Goal: Task Accomplishment & Management: Use online tool/utility

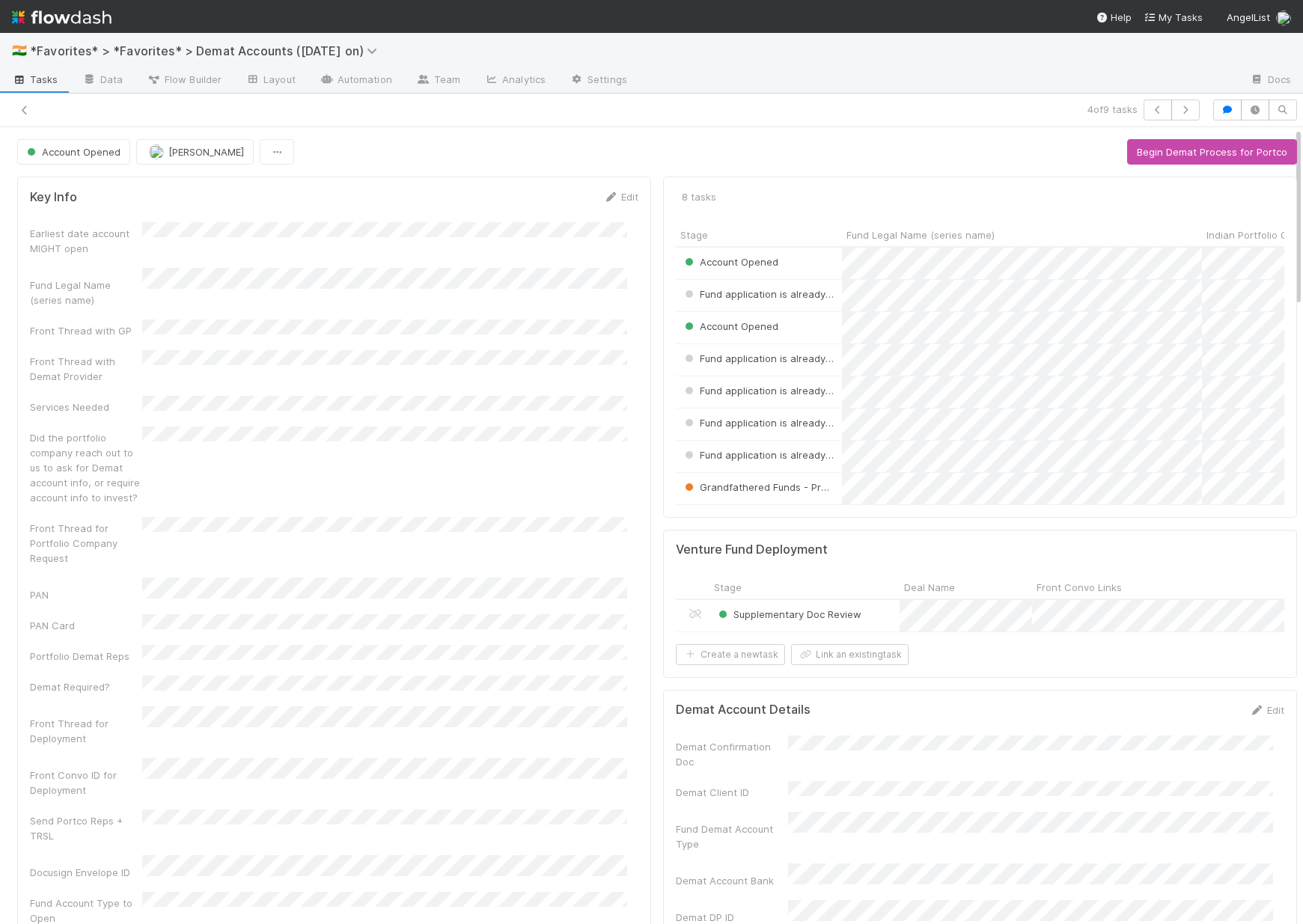
scroll to position [293, 586]
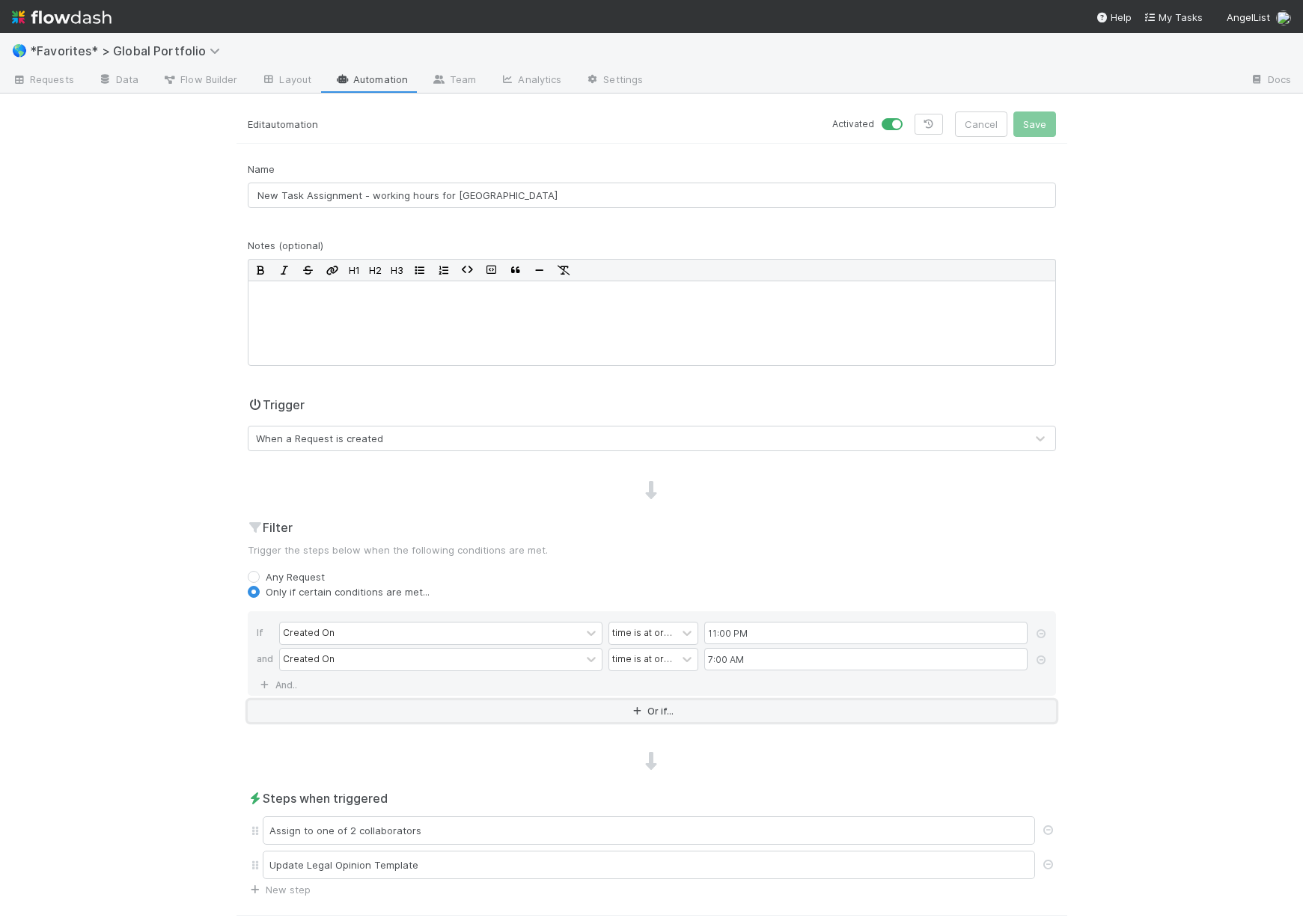
click at [587, 709] on button "Or if..." at bounding box center [652, 711] width 808 height 22
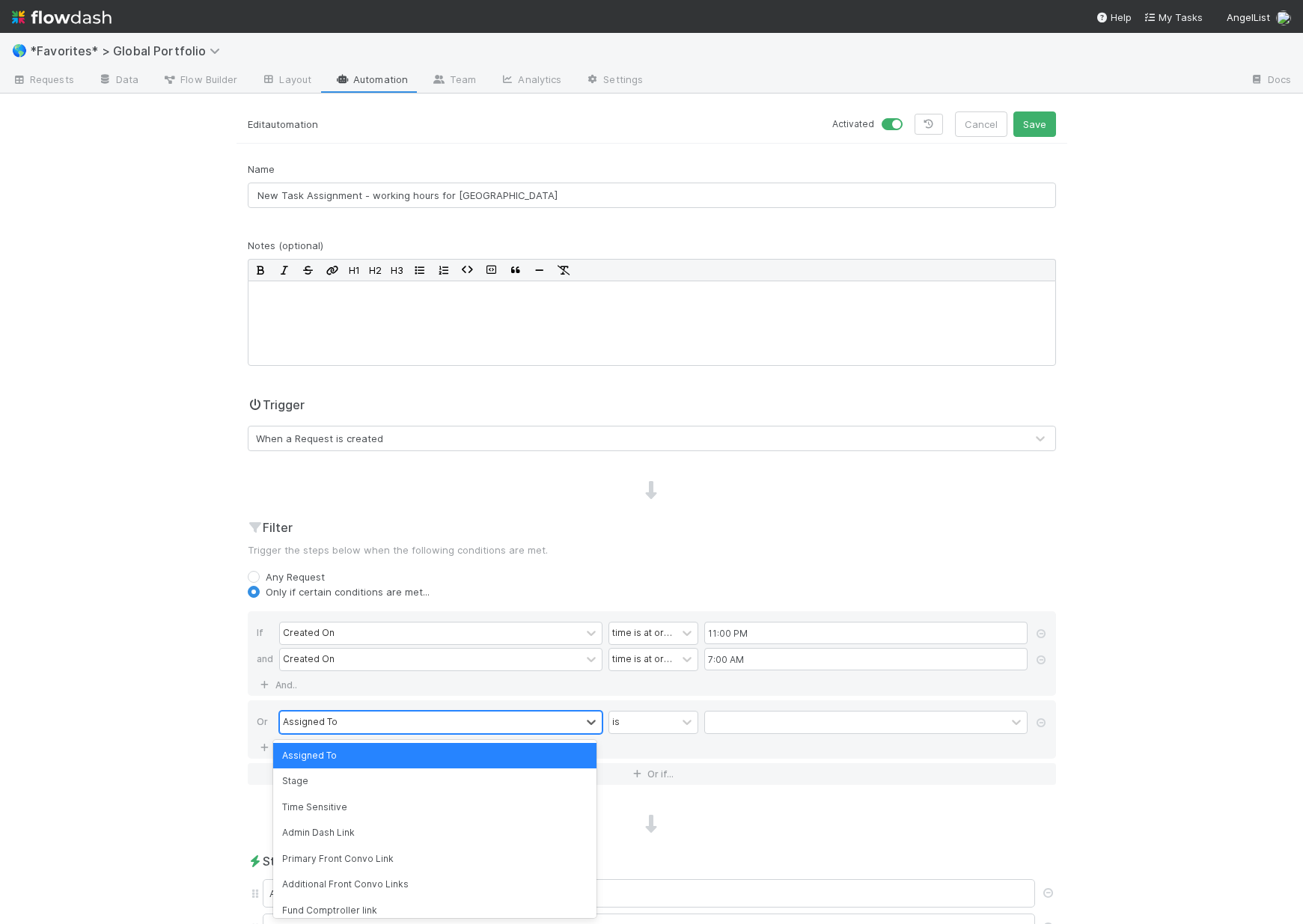
click at [412, 724] on div "Assigned To" at bounding box center [430, 722] width 301 height 22
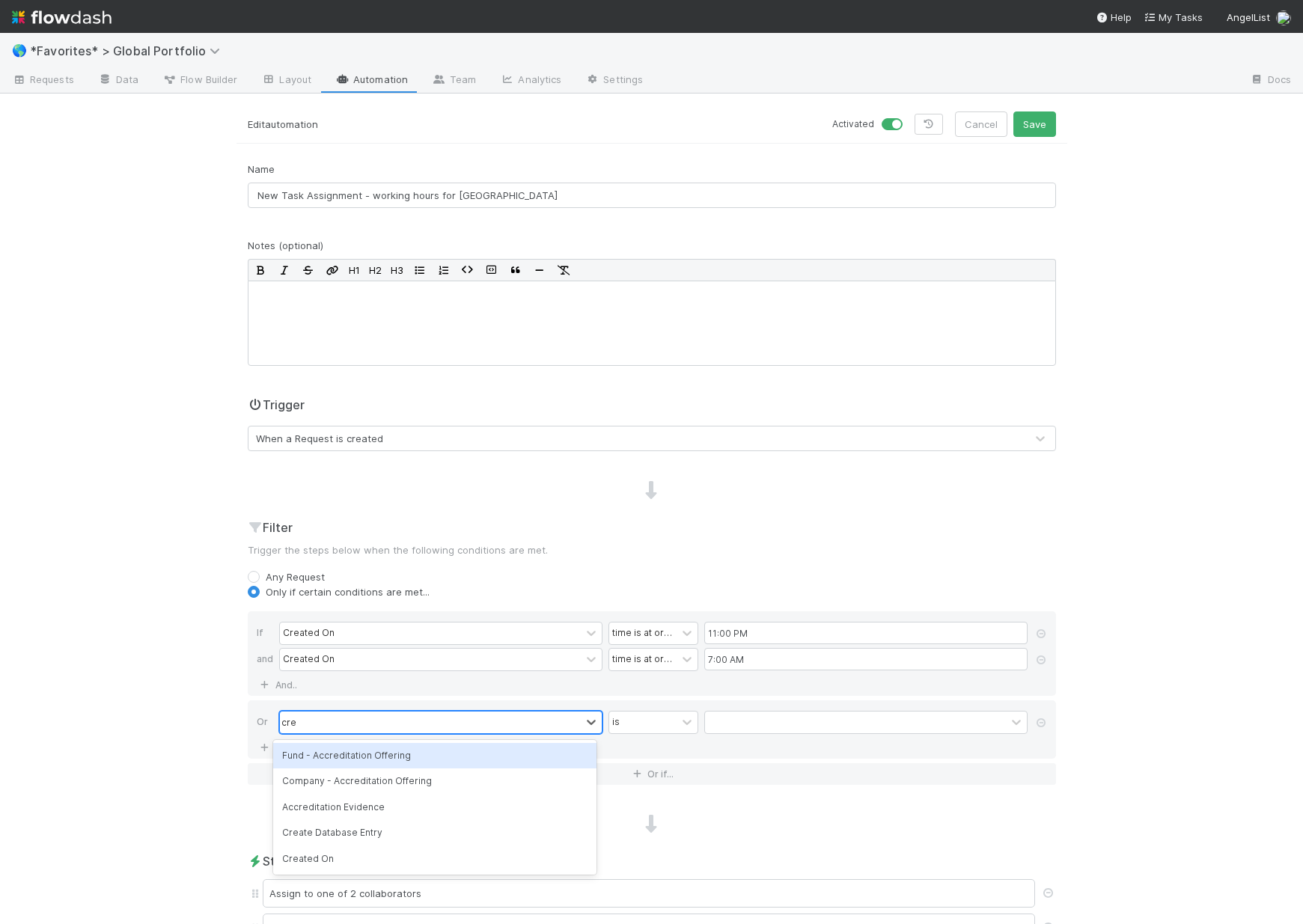
type input "creat"
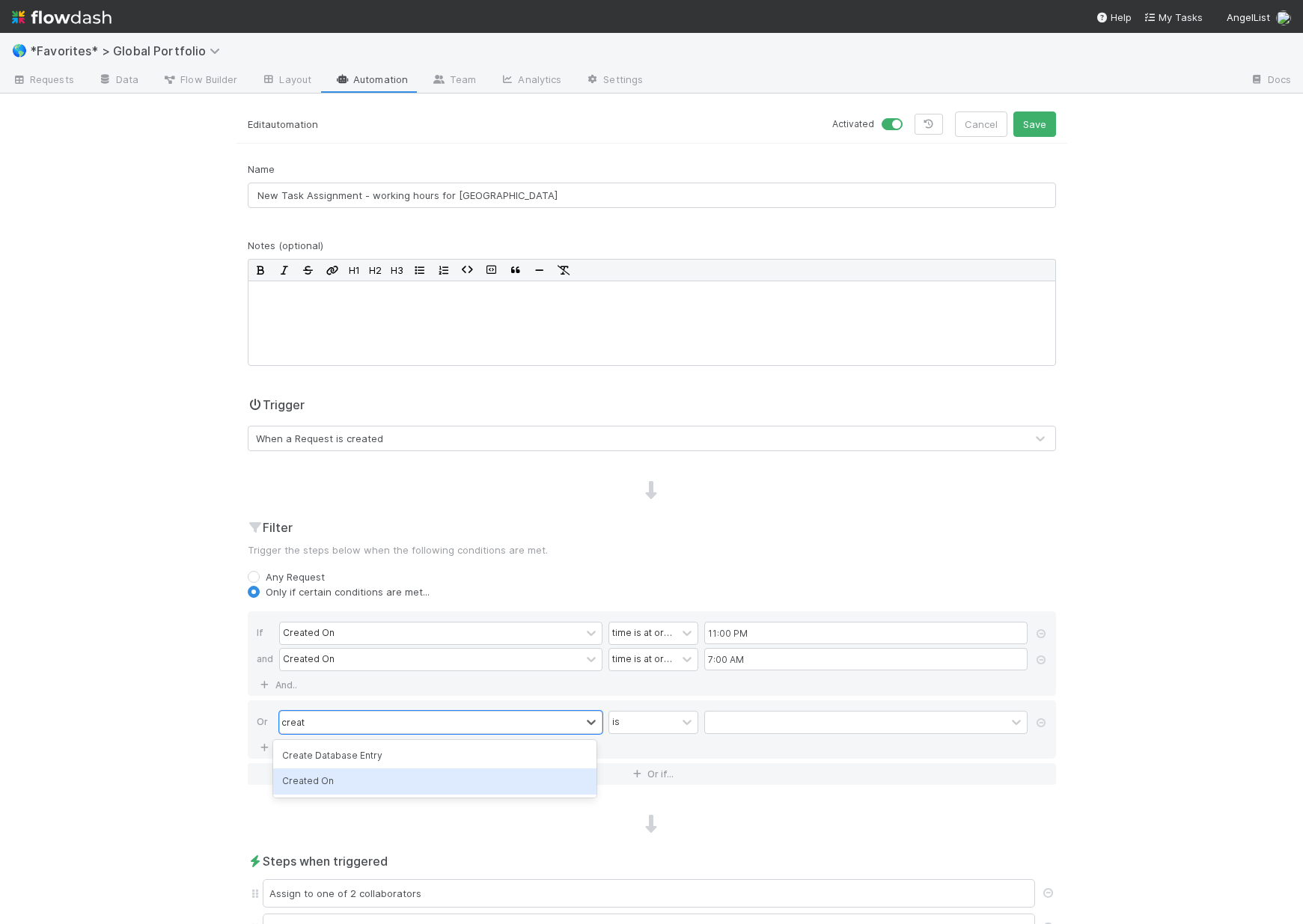
click at [385, 789] on div "Created On" at bounding box center [434, 781] width 324 height 26
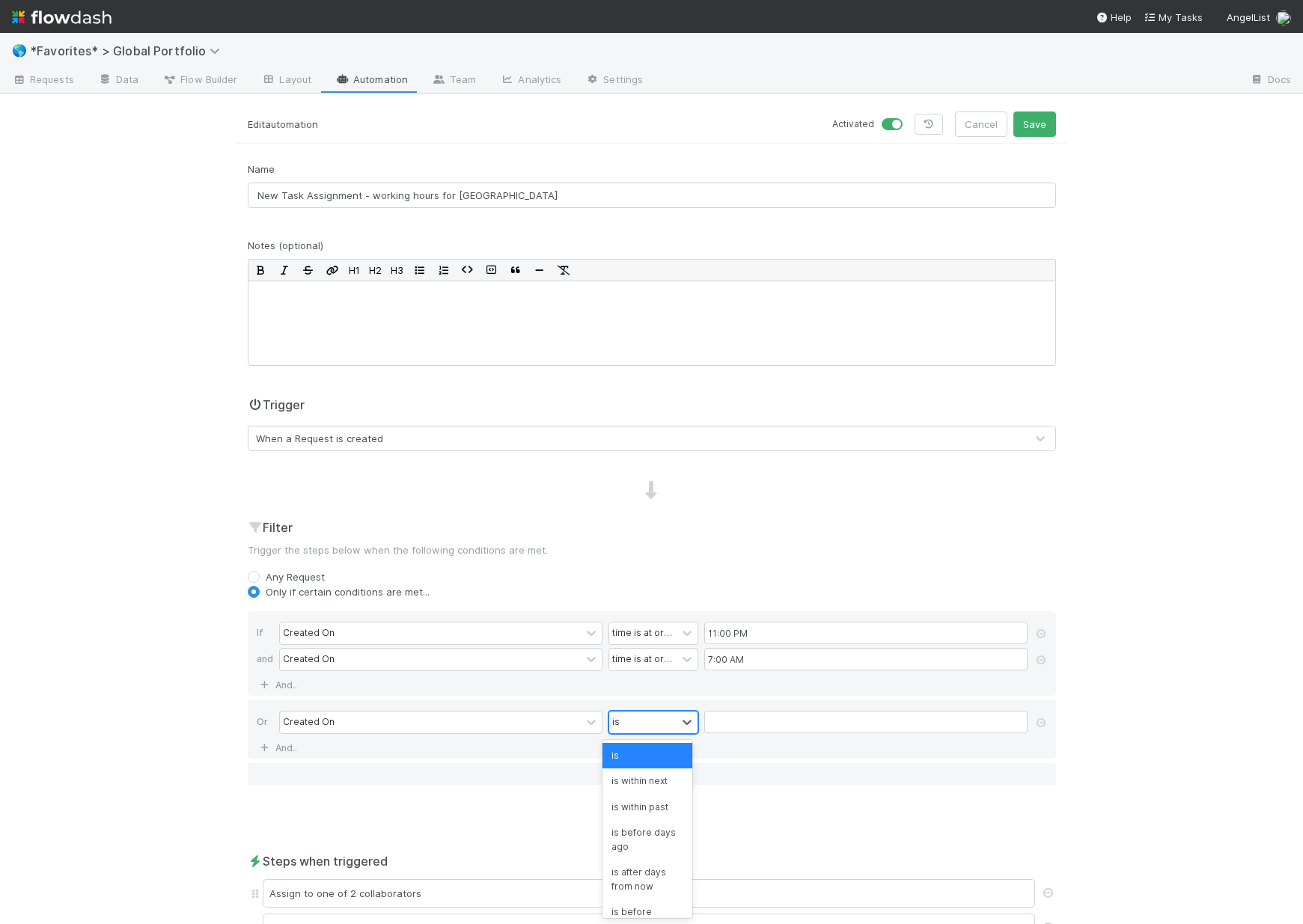
click at [632, 719] on div "is" at bounding box center [642, 722] width 67 height 22
type input "tim"
click at [641, 852] on div "time is at or before (UTC)" at bounding box center [647, 842] width 90 height 40
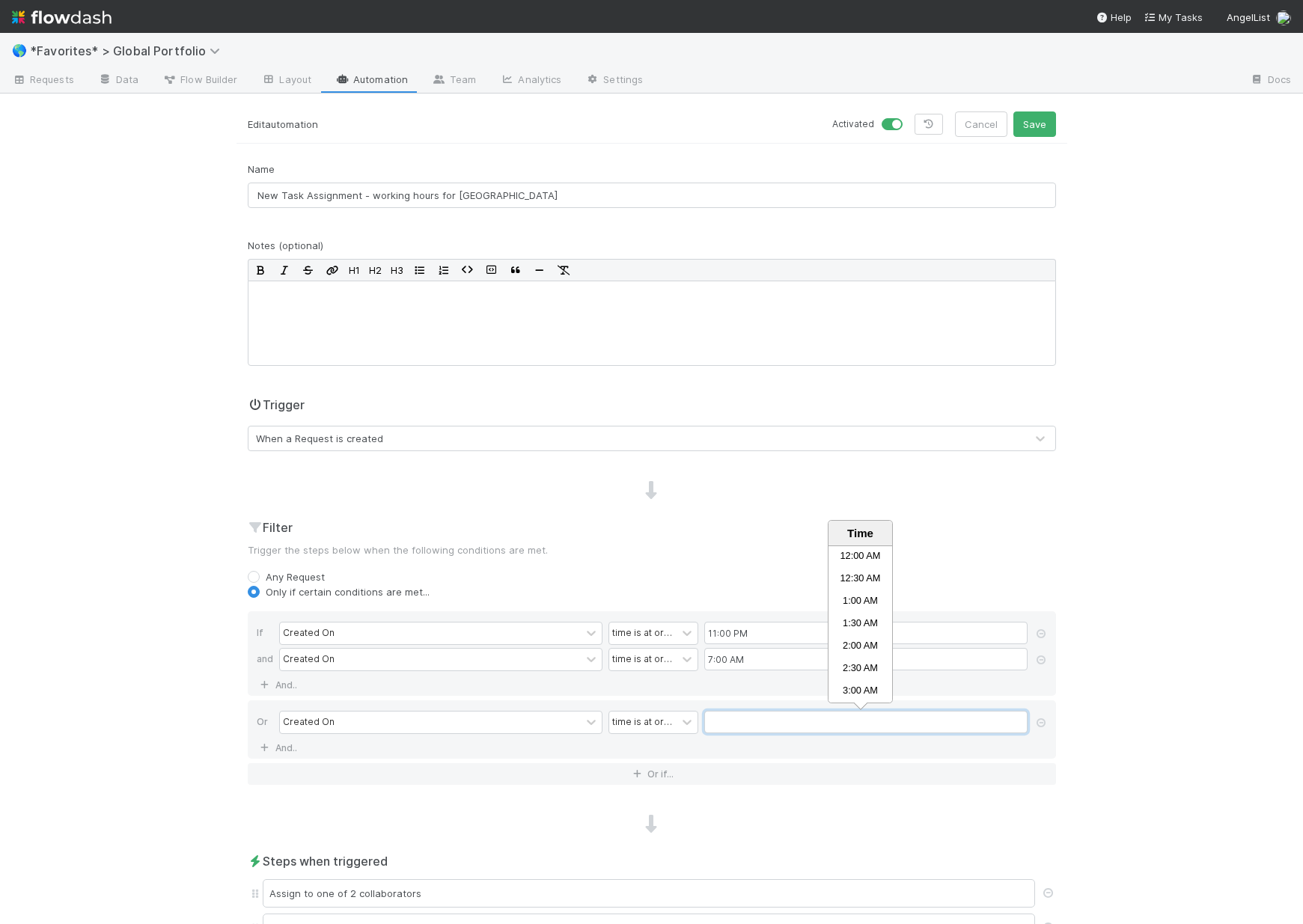
click at [731, 719] on input "text" at bounding box center [865, 721] width 324 height 22
click at [869, 553] on li "7:00 AM" at bounding box center [860, 559] width 63 height 22
type input "7:00 AM"
click at [1037, 663] on icon at bounding box center [1041, 660] width 15 height 9
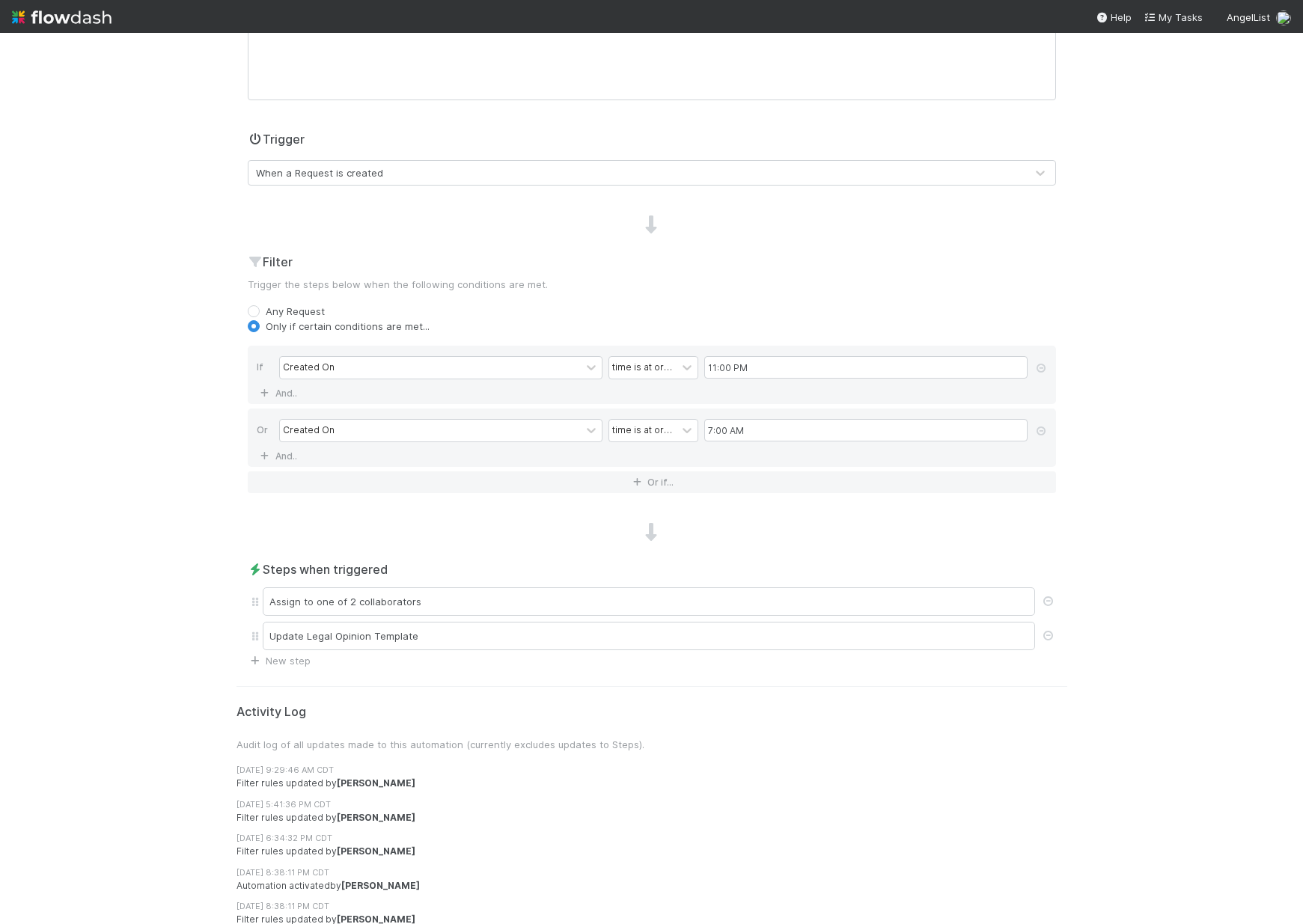
scroll to position [269, 0]
click at [669, 484] on button "Or if..." at bounding box center [652, 479] width 808 height 22
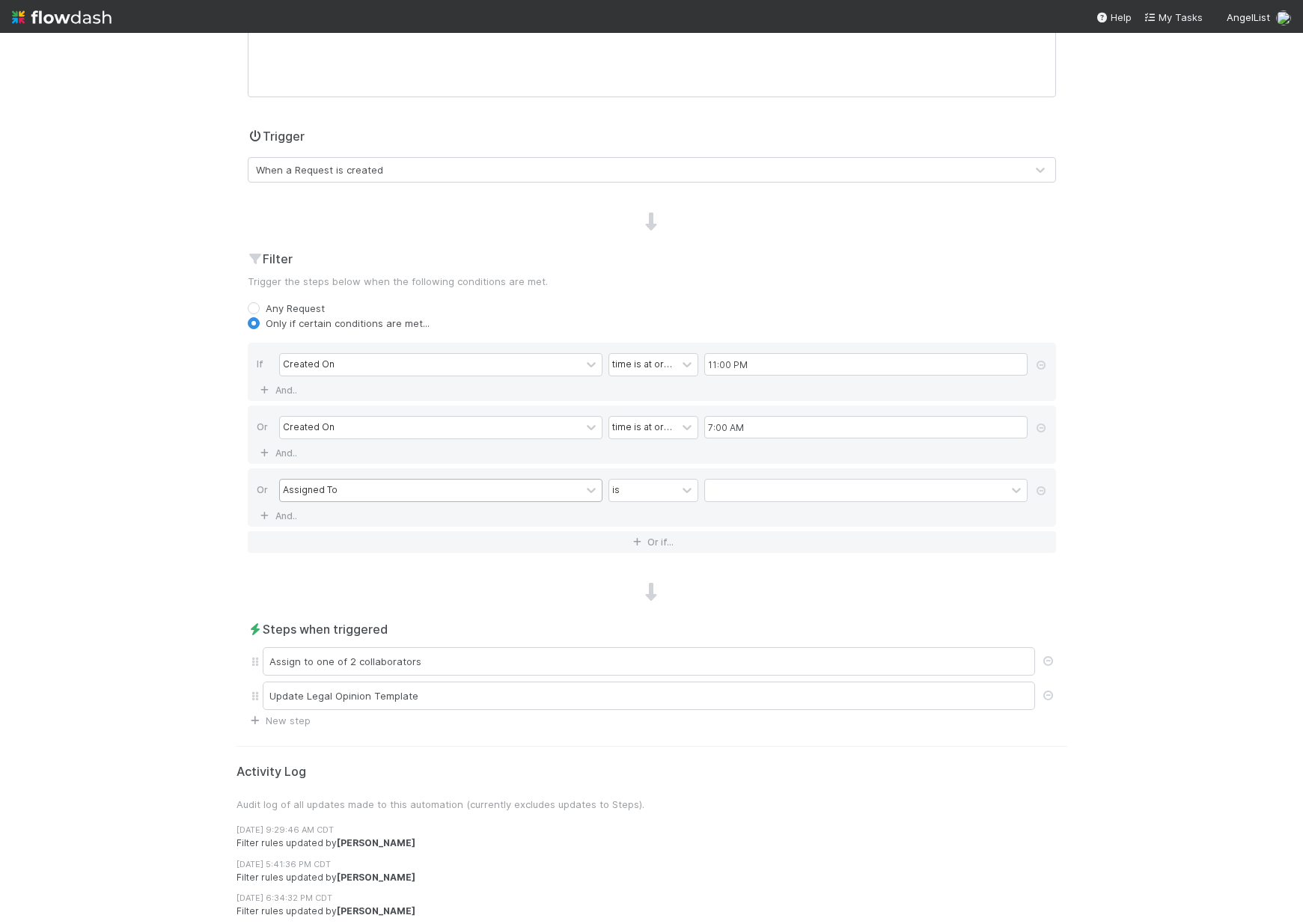
click at [417, 496] on div "Assigned To" at bounding box center [430, 491] width 301 height 22
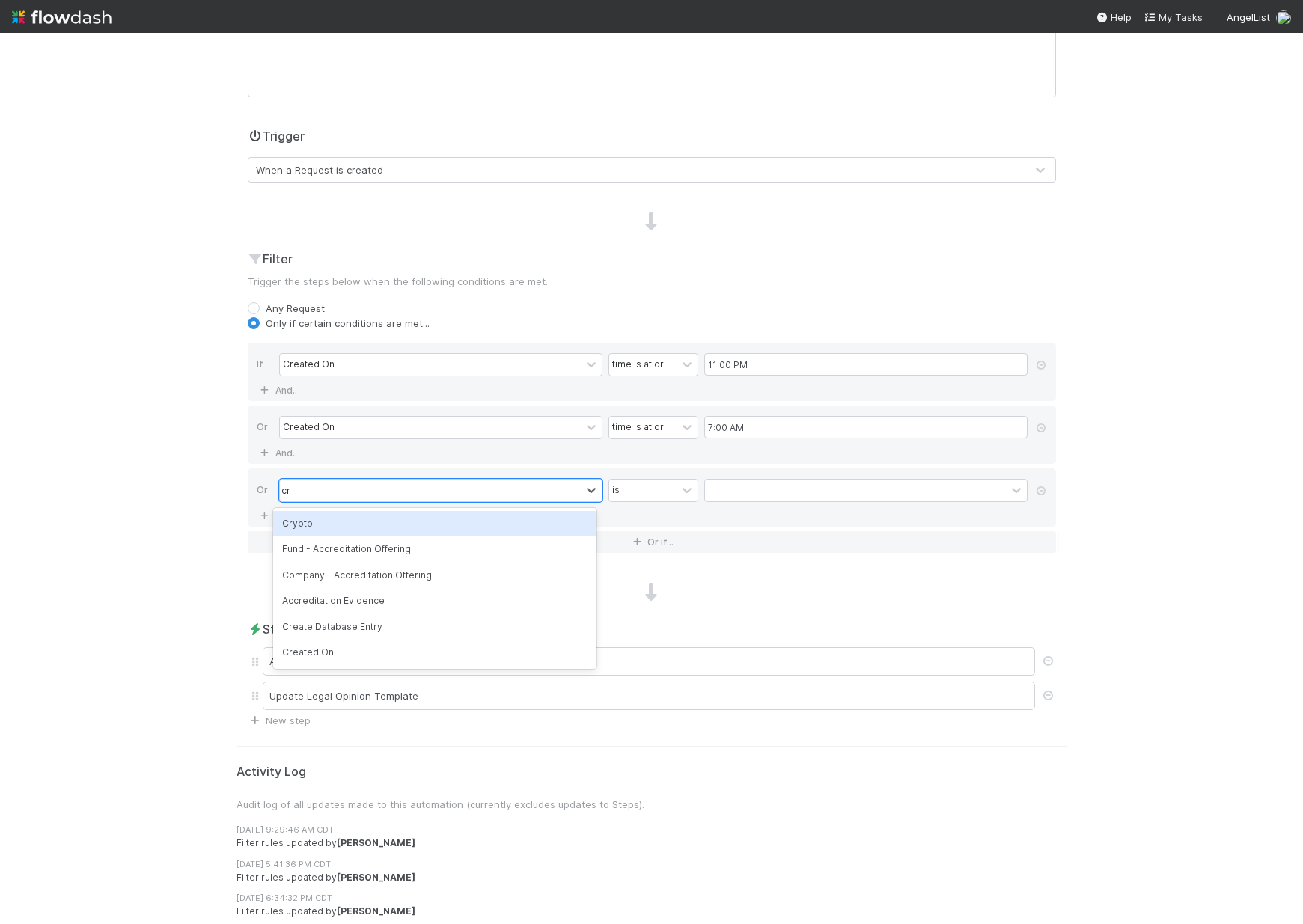
type input "creat"
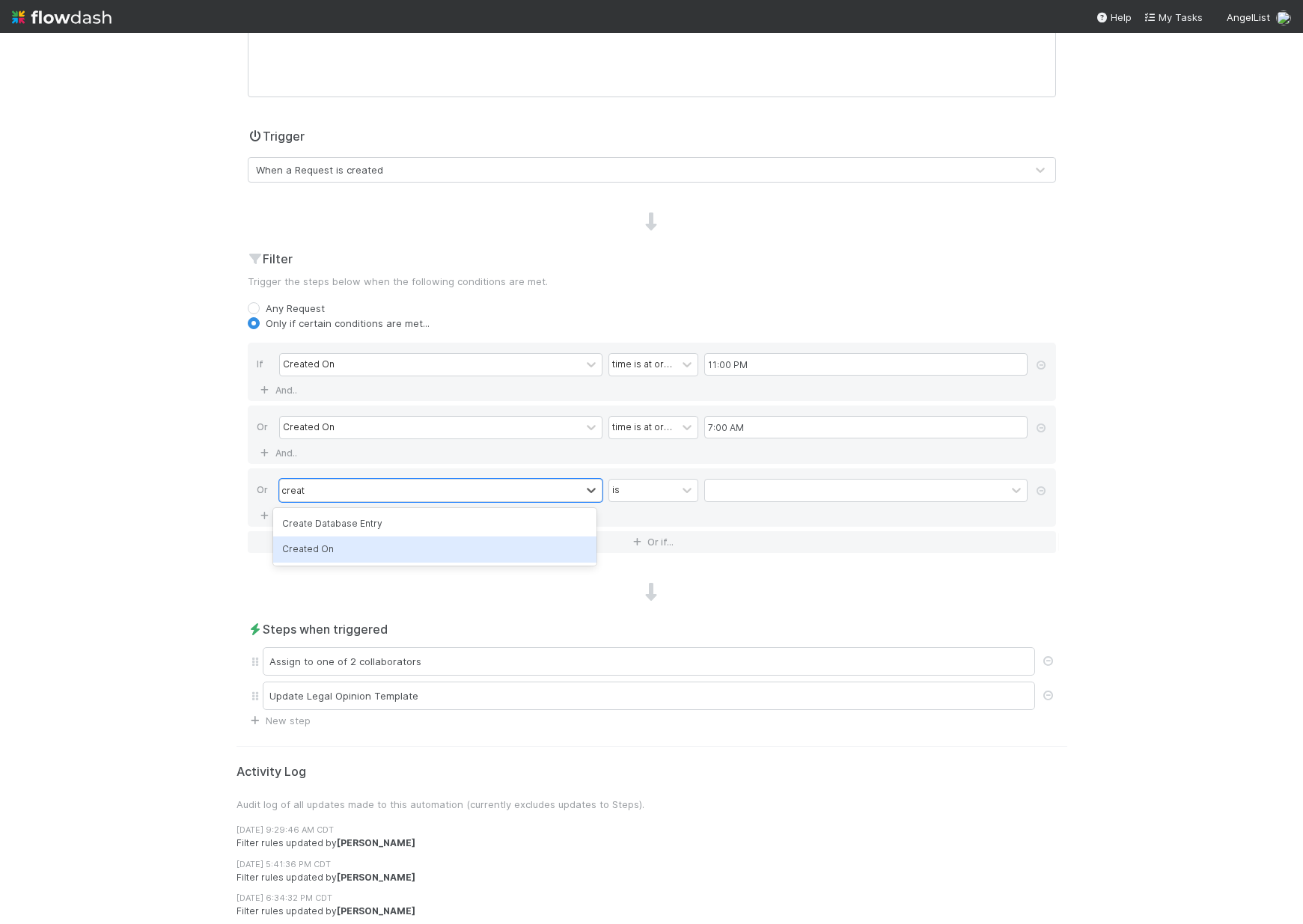
click at [414, 561] on div "Created On" at bounding box center [434, 549] width 324 height 26
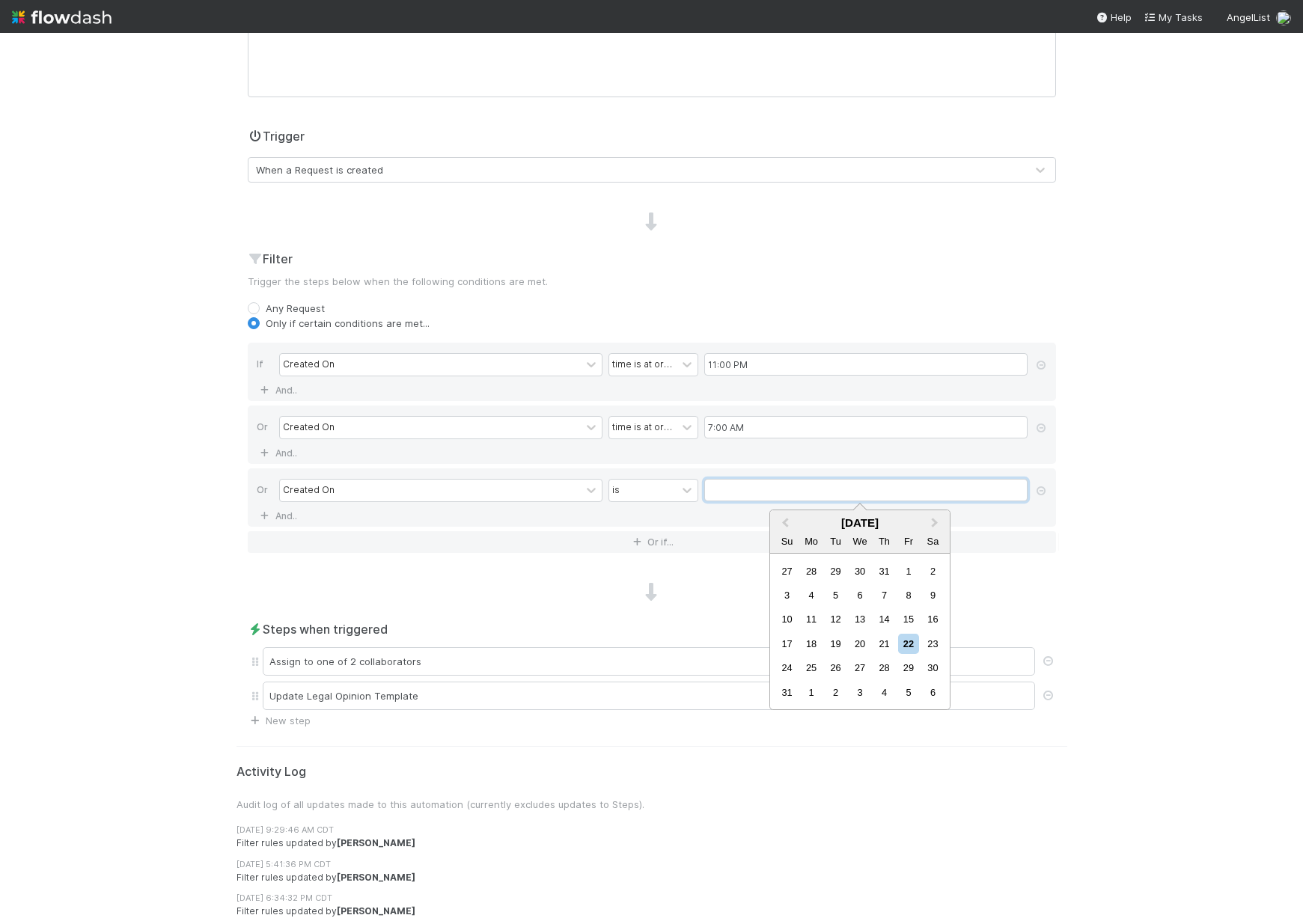
click at [775, 492] on input "text" at bounding box center [865, 490] width 324 height 22
click at [619, 500] on div "is" at bounding box center [642, 491] width 67 height 22
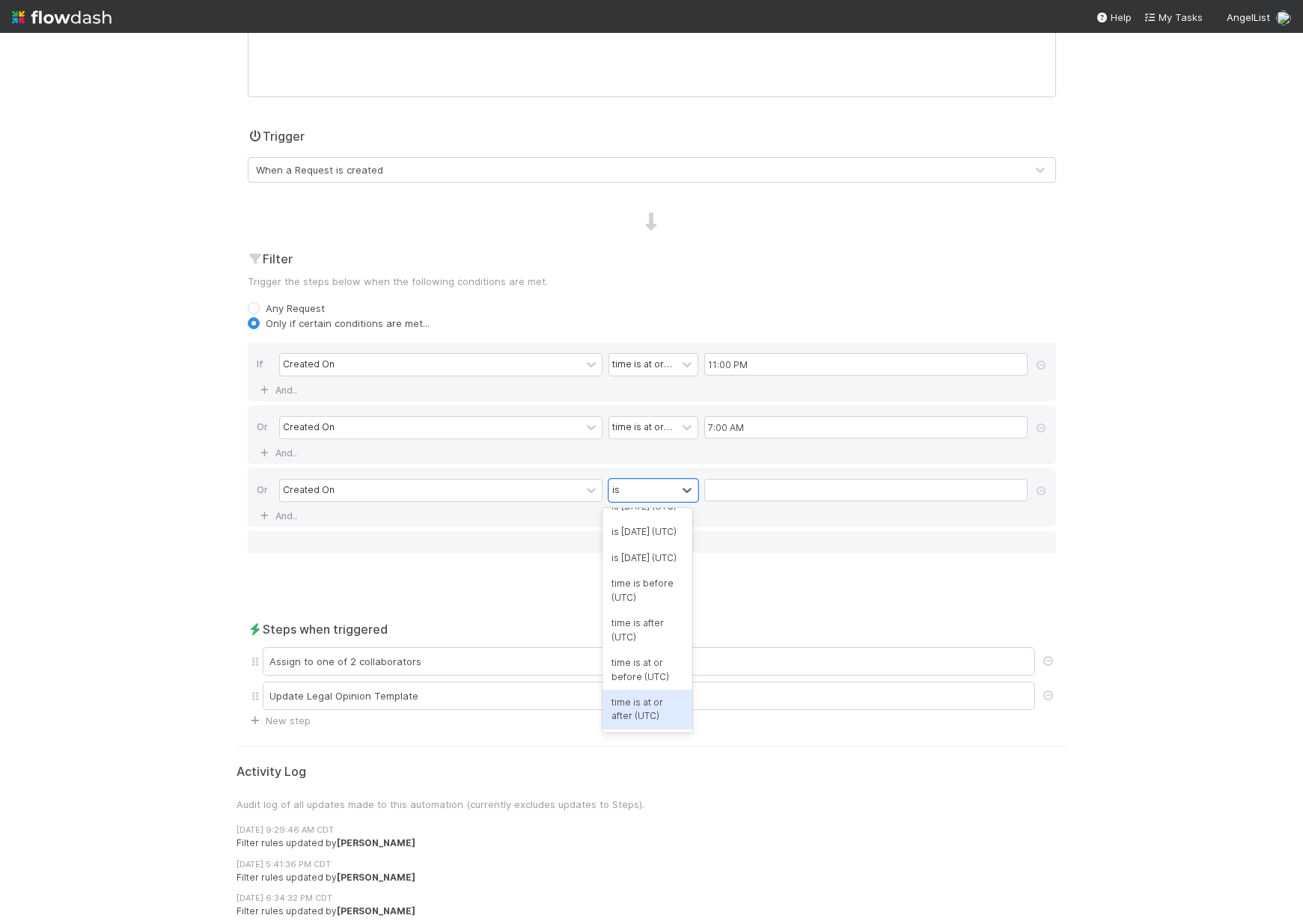
scroll to position [0, 0]
click at [1038, 490] on icon at bounding box center [1041, 491] width 15 height 9
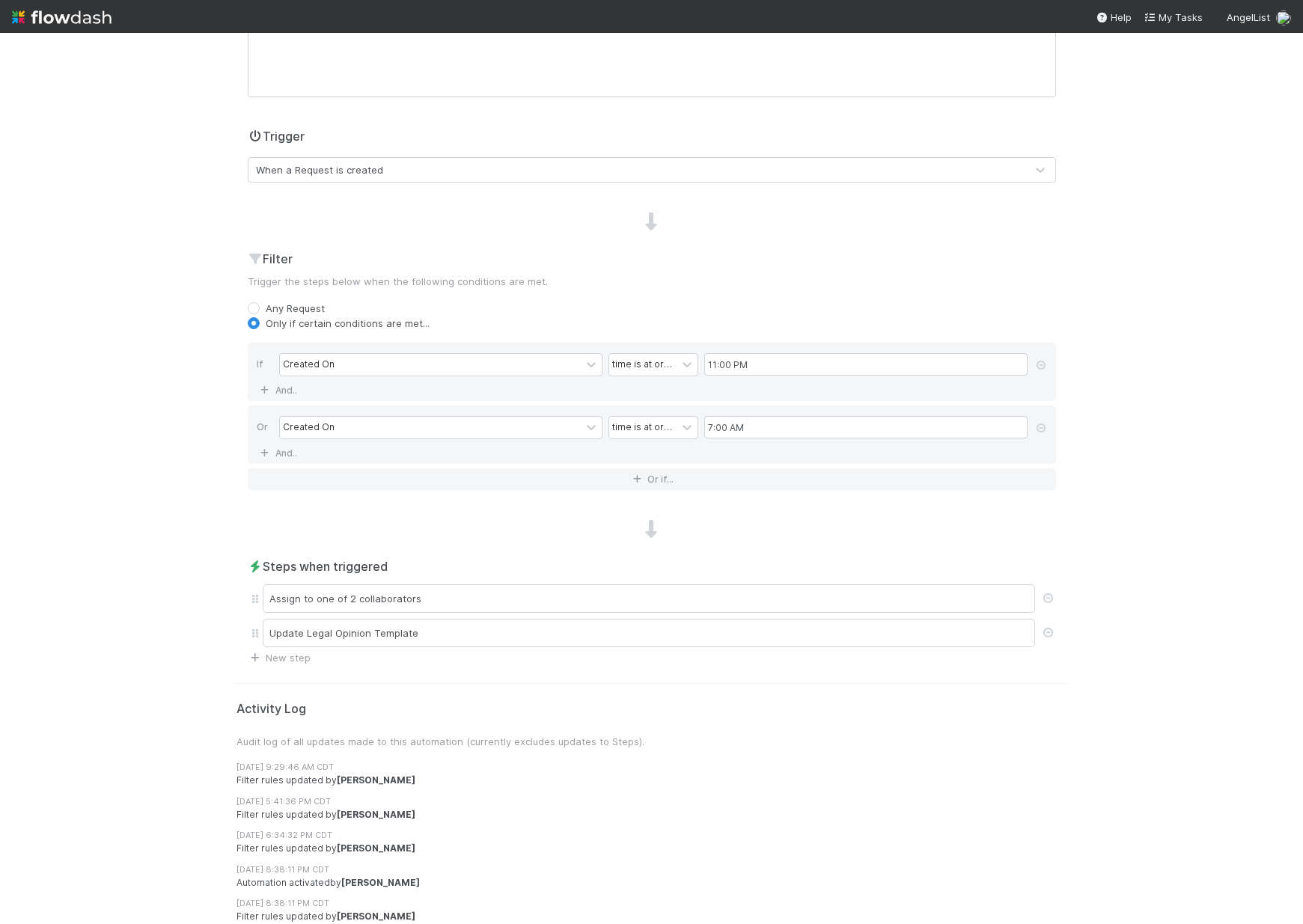
click at [1177, 554] on div "🌎 *Favorites* > Global Portfolio Requests Data Flow Builder Layout Automation T…" at bounding box center [652, 478] width 1303 height 891
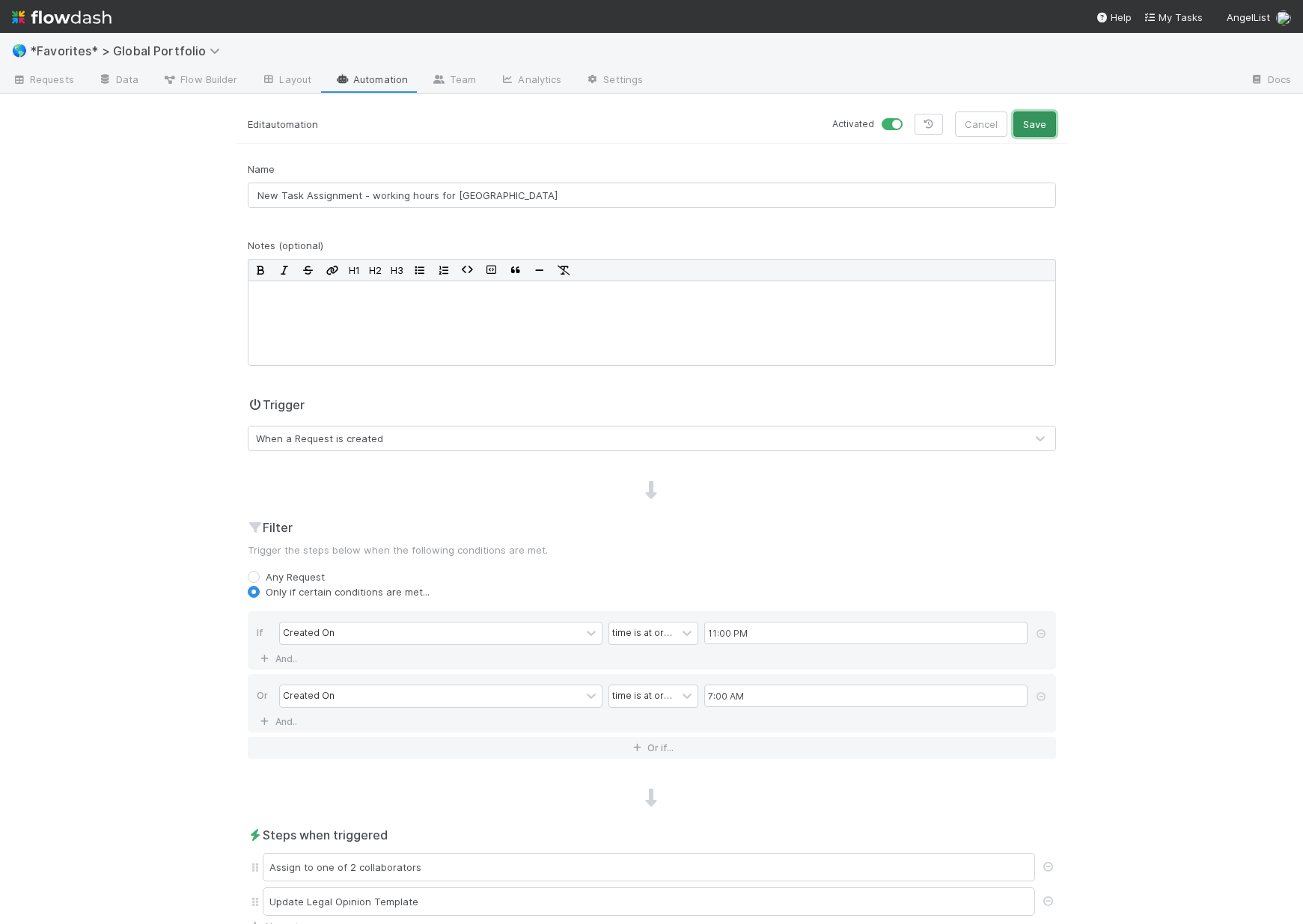
click at [1021, 116] on button "Save" at bounding box center [1034, 124] width 42 height 26
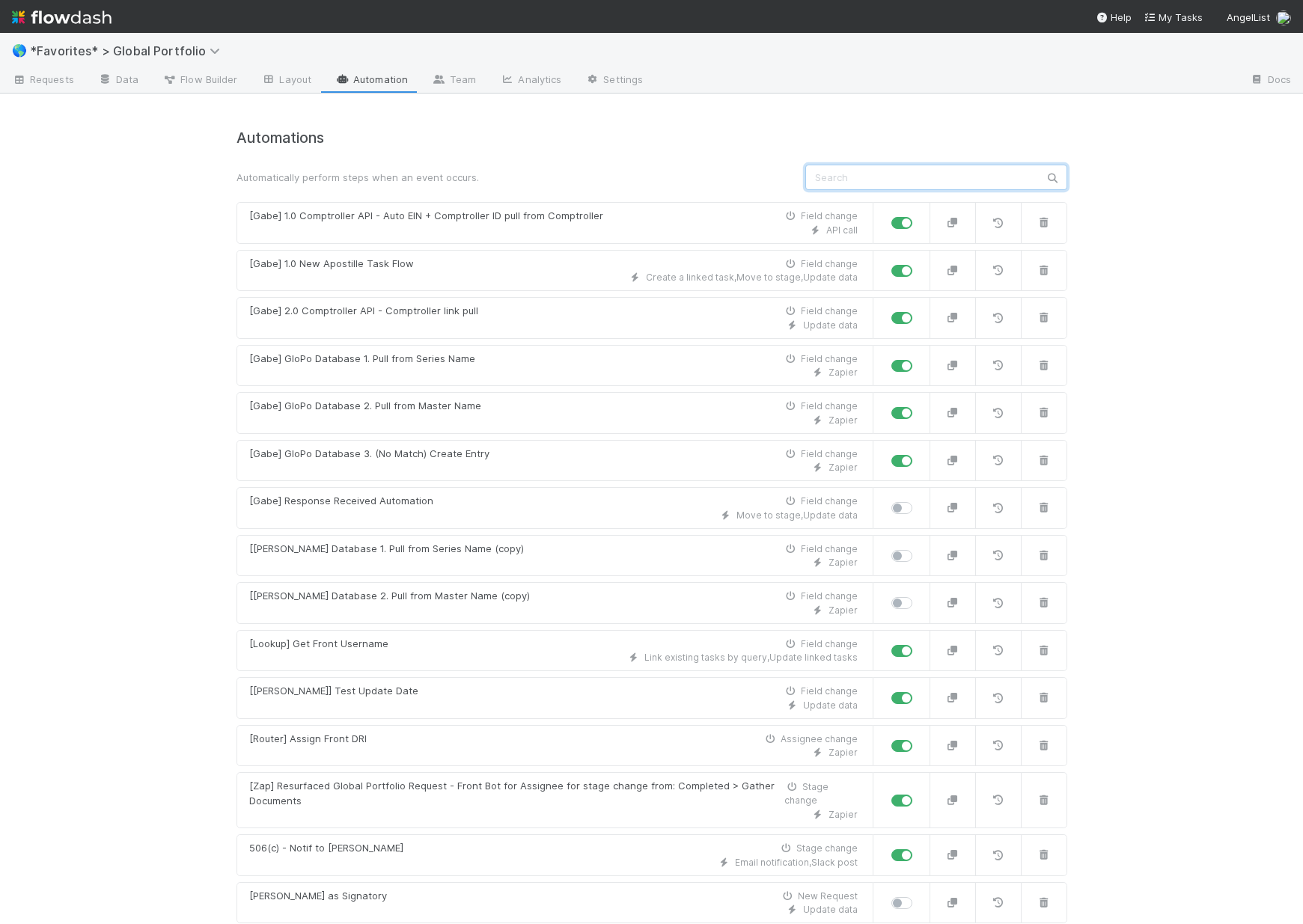
click at [990, 179] on input "text" at bounding box center [936, 177] width 262 height 26
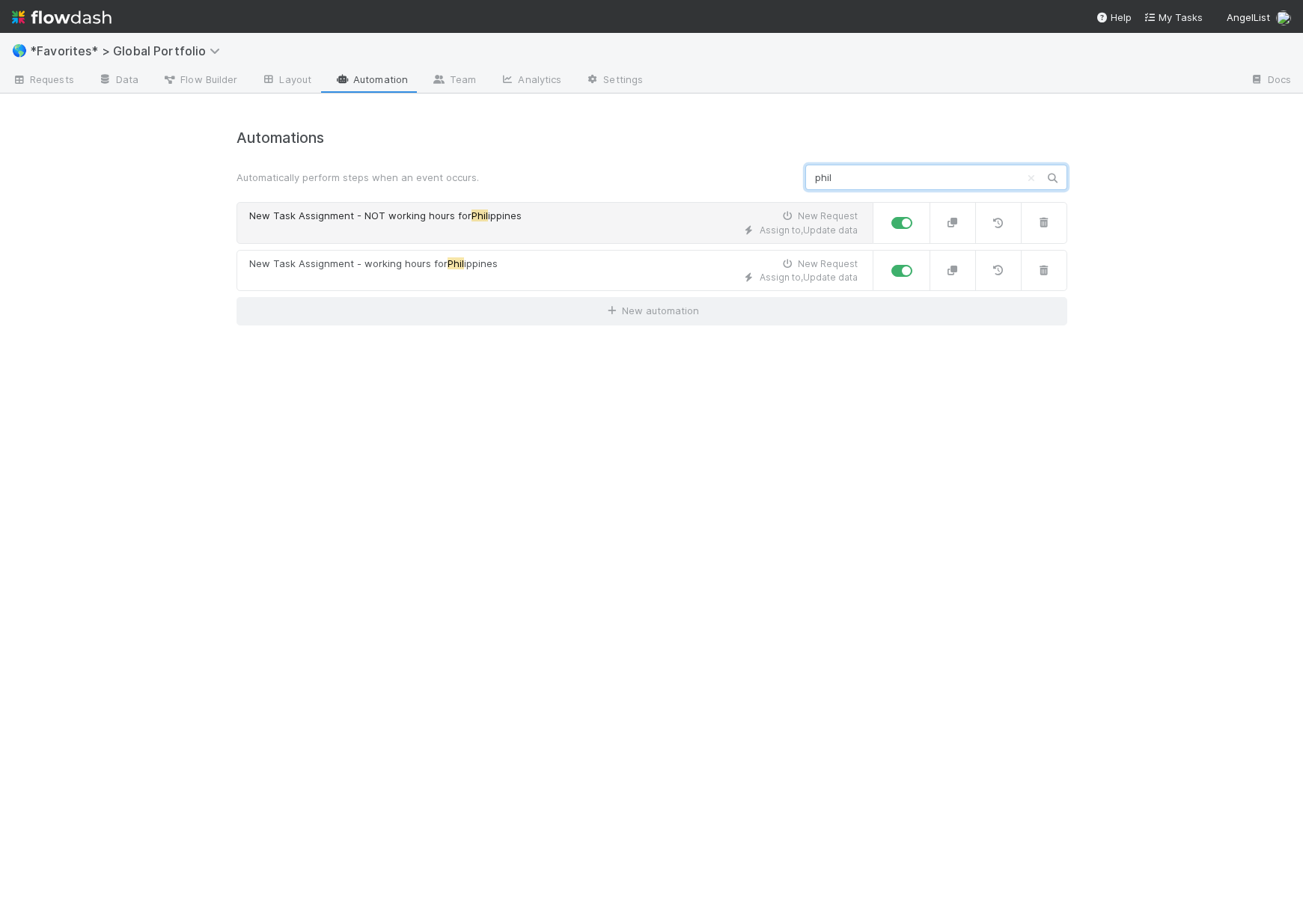
type input "phil"
click at [699, 218] on div "New Task Assignment - NOT working hours for Phil ippines New Request" at bounding box center [553, 216] width 608 height 15
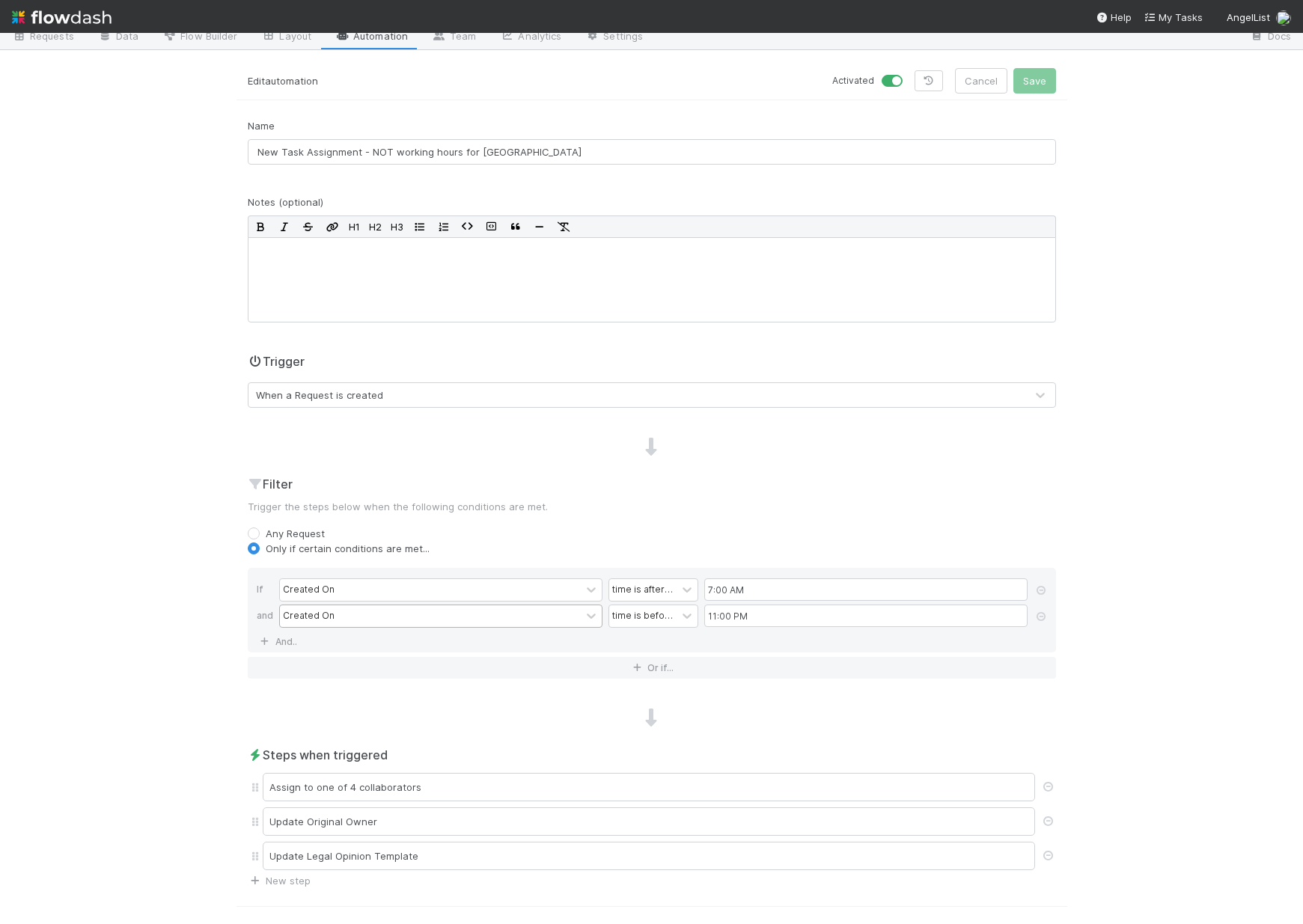
scroll to position [61, 0]
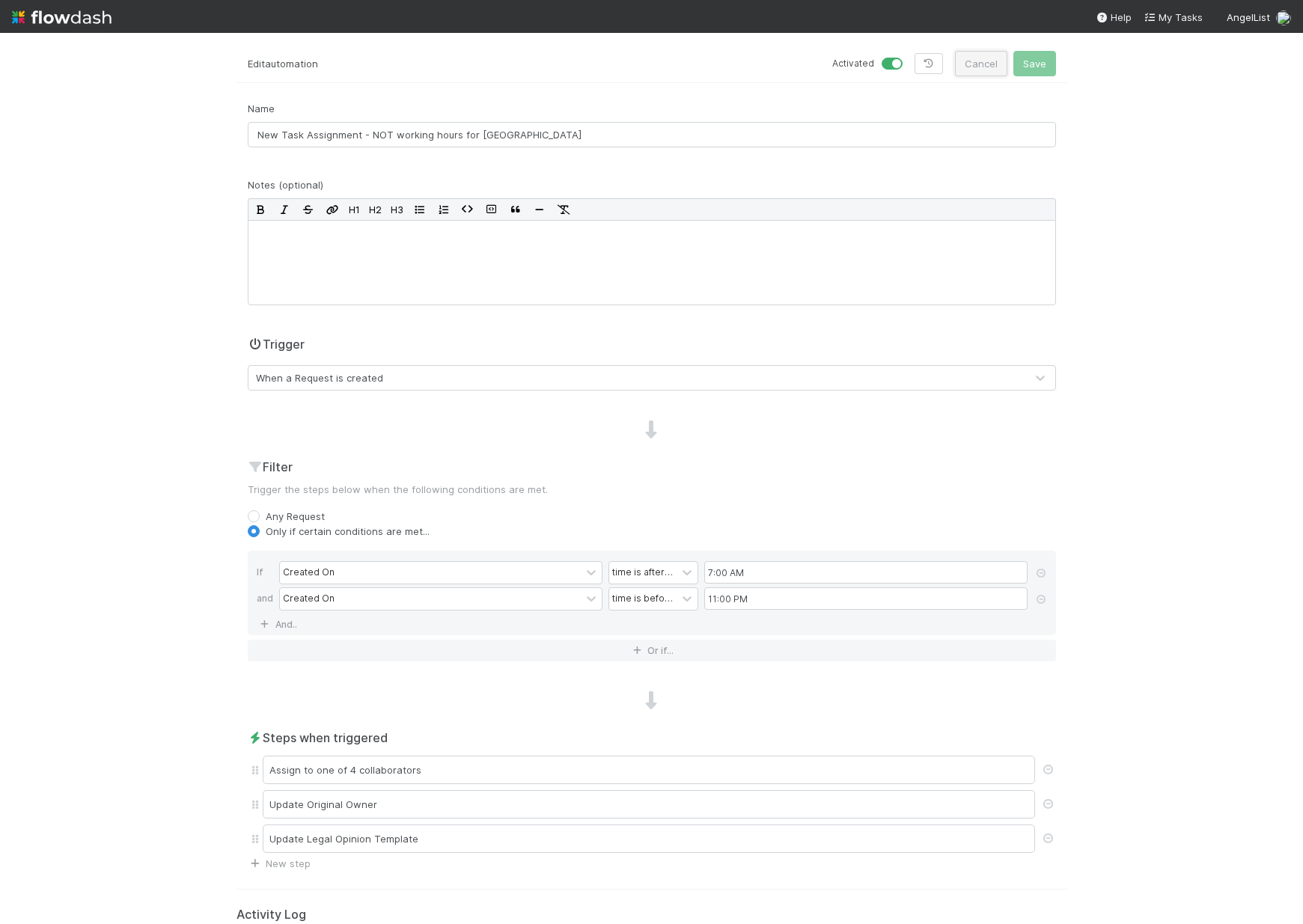
click at [988, 67] on button "Cancel" at bounding box center [981, 63] width 52 height 26
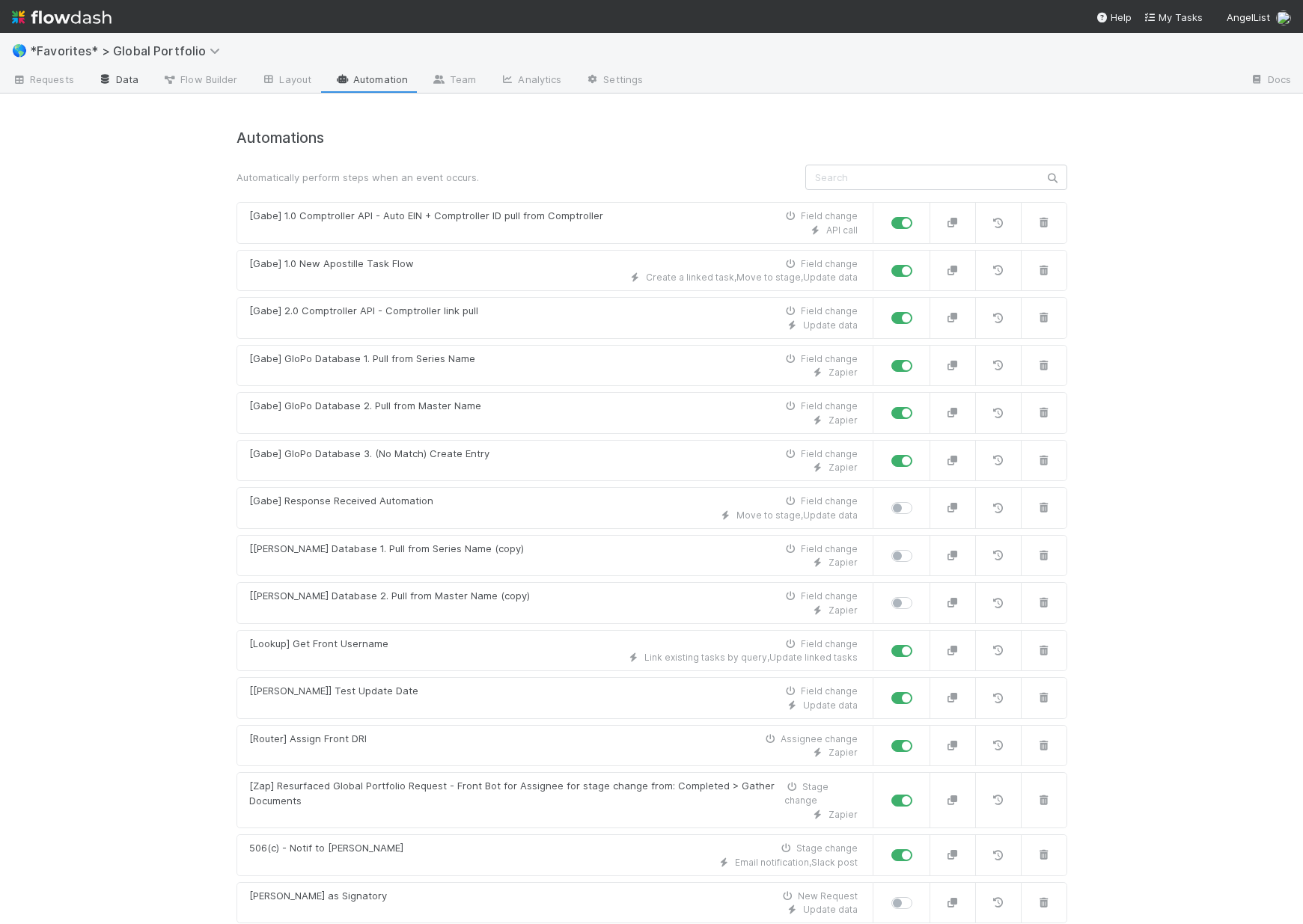
click at [128, 77] on link "Data" at bounding box center [117, 81] width 64 height 24
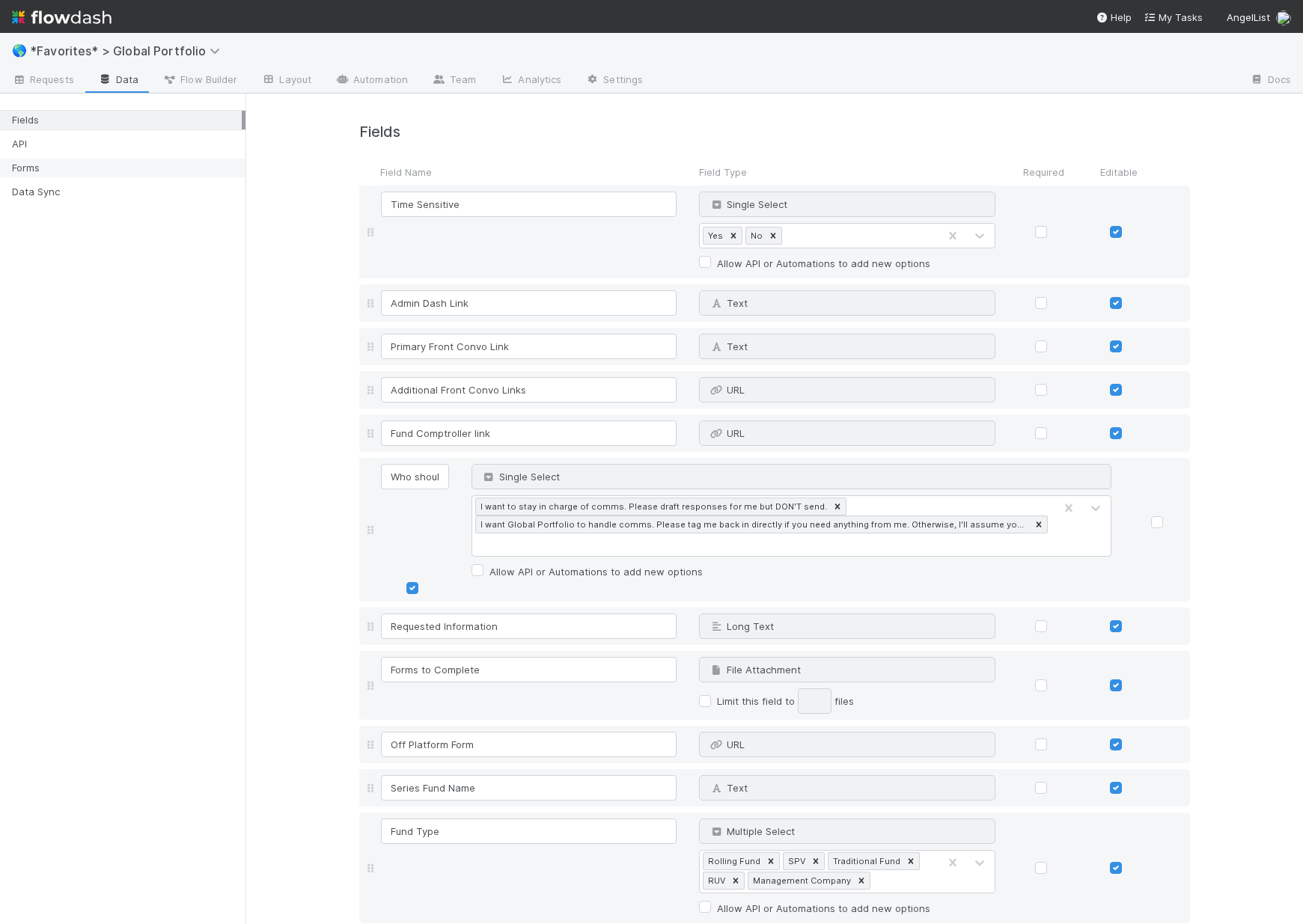
click at [143, 160] on div "Forms" at bounding box center [126, 168] width 230 height 18
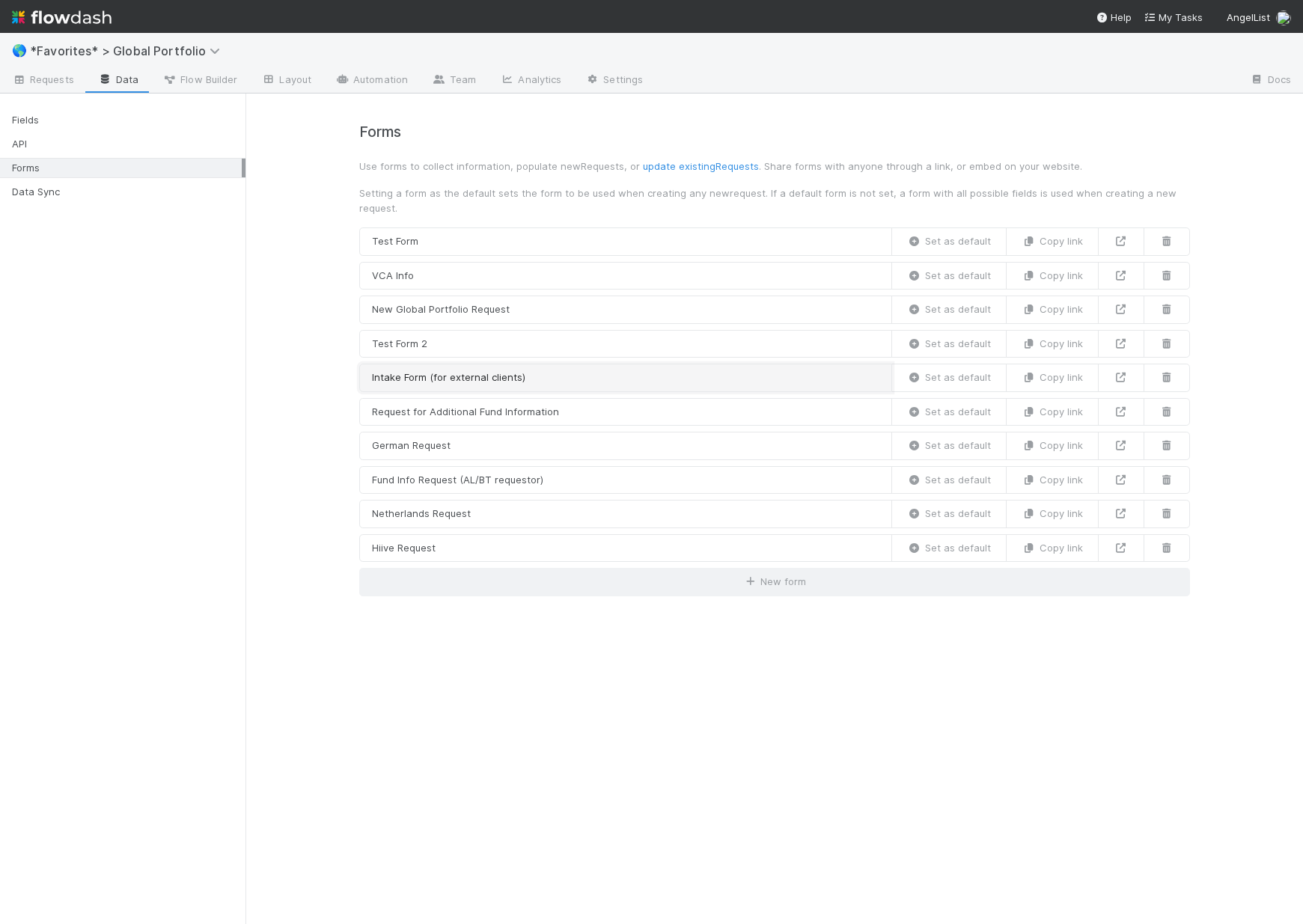
click at [547, 363] on link "Intake Form (for external clients)" at bounding box center [626, 378] width 533 height 28
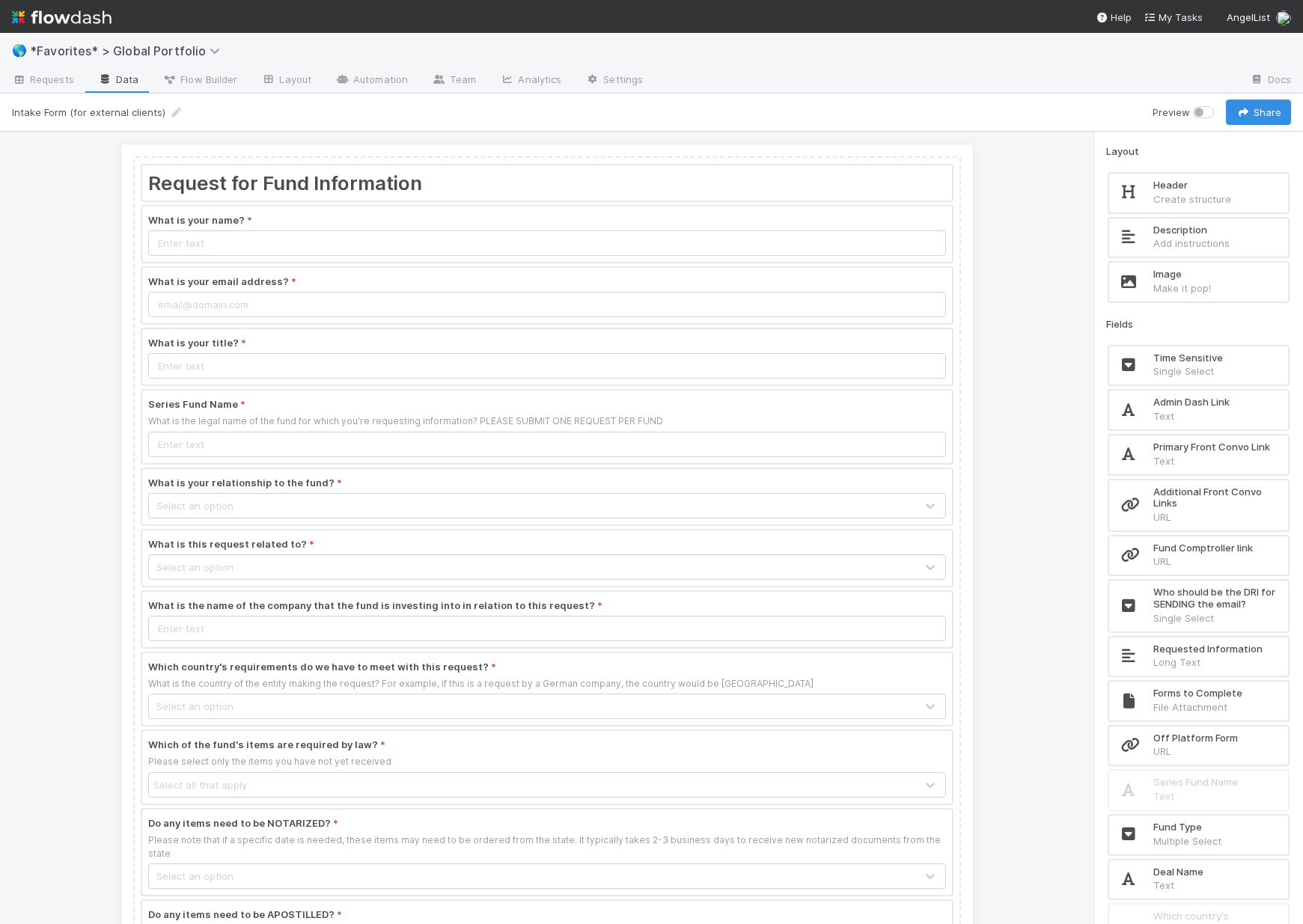
click at [392, 176] on div at bounding box center [547, 183] width 810 height 35
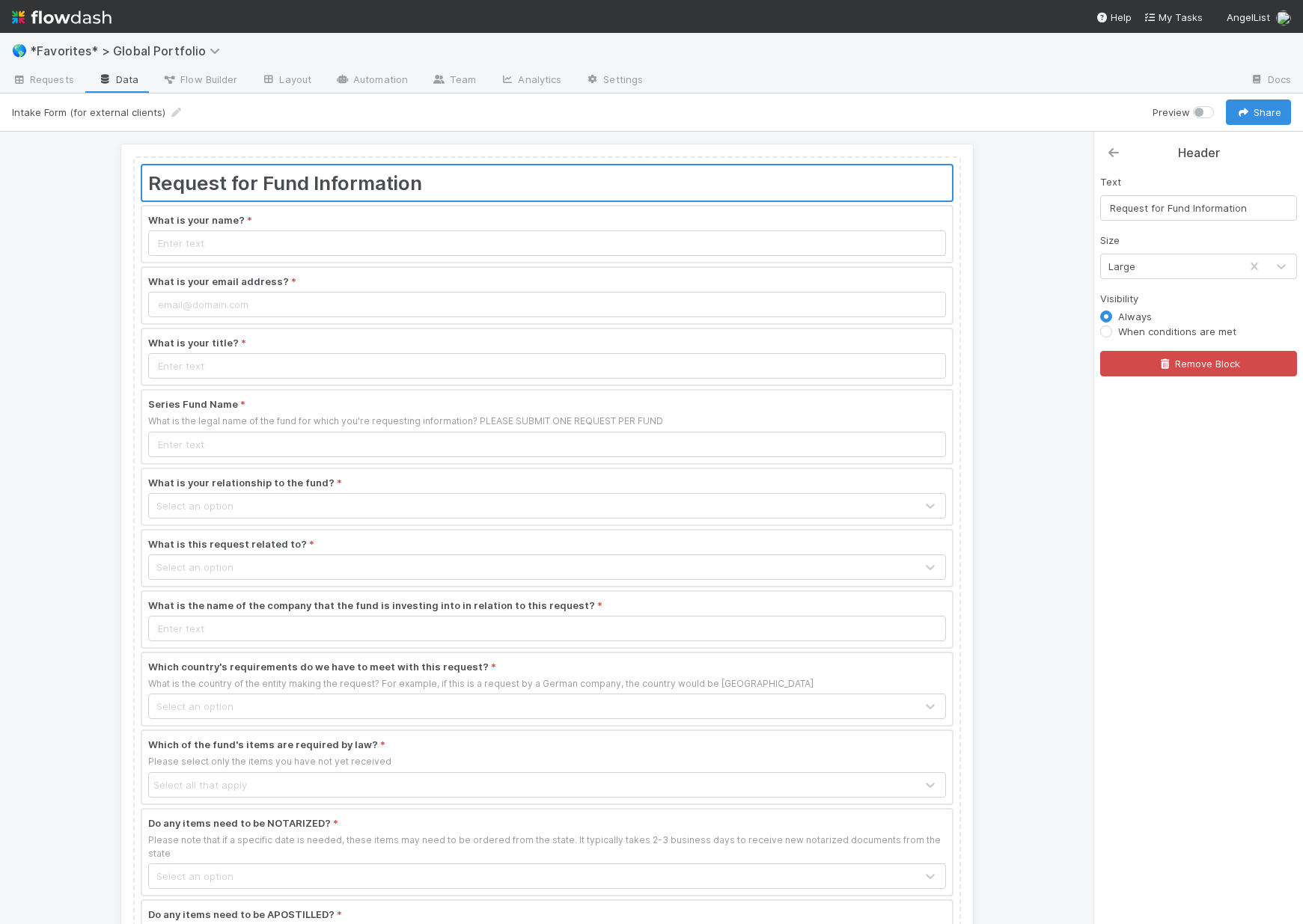
click at [1117, 150] on icon at bounding box center [1113, 152] width 15 height 12
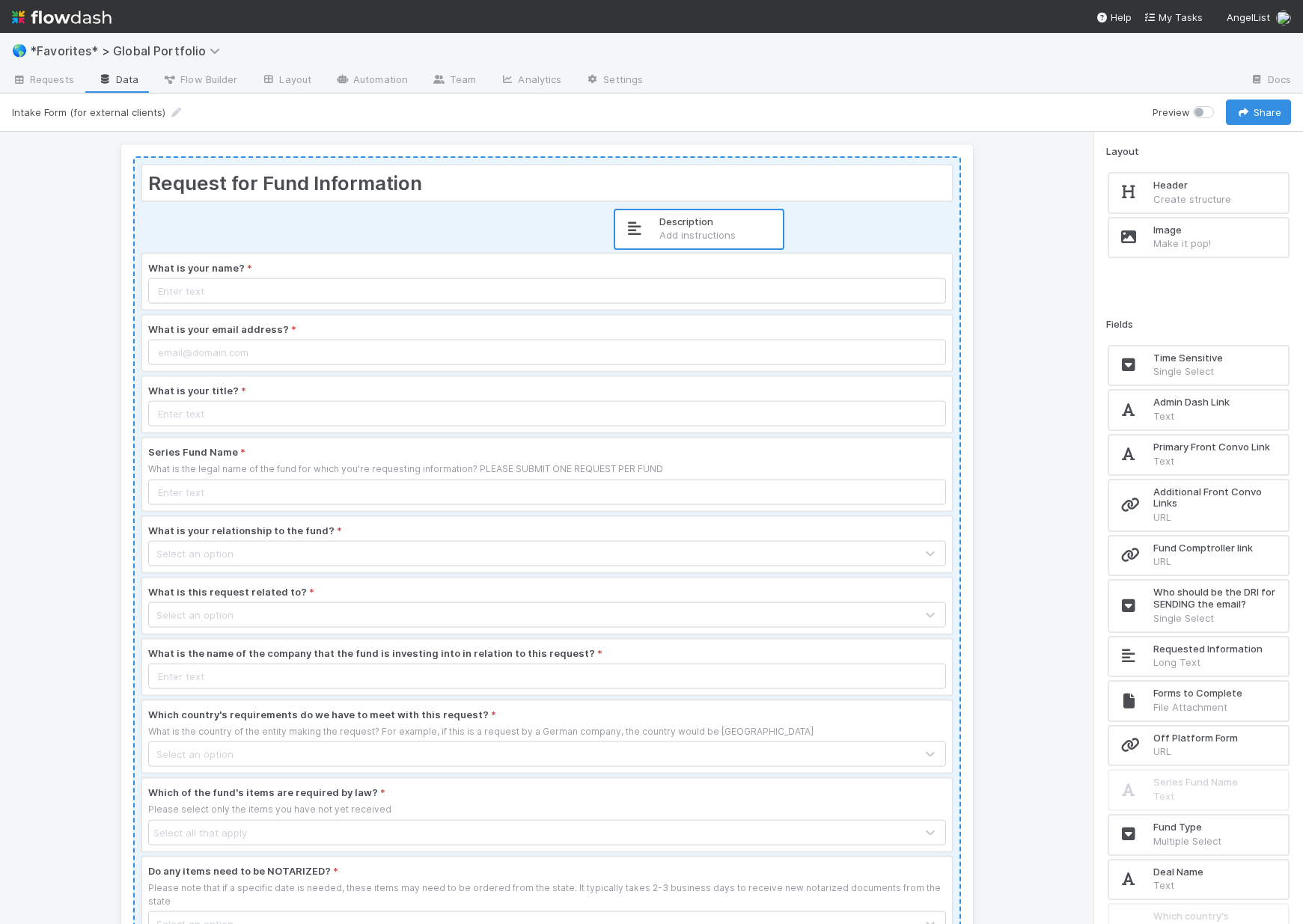
drag, startPoint x: 1199, startPoint y: 235, endPoint x: 699, endPoint y: 227, distance: 500.1
click at [699, 227] on div "Request for Fund Information What is your name? * What is your email address? *…" at bounding box center [652, 527] width 1303 height 792
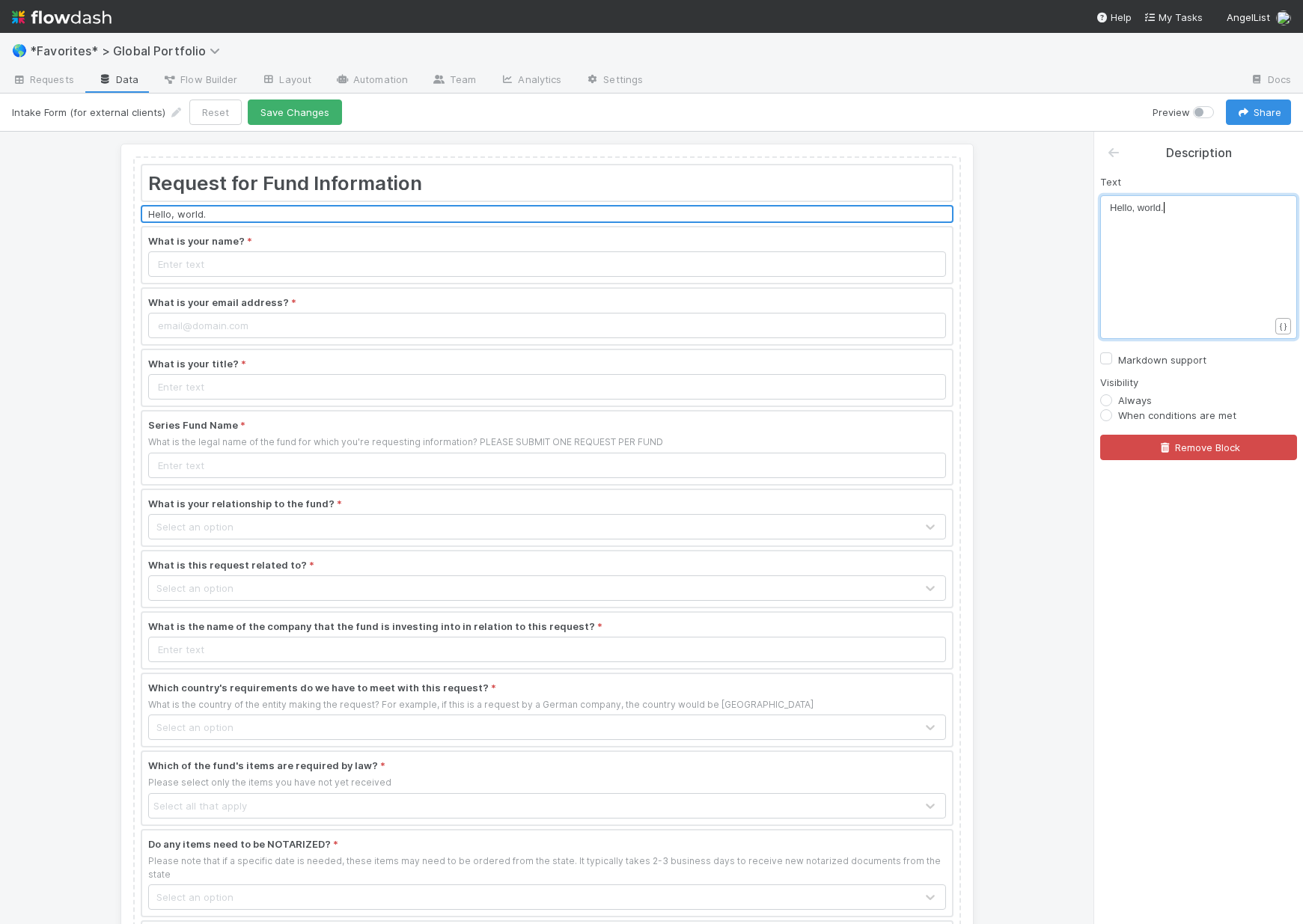
scroll to position [5, 0]
click at [1167, 281] on div "​ x Hello, world." at bounding box center [1208, 285] width 197 height 170
drag, startPoint x: 1211, startPoint y: 206, endPoint x: 909, endPoint y: 140, distance: 309.1
type textarea "Please note that our team works on US time. We wil"
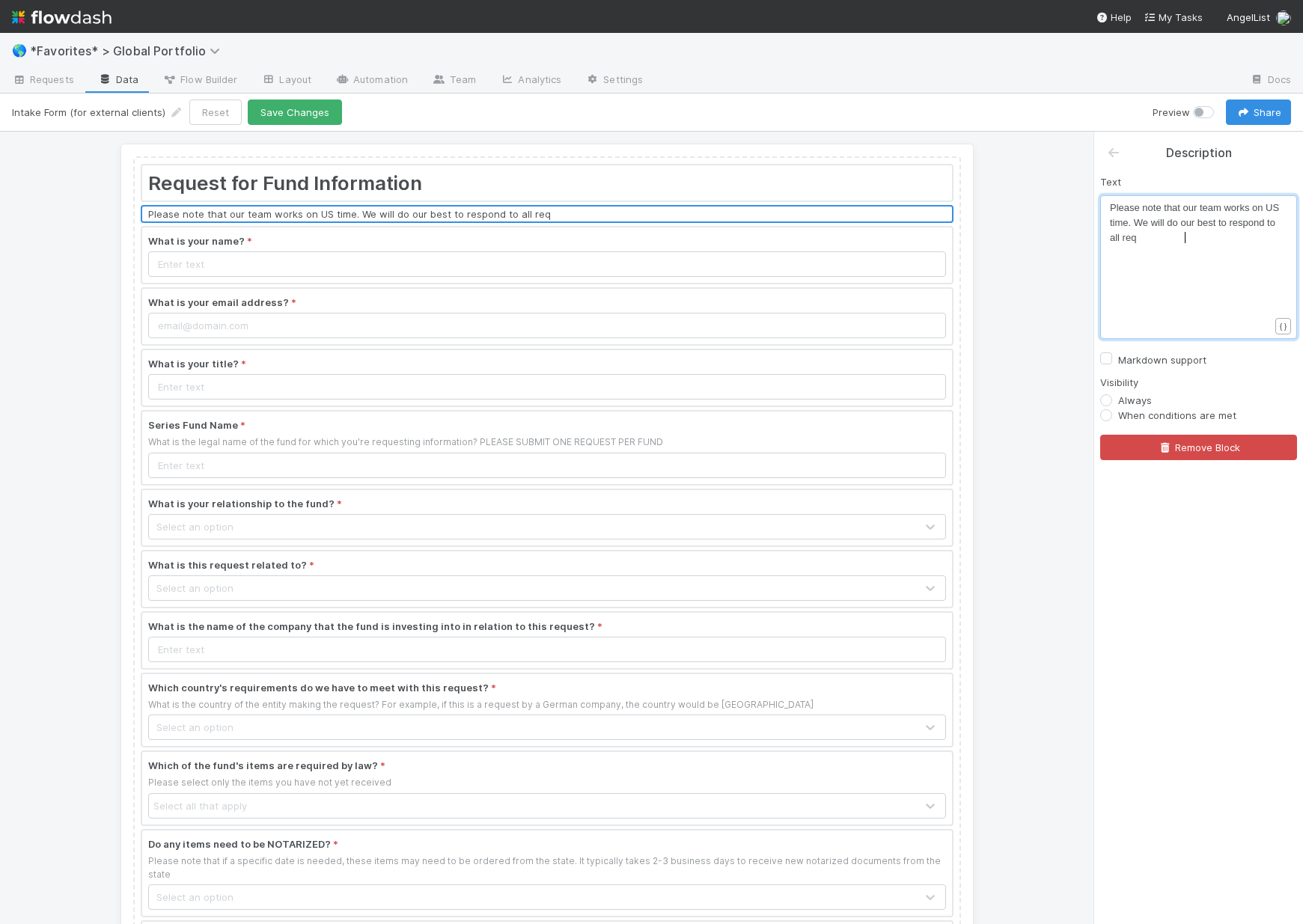
type textarea "l do our best to respond to all requi"
type textarea "ests within 24 hours,"
type textarea "during US u"
type textarea "business days."
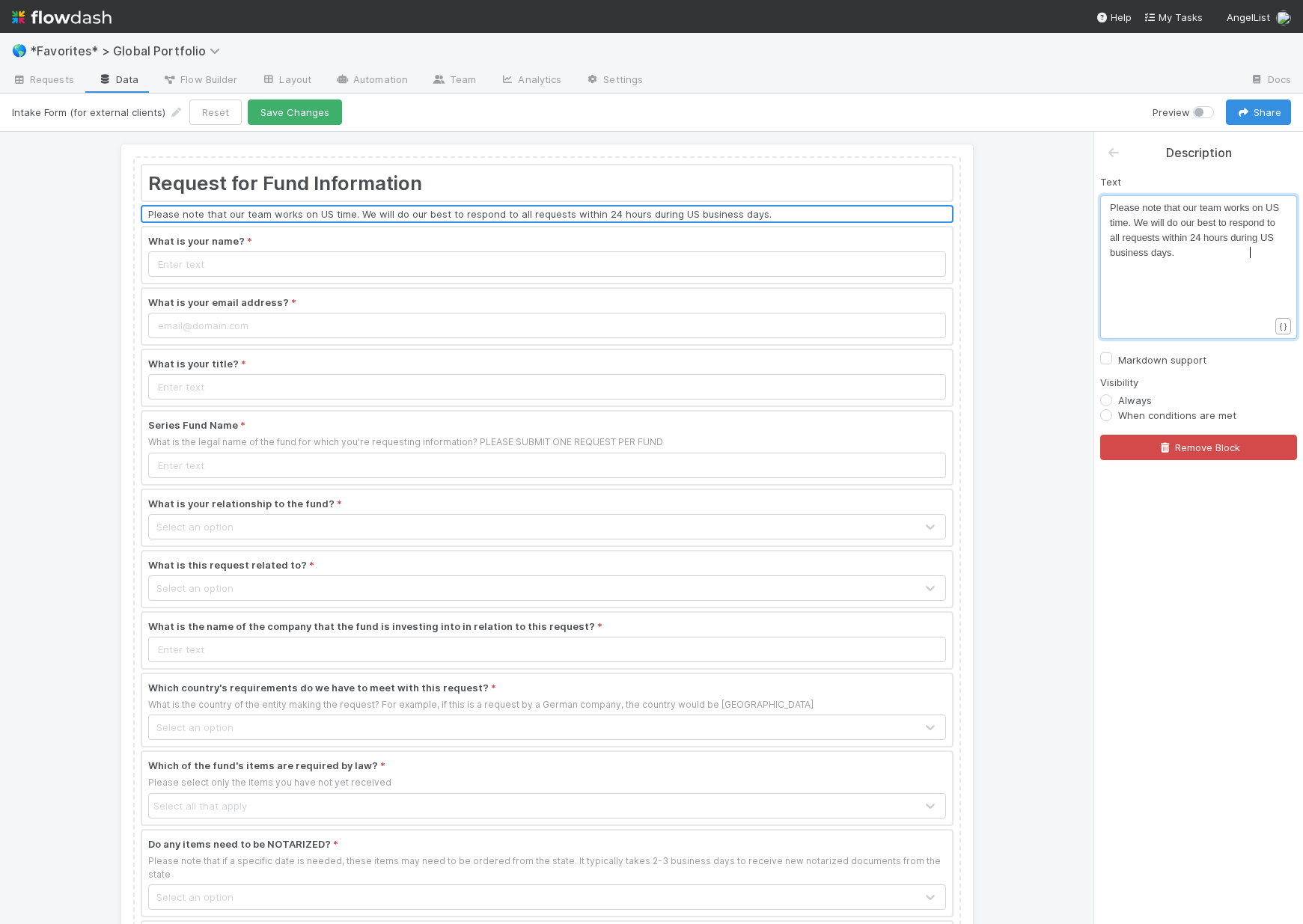
scroll to position [5, 67]
type textarea ", but may have"
type textarea "require clair"
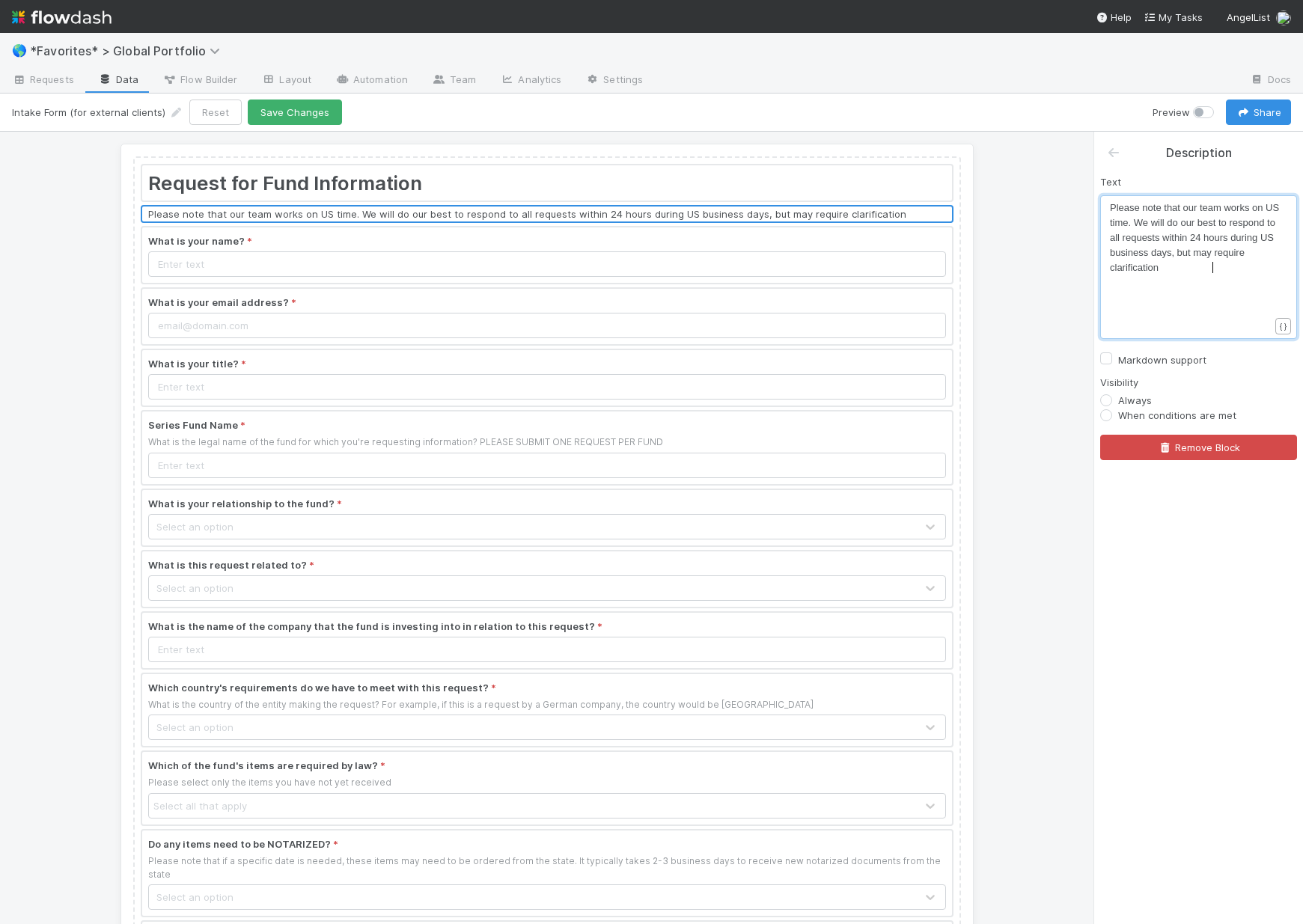
type textarea "rification."
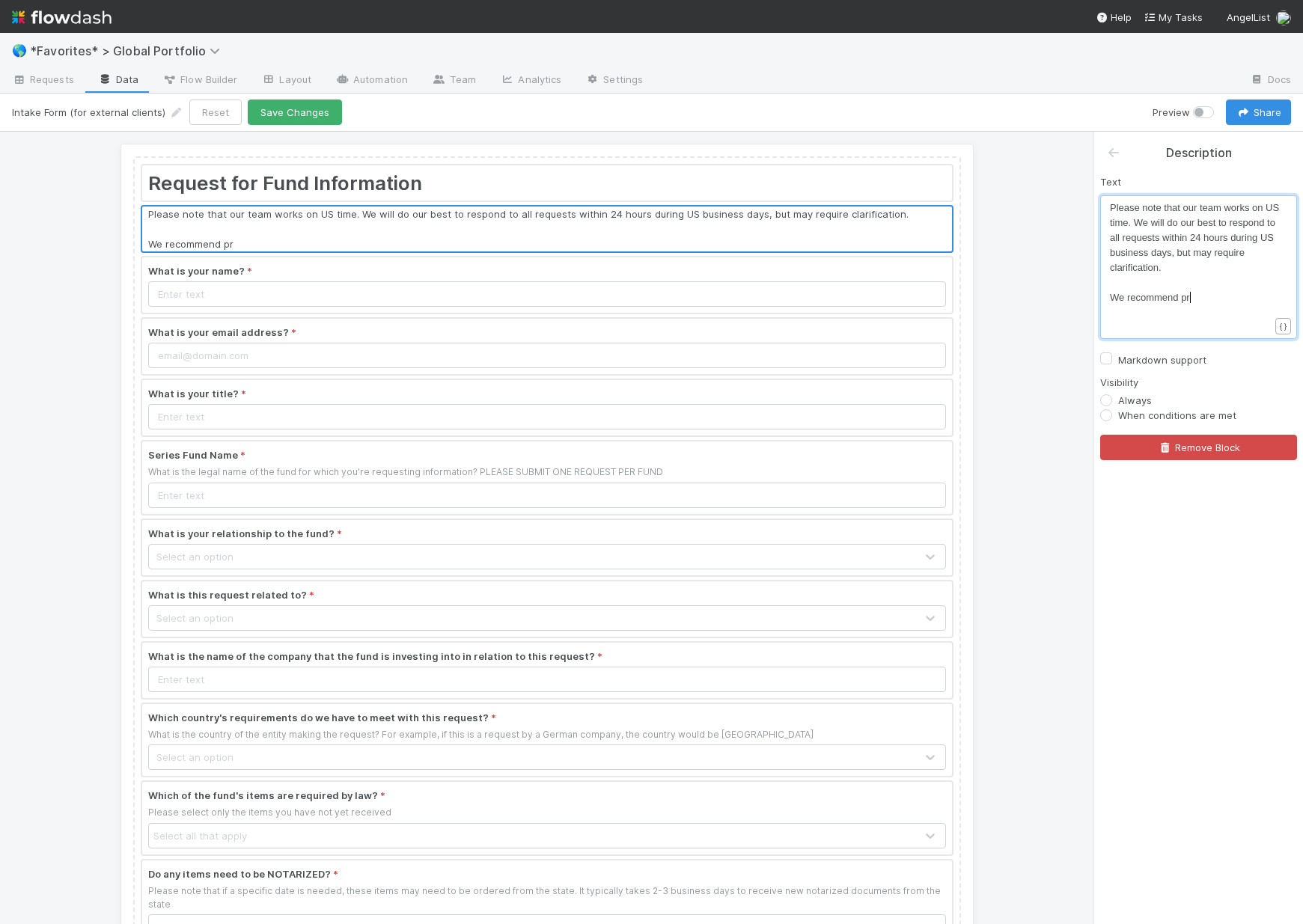
type textarea "We recommend prov"
type textarea "confirming that"
type textarea "with your"
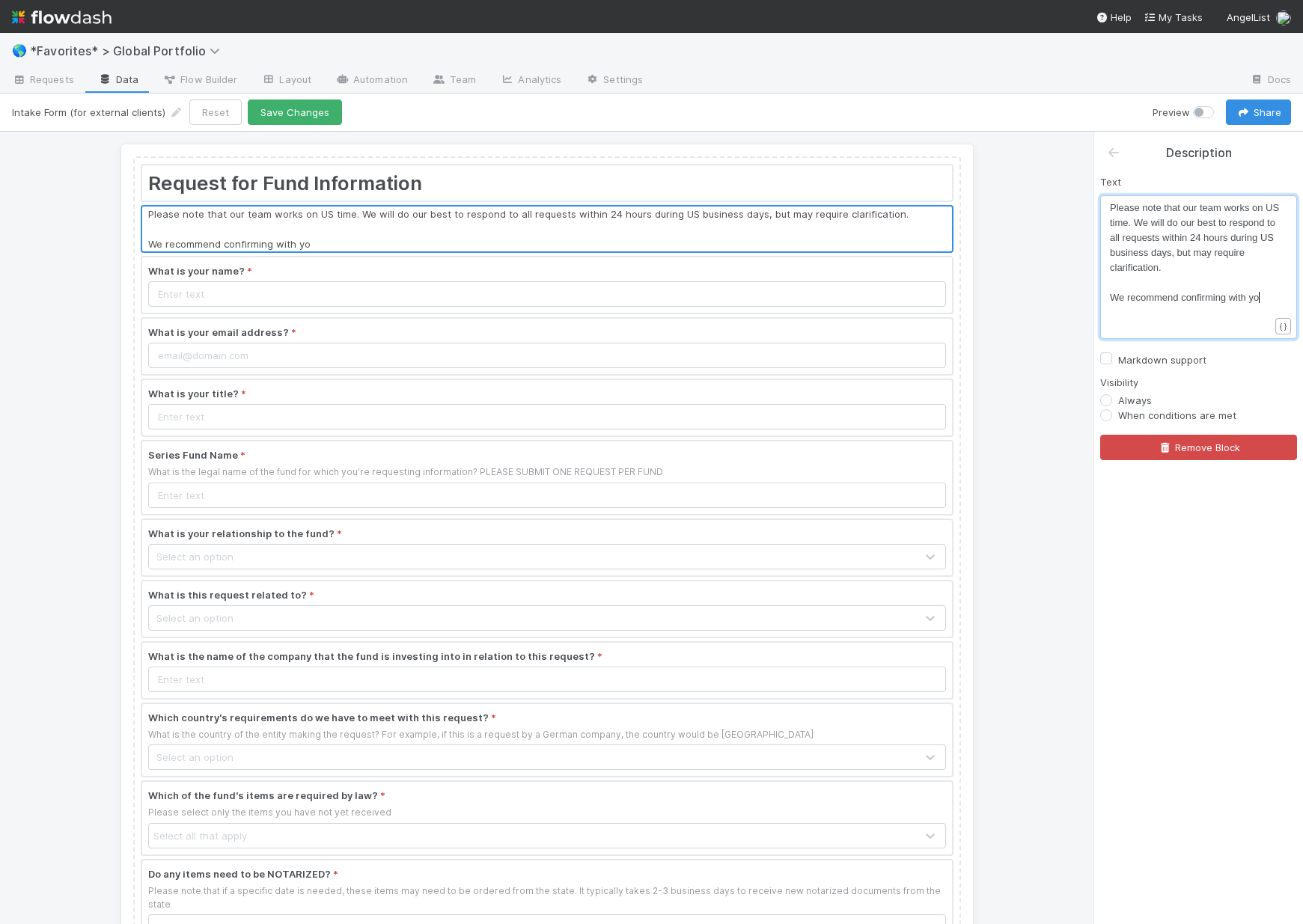
scroll to position [5, 38]
type textarea "ith your legal counsel, tax n"
type textarea "team,"
type textarea "and/or notary taht"
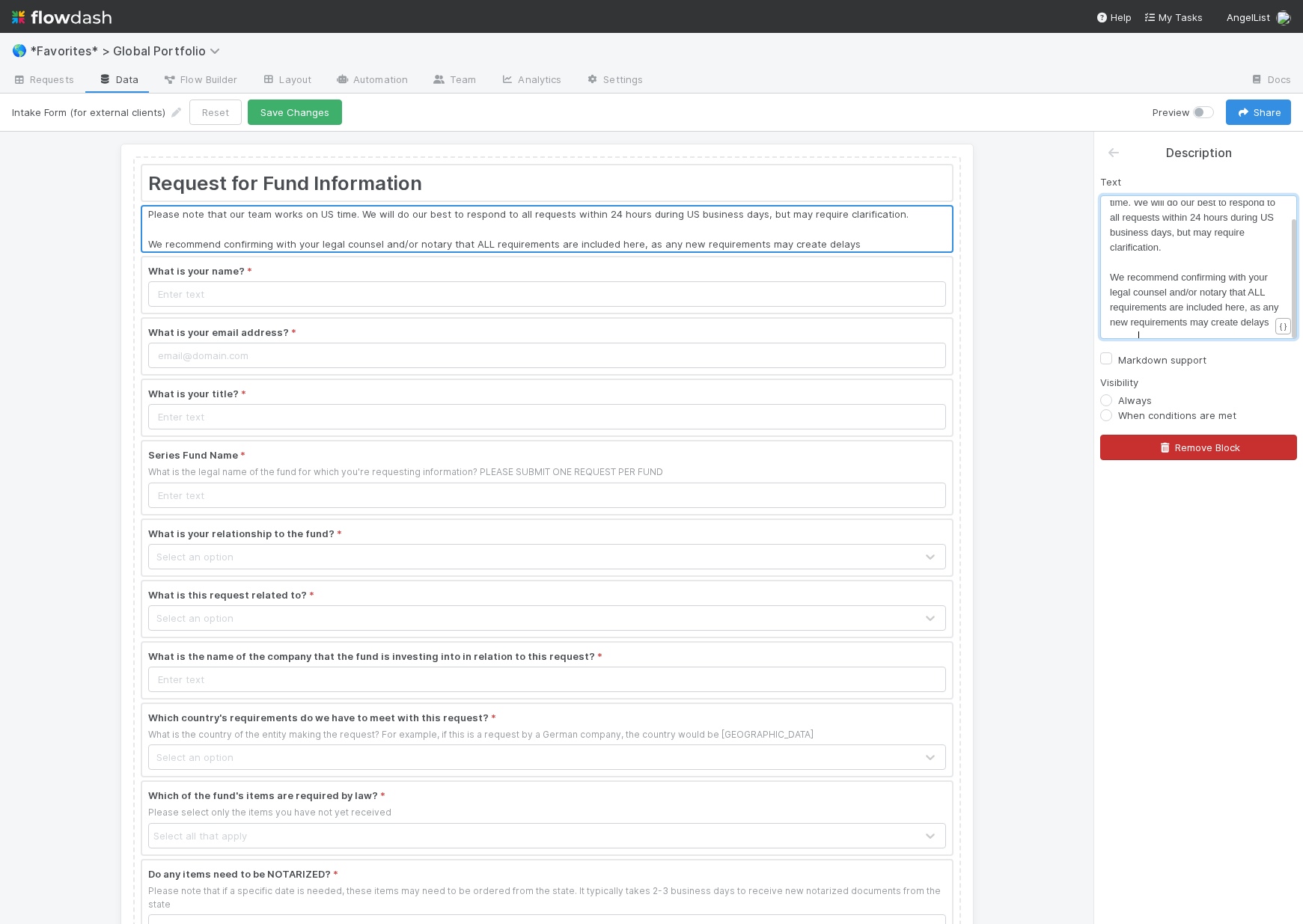
scroll to position [5, 364]
type textarea "hat ALL requirements are included here, as any new requirements may create dela…"
click at [1208, 312] on span "We recommend confirming with your legal counsel and/or notary that ALL requirem…" at bounding box center [1196, 299] width 171 height 56
type textarea "introduced later"
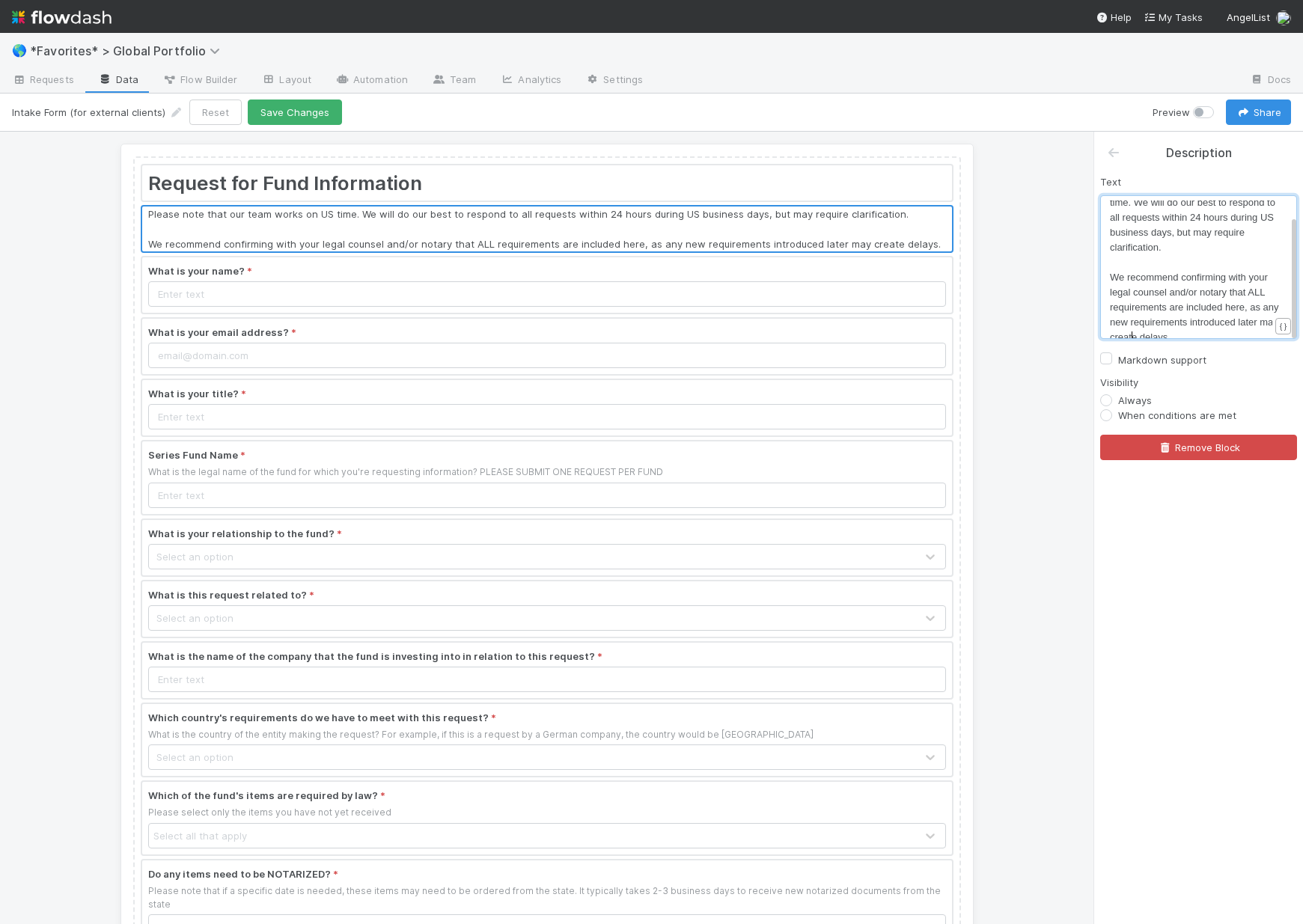
scroll to position [5, 69]
click at [1149, 310] on span "We recommend confirming with your legal counsel and/or notary that ALL requirem…" at bounding box center [1196, 306] width 171 height 71
type textarea "\\"
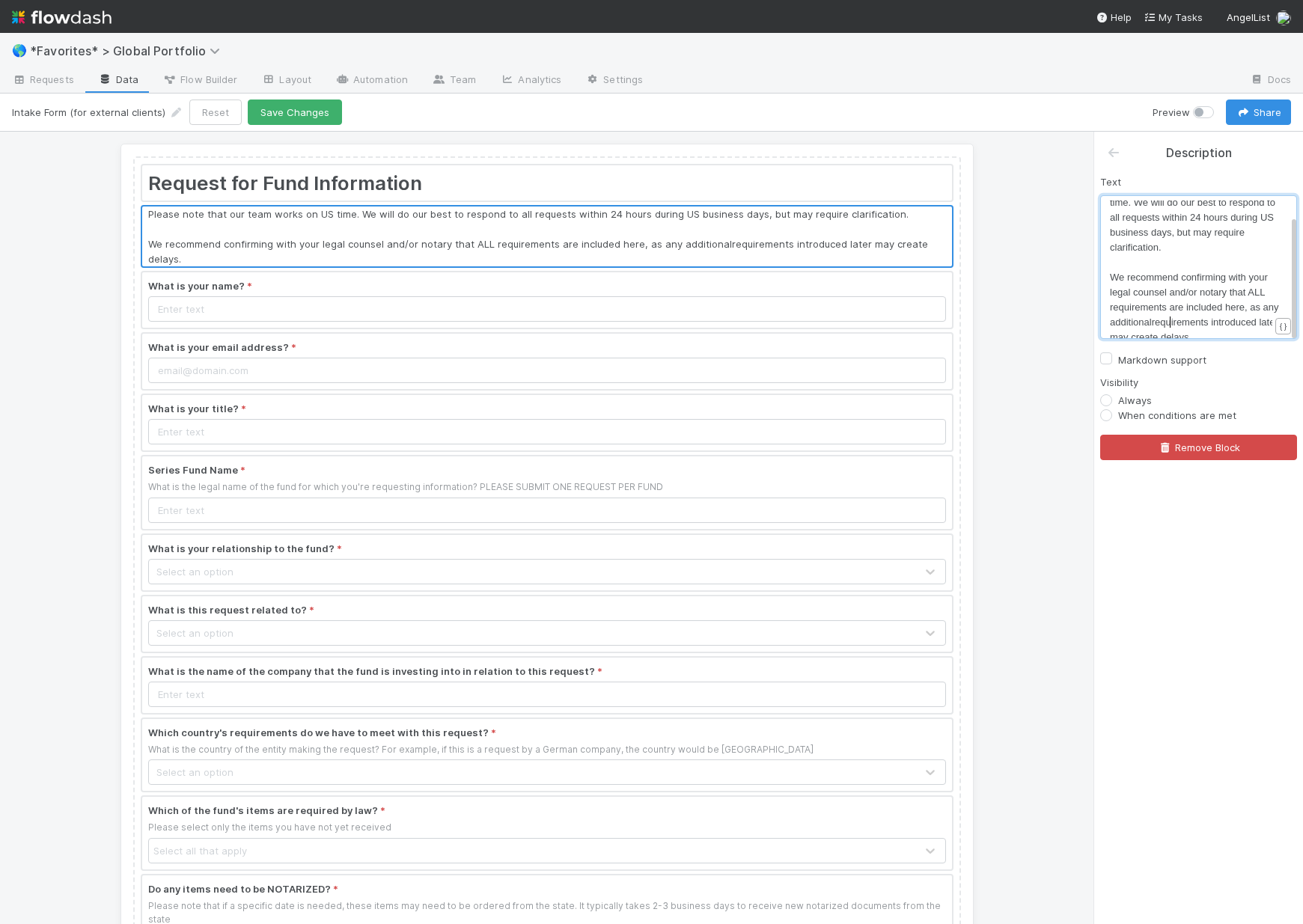
type textarea "additional"
drag, startPoint x: 1155, startPoint y: 327, endPoint x: 1087, endPoint y: 319, distance: 68.5
type textarea "\"
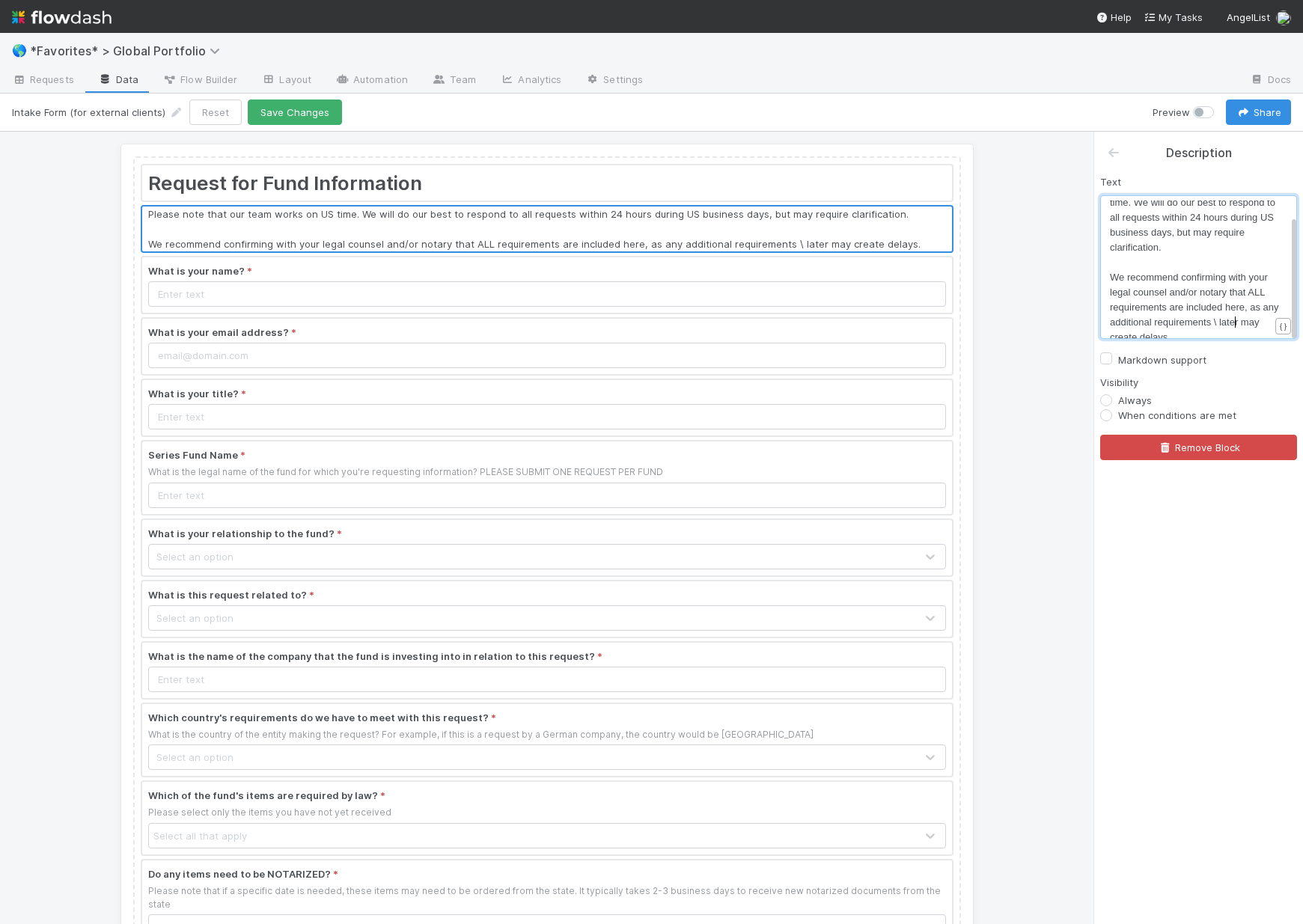
scroll to position [5, 2]
drag, startPoint x: 1125, startPoint y: 310, endPoint x: 1112, endPoint y: 309, distance: 13.0
type textarea "requesting"
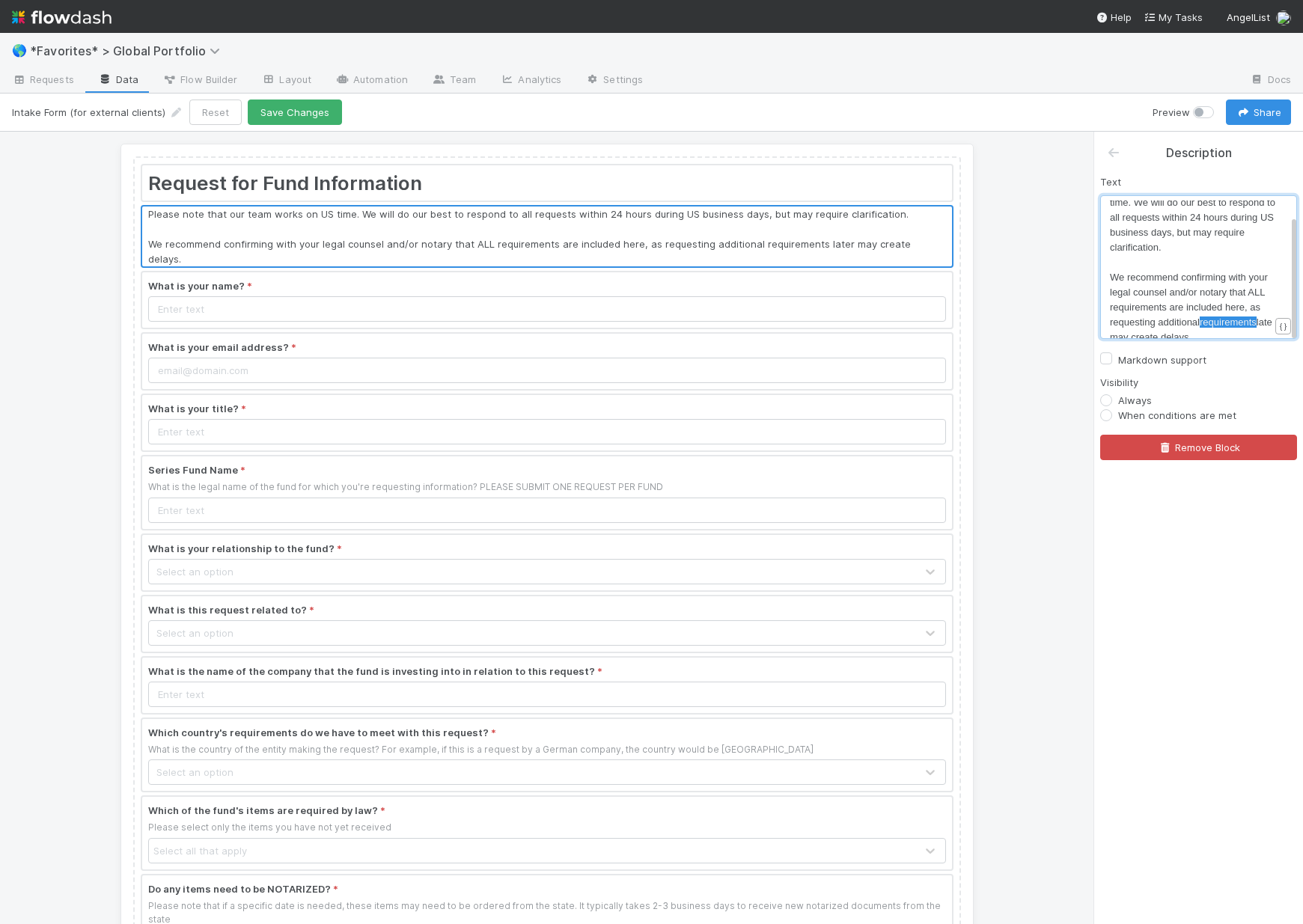
drag, startPoint x: 1202, startPoint y: 312, endPoint x: 1238, endPoint y: 312, distance: 36.0
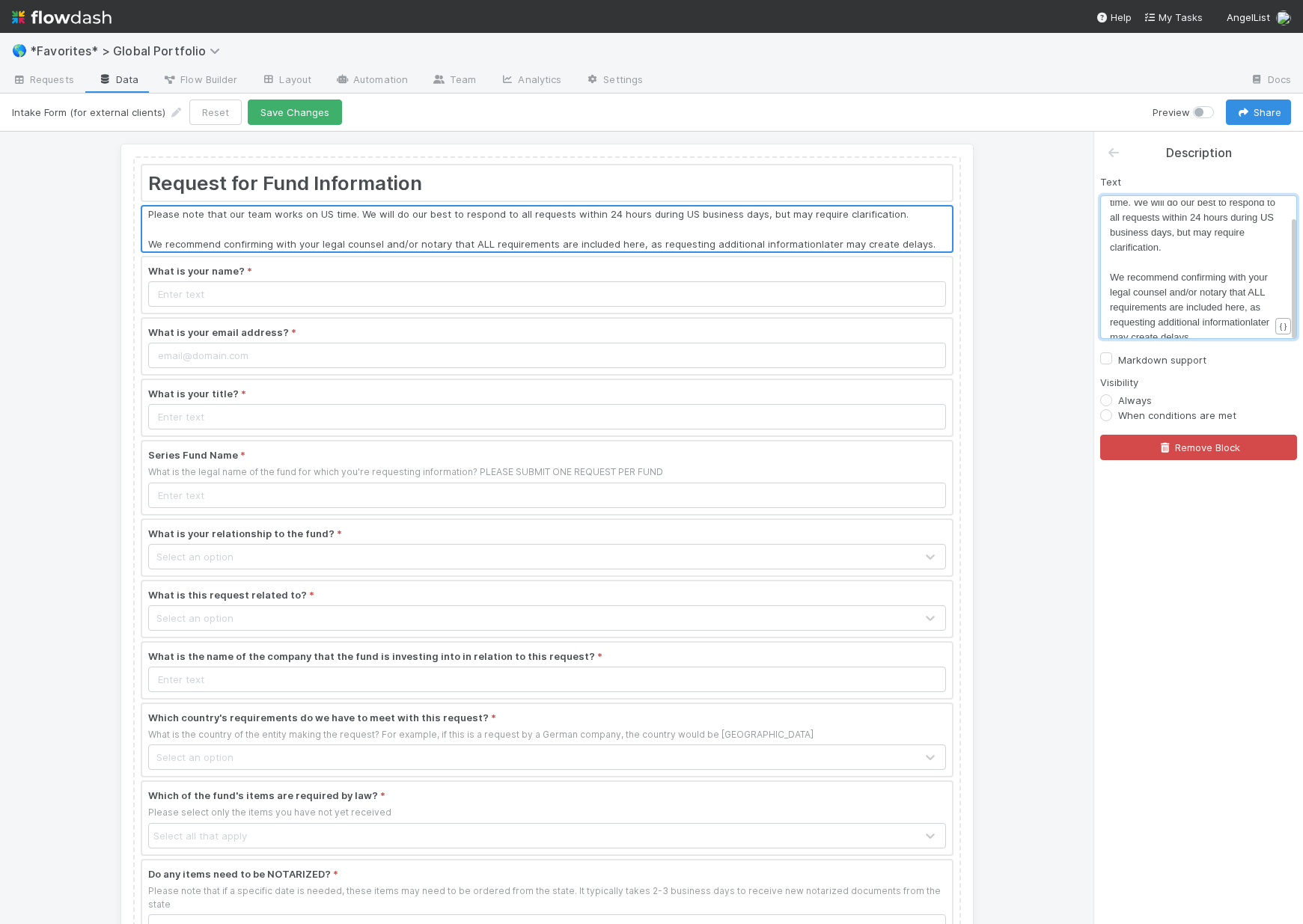
type textarea "information"
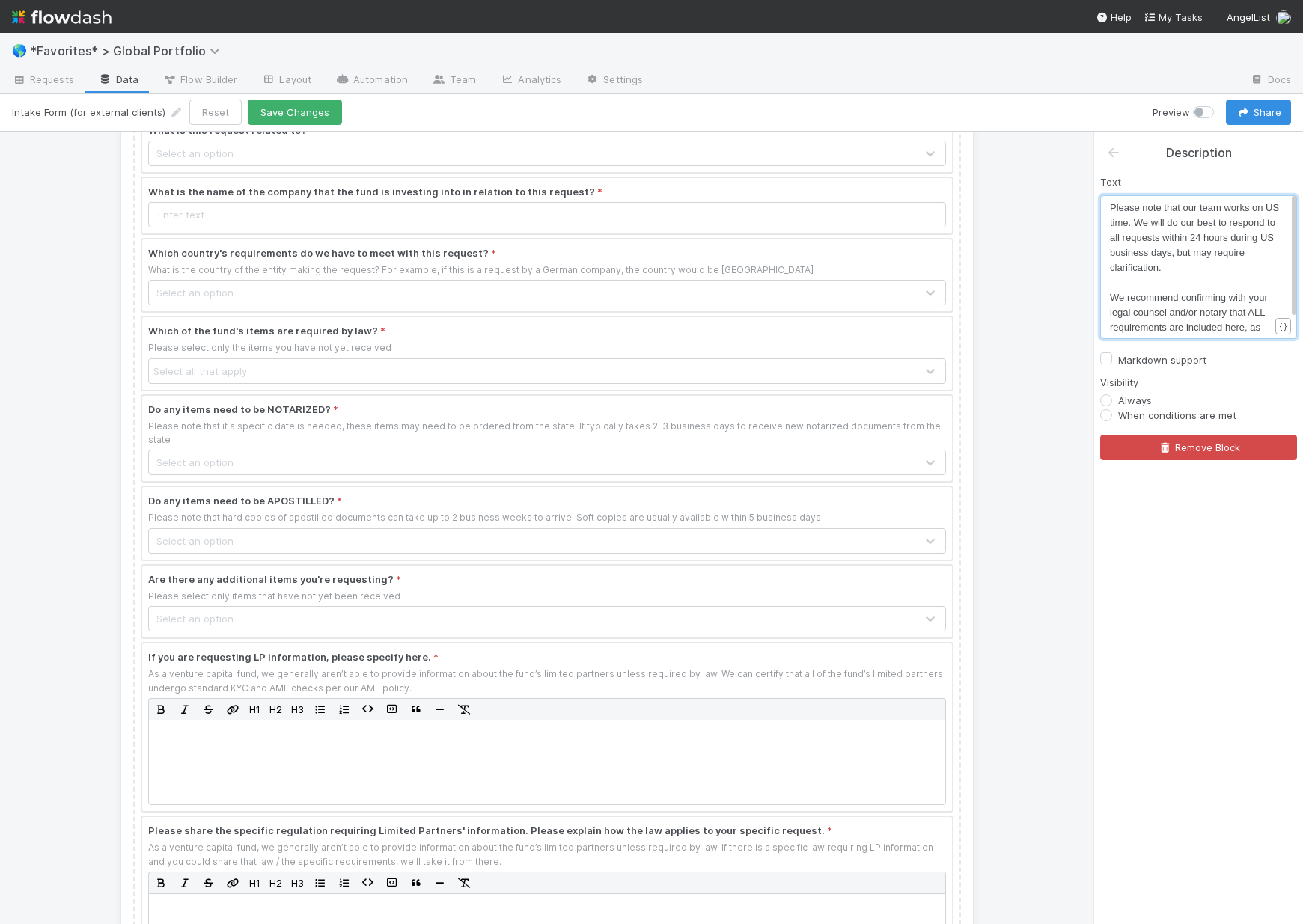
scroll to position [0, 0]
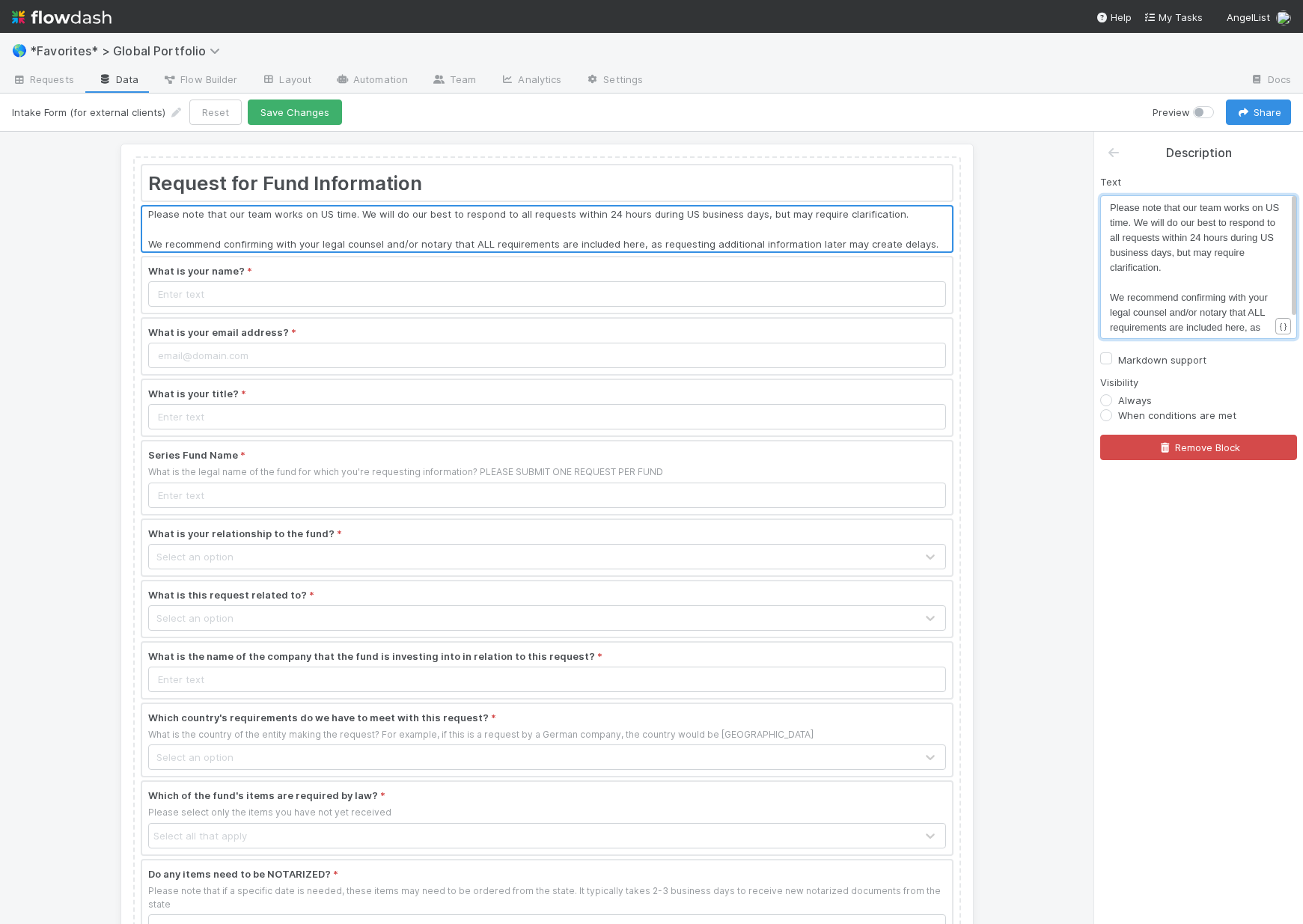
click at [1112, 208] on span "Please note that our team works on US time. We will do our best to respond to a…" at bounding box center [1196, 237] width 172 height 71
type textarea "*"
click at [1234, 267] on pre "*Please note that our team works on US time. We will do our best to respond to …" at bounding box center [1195, 238] width 171 height 75
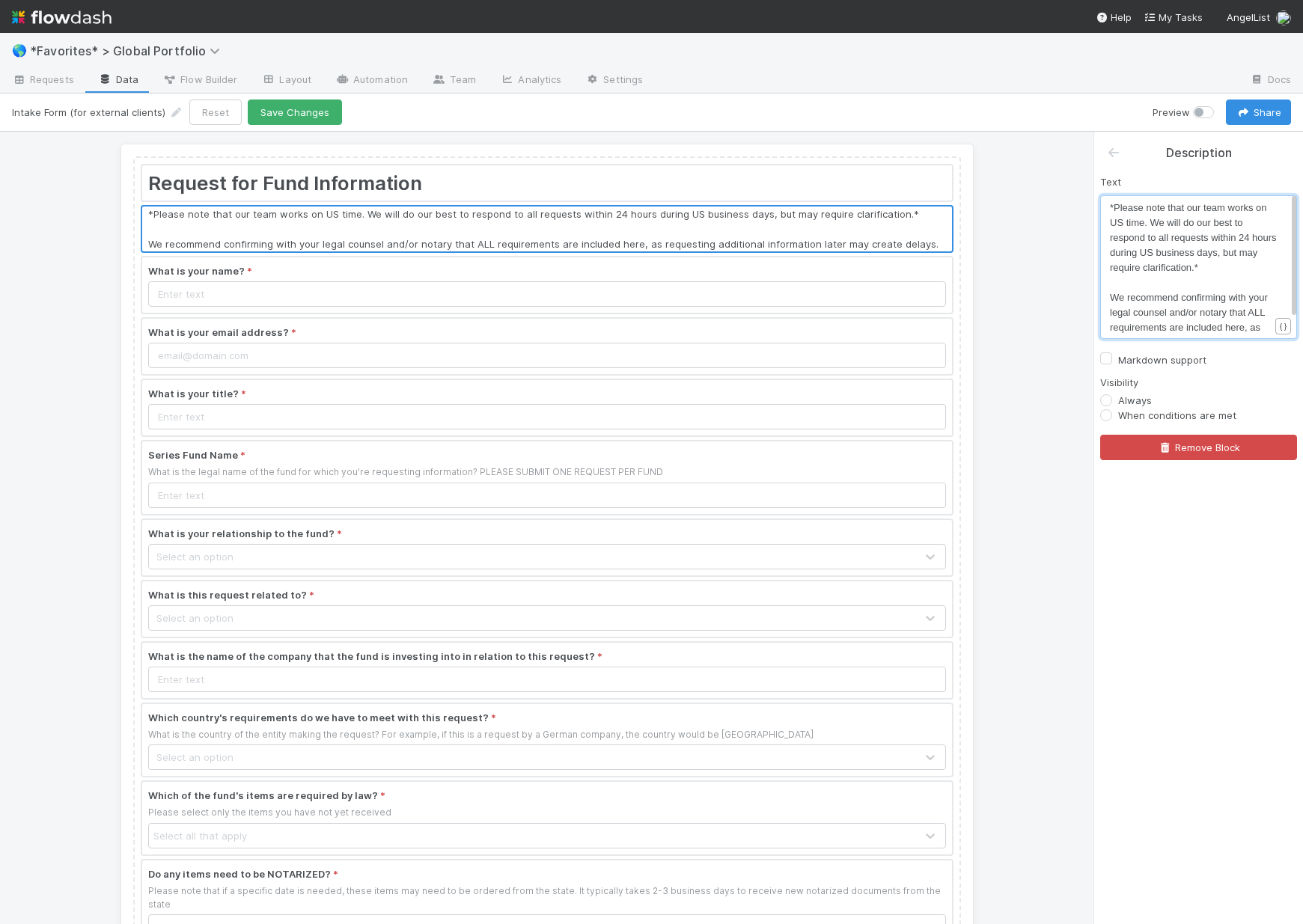
type textarea "*"
click at [1118, 358] on label "Markdown support" at bounding box center [1162, 360] width 88 height 18
click at [1109, 358] on input "Markdown support" at bounding box center [1106, 358] width 12 height 13
checkbox input "true"
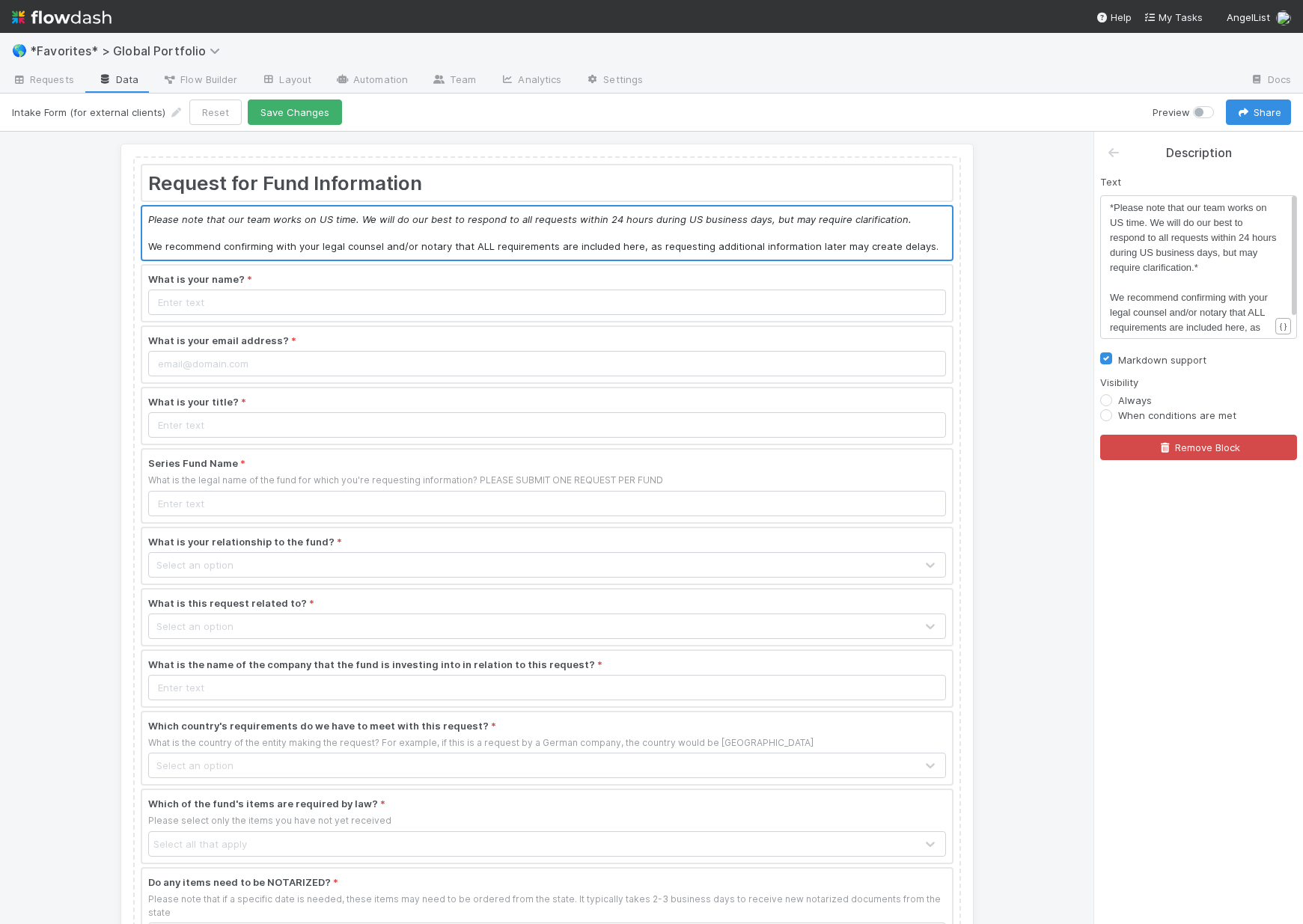
click at [1118, 403] on label "Always" at bounding box center [1135, 400] width 33 height 15
click at [1107, 403] on input "Always" at bounding box center [1106, 399] width 12 height 13
radio input "true"
click at [274, 111] on button "Save Changes" at bounding box center [295, 112] width 94 height 26
click at [58, 77] on span "Requests" at bounding box center [42, 79] width 62 height 15
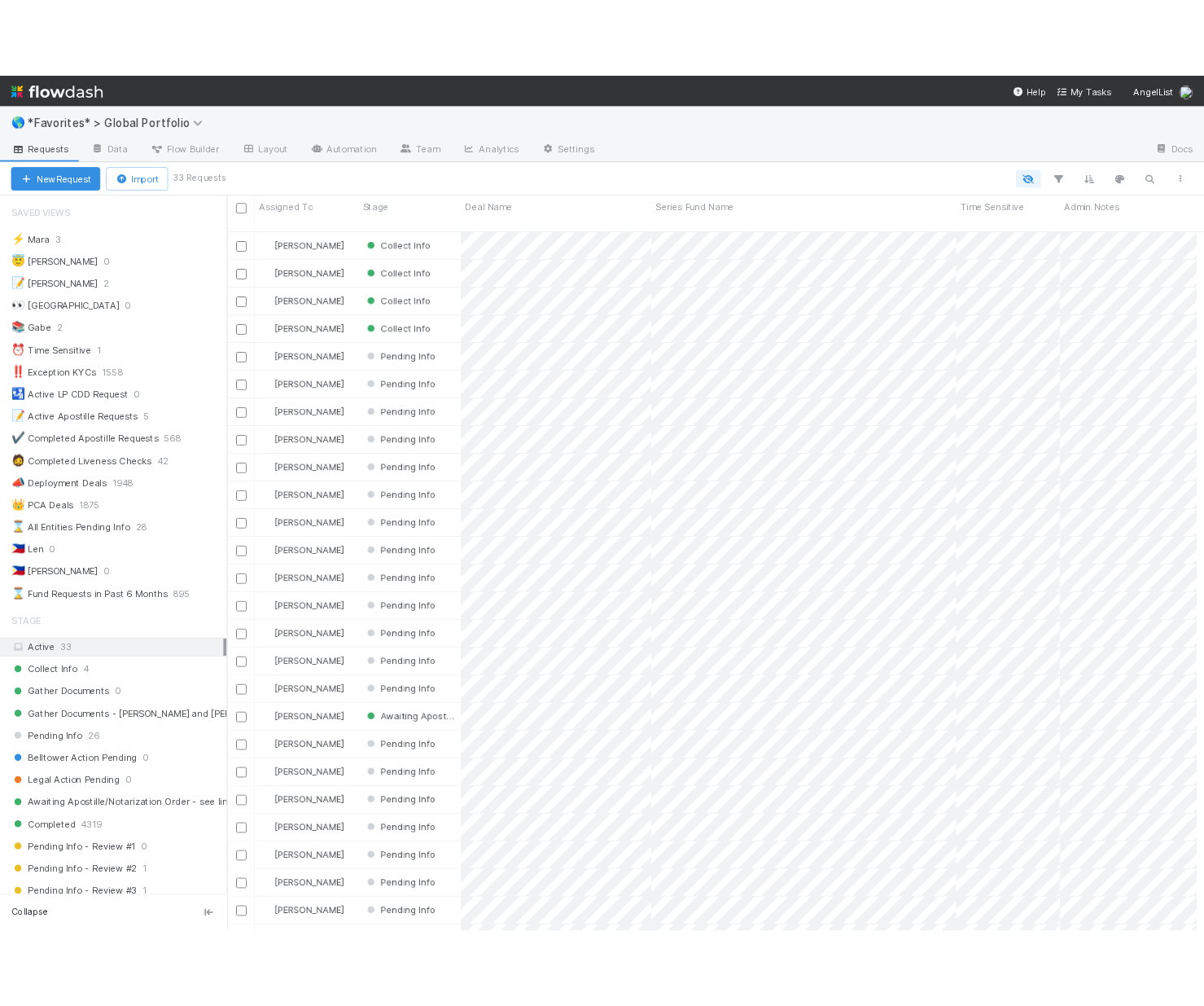
scroll to position [824, 925]
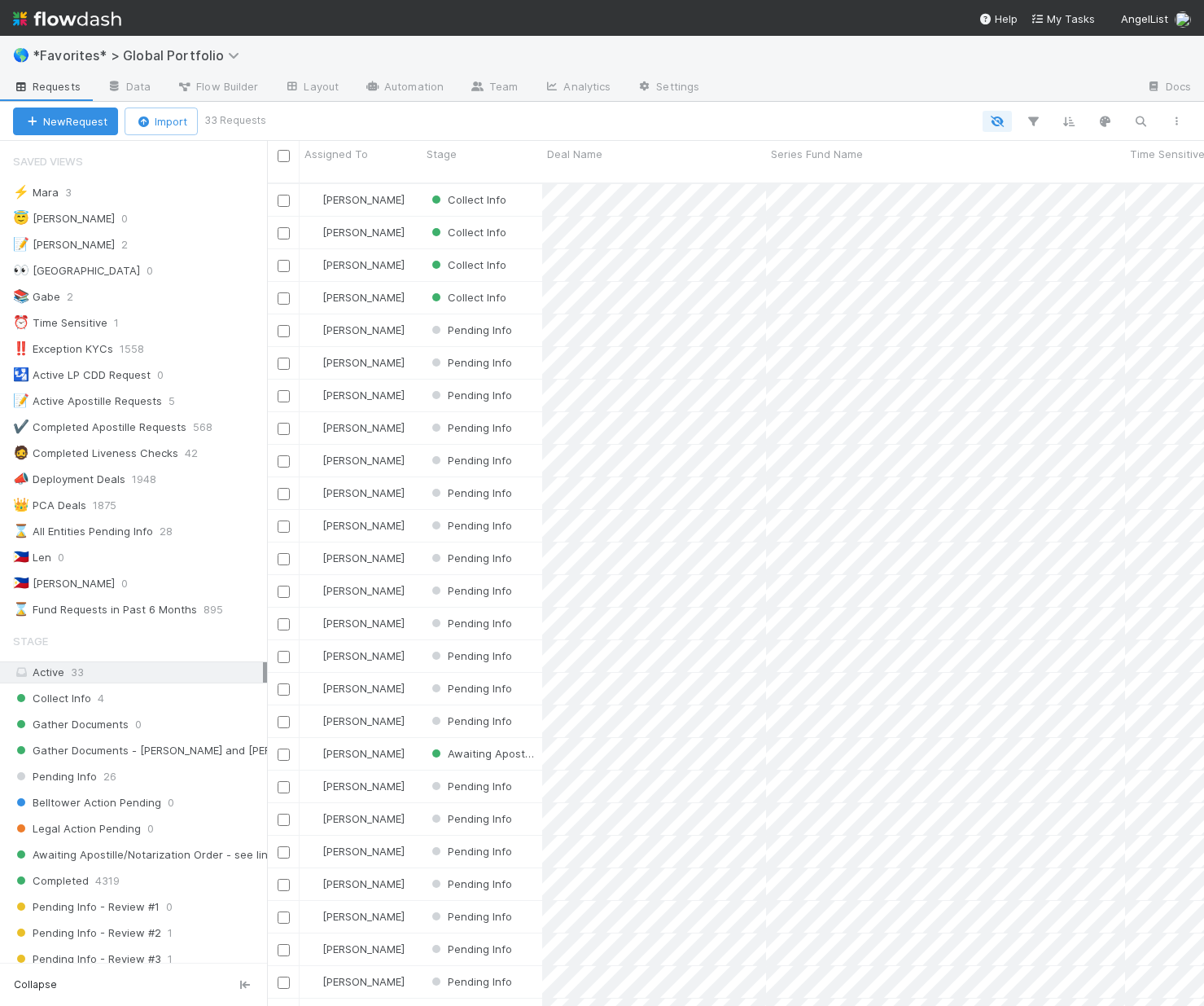
scroll to position [824, 925]
click at [190, 691] on div "Collect Info 4" at bounding box center [139, 698] width 254 height 20
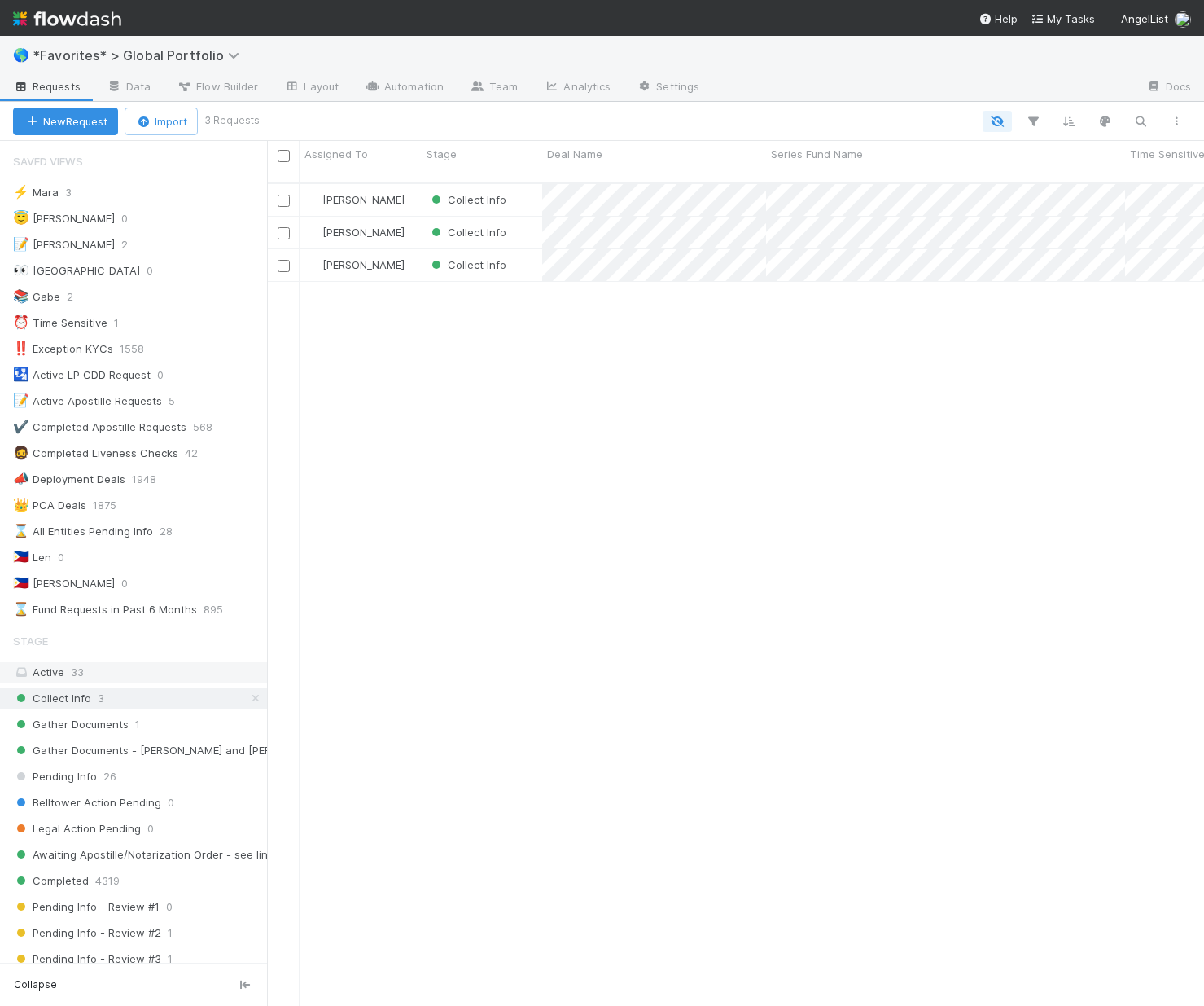
scroll to position [824, 925]
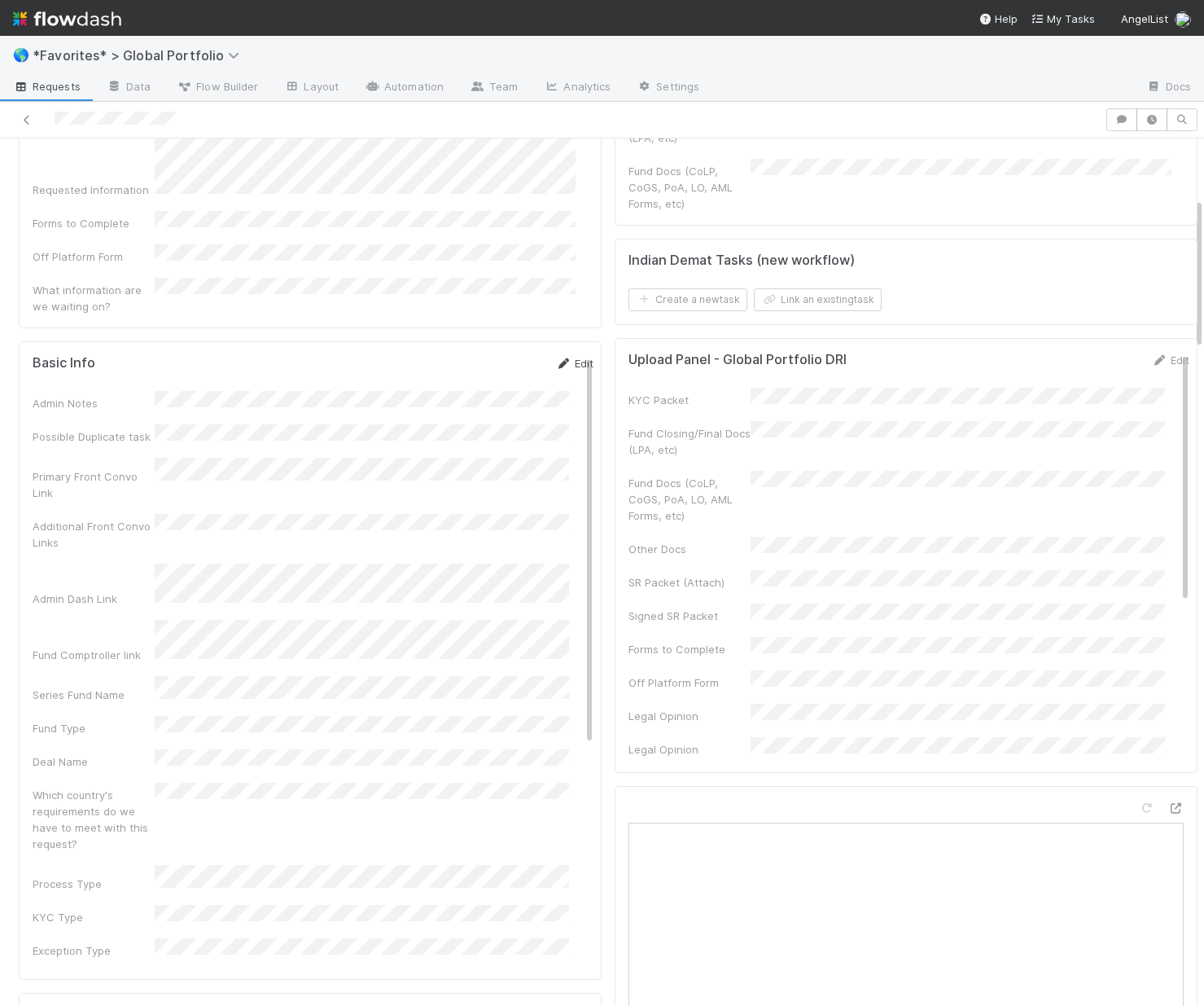
click at [555, 357] on link "Edit" at bounding box center [574, 363] width 38 height 13
click at [569, 355] on div "Basic Info Edit" at bounding box center [312, 363] width 586 height 16
click at [555, 357] on link "Edit" at bounding box center [574, 363] width 38 height 13
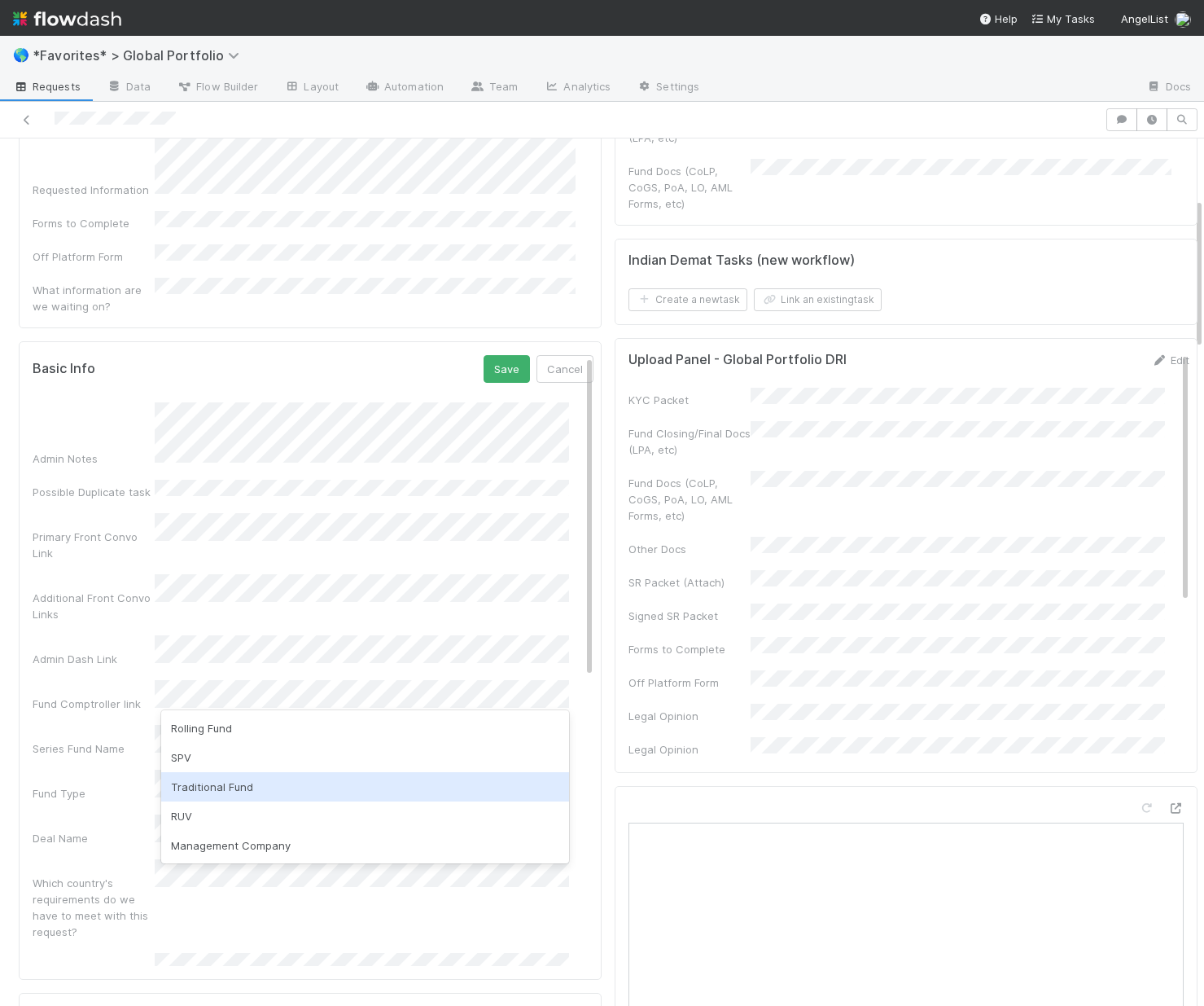
click at [261, 795] on div "Traditional Fund" at bounding box center [365, 787] width 408 height 29
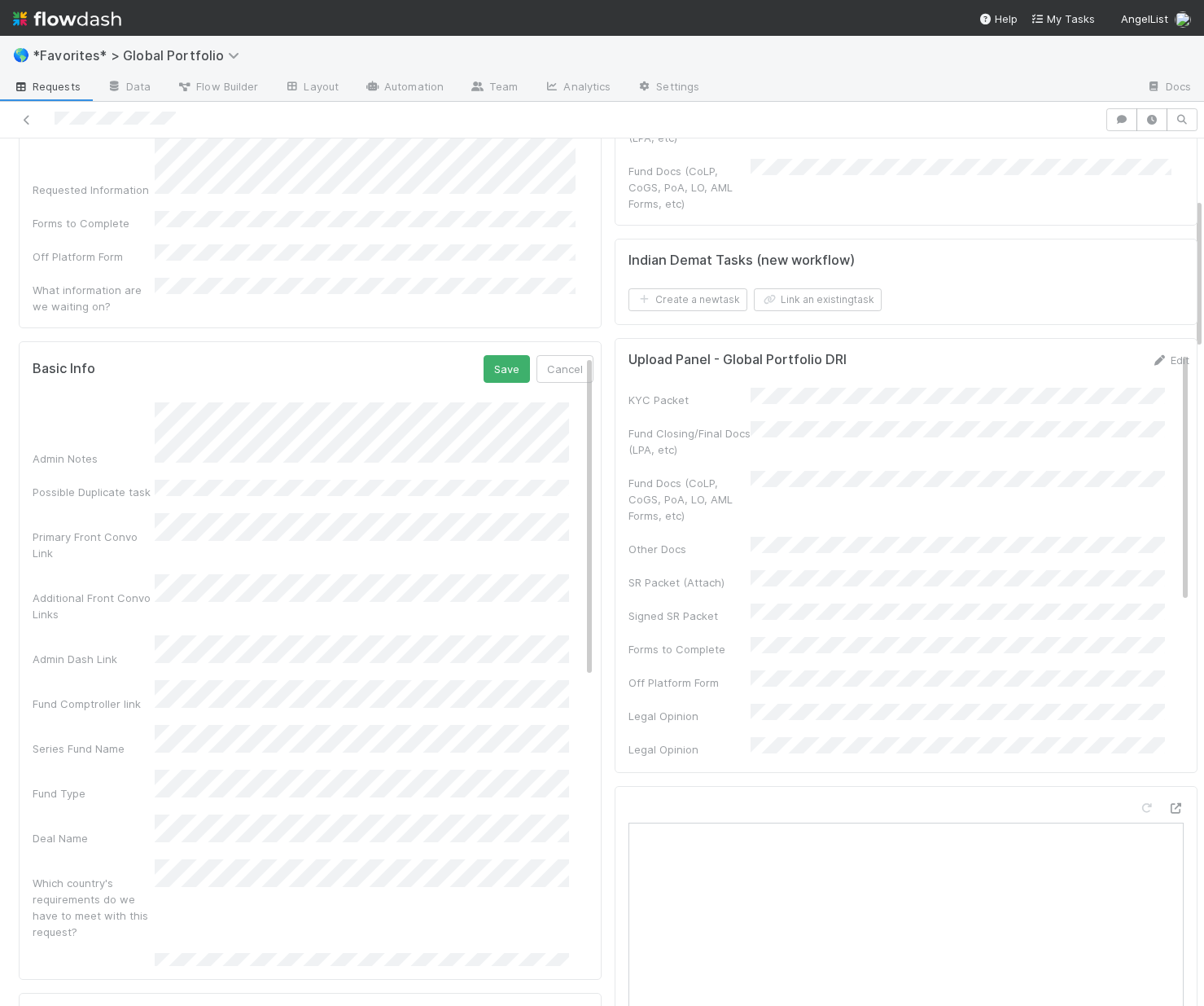
click at [101, 875] on div "Which country's requirements do we have to meet with this request?" at bounding box center [93, 907] width 122 height 65
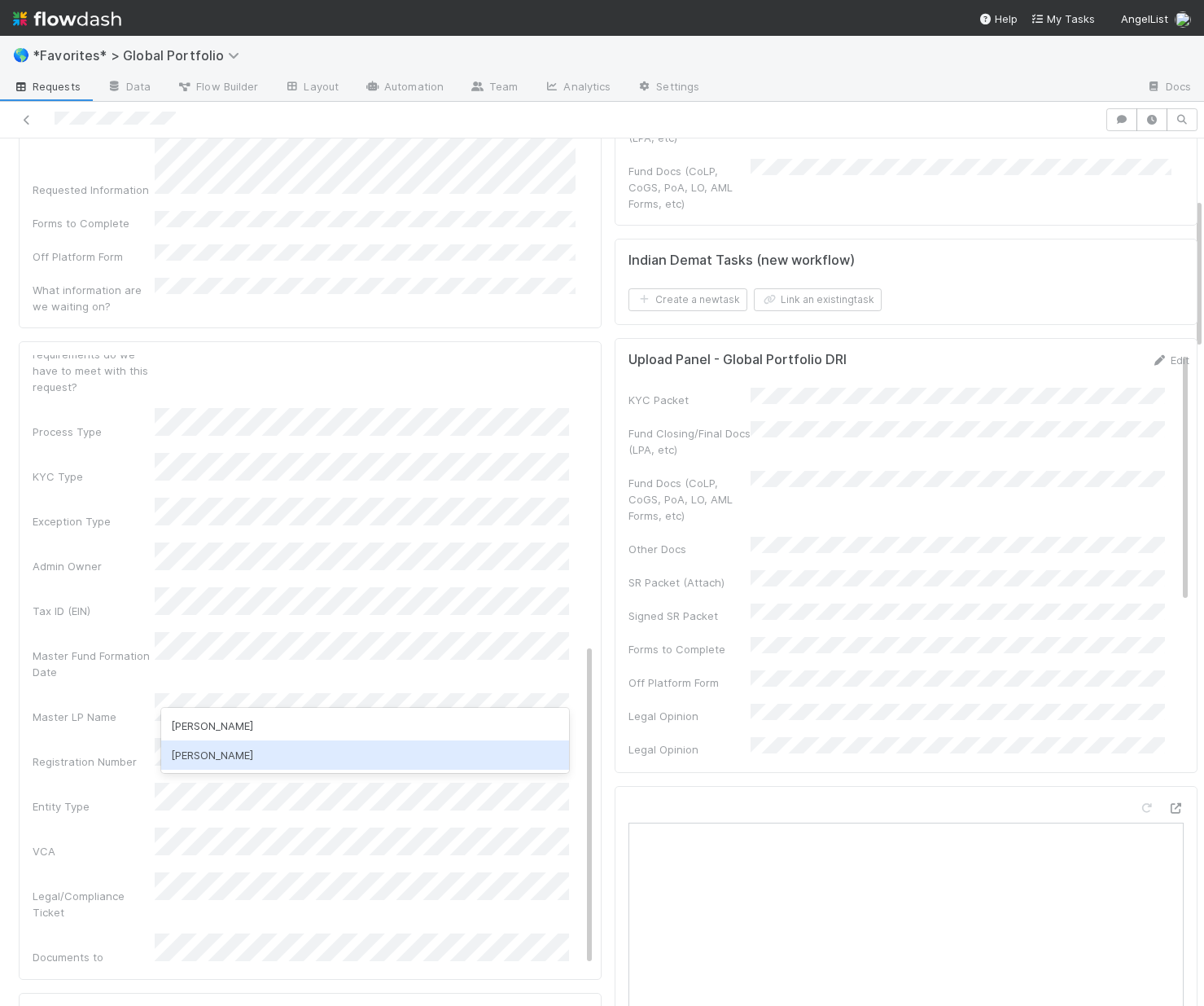
click at [180, 765] on div "Jun Yoon" at bounding box center [365, 755] width 408 height 29
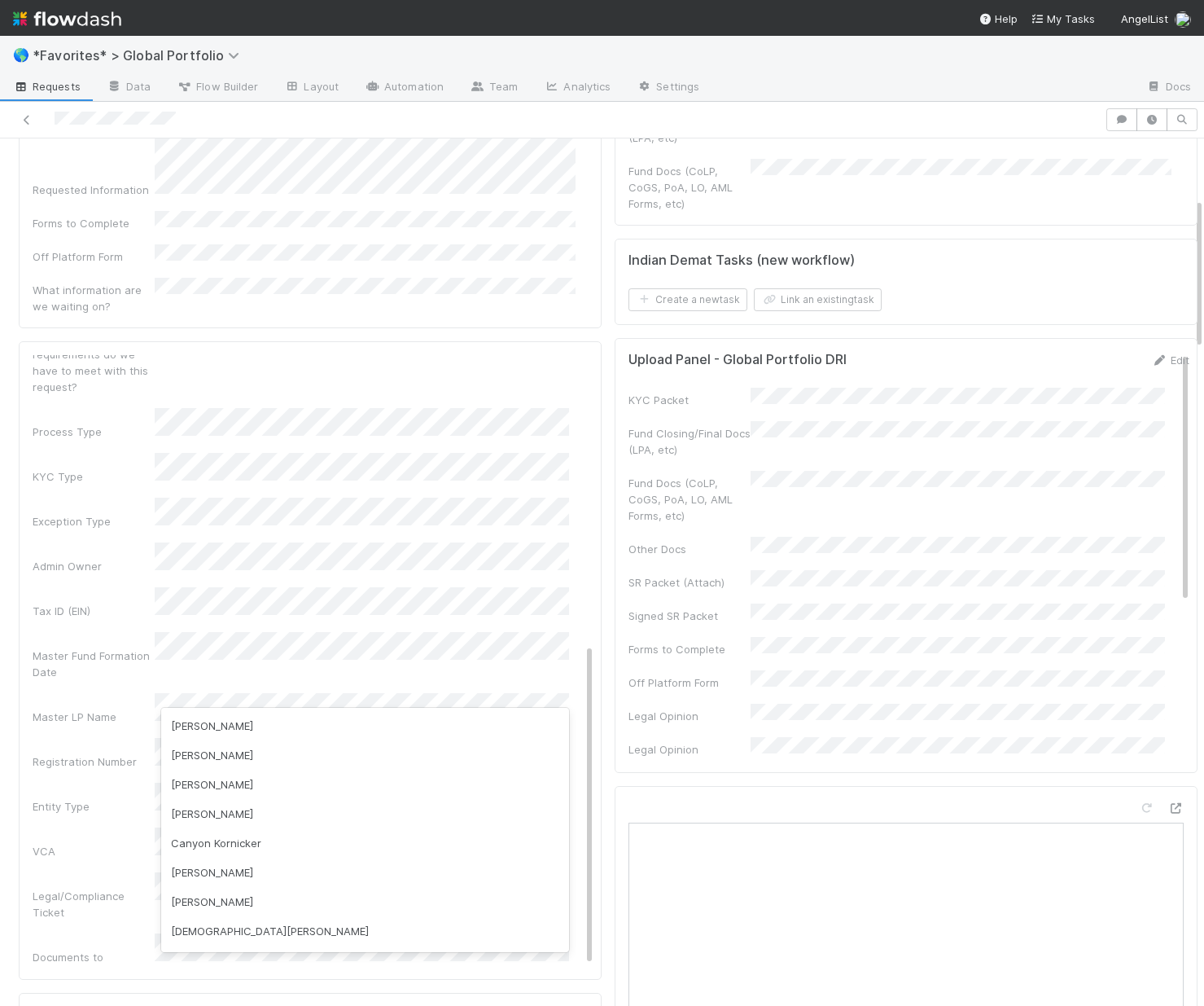
scroll to position [473, 0]
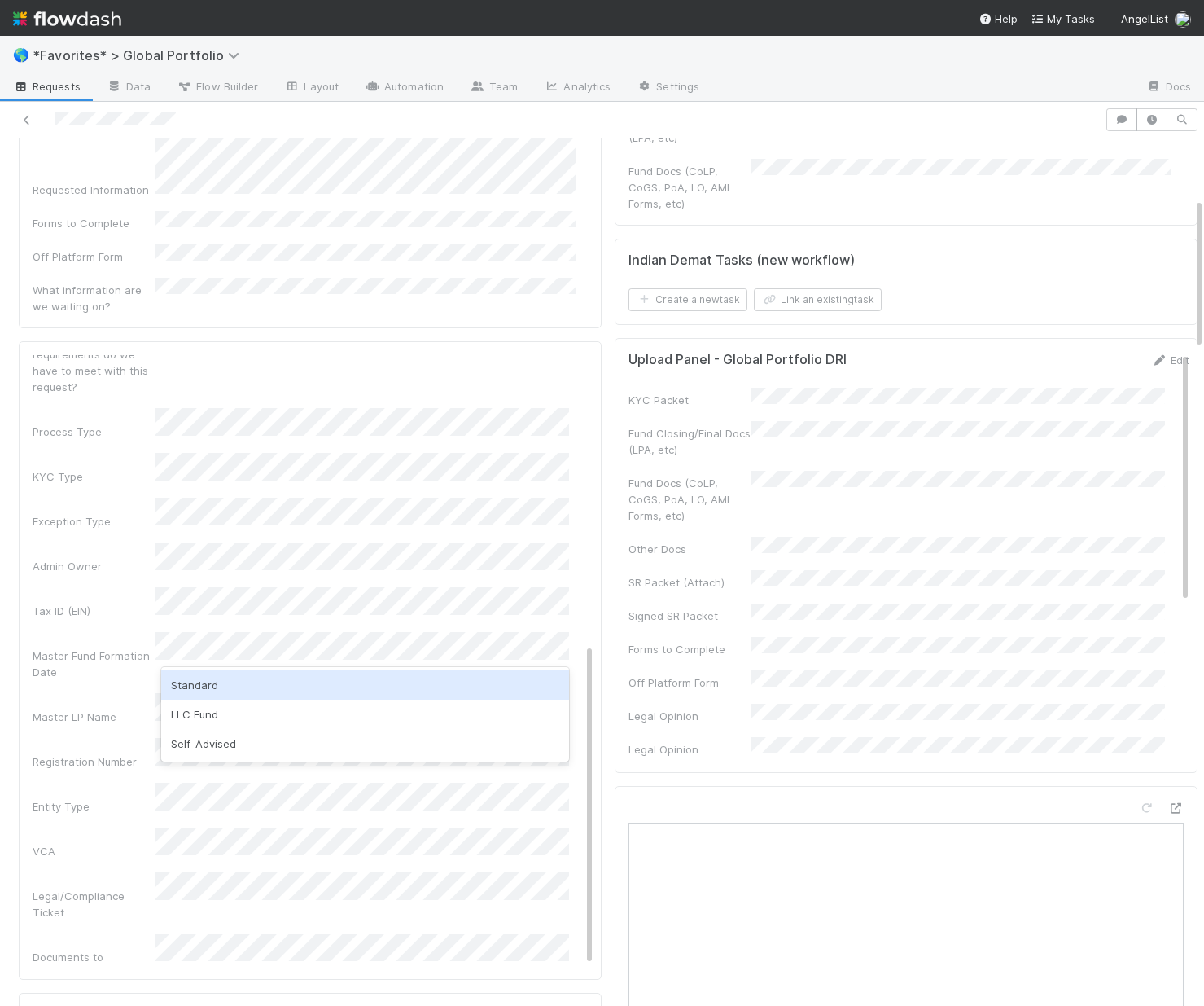
click at [206, 674] on div "Standard" at bounding box center [365, 685] width 408 height 29
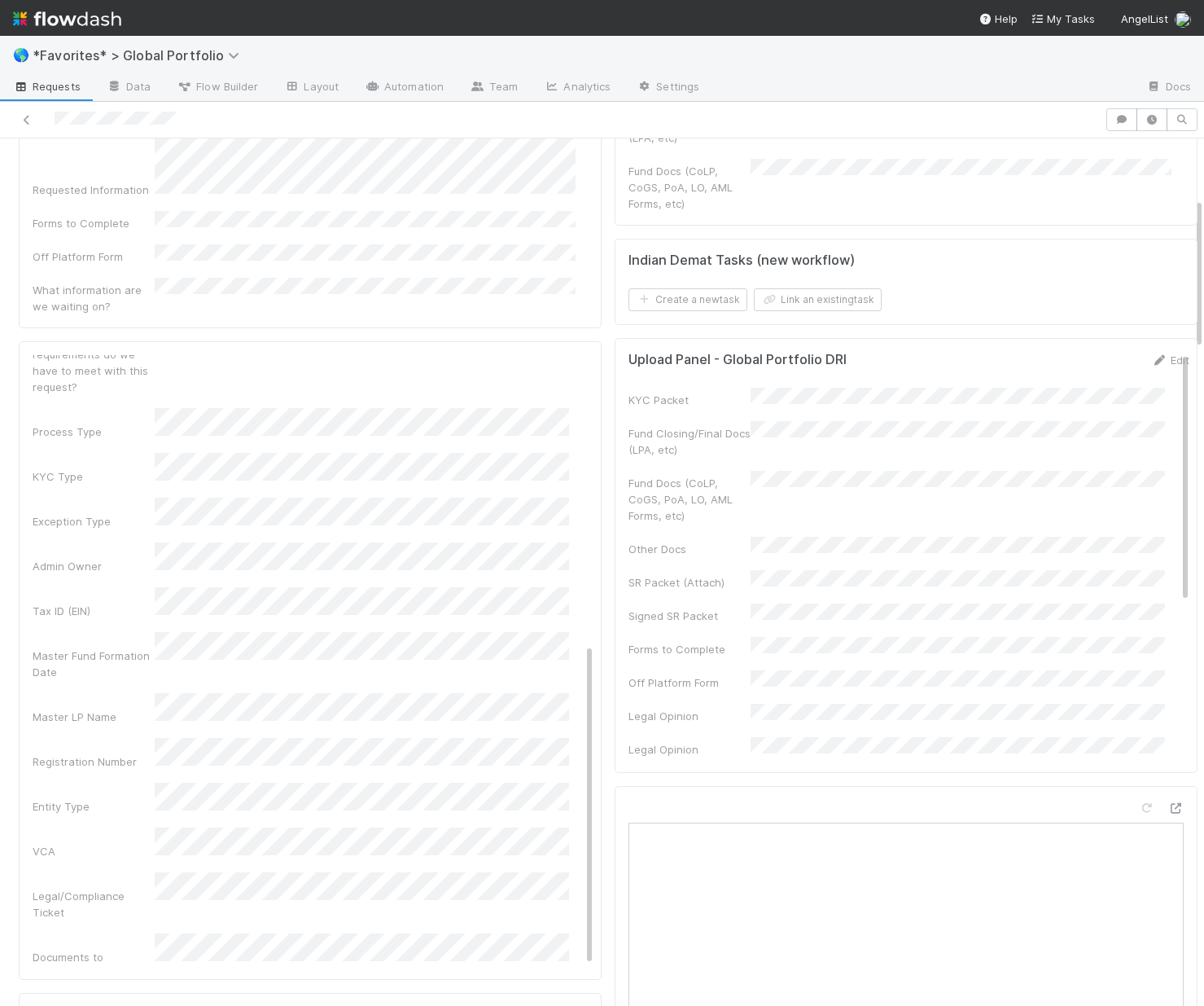
click at [105, 843] on div "VCA" at bounding box center [93, 851] width 122 height 16
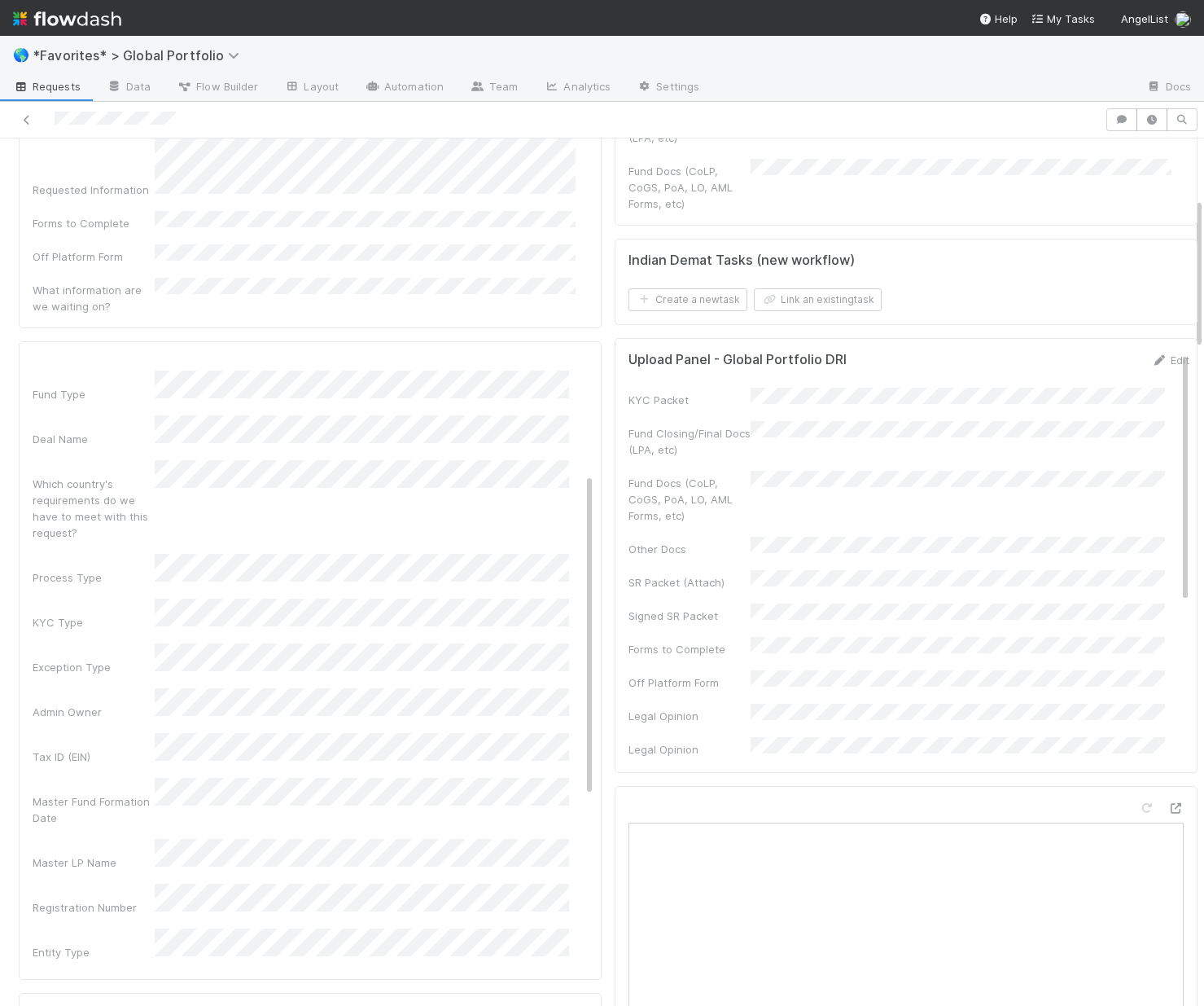
scroll to position [223, 0]
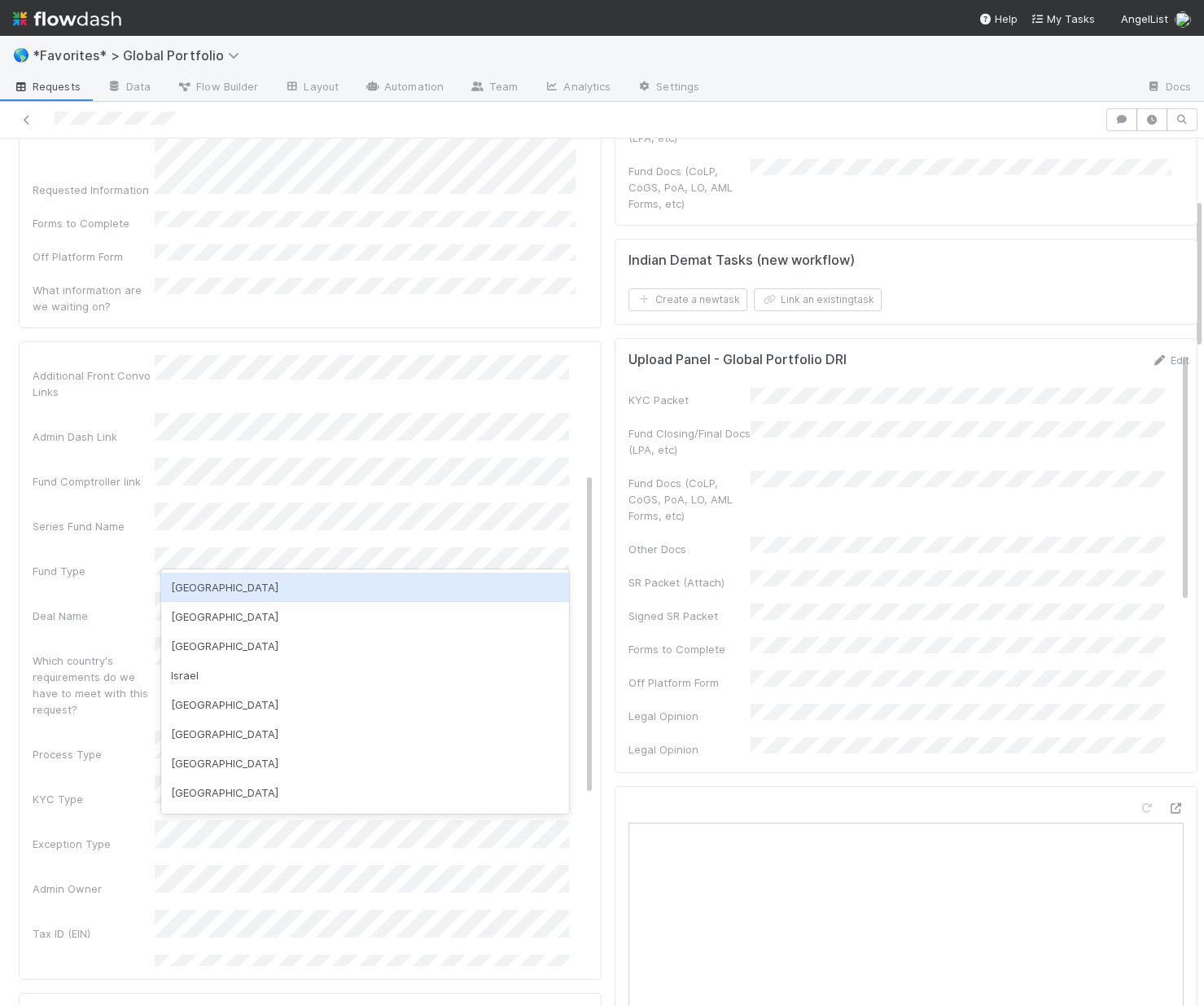
click at [211, 579] on div "USA" at bounding box center [365, 587] width 408 height 29
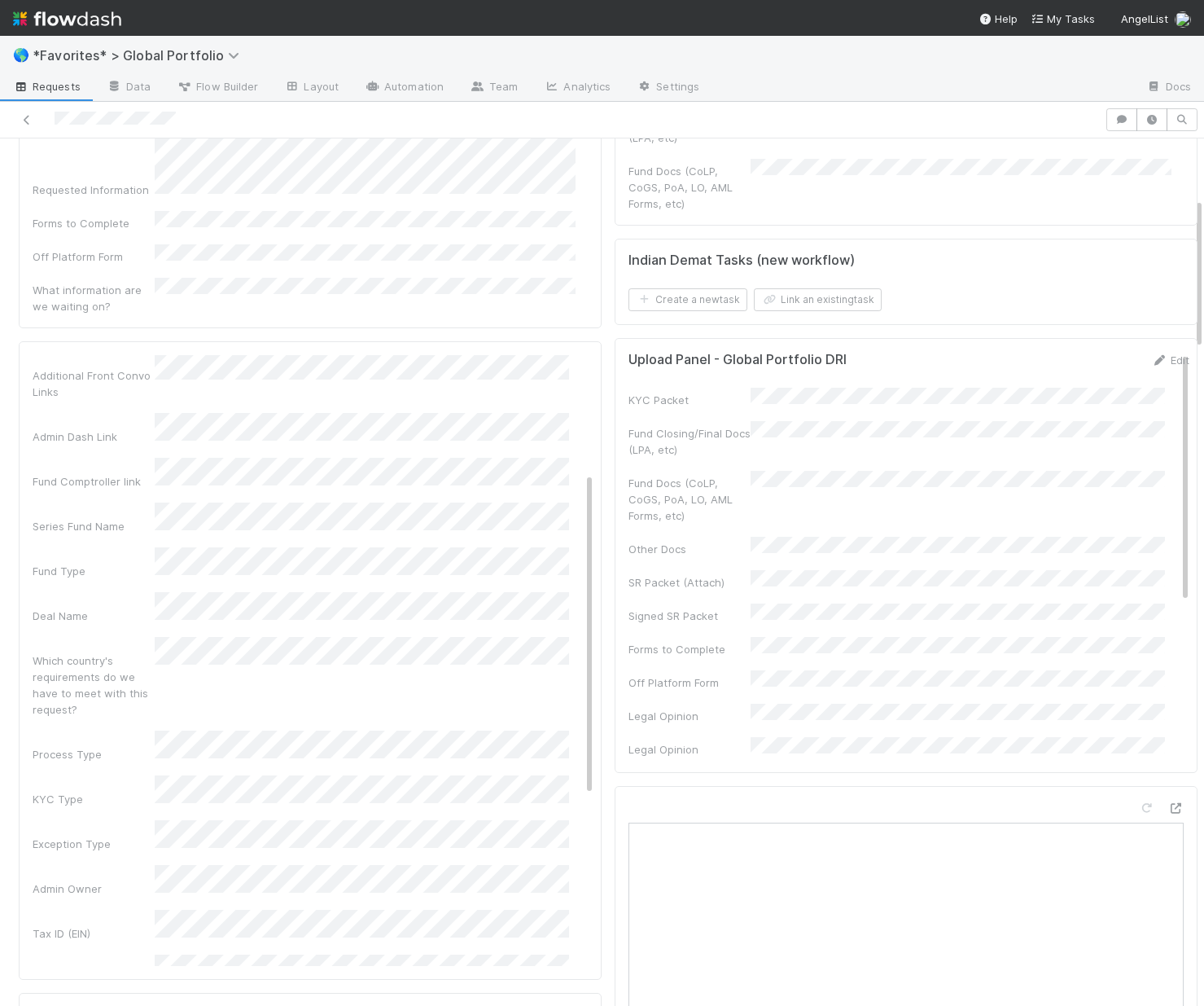
click at [81, 607] on div "Admin Notes Possible Duplicate task Primary Front Convo Link Additional Front C…" at bounding box center [313, 811] width 561 height 1262
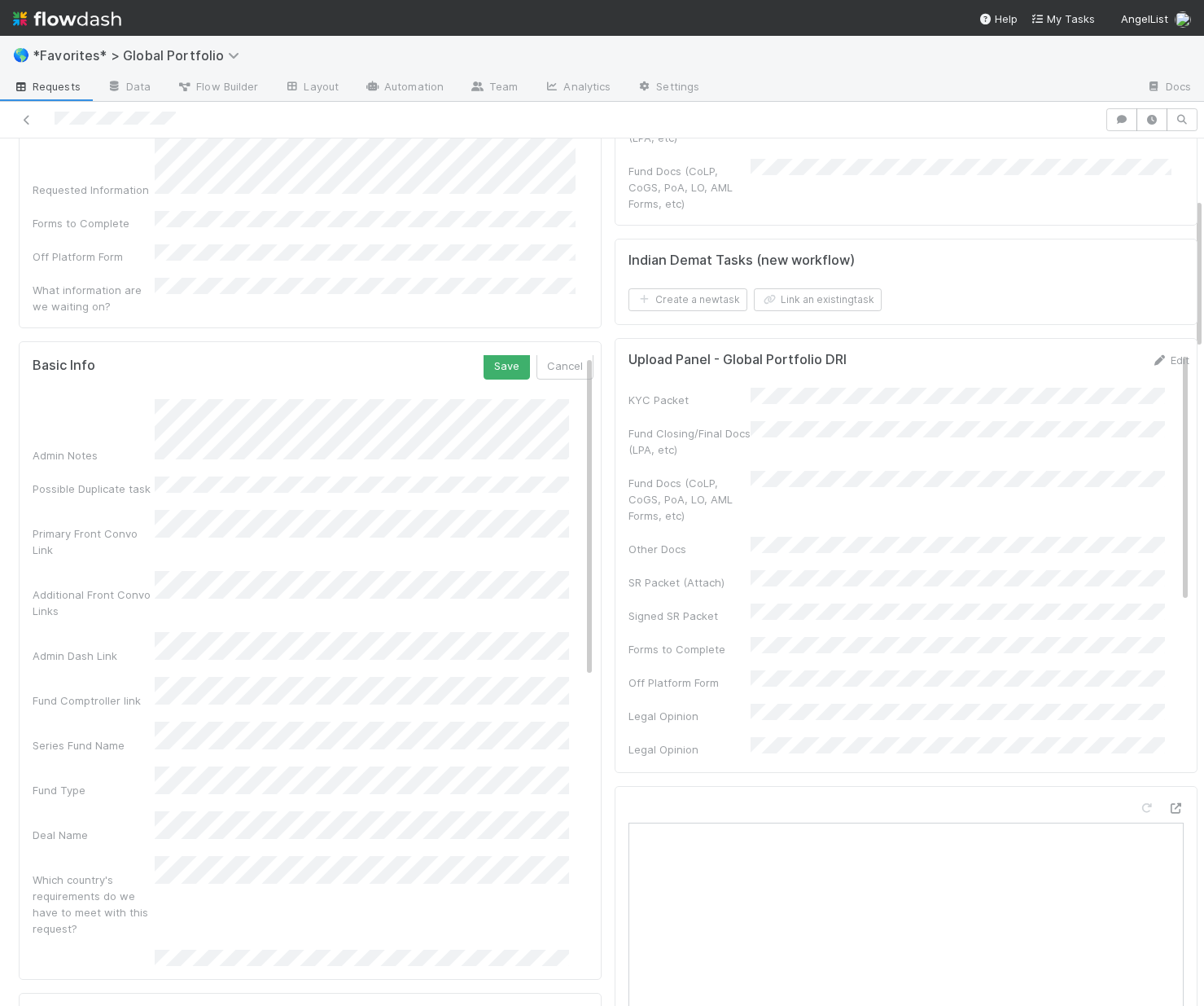
scroll to position [0, 0]
click at [484, 355] on button "Save" at bounding box center [506, 369] width 46 height 28
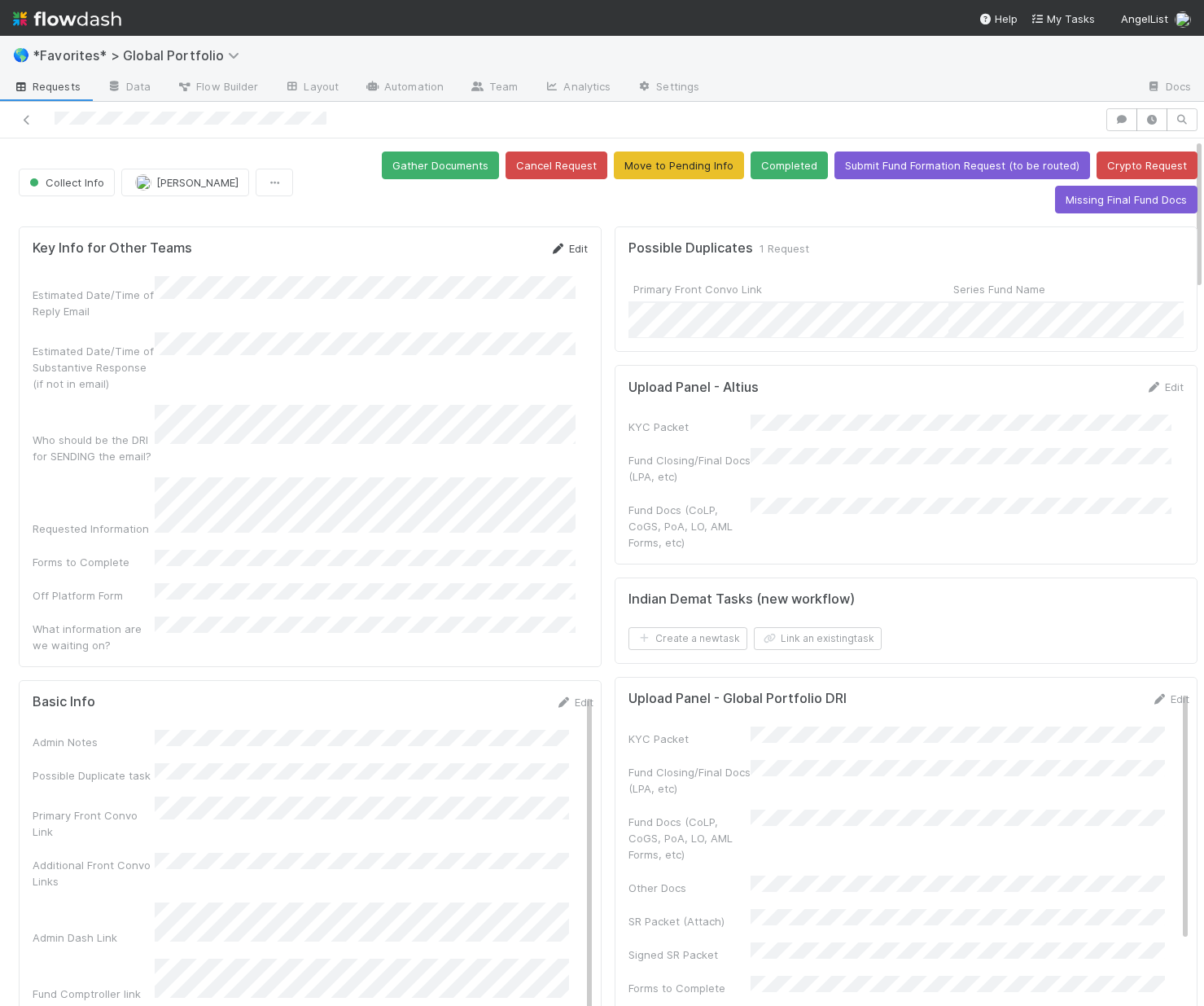
click at [562, 252] on link "Edit" at bounding box center [569, 248] width 38 height 13
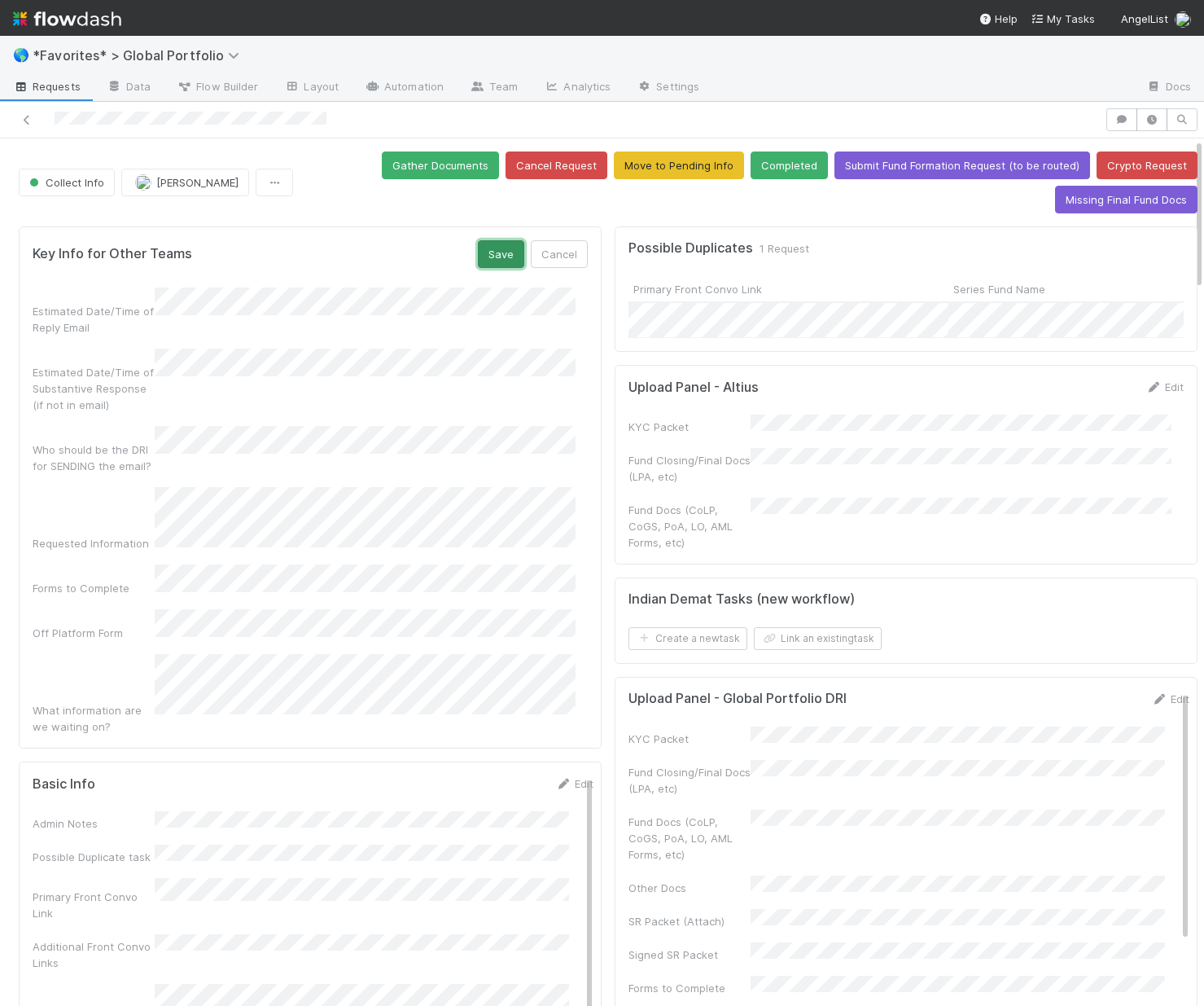
click at [497, 256] on button "Save" at bounding box center [501, 254] width 46 height 28
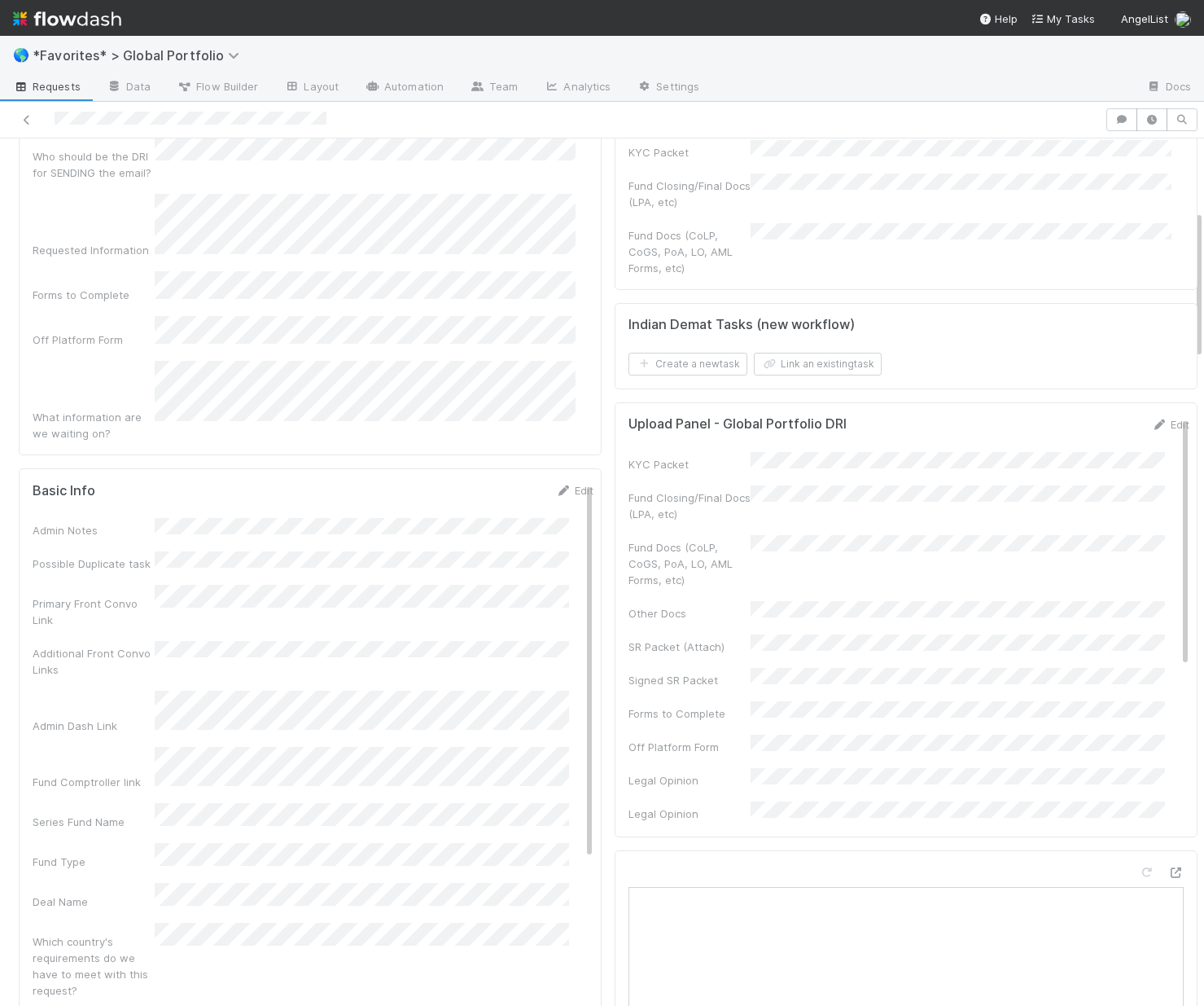
scroll to position [417, 0]
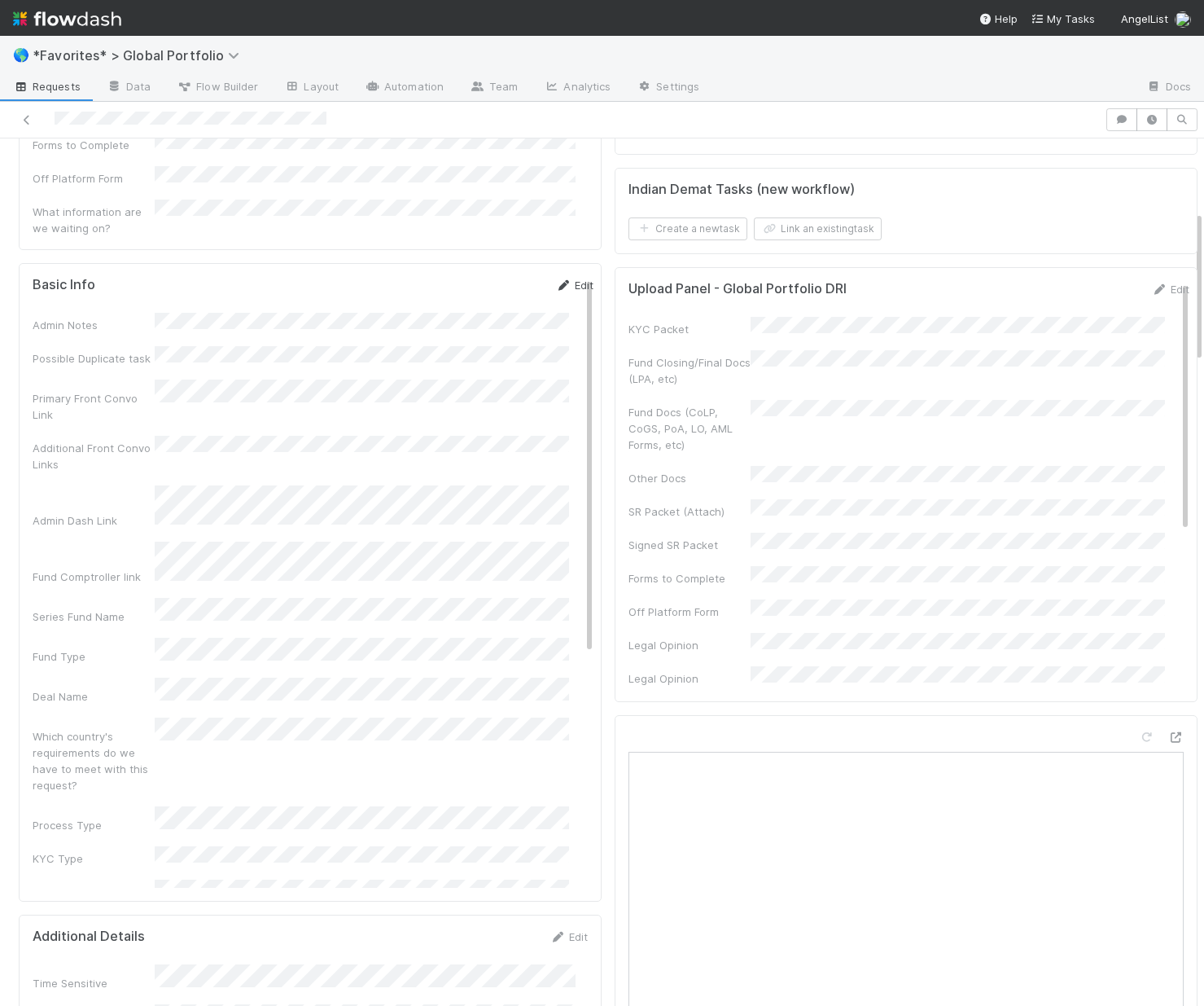
click at [558, 279] on link "Edit" at bounding box center [574, 285] width 38 height 13
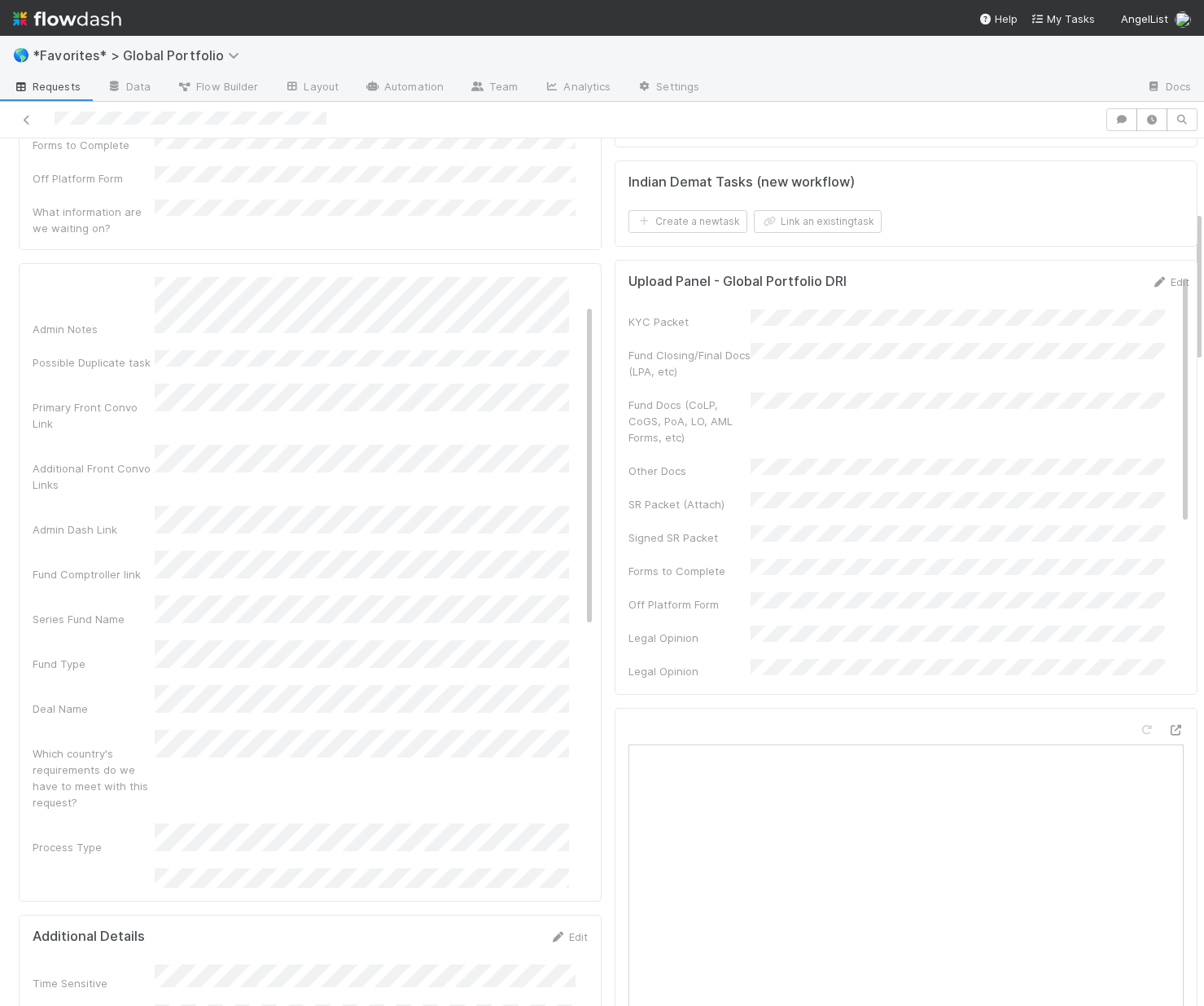
scroll to position [174, 0]
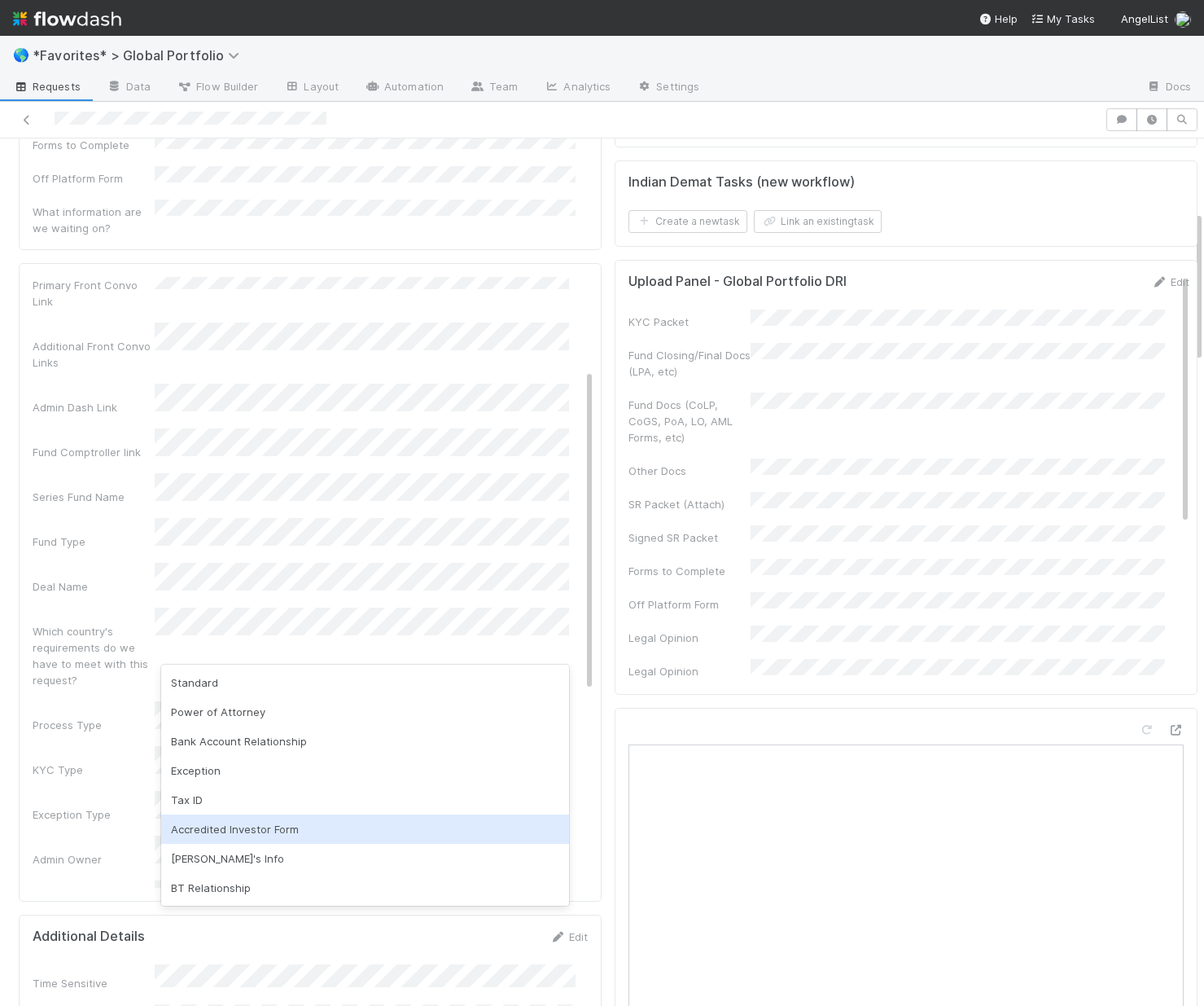
click at [258, 832] on div "Accredited Investor Form" at bounding box center [365, 829] width 408 height 29
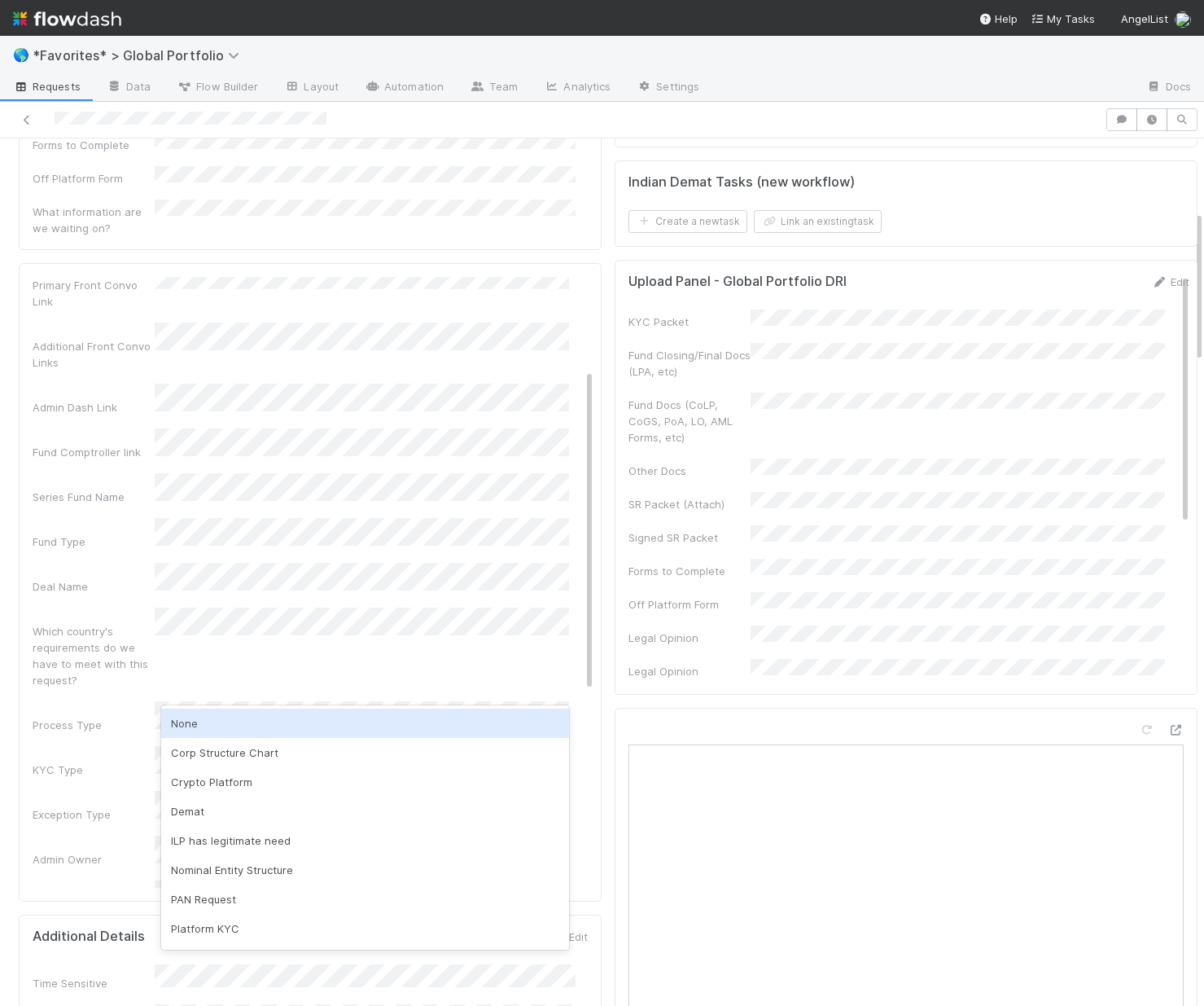
click at [219, 724] on div "None" at bounding box center [365, 723] width 408 height 29
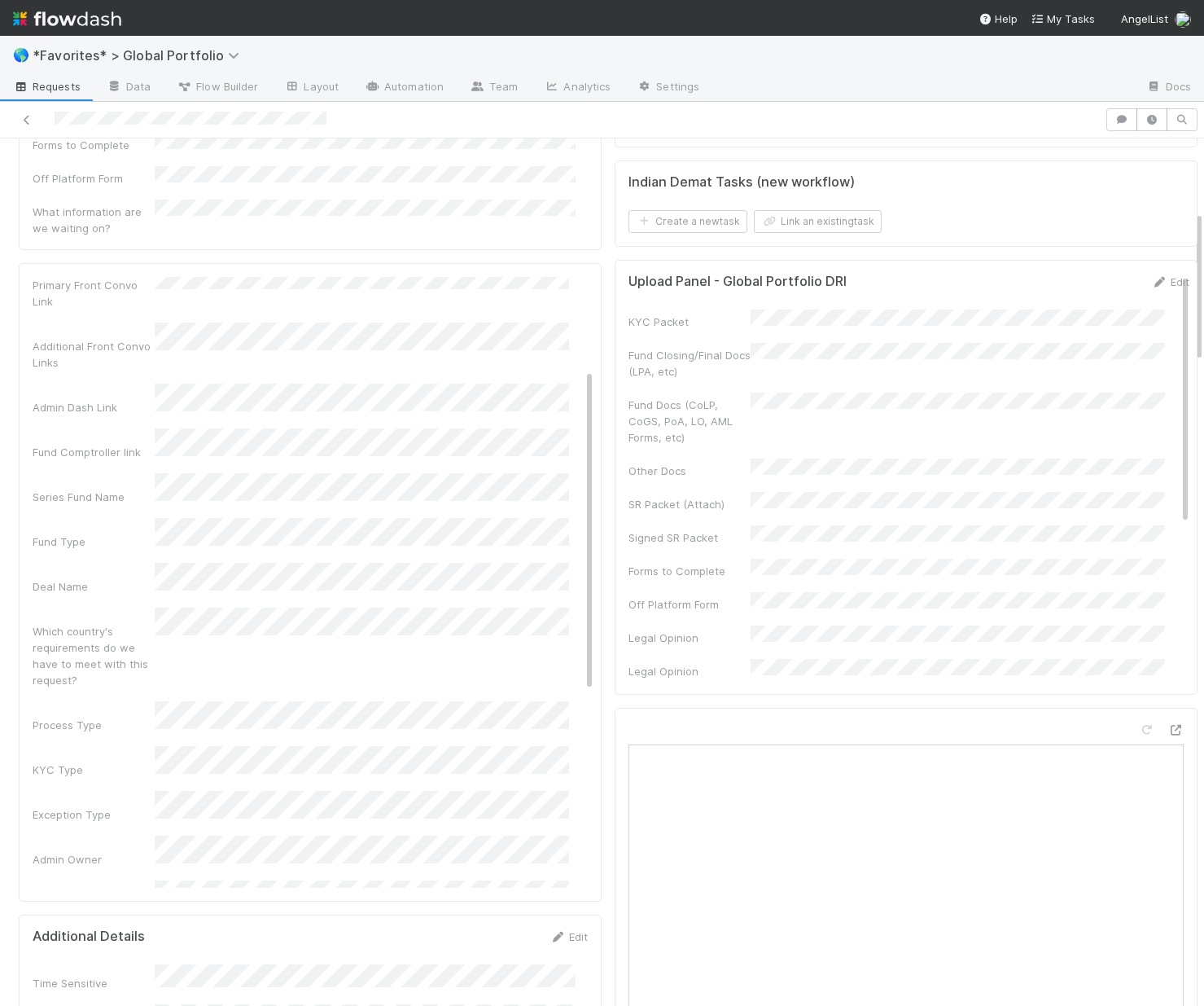
click at [61, 851] on div "Admin Owner" at bounding box center [93, 859] width 122 height 16
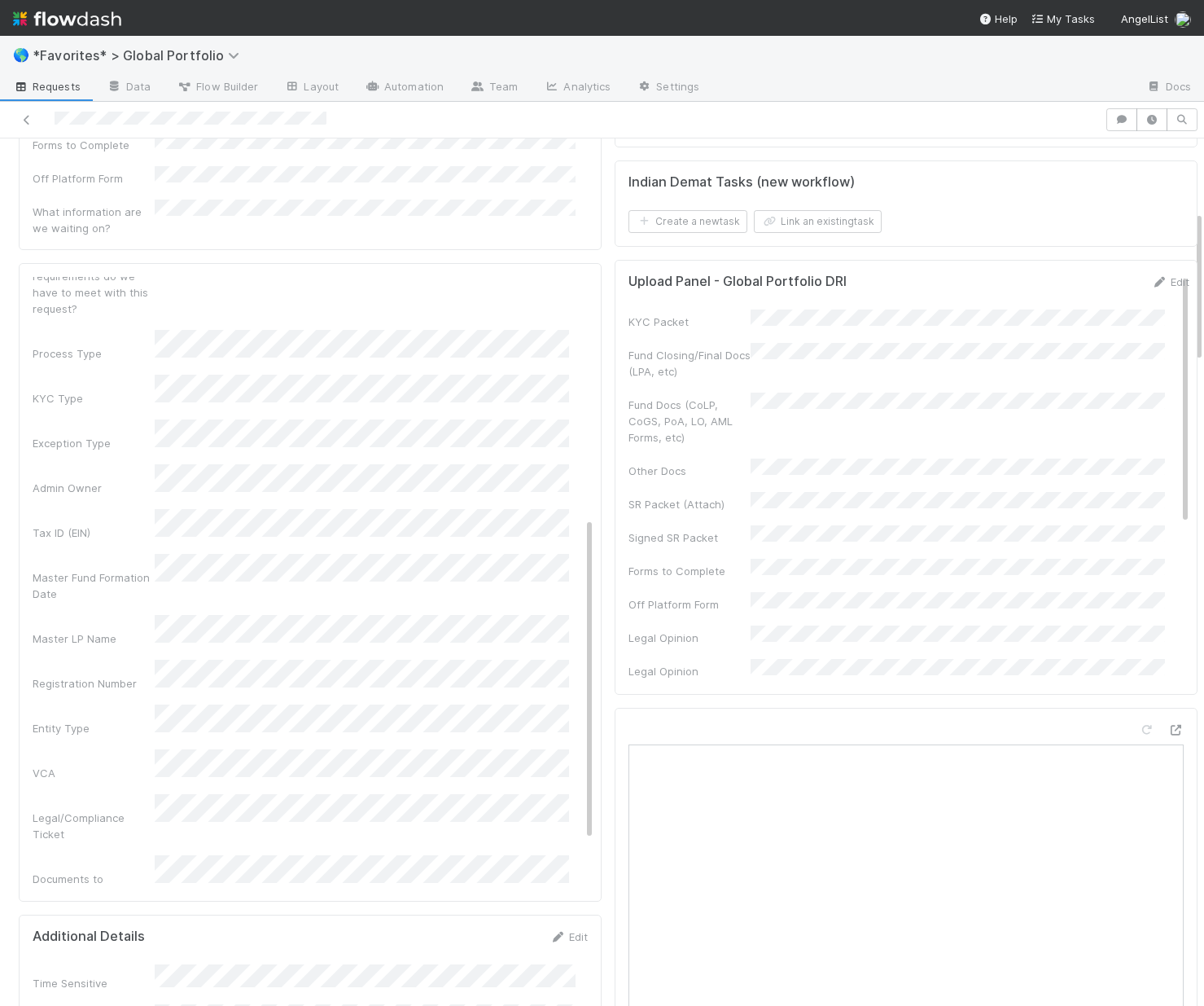
scroll to position [0, 0]
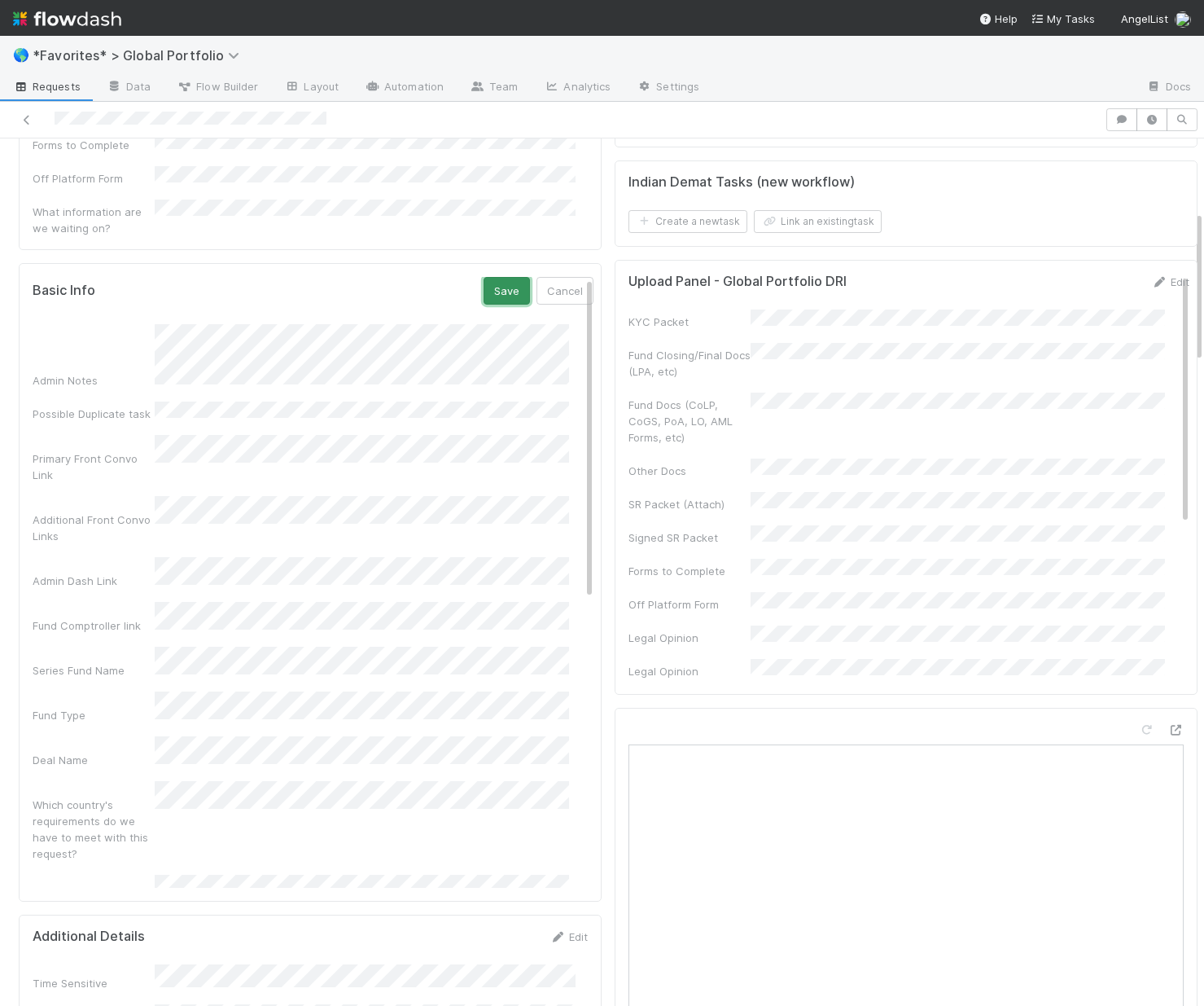
click at [487, 277] on button "Save" at bounding box center [506, 291] width 46 height 28
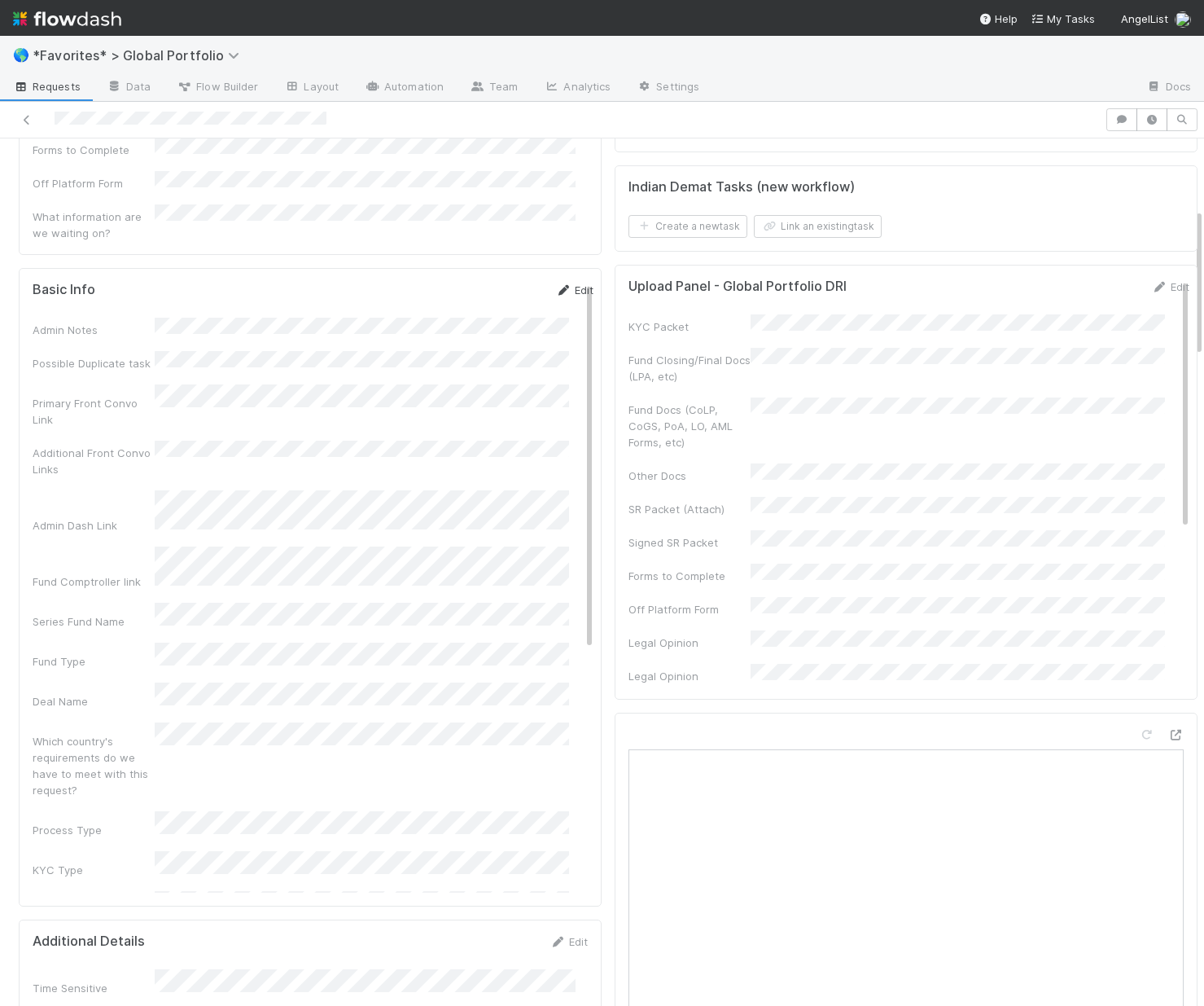
click at [555, 283] on link "Edit" at bounding box center [574, 290] width 38 height 13
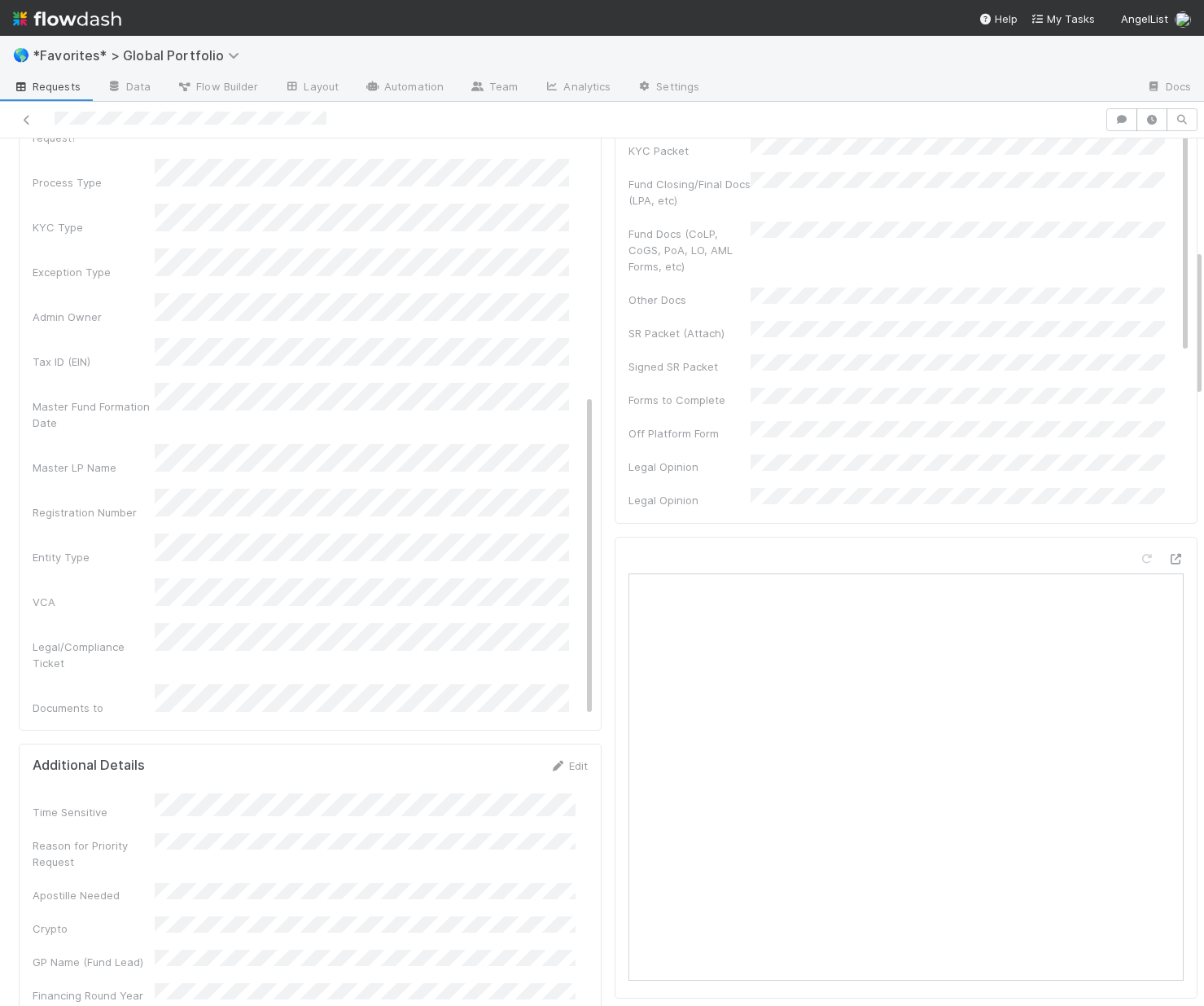
scroll to position [652, 0]
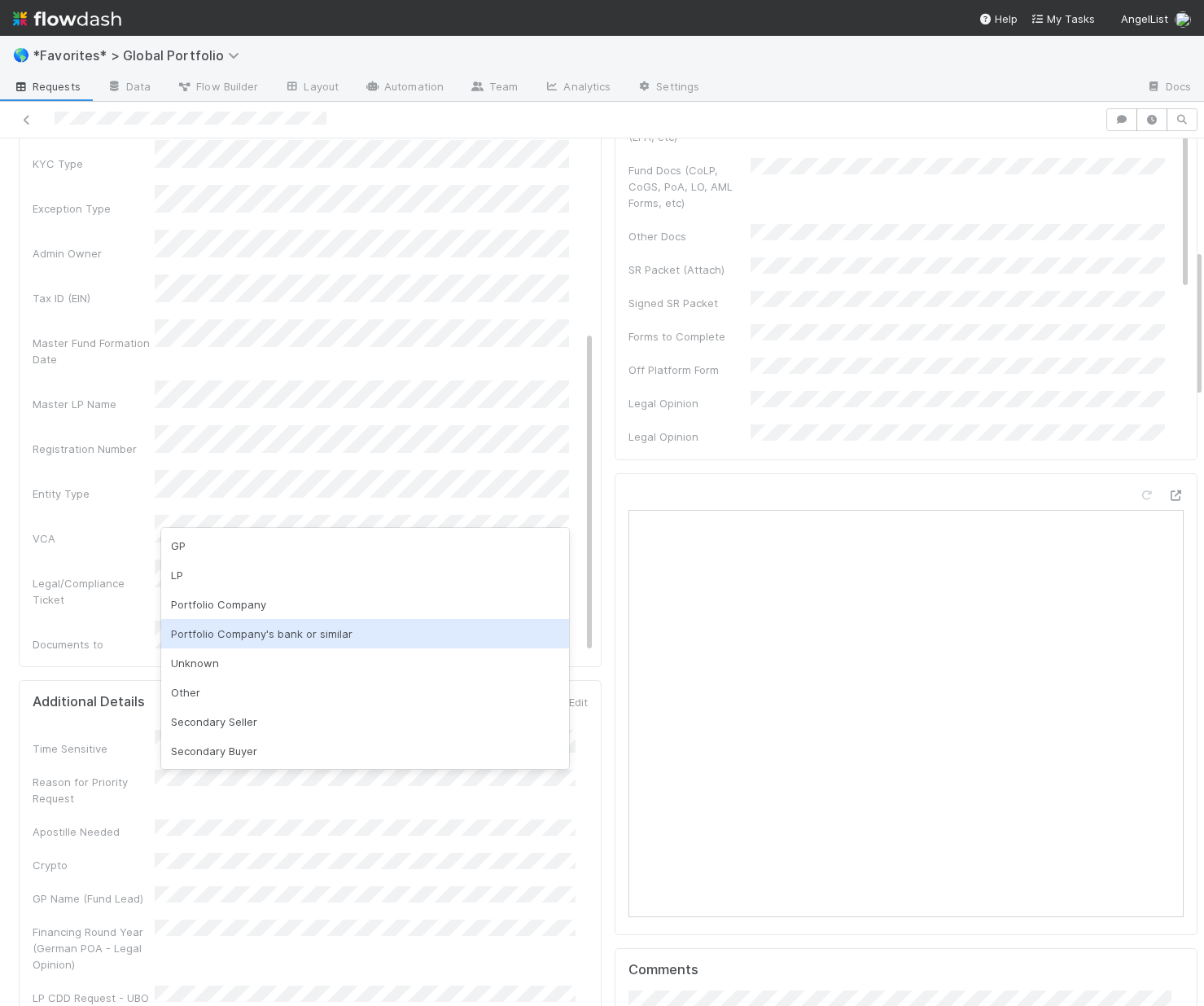
click at [228, 634] on div "Portfolio Company's bank or similar" at bounding box center [365, 634] width 408 height 29
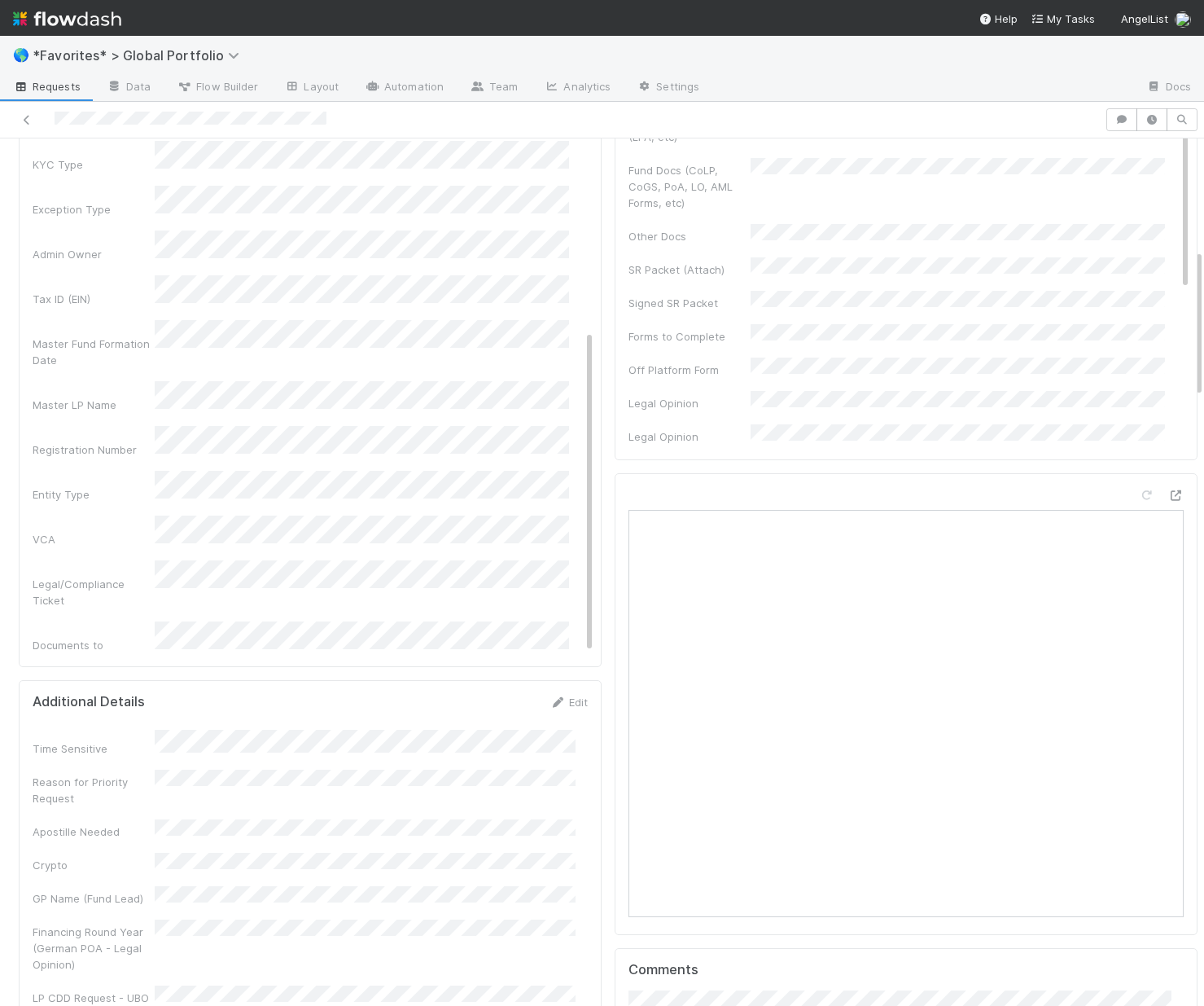
click at [107, 698] on div "Who is making the request?" at bounding box center [93, 714] width 122 height 33
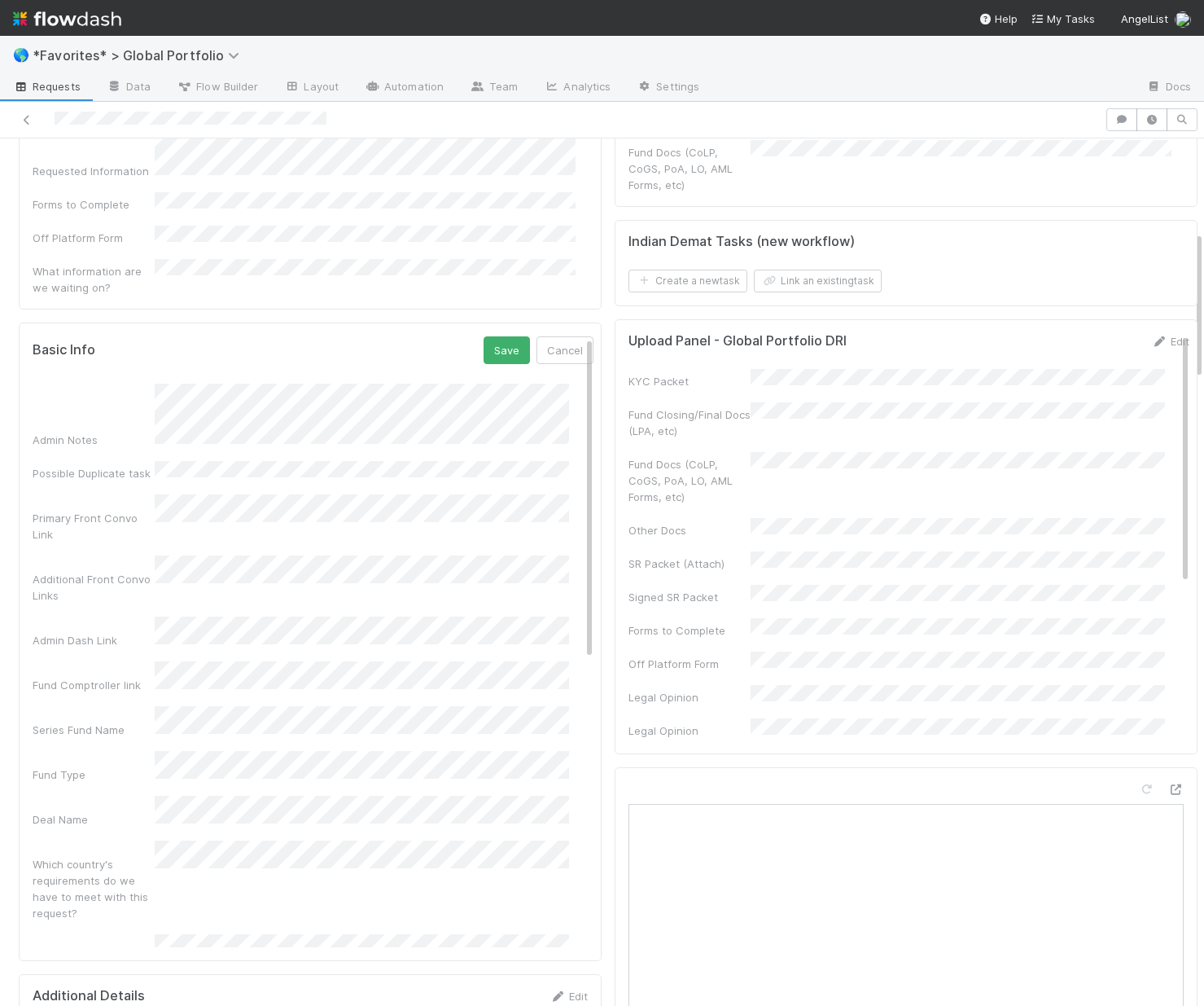
scroll to position [299, 0]
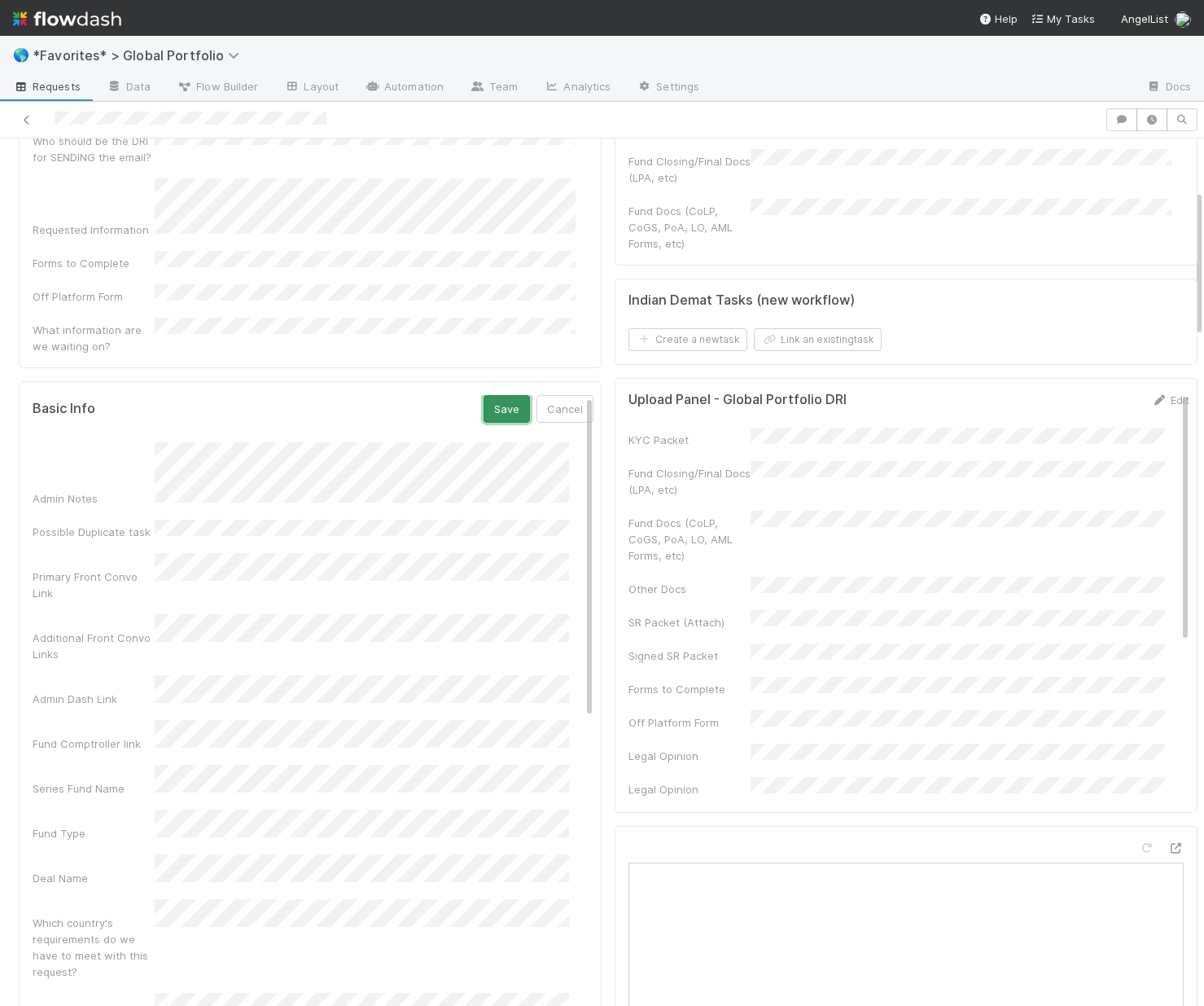
drag, startPoint x: 480, startPoint y: 354, endPoint x: 512, endPoint y: 364, distance: 33.5
click at [483, 395] on button "Save" at bounding box center [506, 408] width 46 height 28
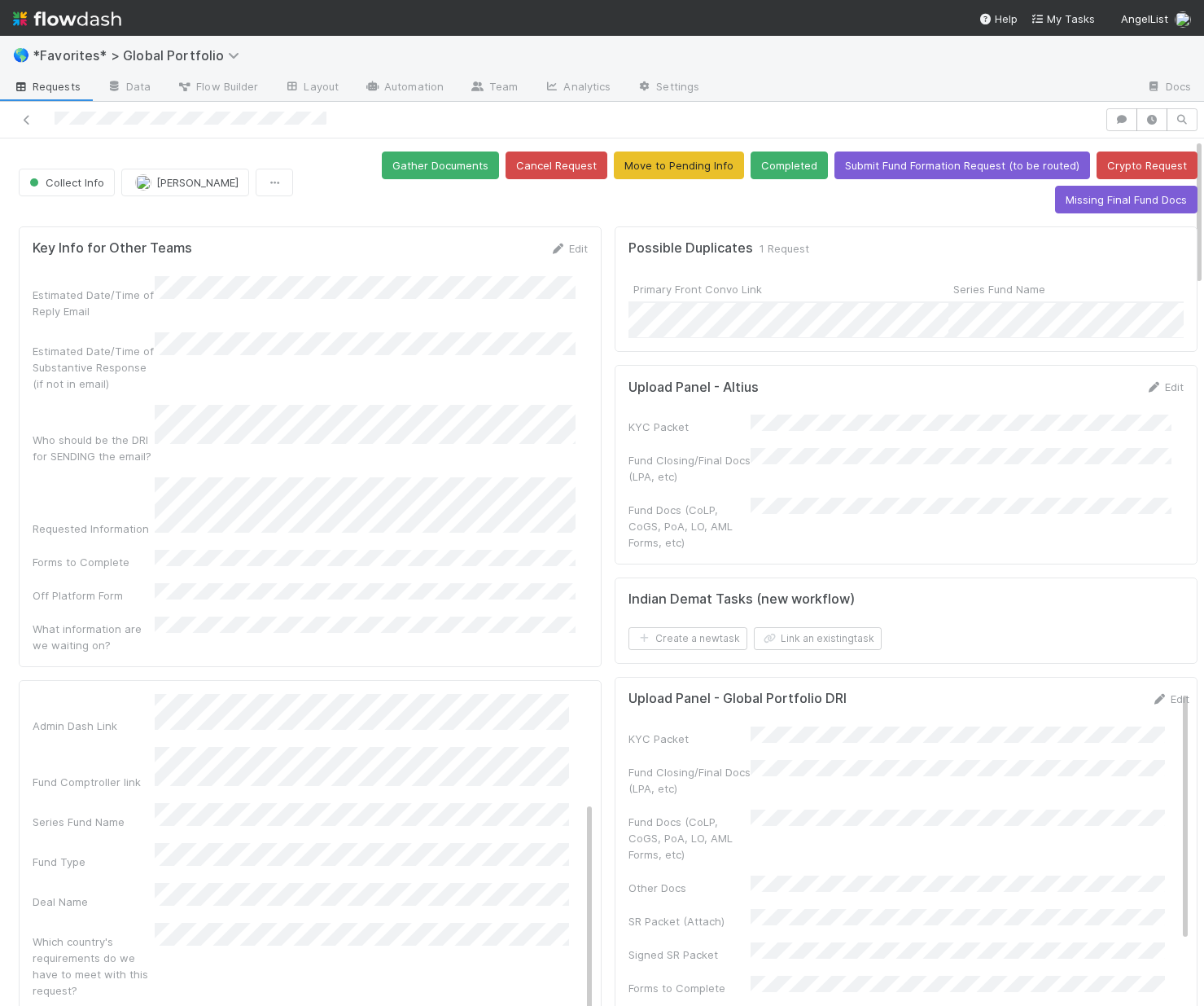
scroll to position [217, 0]
click at [455, 162] on button "Gather Documents" at bounding box center [441, 165] width 118 height 28
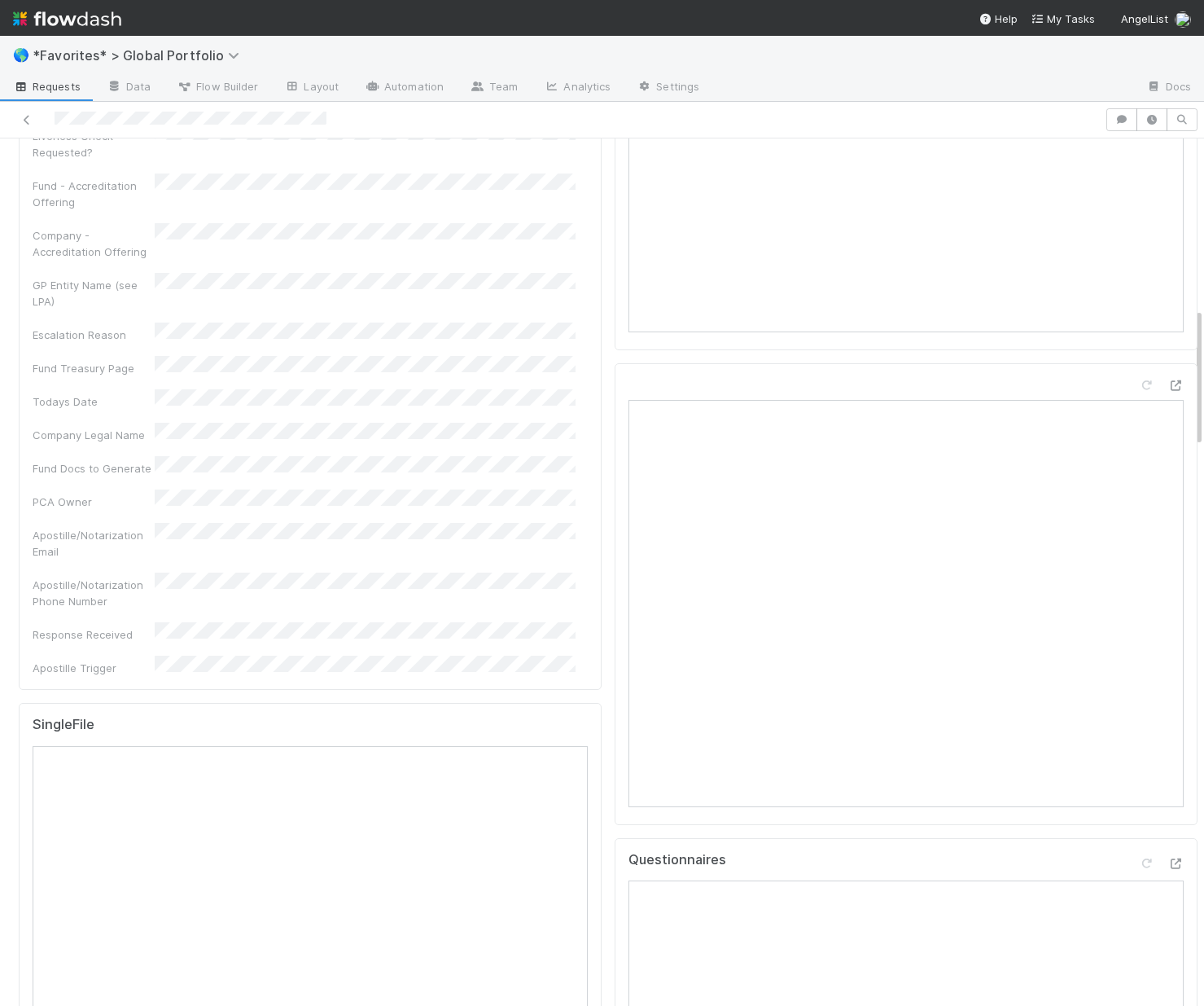
scroll to position [0, 0]
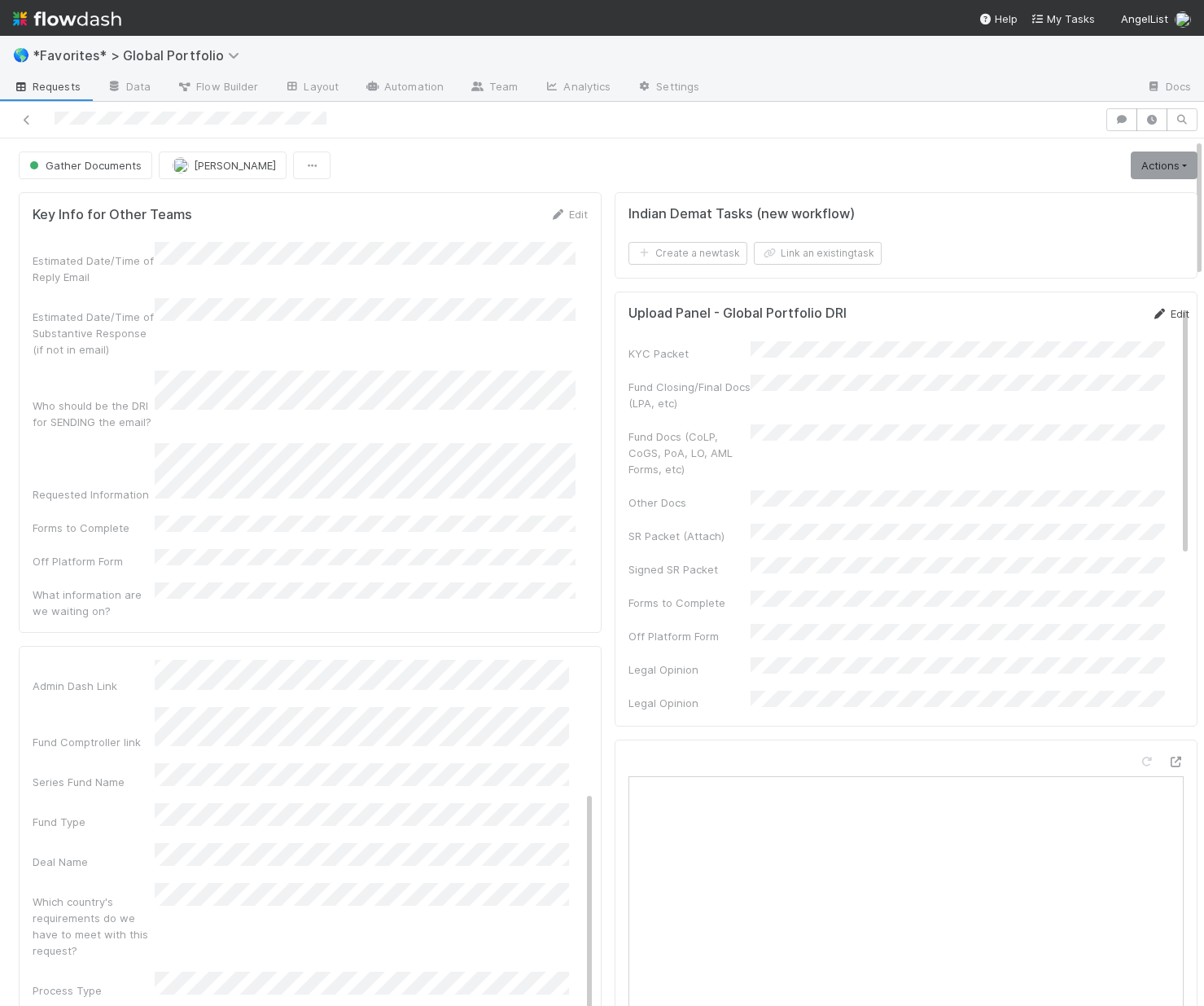
click at [1151, 309] on link "Edit" at bounding box center [1171, 313] width 38 height 13
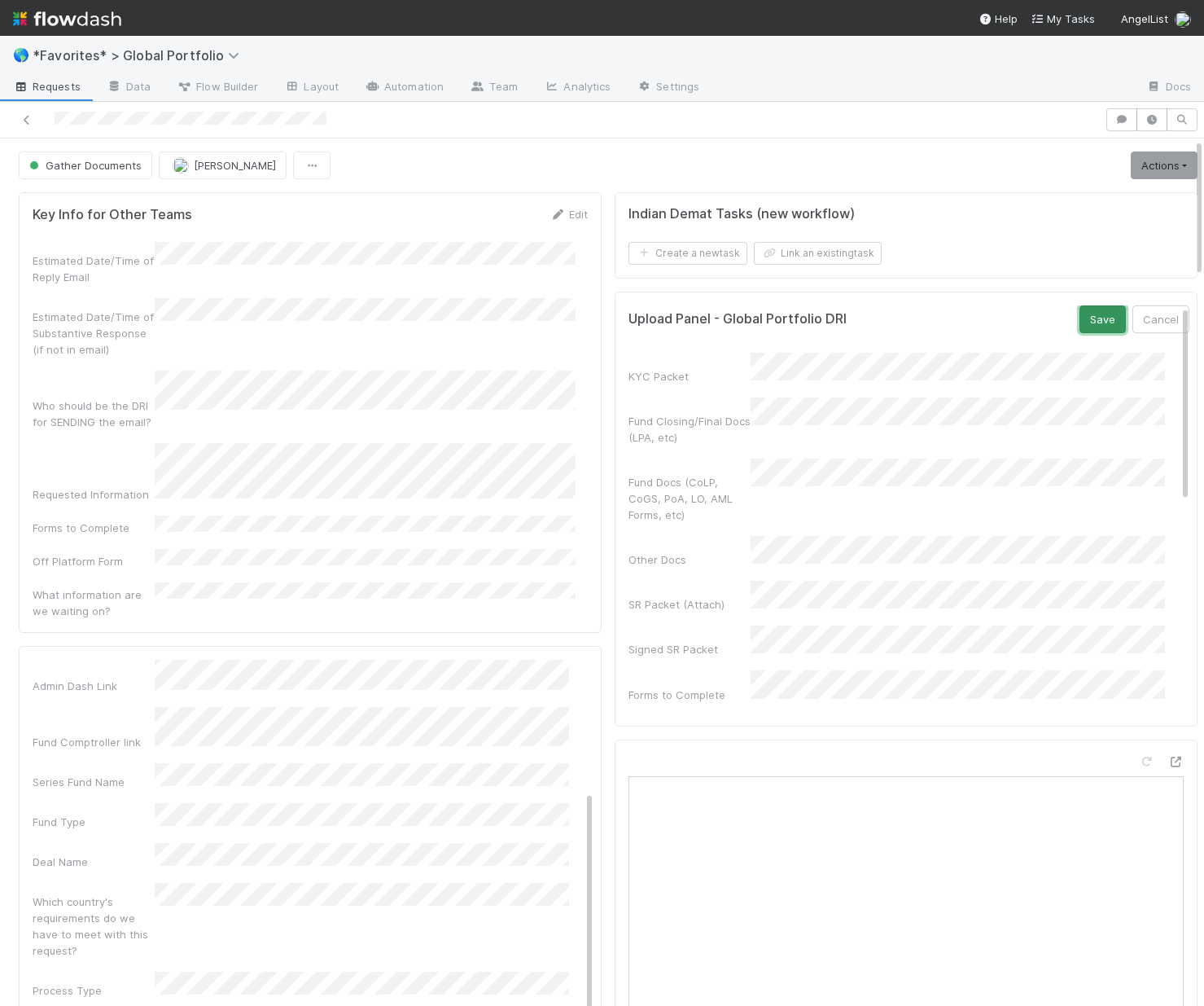
click at [1080, 319] on button "Save" at bounding box center [1103, 319] width 46 height 28
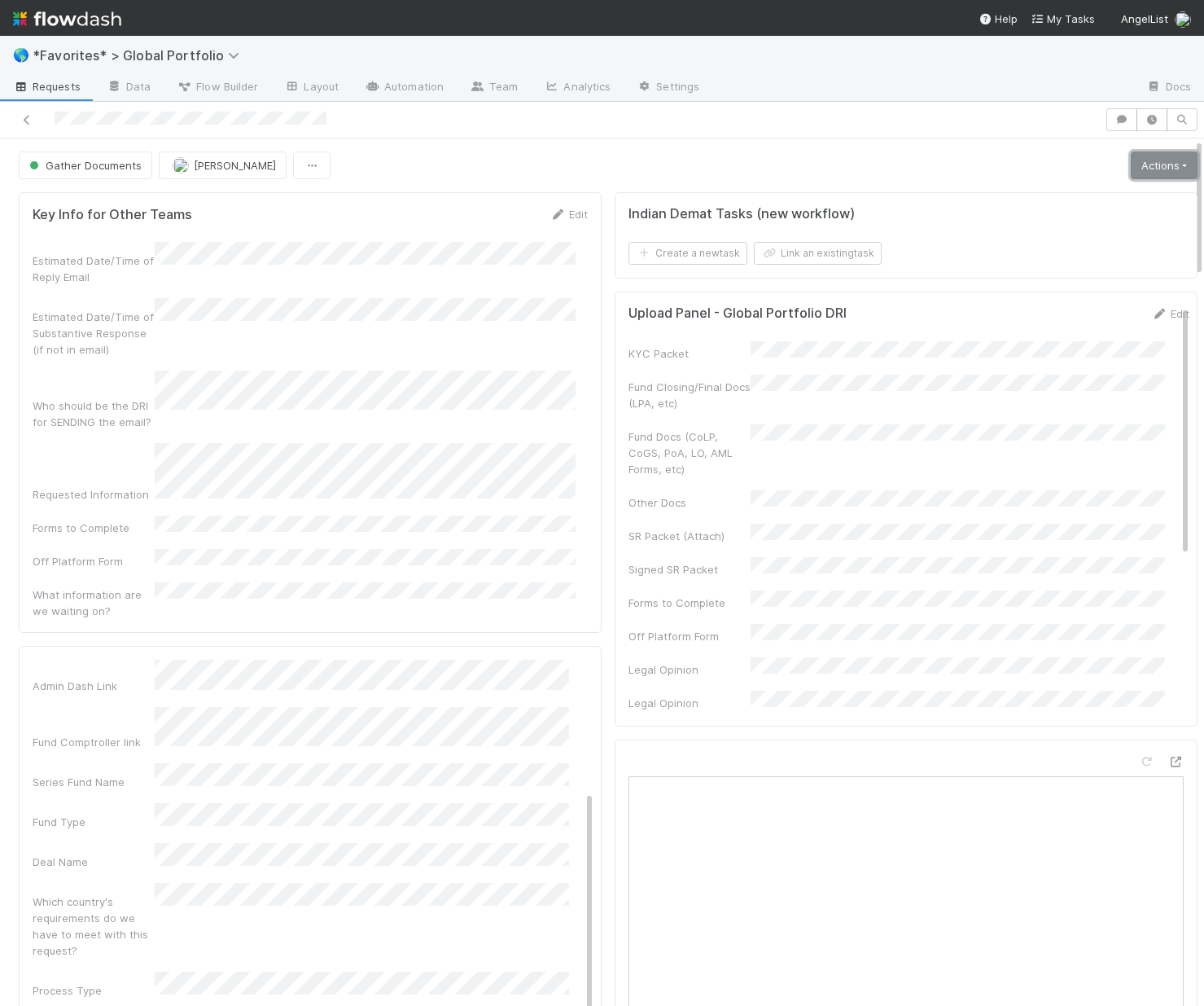
click at [1131, 171] on link "Actions" at bounding box center [1164, 165] width 67 height 28
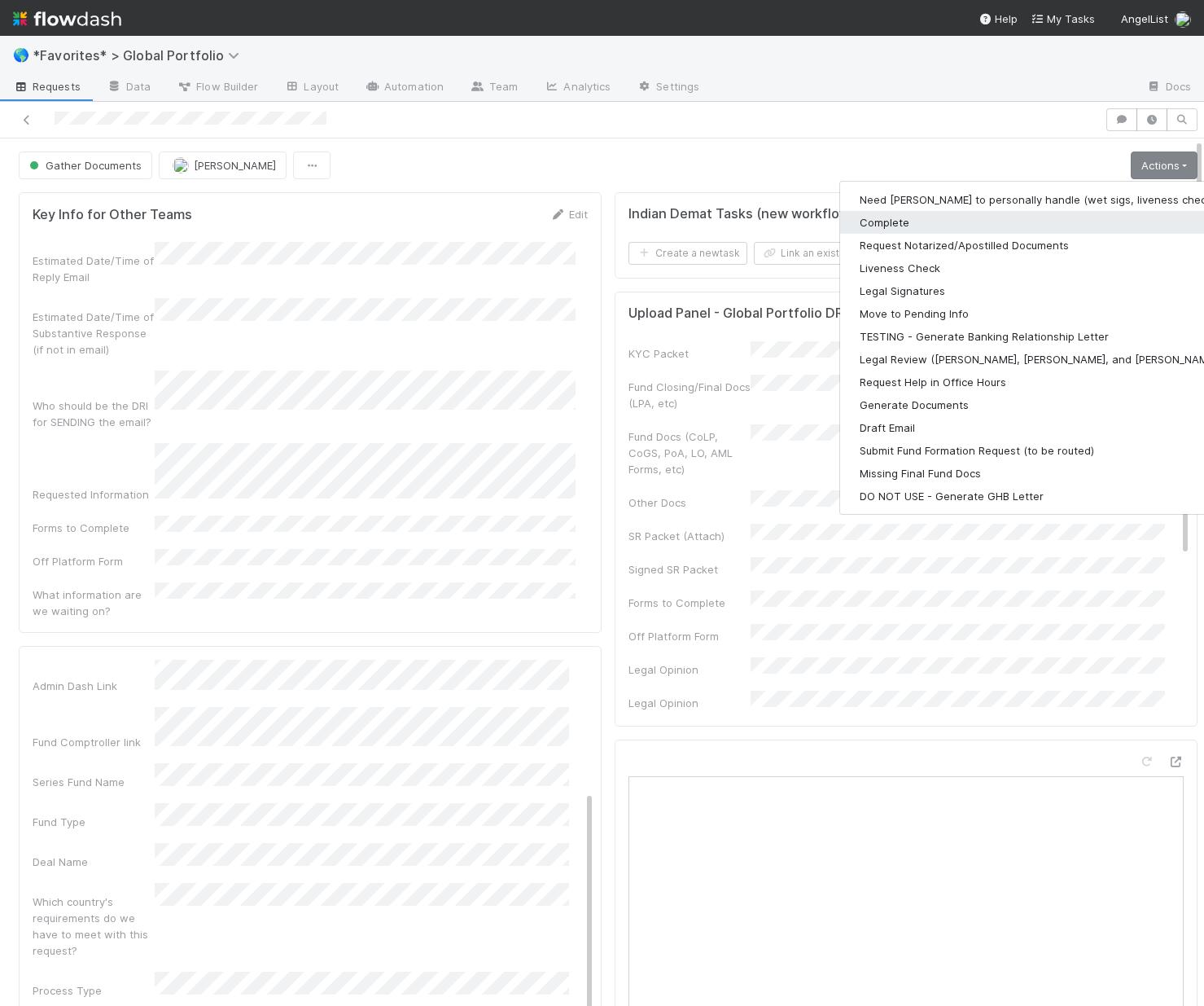
click at [896, 220] on button "Complete" at bounding box center [1052, 222] width 424 height 23
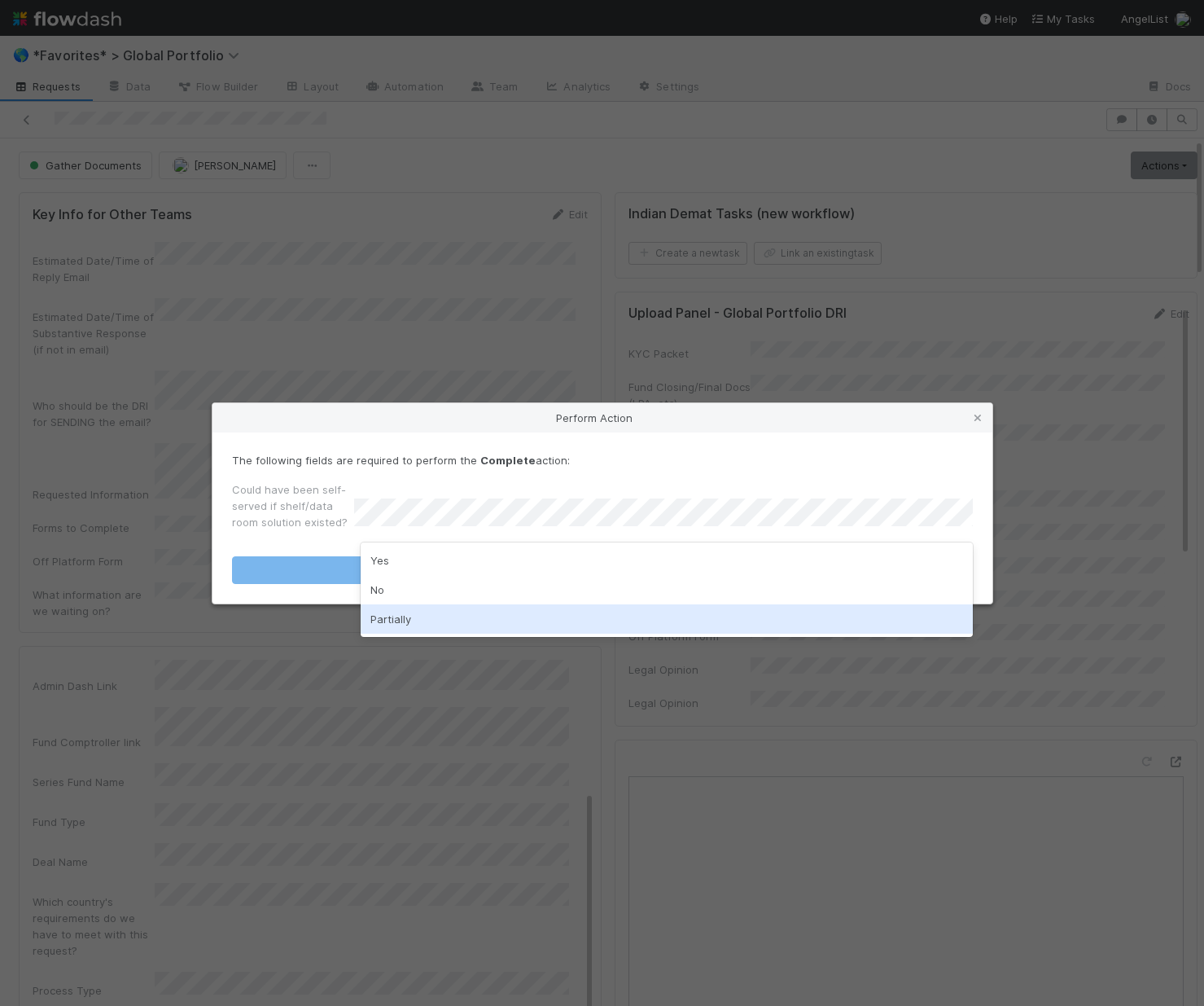
click at [415, 618] on div "Partially" at bounding box center [666, 618] width 612 height 29
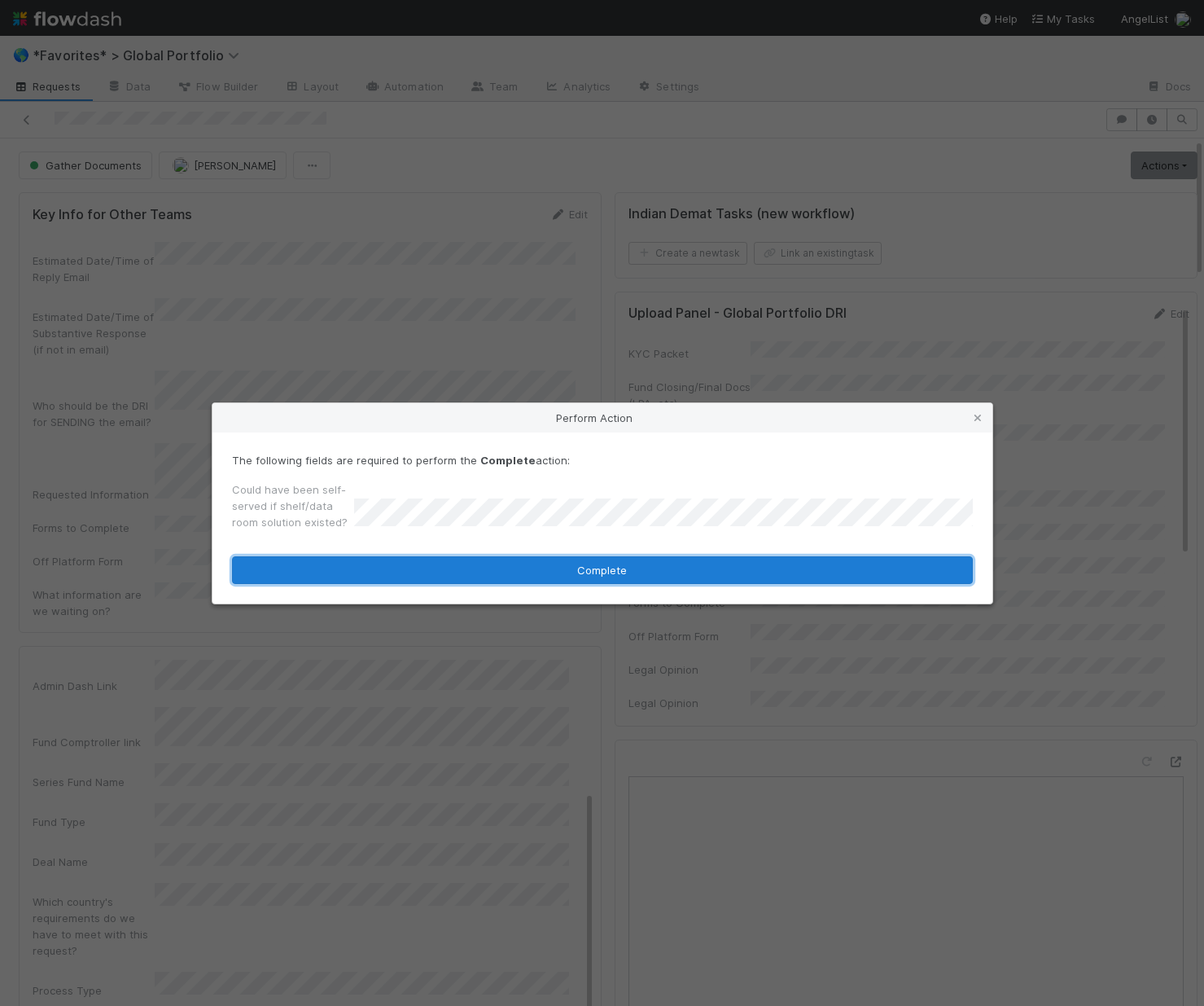
click at [523, 564] on button "Complete" at bounding box center [602, 570] width 741 height 28
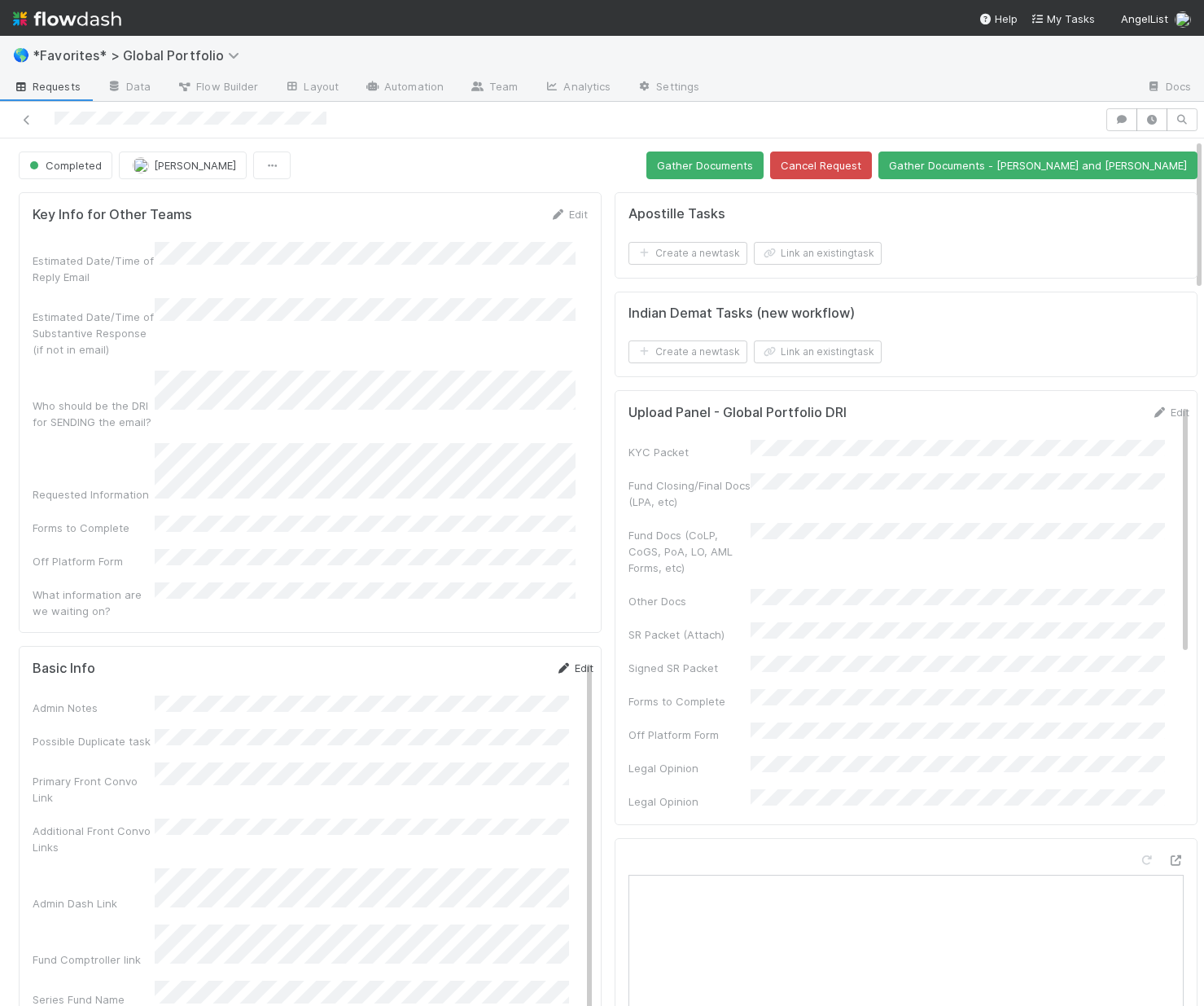
click at [558, 661] on link "Edit" at bounding box center [574, 667] width 38 height 13
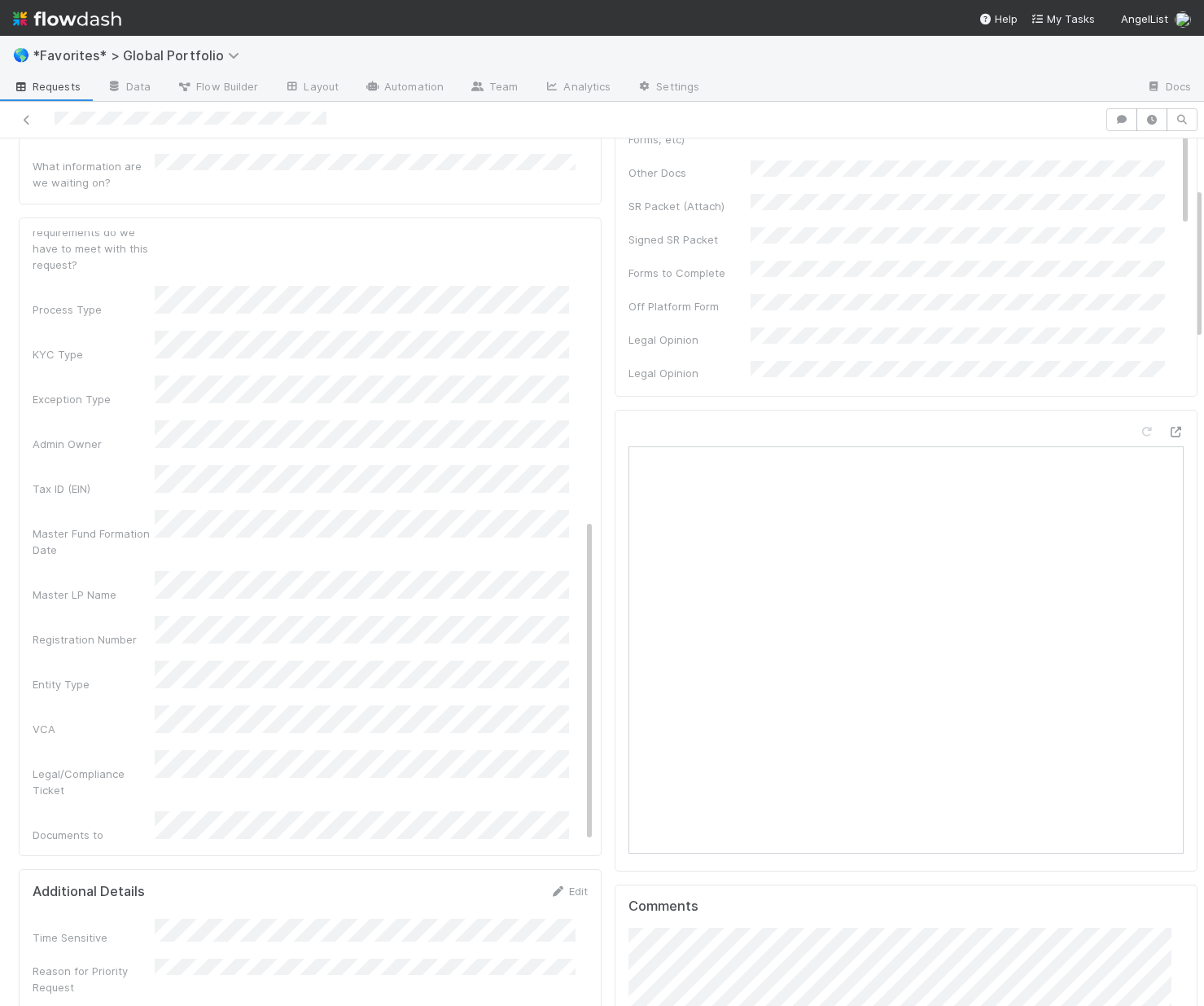
scroll to position [444, 0]
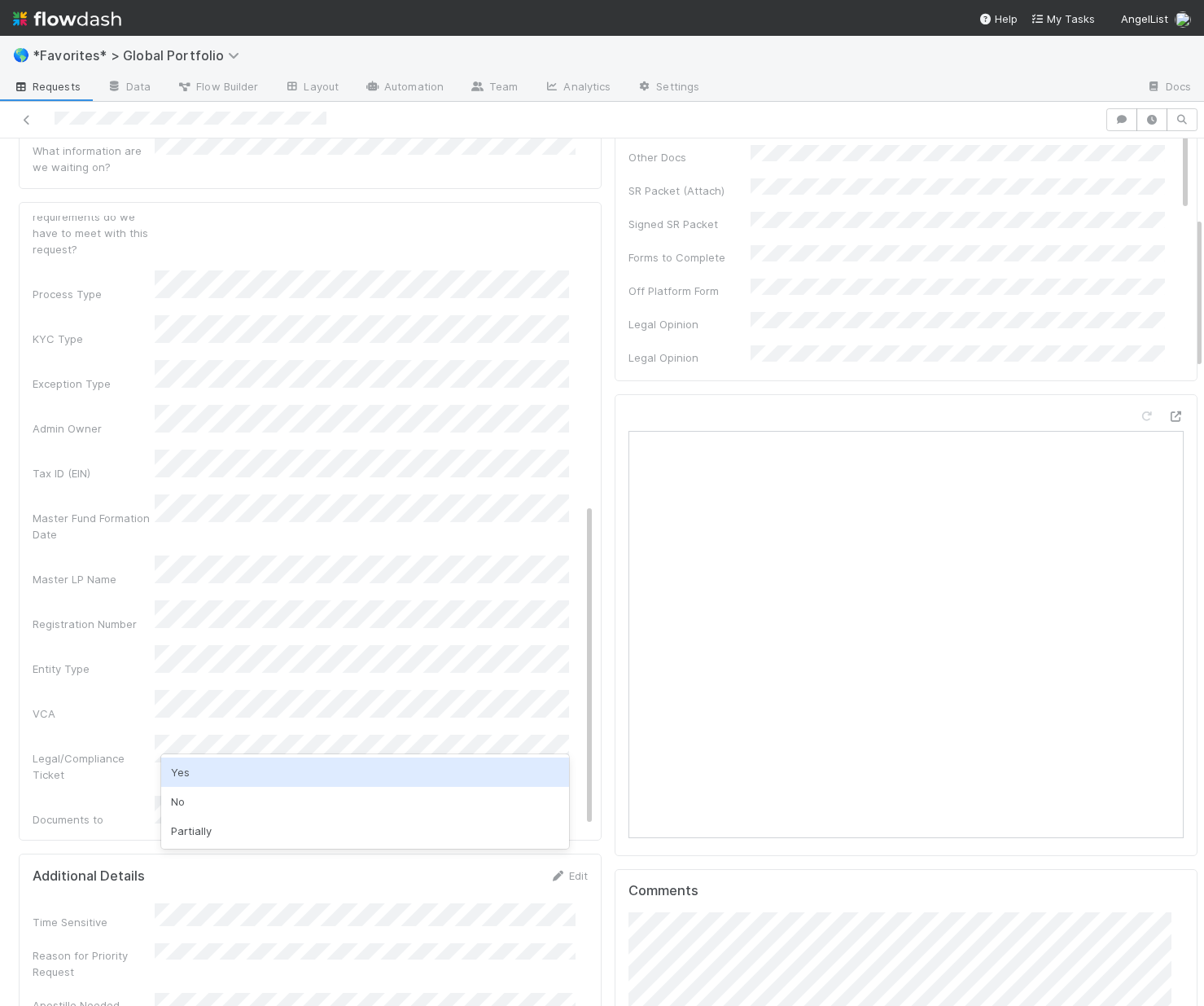
click at [206, 776] on div "Yes" at bounding box center [365, 771] width 408 height 29
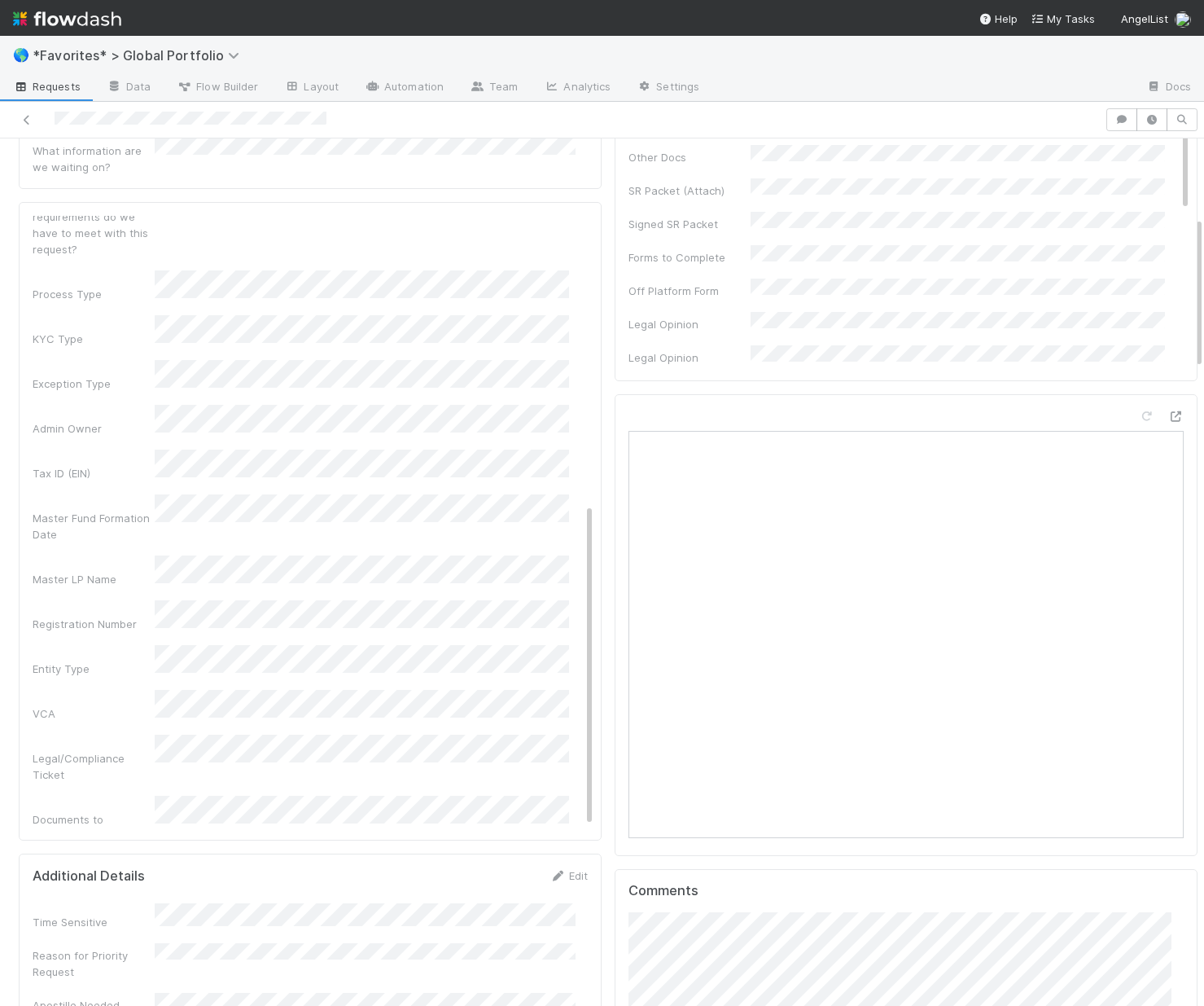
click at [40, 872] on div "Who is making the request?" at bounding box center [93, 888] width 122 height 33
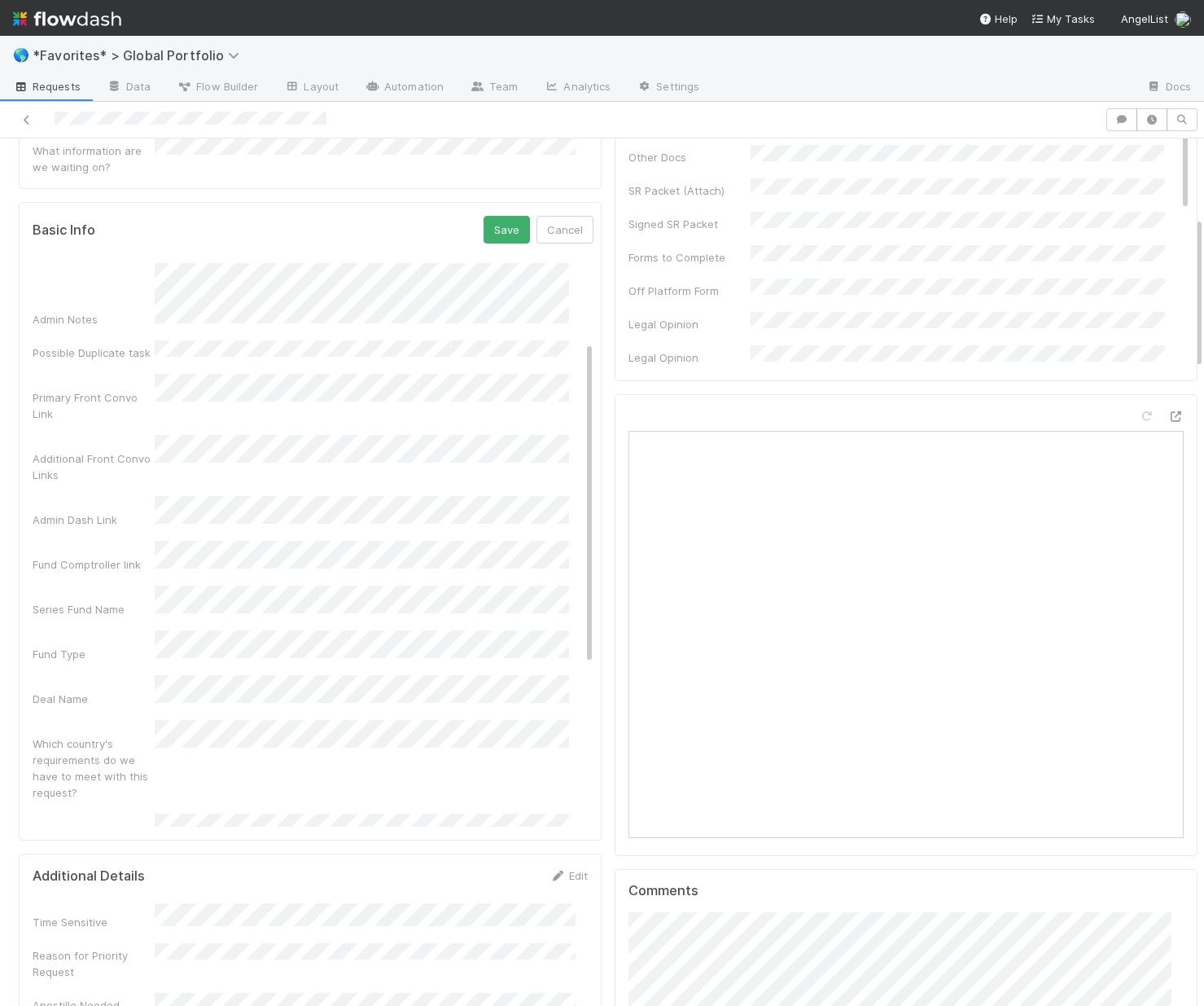
scroll to position [0, 0]
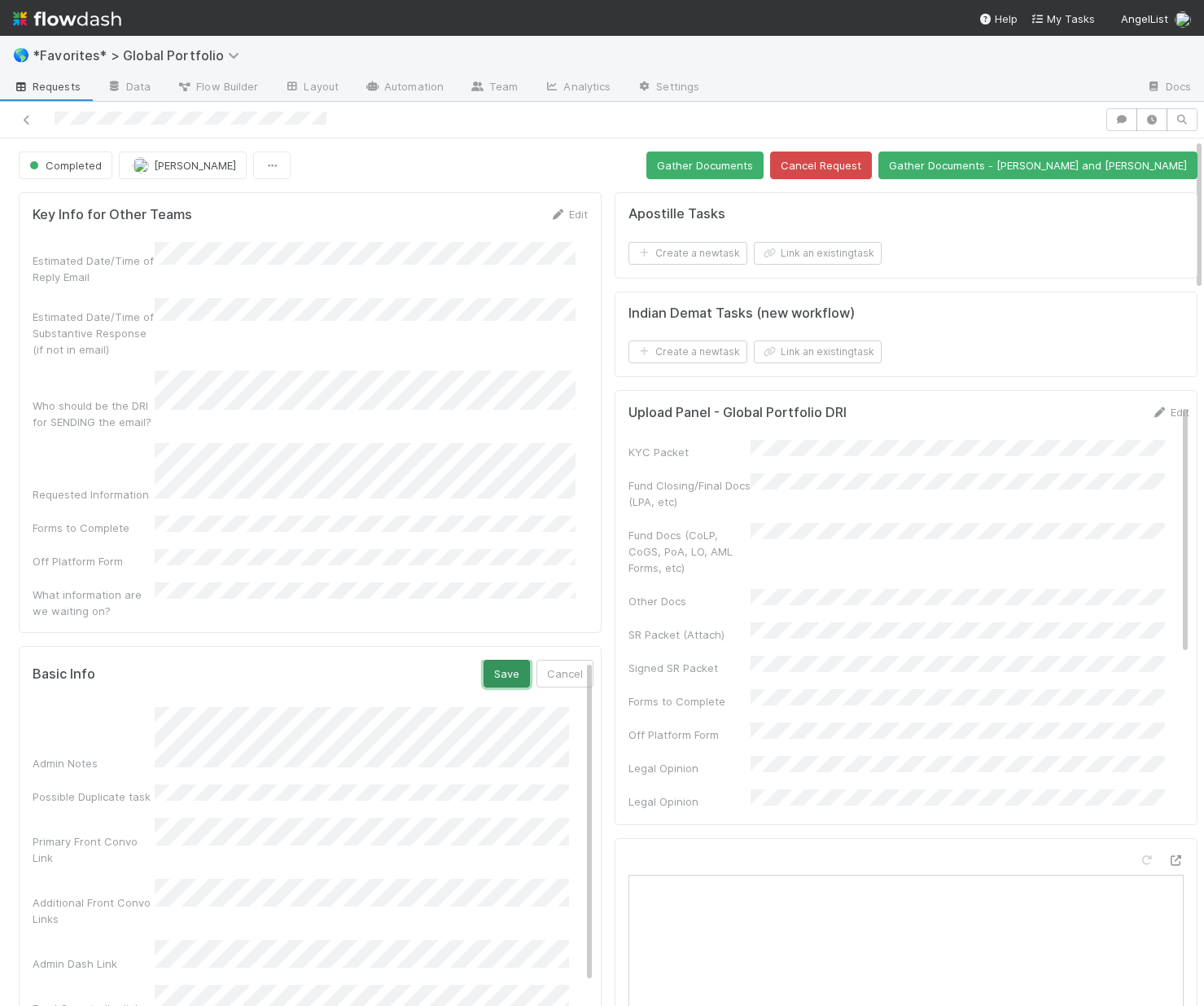
click at [490, 660] on button "Save" at bounding box center [506, 674] width 46 height 28
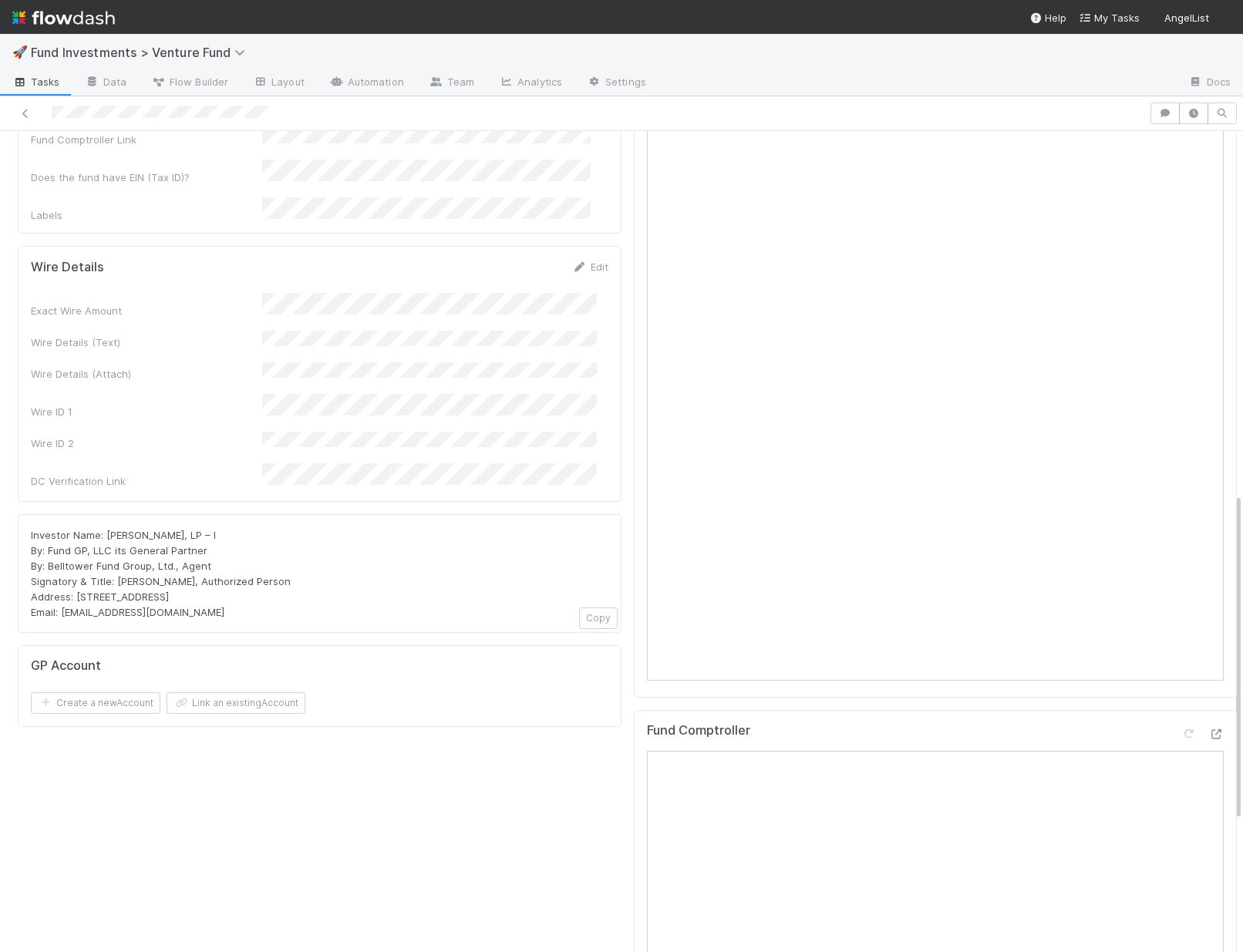
scroll to position [908, 0]
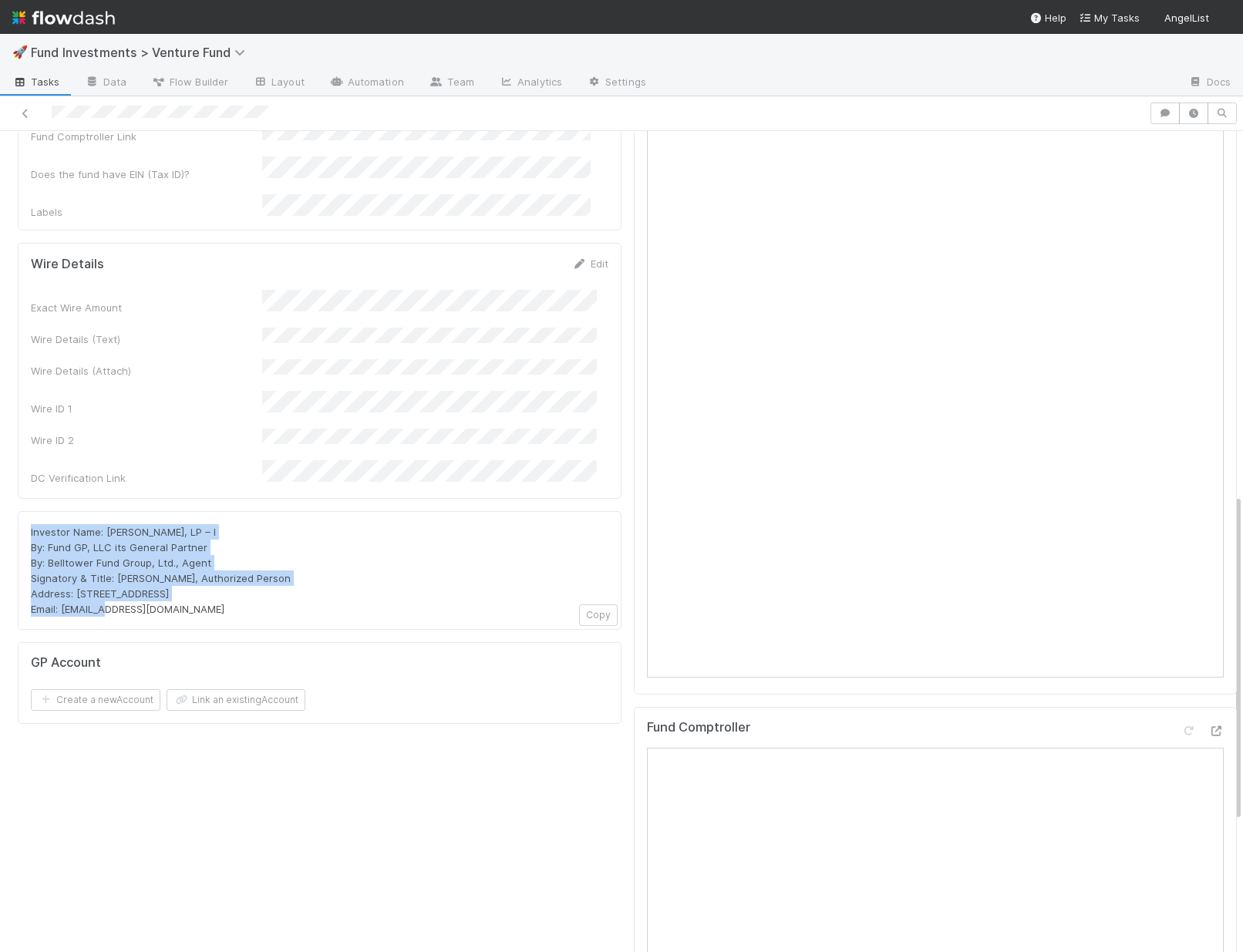
drag, startPoint x: 29, startPoint y: 434, endPoint x: 310, endPoint y: 494, distance: 287.3
click at [310, 511] on div "Investor Name: [PERSON_NAME], LP – I By: Fund GP, LLC its General Partner By: B…" at bounding box center [320, 570] width 603 height 119
click at [310, 524] on div "Investor Name: Spencer Kimball, LP – I By: Fund GP, LLC its General Partner By:…" at bounding box center [320, 571] width 578 height 93
drag, startPoint x: 25, startPoint y: 434, endPoint x: 318, endPoint y: 484, distance: 297.2
click at [318, 511] on div "Investor Name: Spencer Kimball, LP – I By: Fund GP, LLC its General Partner By:…" at bounding box center [320, 570] width 603 height 119
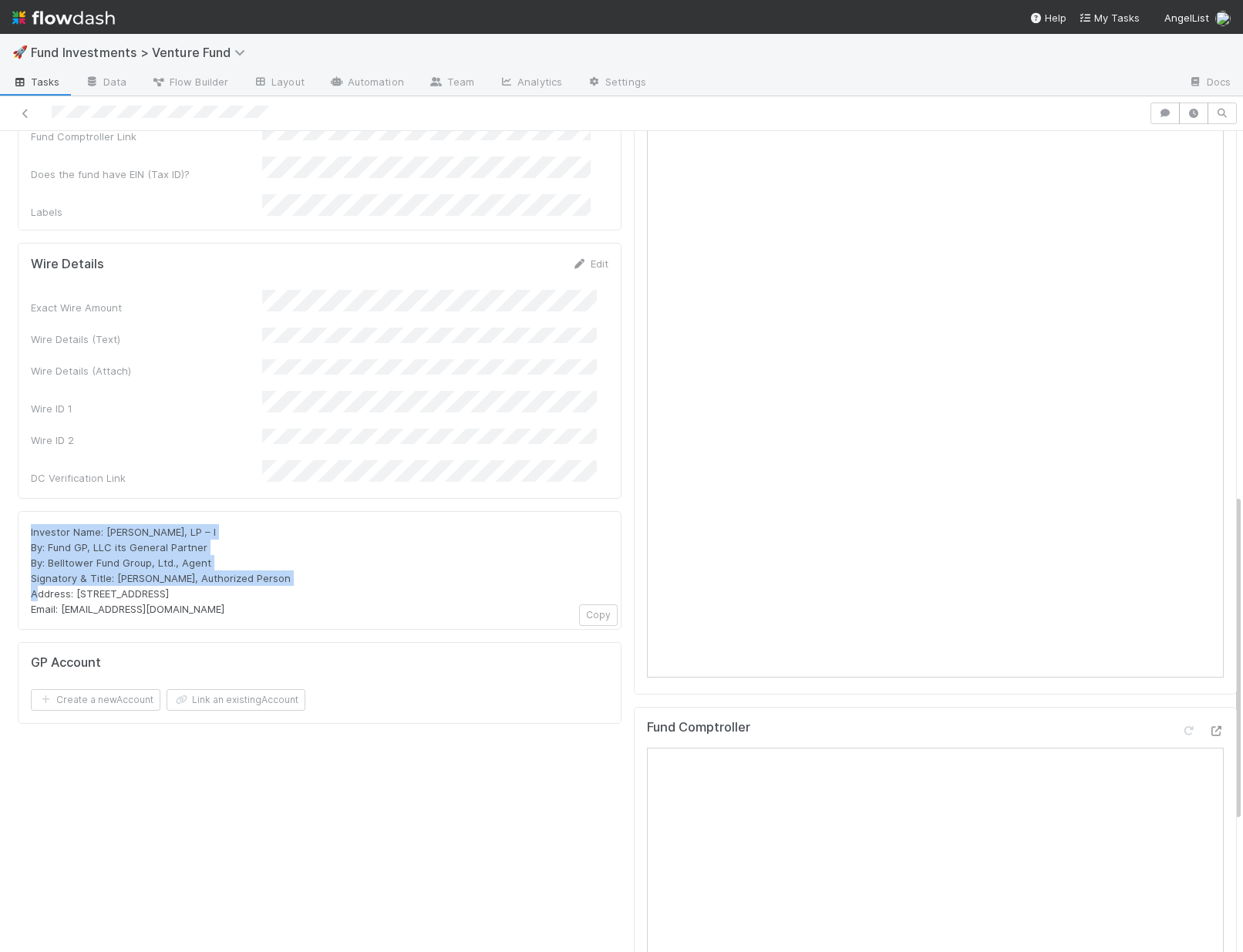
copy span "Investor Name: Spencer Kimball, LP – I By: Fund GP, LLC its General Partner By:…"
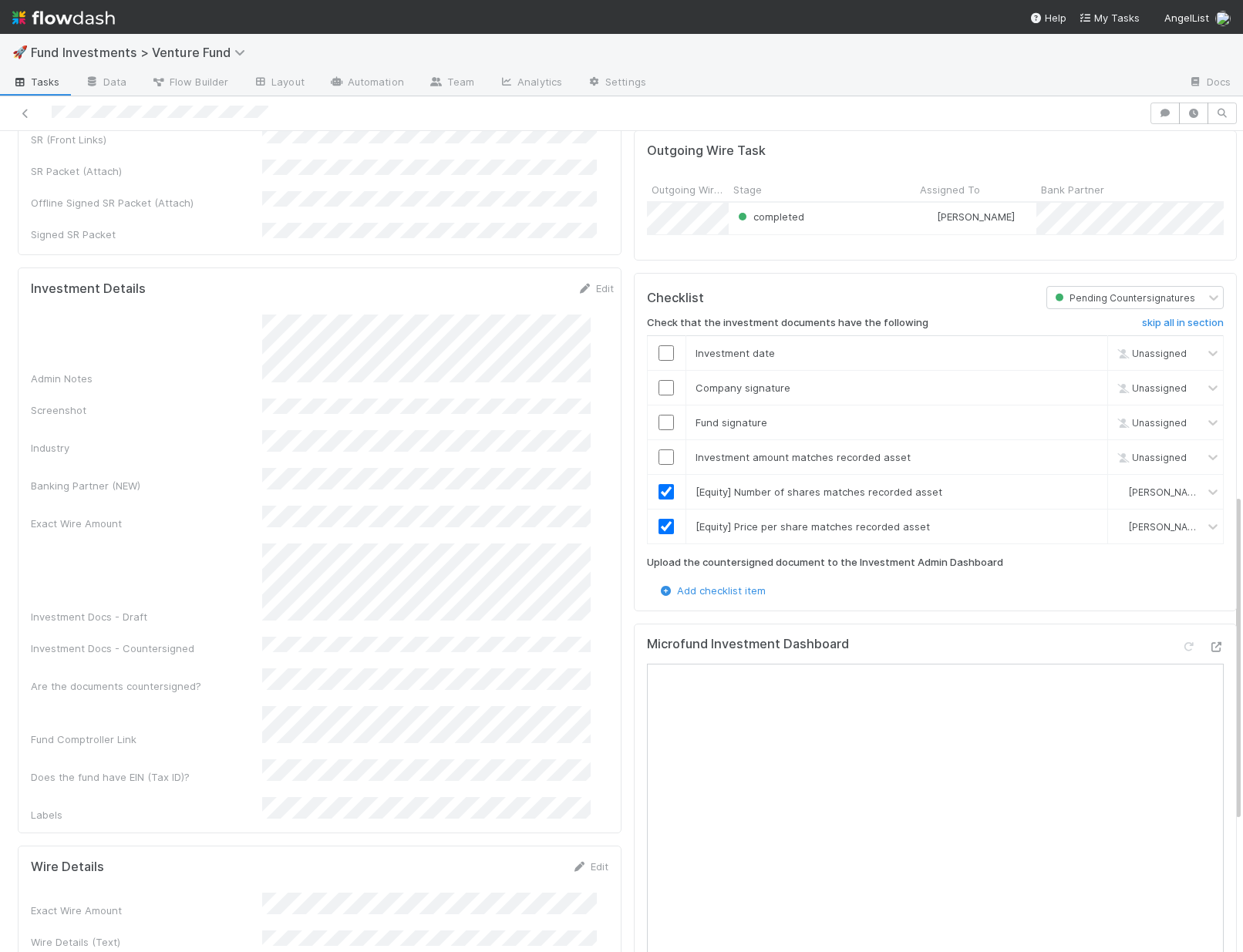
scroll to position [0, 0]
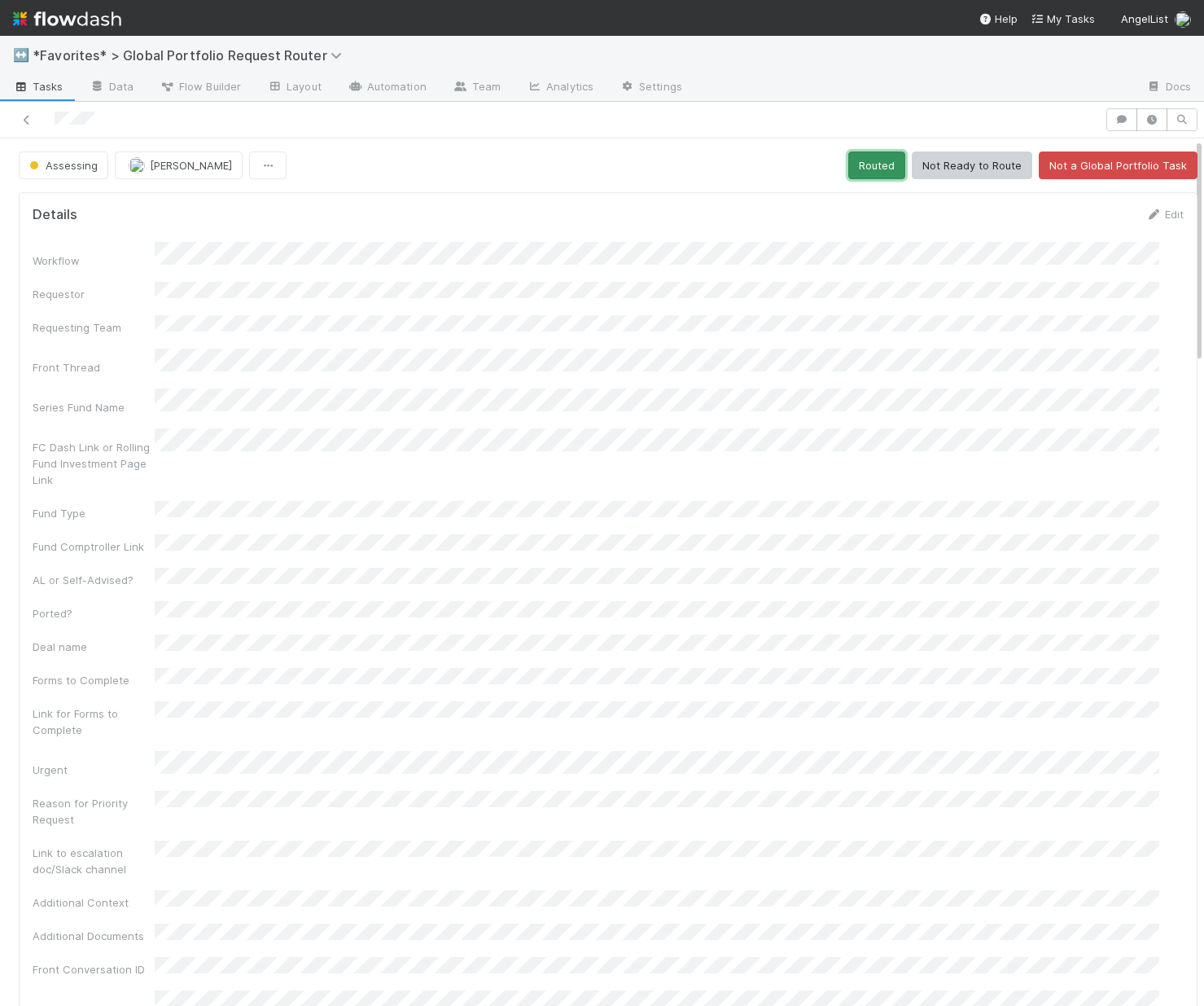
click at [869, 161] on button "Routed" at bounding box center [876, 165] width 57 height 28
click at [1145, 221] on div "Edit" at bounding box center [1164, 215] width 38 height 16
click at [1146, 216] on link "Edit" at bounding box center [1164, 214] width 38 height 13
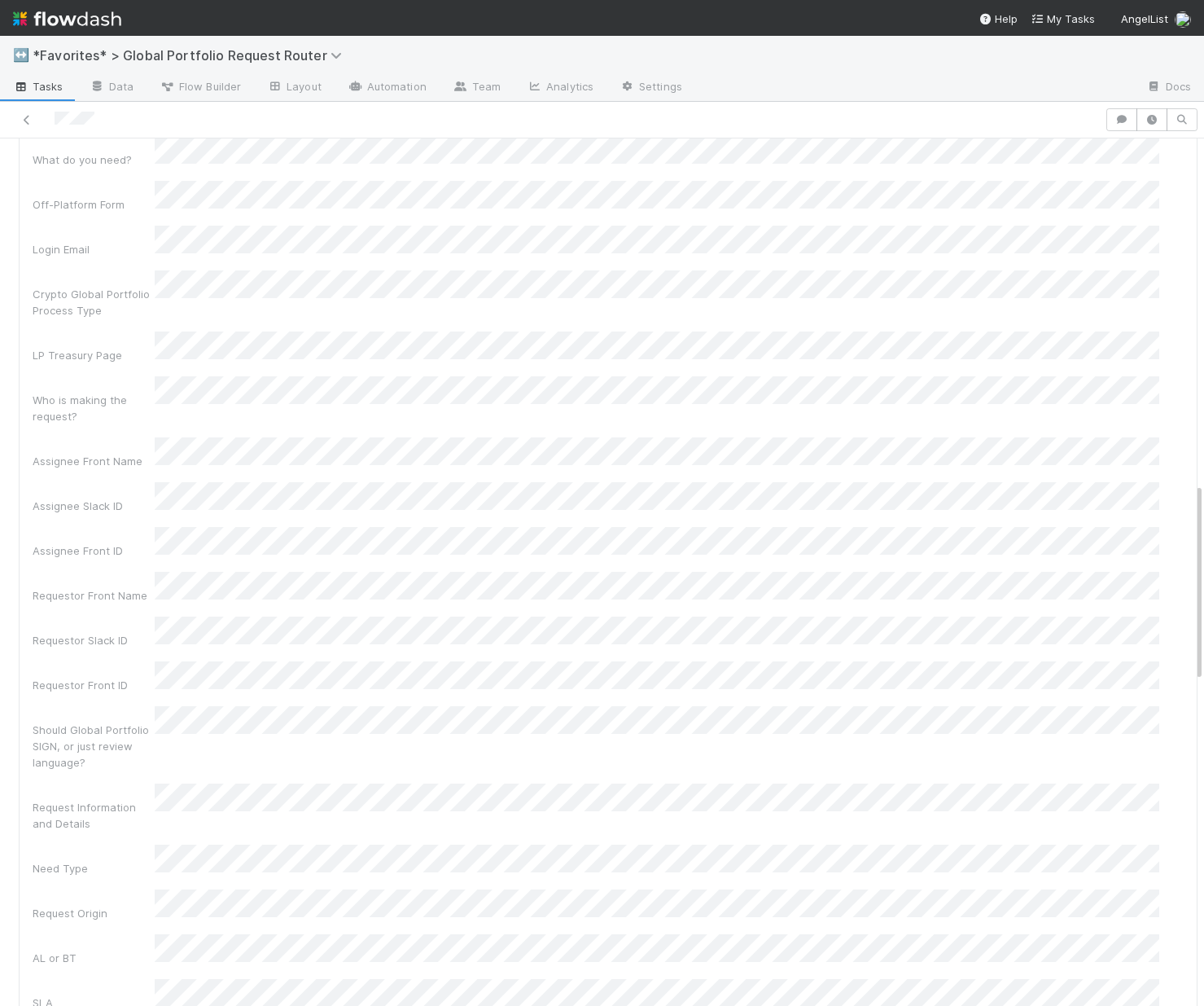
scroll to position [1453, 0]
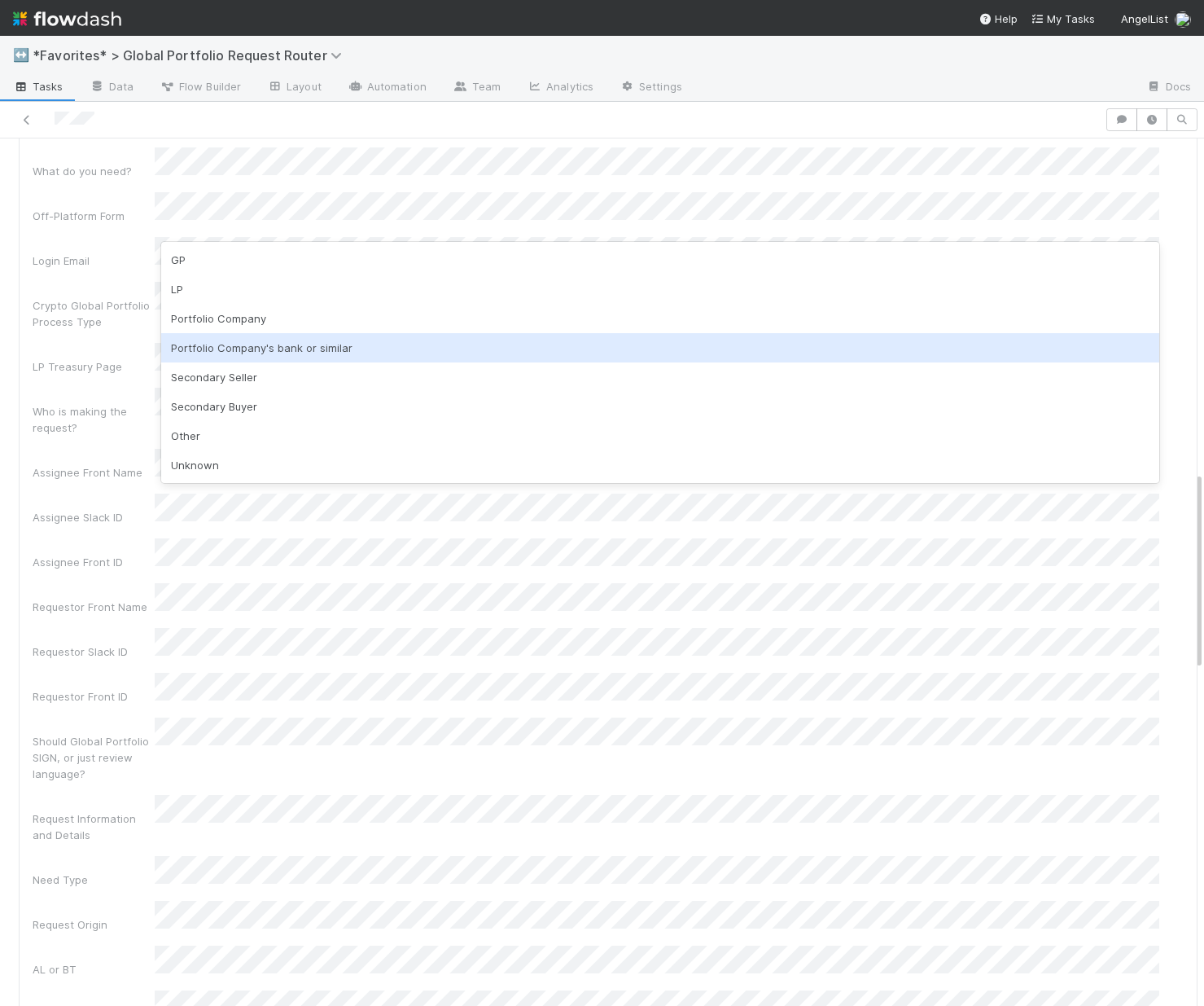
click at [280, 338] on div "Portfolio Company's bank or similar" at bounding box center [660, 348] width 999 height 29
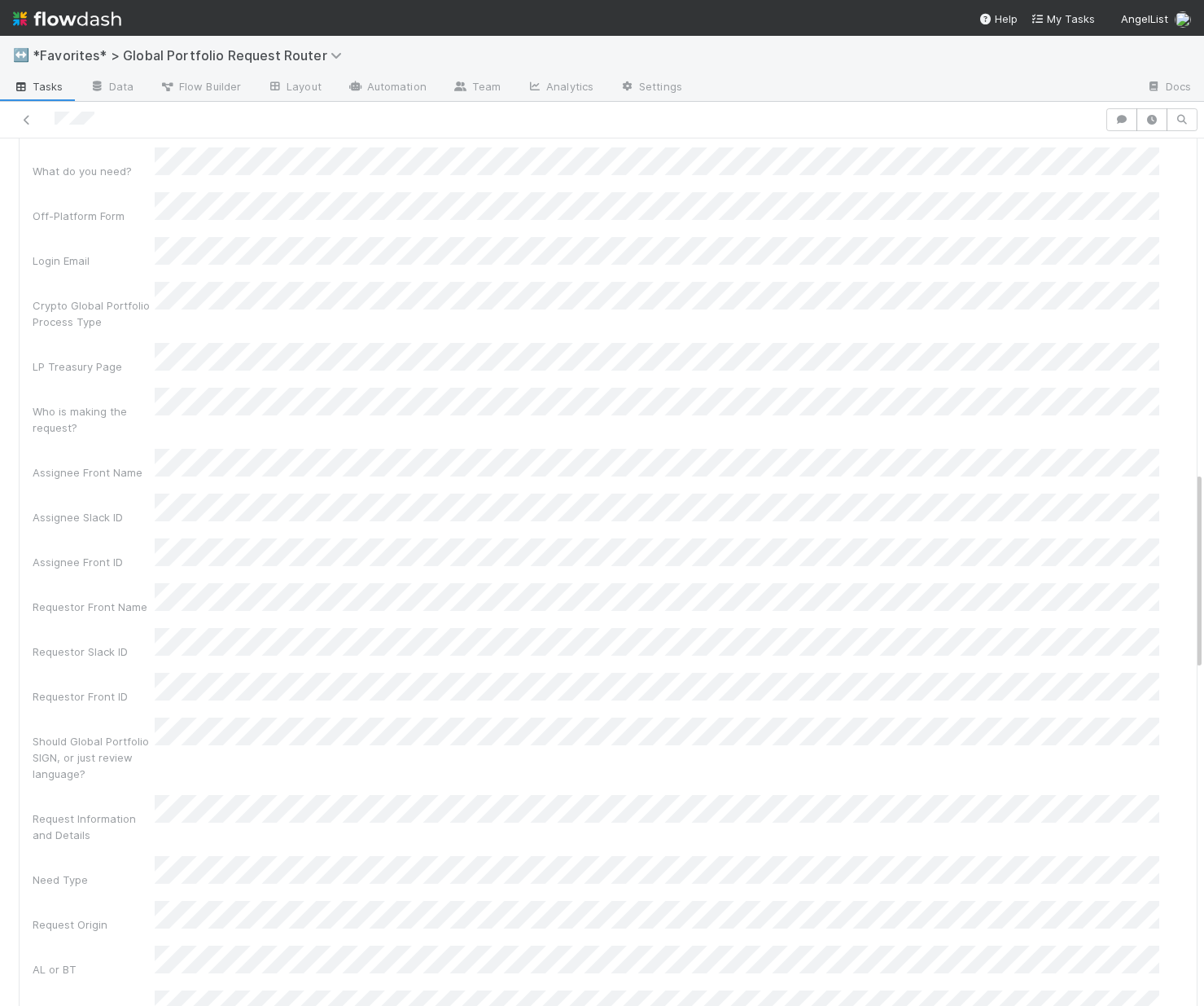
click at [121, 493] on div "Assignee Slack ID" at bounding box center [608, 509] width 1151 height 32
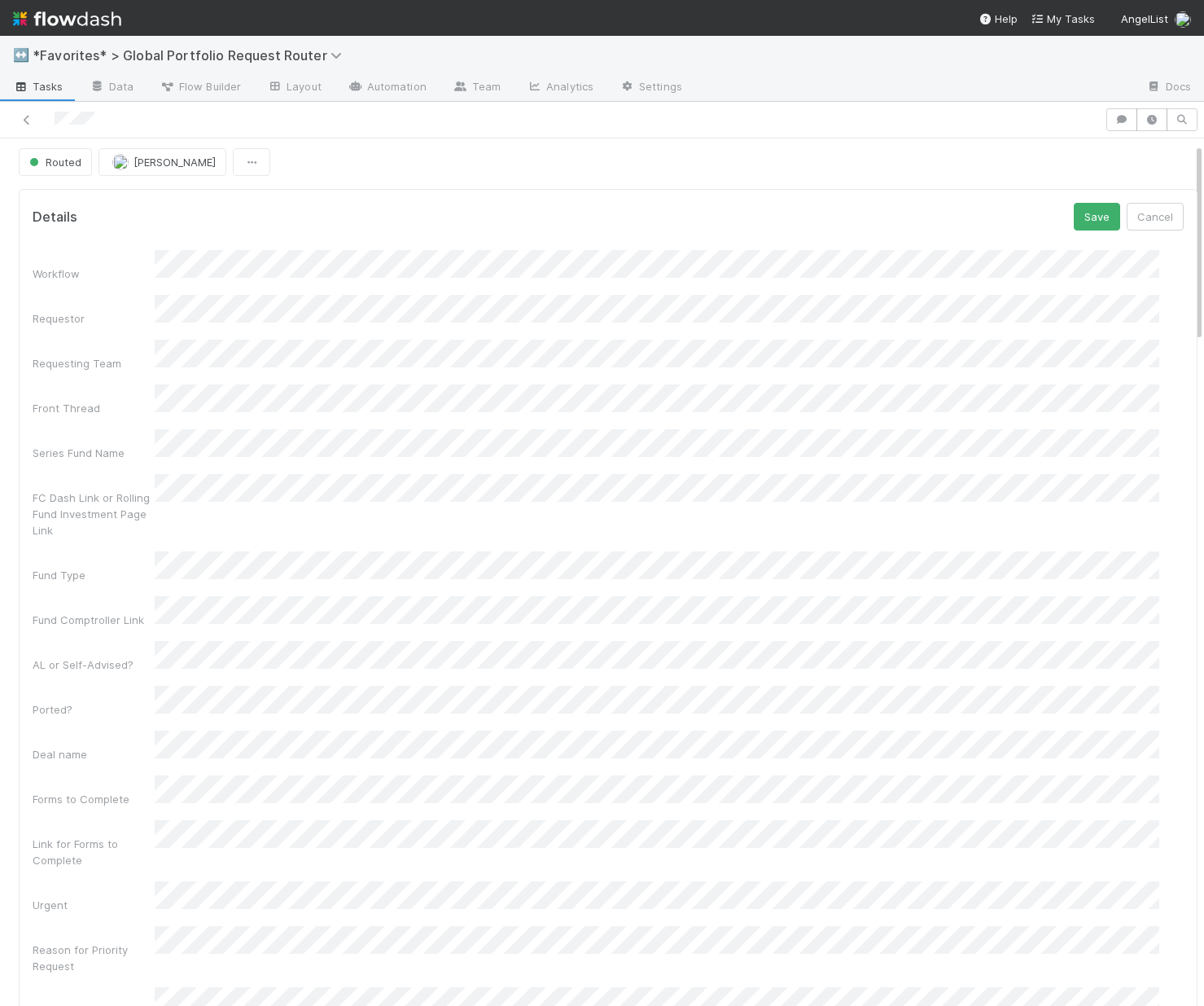
scroll to position [0, 0]
click at [1079, 215] on button "Save" at bounding box center [1096, 220] width 46 height 28
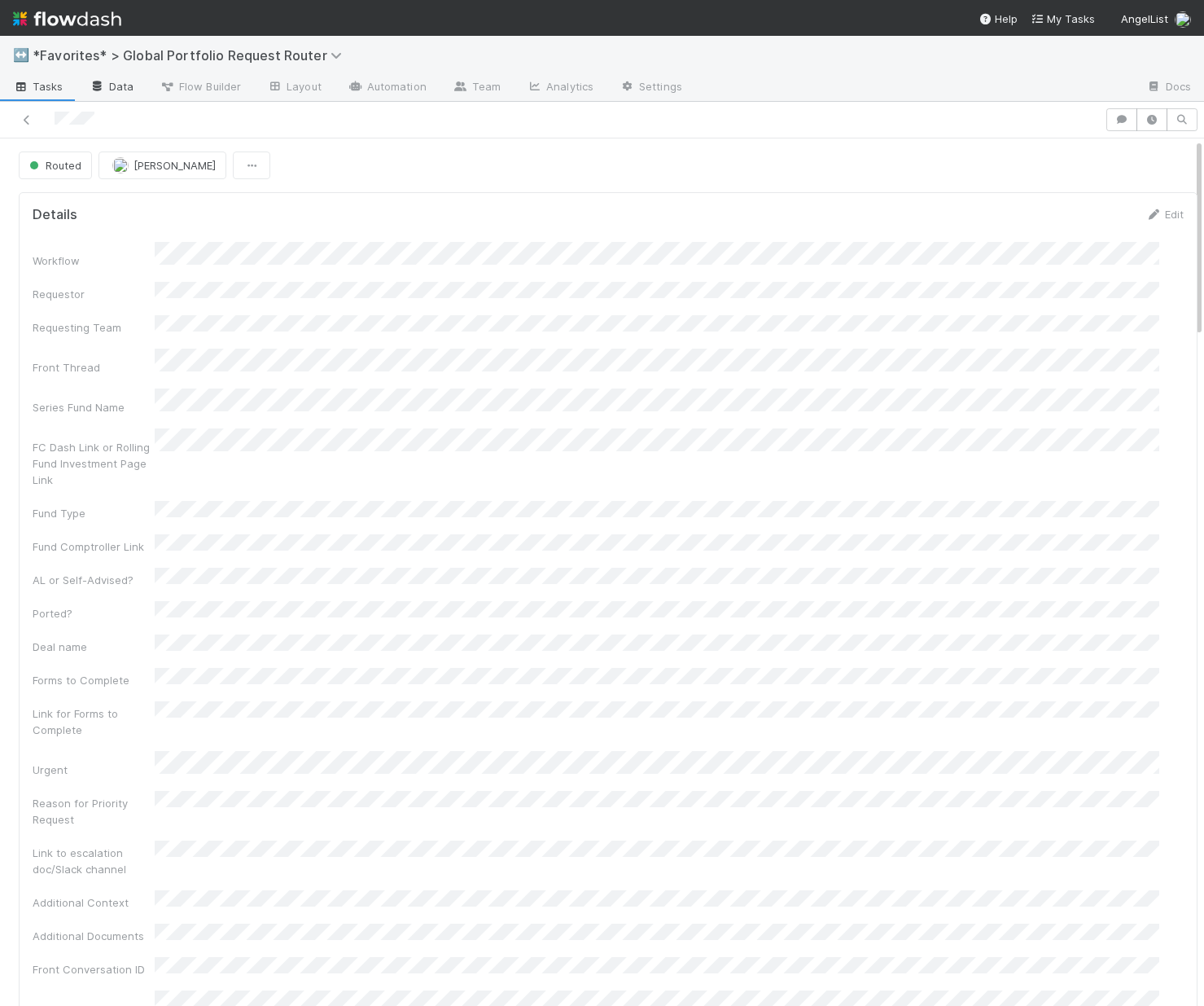
click at [118, 89] on link "Data" at bounding box center [111, 88] width 70 height 26
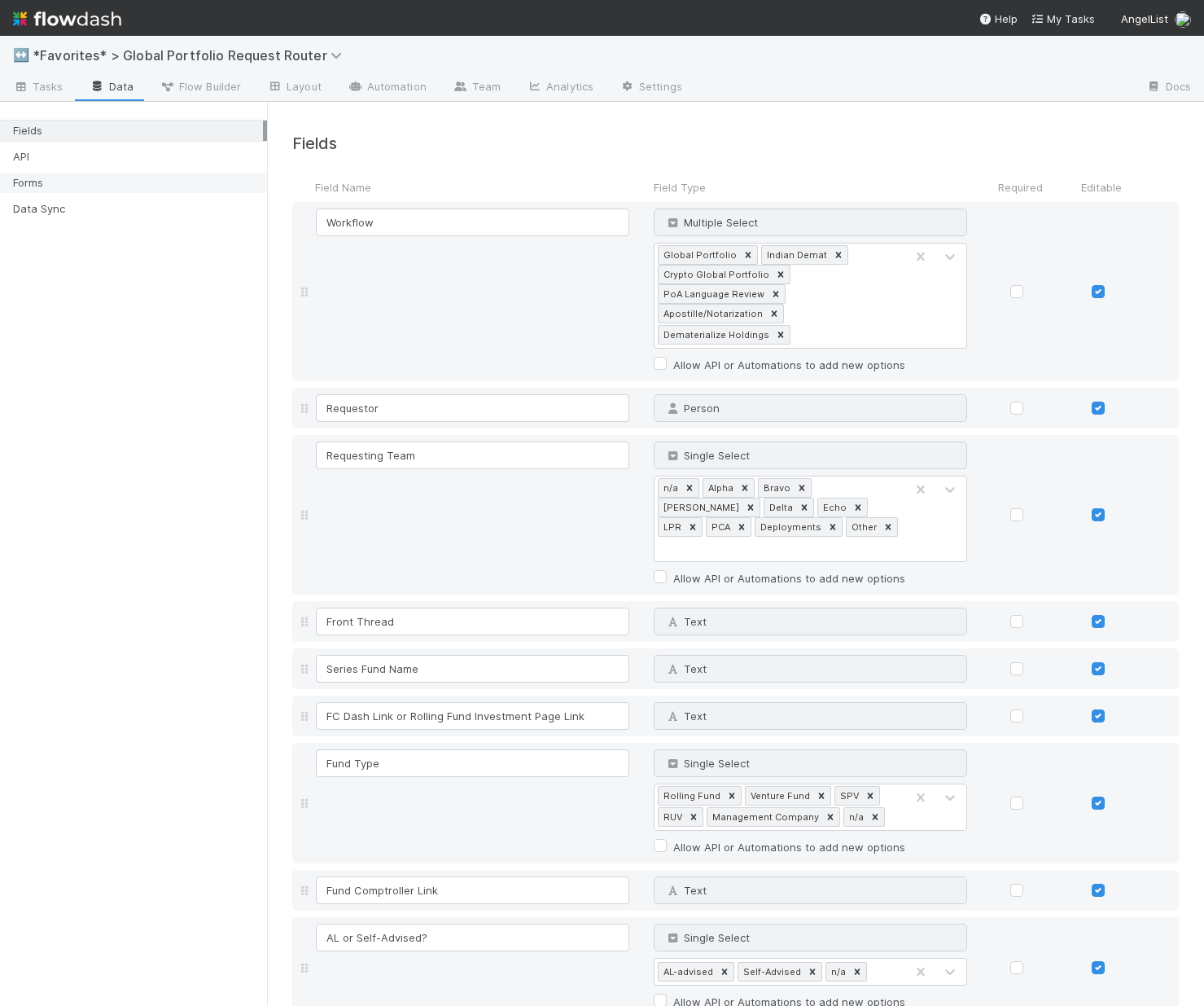
click at [36, 183] on div "Forms" at bounding box center [138, 183] width 250 height 20
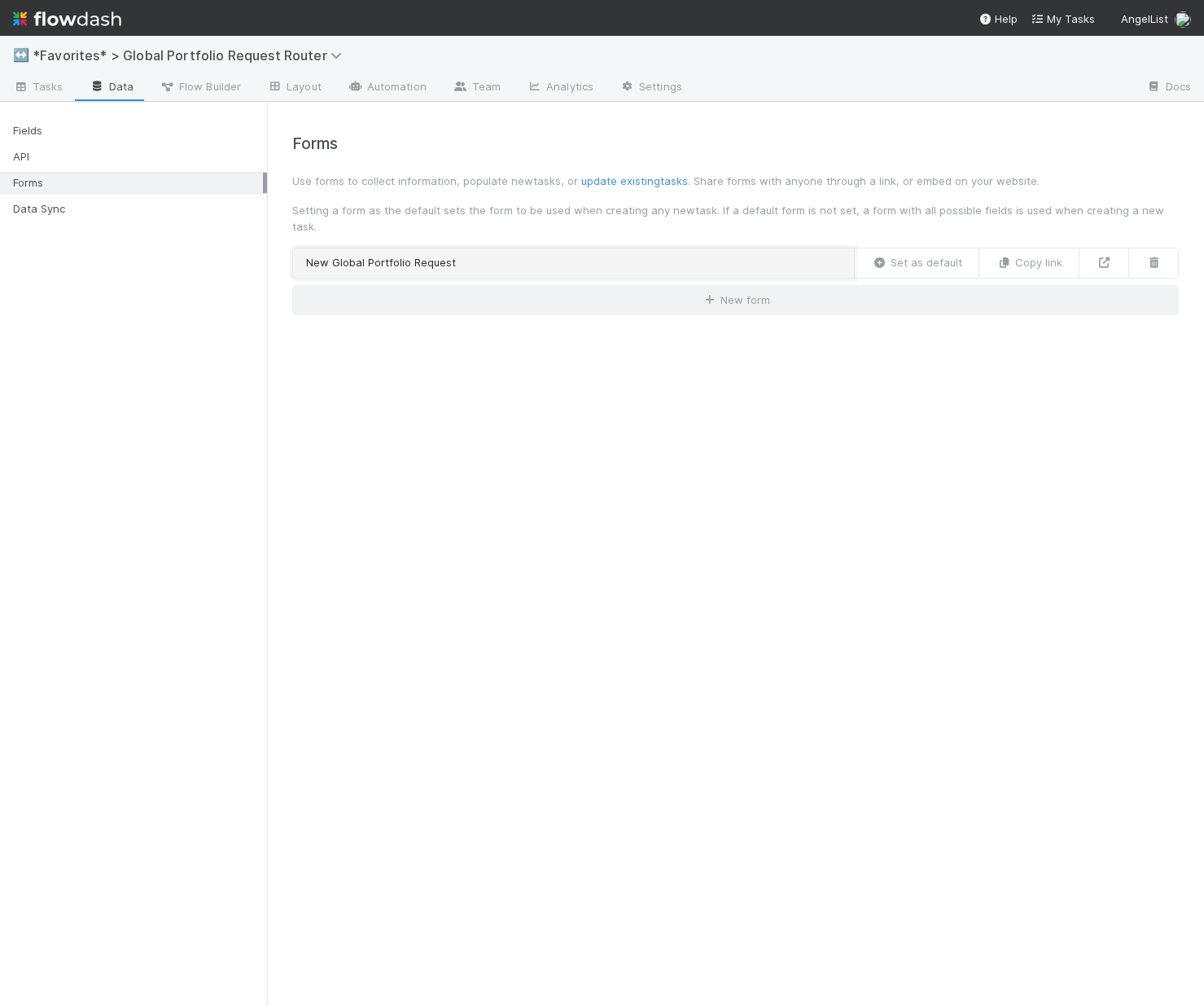
click at [578, 253] on link "New Global Portfolio Request" at bounding box center [573, 263] width 562 height 31
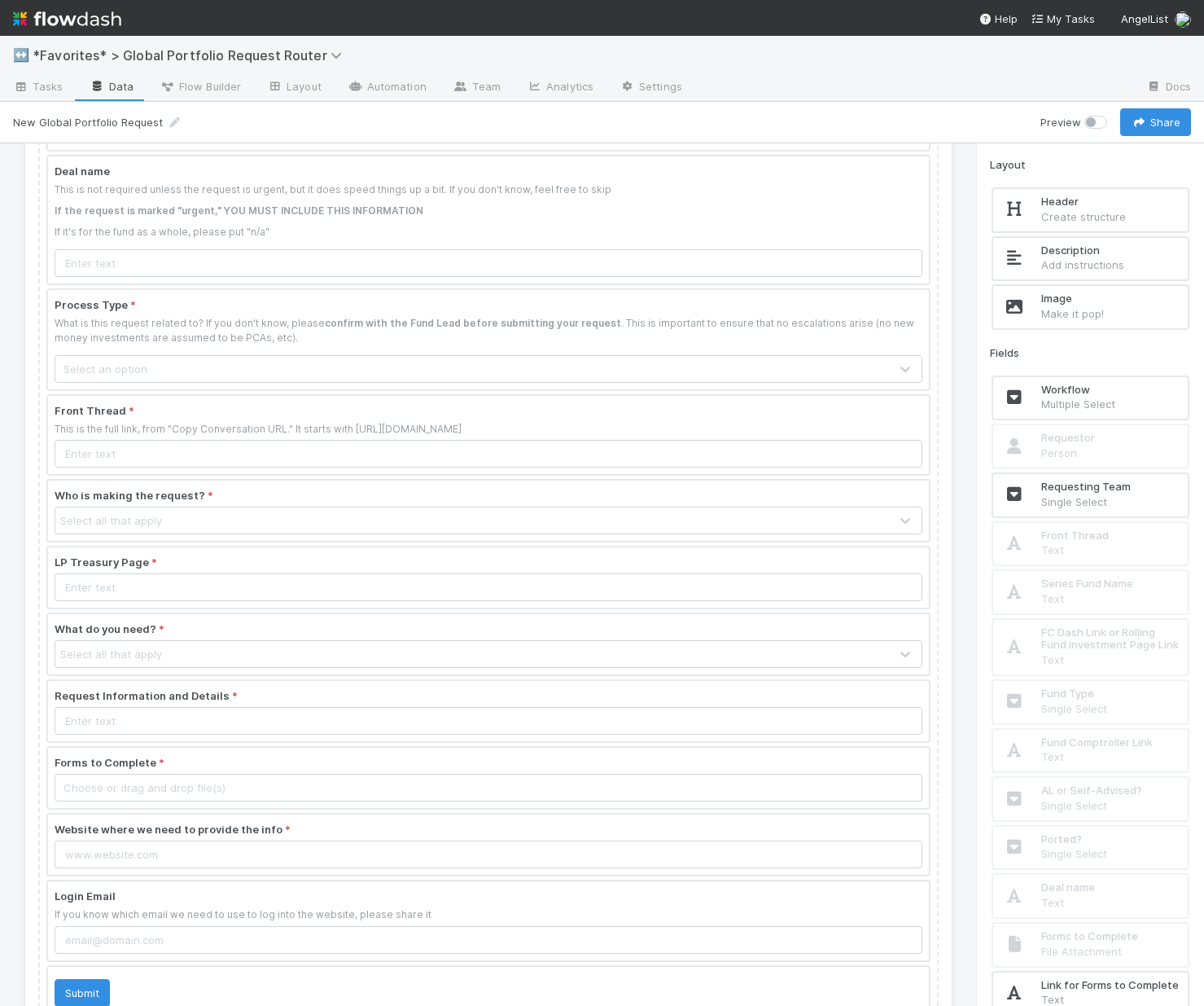
scroll to position [1410, 0]
click at [237, 762] on div at bounding box center [488, 777] width 881 height 61
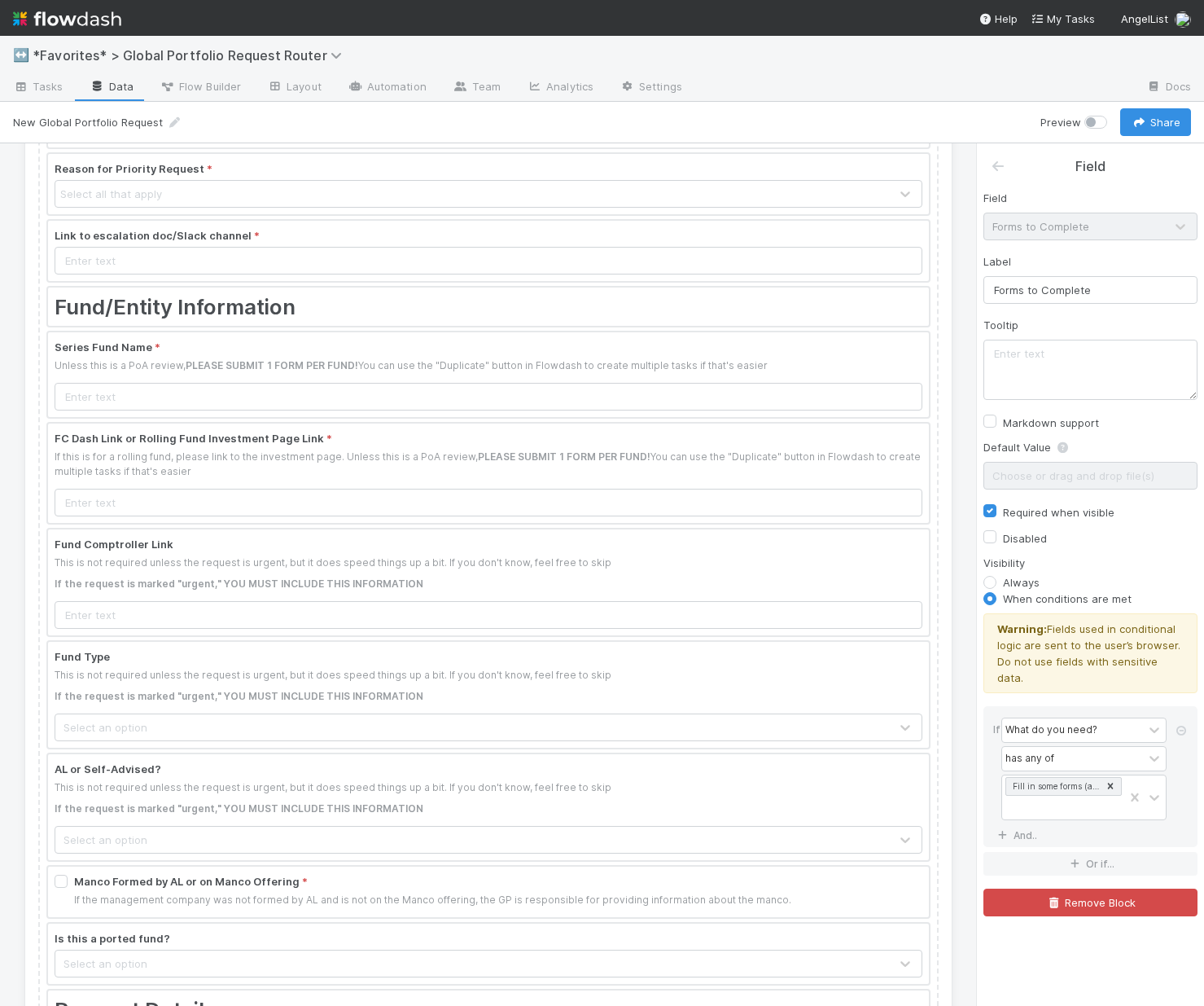
scroll to position [0, 0]
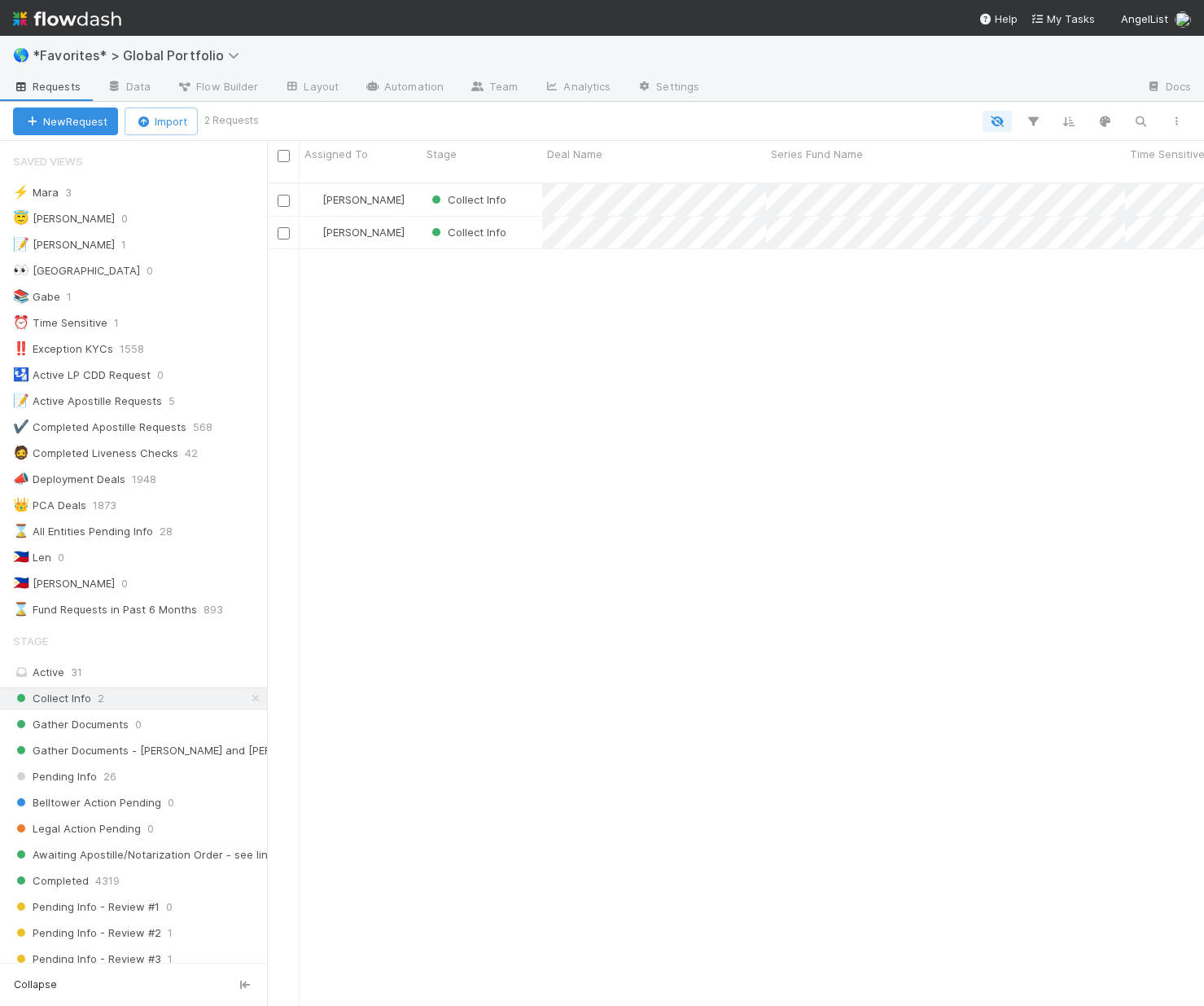
scroll to position [824, 925]
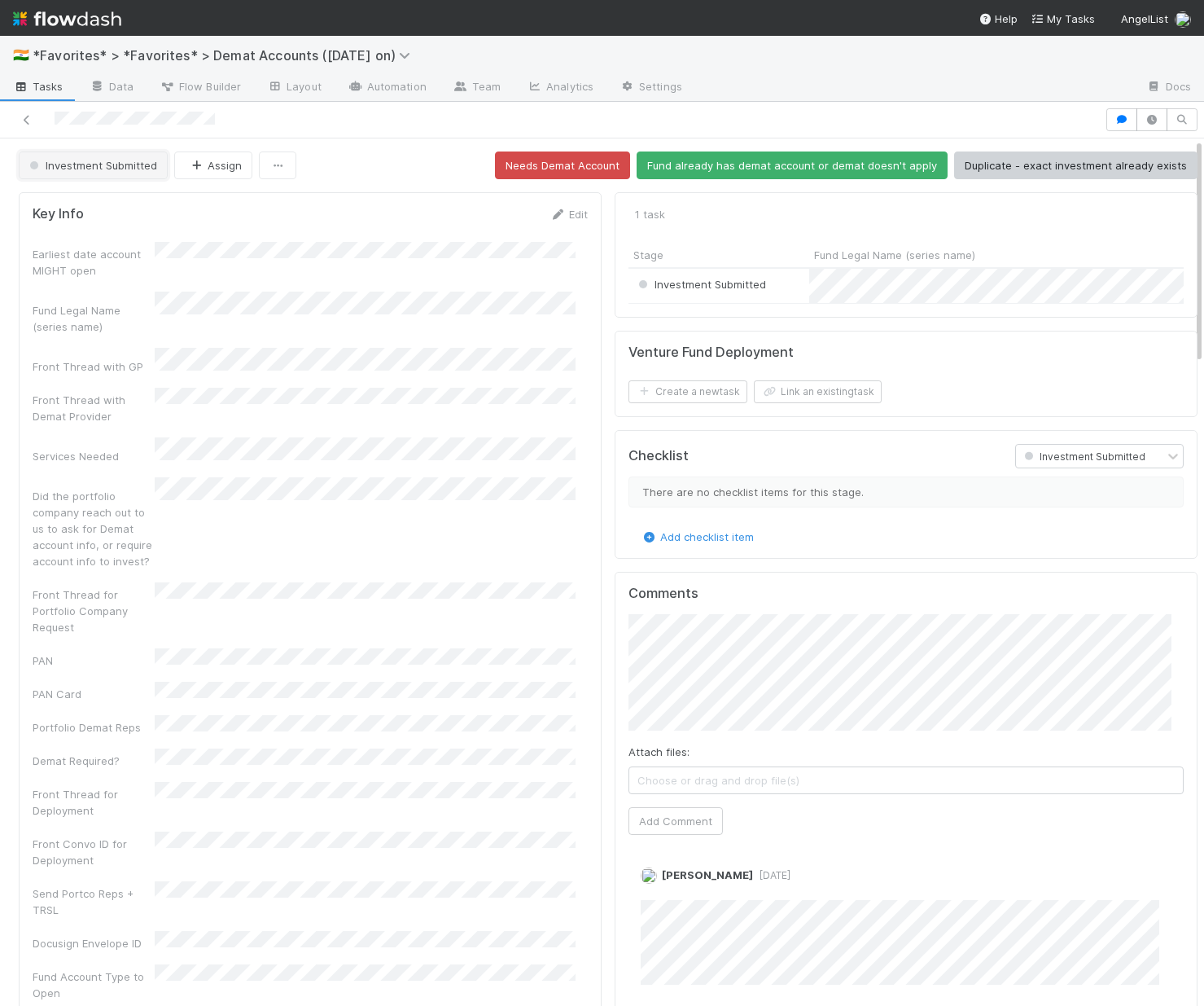
click at [104, 173] on button "Investment Submitted" at bounding box center [93, 165] width 149 height 28
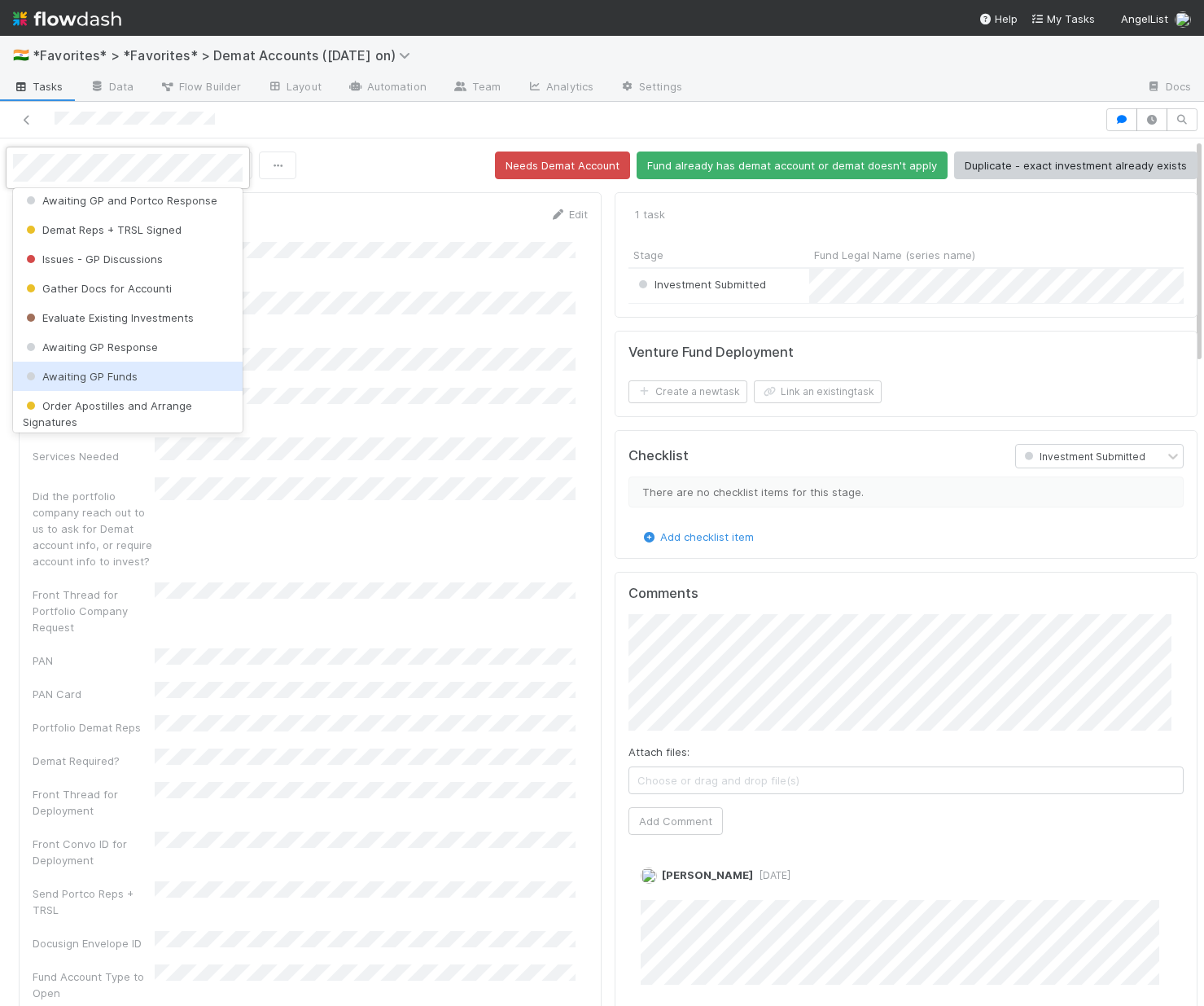
scroll to position [89, 0]
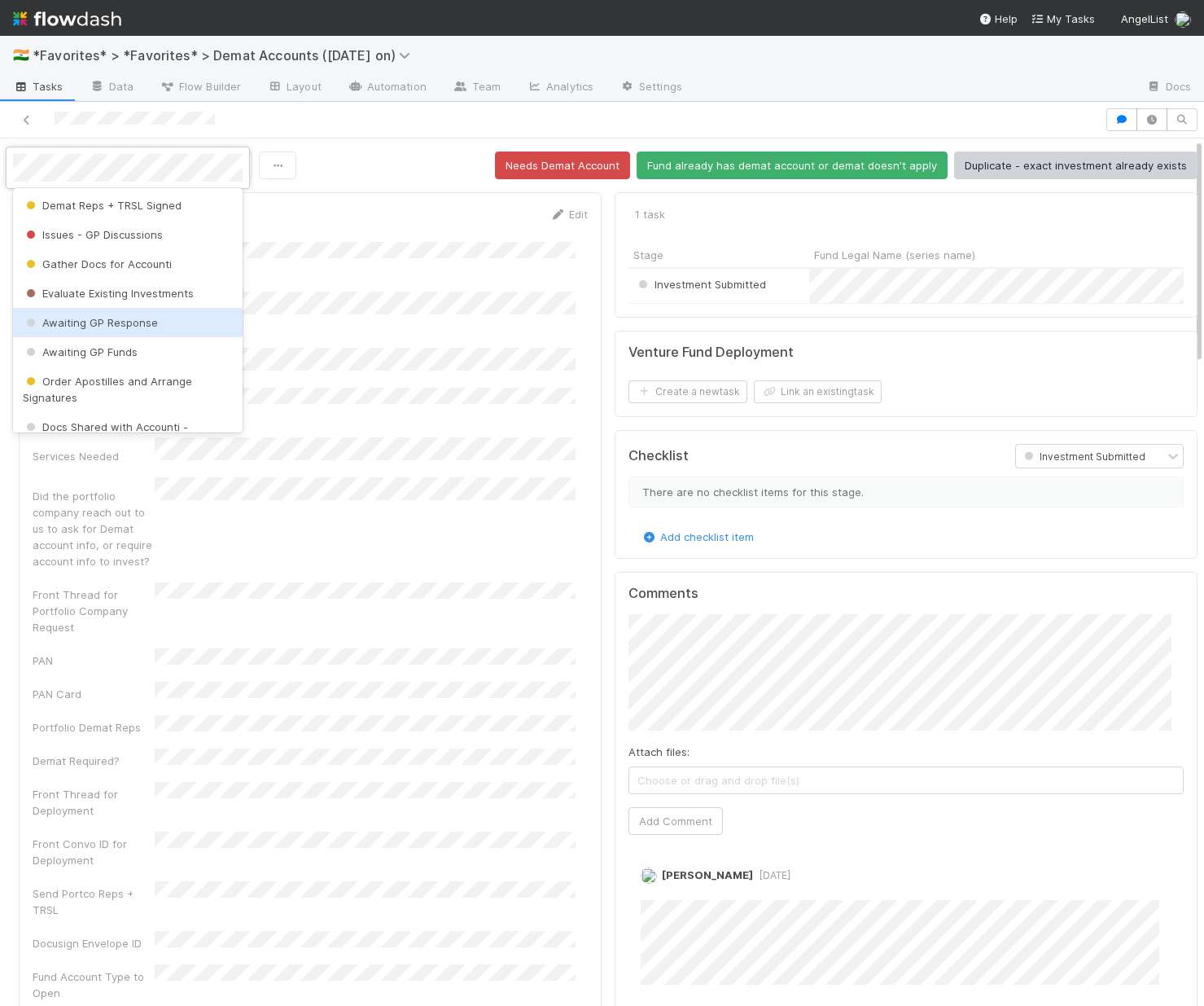
click at [102, 325] on span "Awaiting GP Response" at bounding box center [90, 322] width 135 height 13
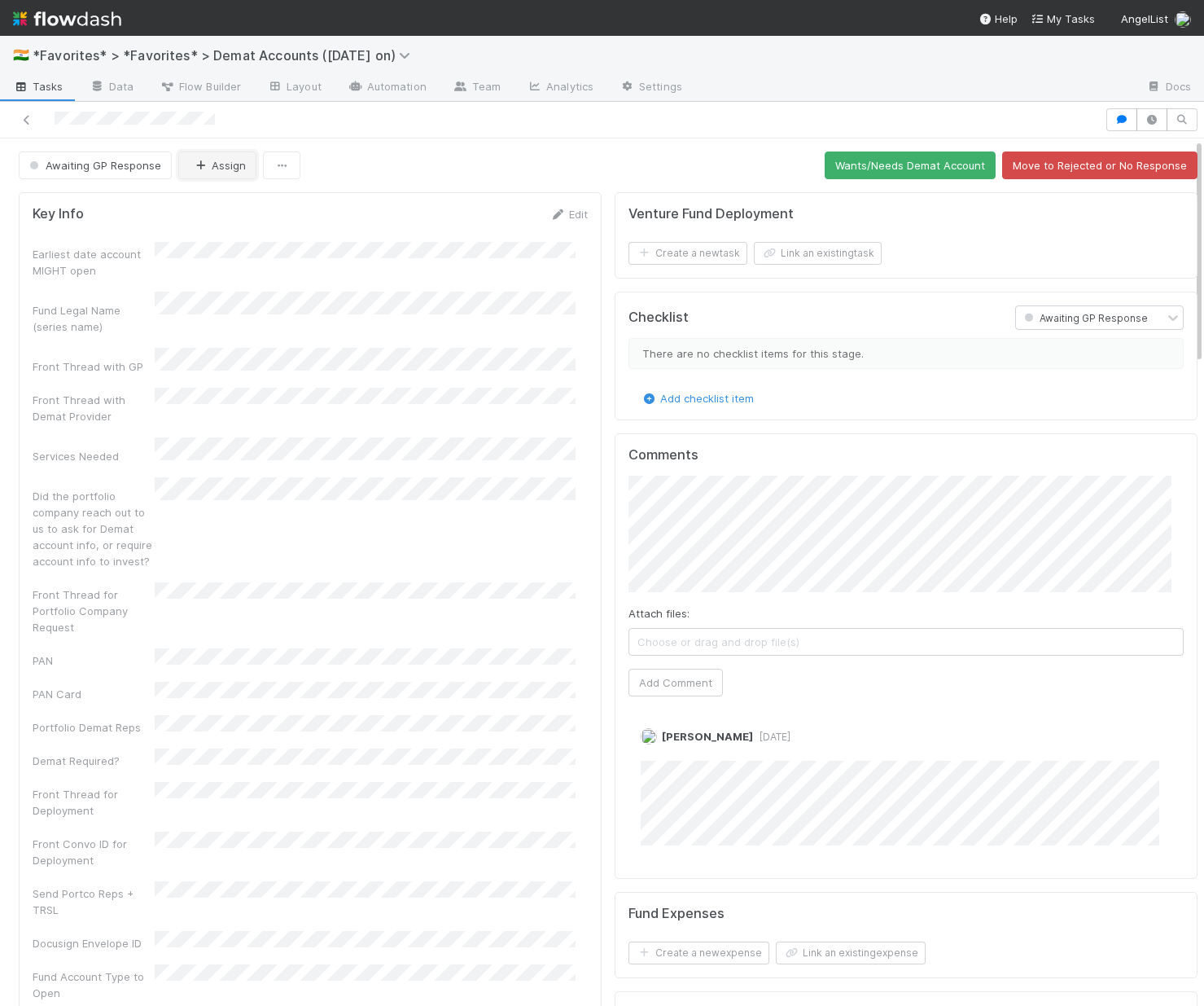
click at [199, 168] on icon "button" at bounding box center [200, 166] width 16 height 11
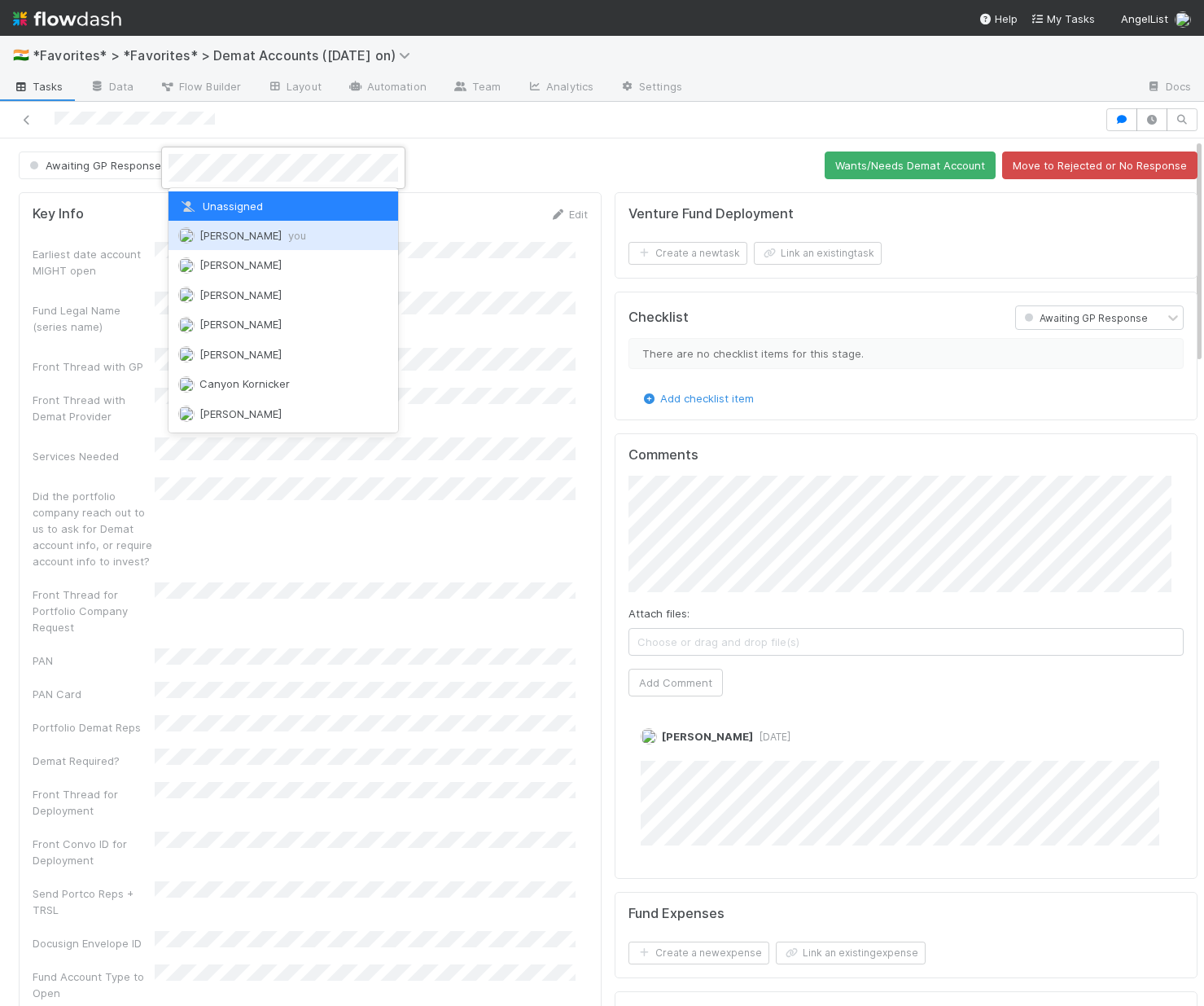
click at [219, 226] on div "Laura Lambert you" at bounding box center [283, 235] width 230 height 29
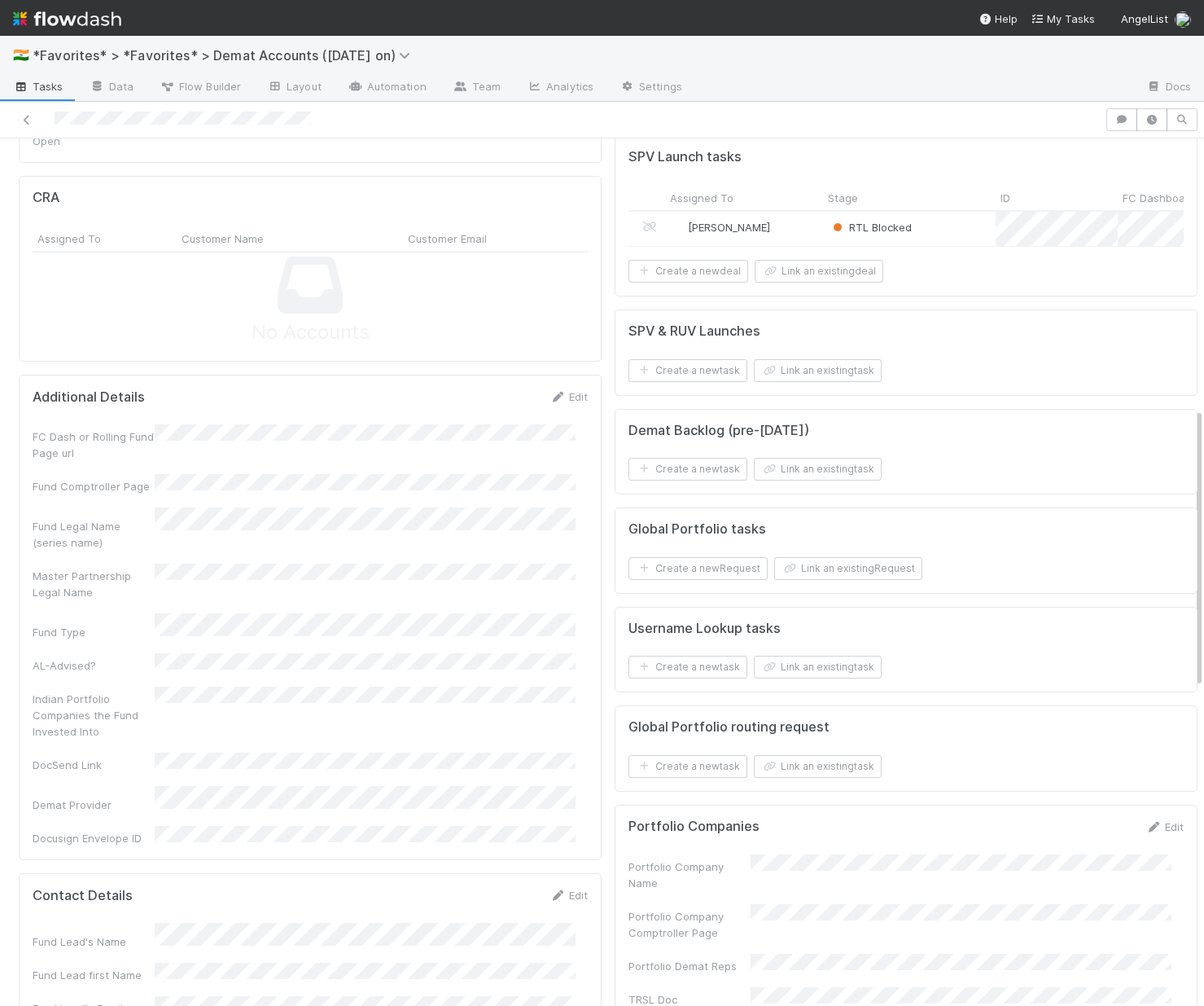
scroll to position [489, 0]
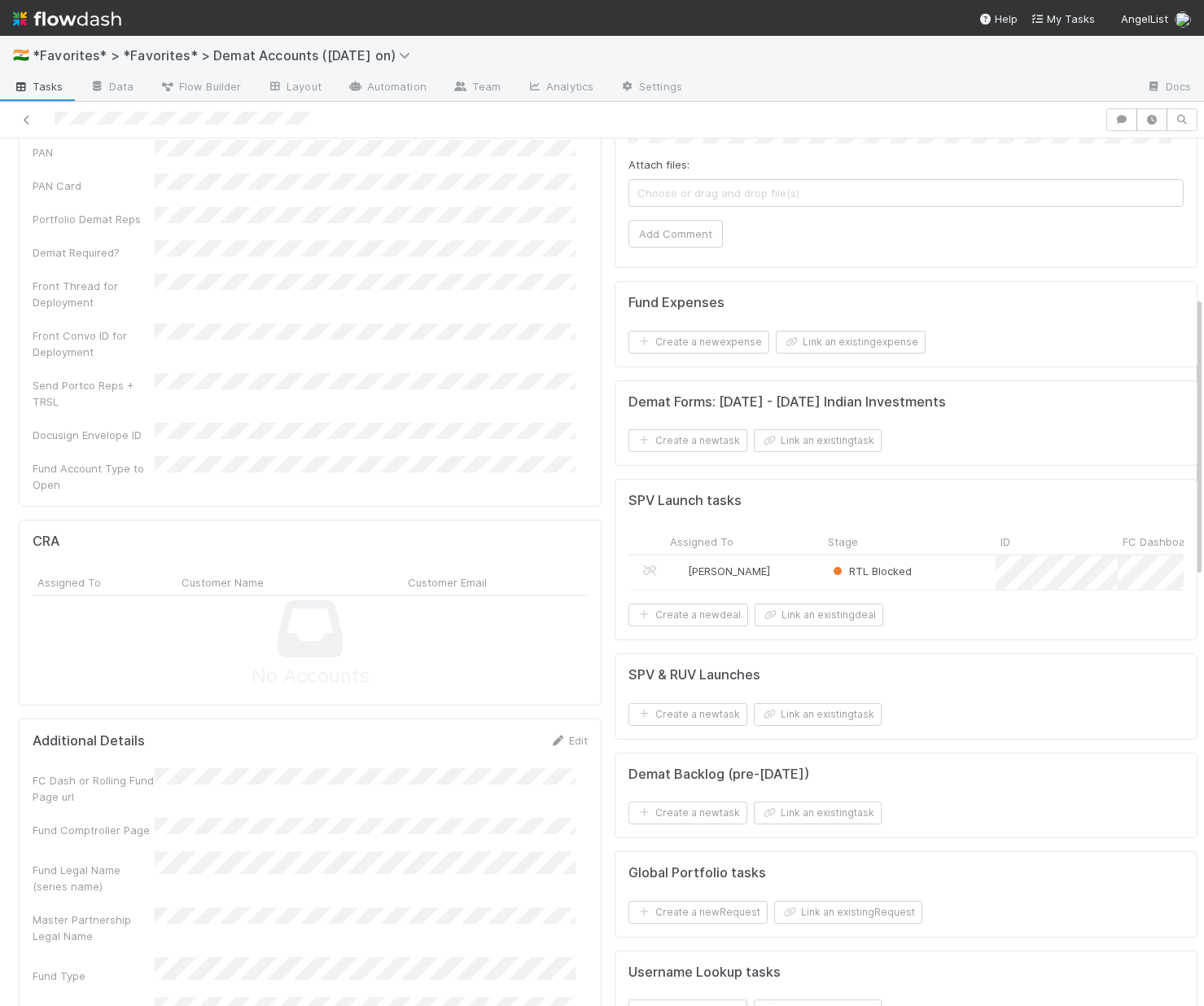
click at [947, 588] on div "RTL Blocked" at bounding box center [909, 572] width 173 height 34
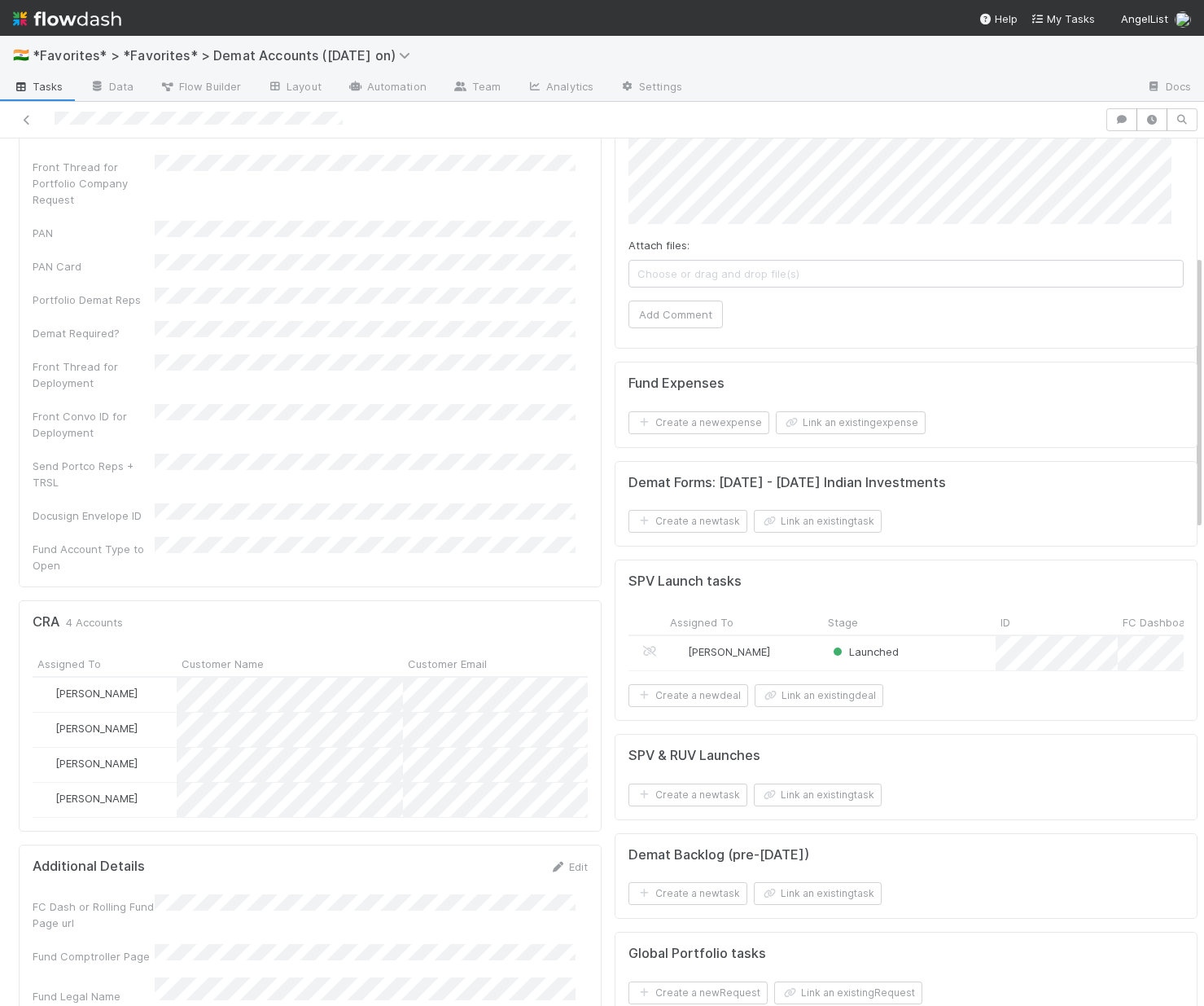
scroll to position [439, 0]
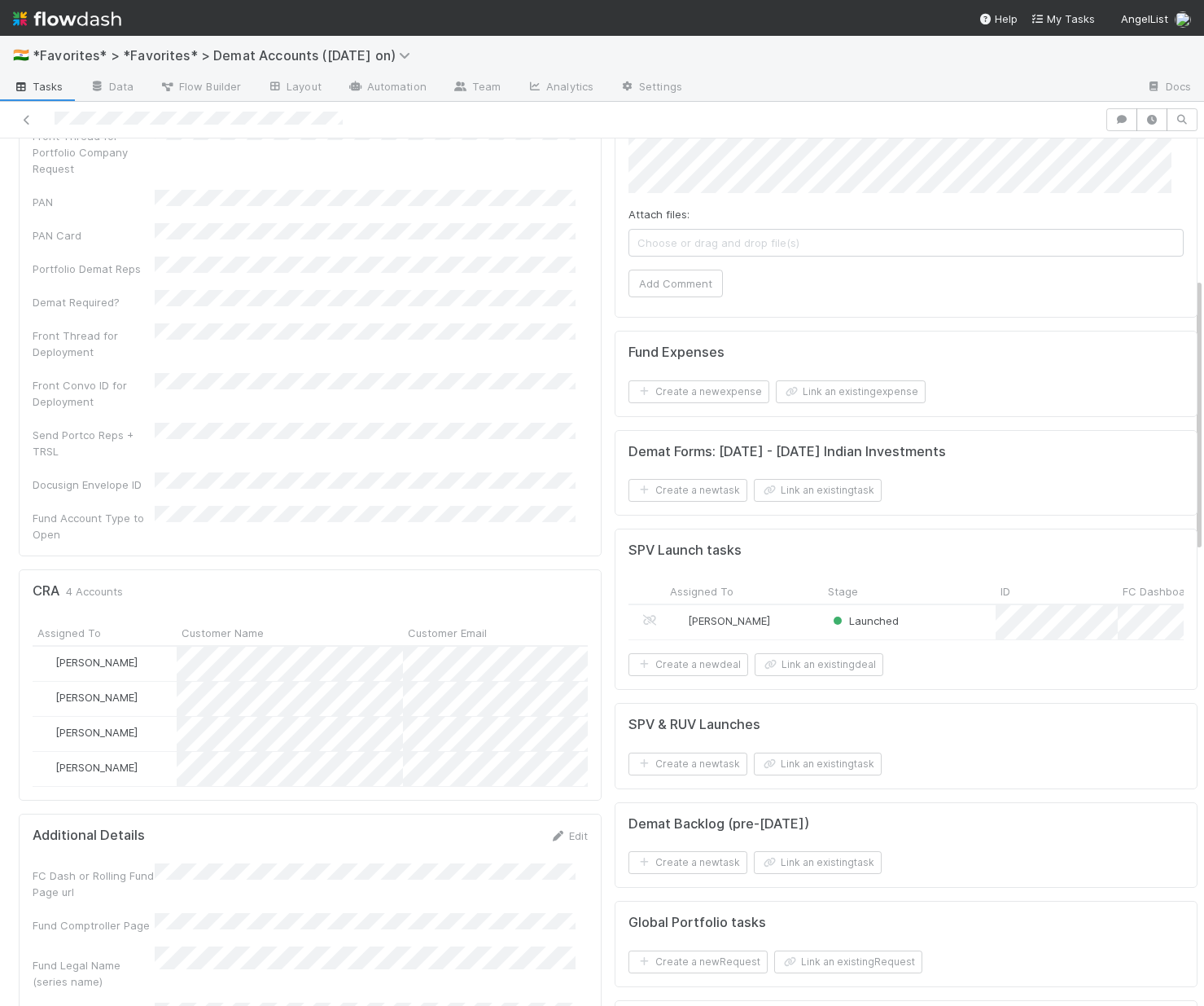
click at [929, 639] on div "Launched" at bounding box center [909, 622] width 173 height 34
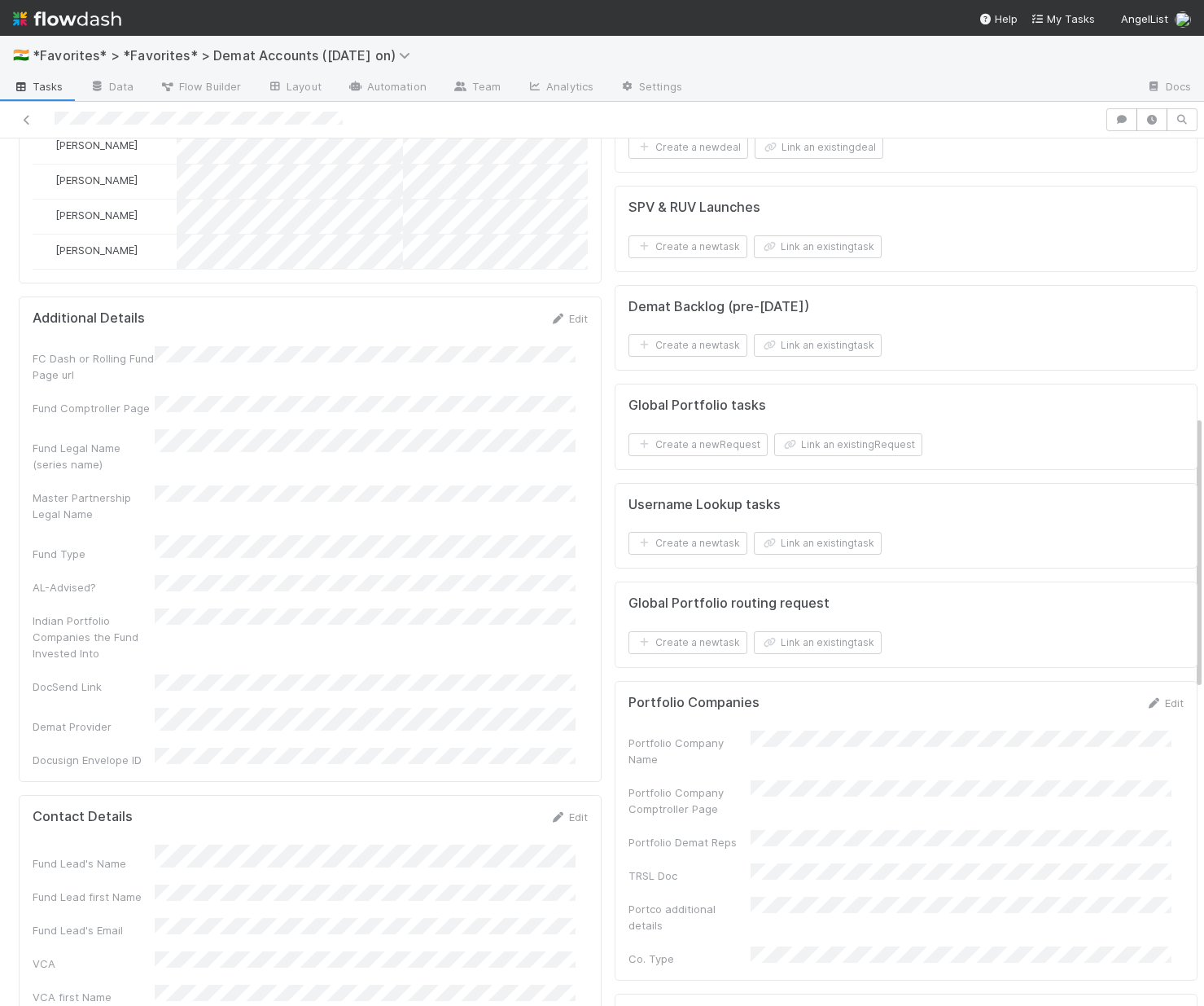
scroll to position [0, 0]
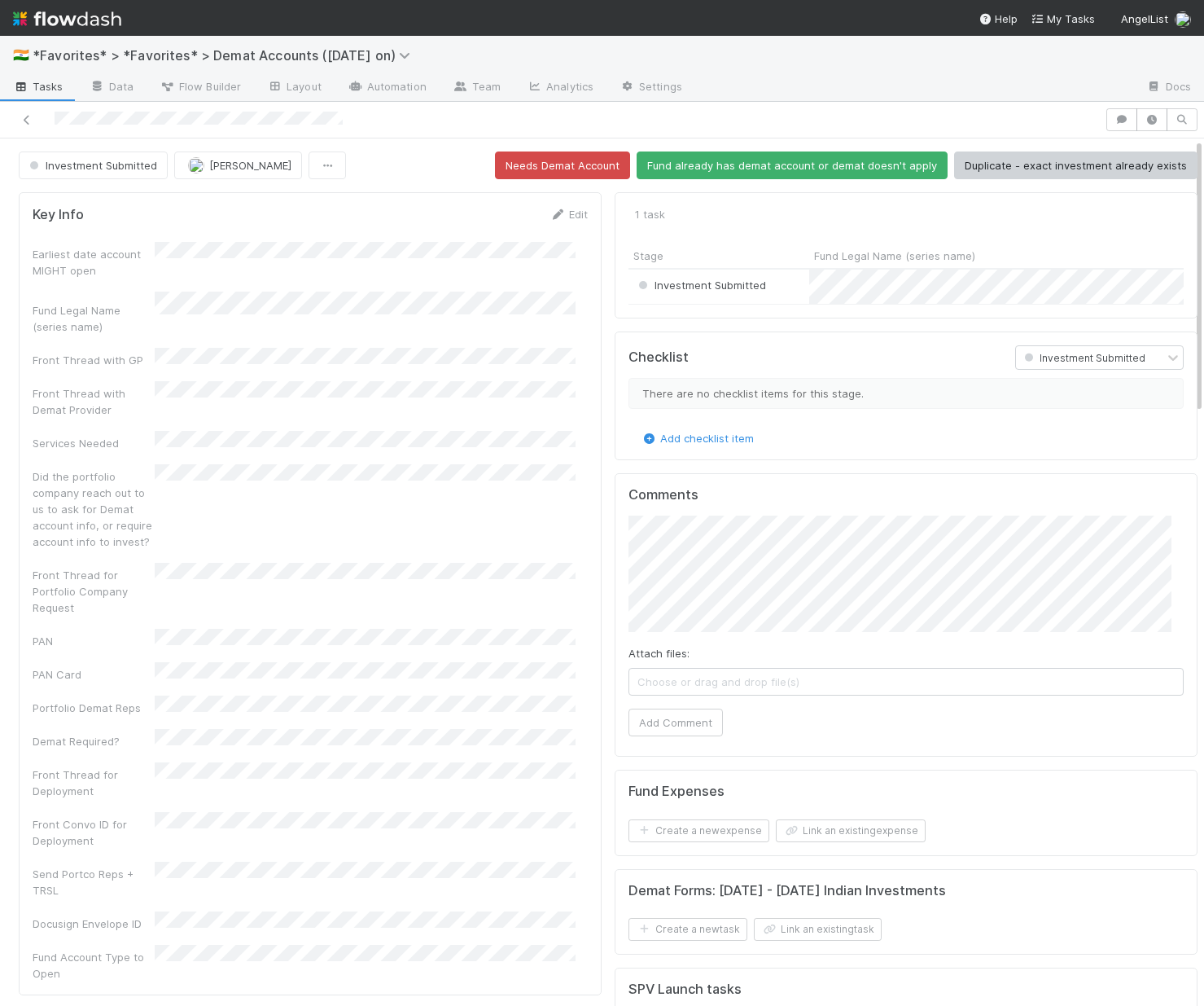
drag, startPoint x: 52, startPoint y: 118, endPoint x: 397, endPoint y: 123, distance: 345.0
click at [397, 123] on div at bounding box center [552, 120] width 1092 height 23
click at [571, 210] on link "Edit" at bounding box center [569, 214] width 38 height 13
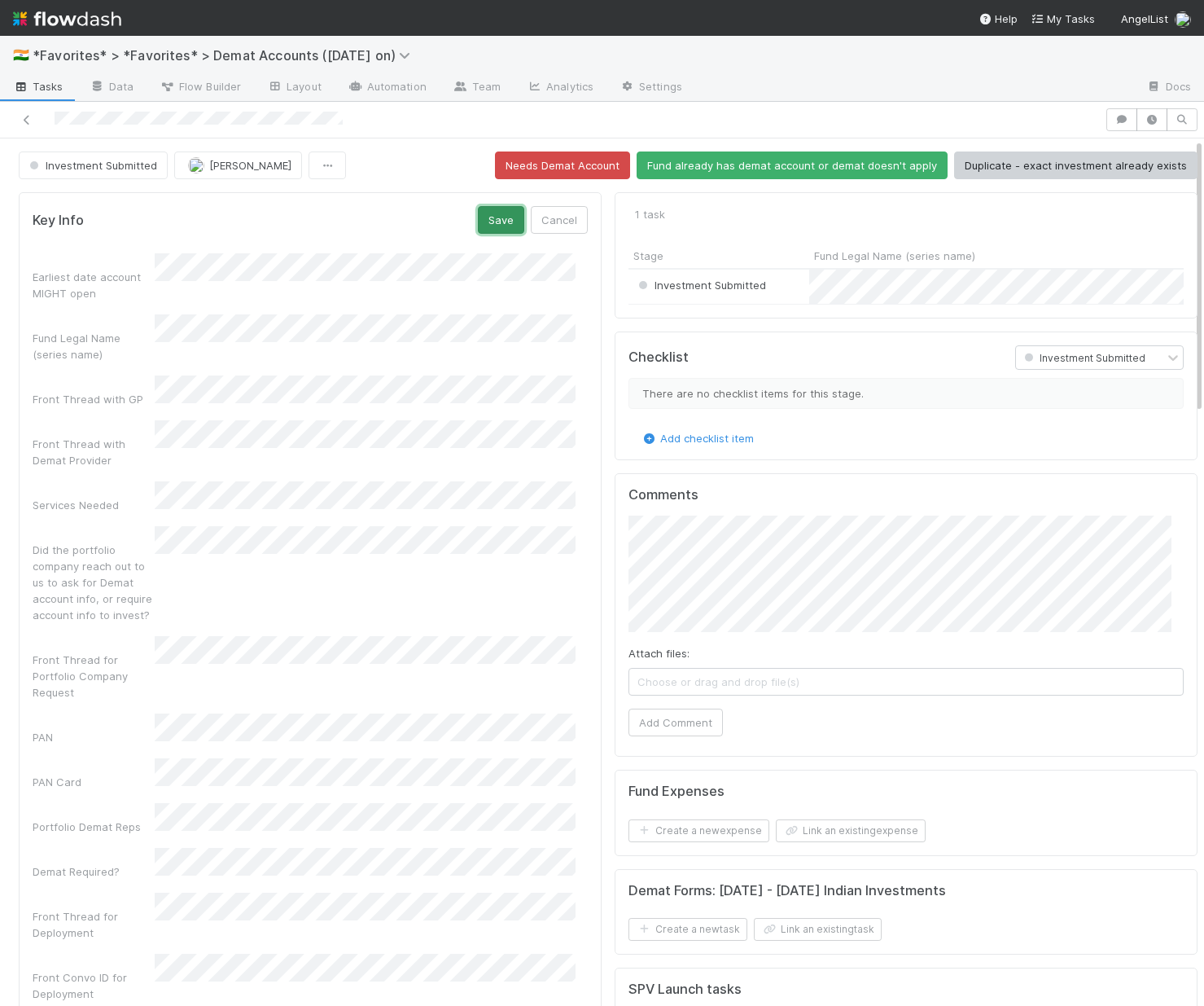
click at [493, 226] on button "Save" at bounding box center [501, 220] width 46 height 28
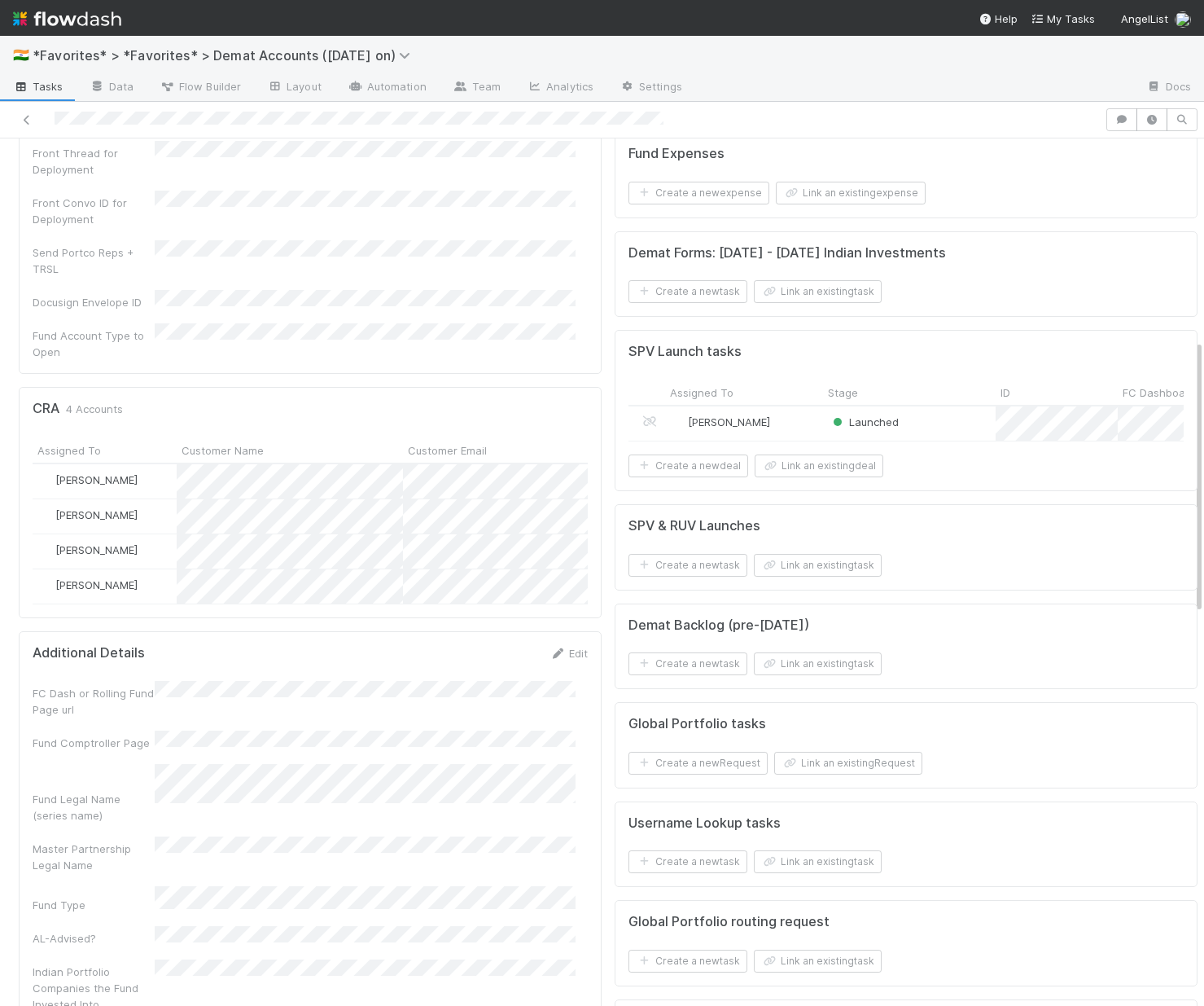
scroll to position [713, 0]
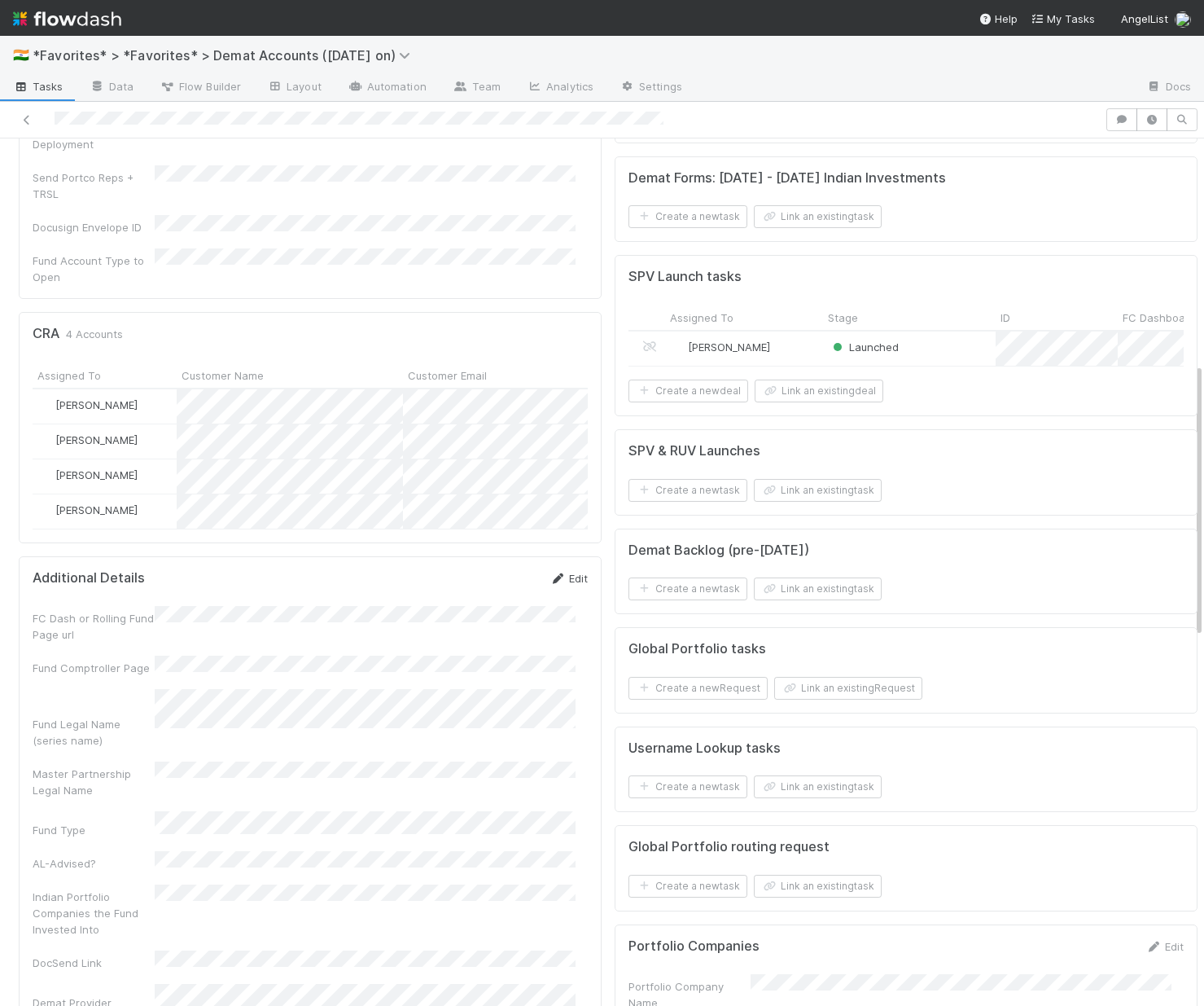
click at [553, 573] on icon at bounding box center [558, 579] width 16 height 11
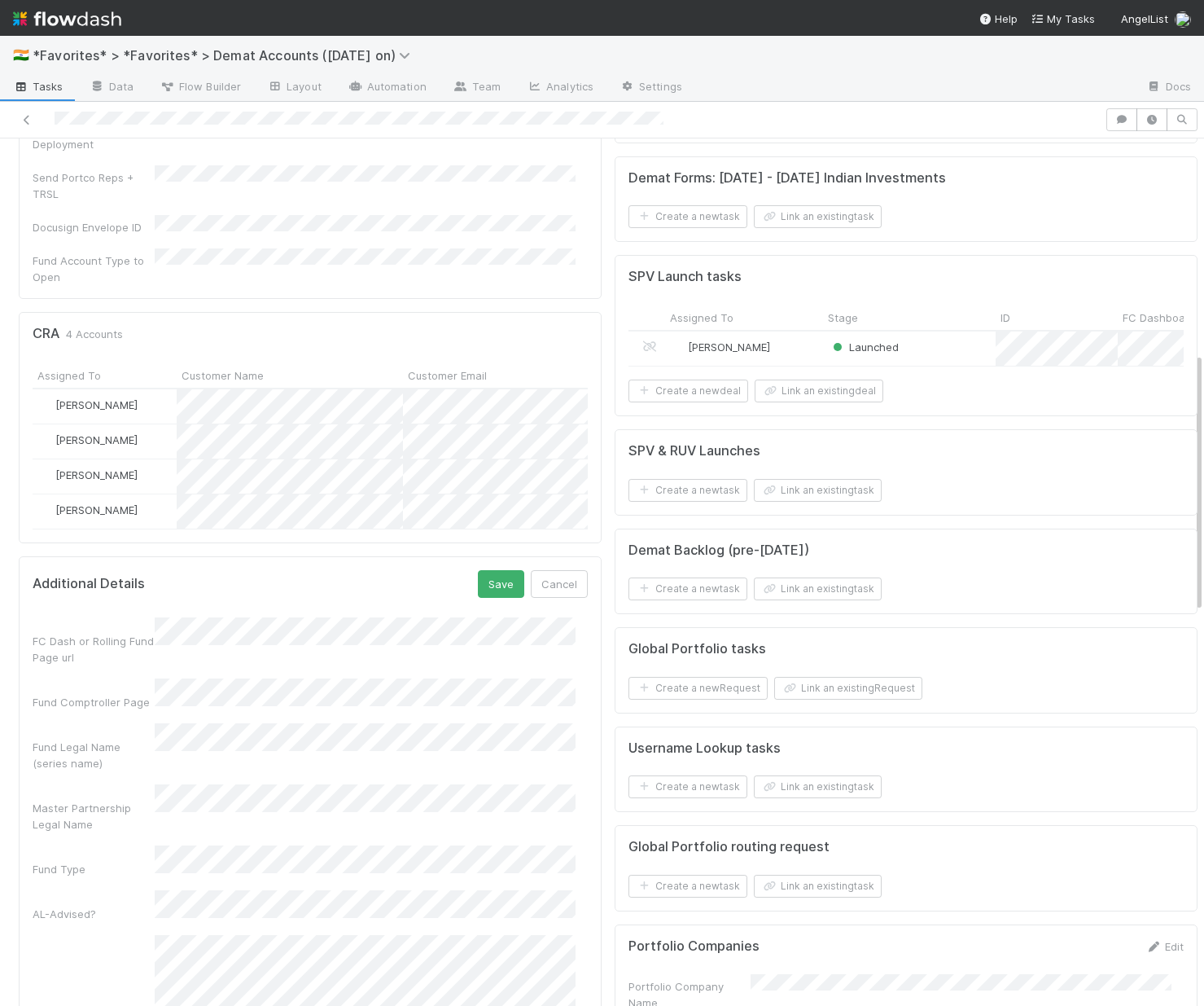
drag, startPoint x: 48, startPoint y: 816, endPoint x: 625, endPoint y: 749, distance: 580.9
click at [48, 815] on div "FC Dash or Rolling Fund Page url Fund Comptroller Page Fund Legal Name (series …" at bounding box center [310, 920] width 555 height 605
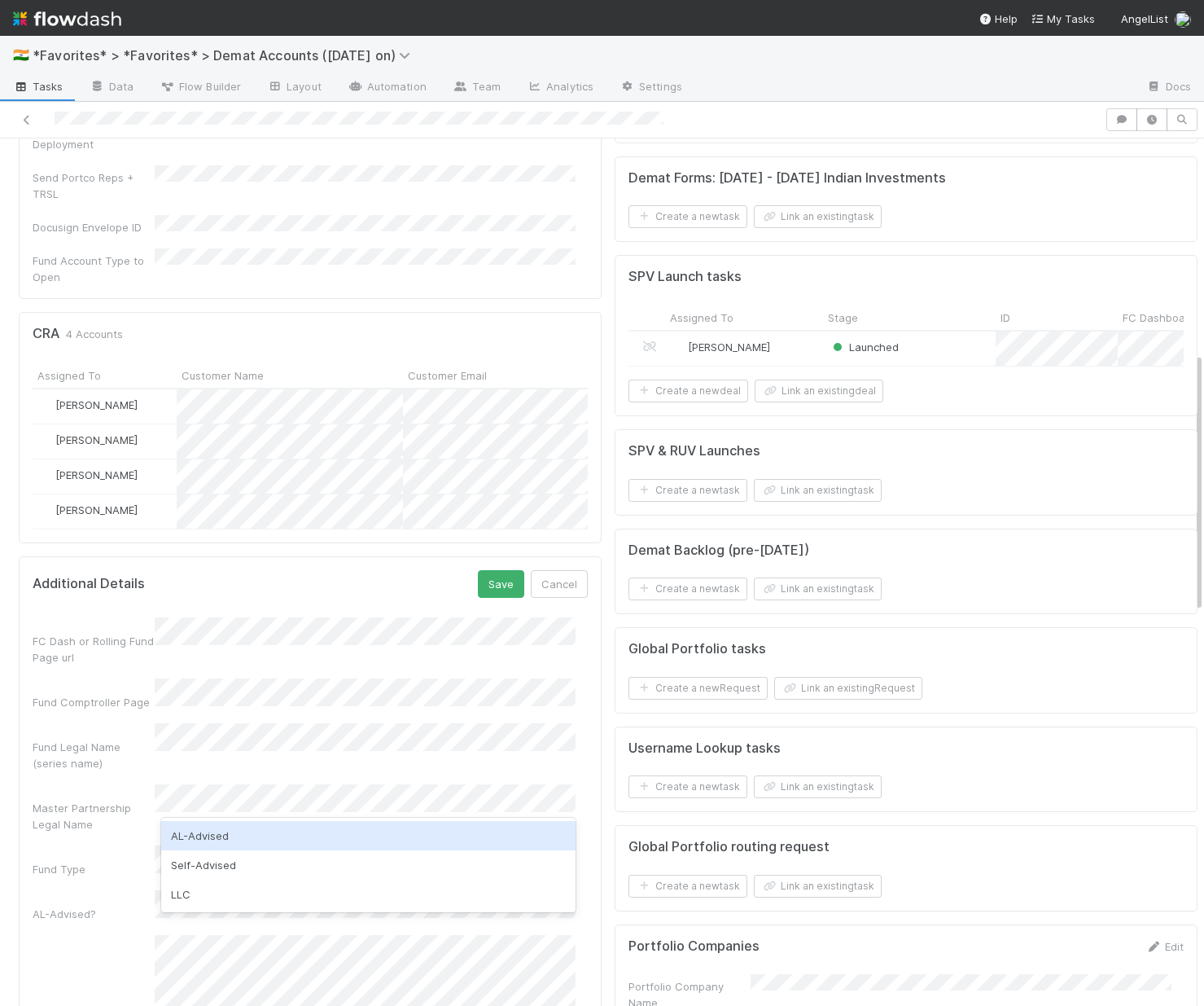
click at [215, 838] on div "AL-Advised" at bounding box center [368, 836] width 415 height 29
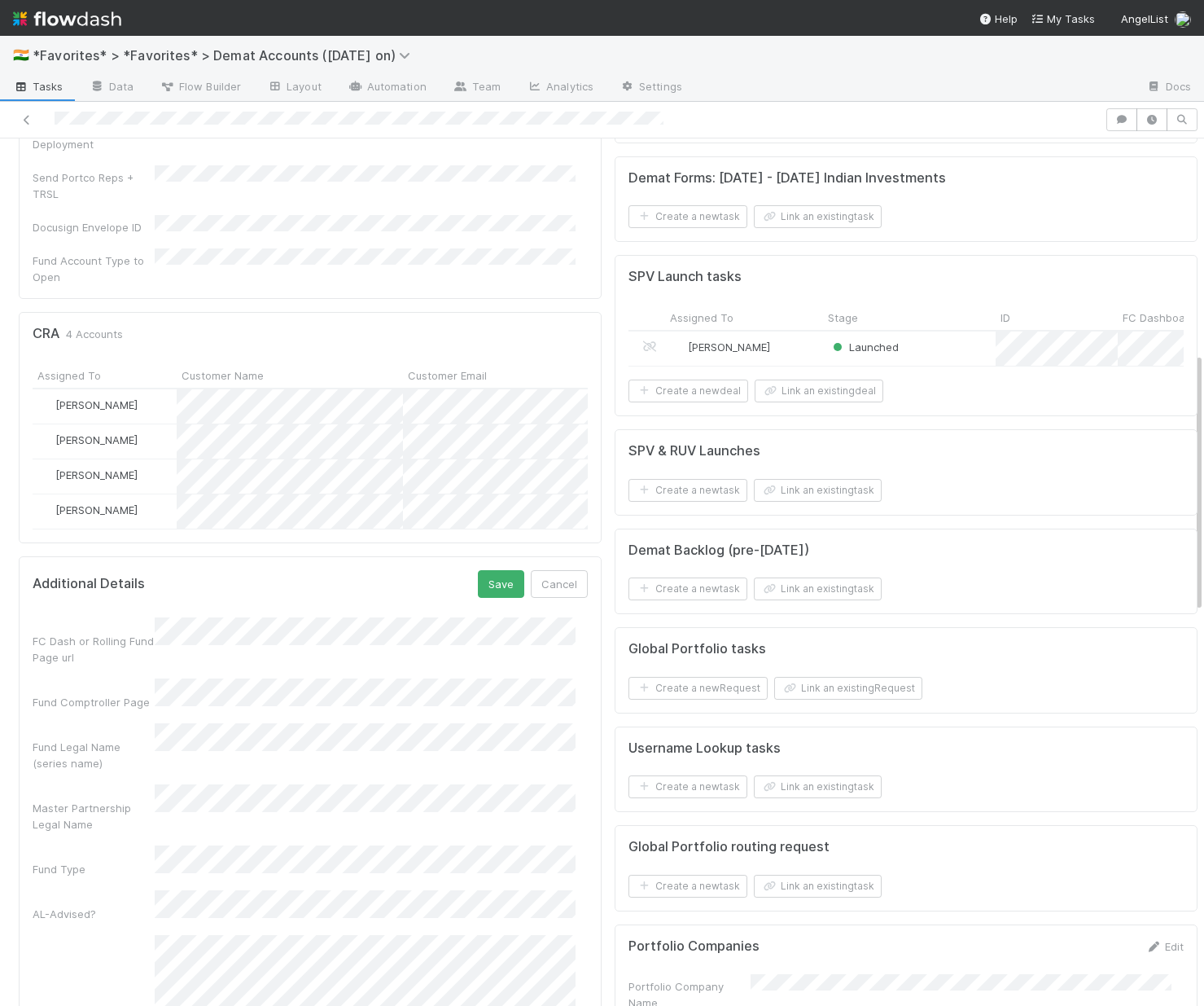
click at [79, 890] on div "AL-Advised?" at bounding box center [310, 905] width 555 height 32
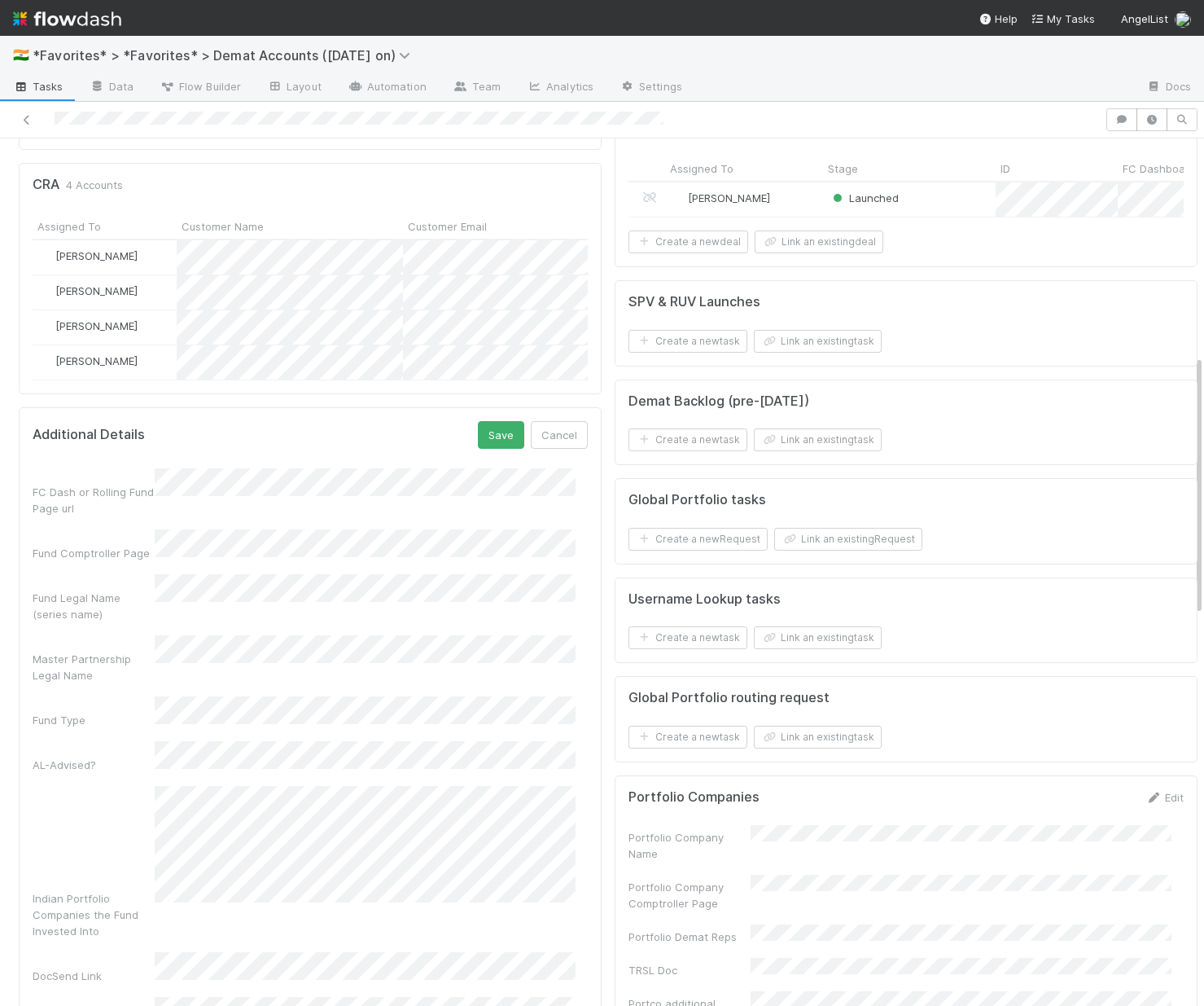
scroll to position [865, 0]
click at [79, 886] on div "Indian Portfolio Companies the Fund Invested Into" at bounding box center [93, 911] width 122 height 49
click at [483, 417] on button "Save" at bounding box center [501, 431] width 46 height 28
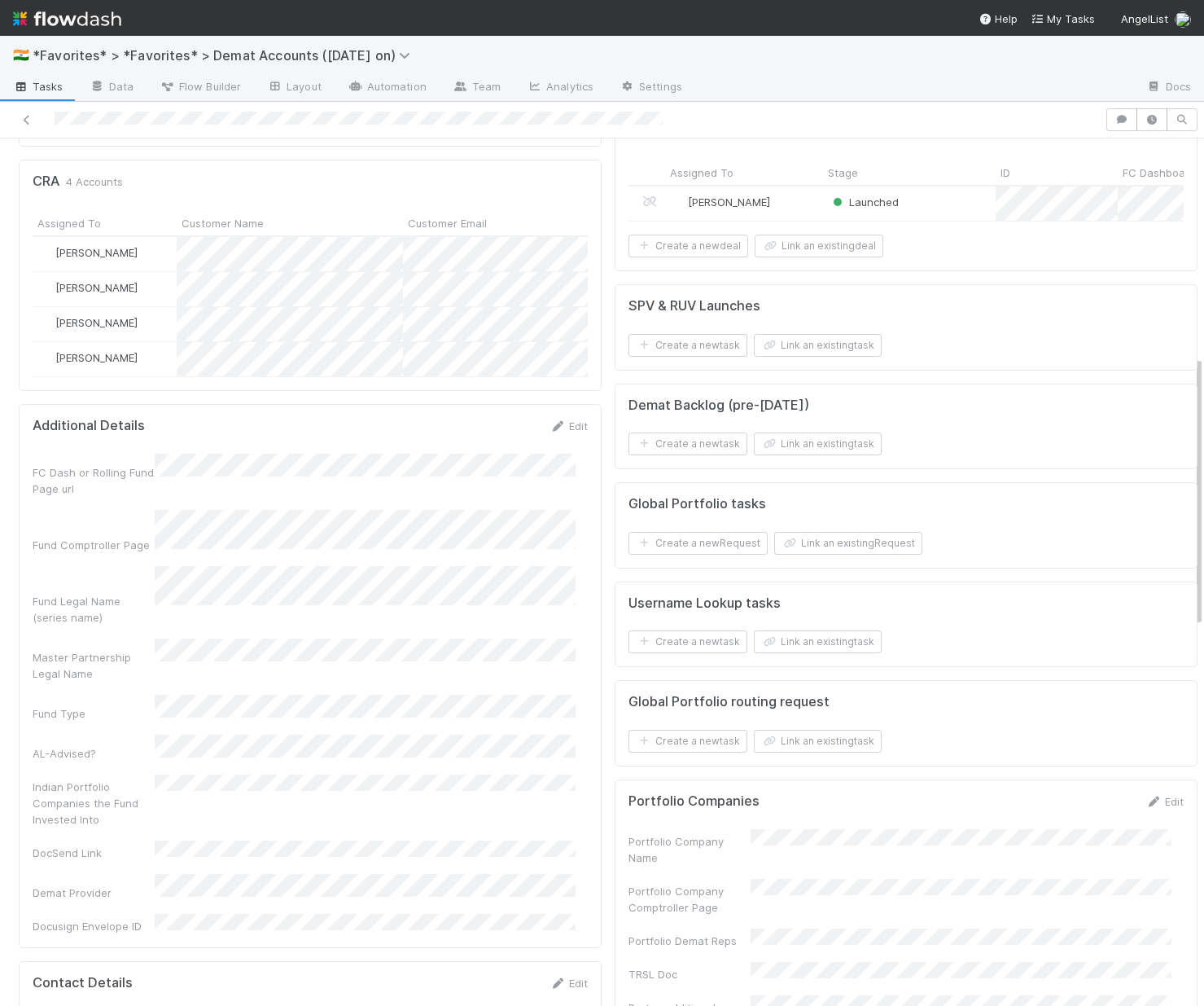
scroll to position [0, 0]
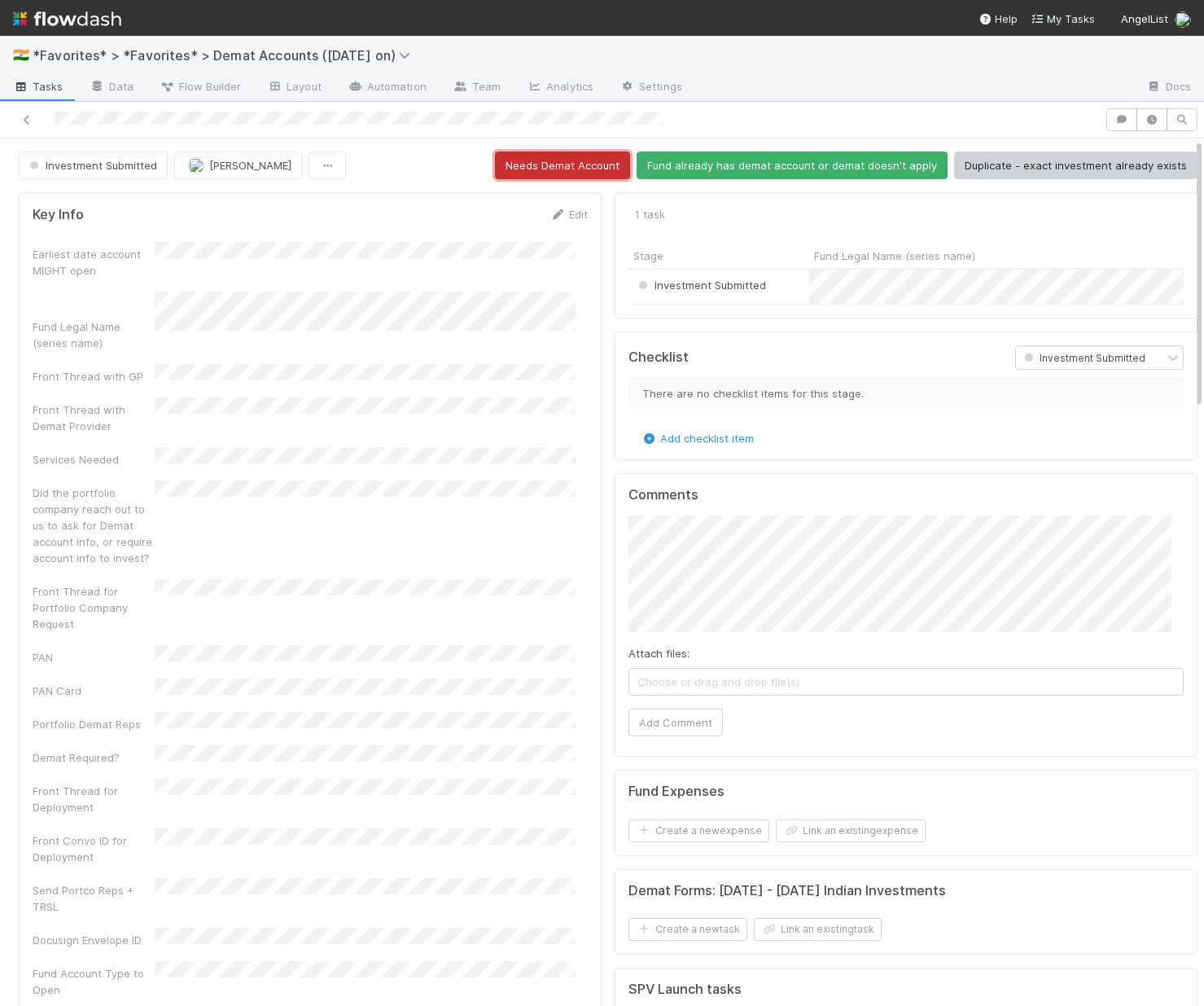
click at [530, 174] on button "Needs Demat Account" at bounding box center [562, 165] width 135 height 28
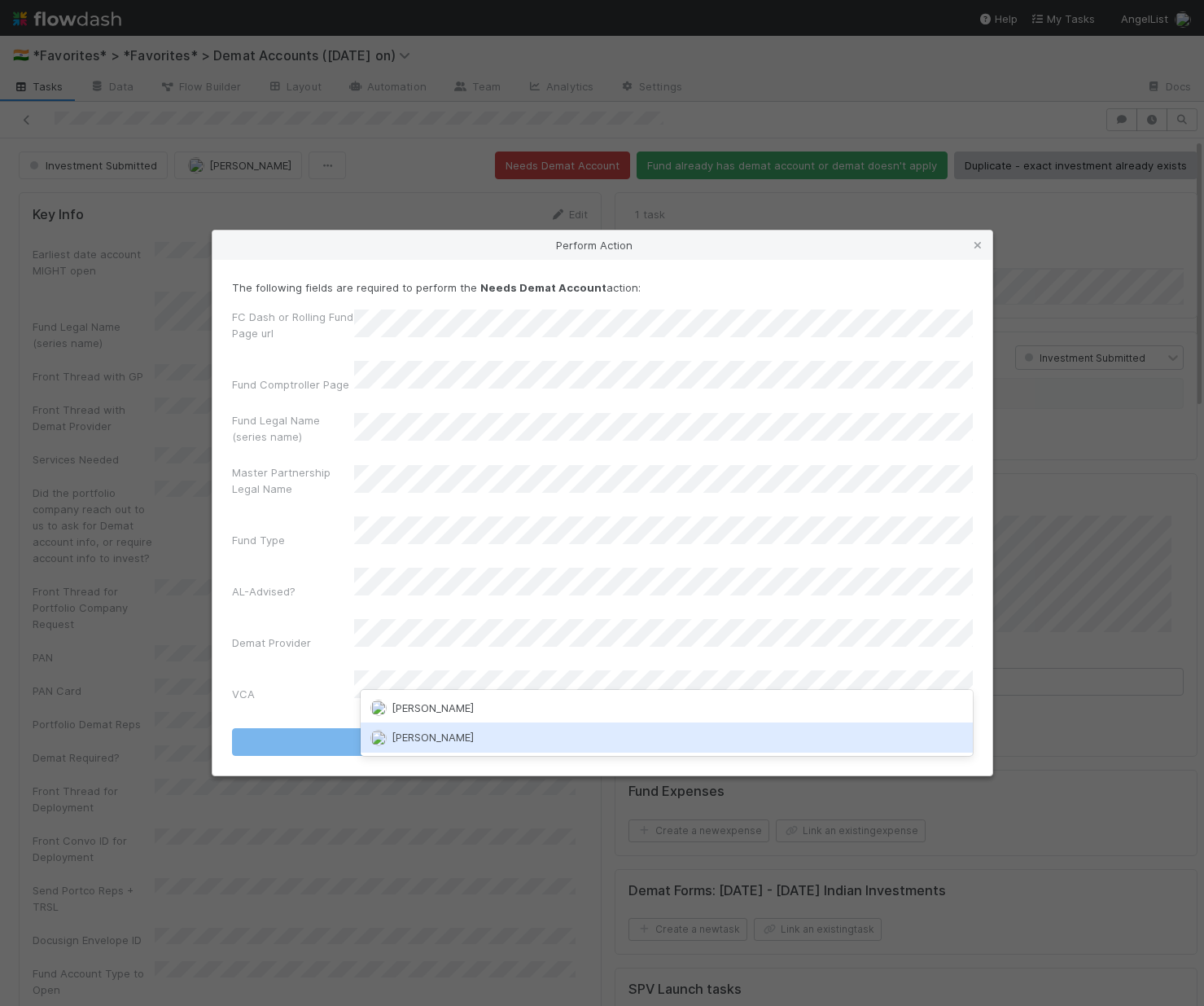
click at [607, 747] on div "[PERSON_NAME]" at bounding box center [666, 737] width 612 height 29
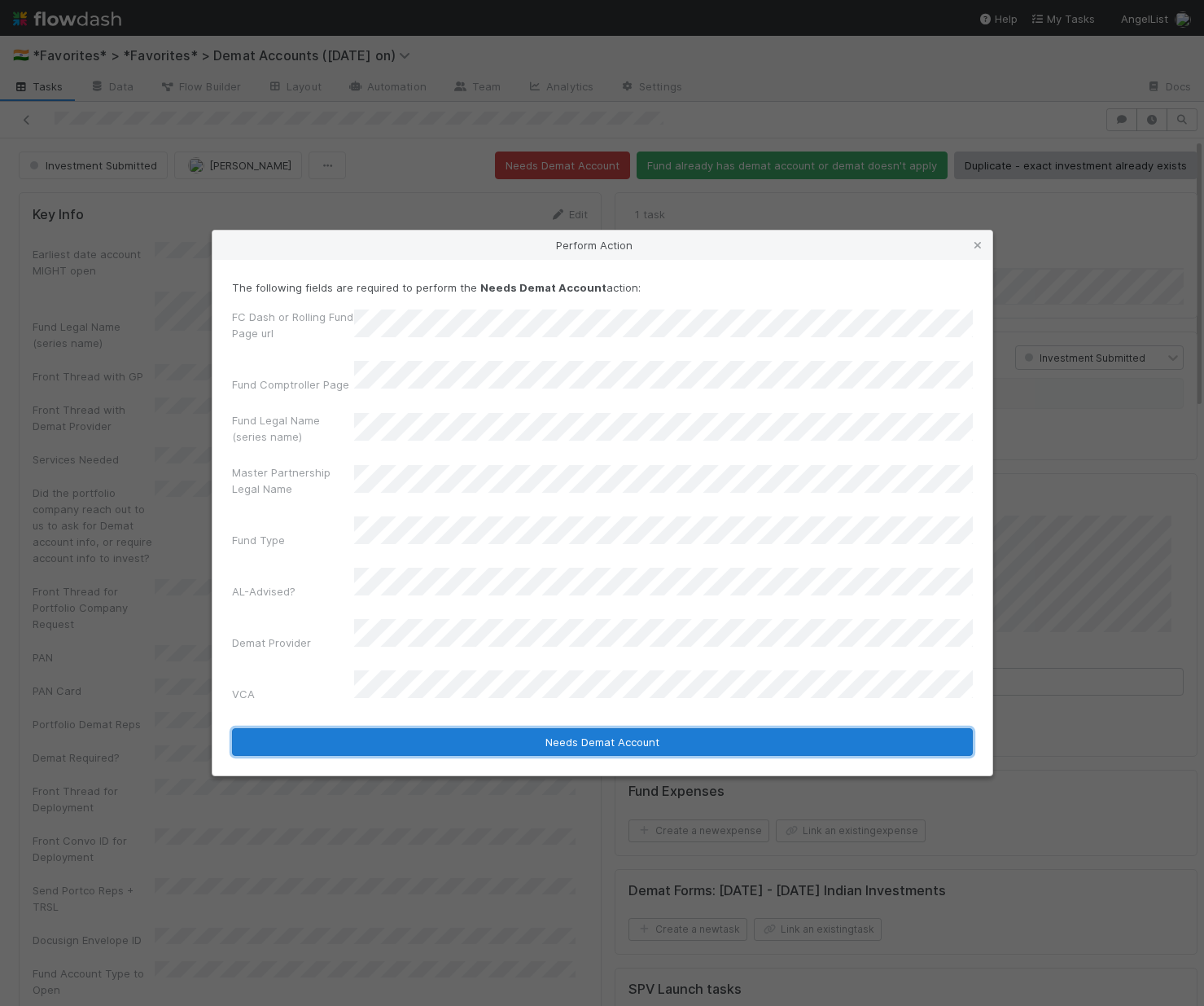
click at [579, 728] on button "Needs Demat Account" at bounding box center [602, 742] width 741 height 28
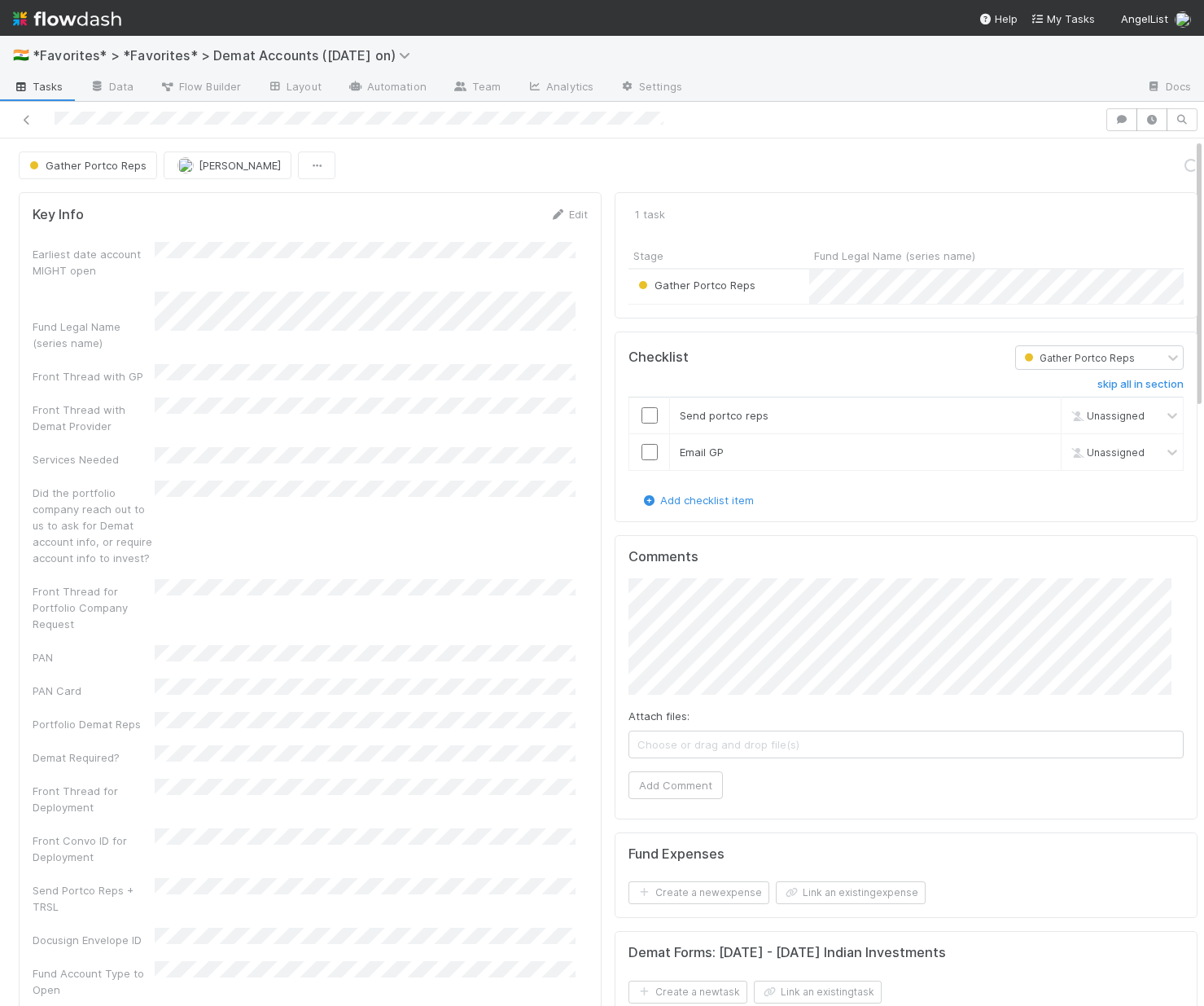
click at [741, 559] on div "Comments Attach files: Choose or drag and drop file(s) Add Comment" at bounding box center [906, 677] width 583 height 284
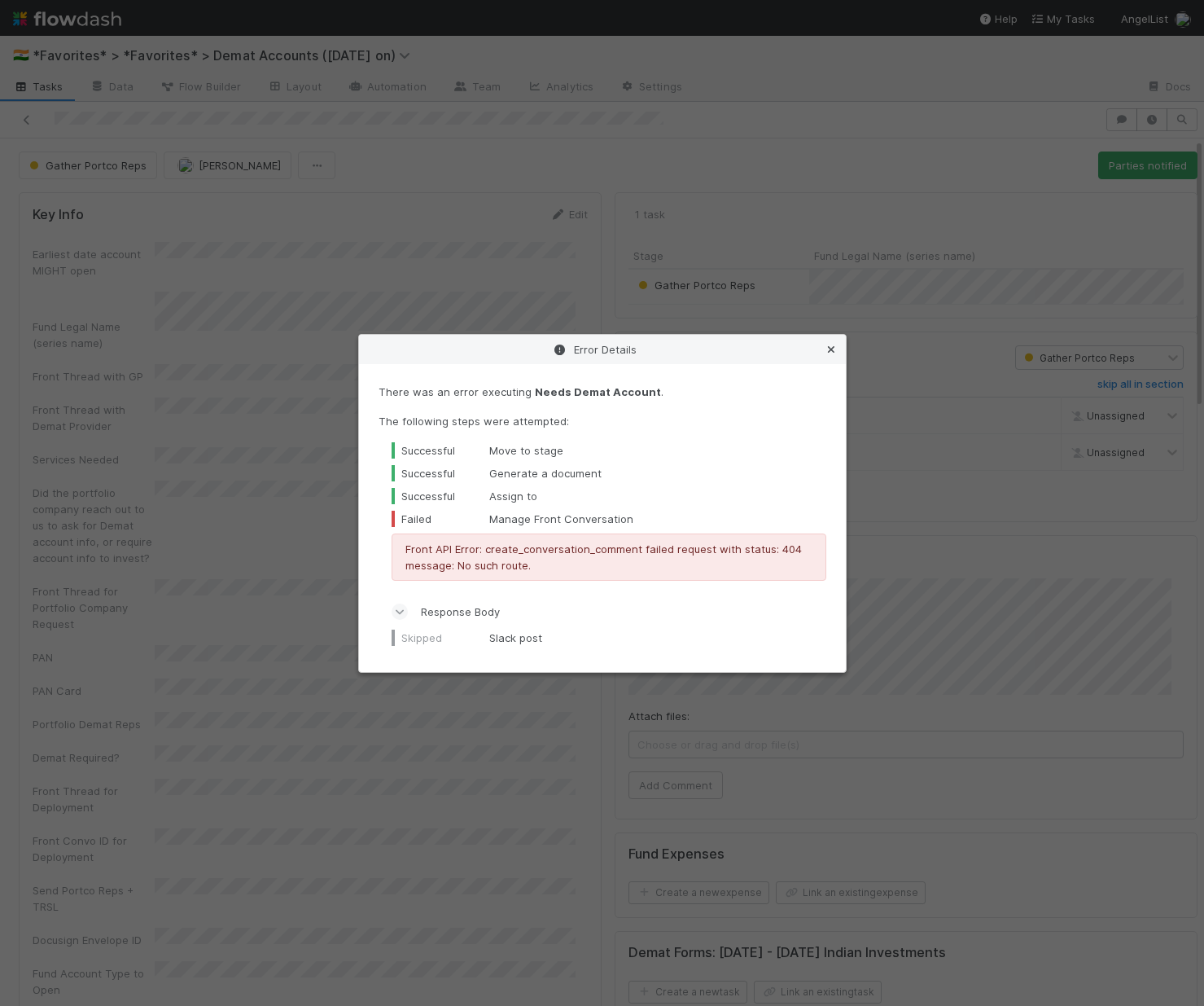
click at [829, 351] on icon at bounding box center [831, 350] width 16 height 11
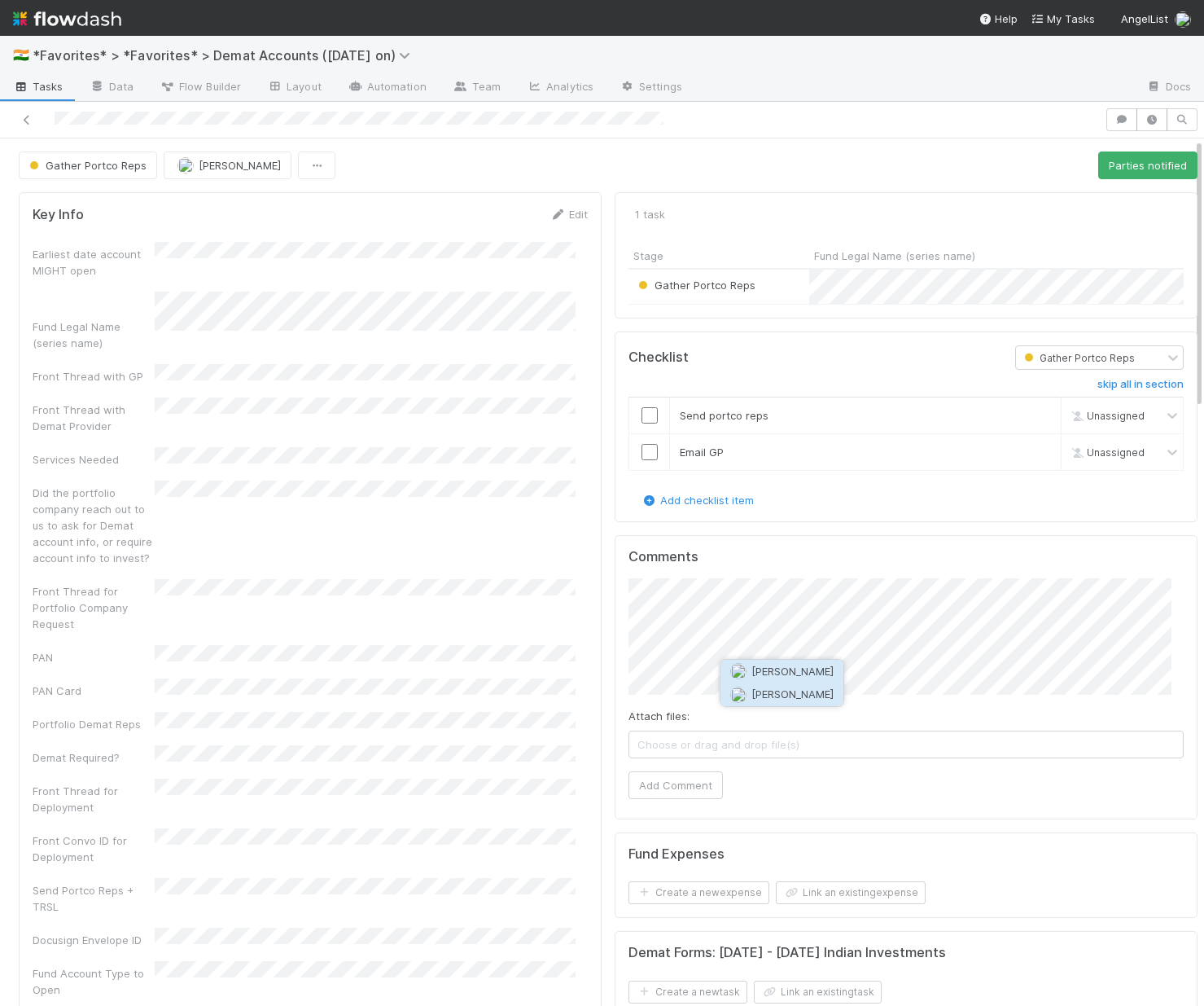
click at [776, 695] on span "[PERSON_NAME]" at bounding box center [792, 694] width 82 height 13
click at [667, 790] on button "Add Comment" at bounding box center [675, 785] width 94 height 28
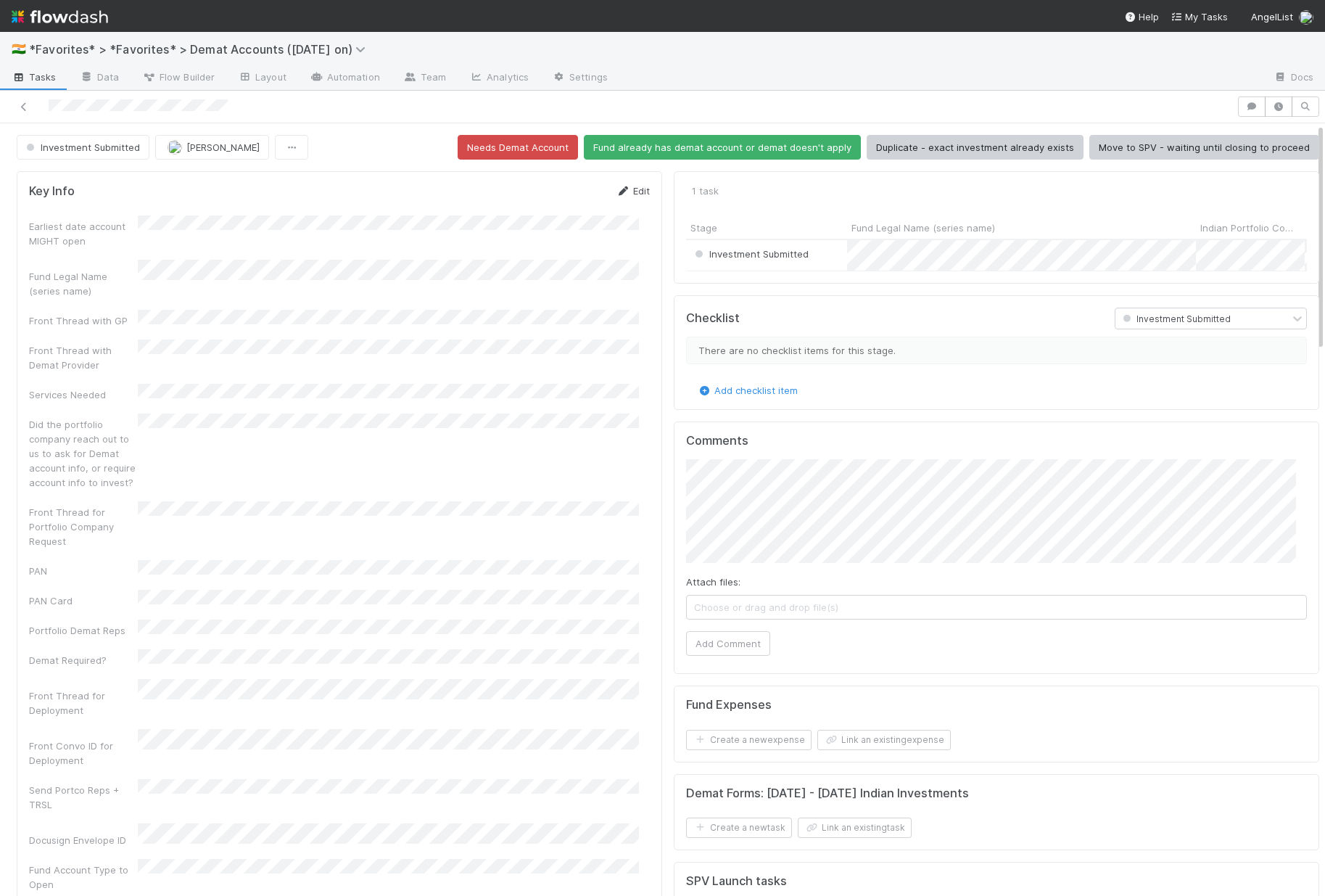
click at [627, 187] on link "Edit" at bounding box center [633, 190] width 34 height 11
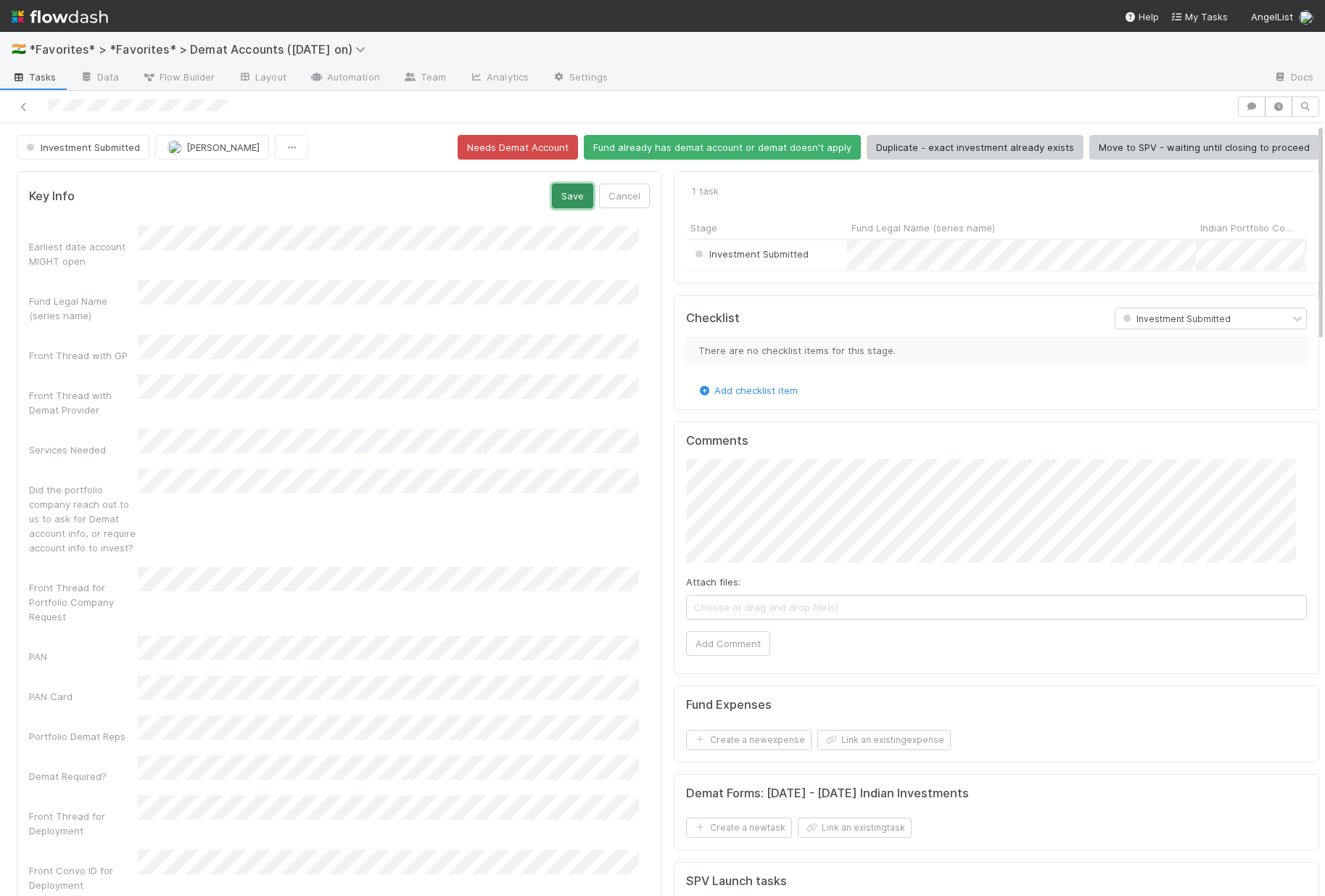
click at [568, 196] on button "Save" at bounding box center [572, 196] width 41 height 25
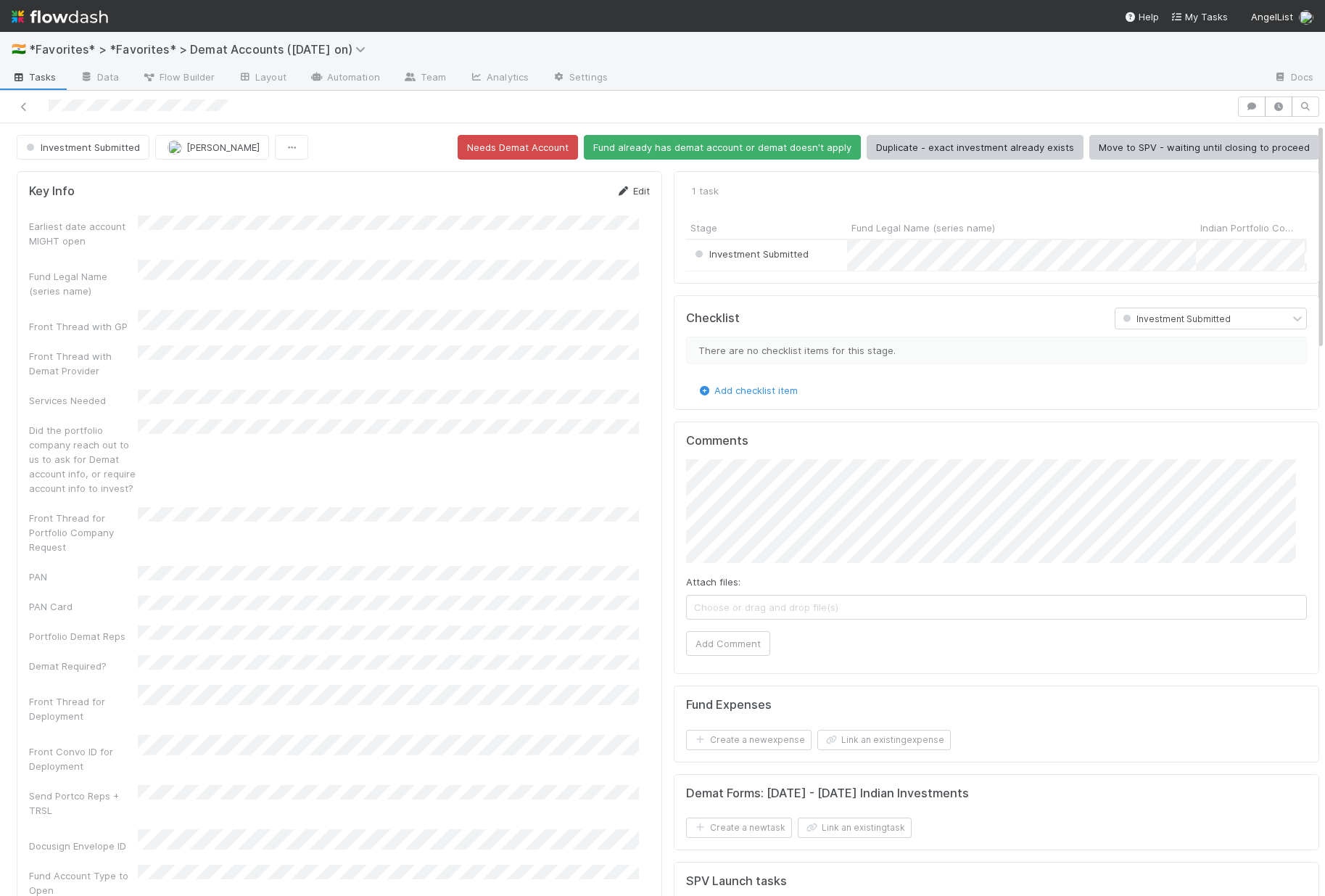
click at [616, 192] on icon at bounding box center [623, 191] width 15 height 10
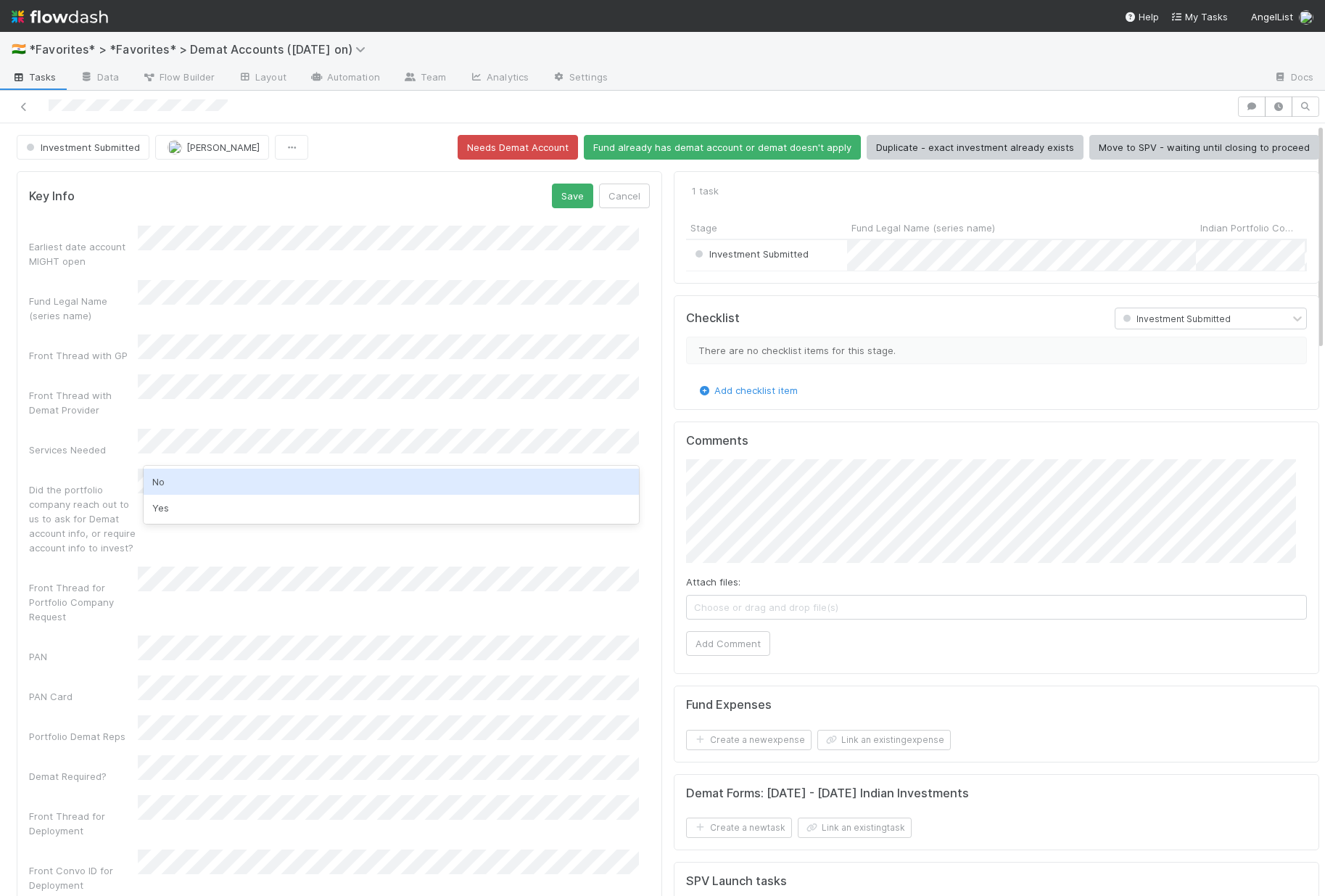
click at [172, 485] on div "No" at bounding box center [391, 481] width 495 height 26
click at [86, 501] on div "Did the portfolio company reach out to us to ask for Demat account info, or req…" at bounding box center [83, 519] width 109 height 73
click at [580, 191] on button "Save" at bounding box center [572, 196] width 41 height 25
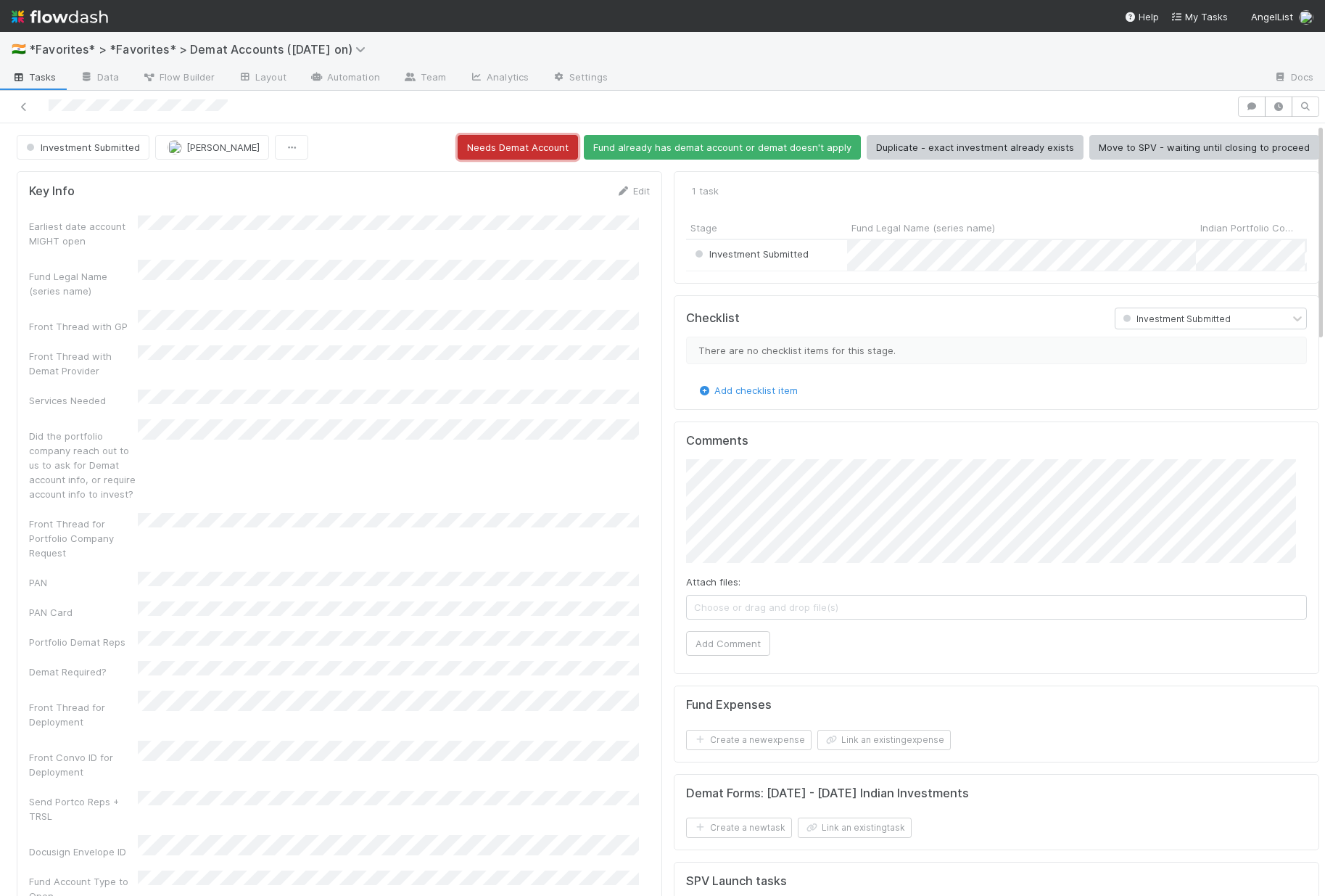
click at [542, 155] on button "Needs Demat Account" at bounding box center [518, 147] width 120 height 25
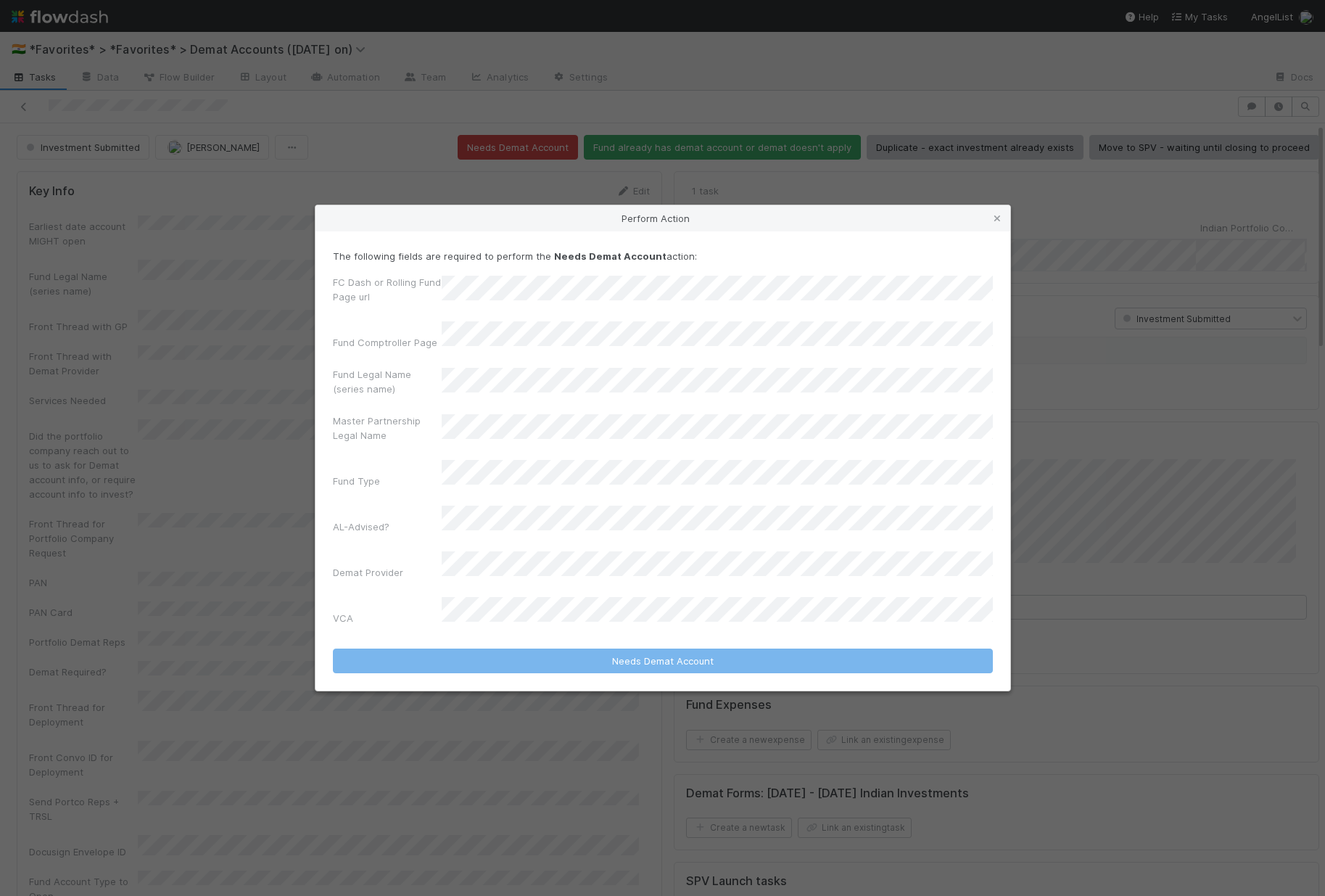
scroll to position [11, 11]
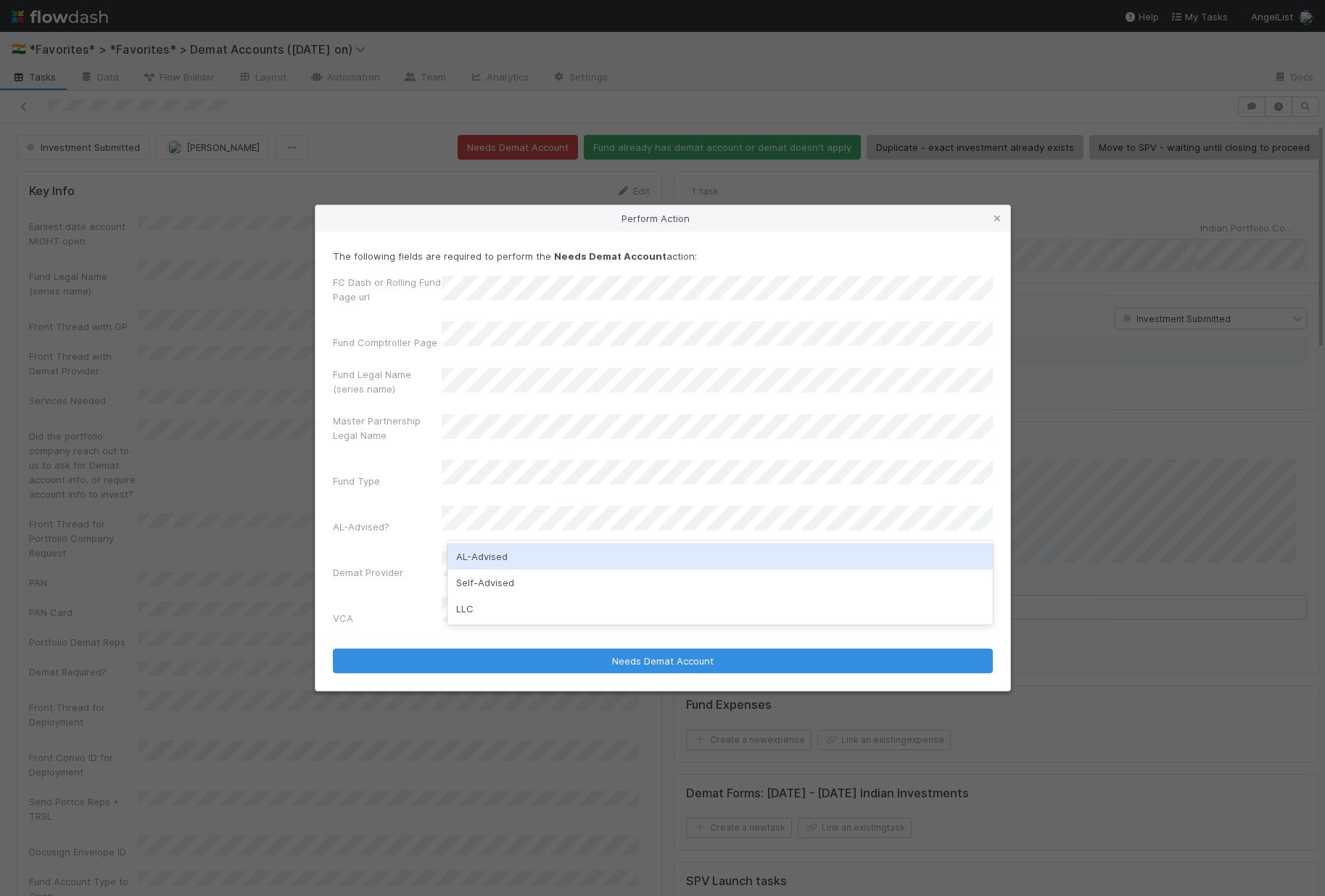
click at [513, 569] on div "Self-Advised" at bounding box center [720, 582] width 545 height 26
click at [364, 597] on div "VCA" at bounding box center [663, 614] width 660 height 34
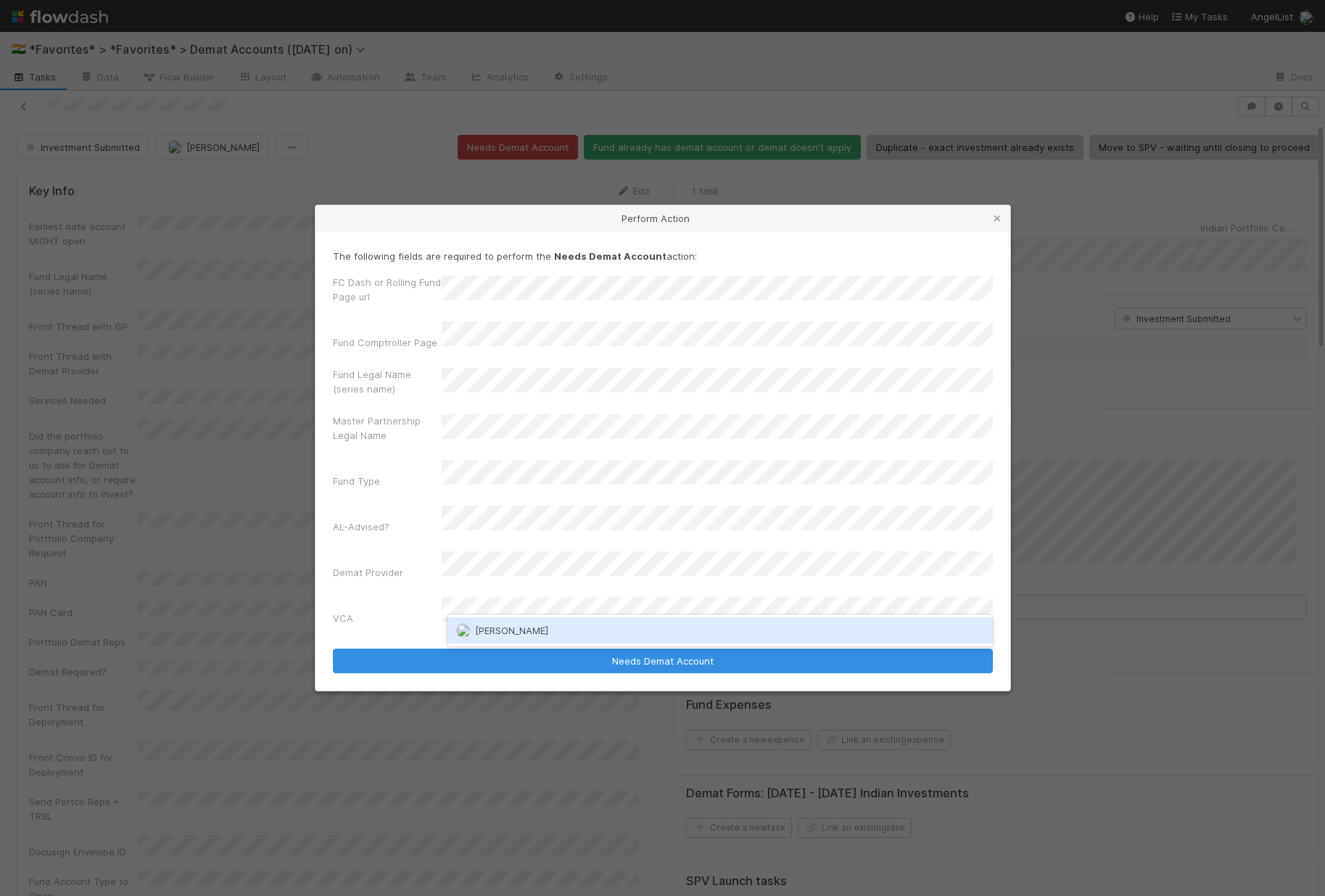
click at [516, 615] on div "[PERSON_NAME]" at bounding box center [720, 631] width 545 height 32
click at [519, 631] on span "[PERSON_NAME]" at bounding box center [511, 630] width 73 height 11
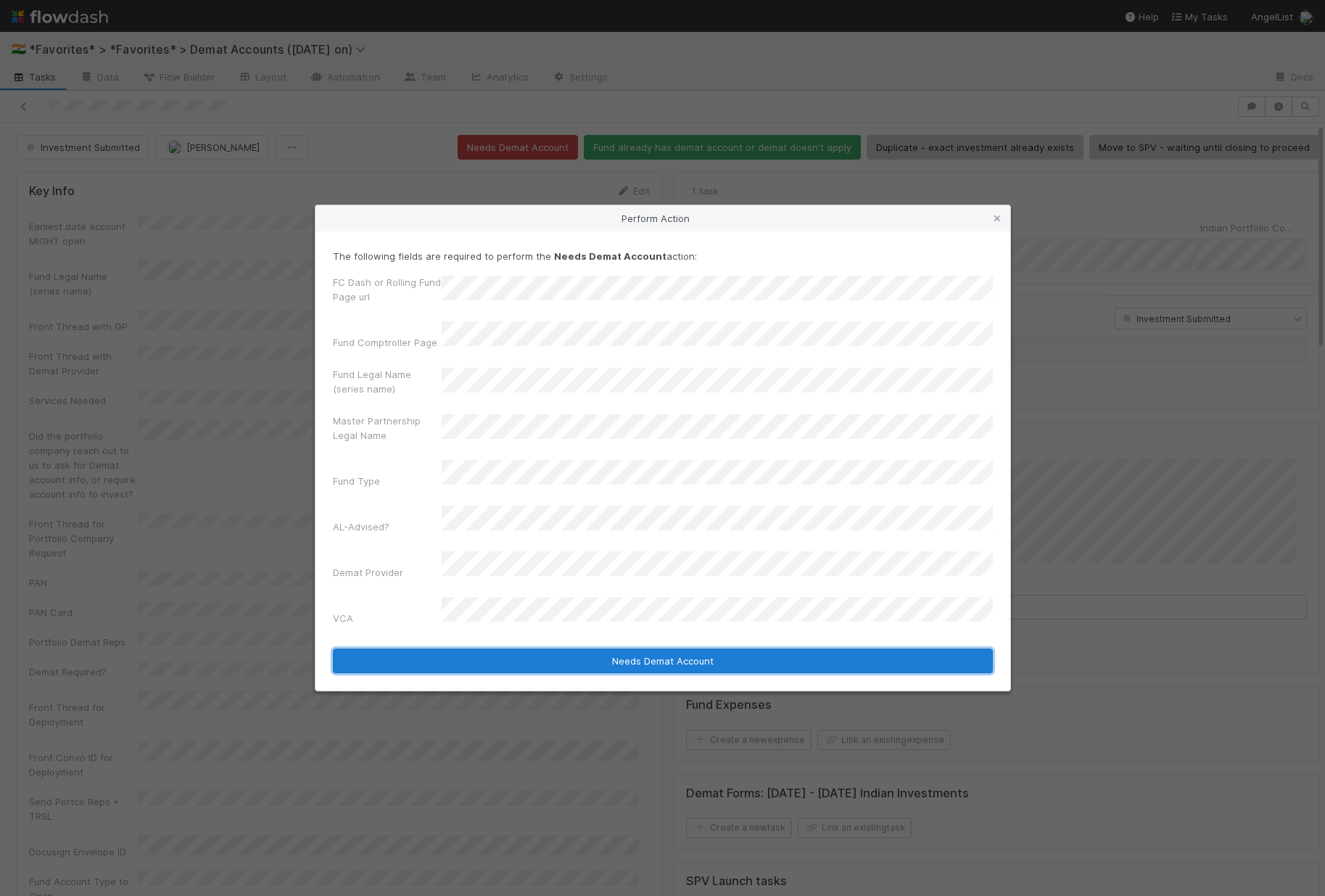
click at [516, 648] on button "Needs Demat Account" at bounding box center [663, 661] width 660 height 25
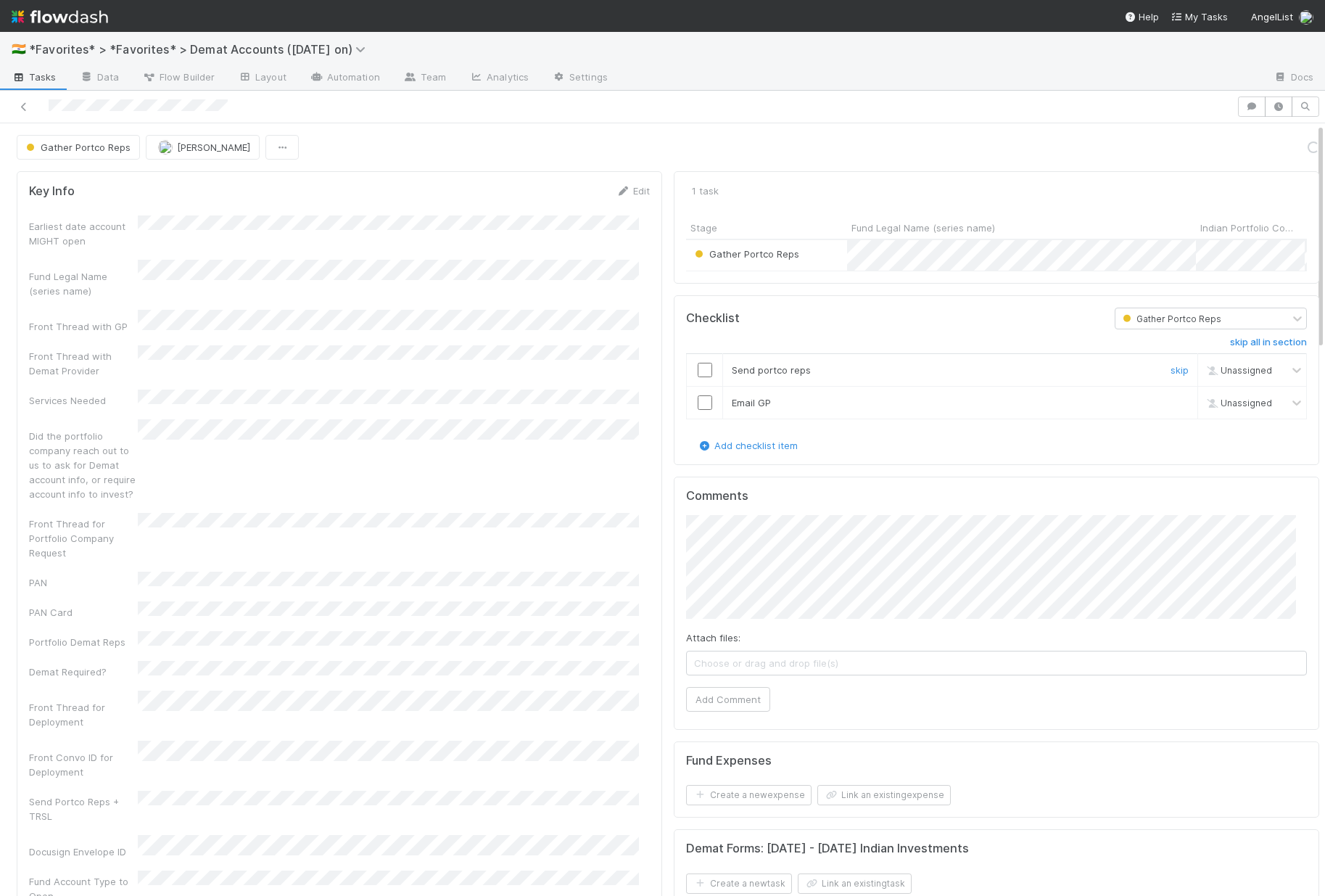
click at [698, 377] on input "checkbox" at bounding box center [705, 370] width 15 height 15
click at [698, 410] on input "checkbox" at bounding box center [705, 402] width 15 height 15
click at [1072, 160] on div "Gather Portco Reps Cody Maldonado Parties notified" at bounding box center [668, 147] width 1302 height 25
click at [1072, 151] on button "Parties notified" at bounding box center [1275, 147] width 89 height 25
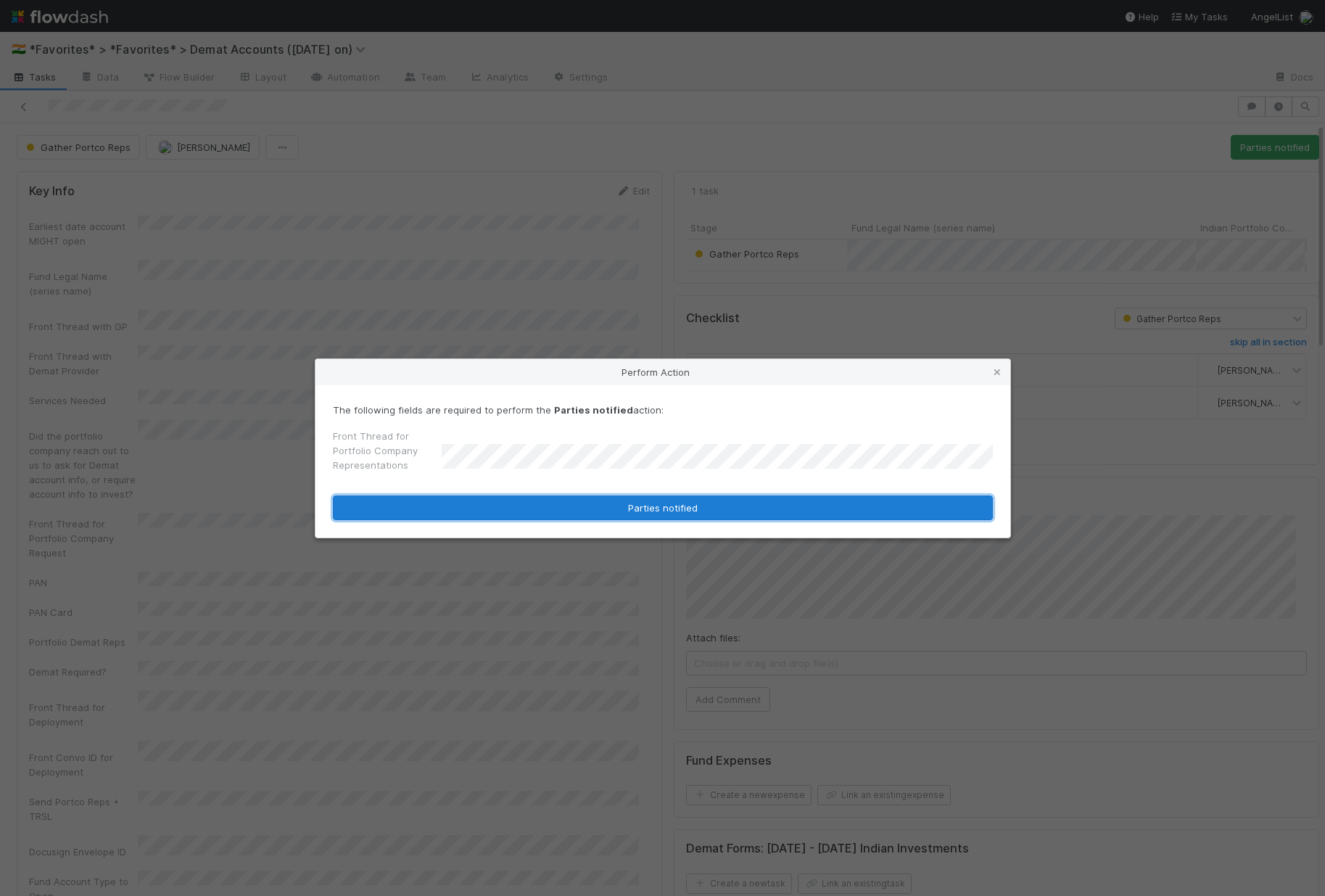
click at [552, 501] on button "Parties notified" at bounding box center [663, 507] width 660 height 25
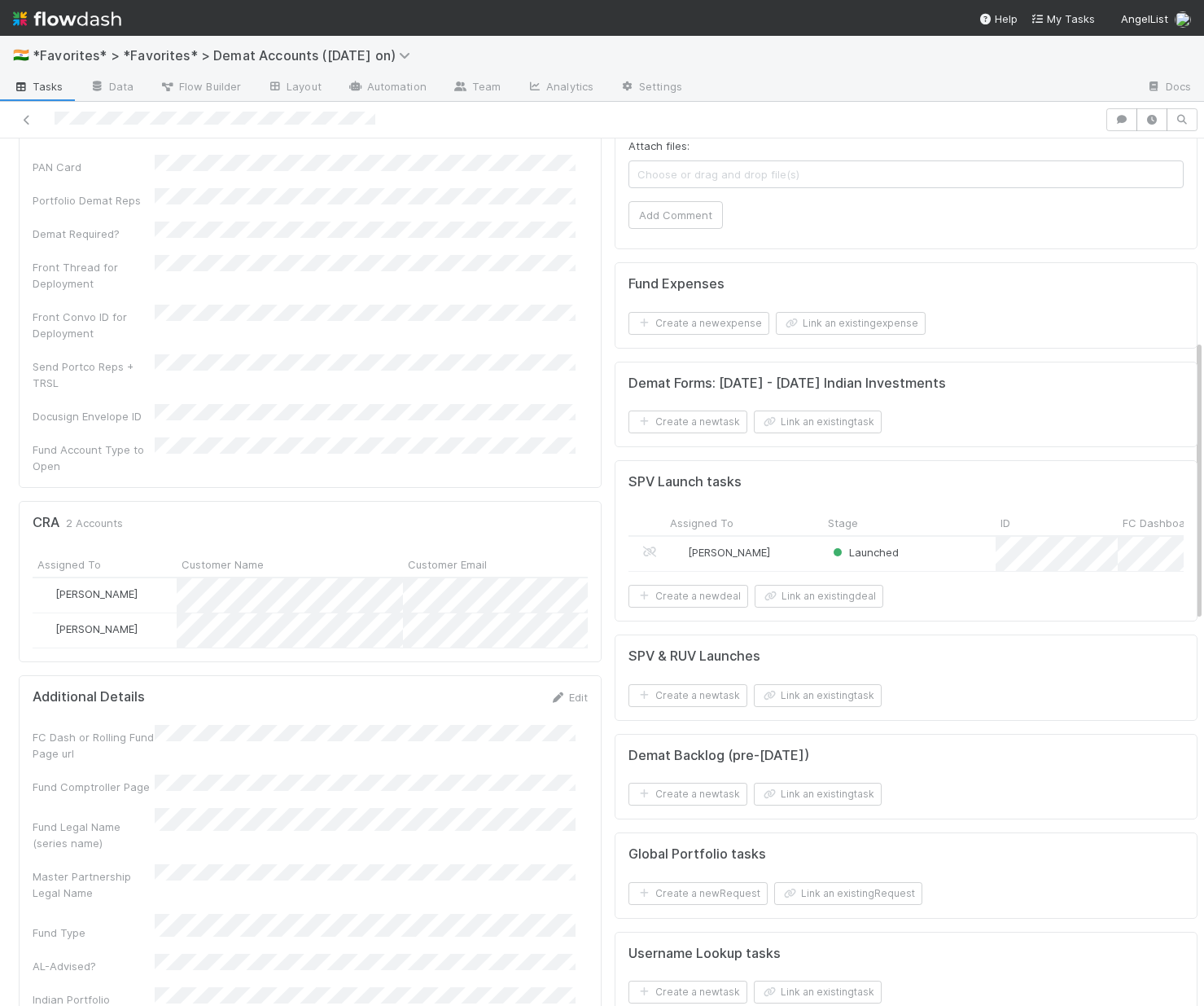
scroll to position [724, 0]
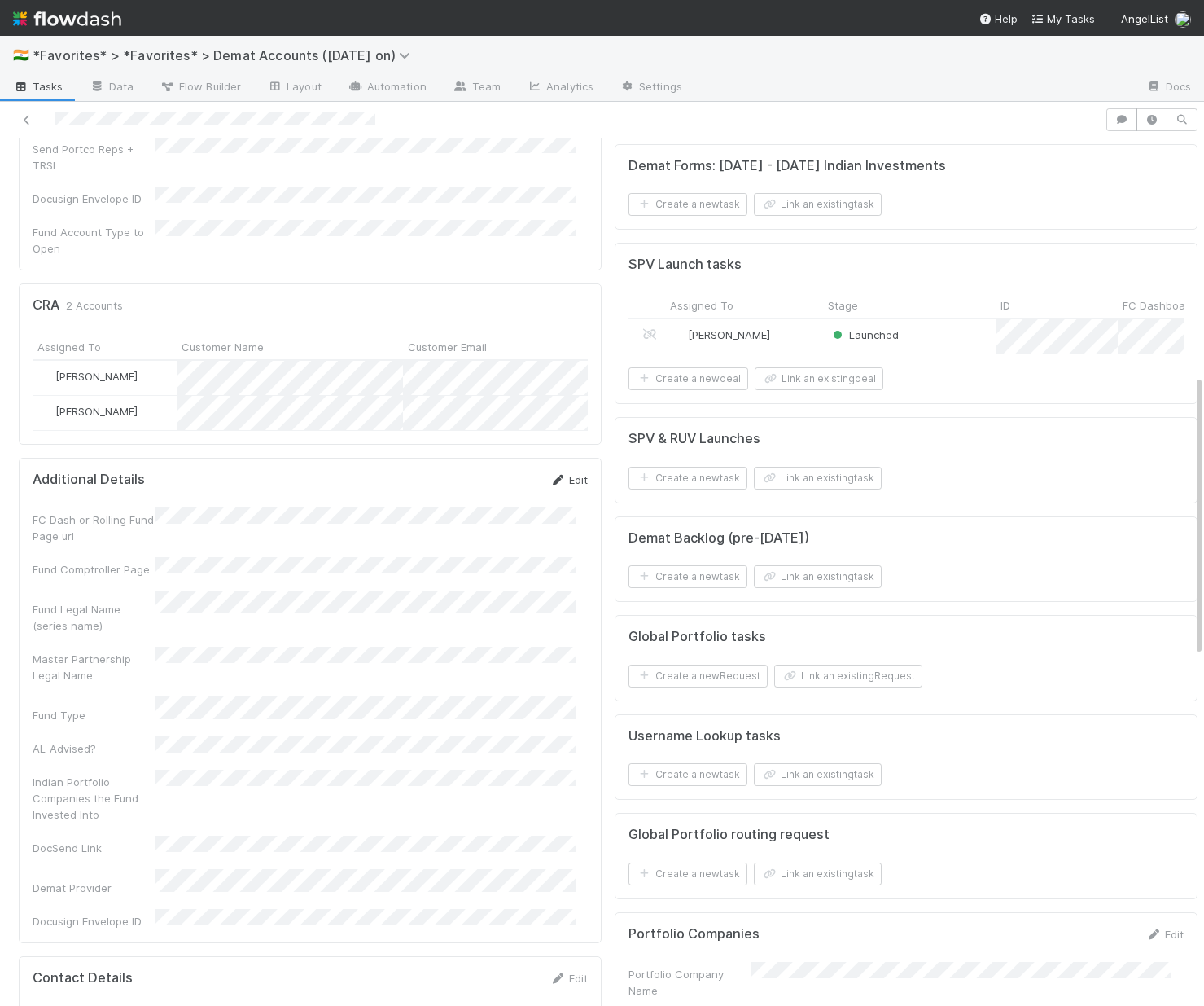
click at [557, 474] on link "Edit" at bounding box center [569, 480] width 38 height 13
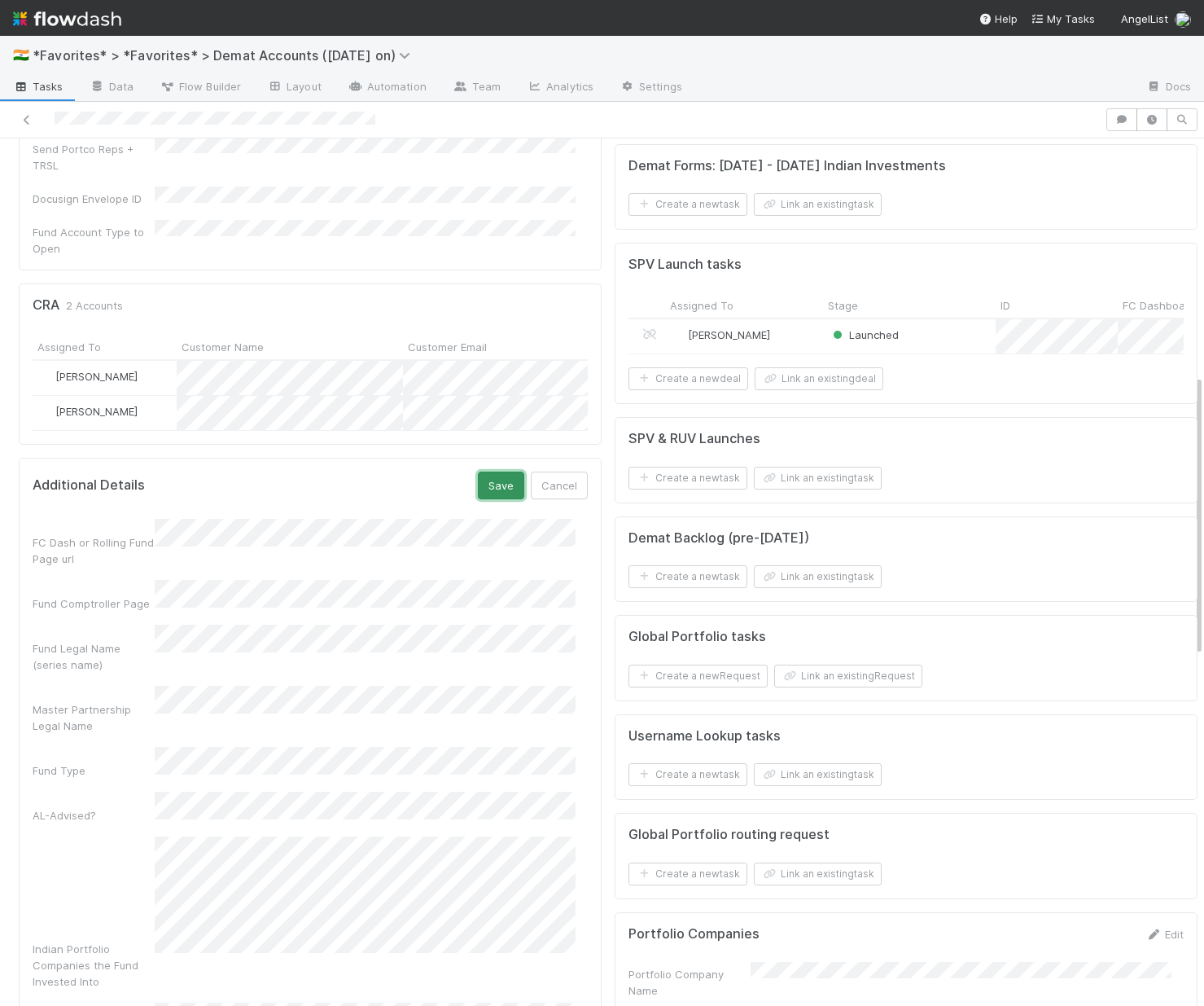
click at [498, 472] on button "Save" at bounding box center [501, 485] width 46 height 28
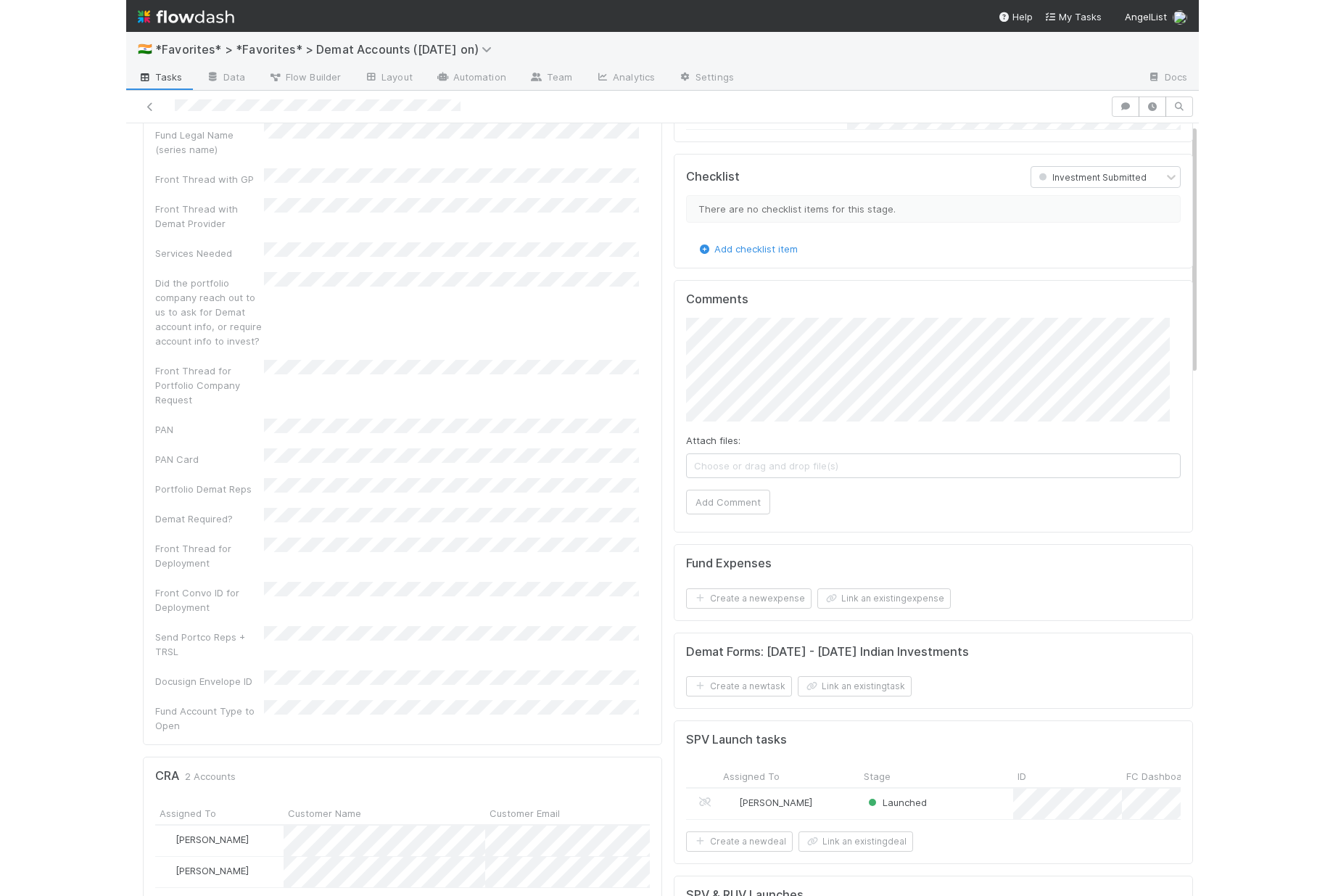
scroll to position [0, 0]
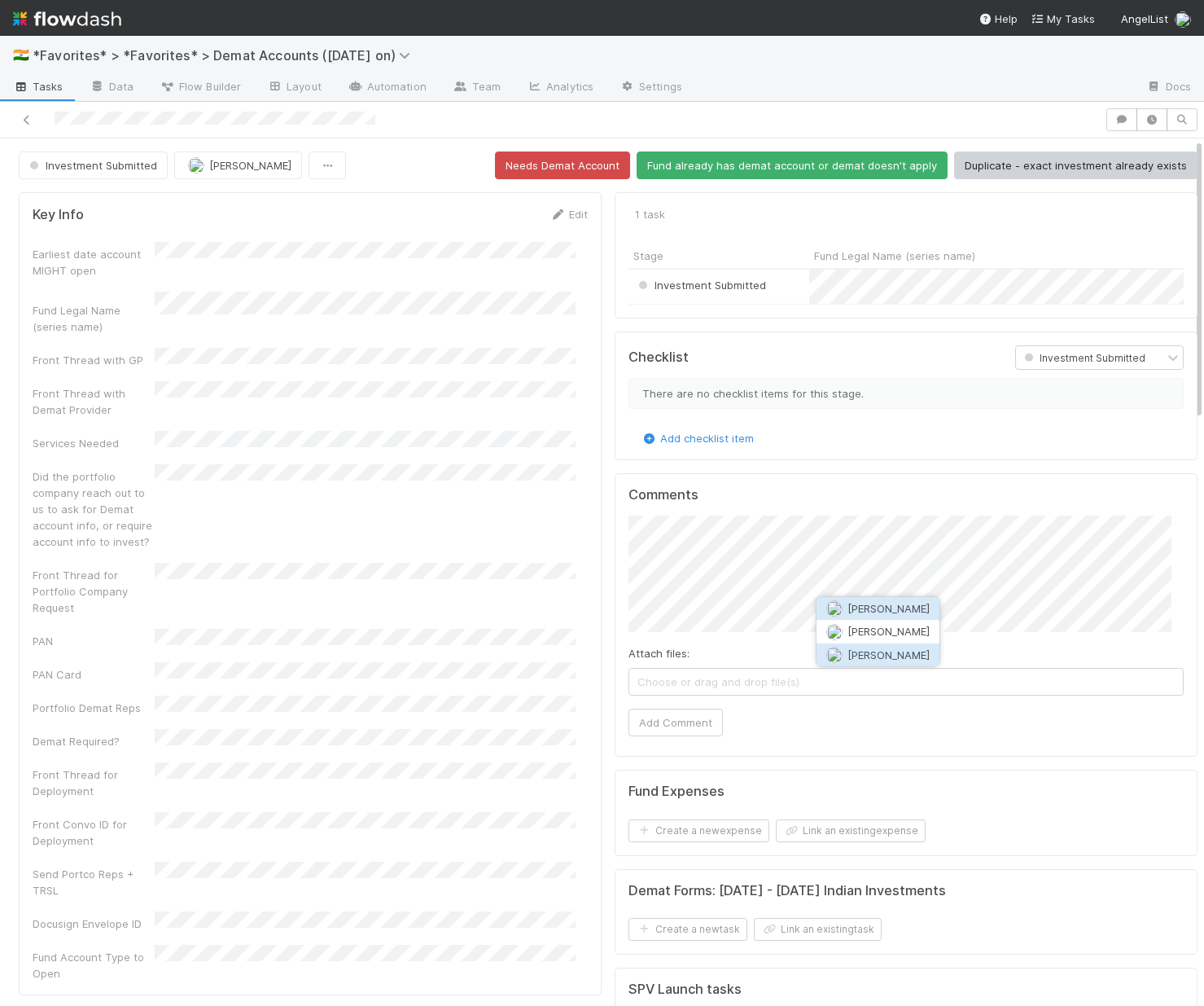
click at [874, 660] on span "[PERSON_NAME]" at bounding box center [888, 655] width 82 height 13
click at [647, 736] on button "Add Comment" at bounding box center [675, 722] width 94 height 28
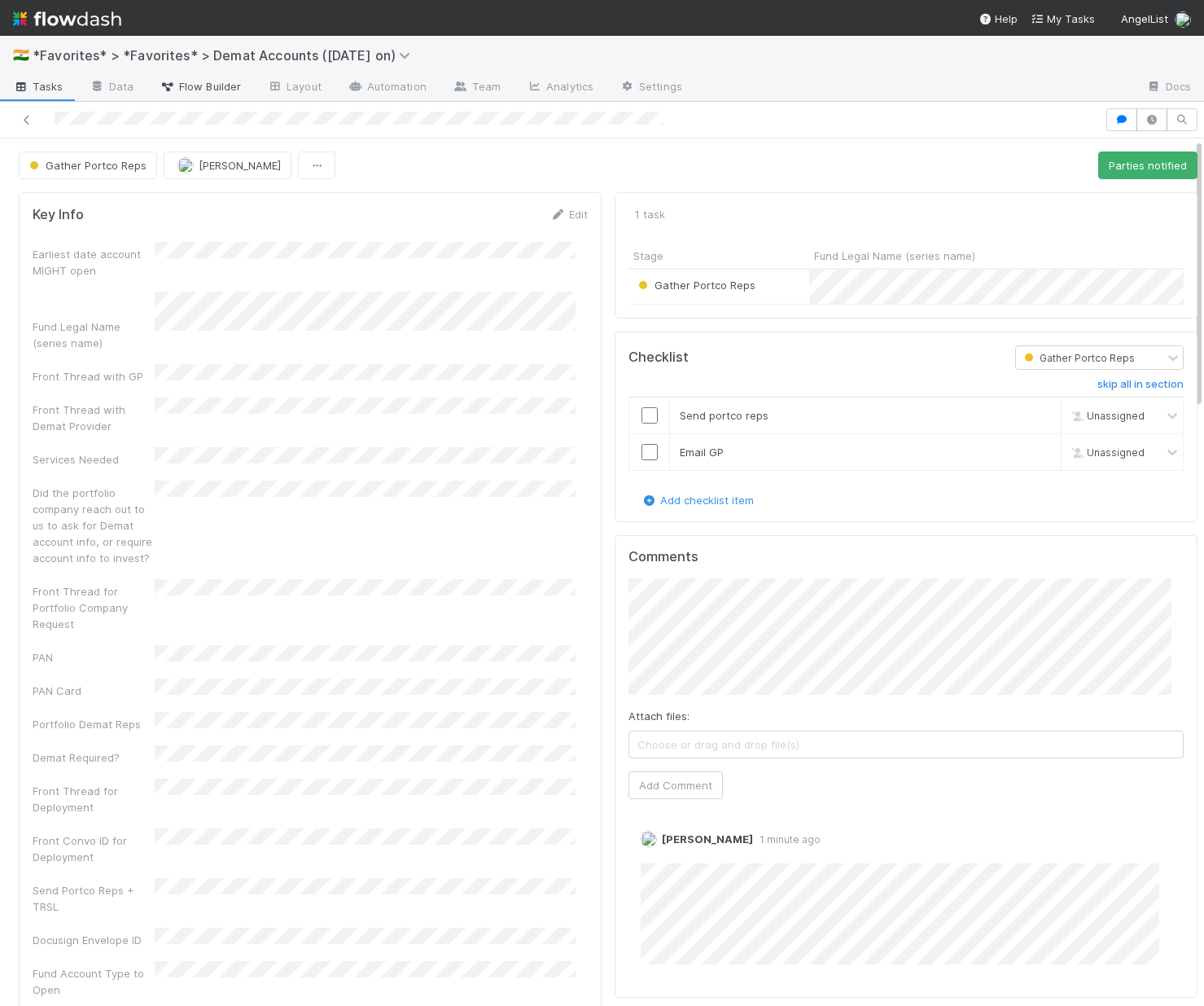
click at [247, 78] on link "Flow Builder" at bounding box center [200, 88] width 108 height 26
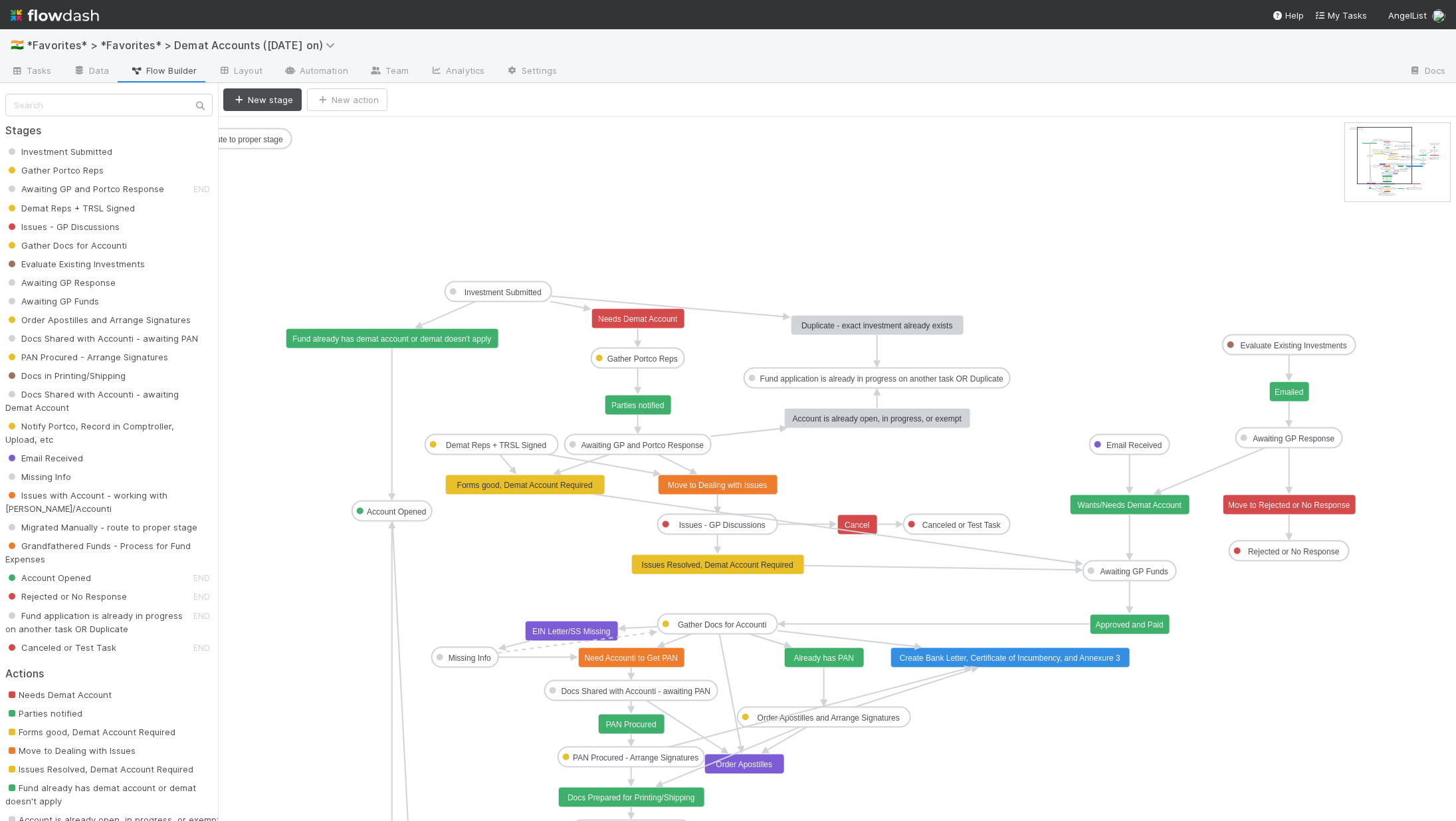
drag, startPoint x: 1367, startPoint y: 165, endPoint x: 1378, endPoint y: 168, distance: 11.4
click at [251, 102] on button "New stage" at bounding box center [262, 100] width 78 height 23
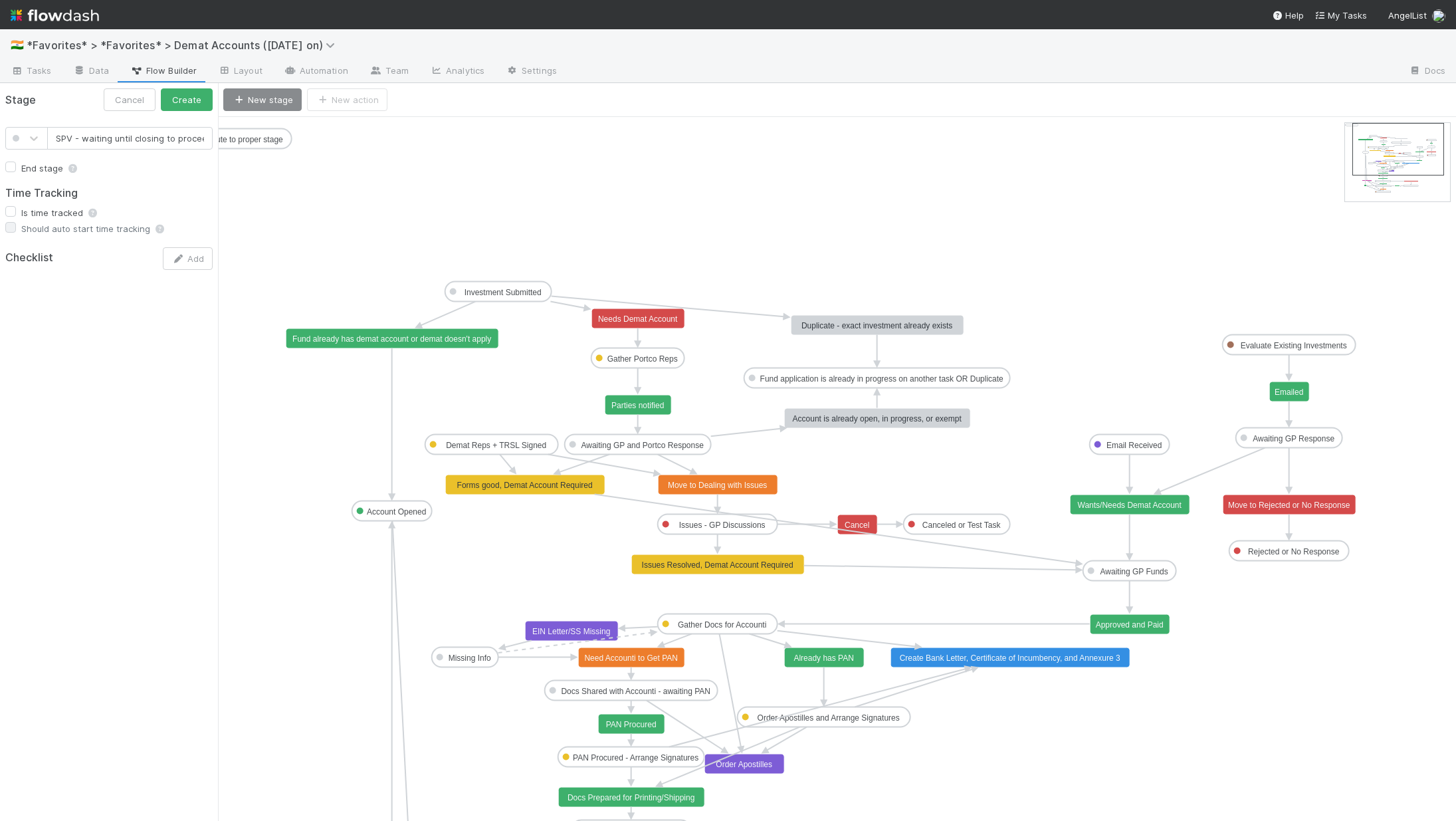
scroll to position [0, 4]
type input "SPV - waiting until closing to proceed"
click at [189, 96] on button "Create" at bounding box center [187, 100] width 52 height 23
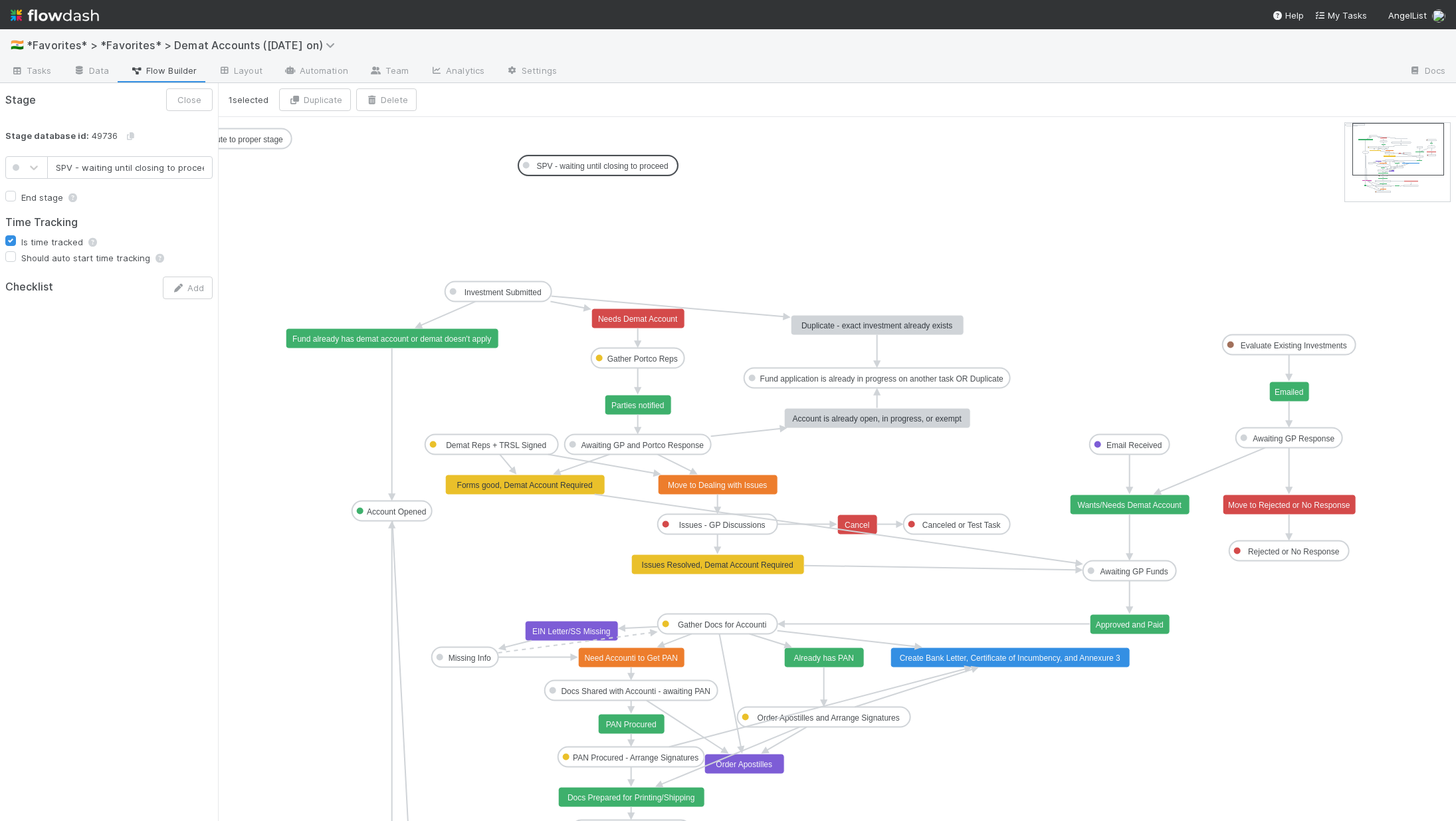
scroll to position [0, 4]
drag, startPoint x: 324, startPoint y: 134, endPoint x: 843, endPoint y: 231, distance: 528.0
drag, startPoint x: 637, startPoint y: 367, endPoint x: 831, endPoint y: 236, distance: 234.1
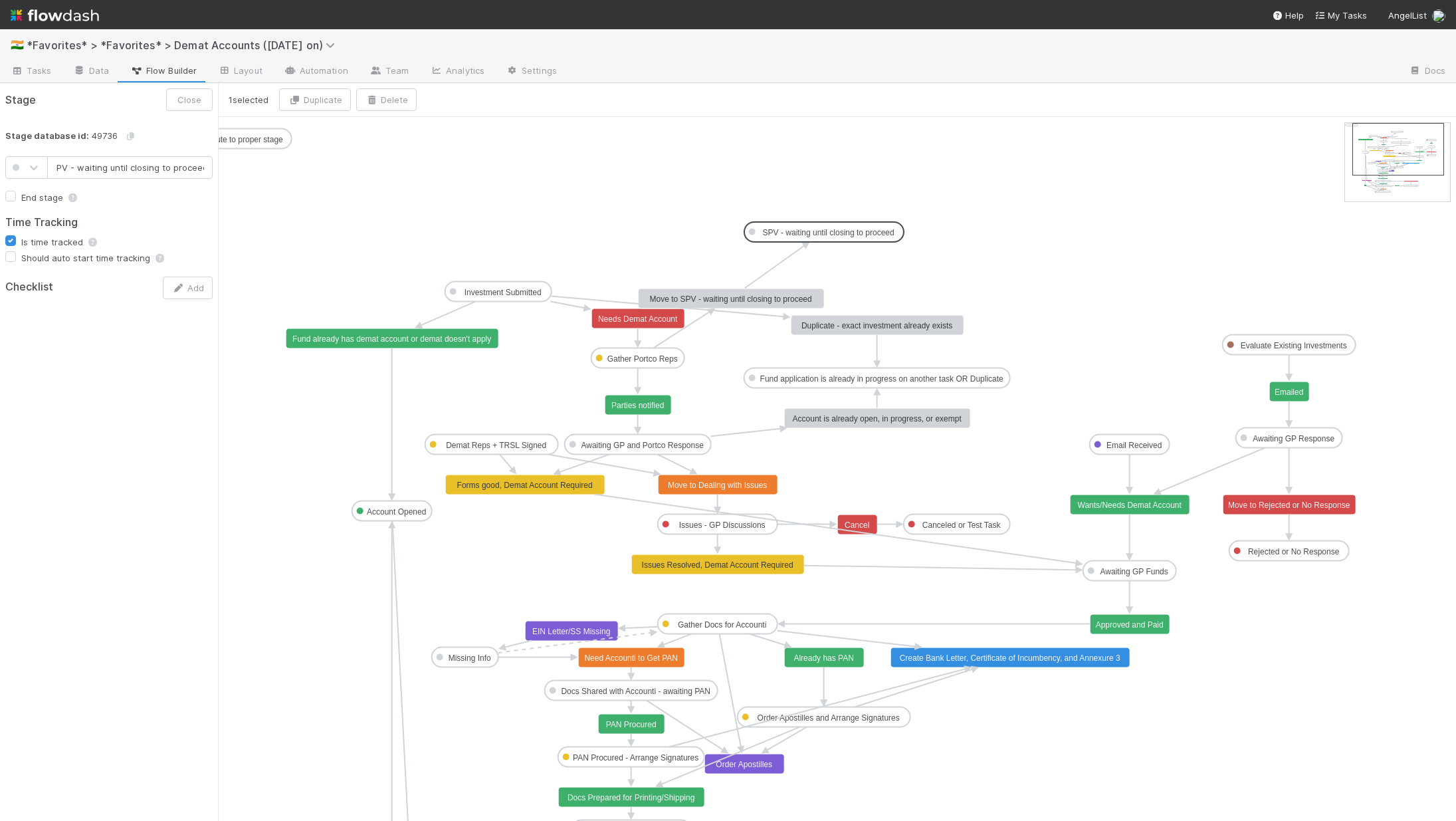
click at [776, 268] on icon at bounding box center [774, 268] width 60 height 43
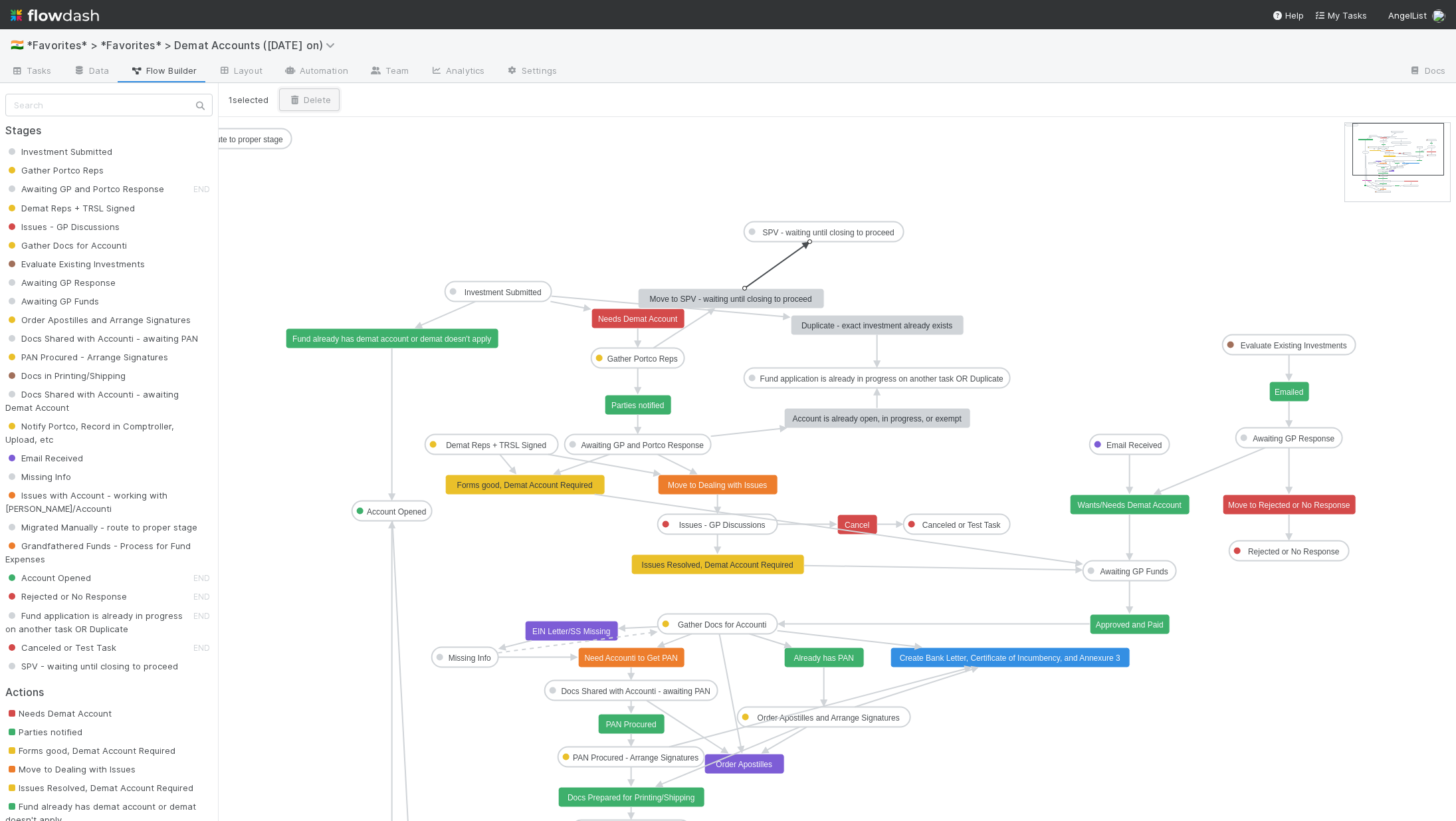
click at [301, 103] on icon "button" at bounding box center [294, 101] width 13 height 9
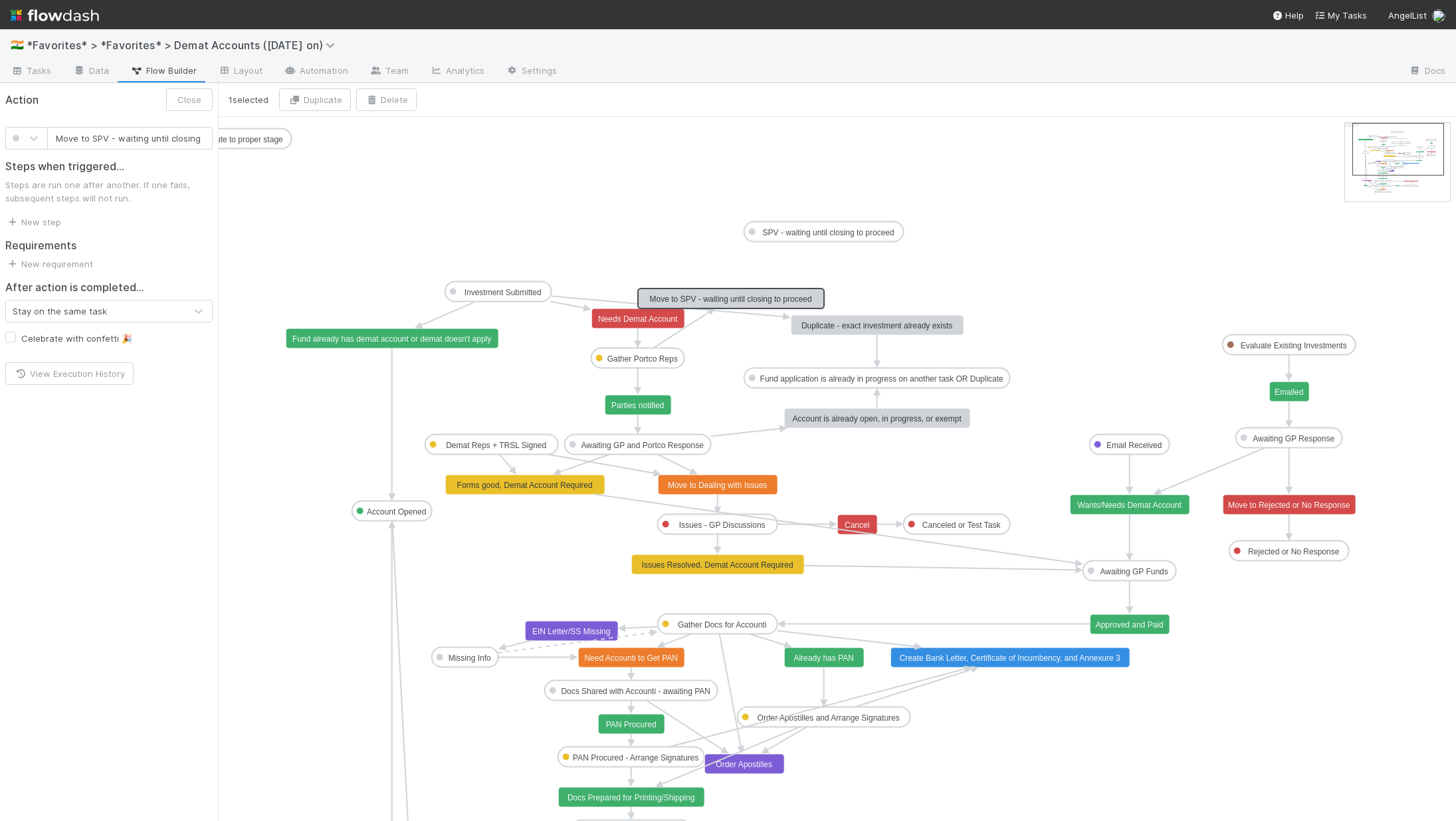
click at [755, 296] on text "Move to SPV - waiting until closing to proceed" at bounding box center [731, 299] width 162 height 10
click at [374, 102] on icon "button" at bounding box center [372, 101] width 13 height 9
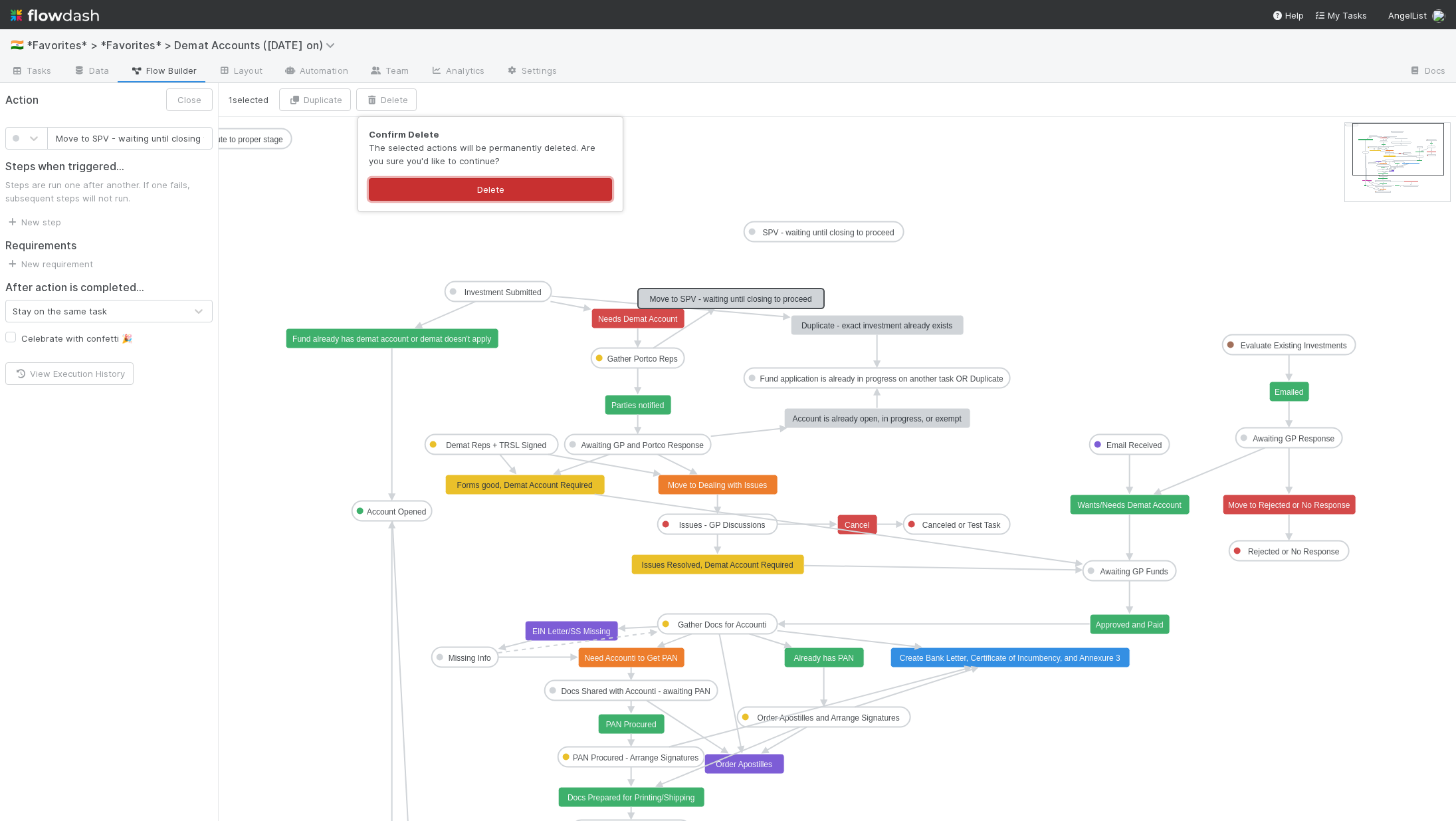
click at [485, 196] on button "Delete" at bounding box center [490, 189] width 243 height 23
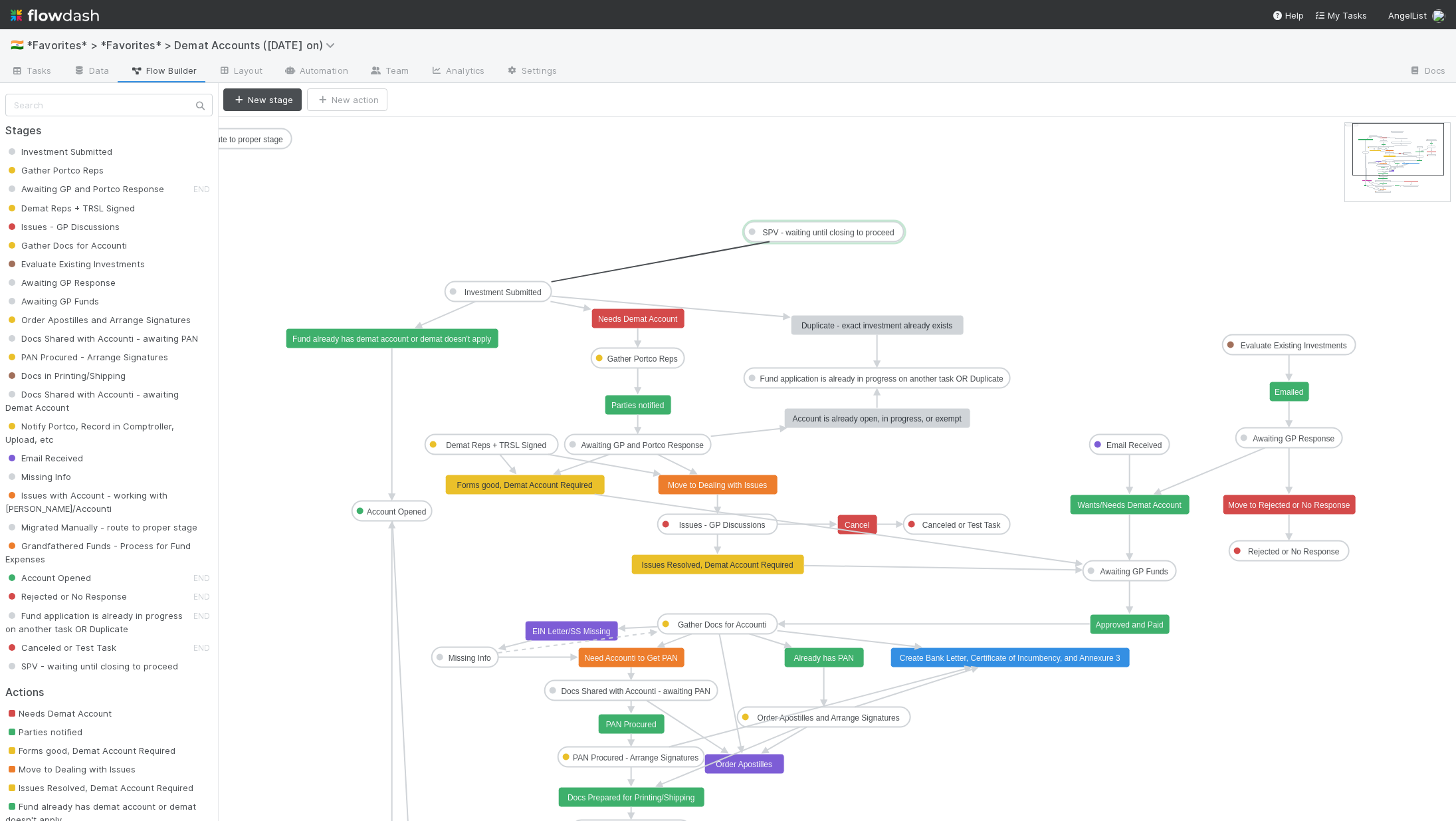
drag, startPoint x: 499, startPoint y: 301, endPoint x: 821, endPoint y: 239, distance: 327.9
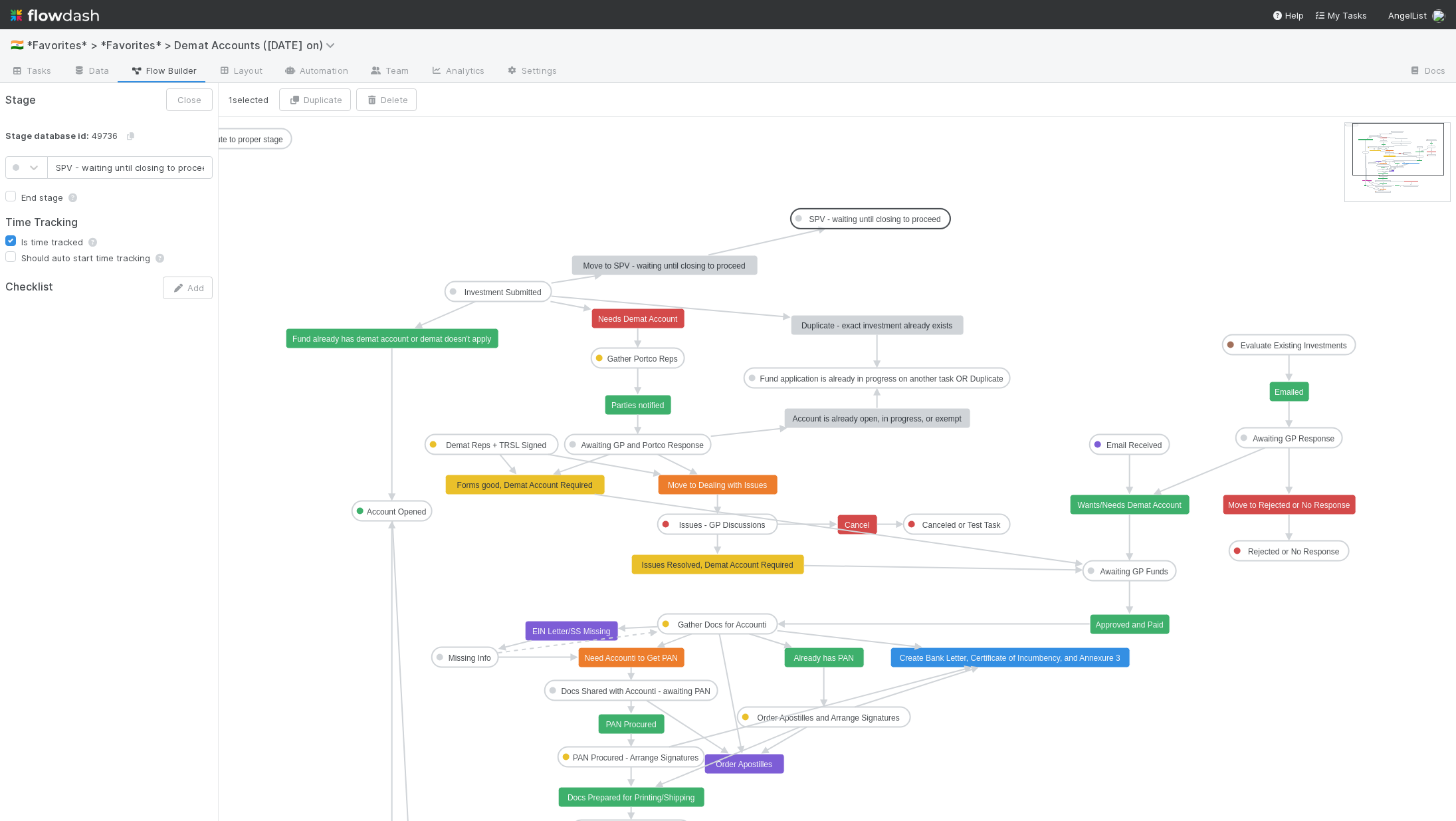
scroll to position [0, 4]
drag, startPoint x: 776, startPoint y: 229, endPoint x: 833, endPoint y: 231, distance: 57.0
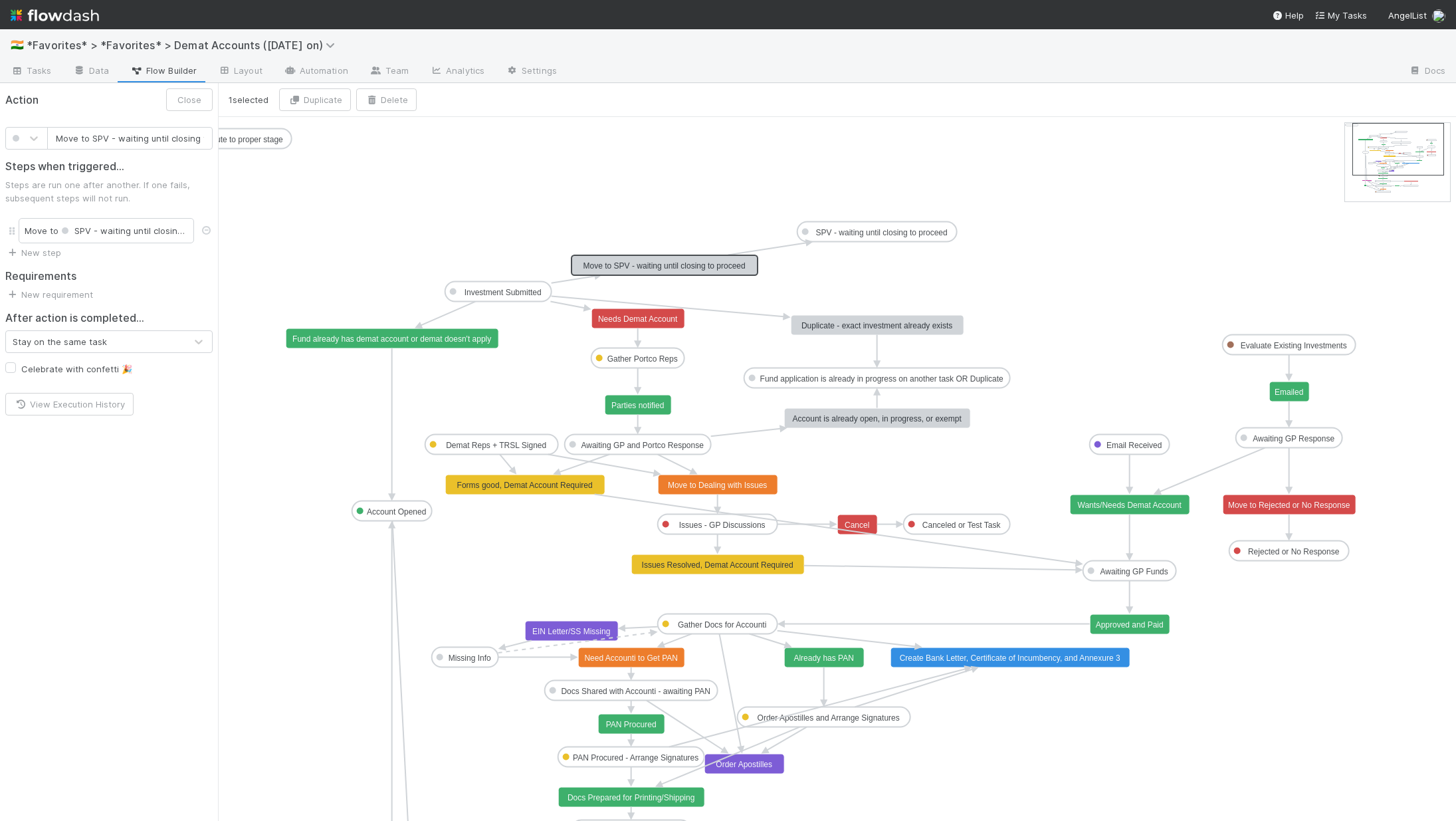
scroll to position [0, 41]
drag, startPoint x: 677, startPoint y: 268, endPoint x: 683, endPoint y: 233, distance: 35.5
click at [885, 233] on text "SPV - waiting until closing to proceed" at bounding box center [881, 232] width 131 height 10
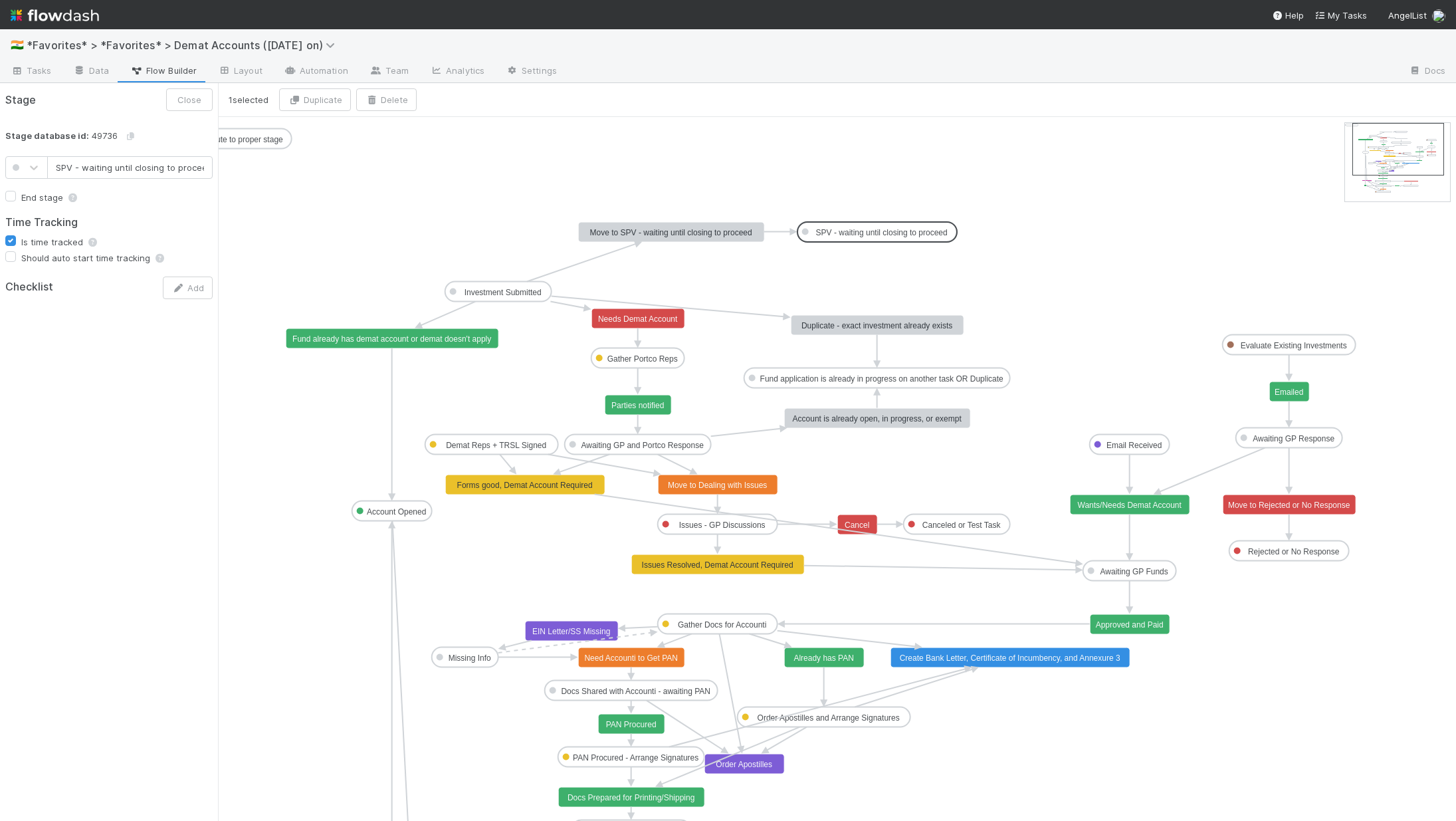
scroll to position [0, 4]
click at [734, 232] on text "Move to SPV - waiting until closing to proceed" at bounding box center [671, 232] width 162 height 10
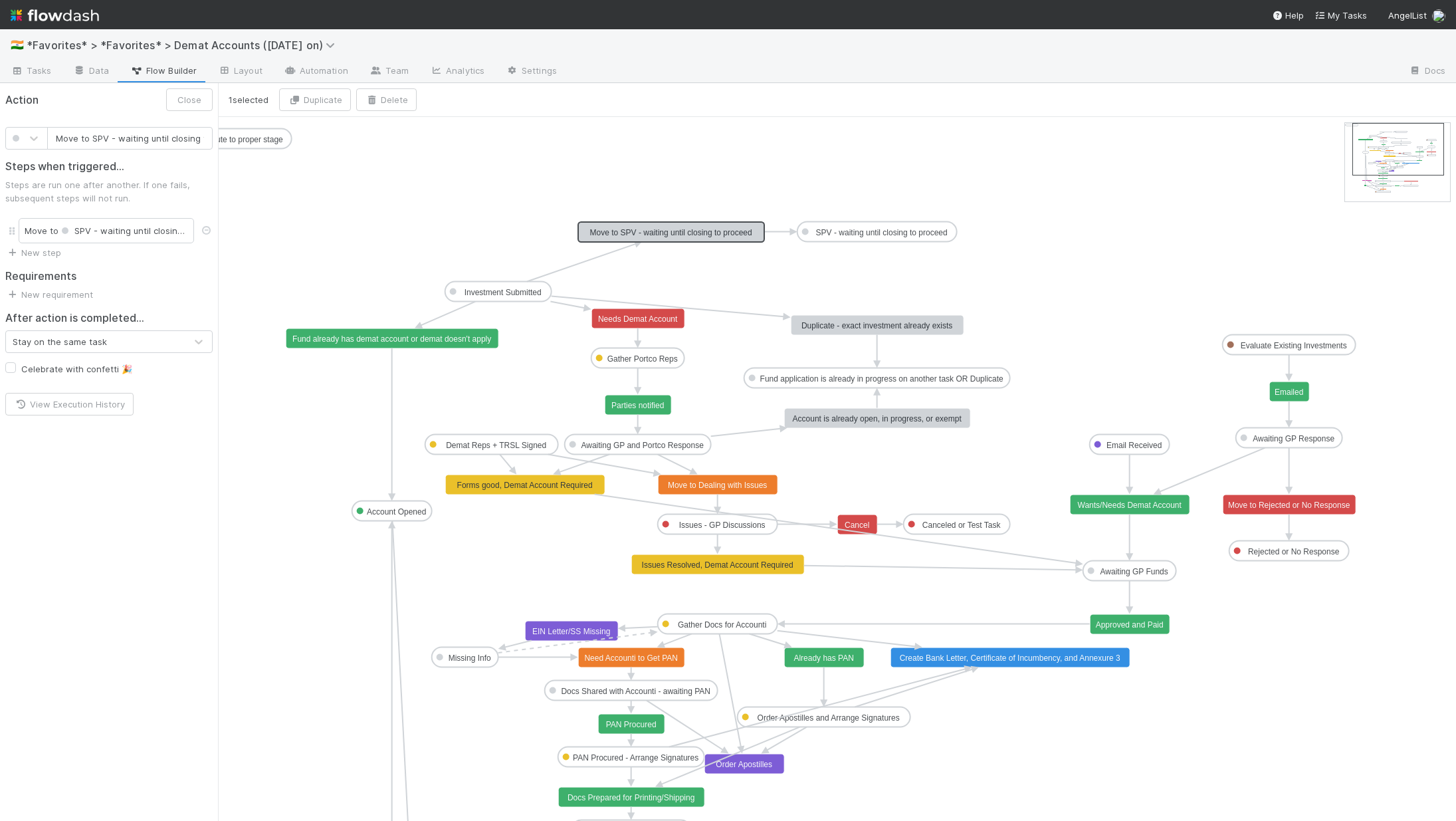
scroll to position [0, 41]
click at [36, 251] on link "New step" at bounding box center [33, 253] width 56 height 10
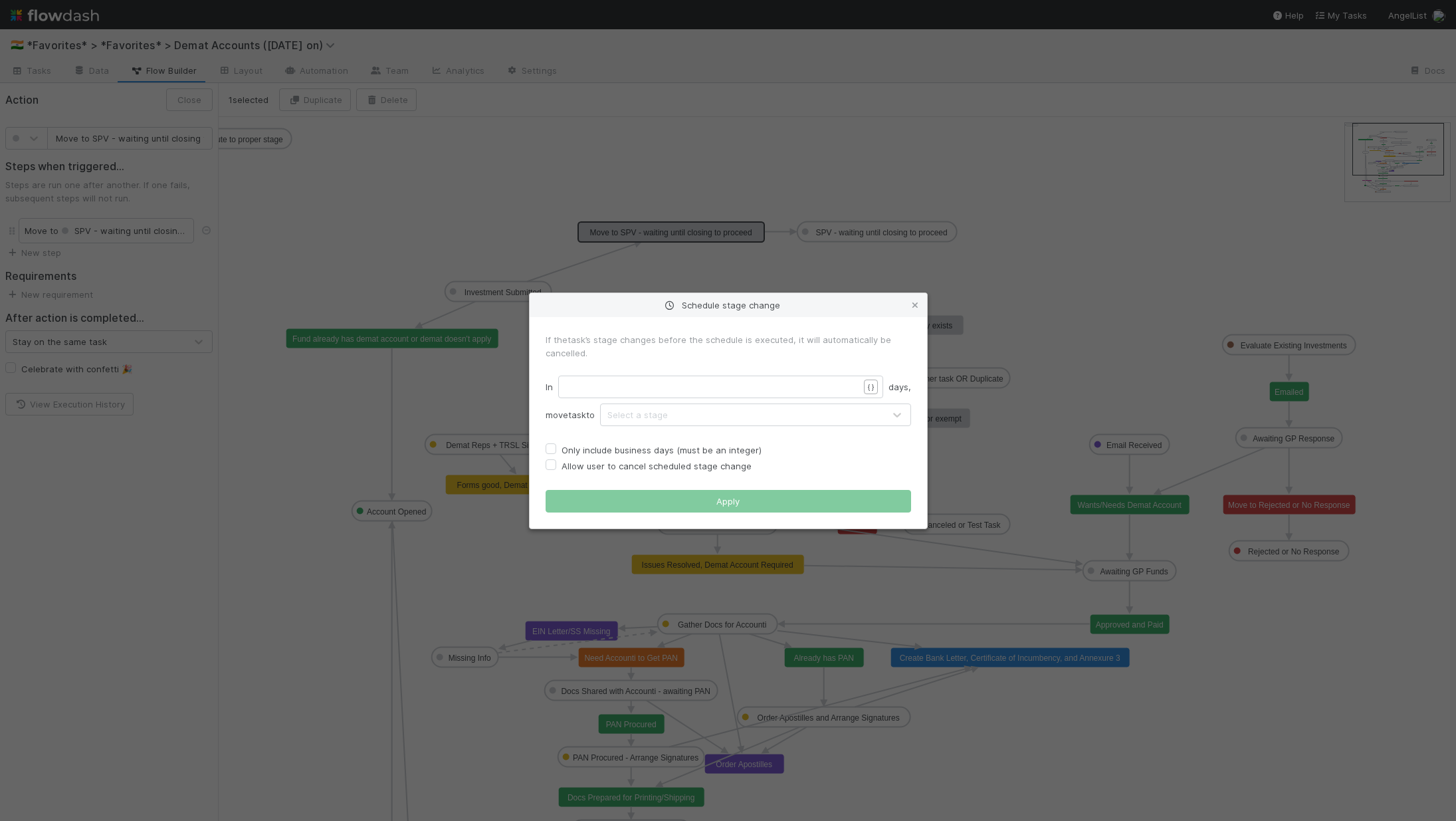
scroll to position [4, 0]
click at [735, 386] on pre "​" at bounding box center [717, 386] width 301 height 13
type textarea "5"
click at [735, 417] on div "Select a stage" at bounding box center [742, 415] width 283 height 21
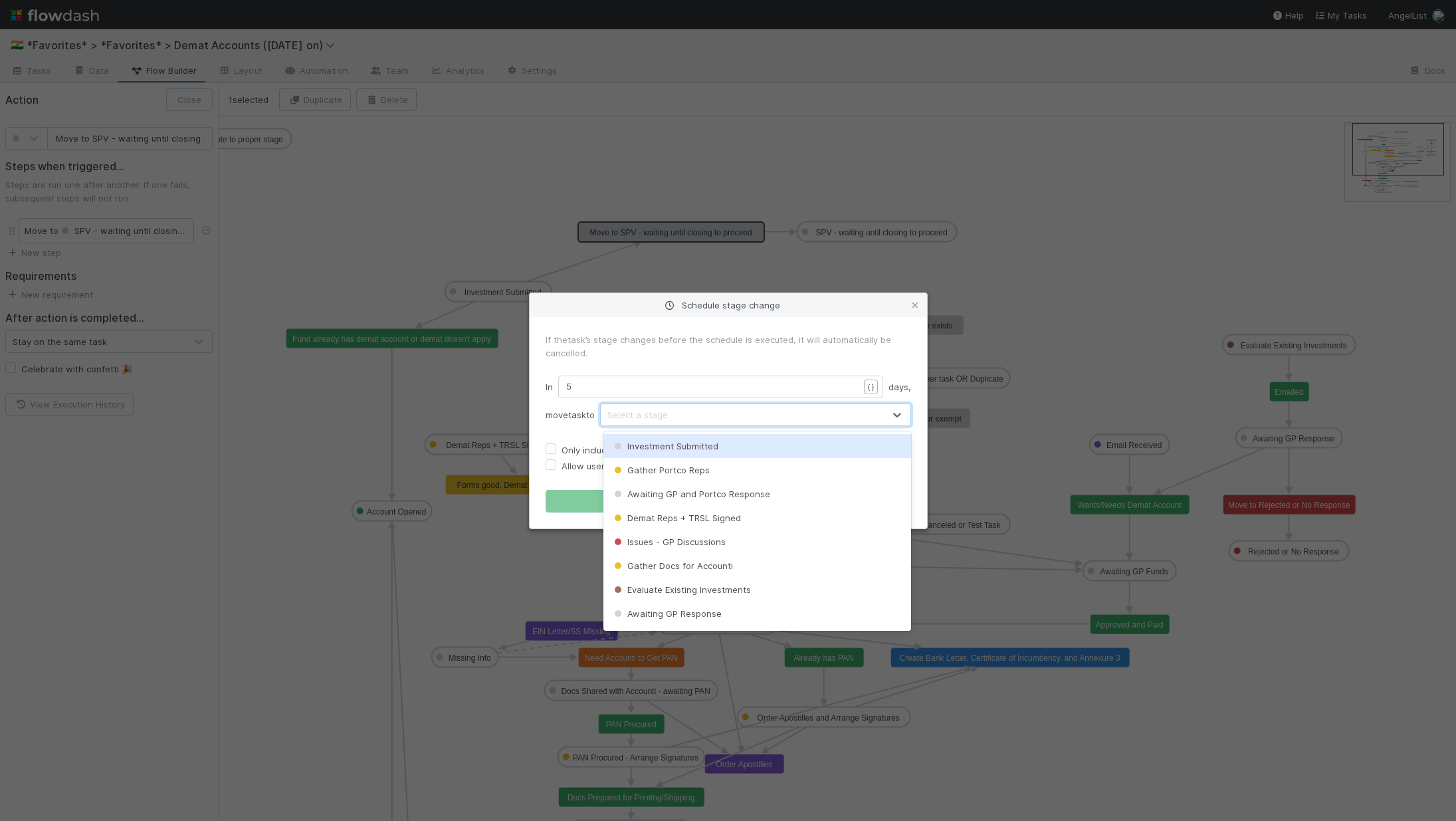
click at [673, 438] on div "Investment Submitted" at bounding box center [757, 446] width 307 height 24
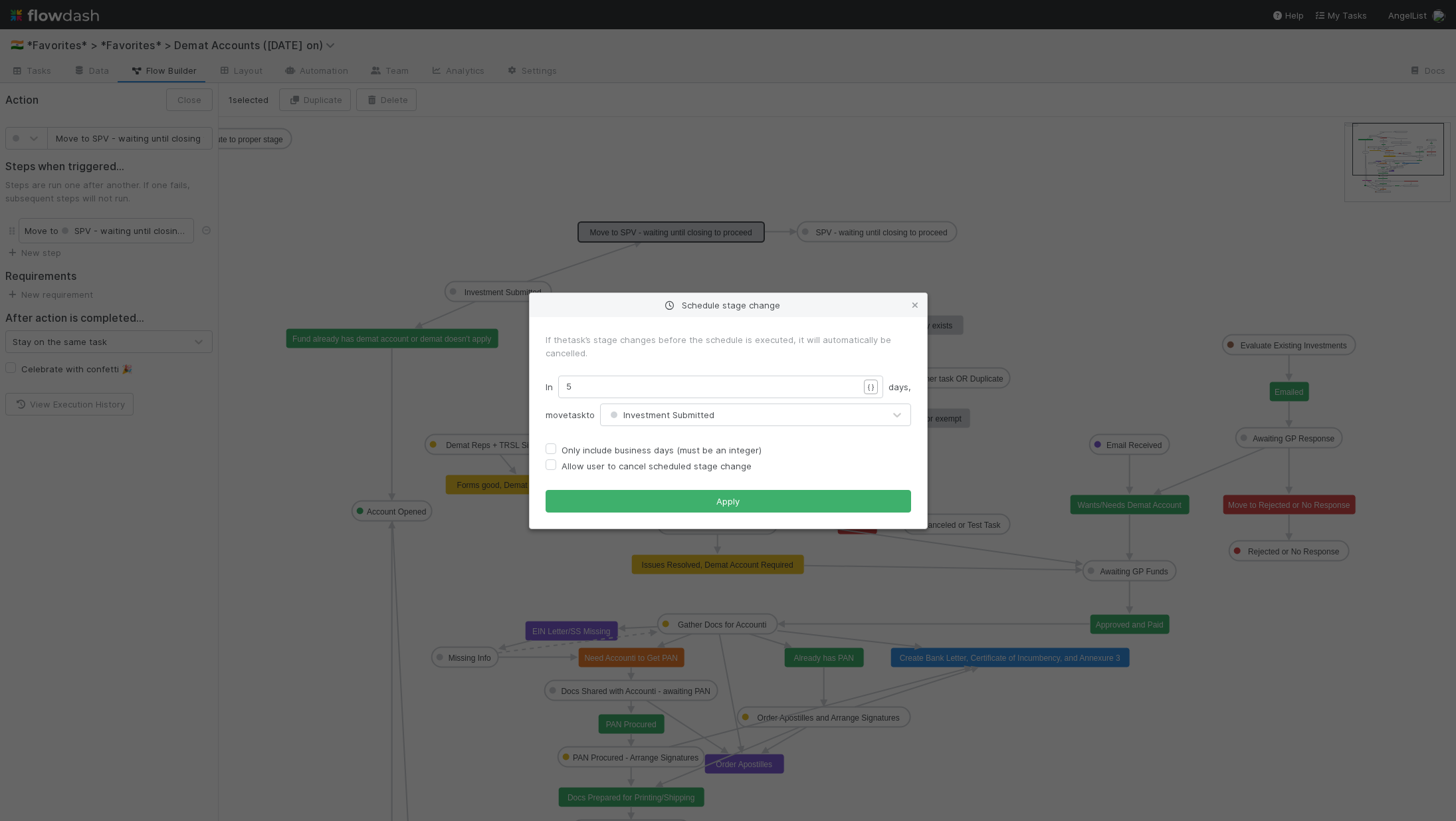
click at [561, 446] on label "Only include business days (must be an integer)" at bounding box center [661, 450] width 200 height 16
click at [553, 446] on input "Only include business days (must be an integer)" at bounding box center [550, 448] width 10 height 12
checkbox input "true"
click at [561, 466] on label "Allow user to cancel scheduled stage change" at bounding box center [656, 466] width 190 height 16
click at [551, 466] on input "Allow user to cancel scheduled stage change" at bounding box center [550, 464] width 10 height 12
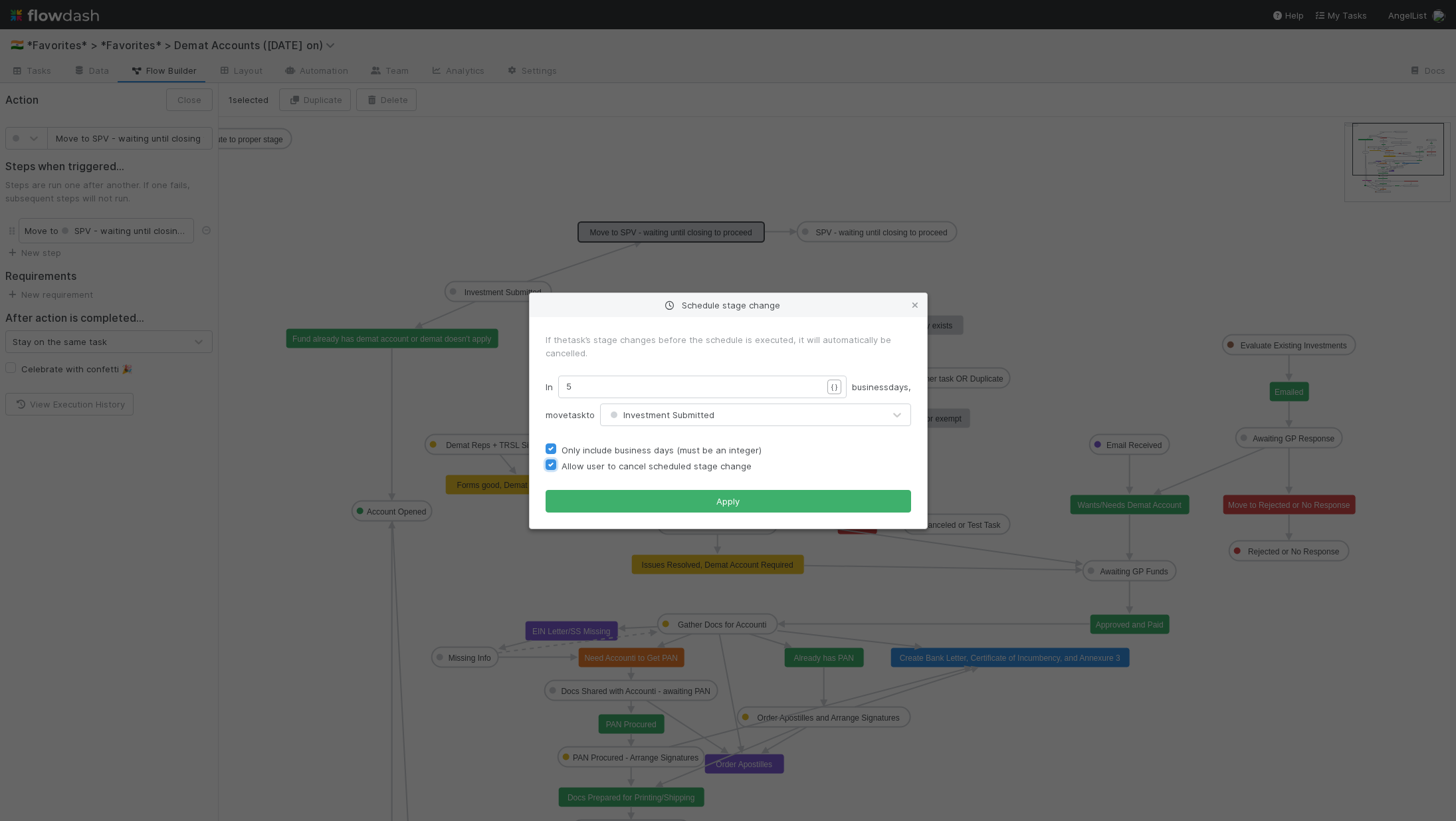
checkbox input "true"
click at [619, 497] on button "Apply" at bounding box center [728, 501] width 366 height 23
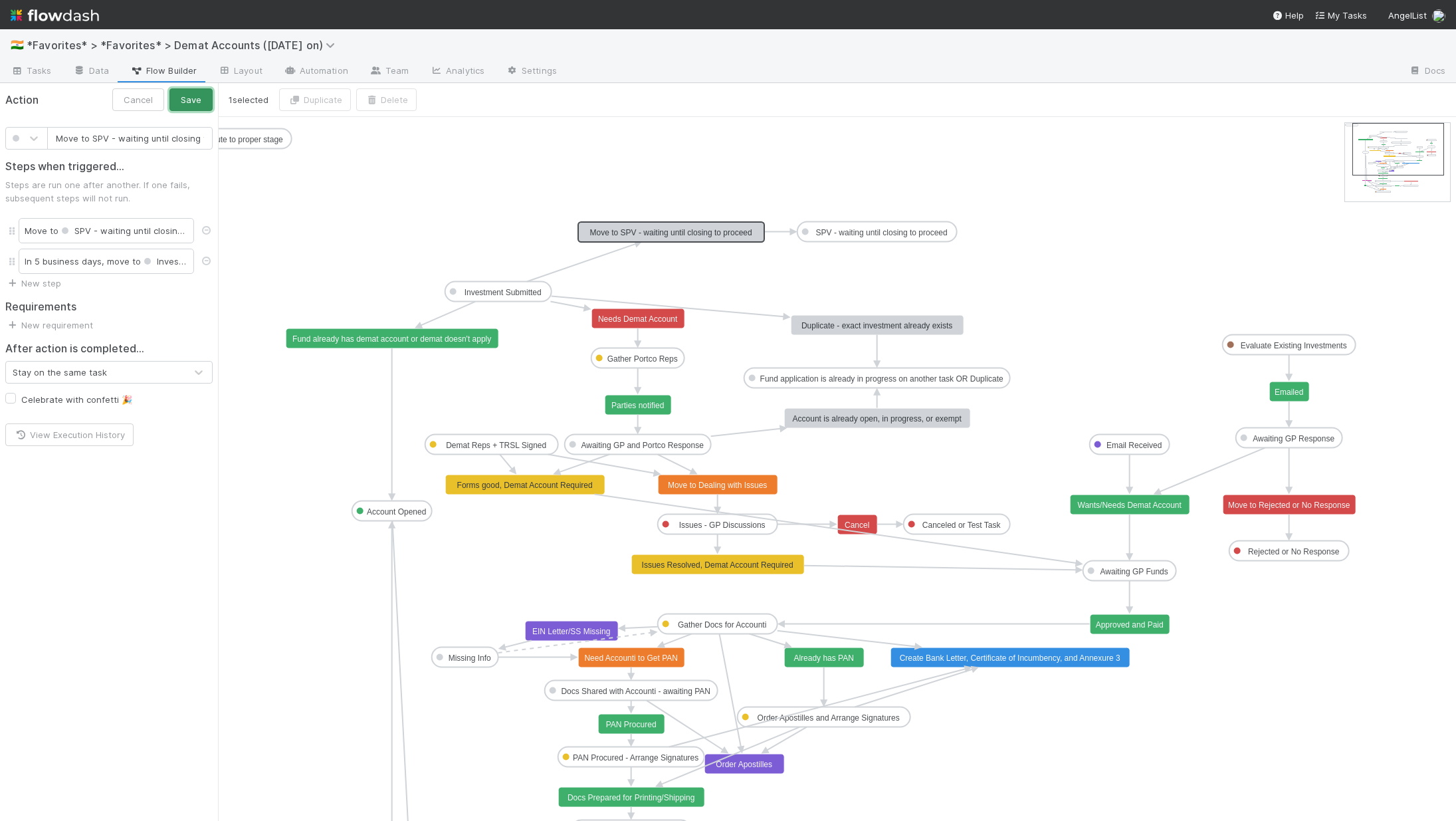
click at [174, 97] on button "Save" at bounding box center [191, 100] width 43 height 23
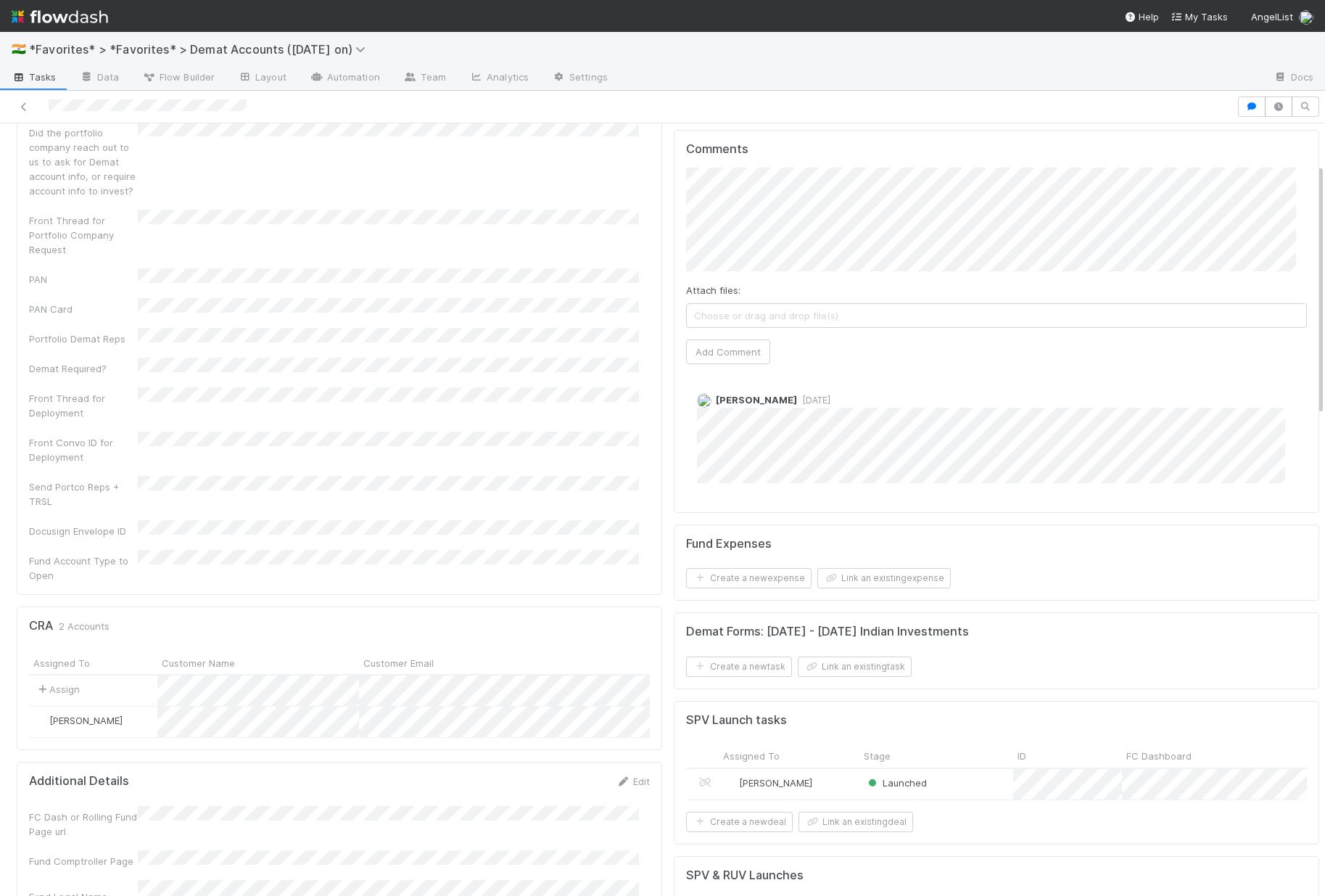
scroll to position [410, 0]
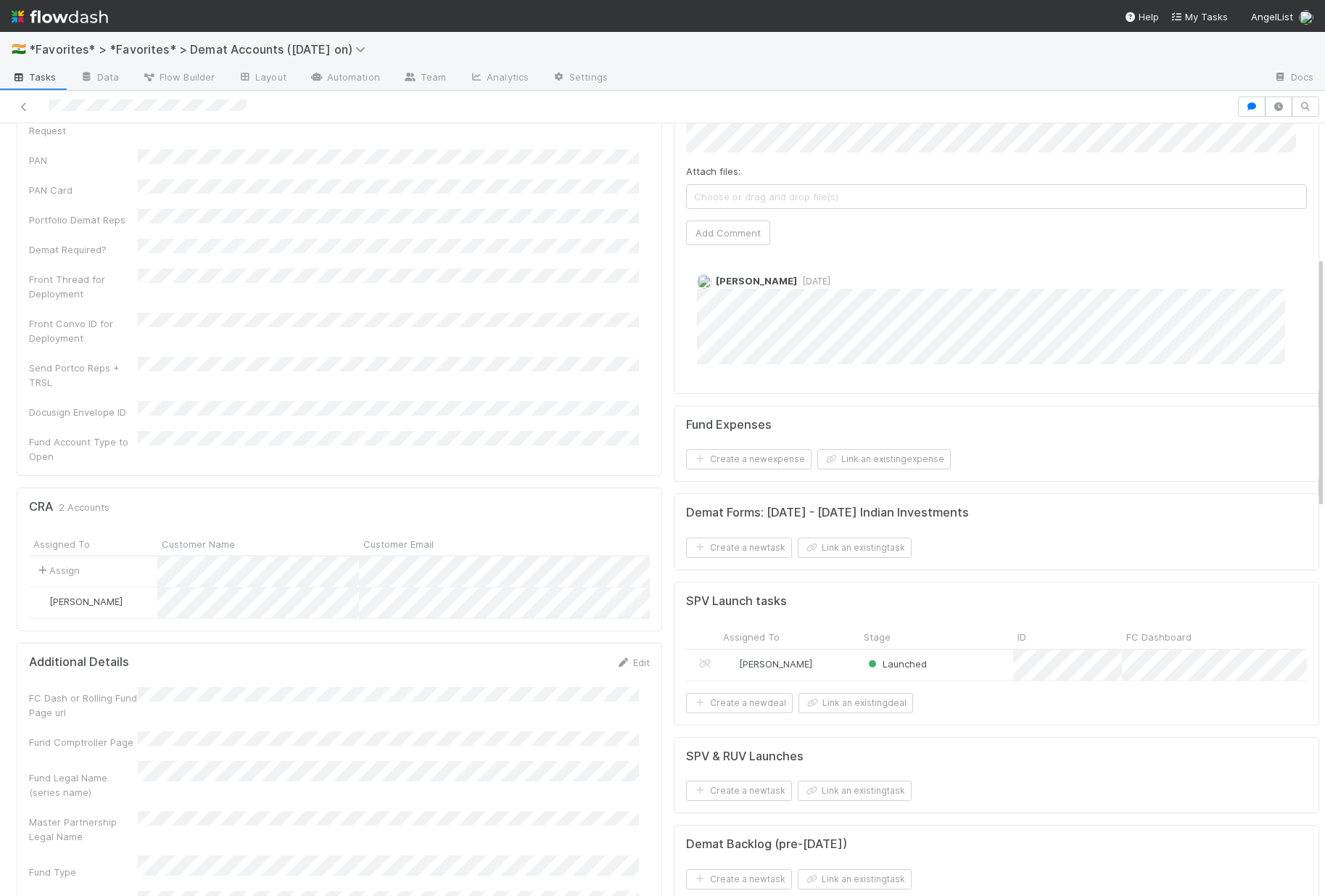
click at [831, 681] on div "William Rosean" at bounding box center [789, 665] width 140 height 31
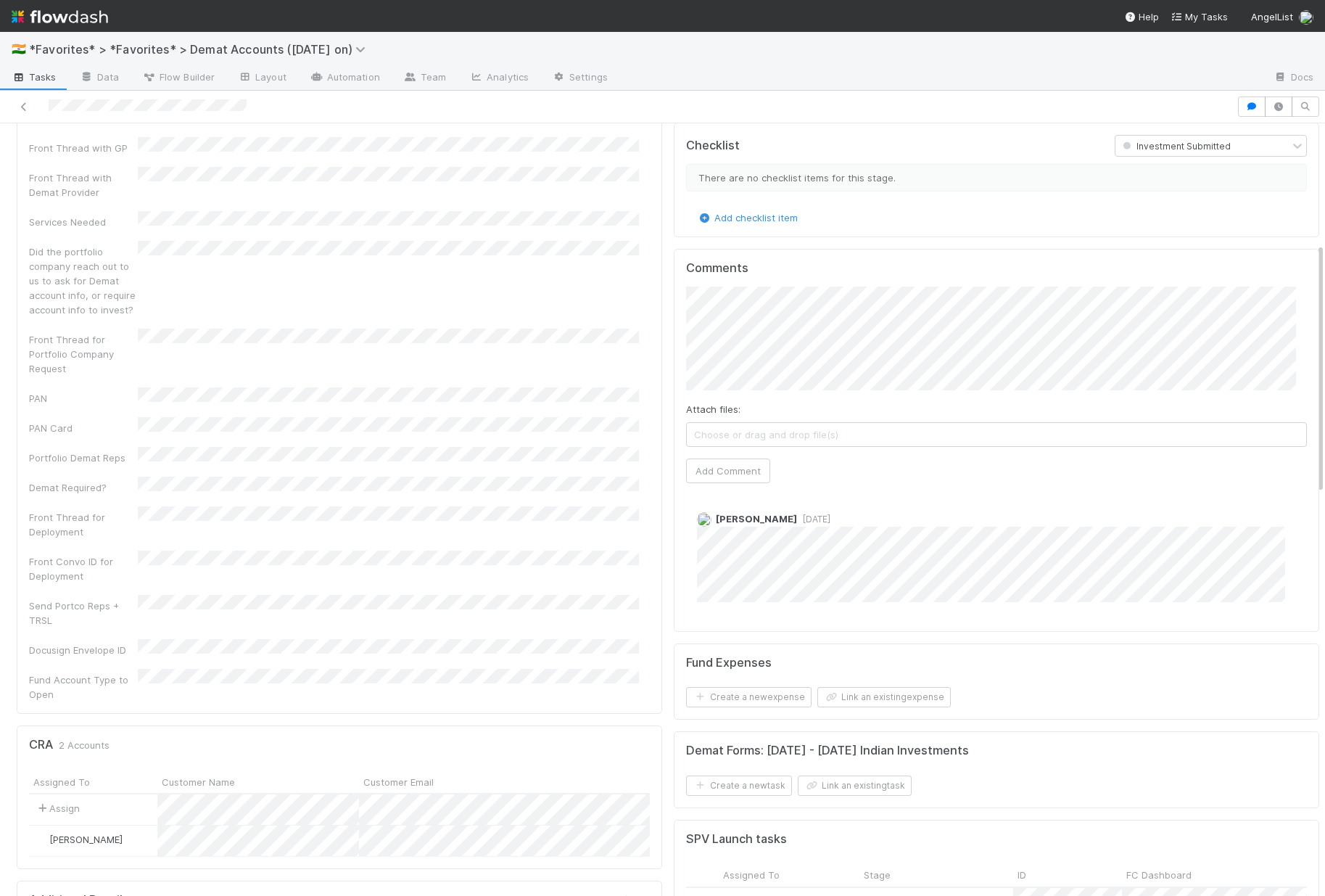
scroll to position [0, 0]
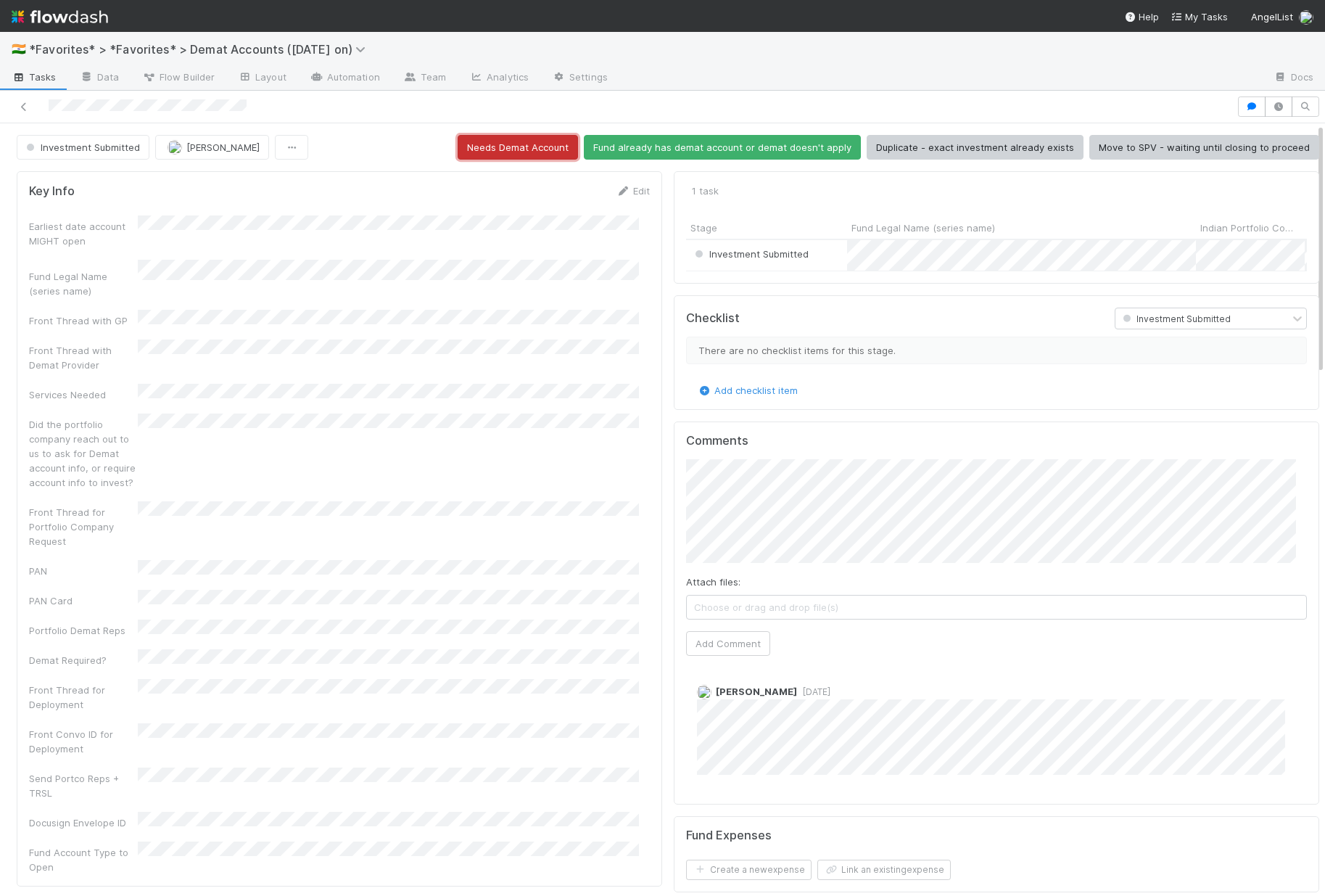
click at [535, 150] on button "Needs Demat Account" at bounding box center [518, 147] width 120 height 25
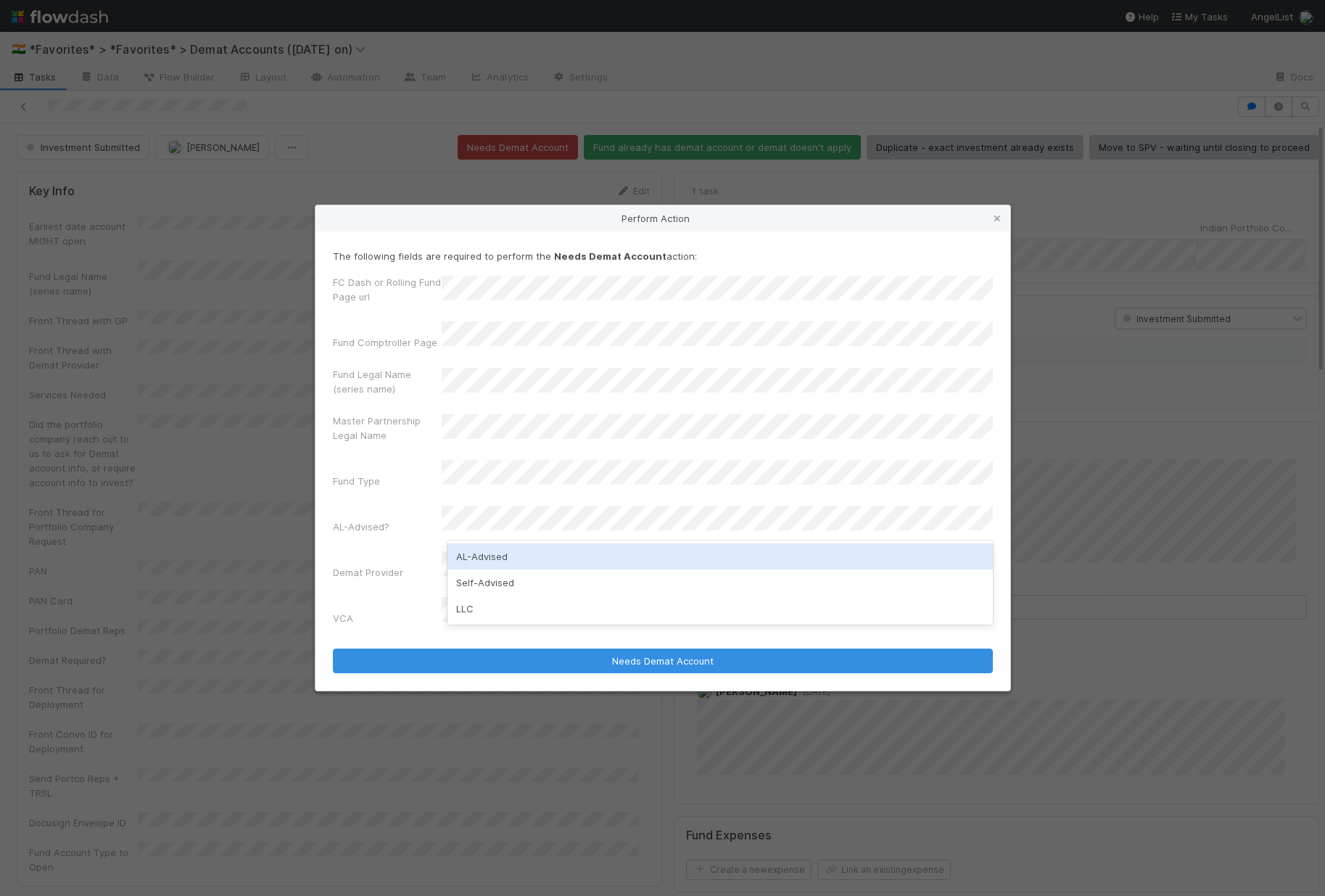
click at [518, 552] on div "AL-Advised" at bounding box center [720, 556] width 545 height 26
drag, startPoint x: 389, startPoint y: 566, endPoint x: 435, endPoint y: 582, distance: 48.7
click at [389, 566] on label"] "Demat Provider" at bounding box center [368, 573] width 70 height 15
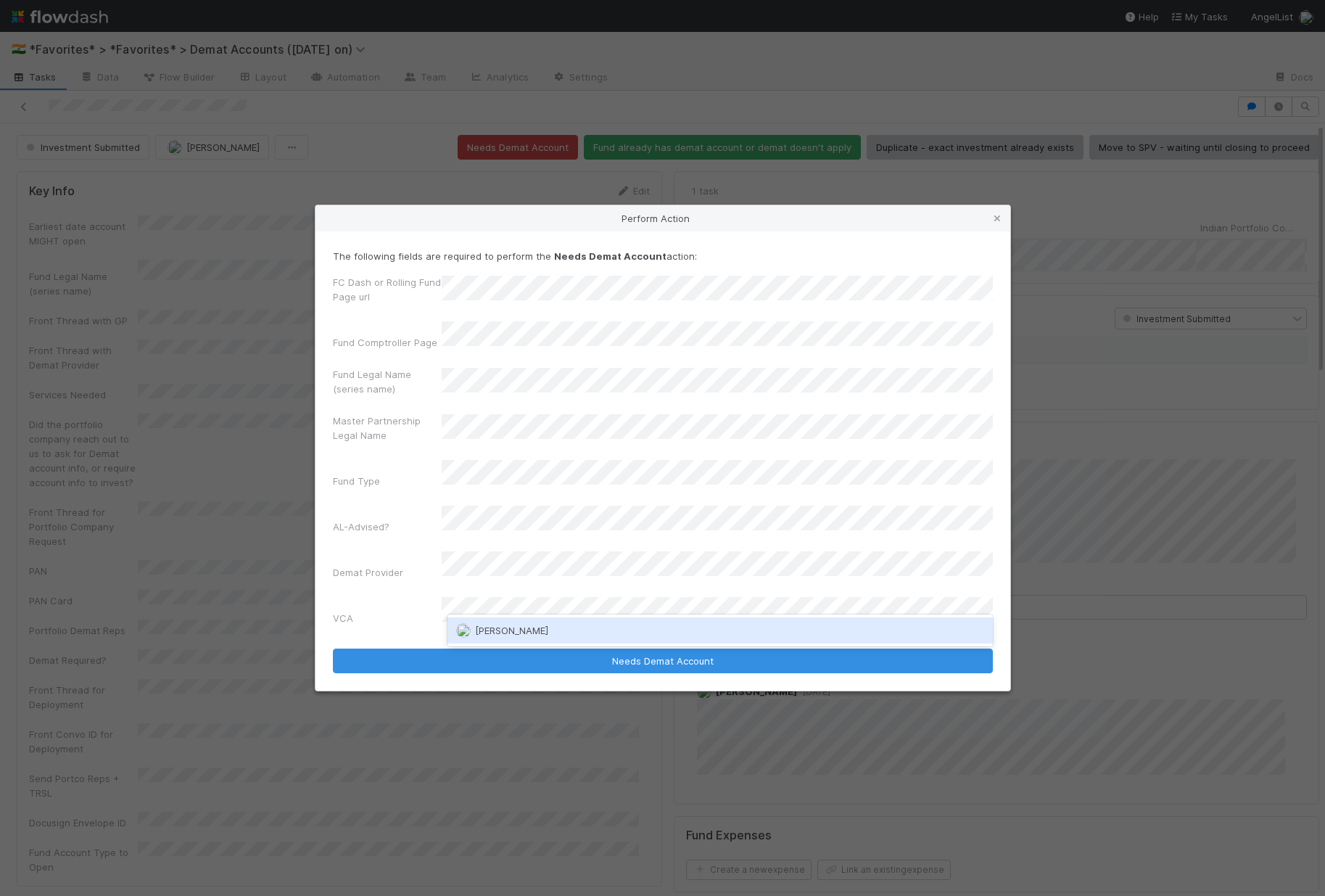
click at [521, 636] on span "William Rosean" at bounding box center [511, 630] width 73 height 11
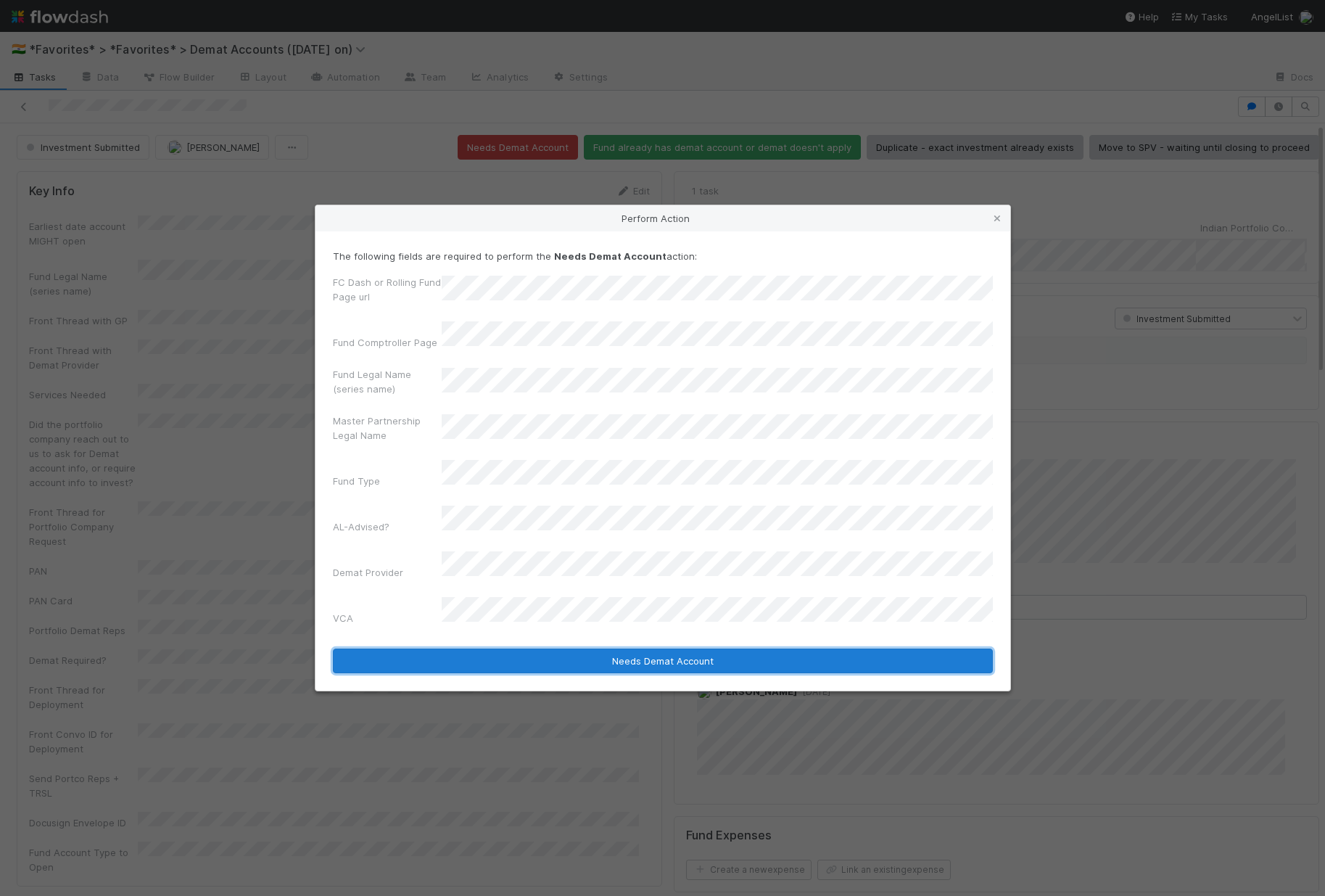
click at [528, 648] on button "Needs Demat Account" at bounding box center [663, 661] width 660 height 25
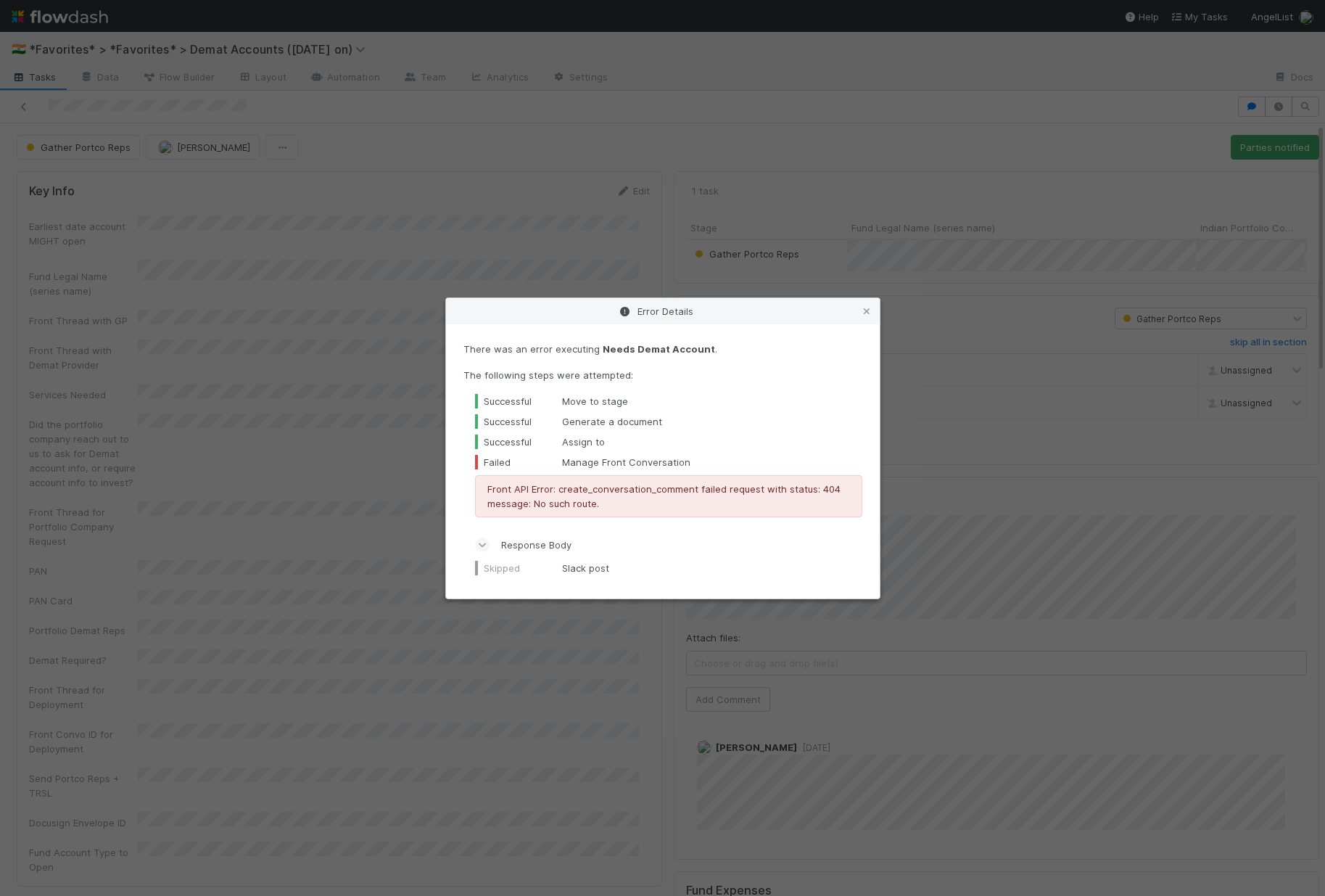
drag, startPoint x: 861, startPoint y: 314, endPoint x: 1090, endPoint y: 348, distance: 231.5
click at [861, 314] on icon at bounding box center [867, 311] width 15 height 10
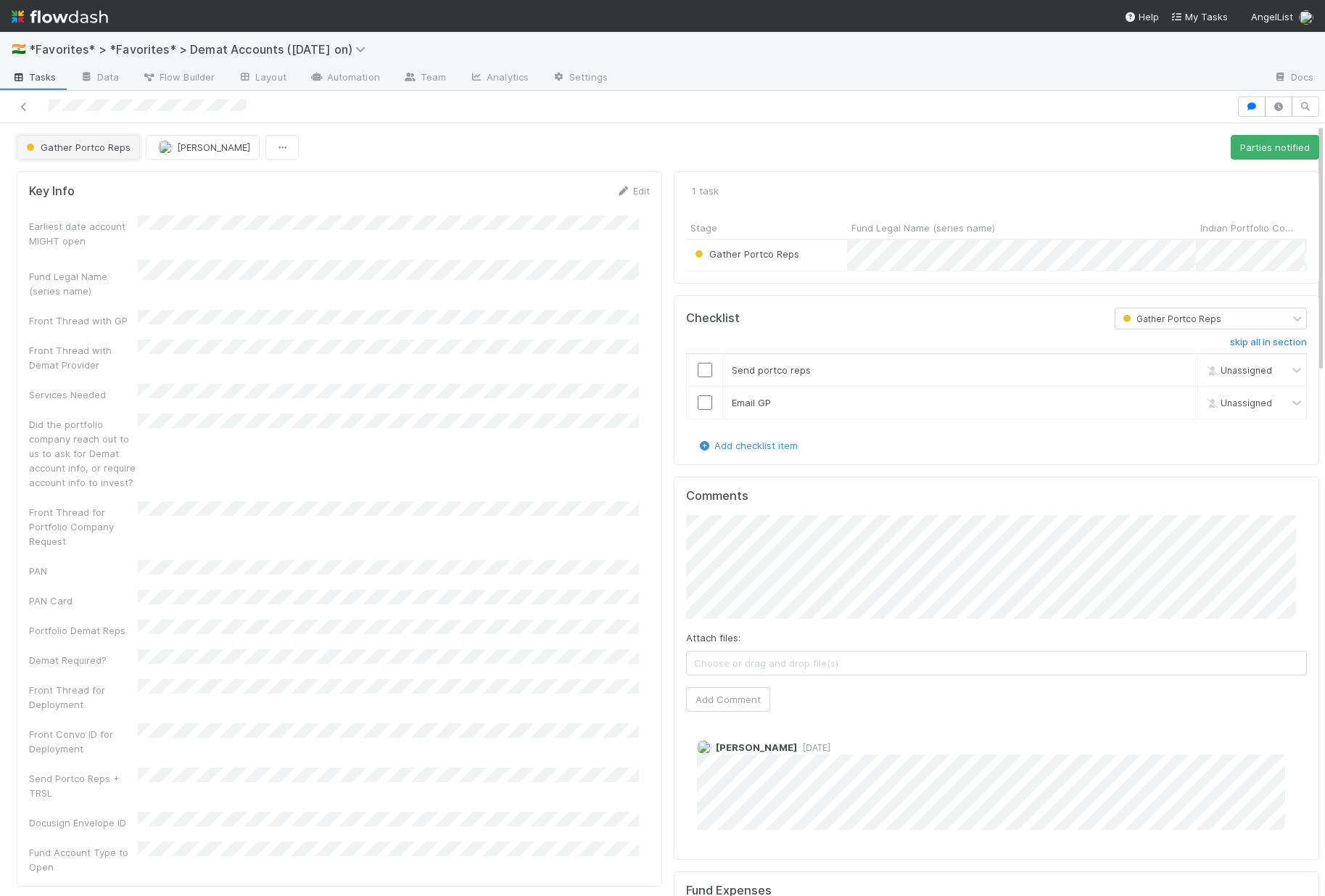
click at [116, 156] on button "Gather Portco Reps" at bounding box center [78, 147] width 123 height 25
click at [519, 311] on div at bounding box center [662, 448] width 1325 height 896
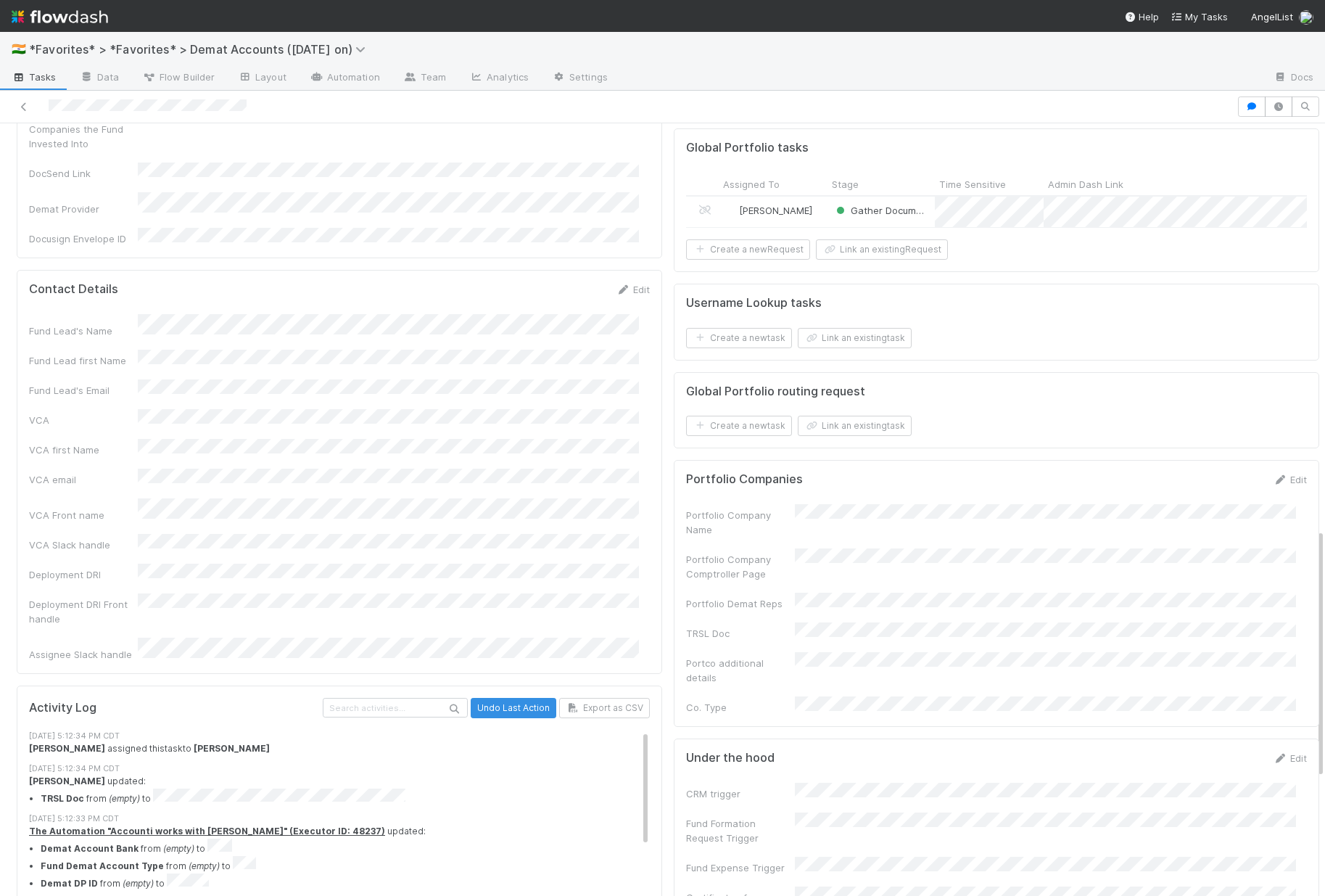
scroll to position [1255, 0]
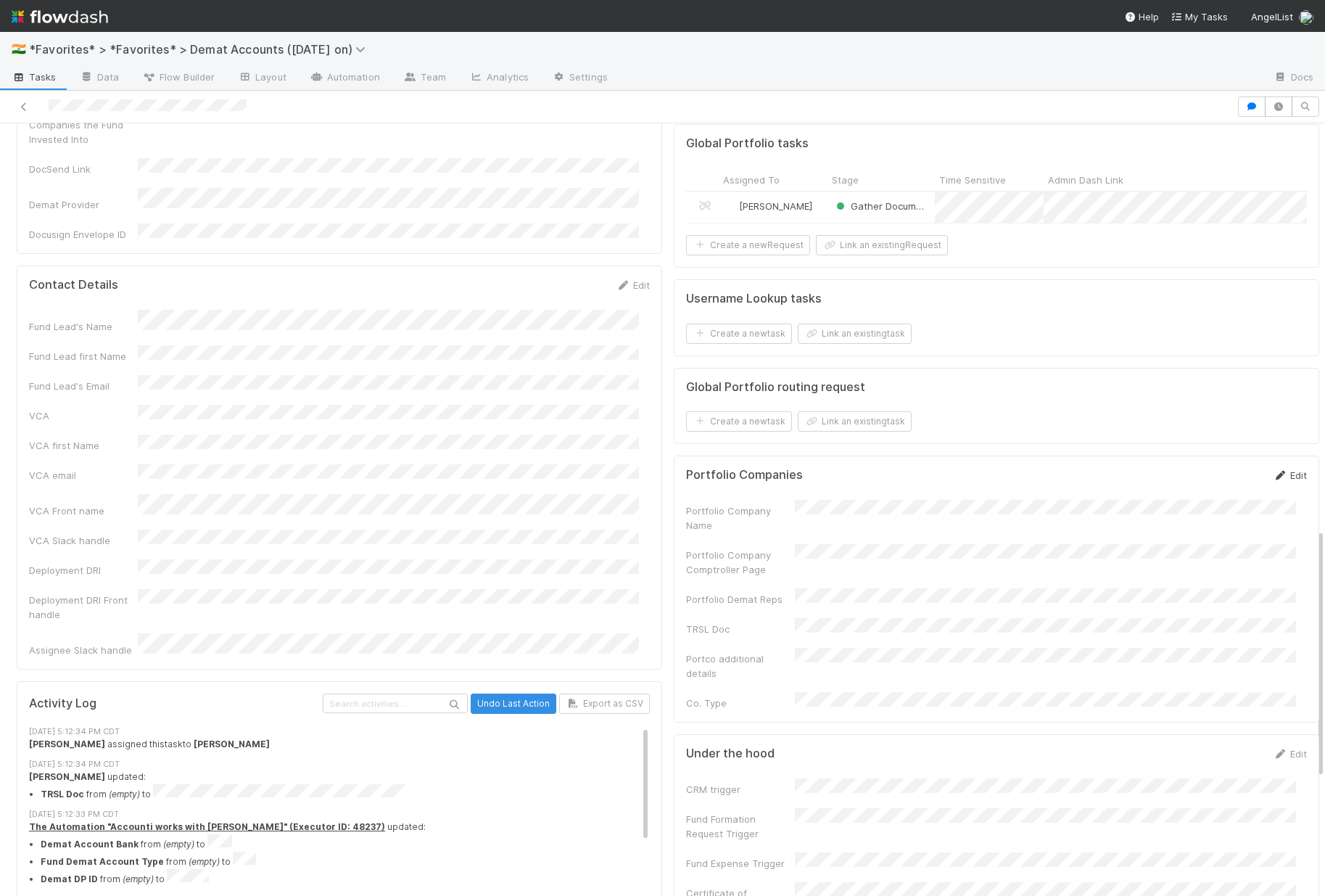
click at [1273, 481] on link "Edit" at bounding box center [1290, 475] width 34 height 11
click at [1209, 493] on button "Save" at bounding box center [1229, 480] width 41 height 25
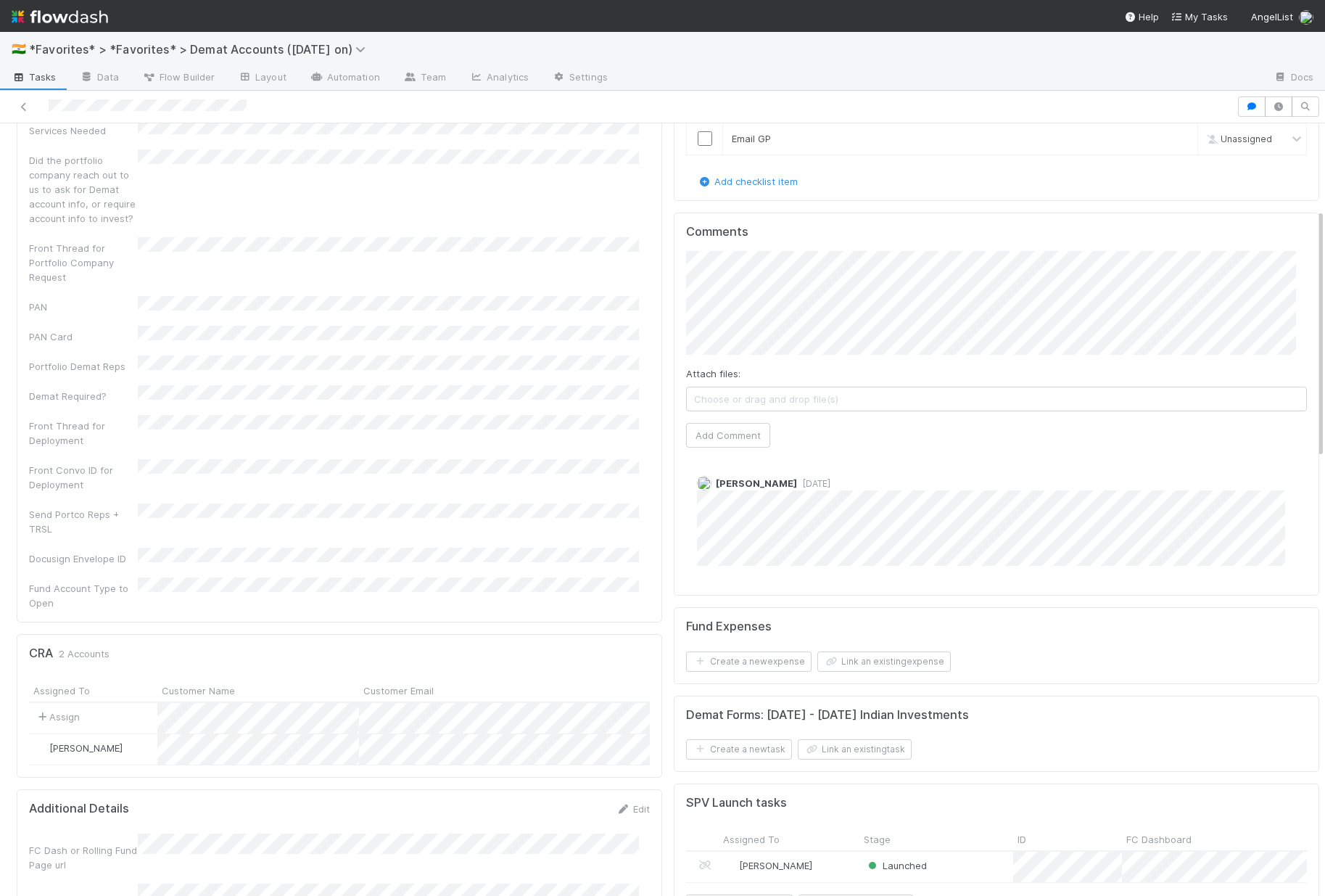
scroll to position [0, 0]
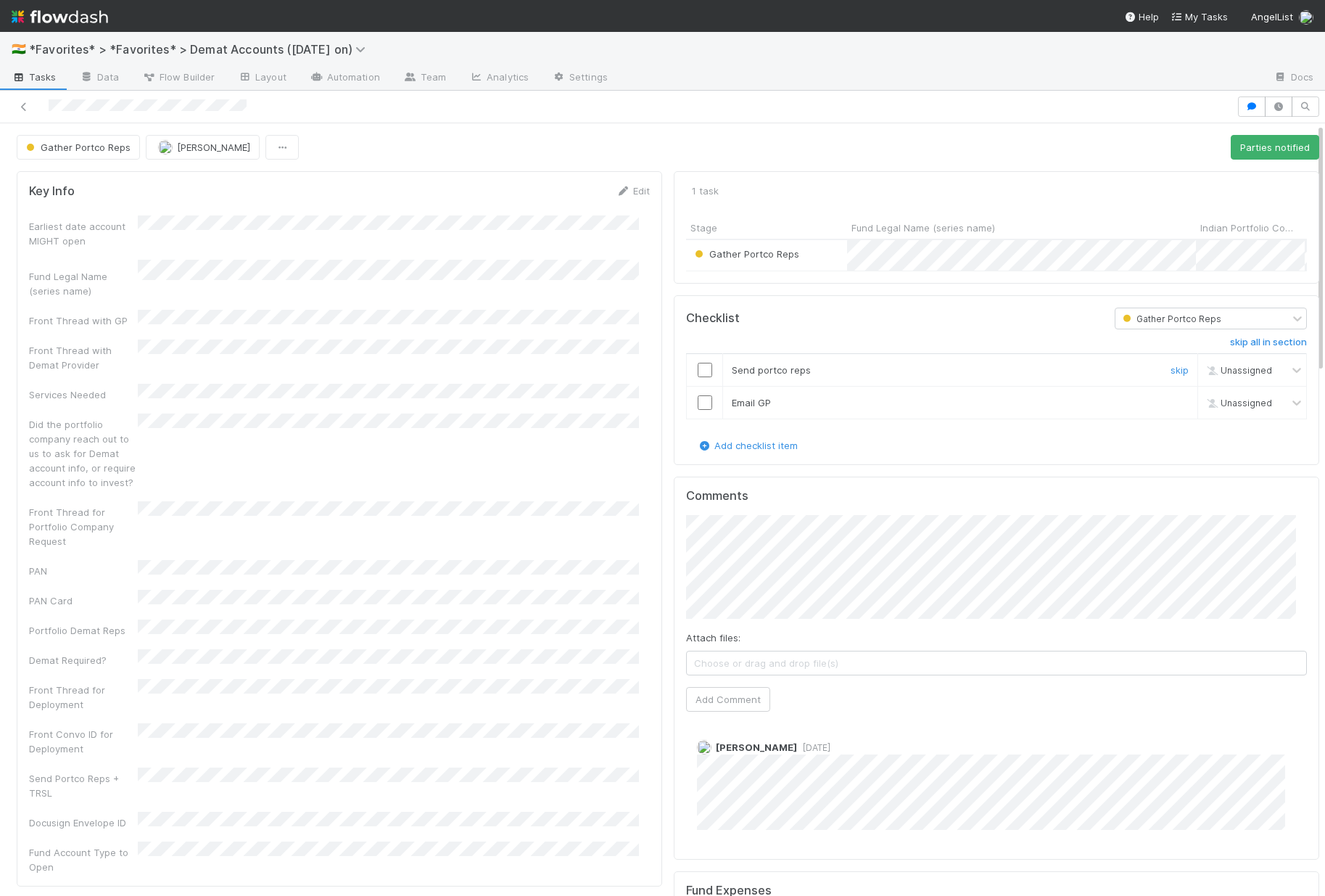
click at [698, 377] on input "checkbox" at bounding box center [705, 370] width 15 height 15
click at [698, 410] on input "checkbox" at bounding box center [705, 402] width 15 height 15
click at [1264, 148] on button "Parties notified" at bounding box center [1275, 147] width 89 height 25
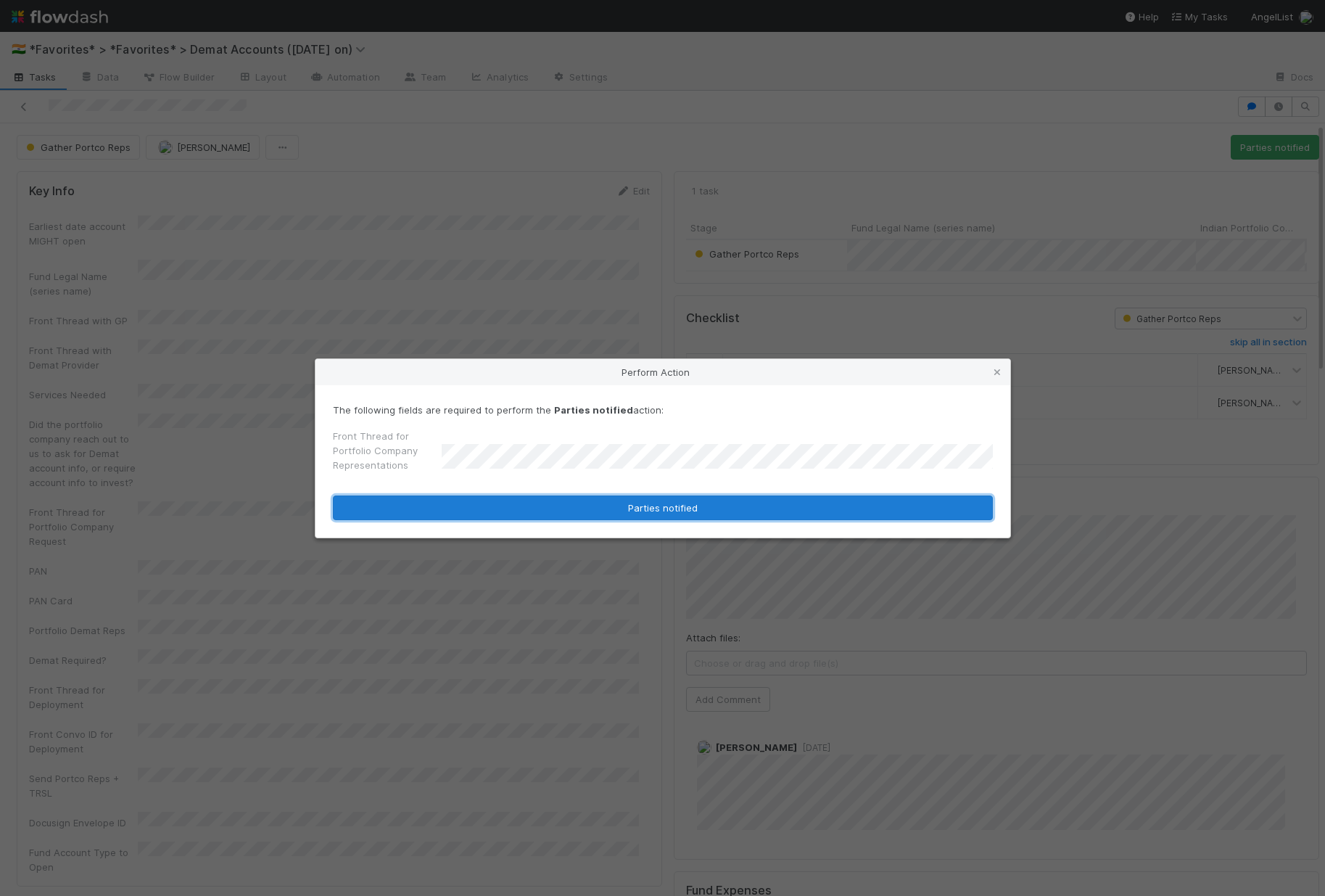
click at [595, 502] on button "Parties notified" at bounding box center [663, 507] width 660 height 25
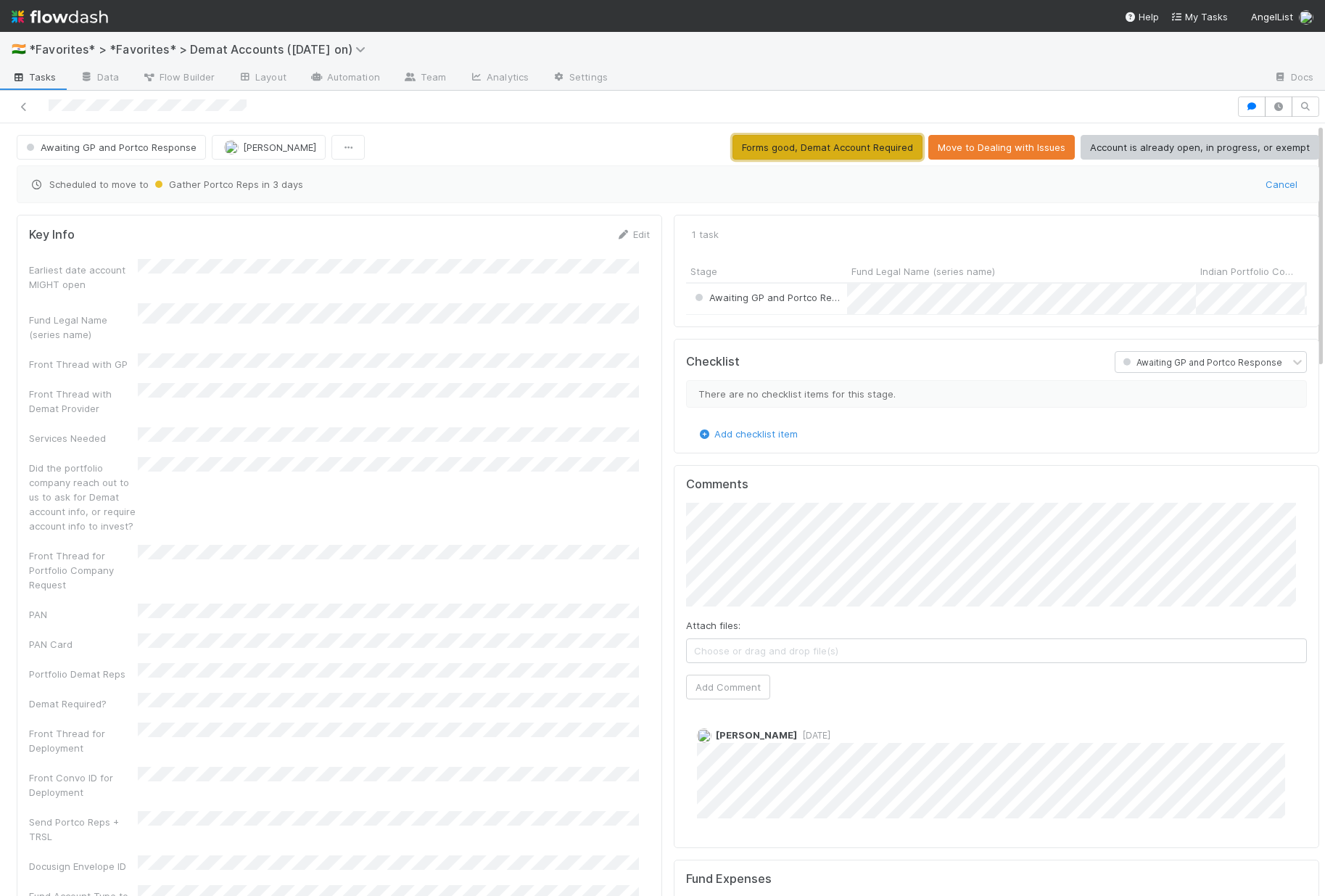
click at [855, 153] on button "Forms good, Demat Account Required" at bounding box center [827, 147] width 190 height 25
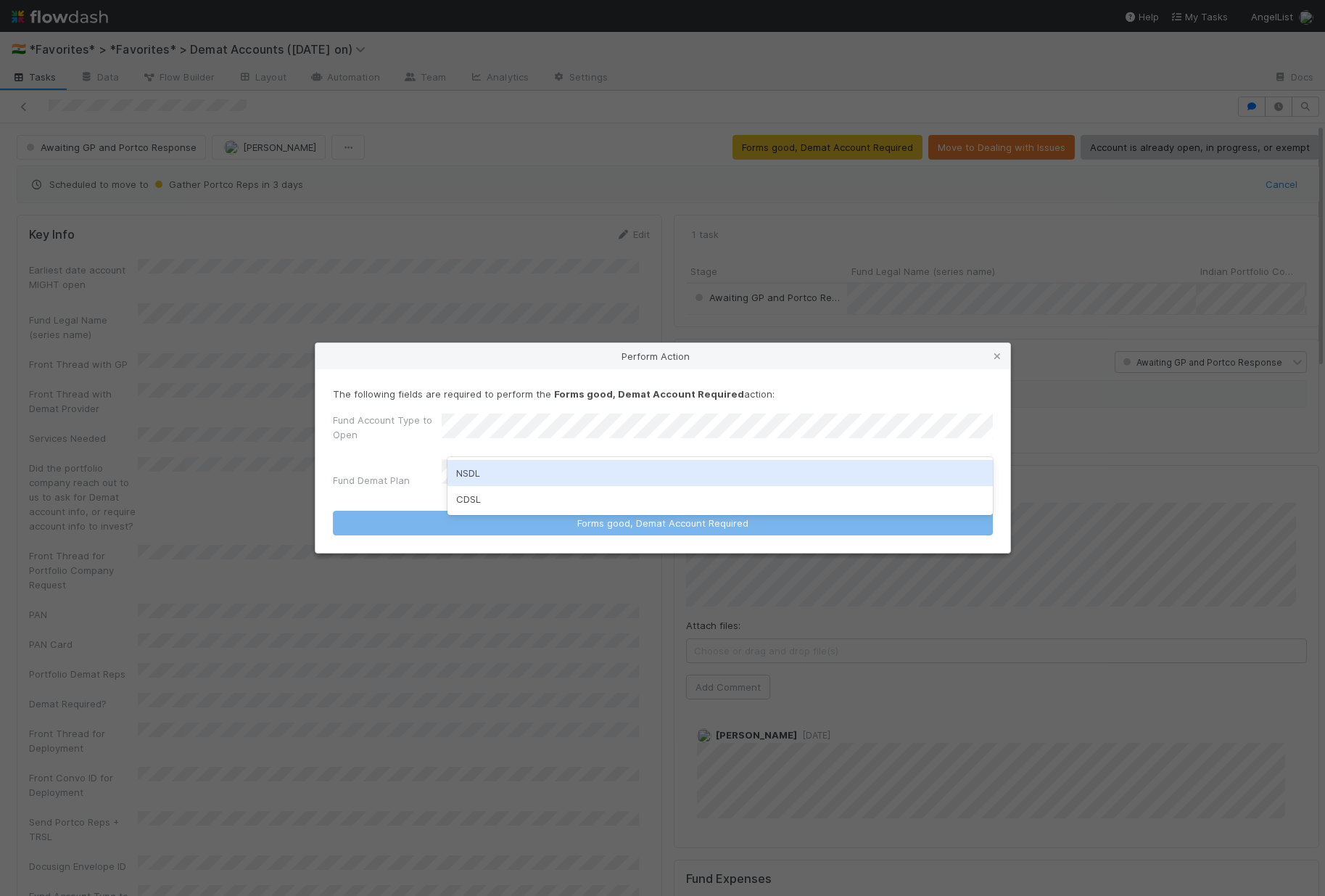
click at [499, 475] on div "NSDL" at bounding box center [720, 473] width 545 height 26
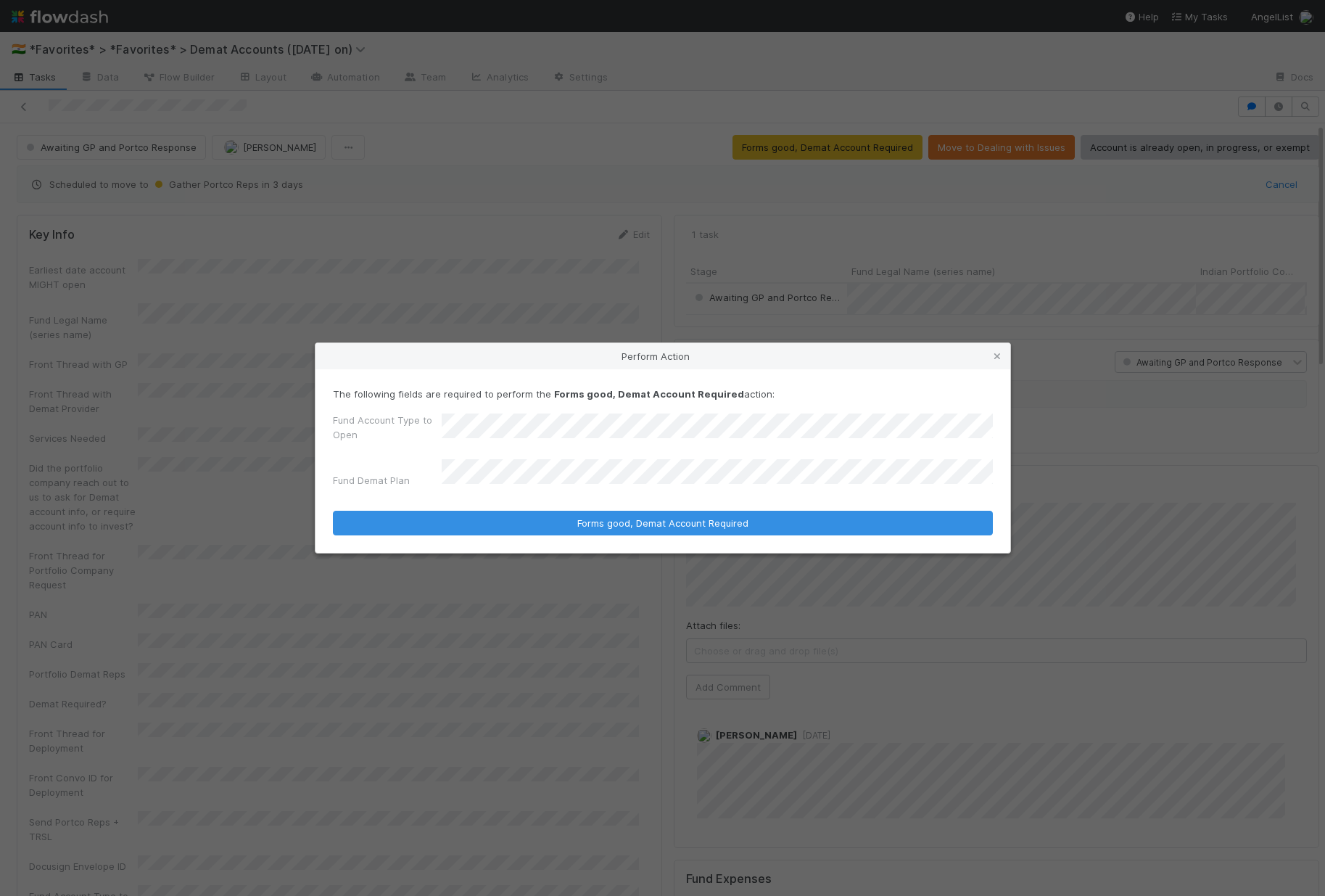
click at [400, 459] on div "Fund Account Type to Open Fund Demat Plan" at bounding box center [663, 453] width 660 height 81
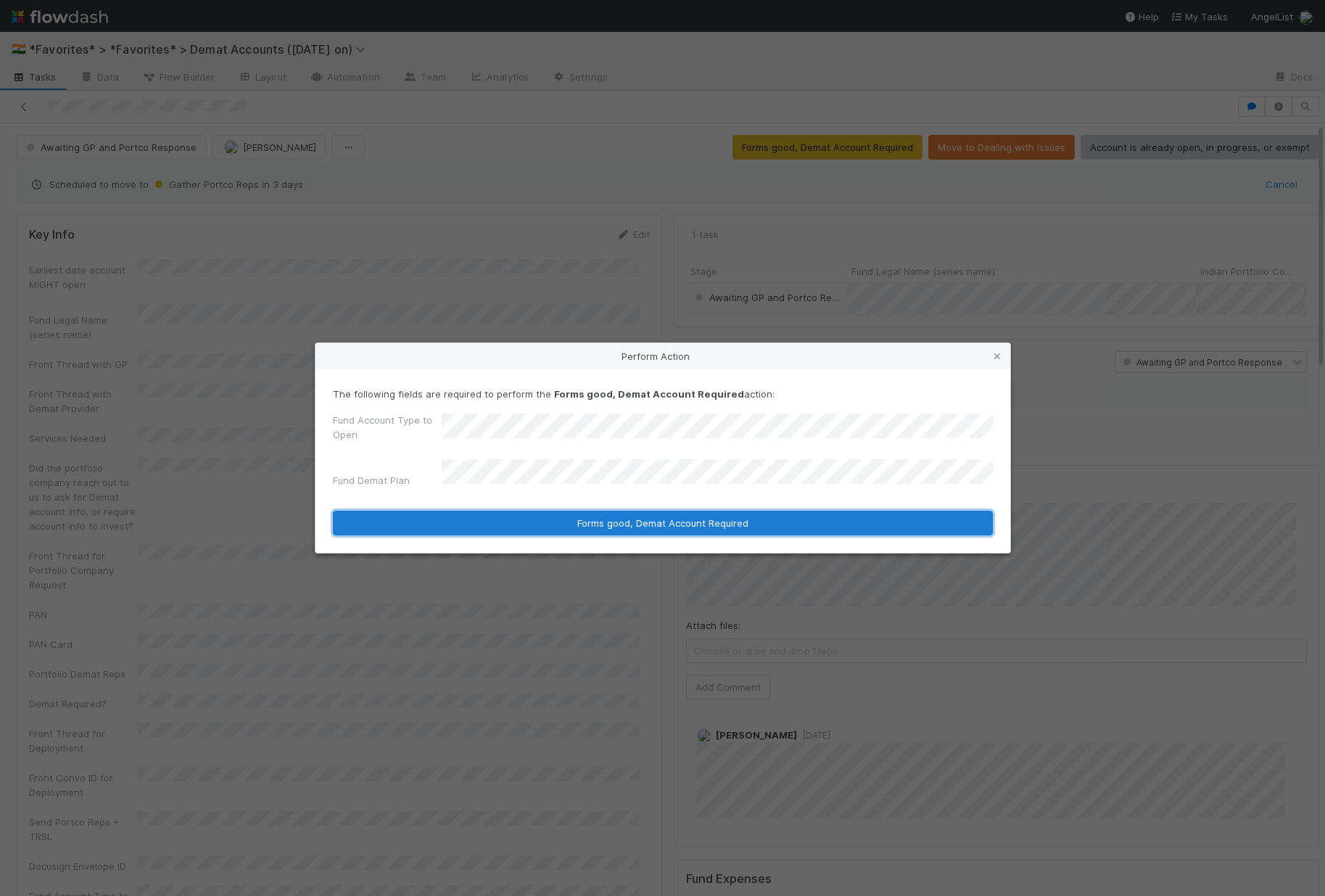
click at [602, 518] on button "Forms good, Demat Account Required" at bounding box center [663, 523] width 660 height 25
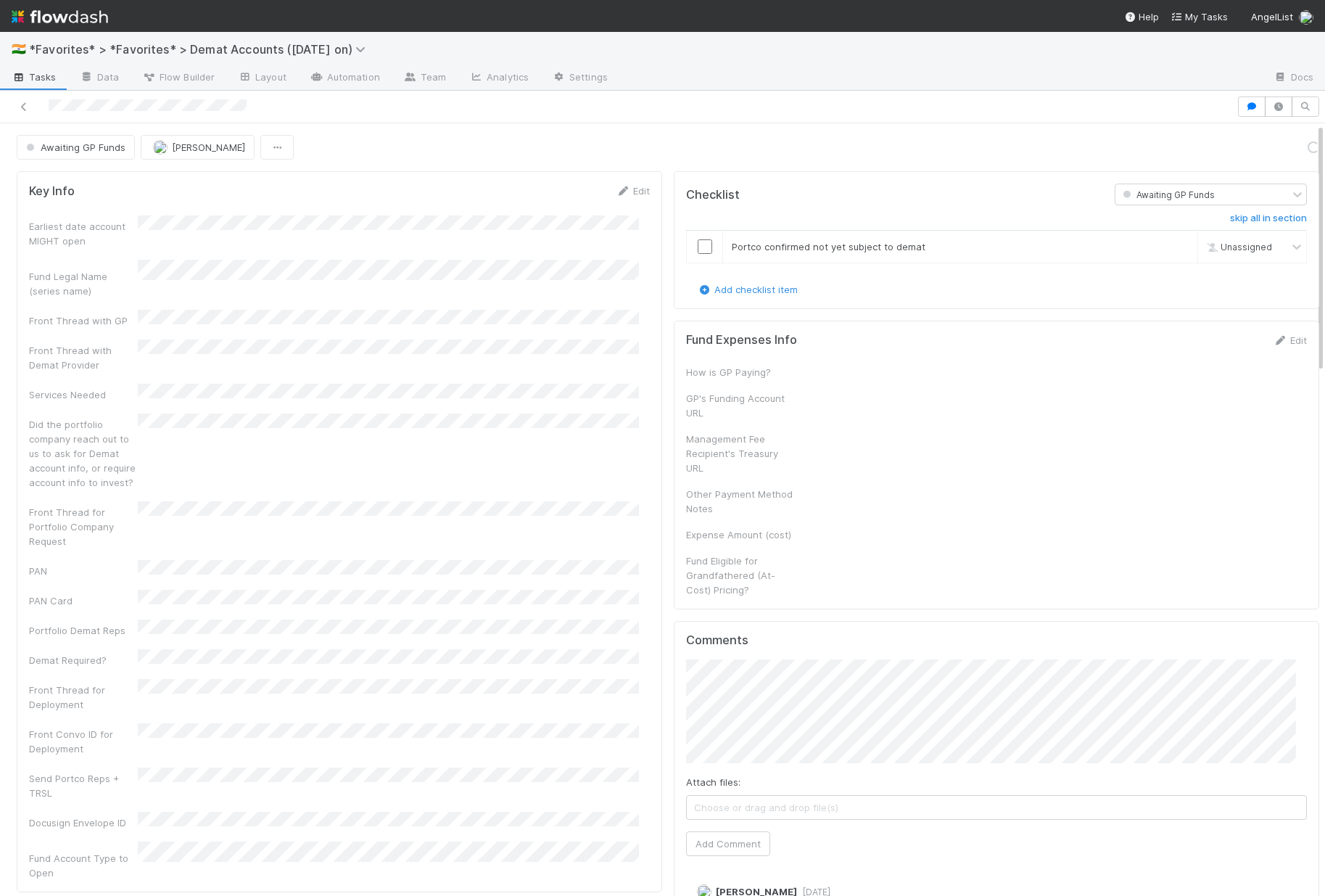
click at [686, 645] on h5 "Comments" at bounding box center [997, 640] width 621 height 15
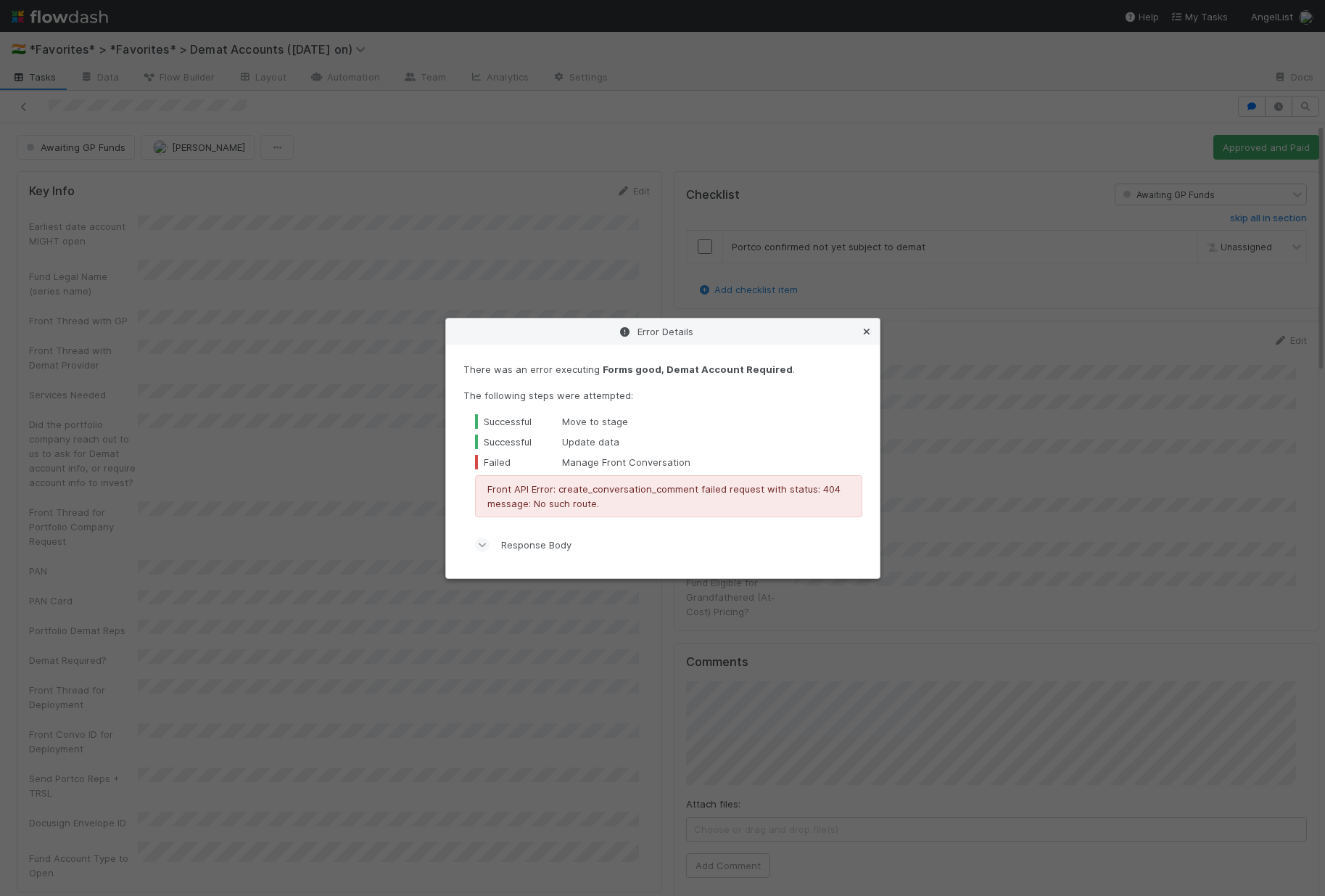
click at [865, 332] on icon at bounding box center [867, 332] width 15 height 10
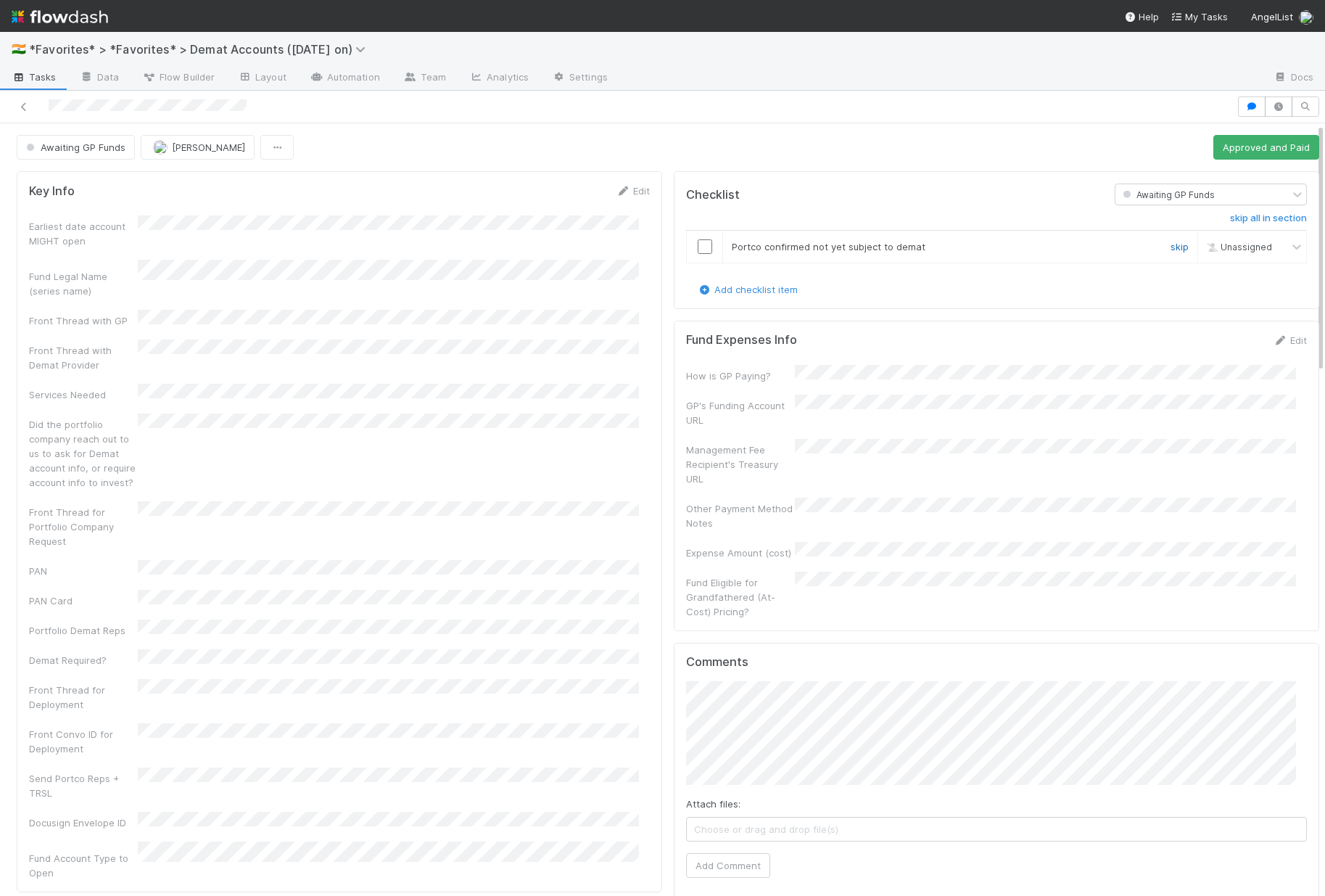
click at [1171, 248] on link "skip" at bounding box center [1180, 247] width 18 height 11
click at [1281, 335] on link "Edit" at bounding box center [1290, 340] width 34 height 11
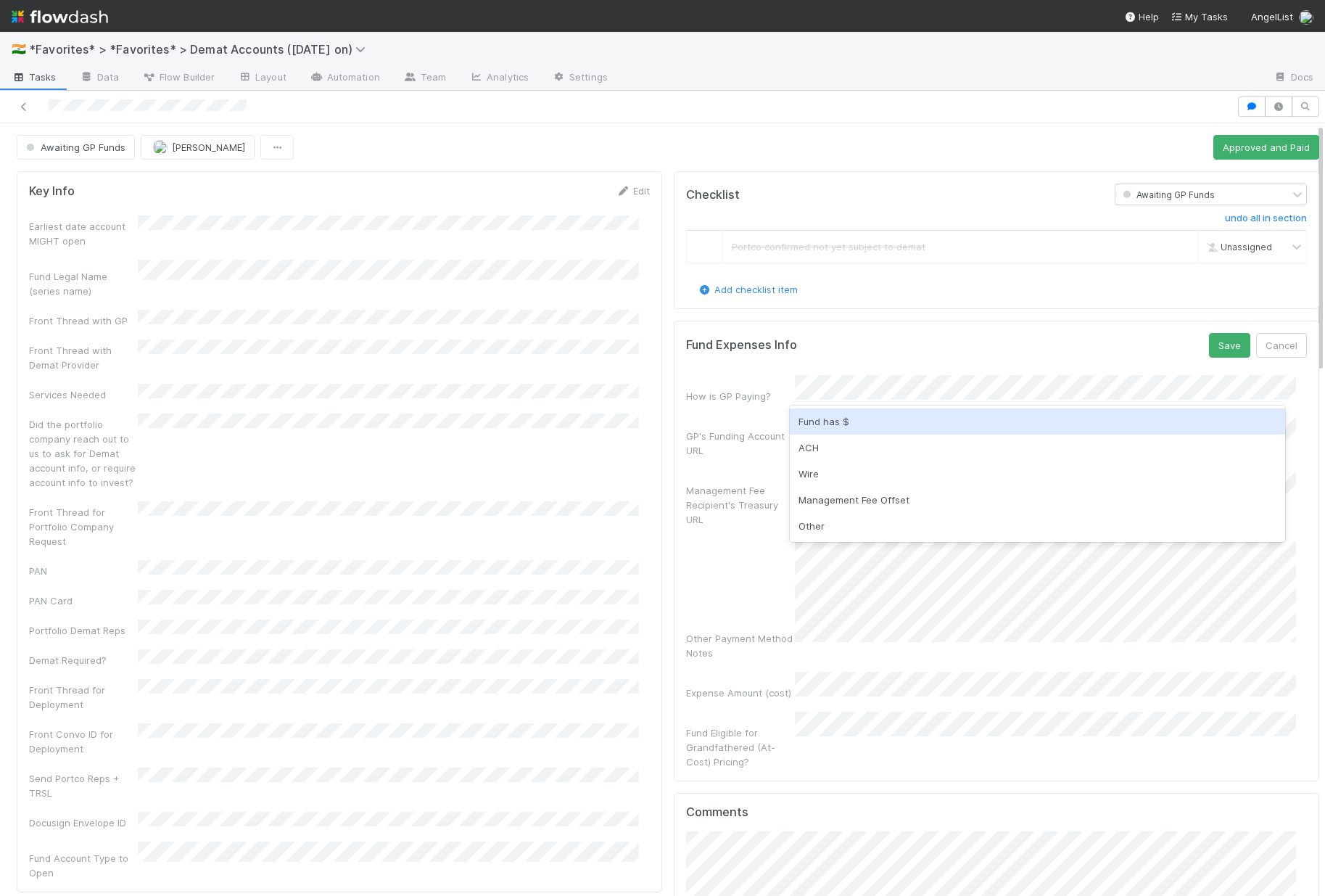
click at [830, 415] on div "Fund has $" at bounding box center [1037, 421] width 495 height 26
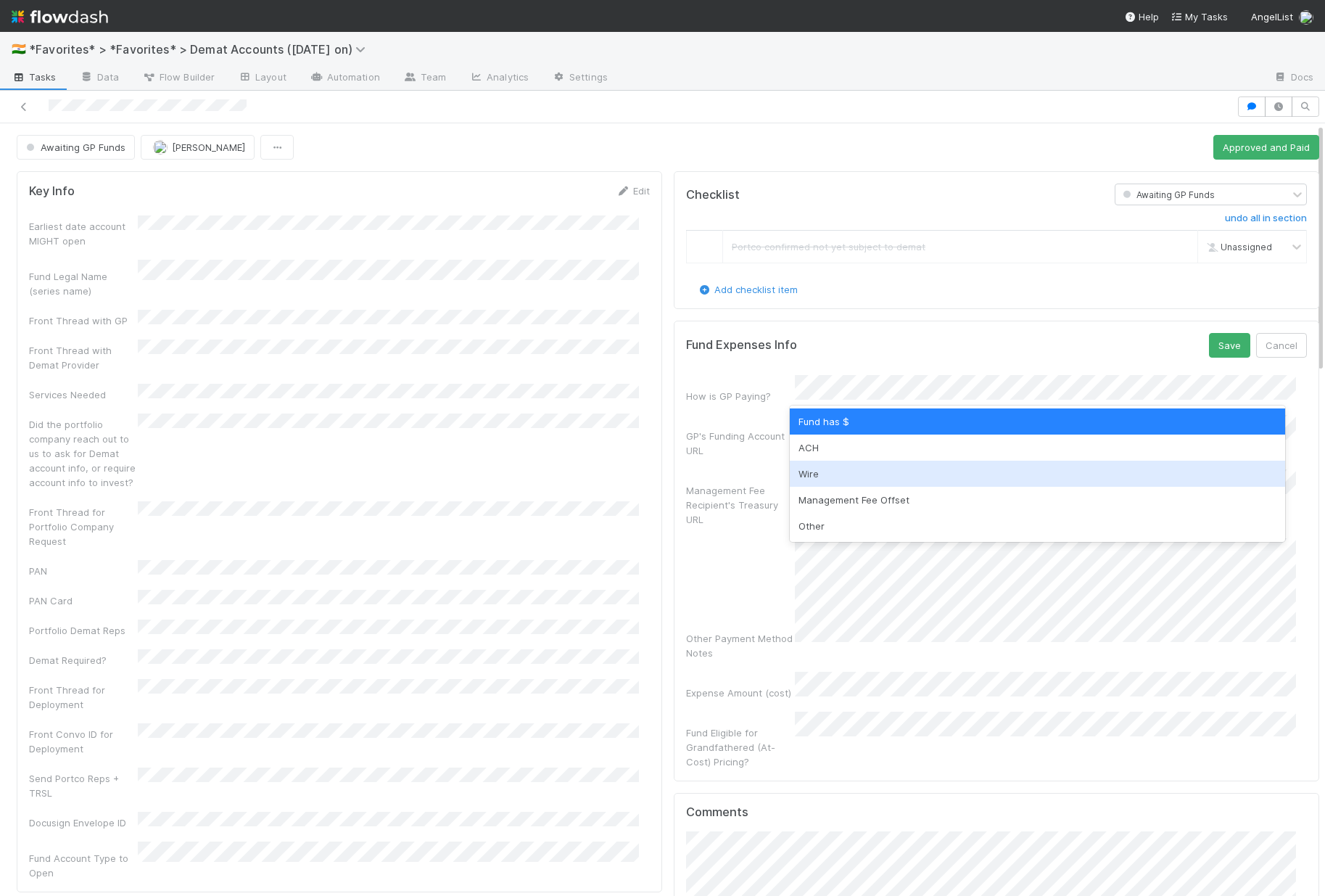
click at [690, 483] on div "Management Fee Recipient's Treasury URL" at bounding box center [740, 505] width 109 height 44
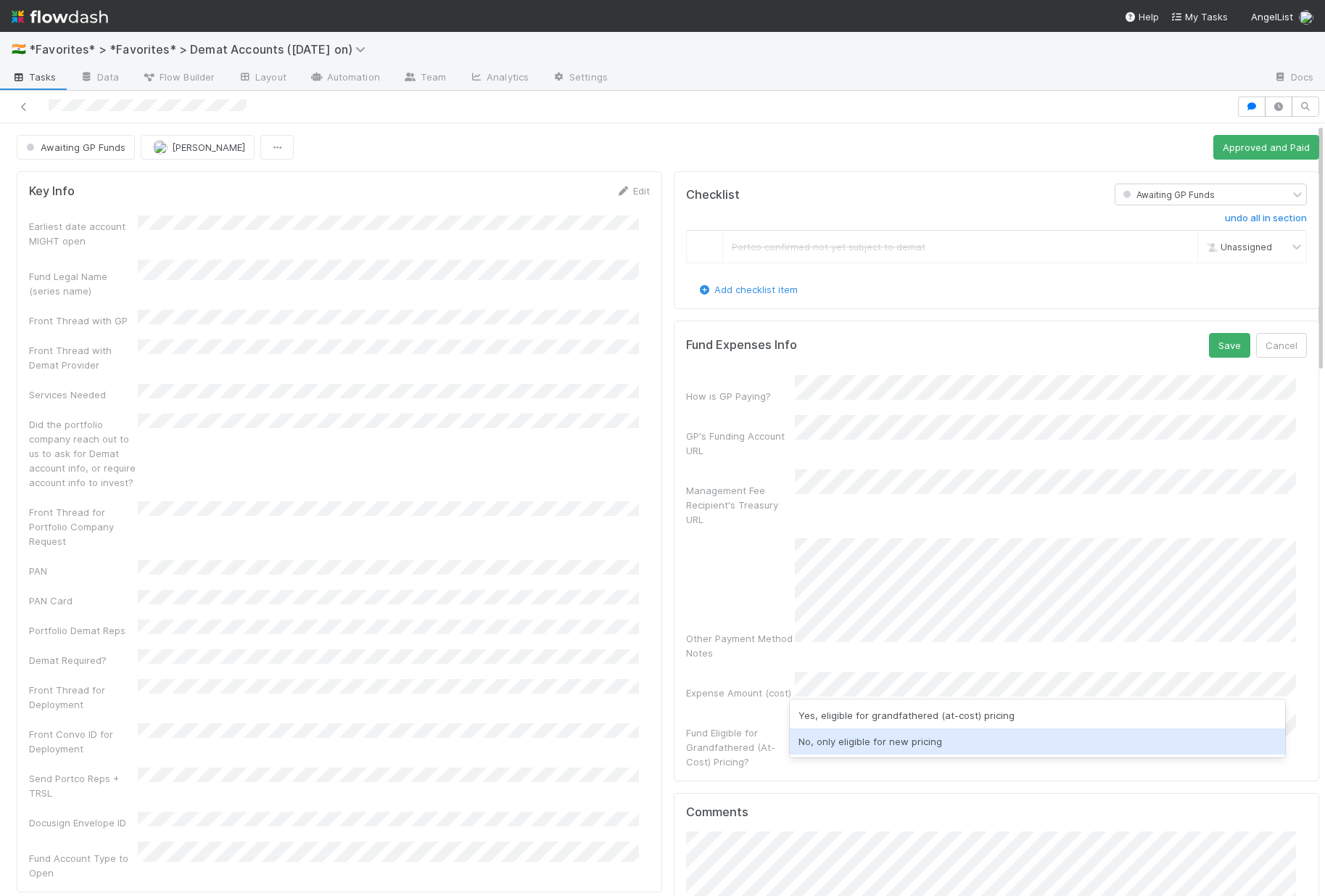
click at [869, 736] on div "No, only eligible for new pricing" at bounding box center [1037, 741] width 495 height 26
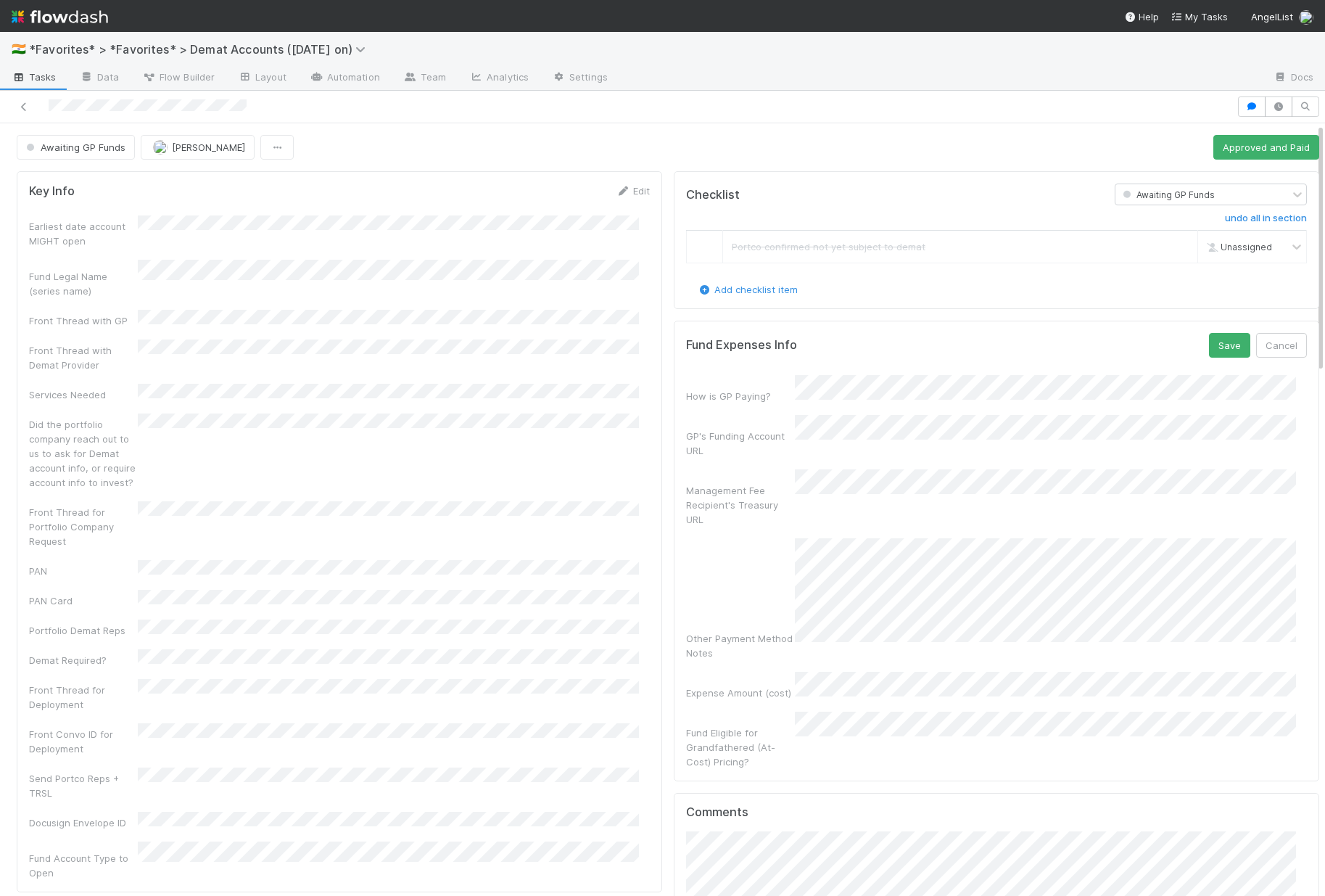
click at [766, 725] on div "Fund Eligible for Grandfathered (At-Cost) Pricing?" at bounding box center [740, 747] width 109 height 44
click at [1211, 342] on button "Save" at bounding box center [1229, 345] width 41 height 25
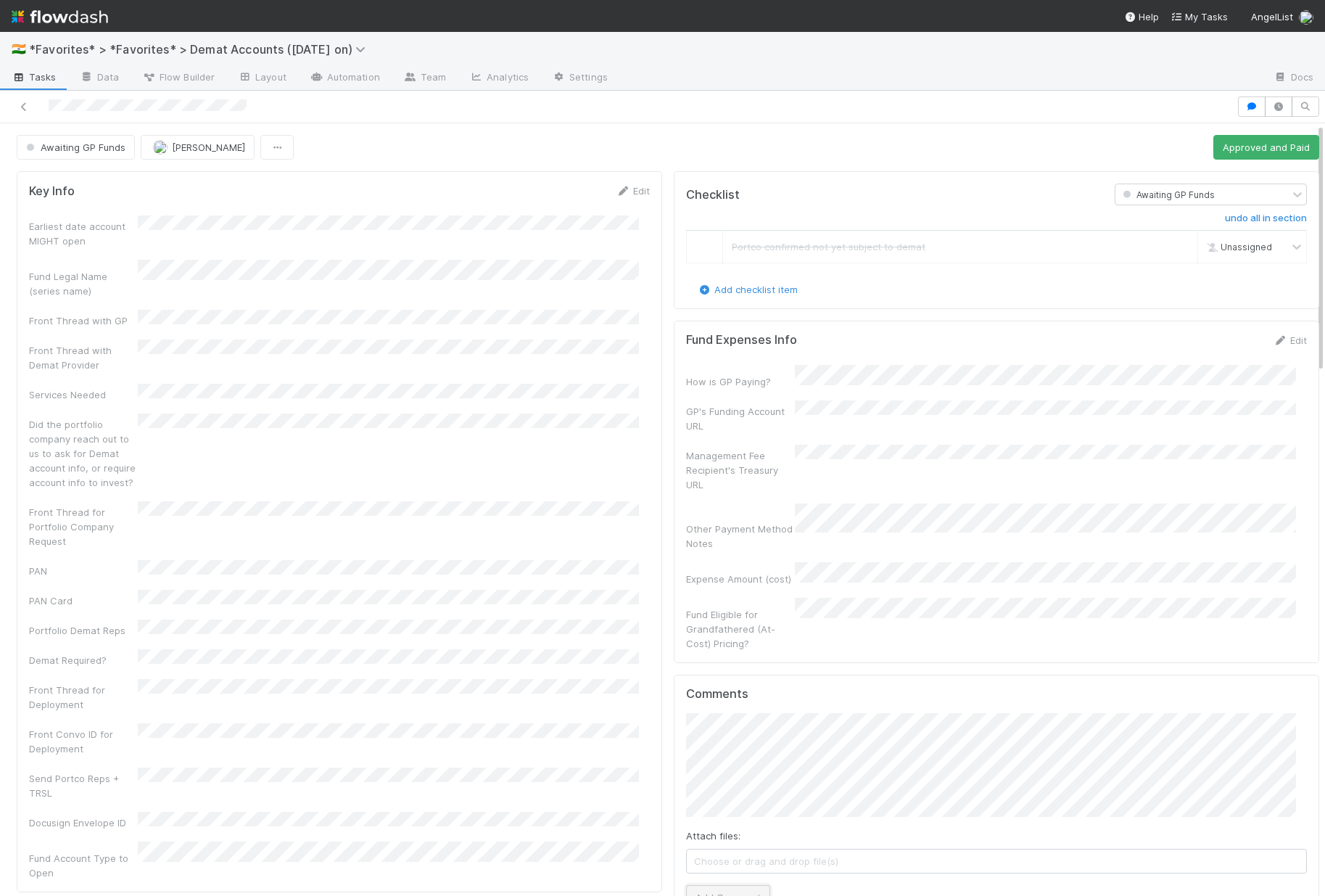
click at [708, 885] on button "Add Comment" at bounding box center [728, 897] width 84 height 25
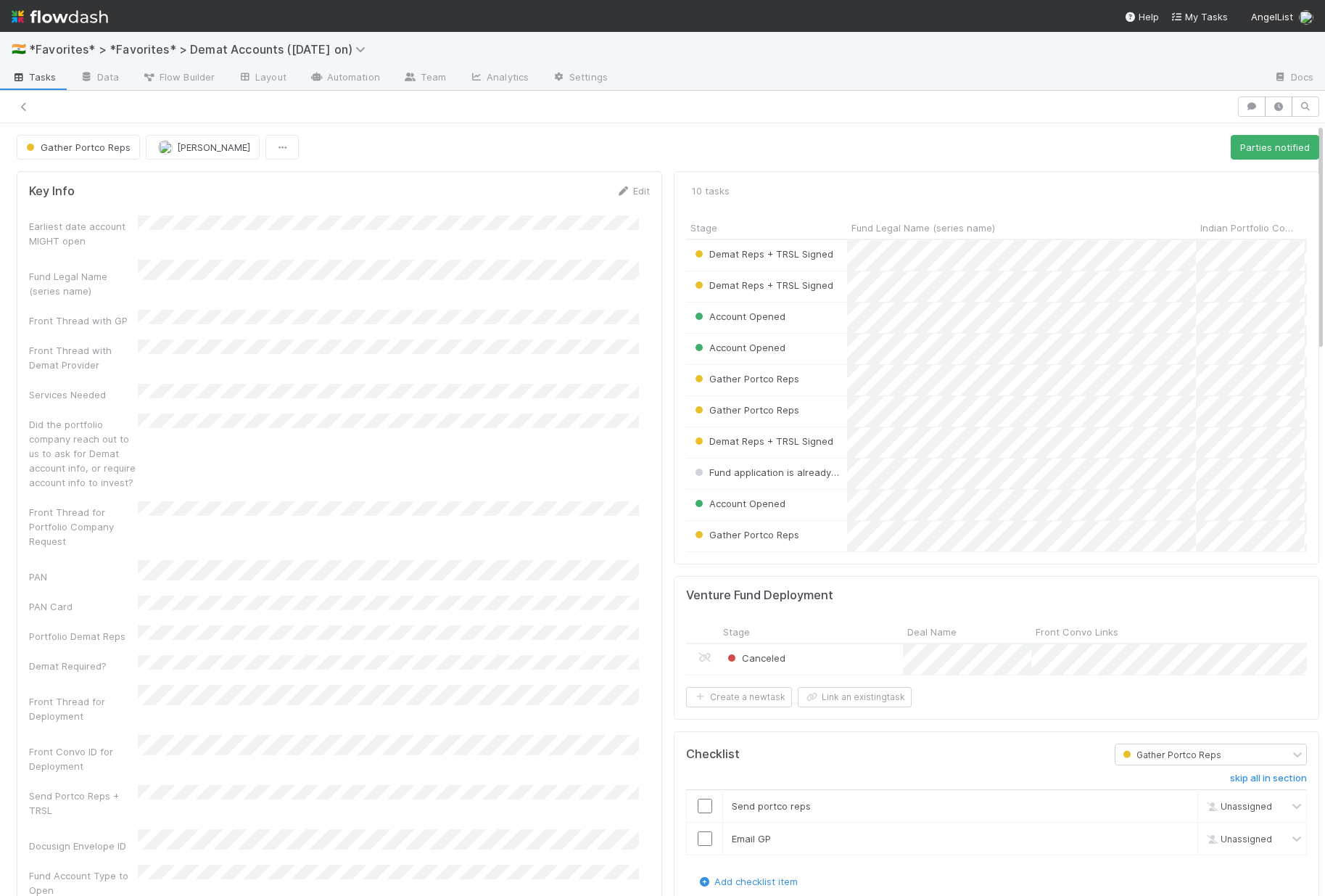
scroll to position [284, 599]
drag, startPoint x: 1183, startPoint y: 233, endPoint x: 1031, endPoint y: 227, distance: 152.1
click at [1042, 227] on div at bounding box center [1044, 229] width 3 height 15
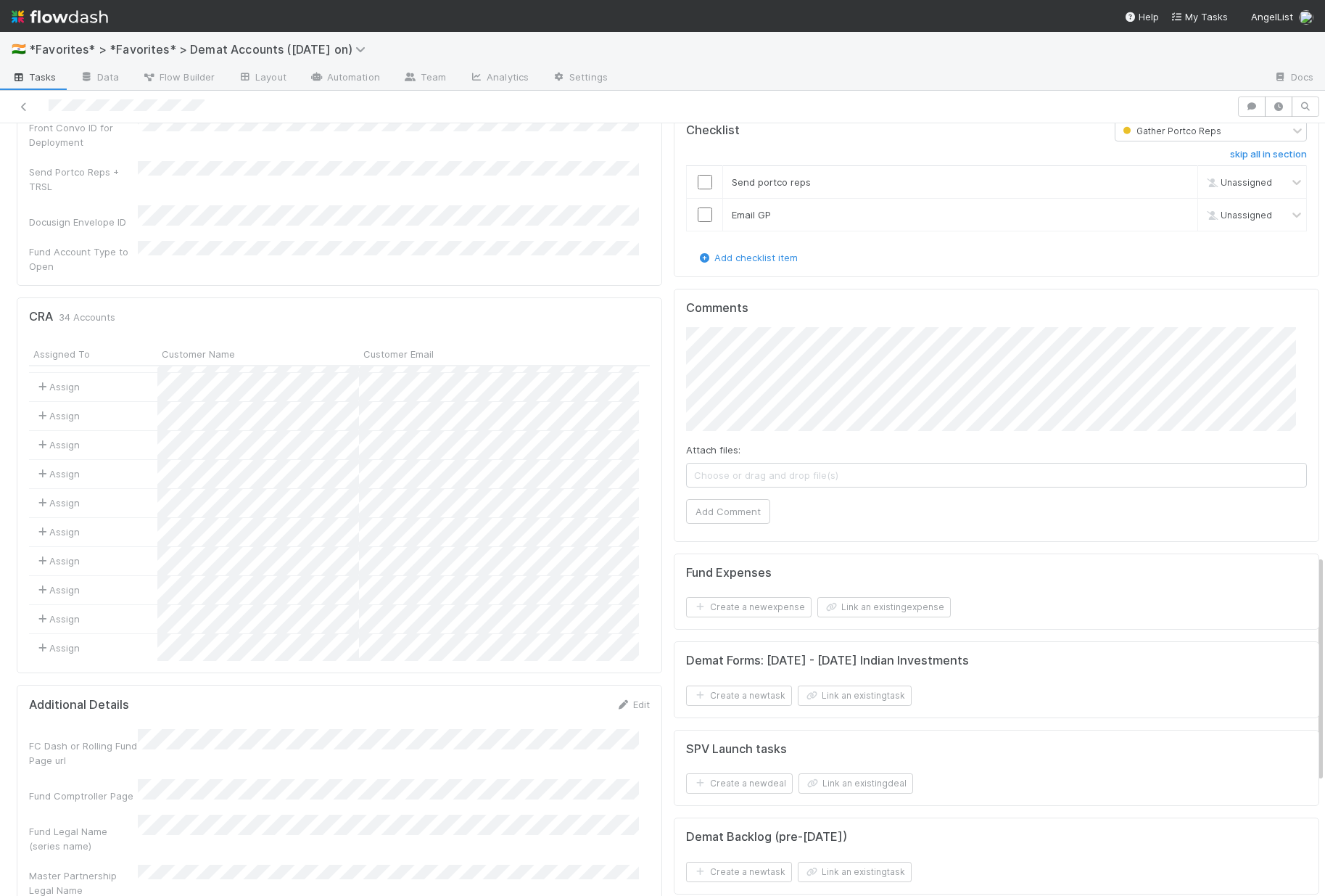
scroll to position [0, 0]
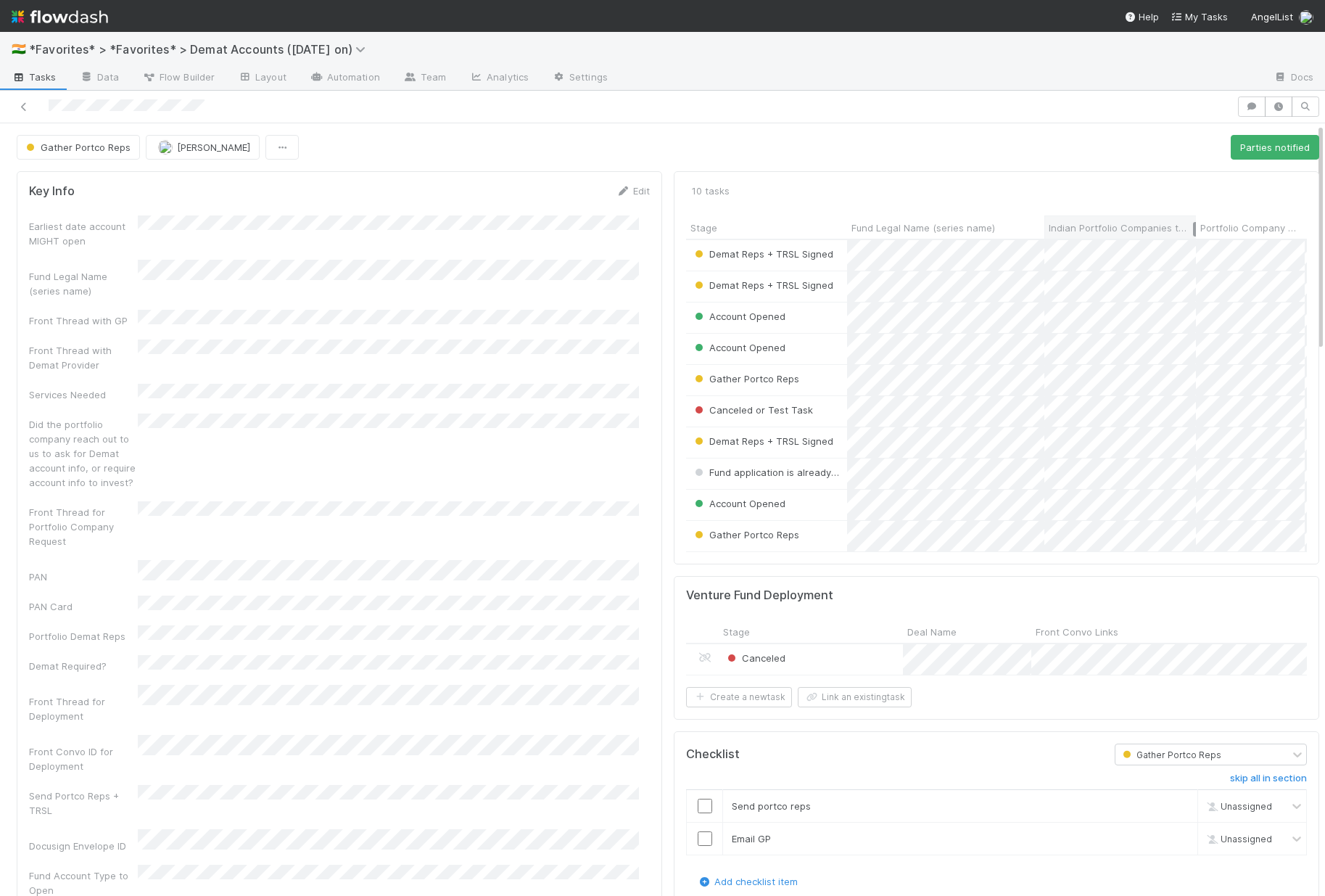
drag, startPoint x: 1140, startPoint y: 225, endPoint x: 1183, endPoint y: 223, distance: 43.0
click at [1194, 223] on div at bounding box center [1195, 229] width 3 height 15
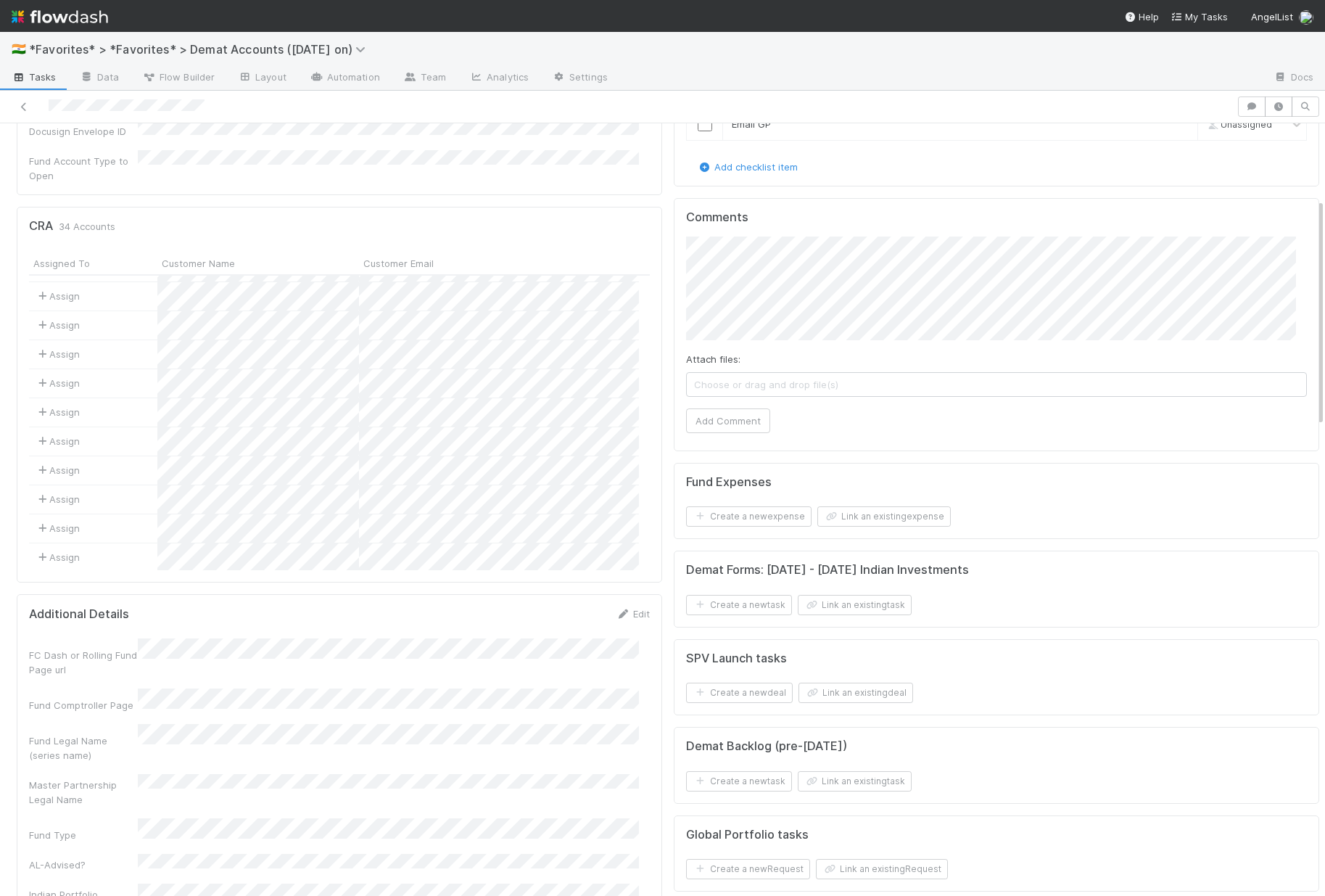
scroll to position [1177, 0]
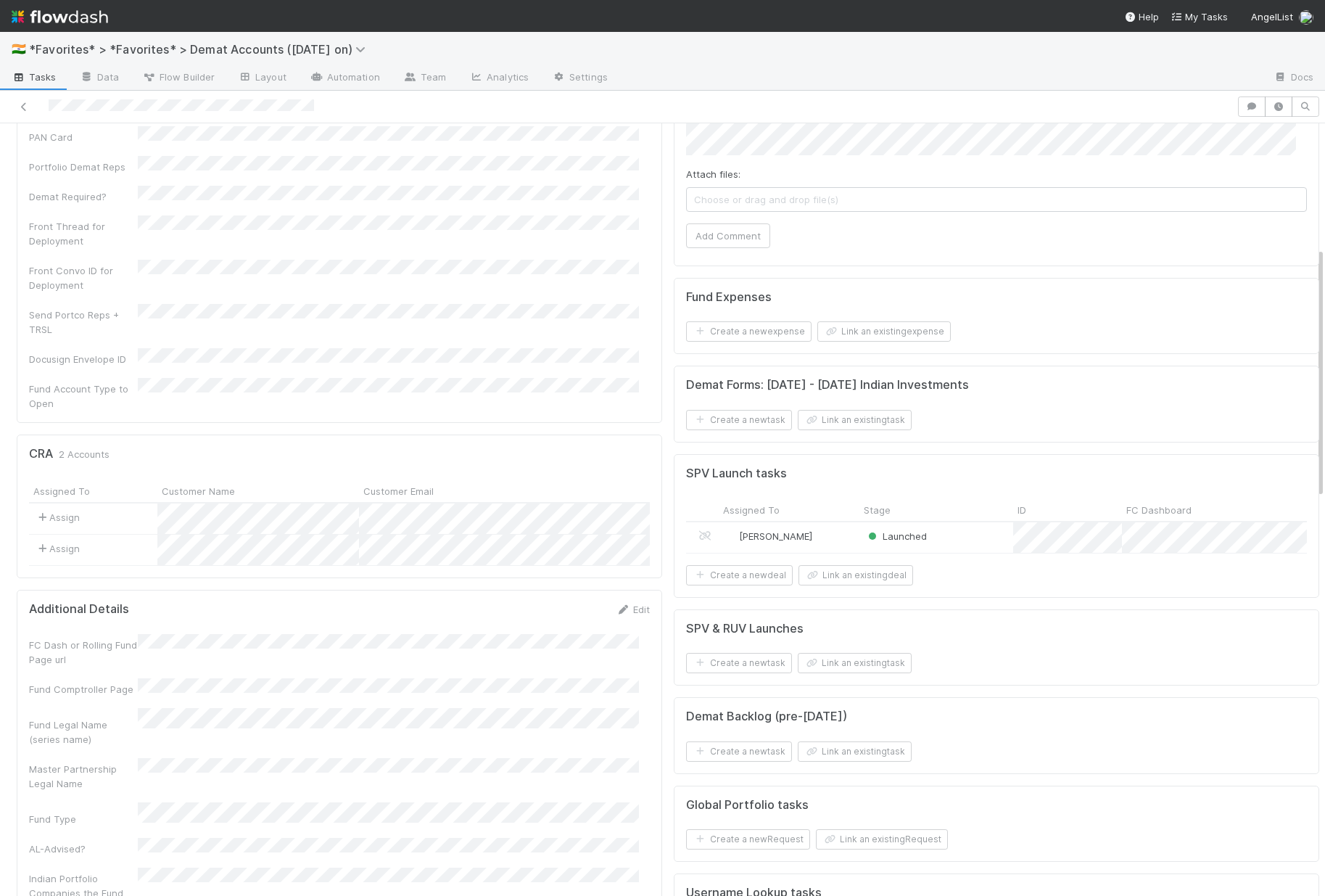
scroll to position [473, 0]
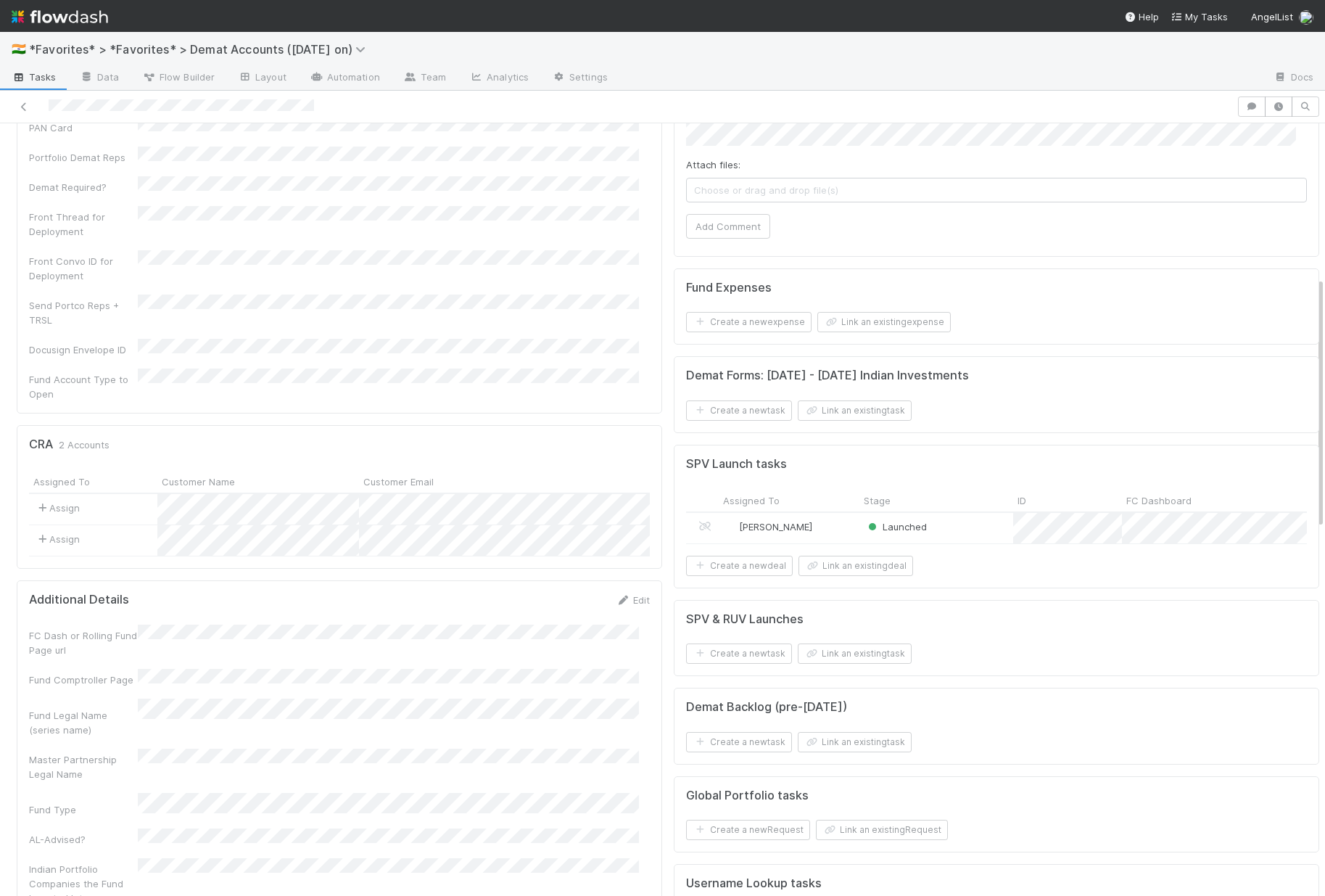
click at [956, 544] on div "Launched" at bounding box center [936, 528] width 154 height 31
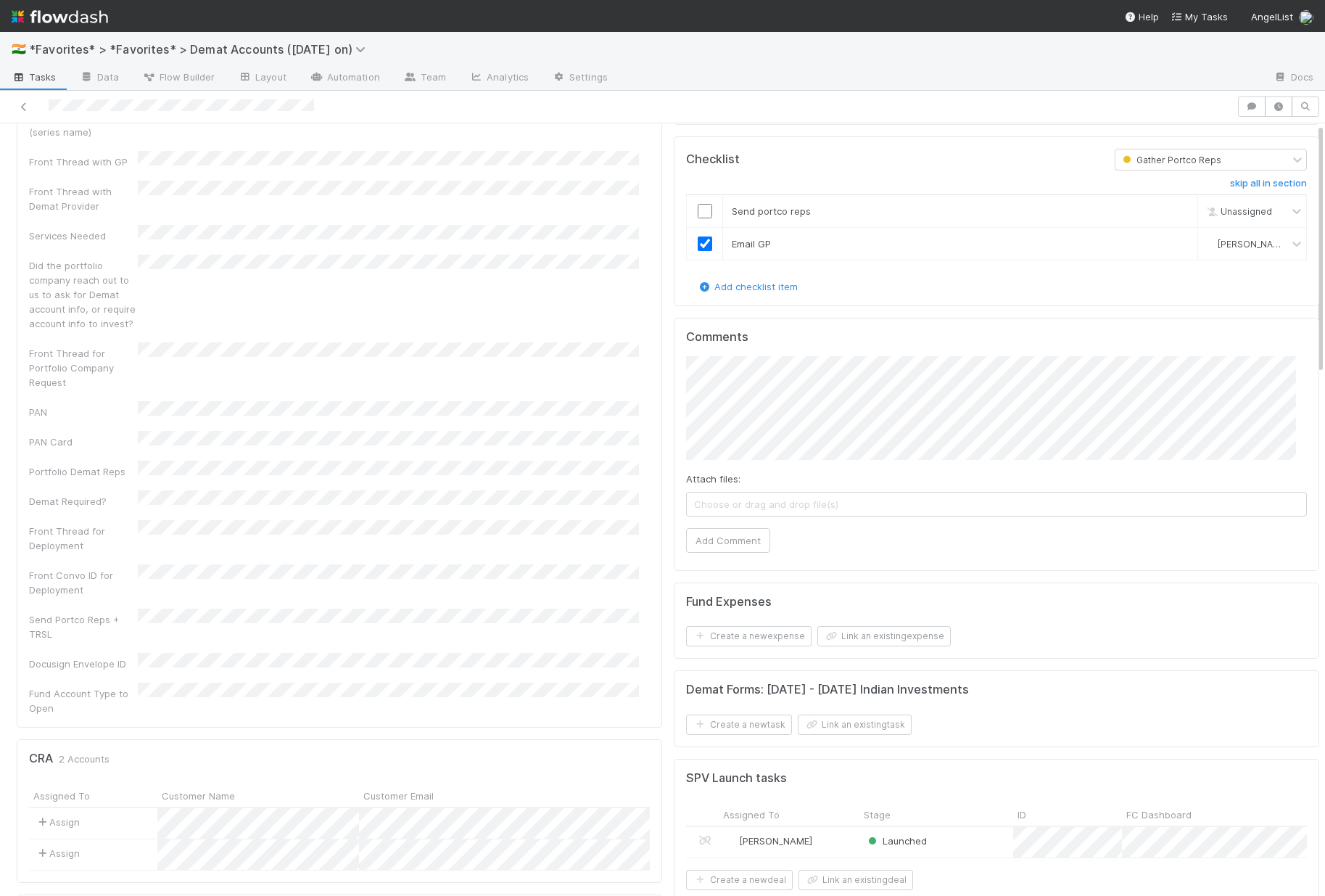
scroll to position [0, 0]
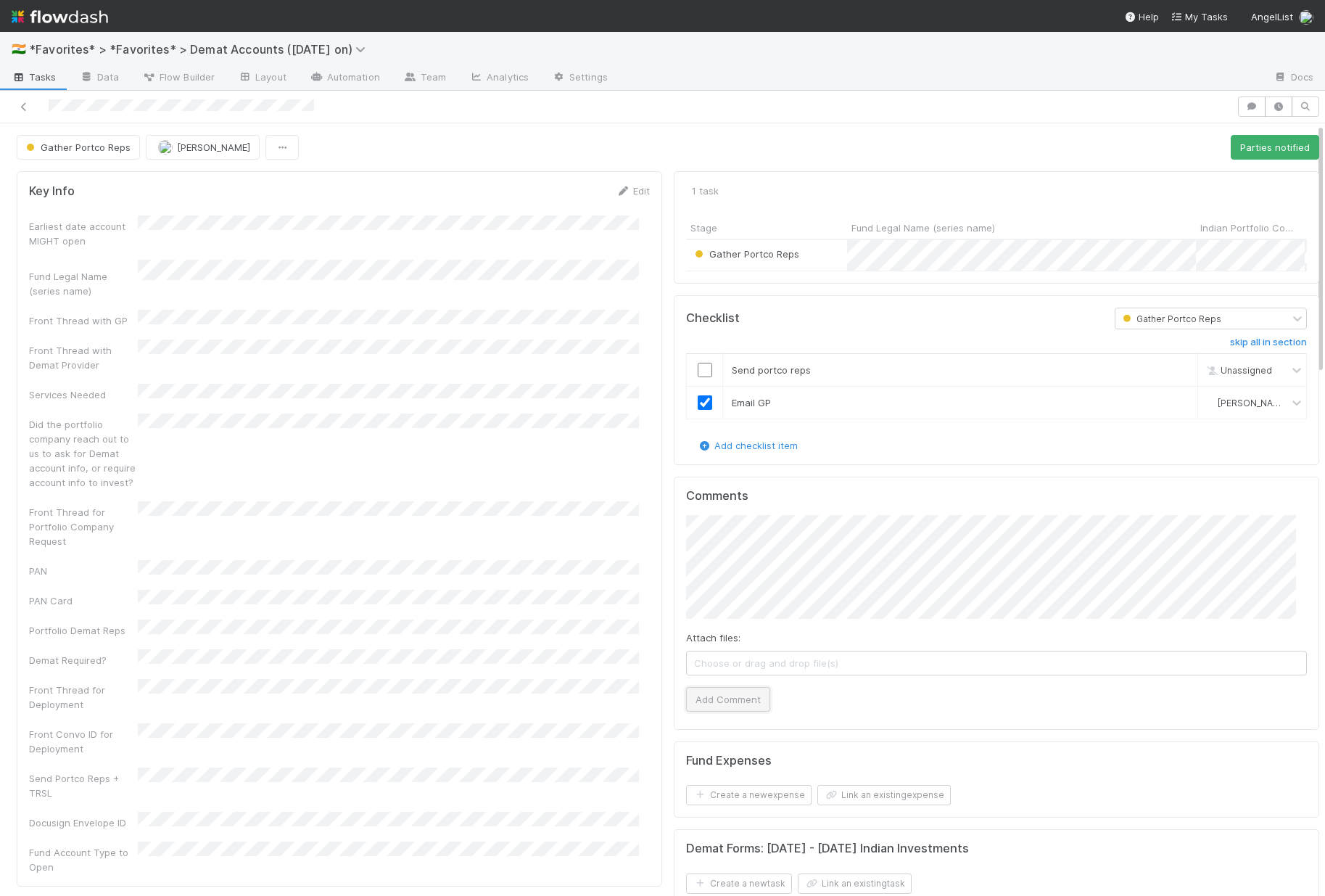
click at [744, 711] on button "Add Comment" at bounding box center [728, 699] width 84 height 25
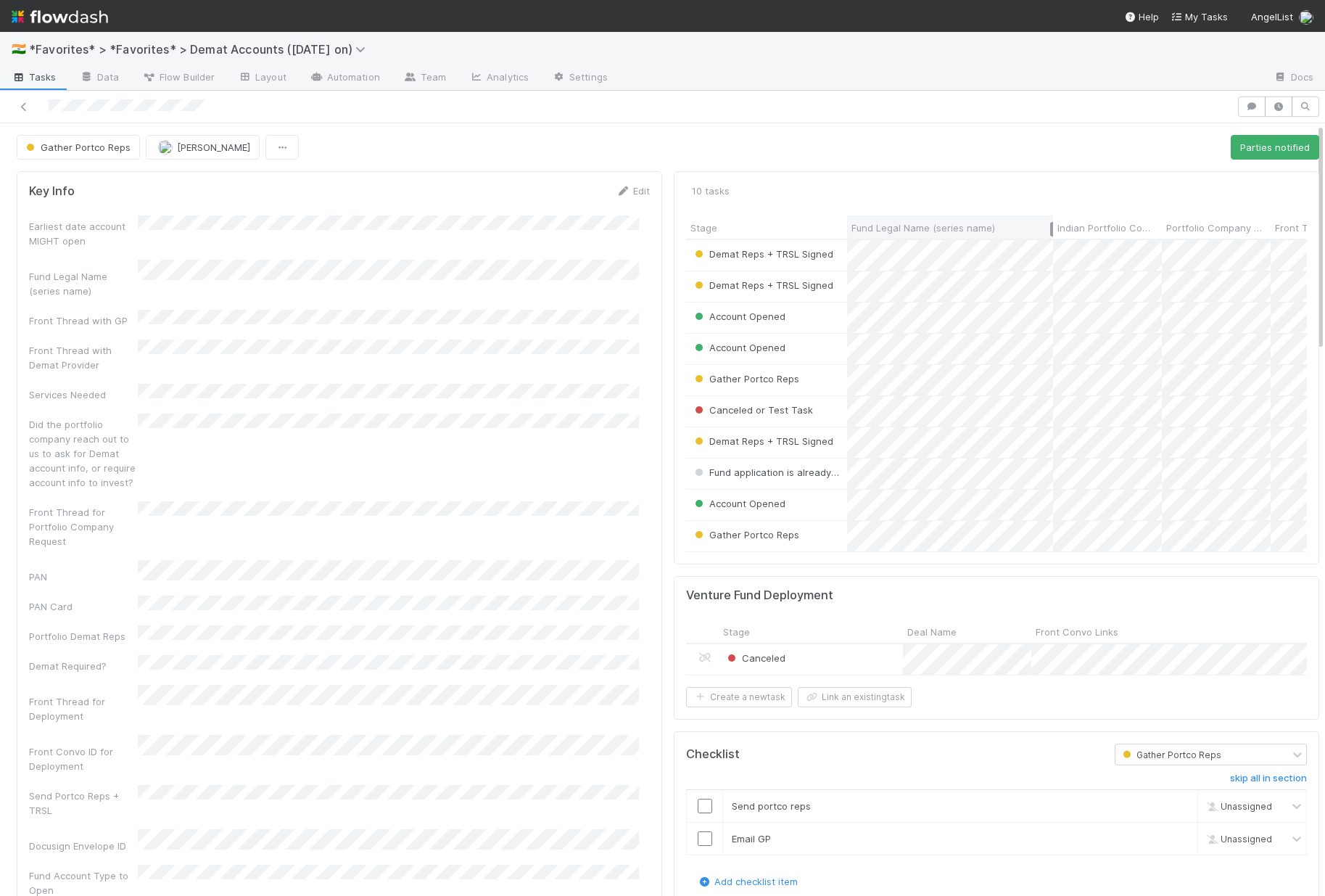
drag, startPoint x: 1181, startPoint y: 226, endPoint x: 1039, endPoint y: 229, distance: 142.0
click at [1050, 229] on div at bounding box center [1052, 229] width 3 height 15
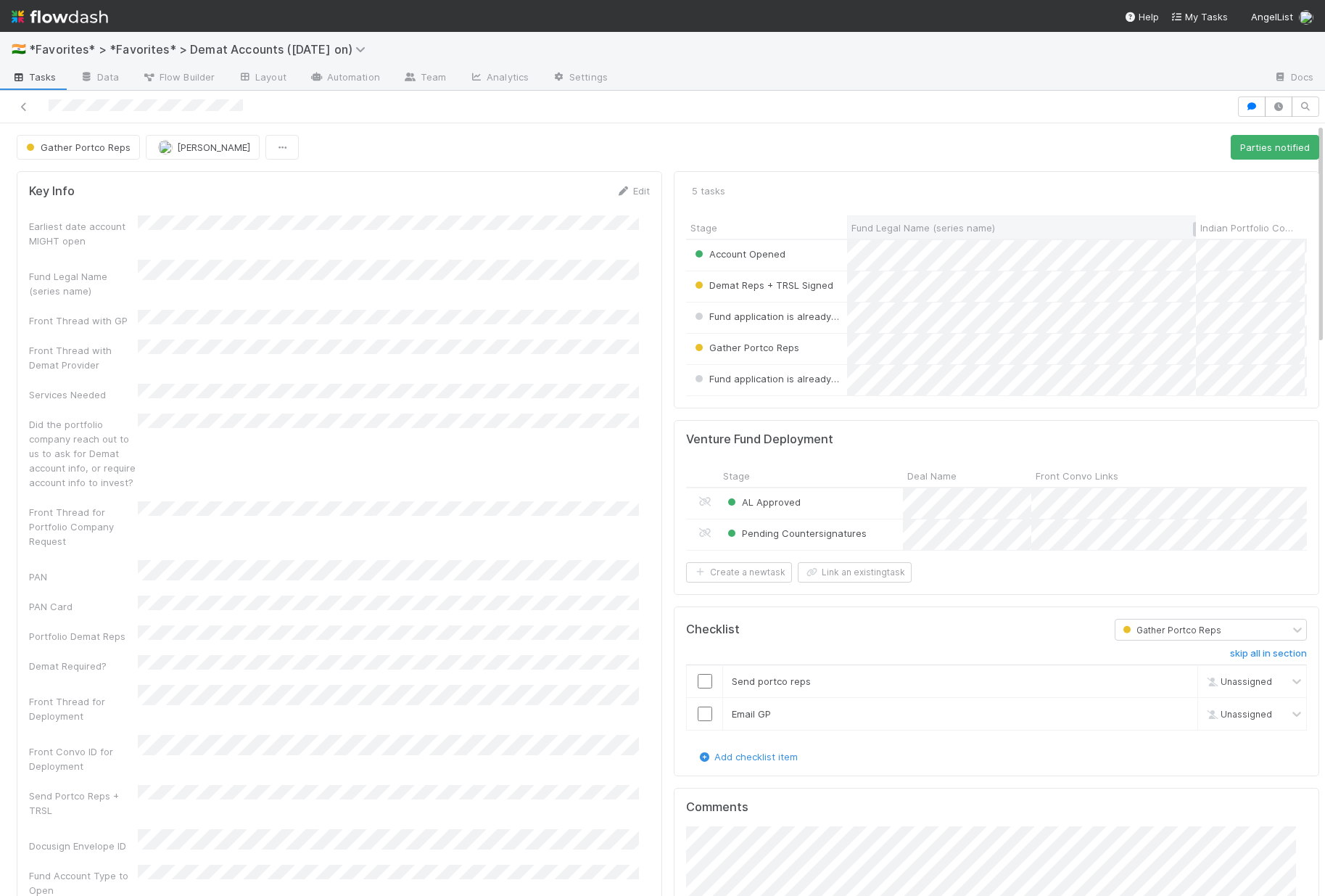
drag, startPoint x: 1180, startPoint y: 225, endPoint x: 1106, endPoint y: 229, distance: 74.1
click at [1106, 229] on div "Fund Legal Name (series name)" at bounding box center [1022, 227] width 341 height 15
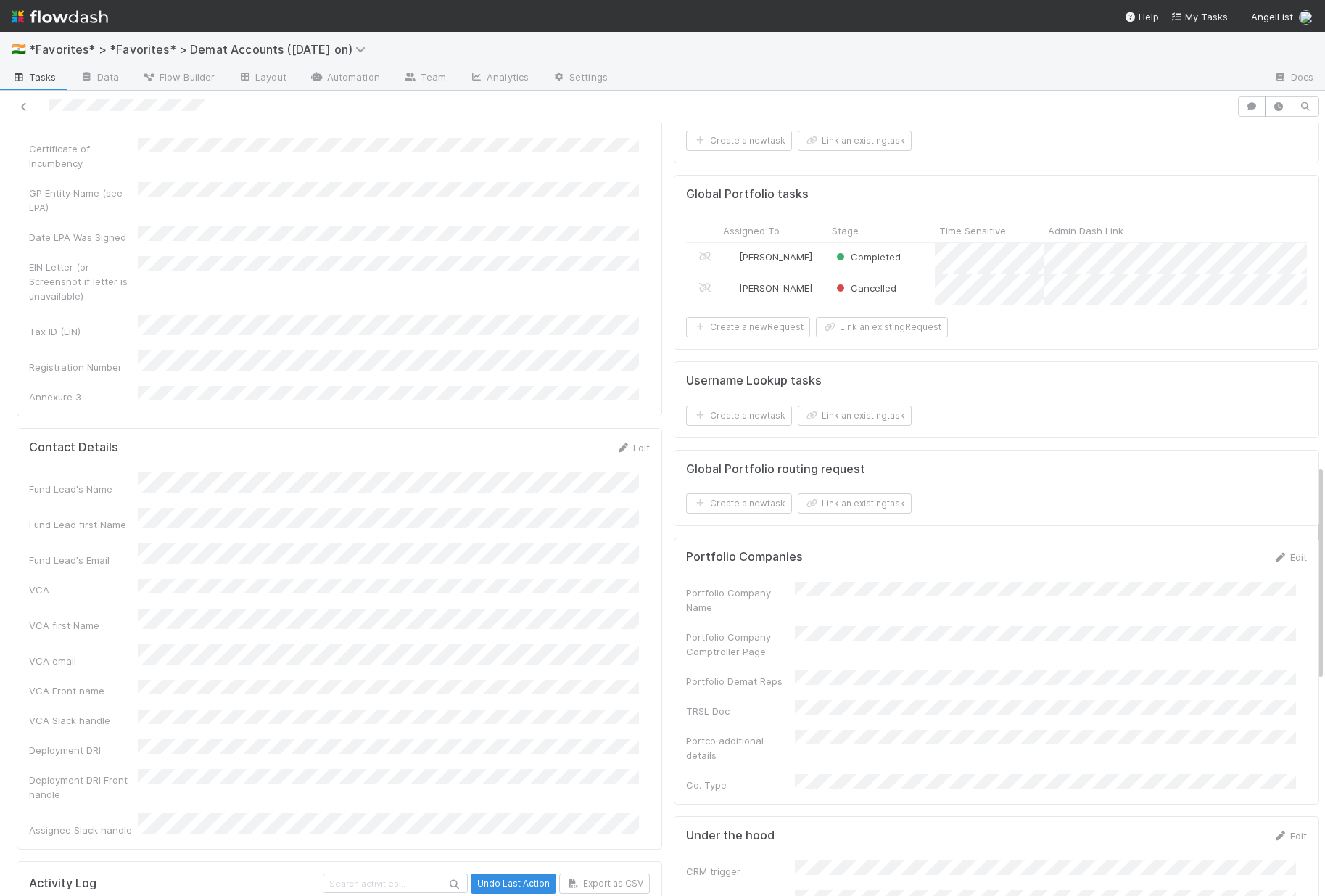
scroll to position [1223, 0]
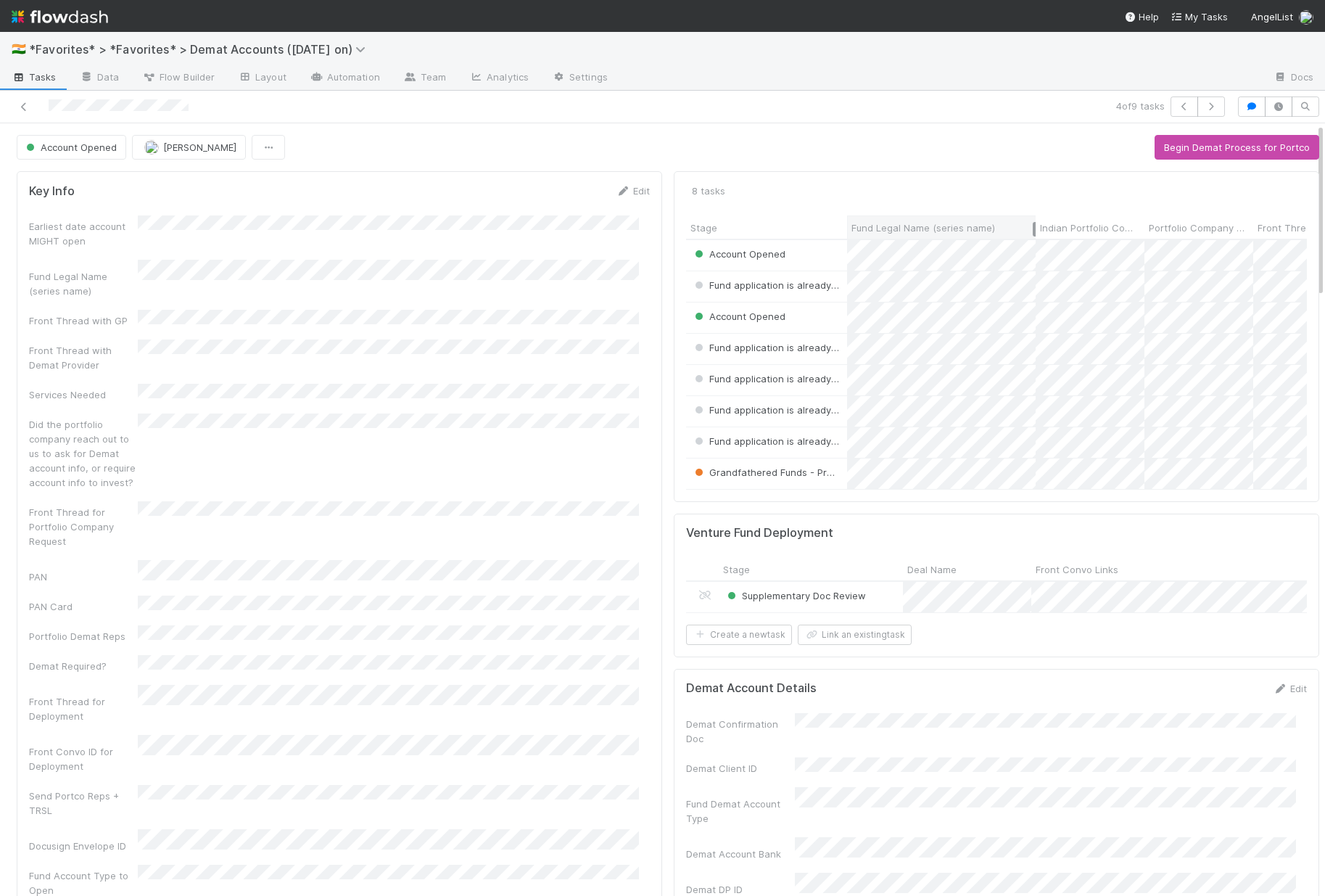
drag, startPoint x: 1181, startPoint y: 228, endPoint x: 1021, endPoint y: 227, distance: 160.0
click at [1033, 227] on div at bounding box center [1035, 229] width 3 height 15
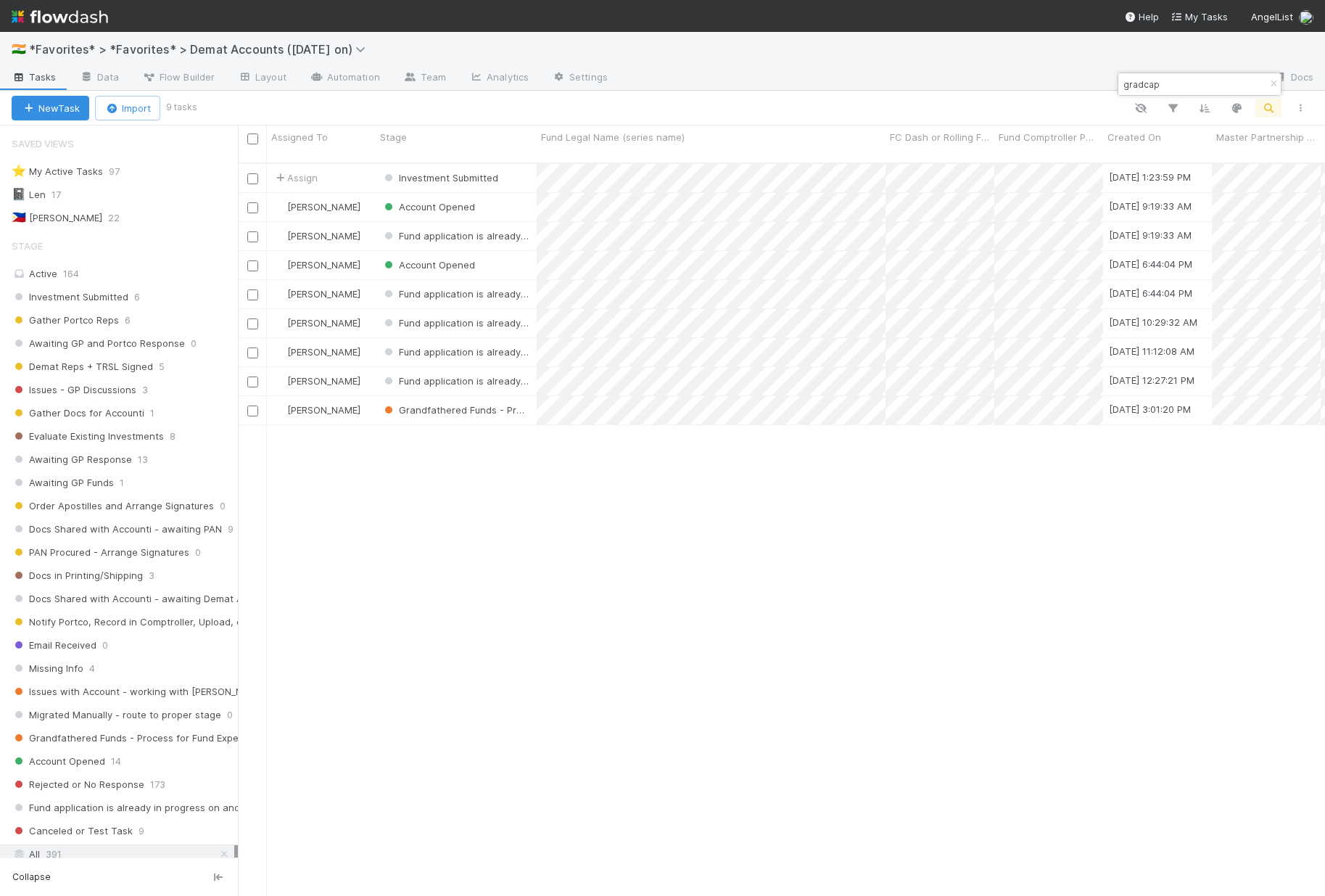
scroll to position [734, 1077]
drag, startPoint x: 1124, startPoint y: 87, endPoint x: 1180, endPoint y: 83, distance: 56.1
click at [1180, 83] on input "gradcap" at bounding box center [1194, 85] width 145 height 18
paste input "ANMOL MAINI VENTURES"
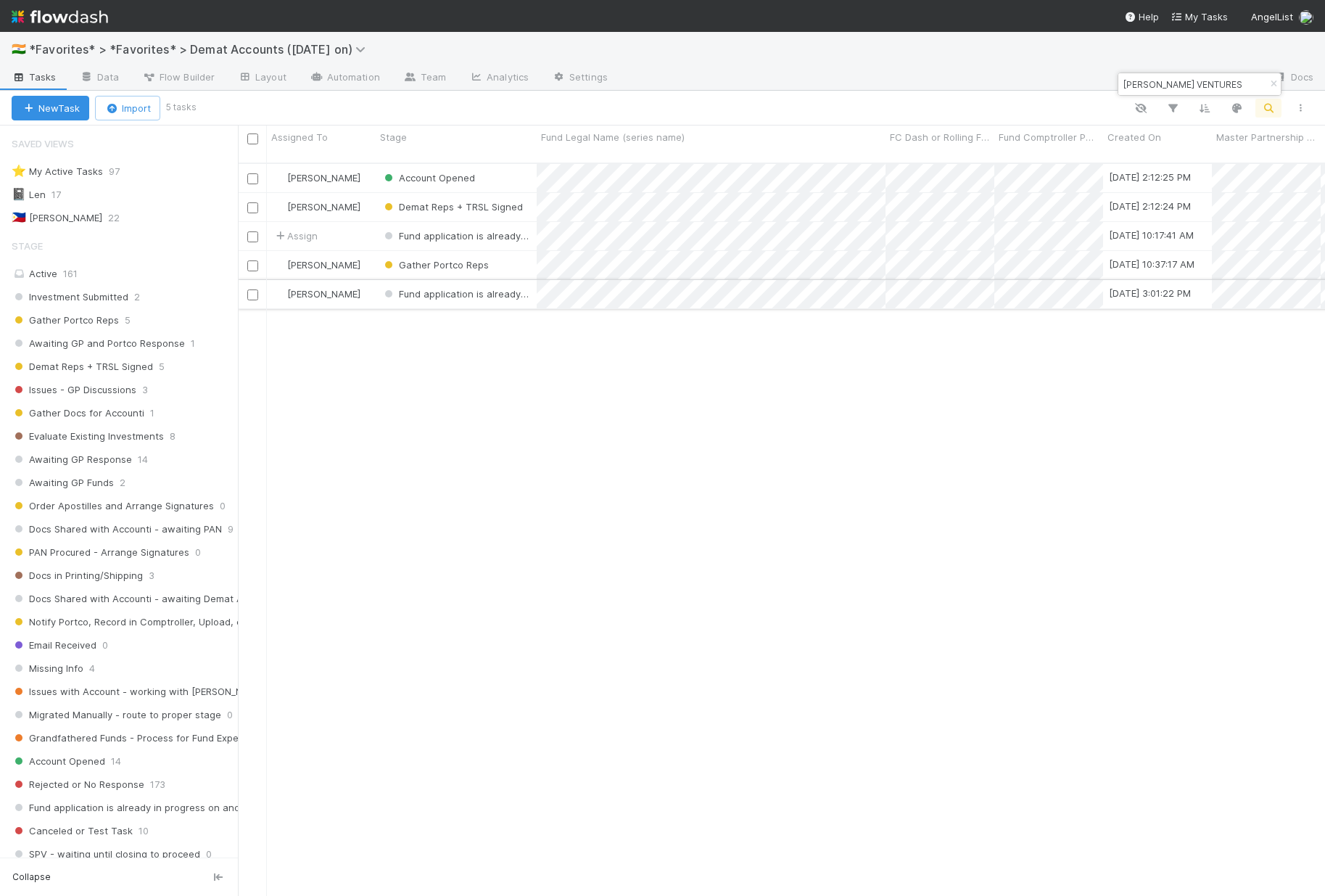
type input "ANMOL MAINI VENTURES"
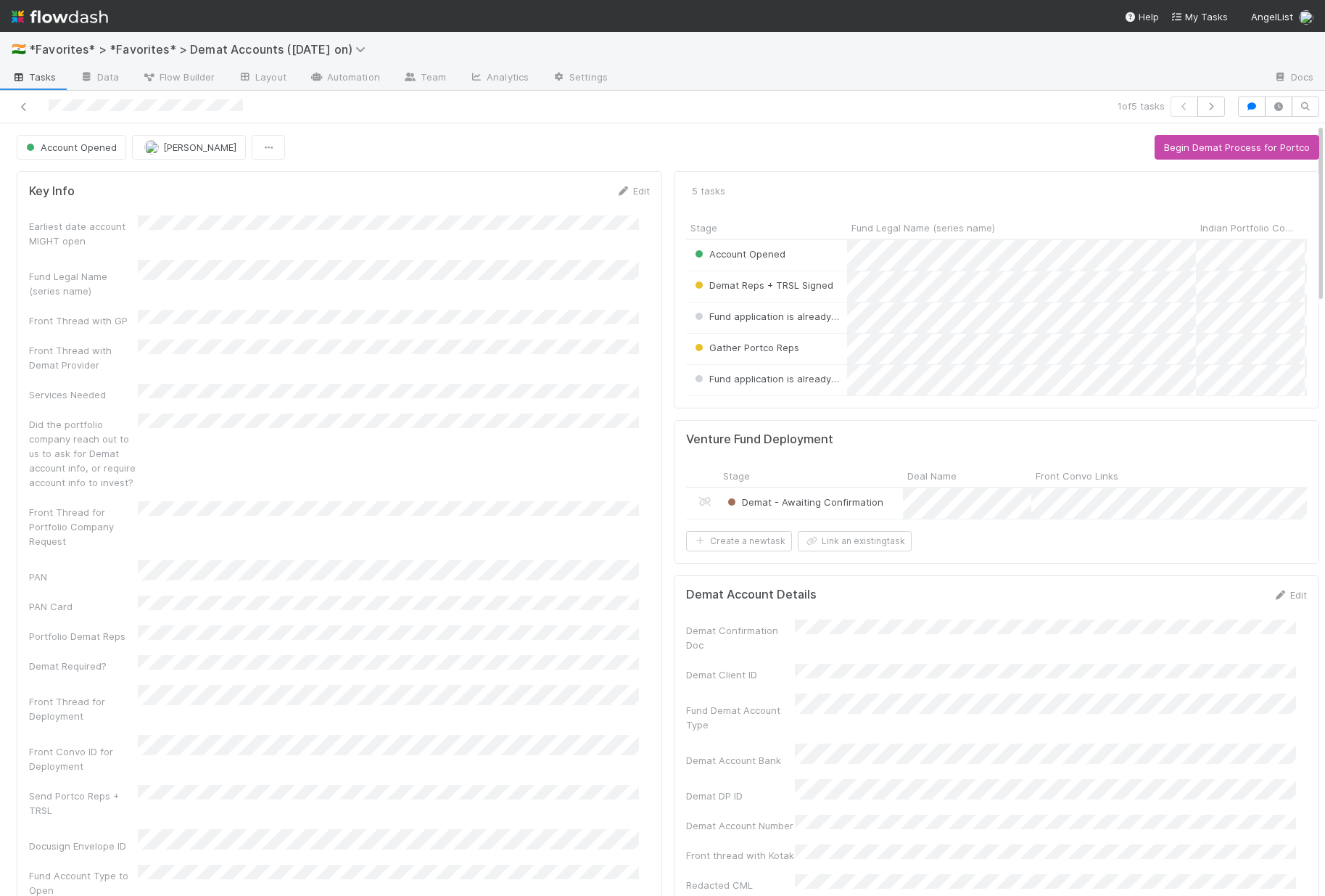
scroll to position [284, 599]
drag, startPoint x: 1182, startPoint y: 227, endPoint x: 1065, endPoint y: 227, distance: 117.0
click at [1077, 227] on div at bounding box center [1078, 229] width 3 height 15
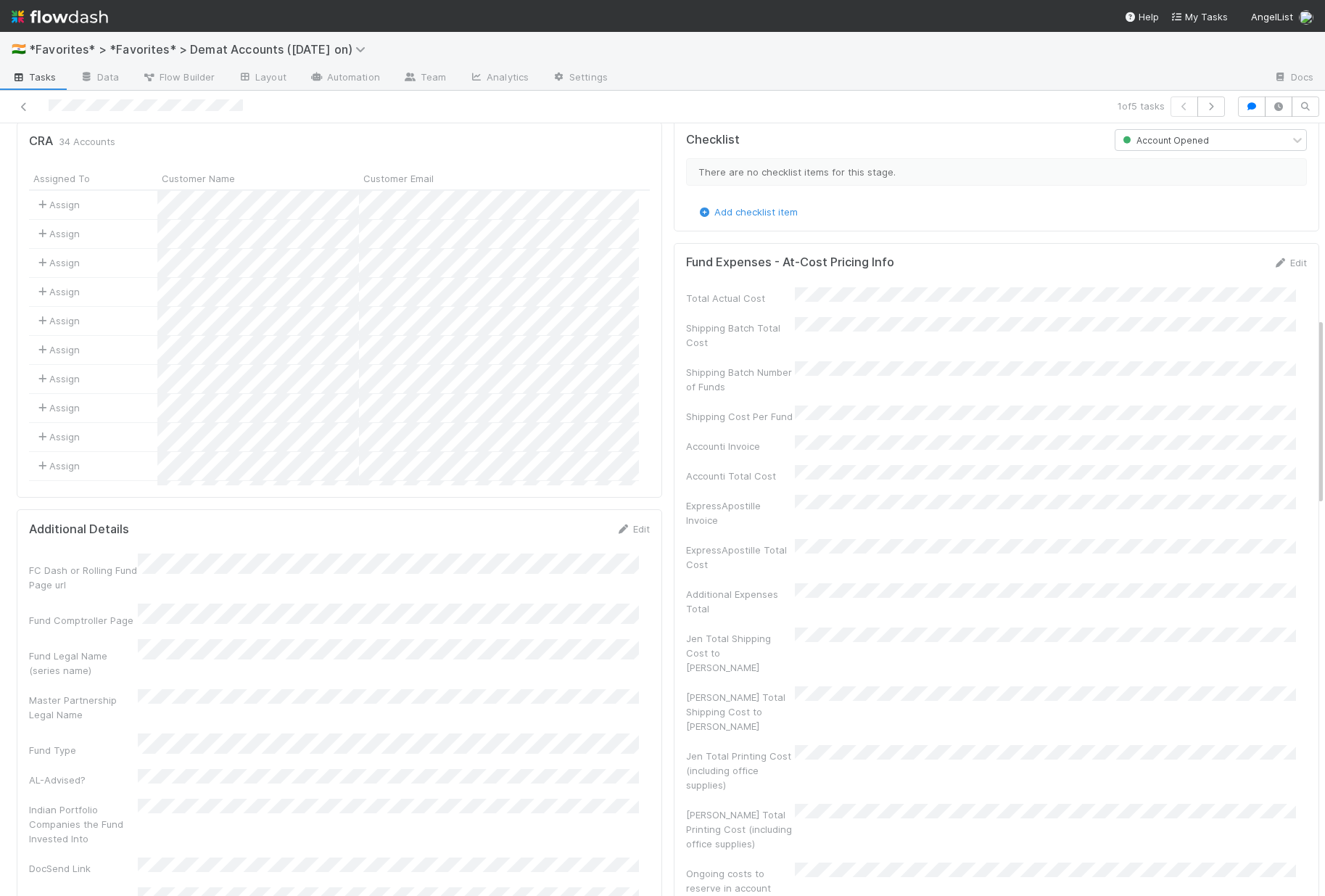
scroll to position [878, 0]
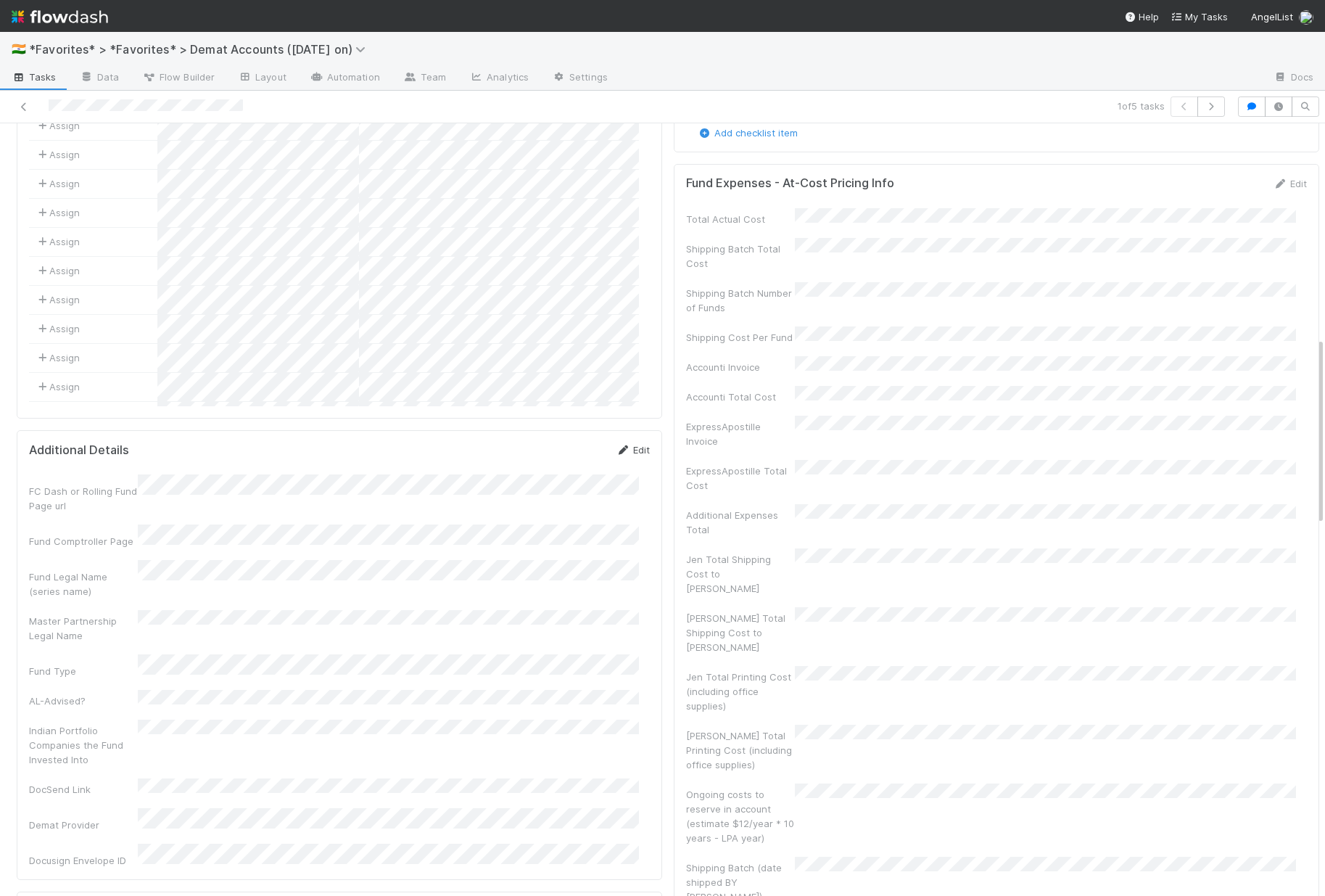
click at [624, 444] on link "Edit" at bounding box center [633, 449] width 34 height 11
click at [156, 640] on div "FC Dash or Rolling Fund Page url Fund Comptroller Page Fund Legal Name (series …" at bounding box center [340, 754] width 621 height 539
click at [553, 443] on button "Save" at bounding box center [572, 455] width 41 height 25
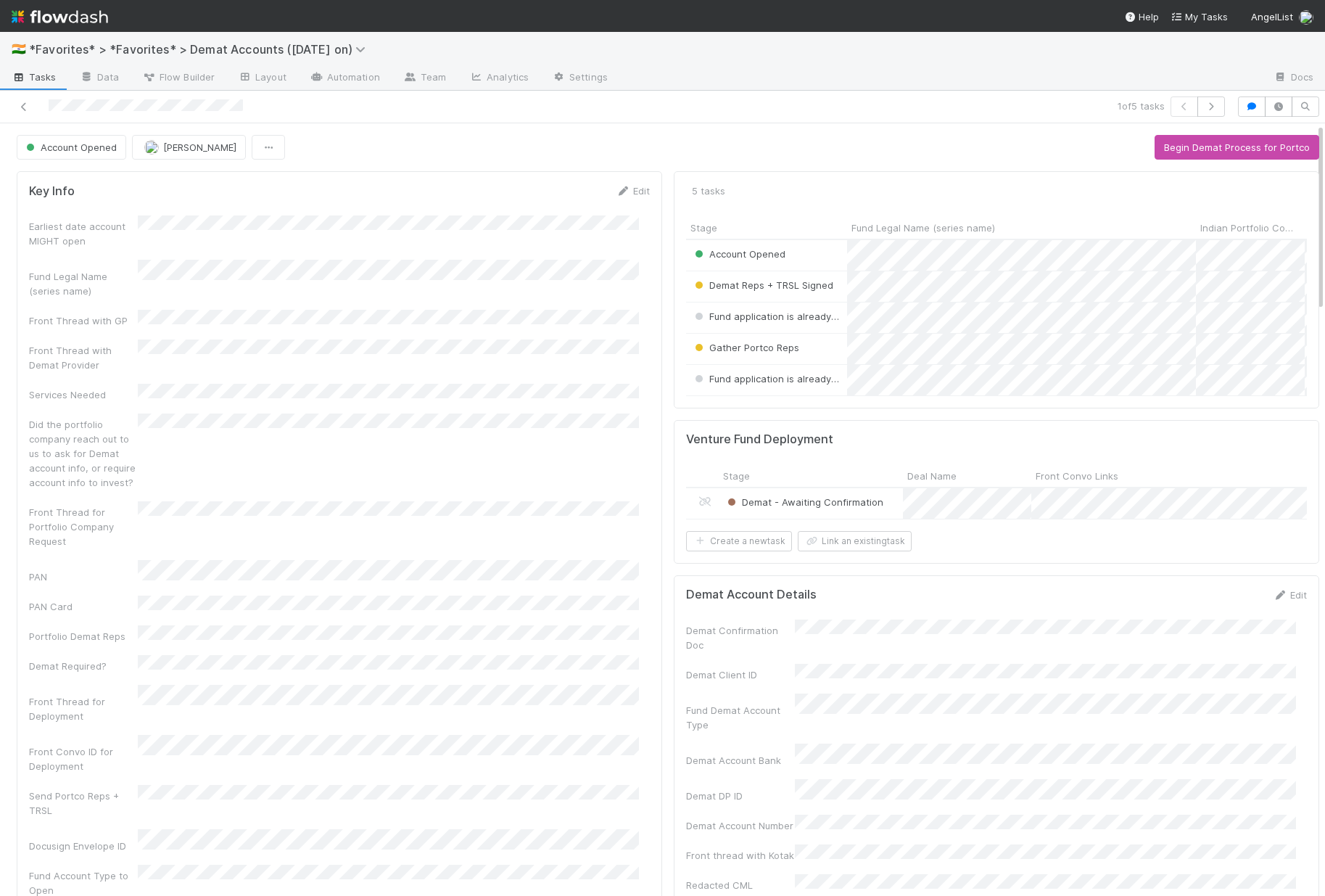
scroll to position [0, 0]
click at [1196, 223] on div "Indian Portfolio Companies the Fund Invested Into" at bounding box center [1250, 227] width 109 height 23
drag, startPoint x: 1183, startPoint y: 227, endPoint x: 1095, endPoint y: 220, distance: 88.3
click at [1086, 228] on div at bounding box center [1086, 227] width 0 height 22
drag, startPoint x: 1183, startPoint y: 227, endPoint x: 1081, endPoint y: 213, distance: 103.0
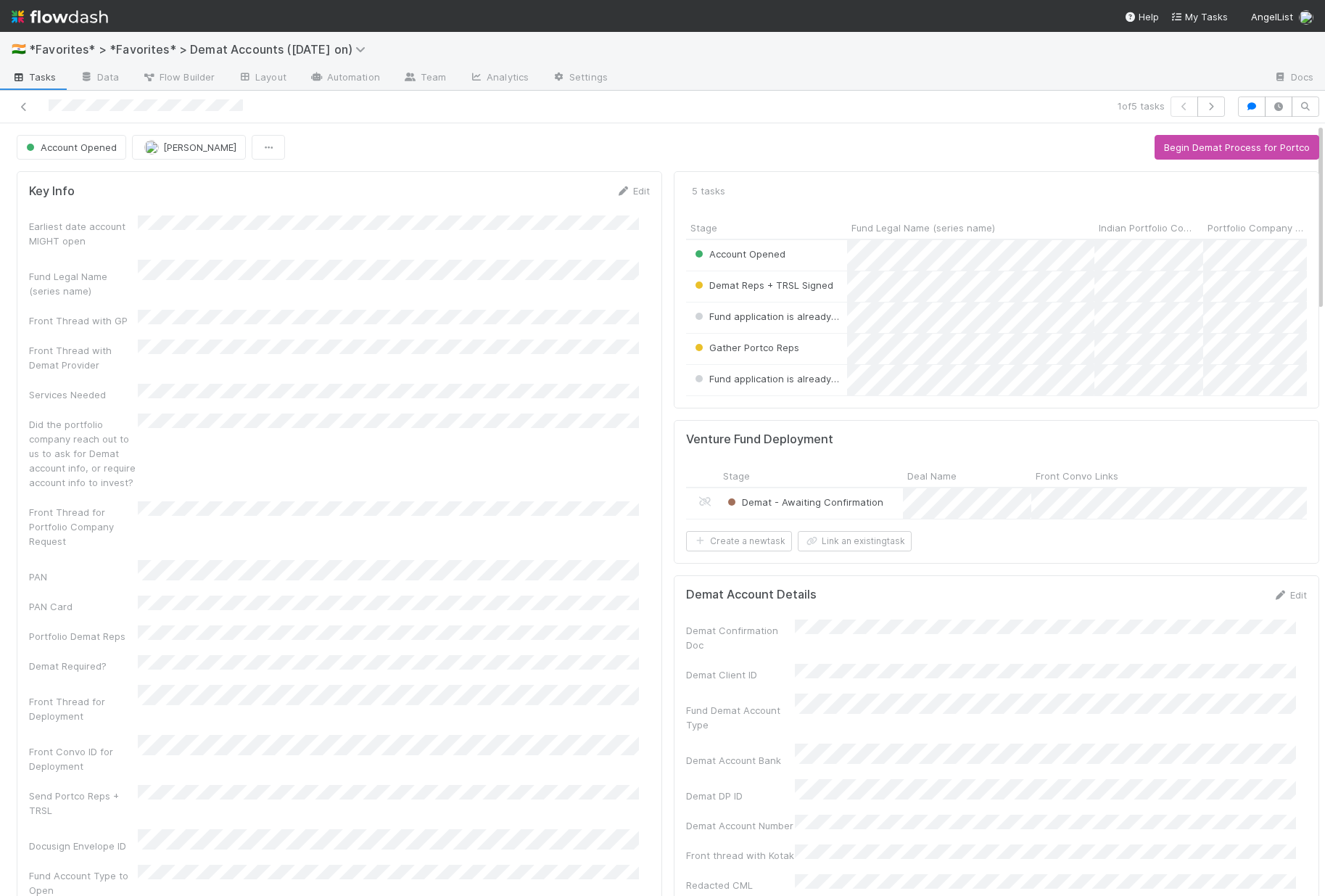
click at [1081, 213] on div "5 tasks Stage Fund Legal Name (series name) Indian Portfolio Companies the Fund…" at bounding box center [997, 289] width 645 height 236
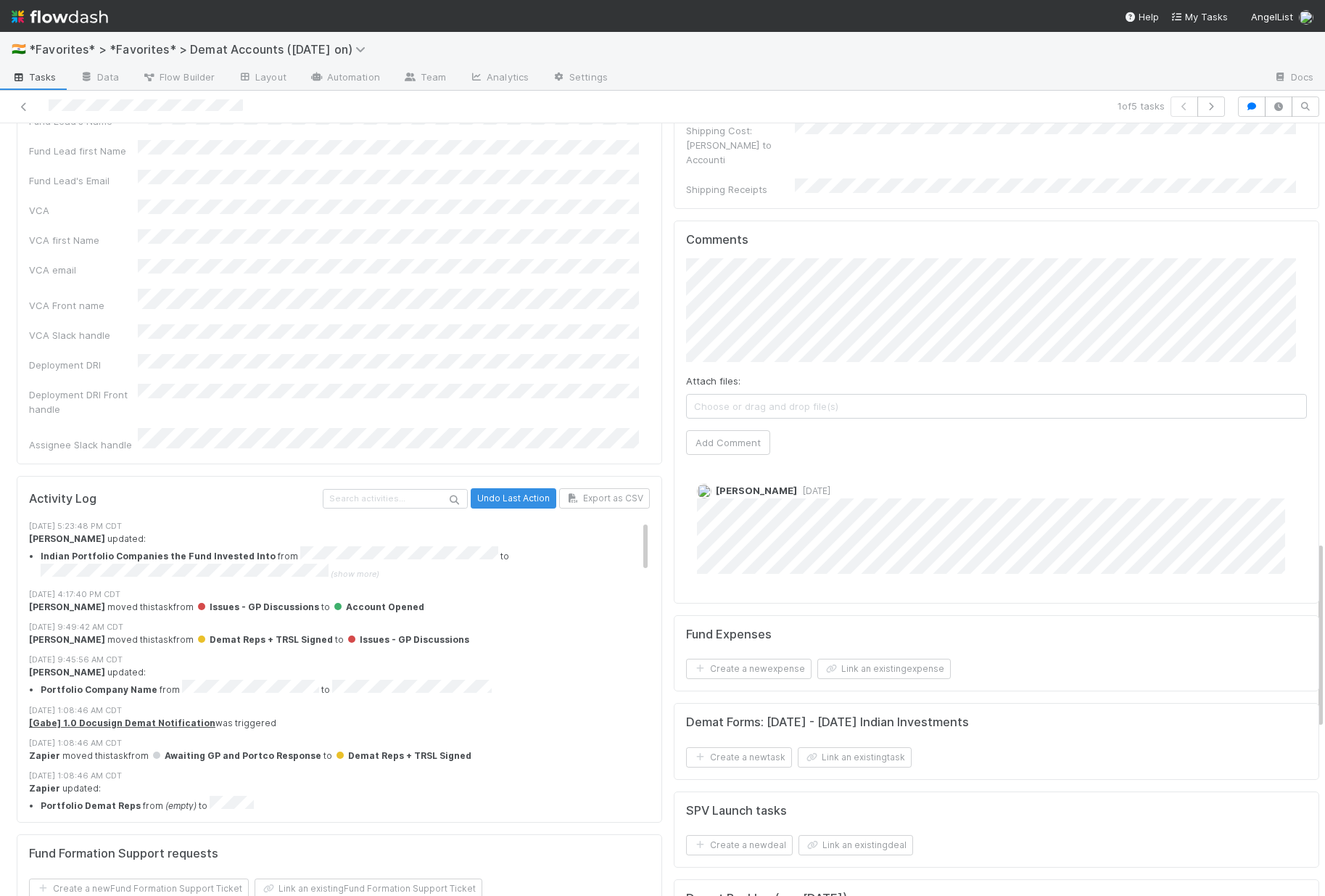
scroll to position [1410, 0]
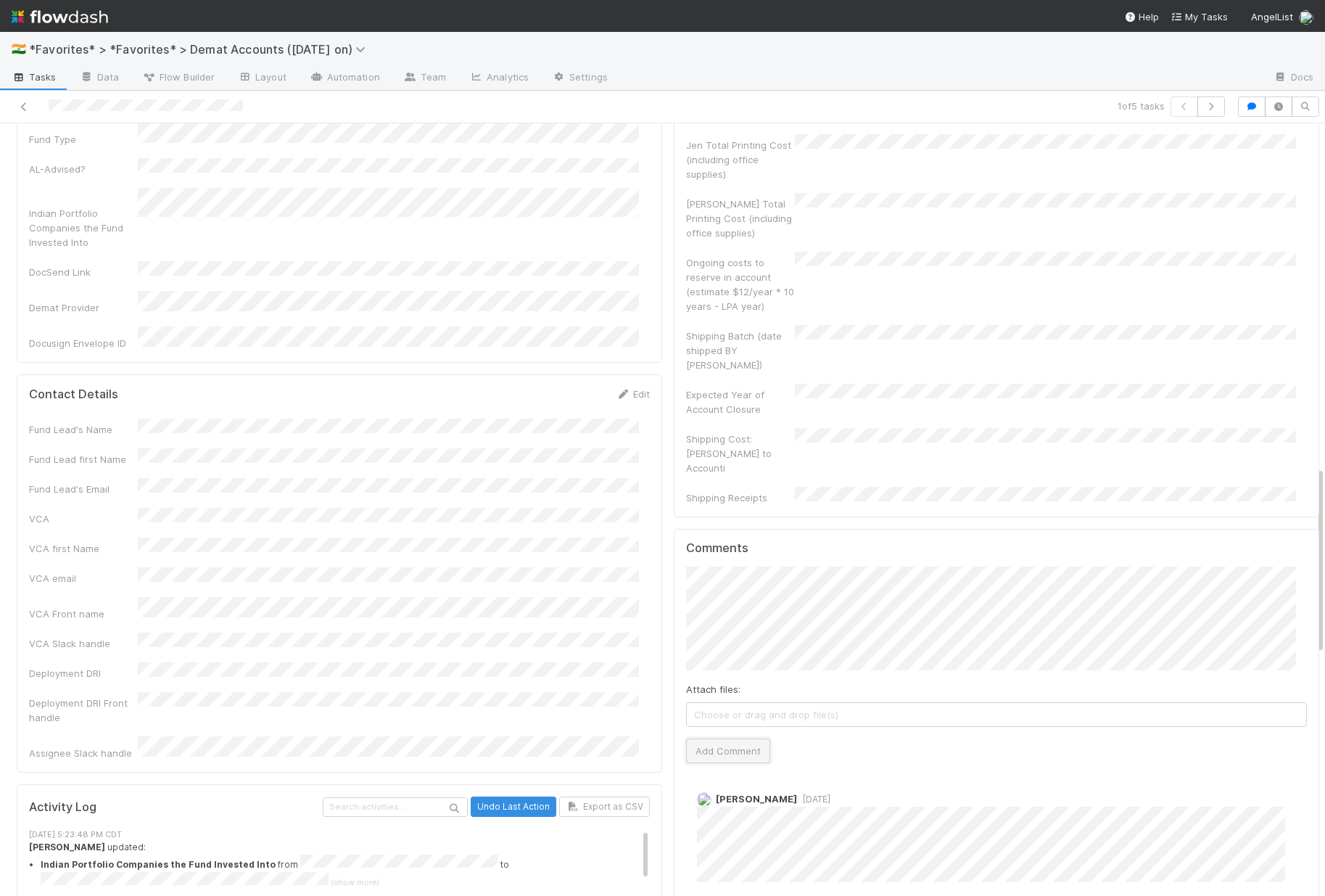
click at [725, 739] on button "Add Comment" at bounding box center [728, 751] width 84 height 25
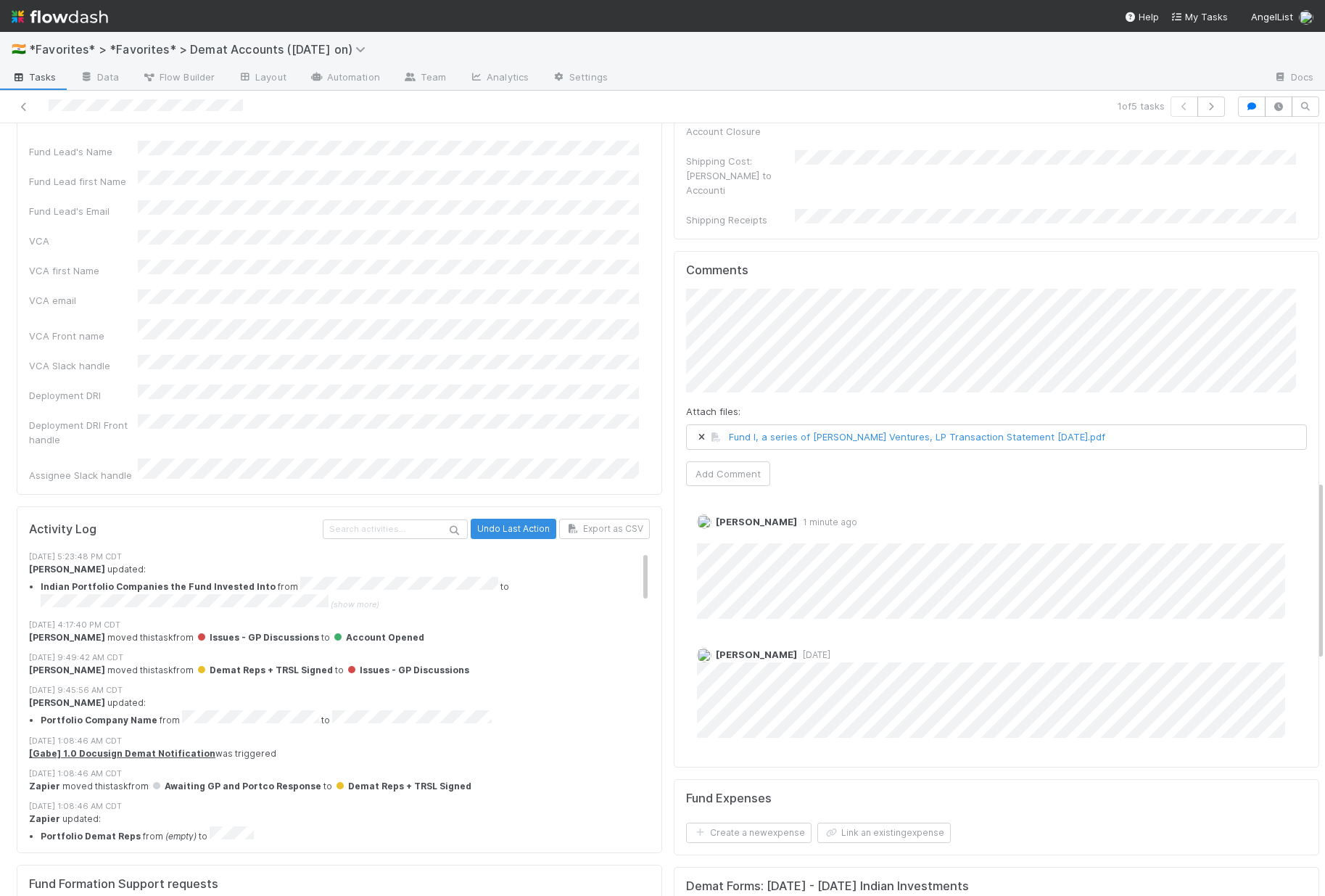
scroll to position [1459, 0]
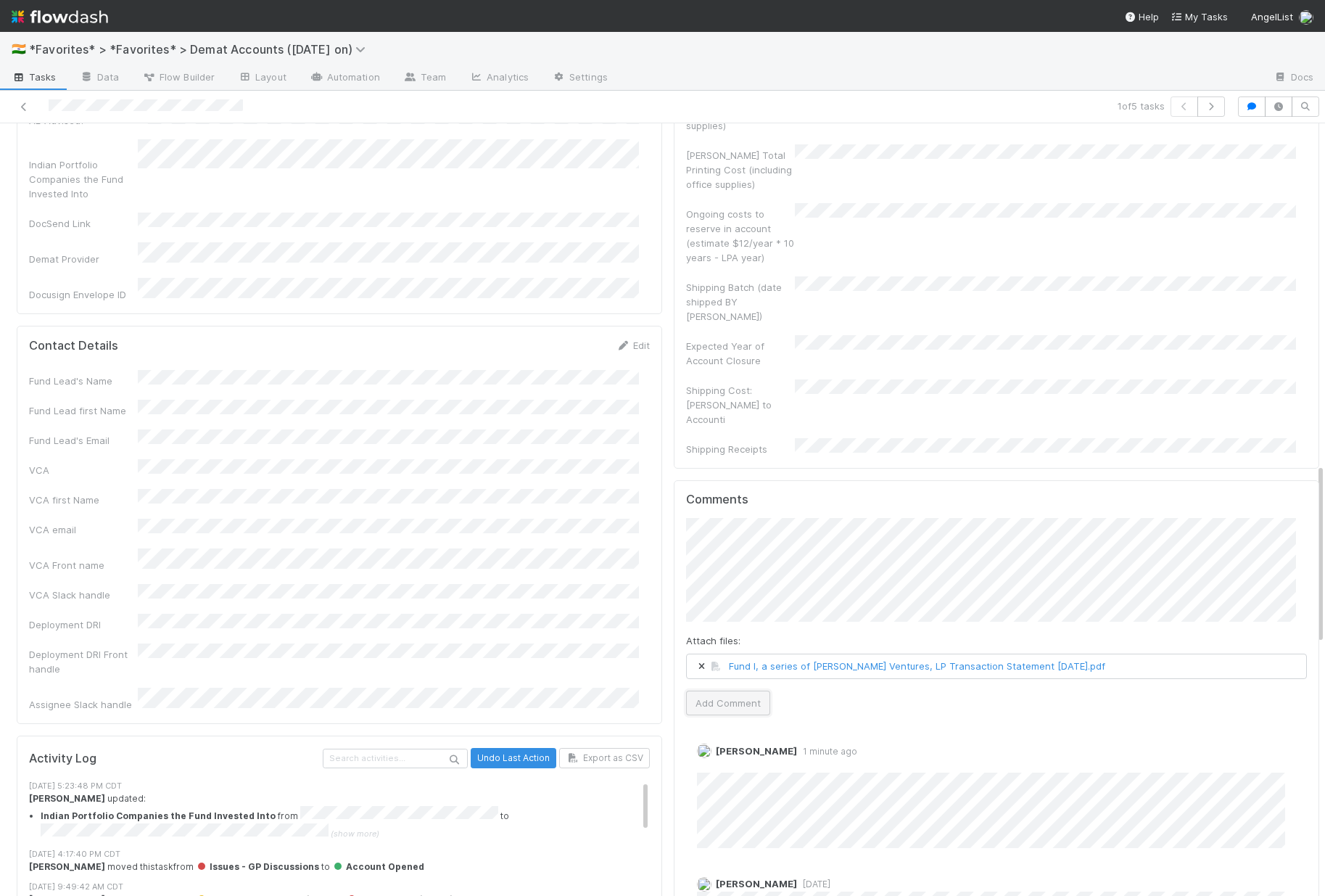
click at [721, 690] on button "Add Comment" at bounding box center [728, 702] width 84 height 25
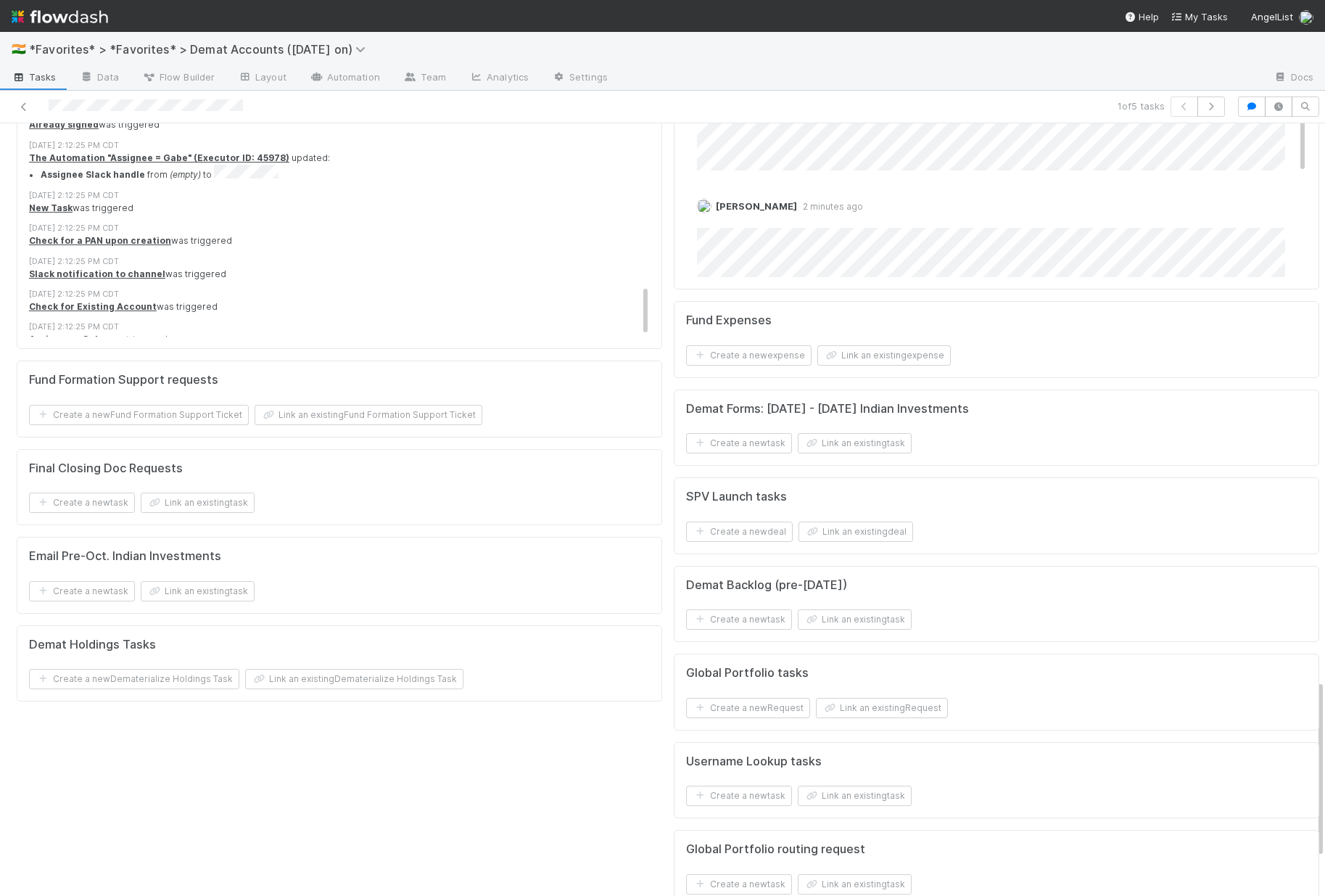
scroll to position [1959, 0]
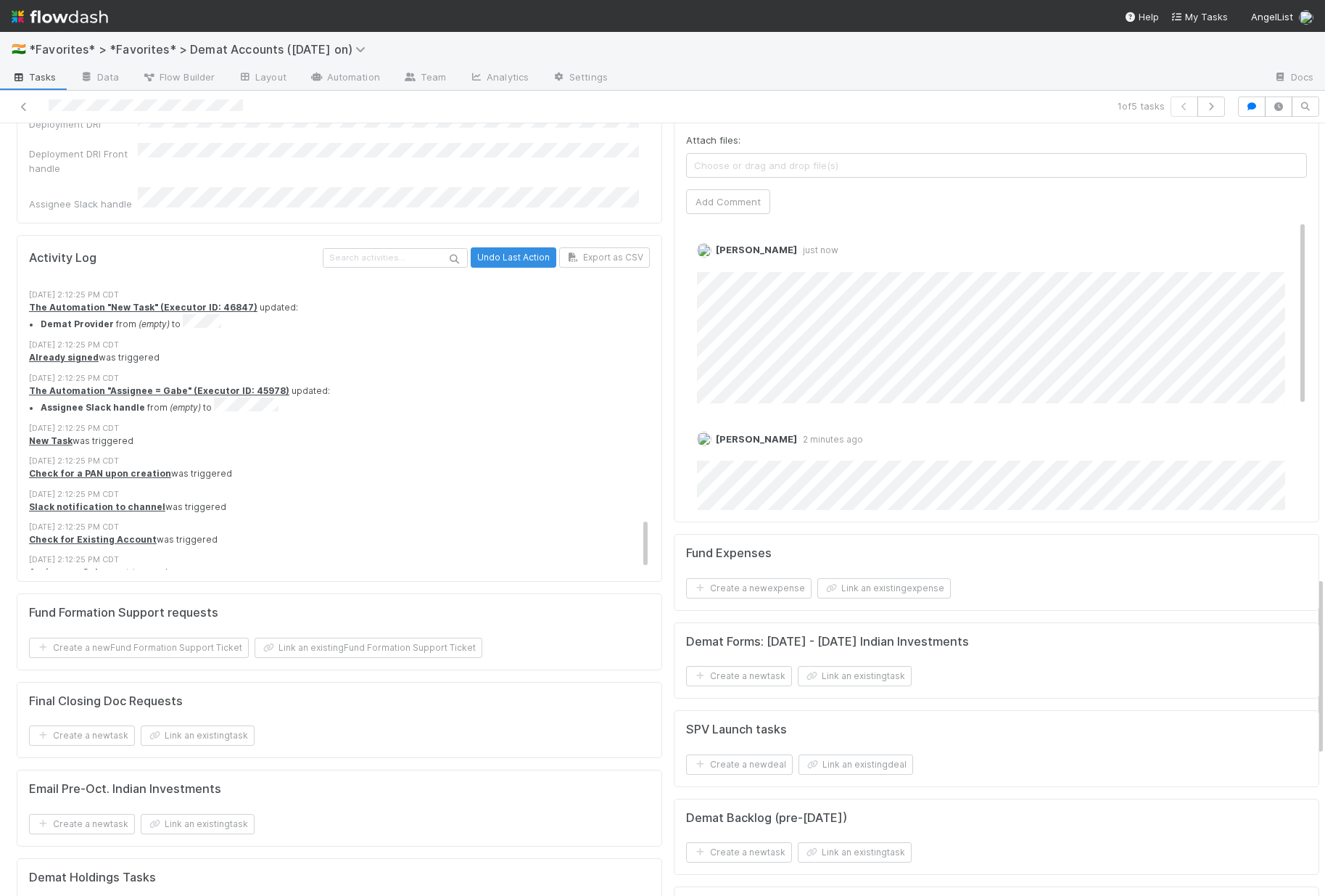
click at [279, 895] on button "Link an existing Dematerialize Holdings Task" at bounding box center [354, 911] width 219 height 20
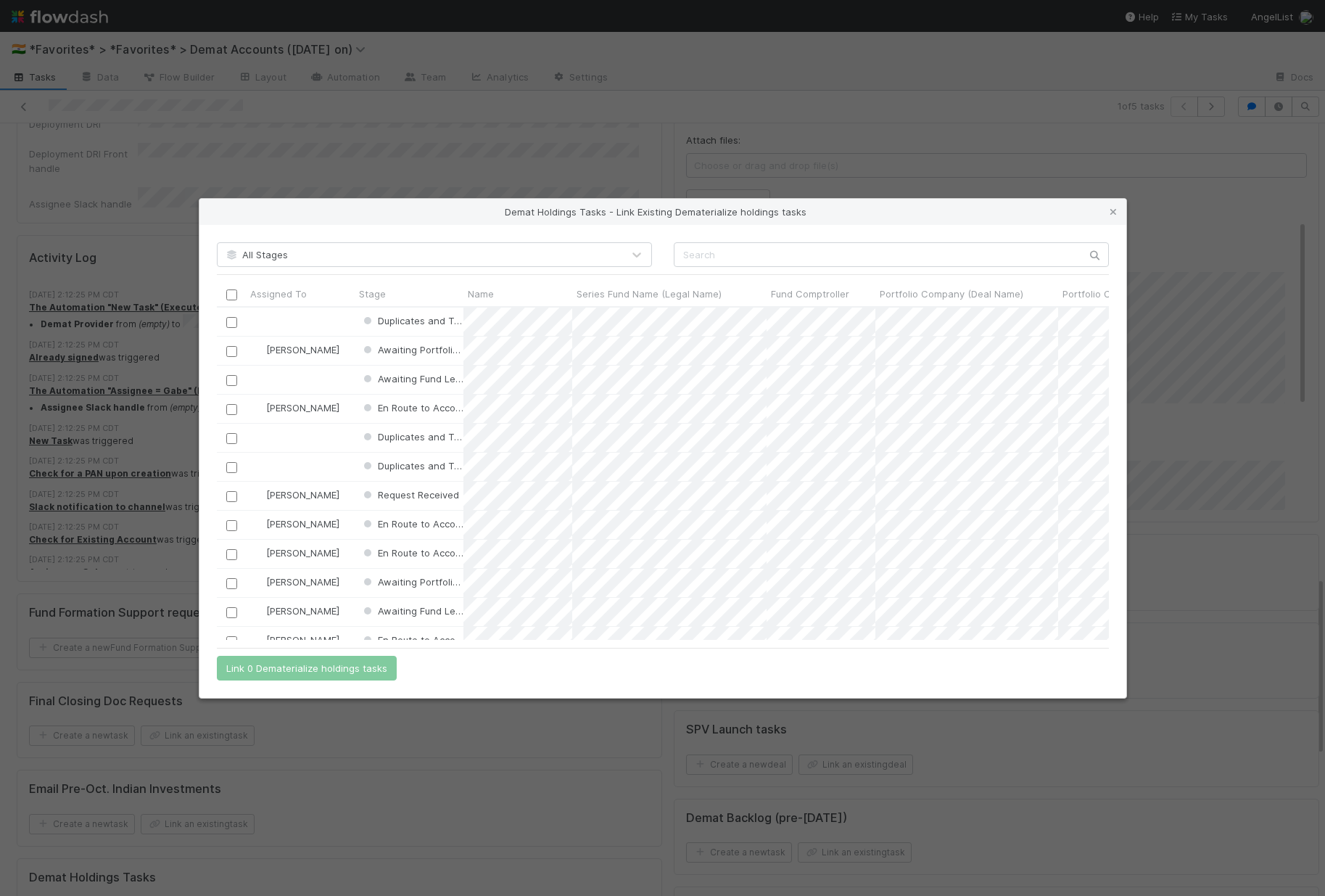
scroll to position [322, 881]
click at [821, 254] on input "text" at bounding box center [892, 254] width 435 height 25
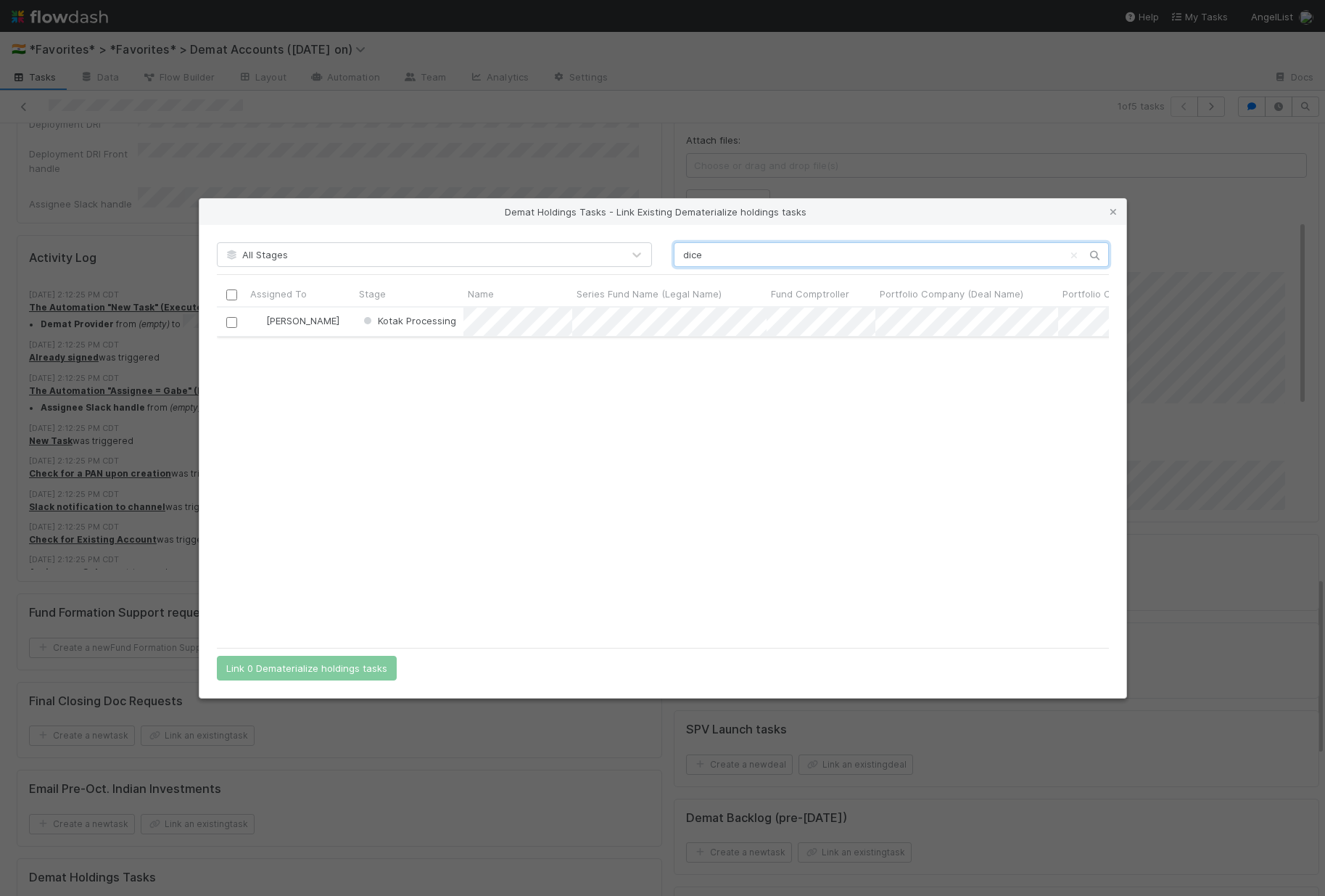
type input "dice"
click at [235, 323] on input "checkbox" at bounding box center [231, 321] width 10 height 10
click at [260, 666] on button "Link 1 Dematerialize holdings task" at bounding box center [303, 668] width 173 height 25
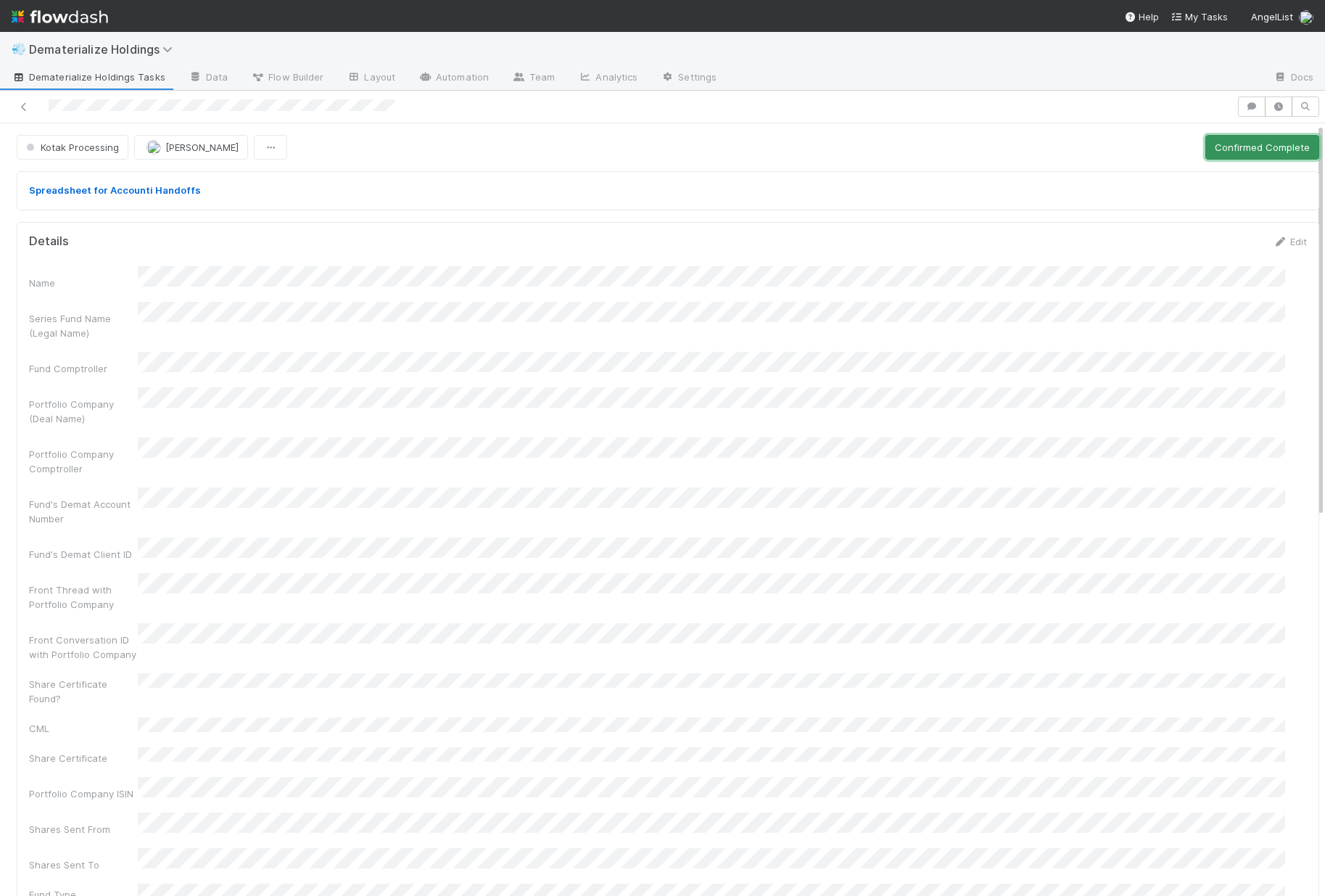
click at [1243, 150] on button "Confirmed Complete" at bounding box center [1262, 147] width 114 height 25
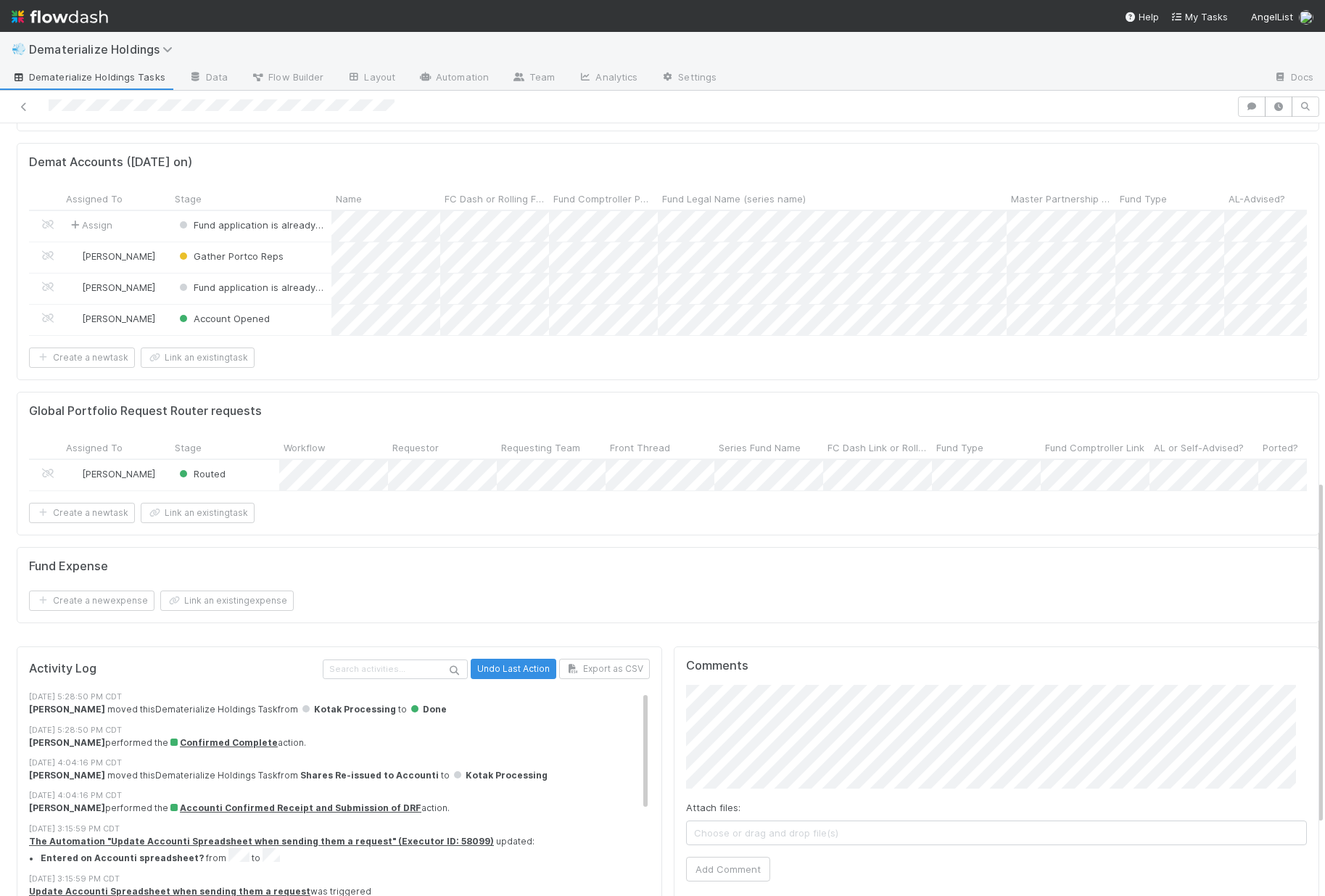
scroll to position [959, 0]
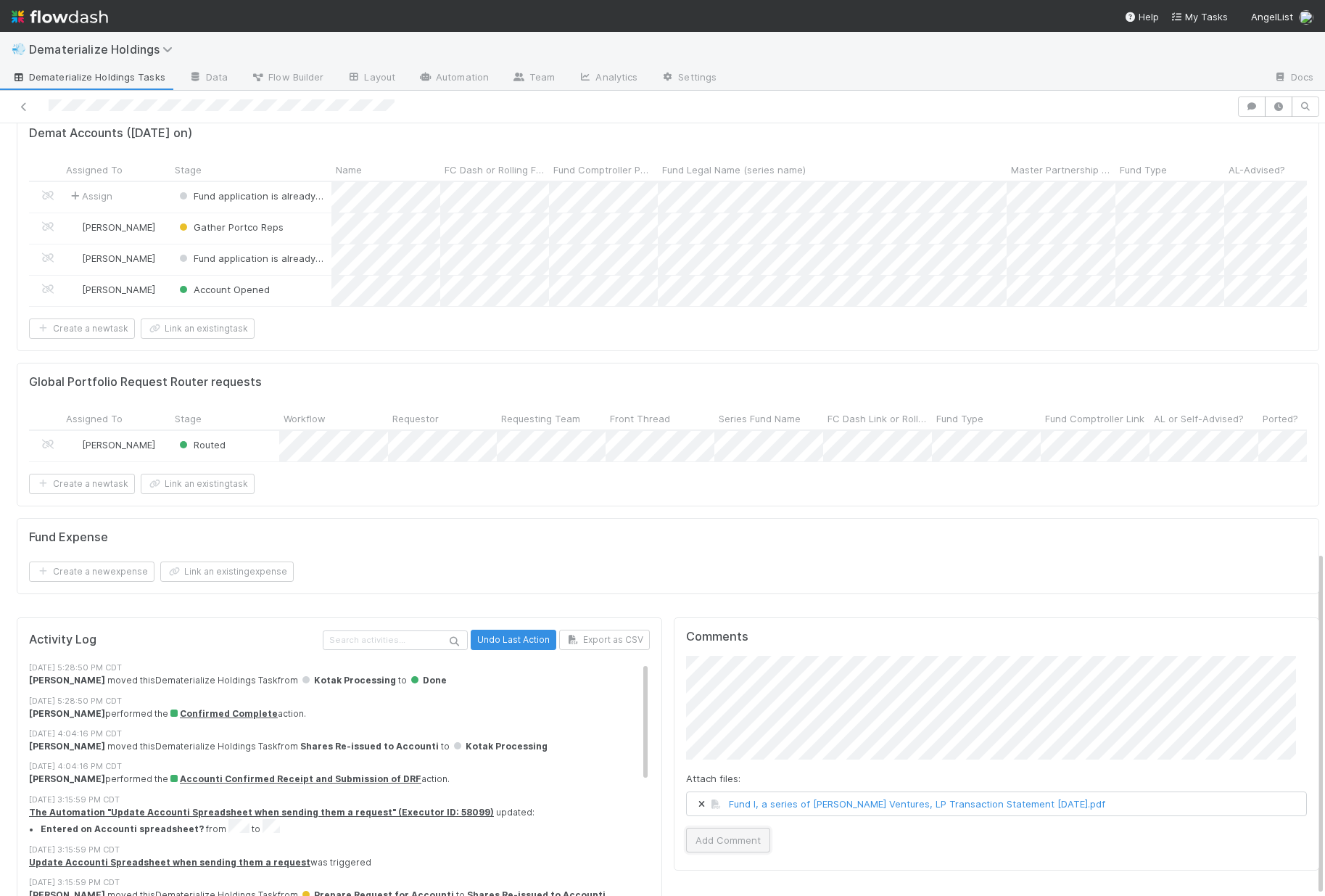
click at [737, 827] on button "Add Comment" at bounding box center [728, 840] width 84 height 25
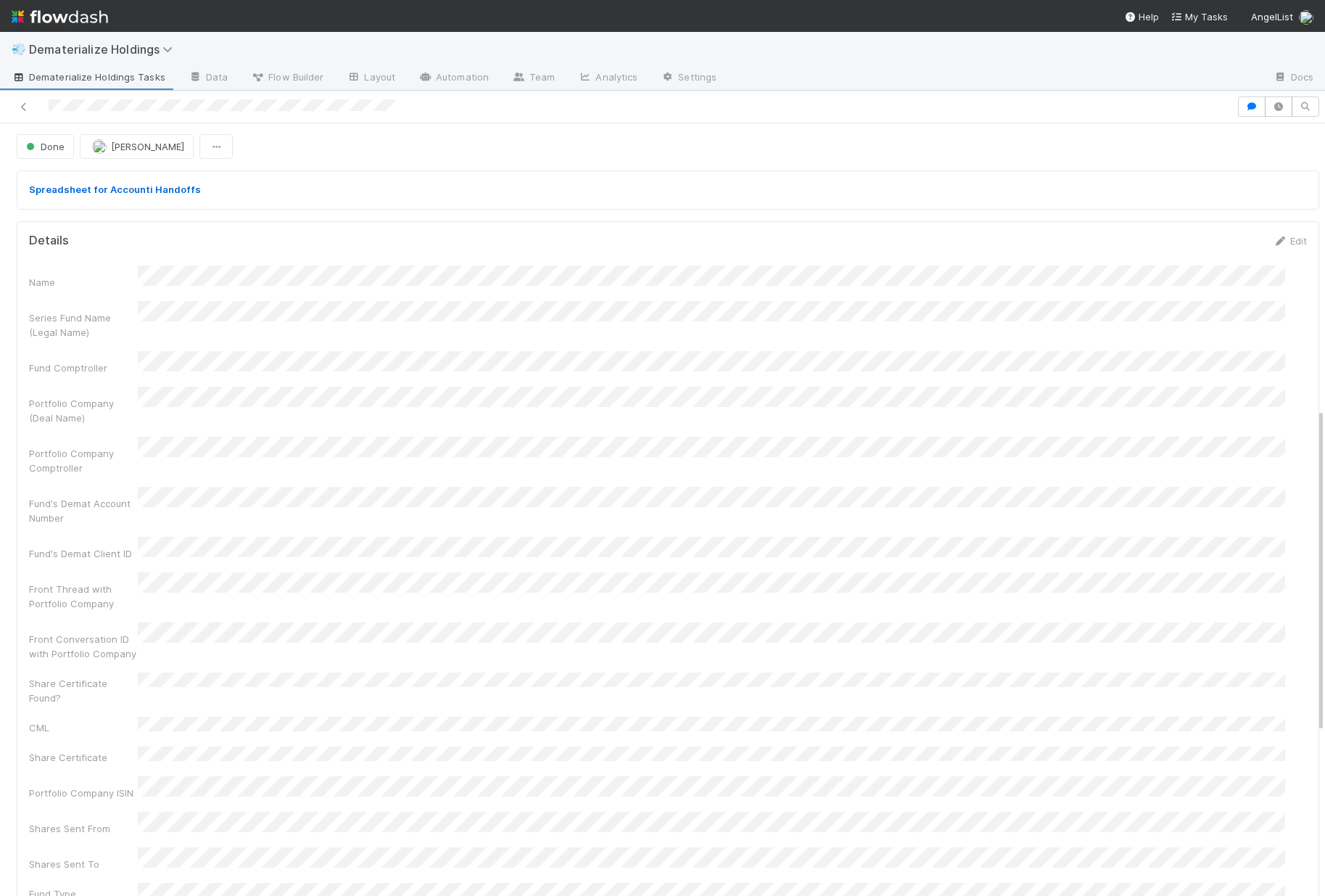
scroll to position [0, 0]
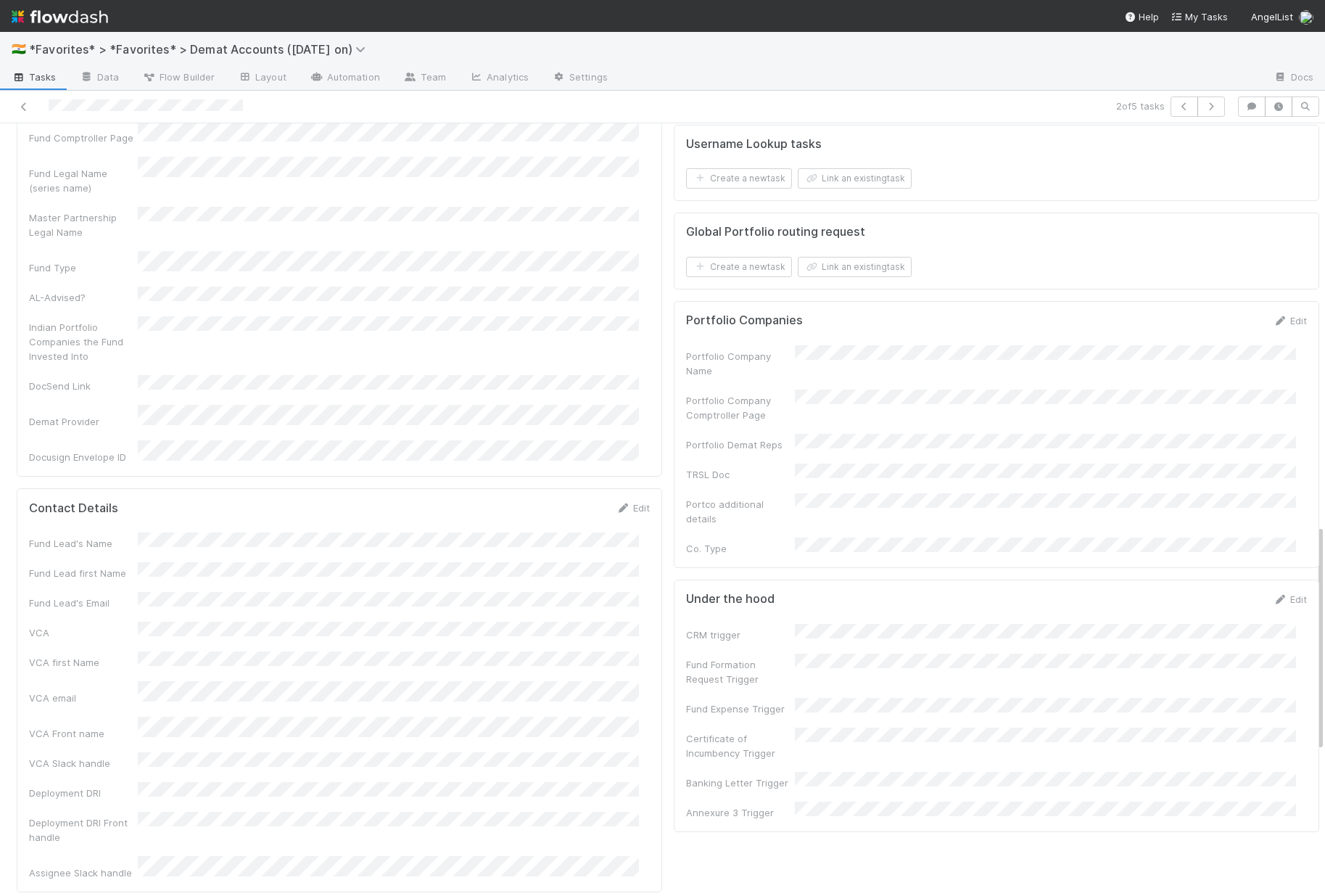
scroll to position [1370, 0]
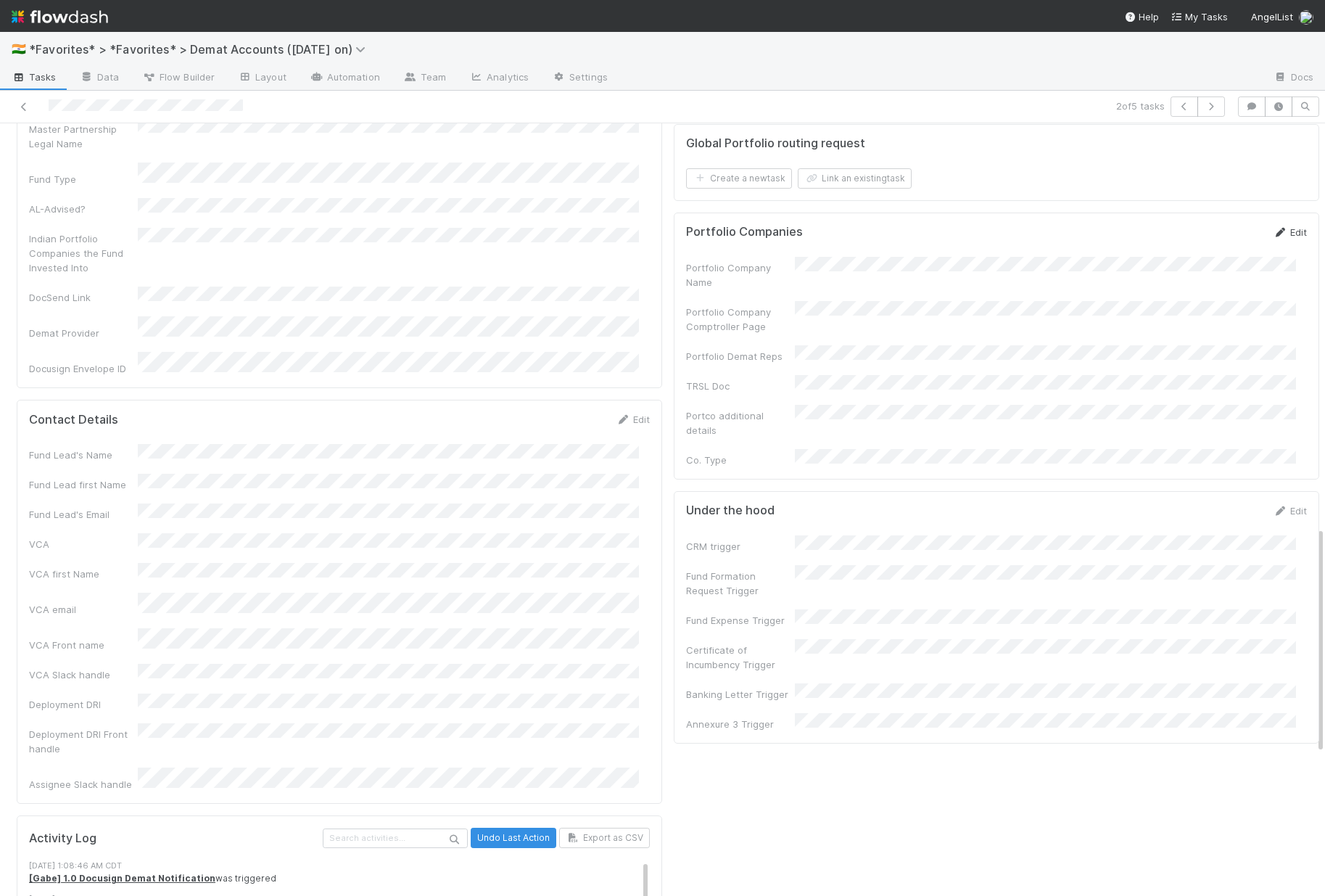
click at [1280, 238] on link "Edit" at bounding box center [1290, 232] width 34 height 11
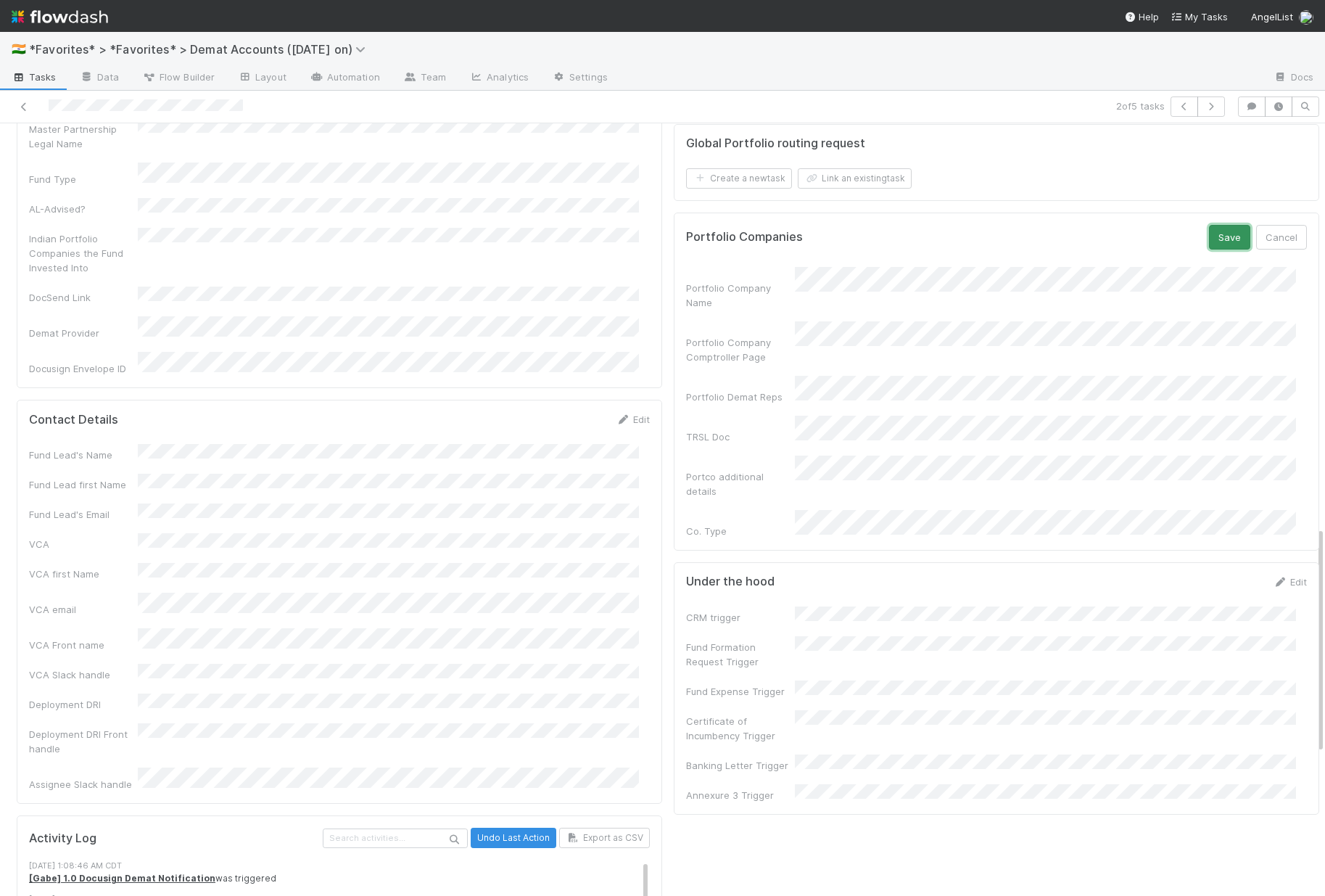
click at [1209, 249] on button "Save" at bounding box center [1229, 237] width 41 height 25
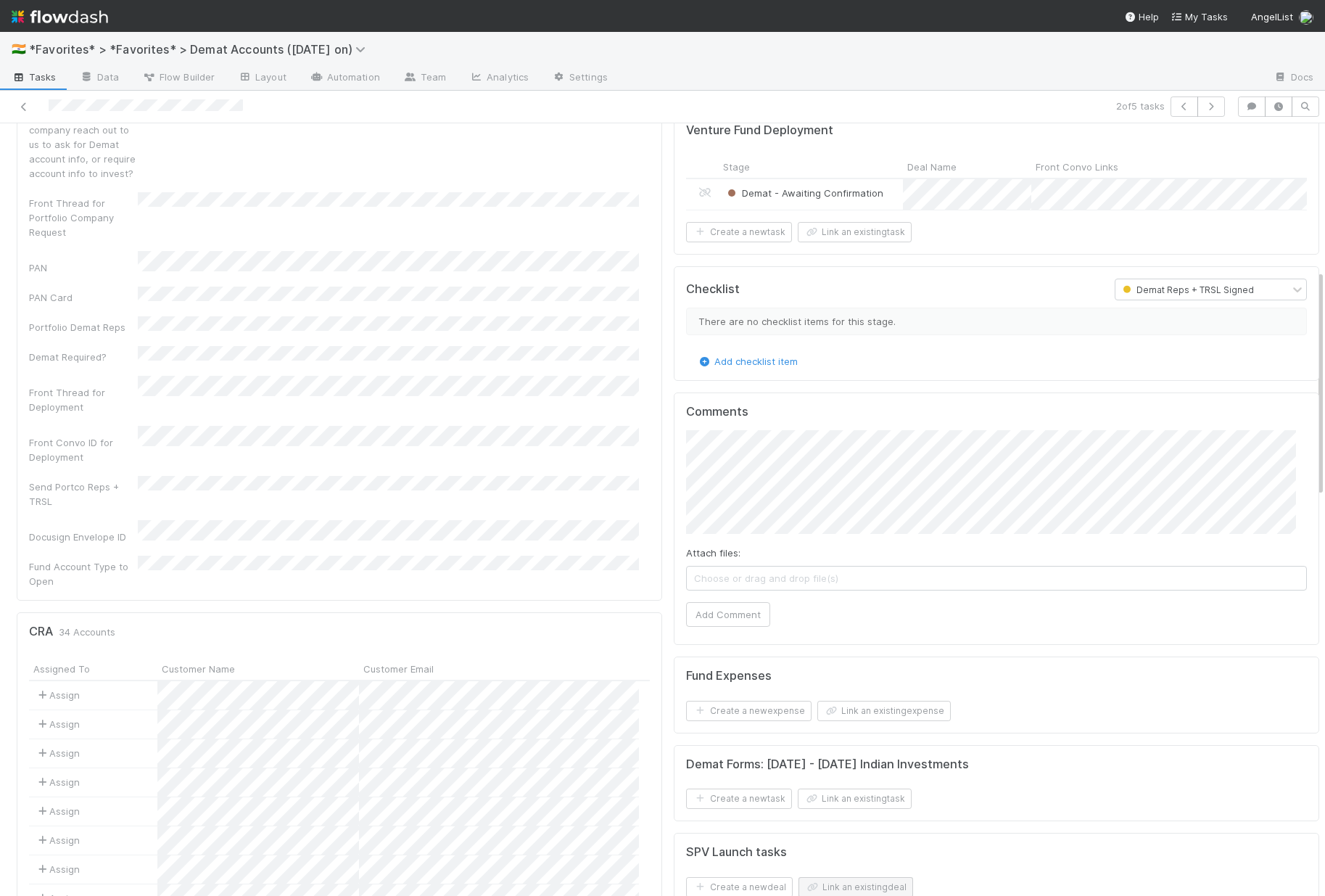
scroll to position [497, 0]
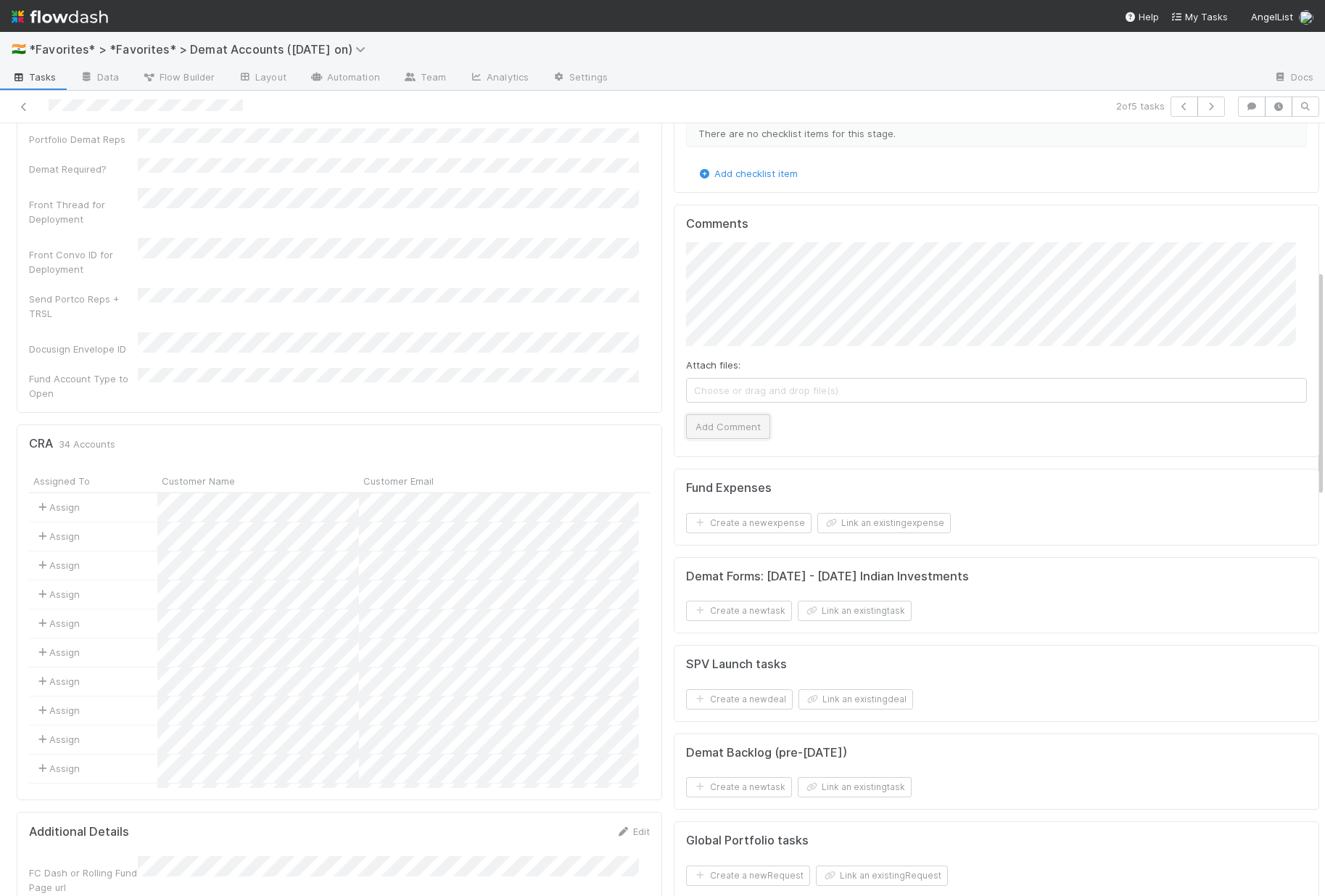
click at [737, 439] on button "Add Comment" at bounding box center [728, 427] width 84 height 25
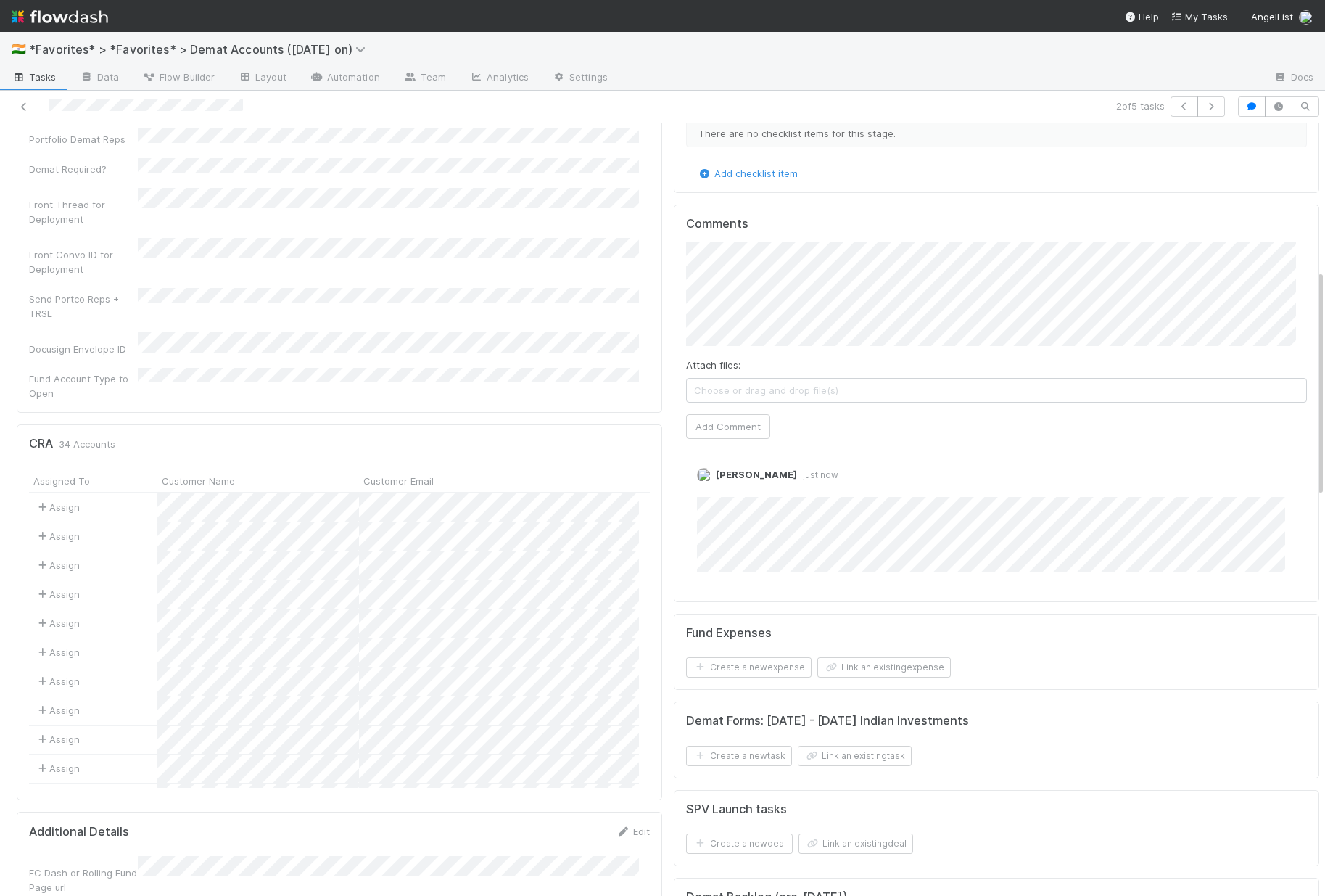
click at [390, 238] on div "Front Convo ID for Deployment" at bounding box center [340, 257] width 621 height 39
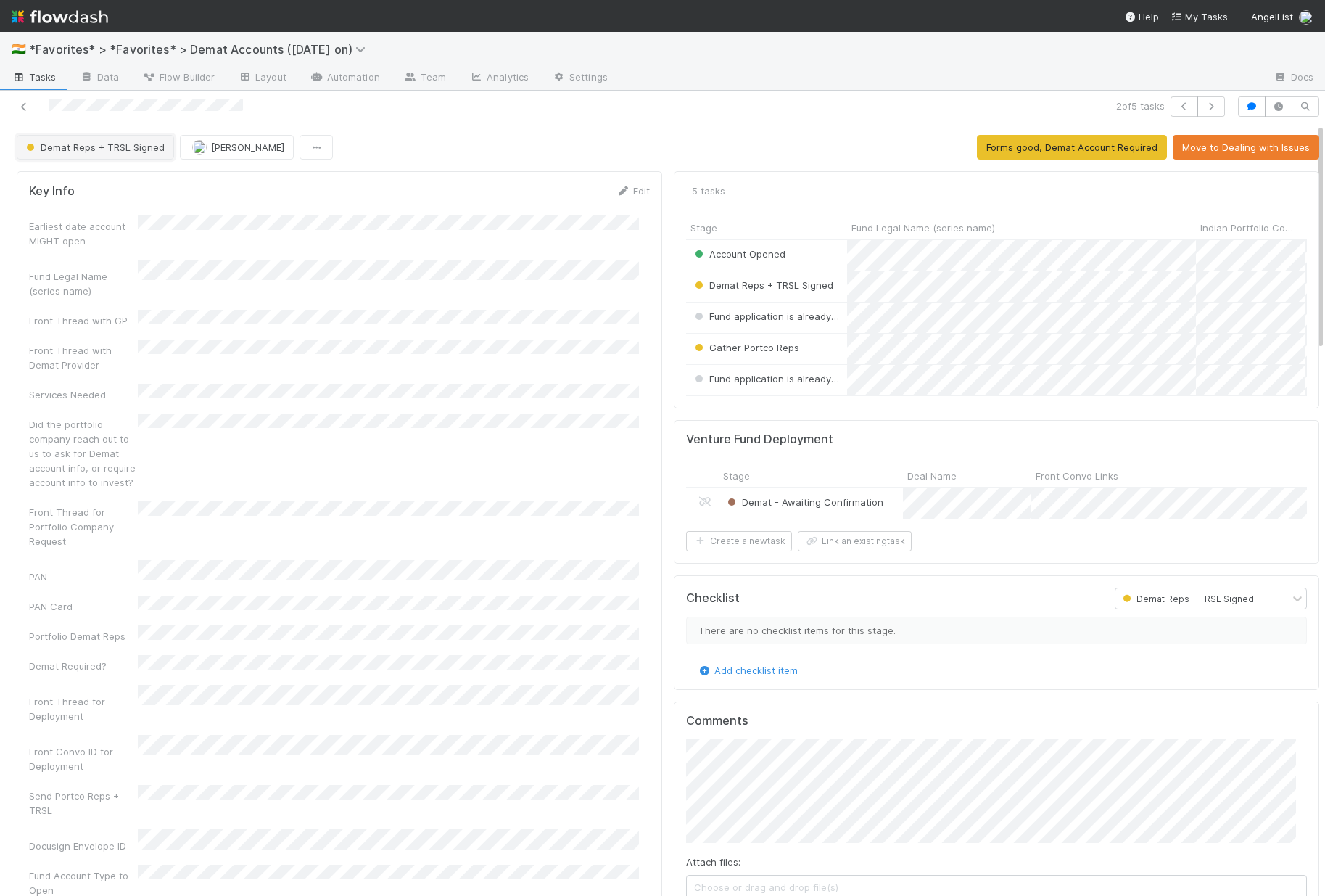
click at [115, 150] on span "Demat Reps + TRSL Signed" at bounding box center [94, 147] width 141 height 11
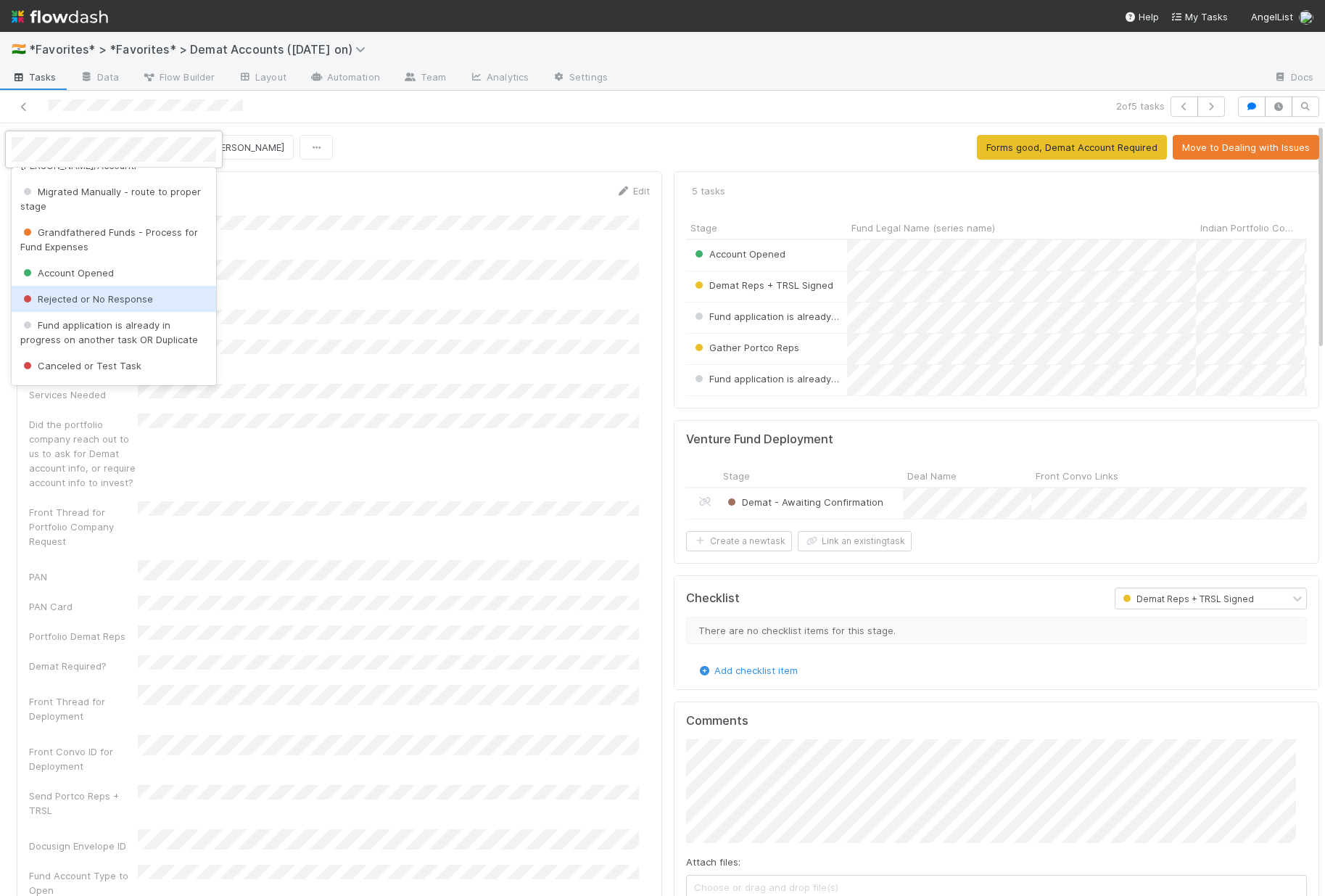
scroll to position [564, 0]
click at [119, 306] on span "Fund application is already in progress on another task OR Duplicate" at bounding box center [109, 303] width 177 height 26
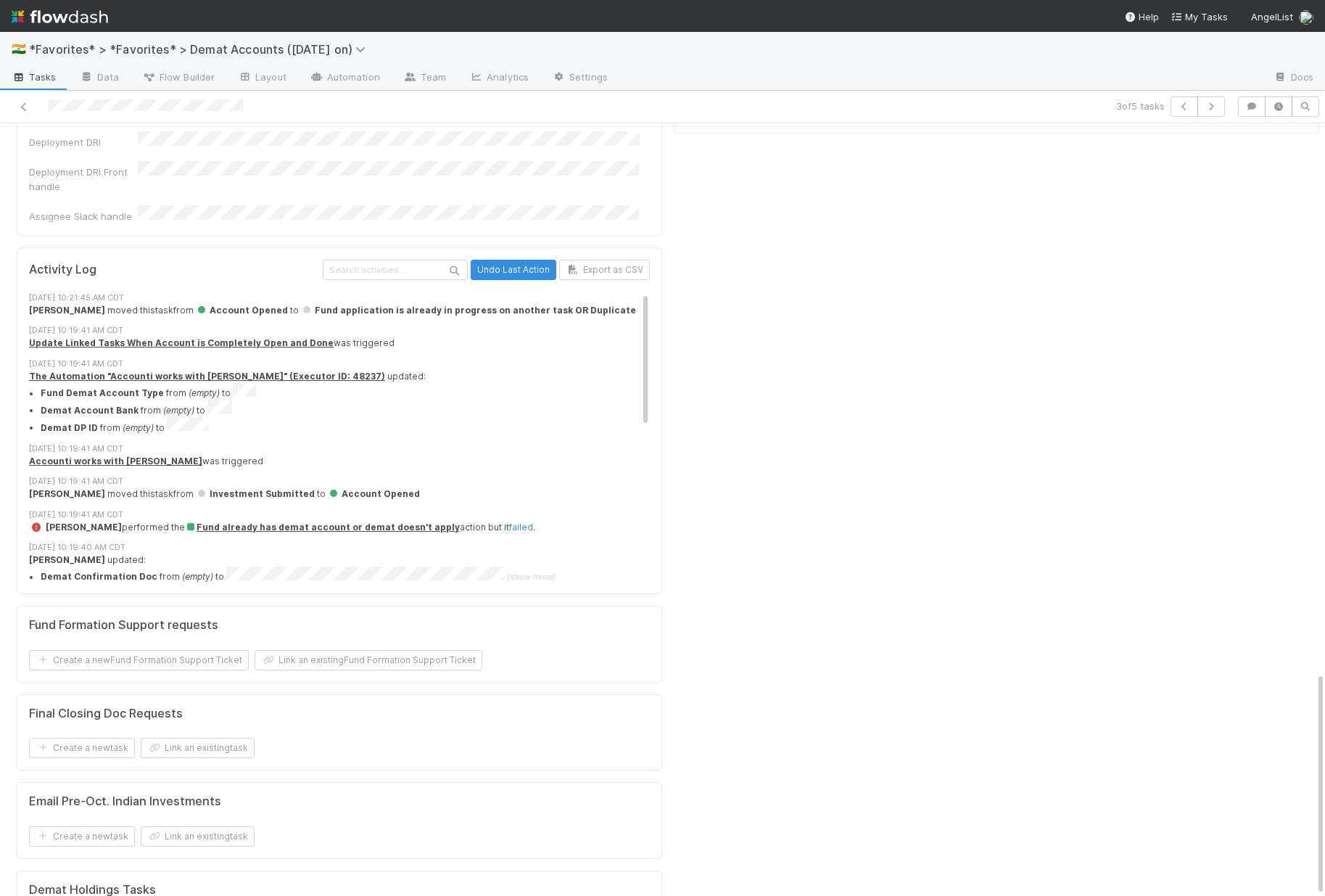
scroll to position [10, 0]
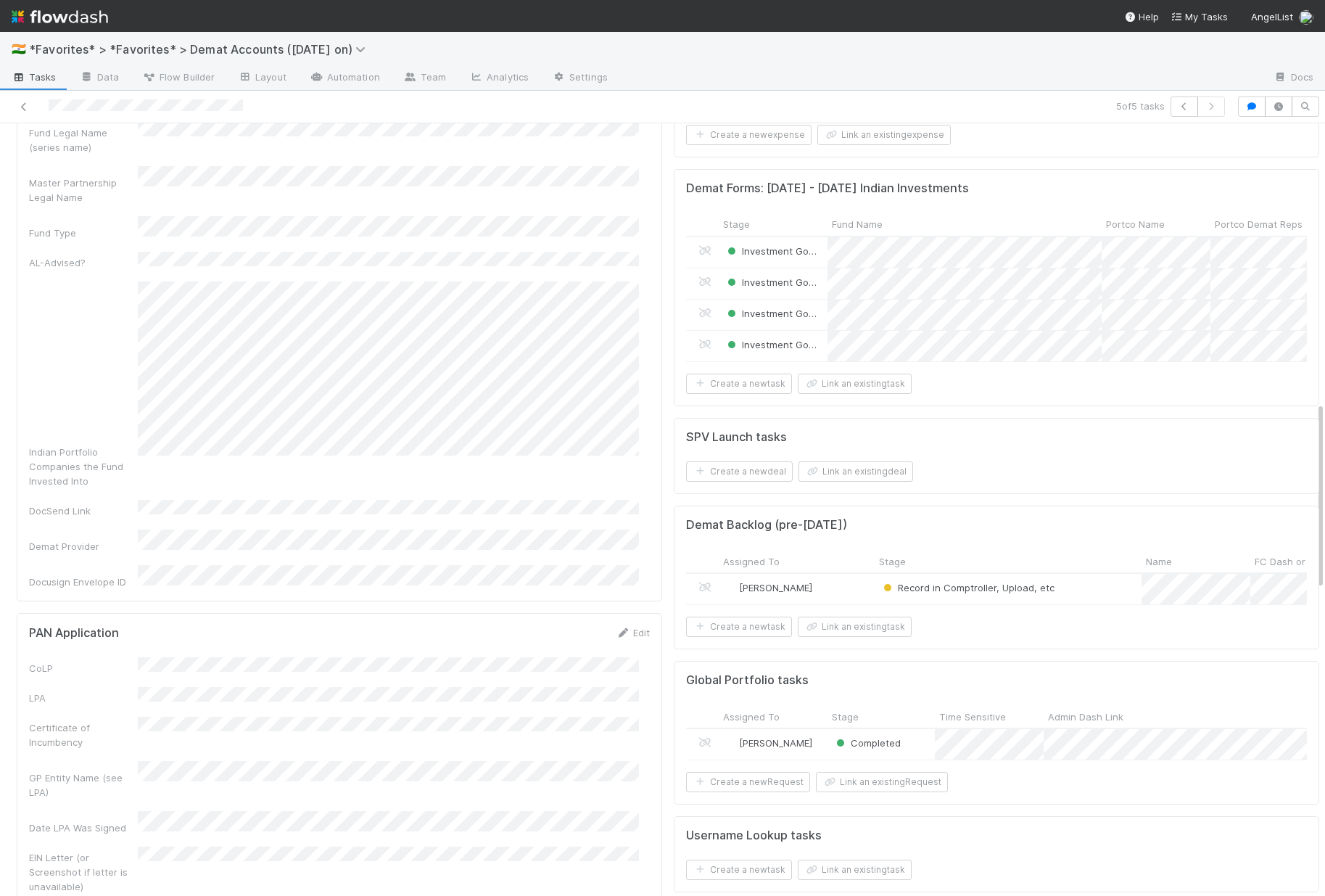
scroll to position [1772, 0]
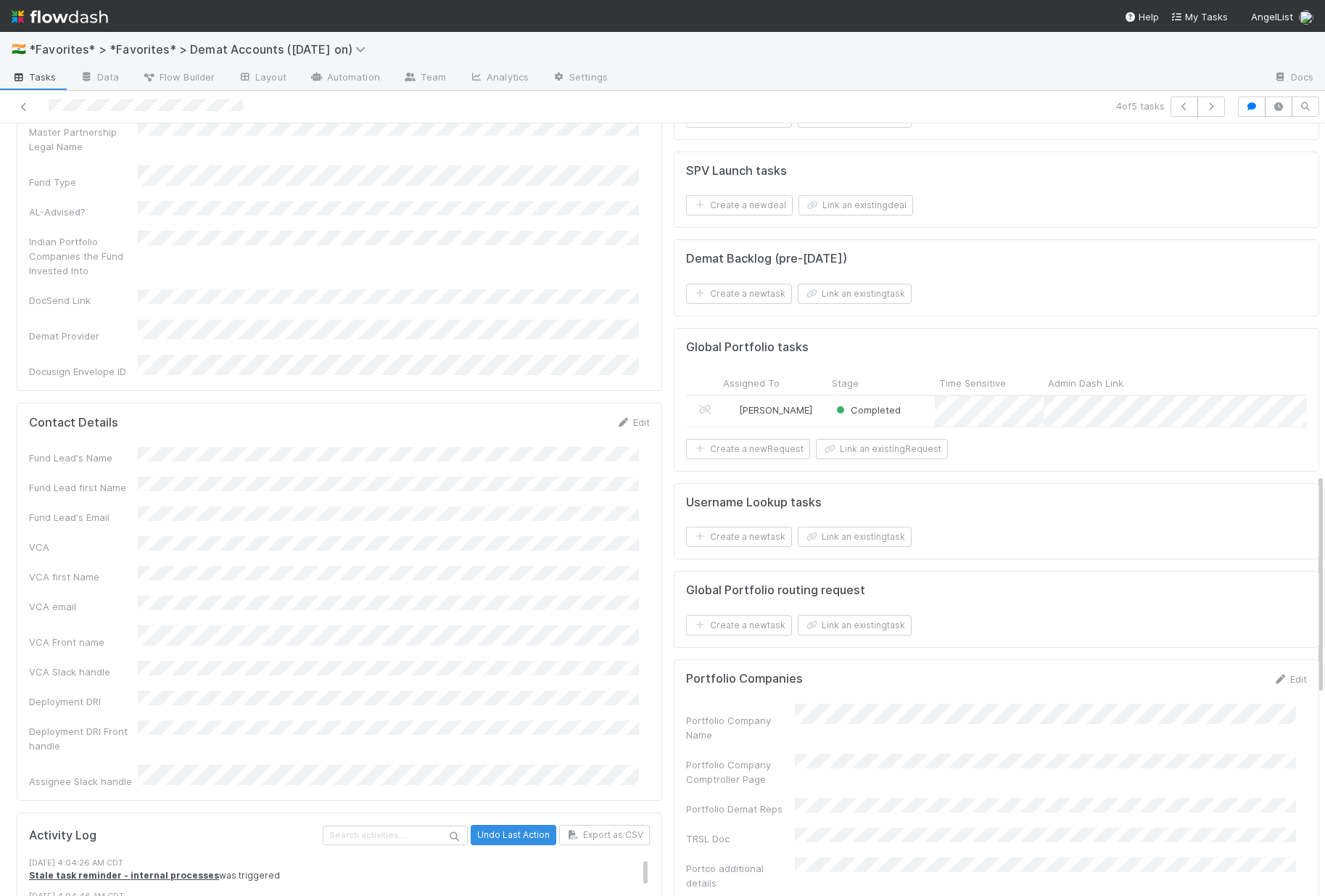
scroll to position [1606, 0]
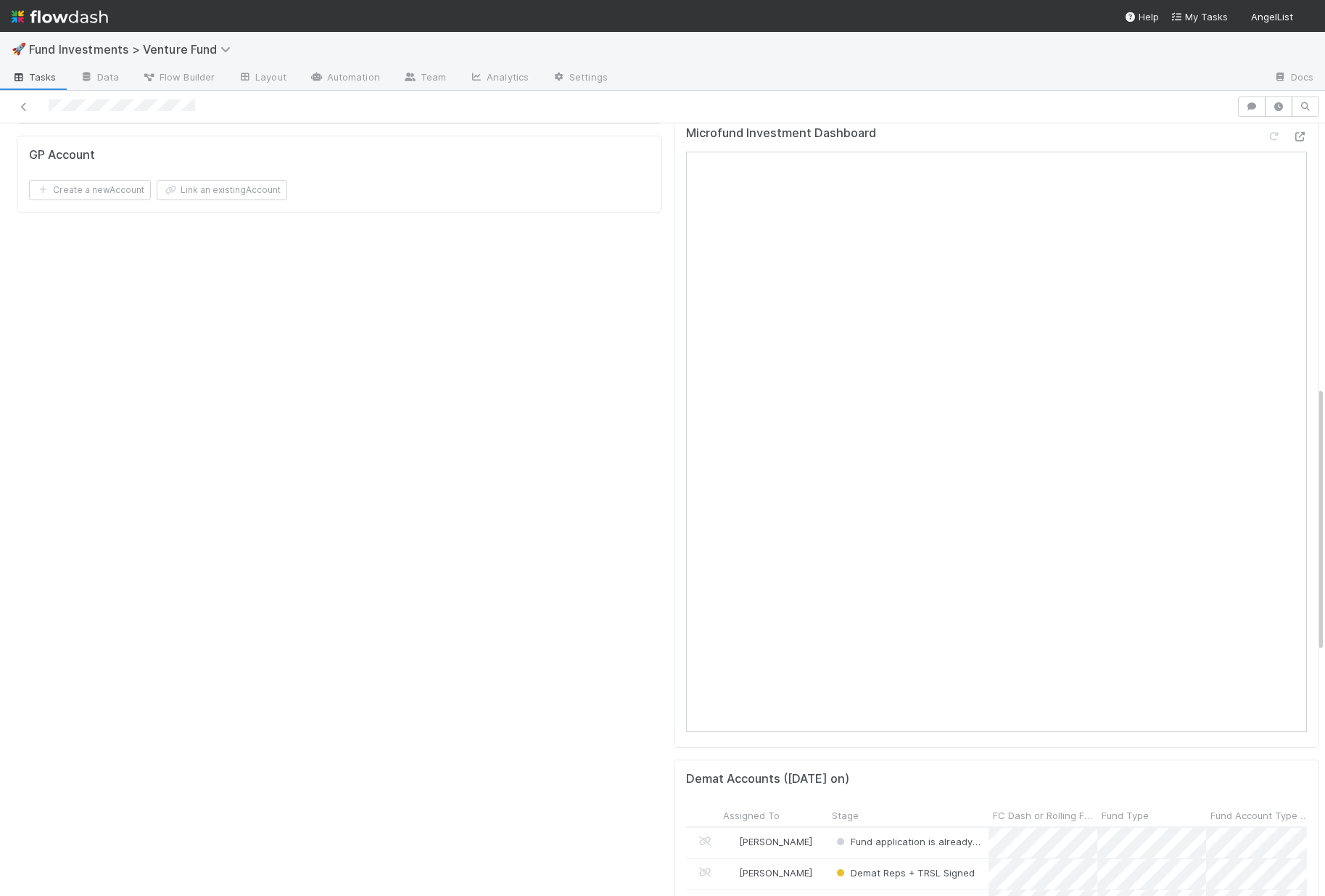
scroll to position [767, 0]
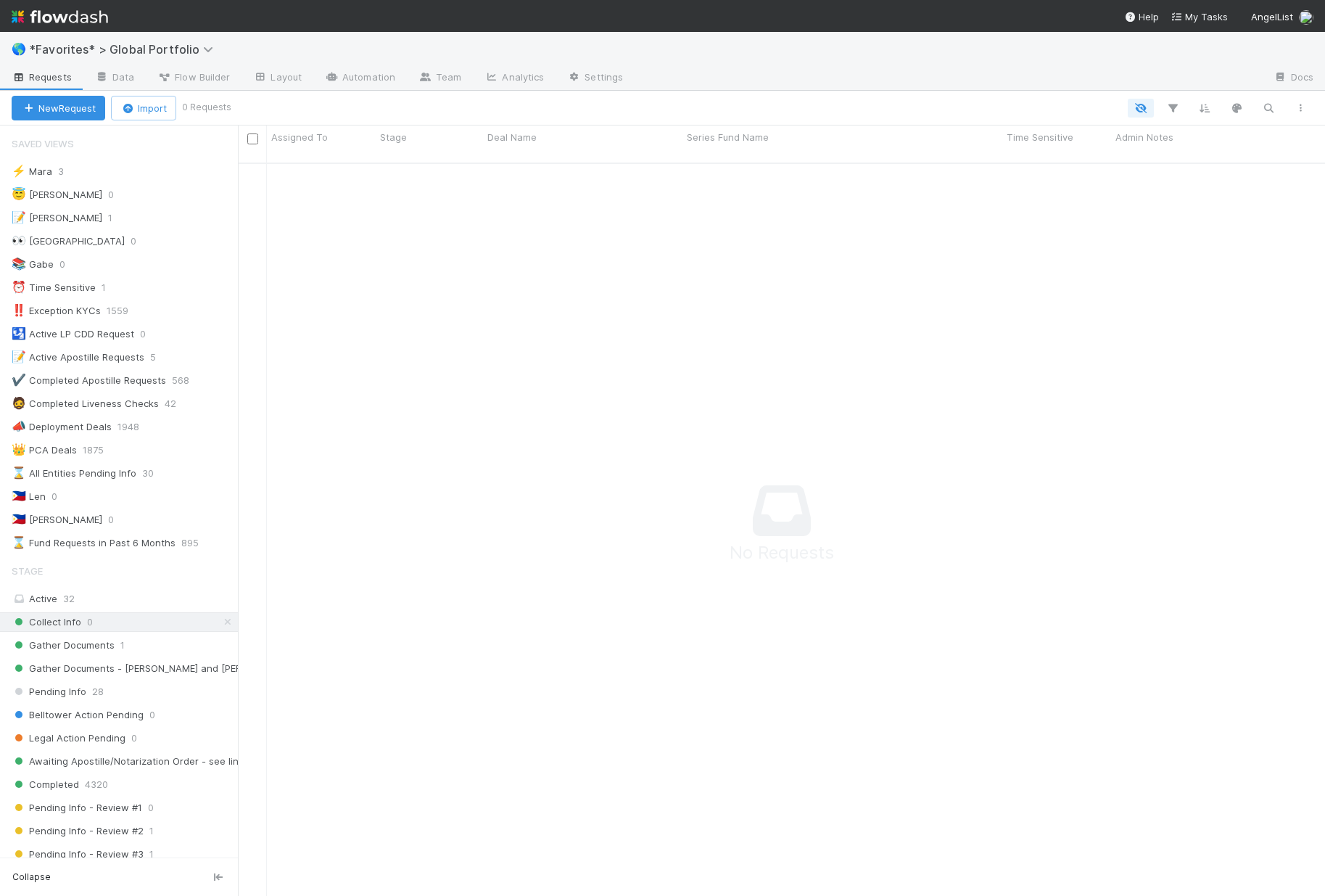
scroll to position [723, 1077]
click at [94, 647] on span "Gather Documents" at bounding box center [63, 645] width 103 height 18
click at [126, 827] on span "Pending Info - Review #2" at bounding box center [77, 831] width 132 height 18
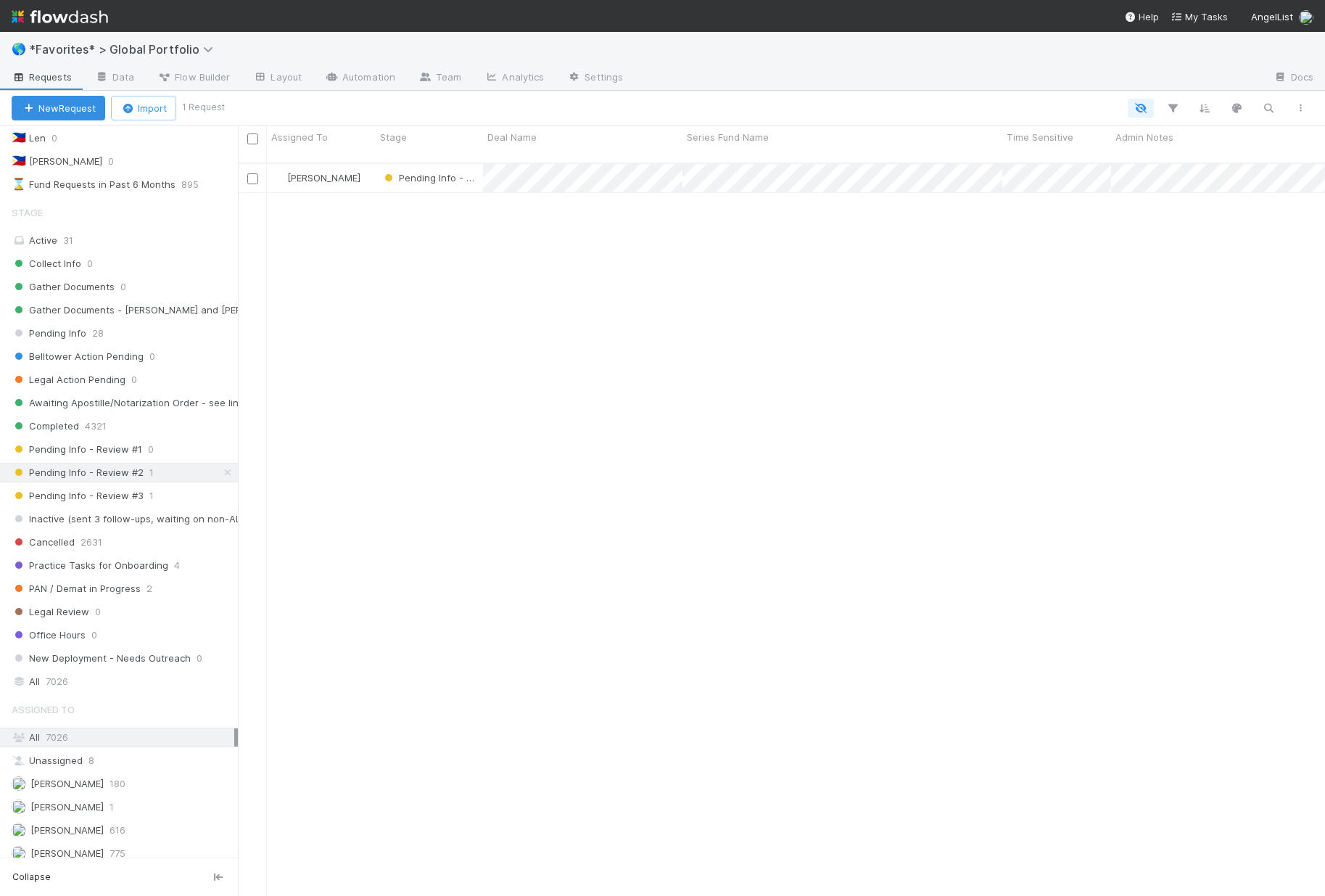
scroll to position [734, 1077]
click at [128, 493] on span "Pending Info - Review #3" at bounding box center [77, 496] width 132 height 18
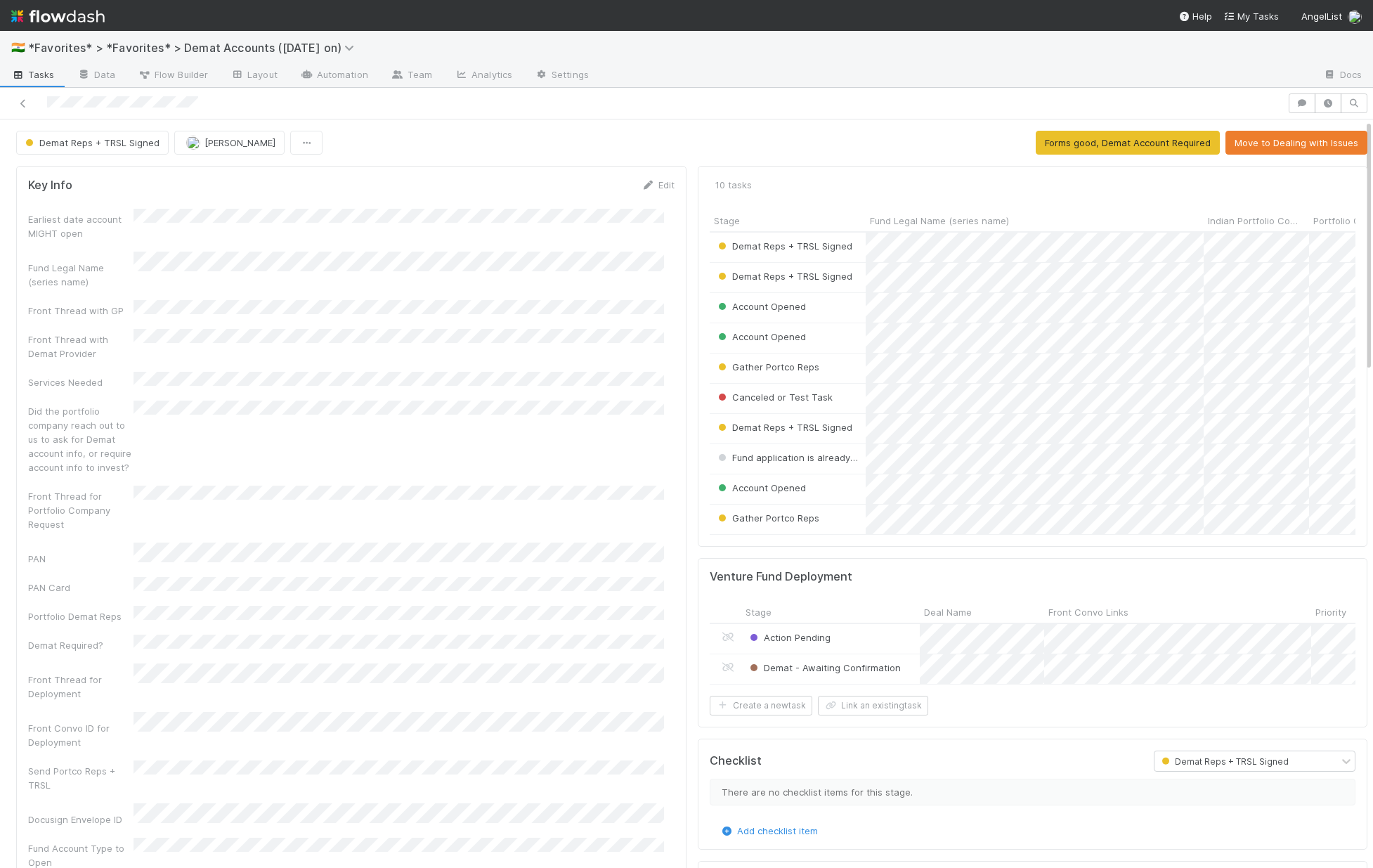
scroll to position [275, 625]
click at [66, 145] on span "Demat Reps + TRSL Signed" at bounding box center [91, 142] width 137 height 11
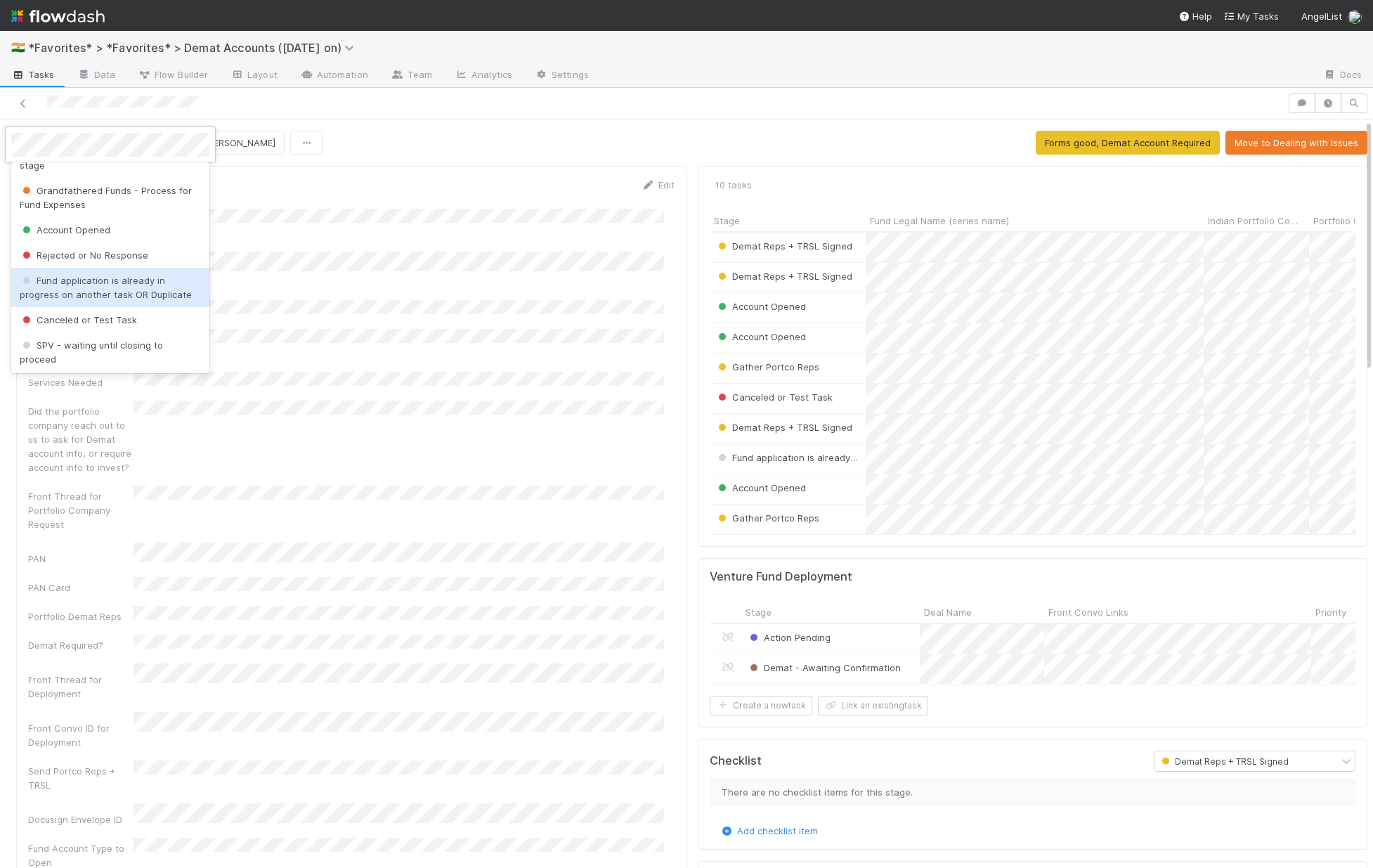
scroll to position [554, 0]
click at [80, 231] on span "Account Opened" at bounding box center [65, 228] width 91 height 11
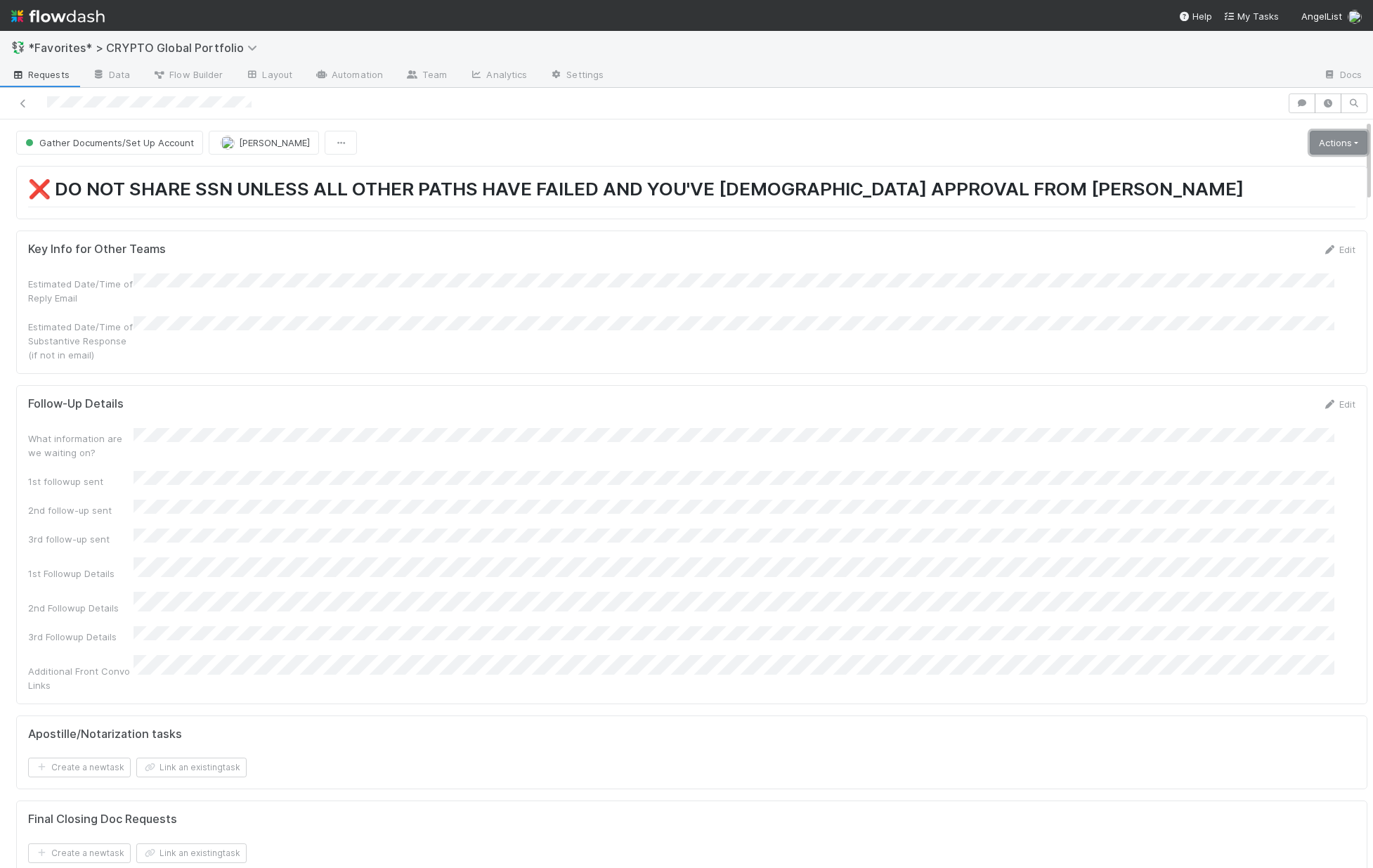
click at [1335, 135] on link "Actions" at bounding box center [1339, 142] width 58 height 24
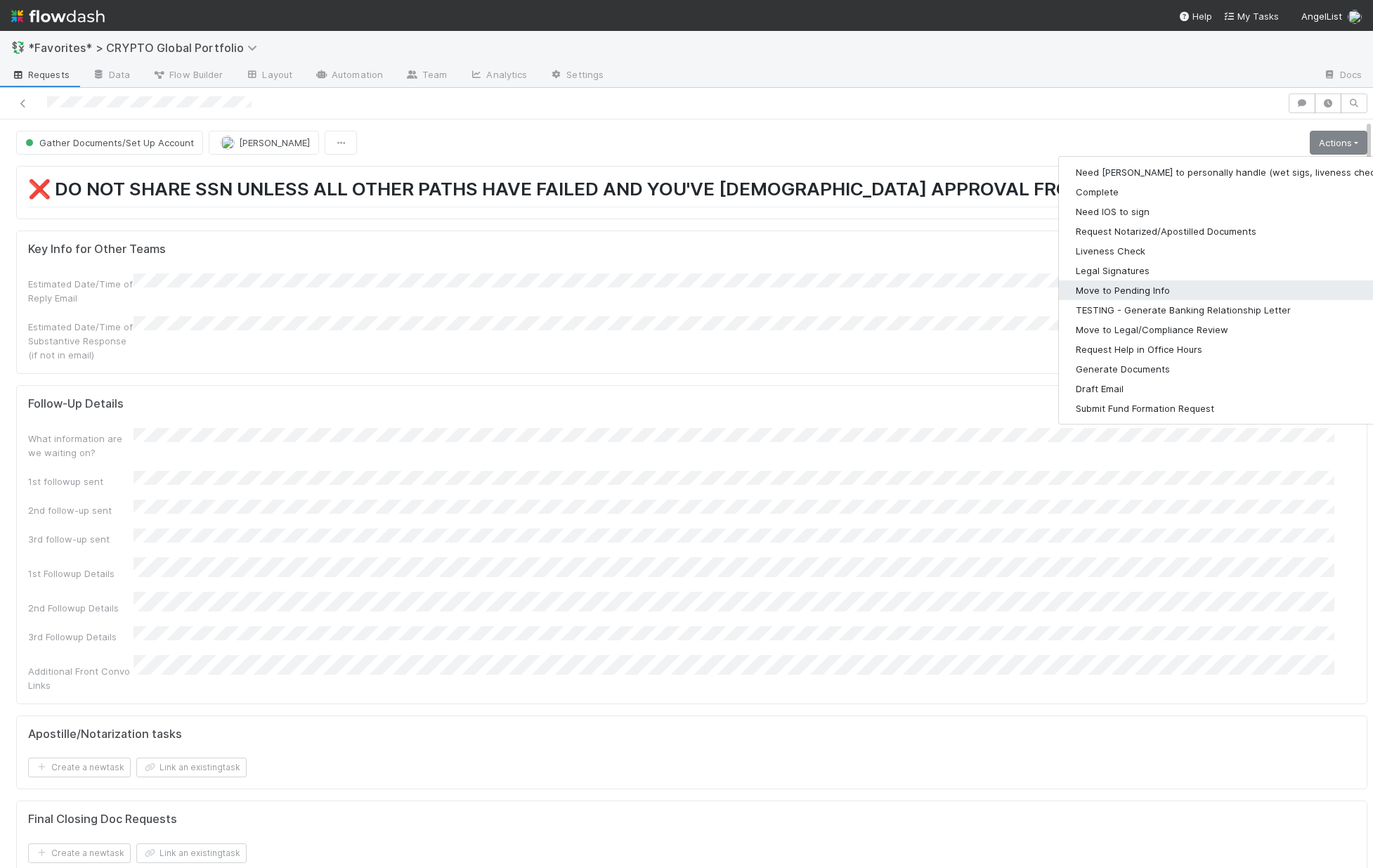
click at [1151, 281] on button "Move to Pending Info" at bounding box center [1242, 290] width 366 height 20
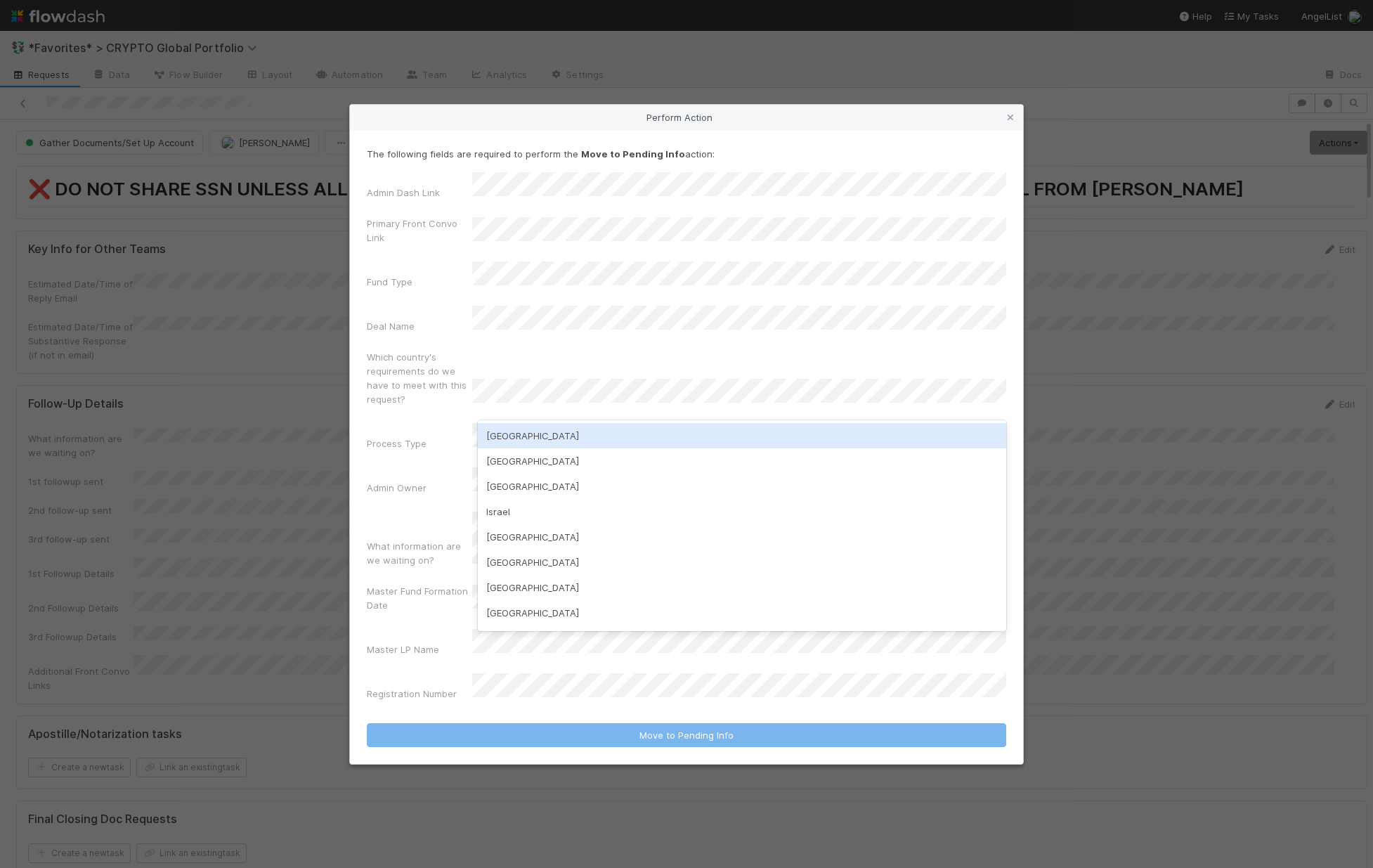
click at [583, 433] on div "[GEOGRAPHIC_DATA]" at bounding box center [742, 435] width 528 height 25
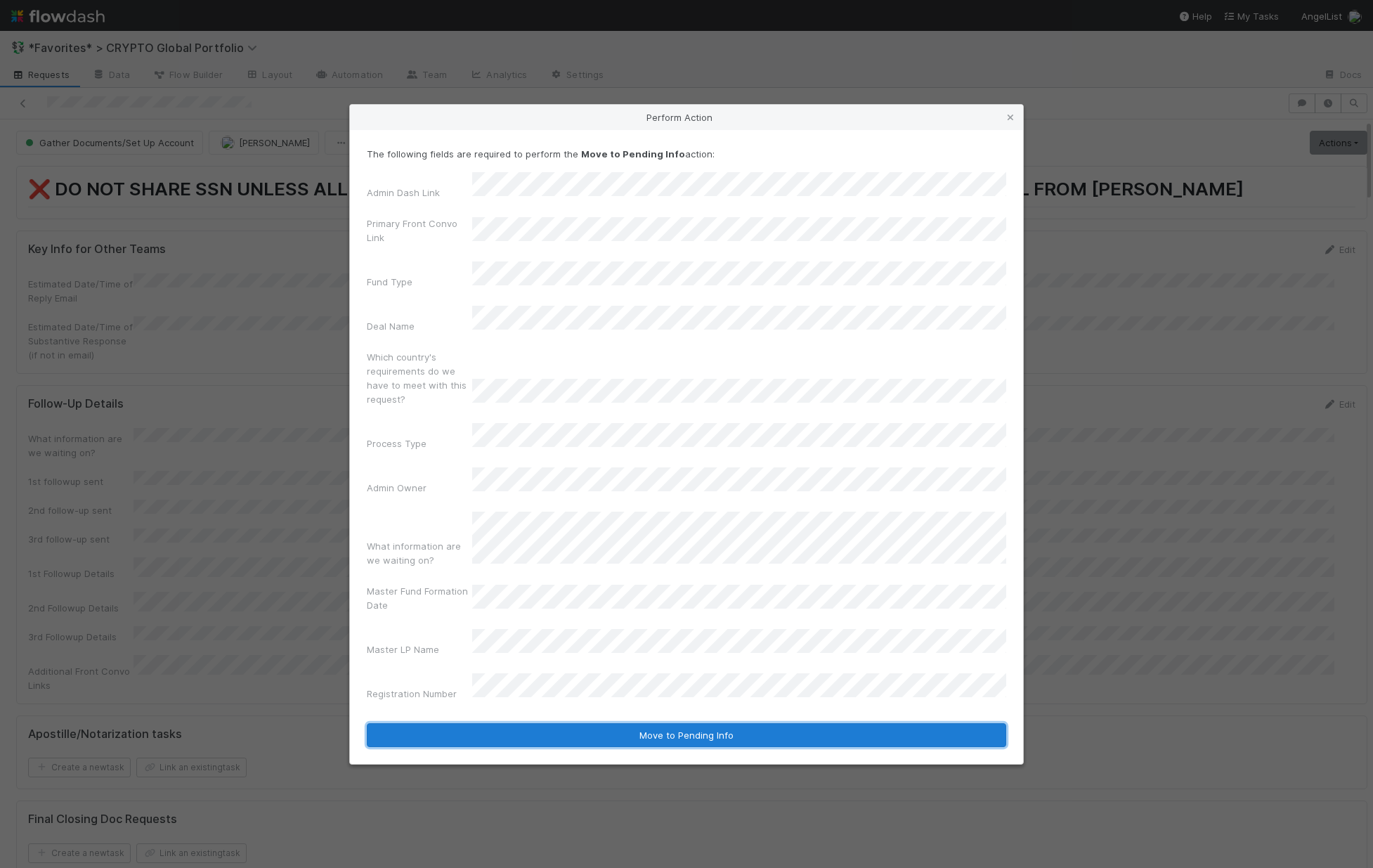
click at [674, 723] on button "Move to Pending Info" at bounding box center [686, 734] width 639 height 24
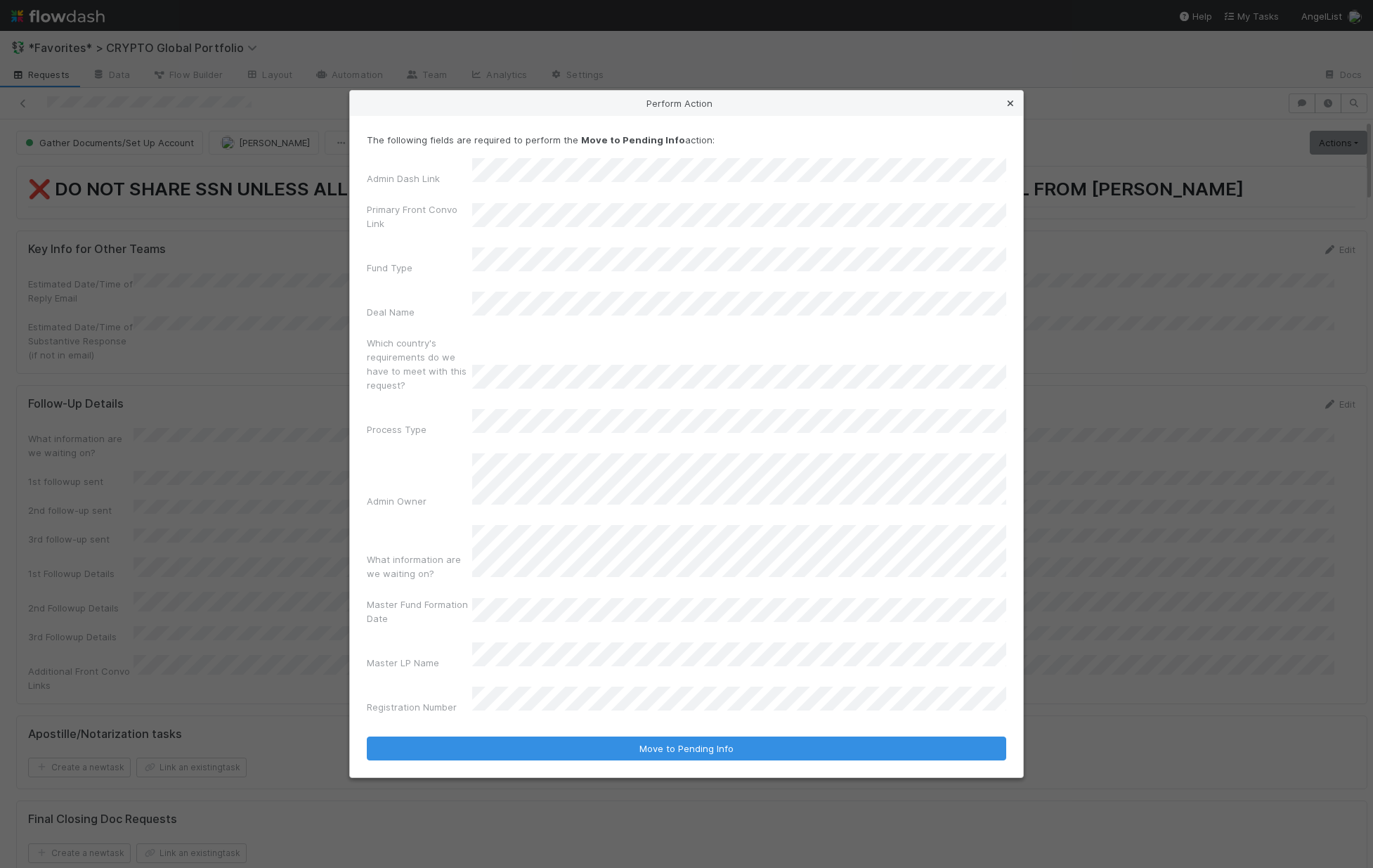
click at [1015, 109] on icon at bounding box center [1010, 104] width 14 height 9
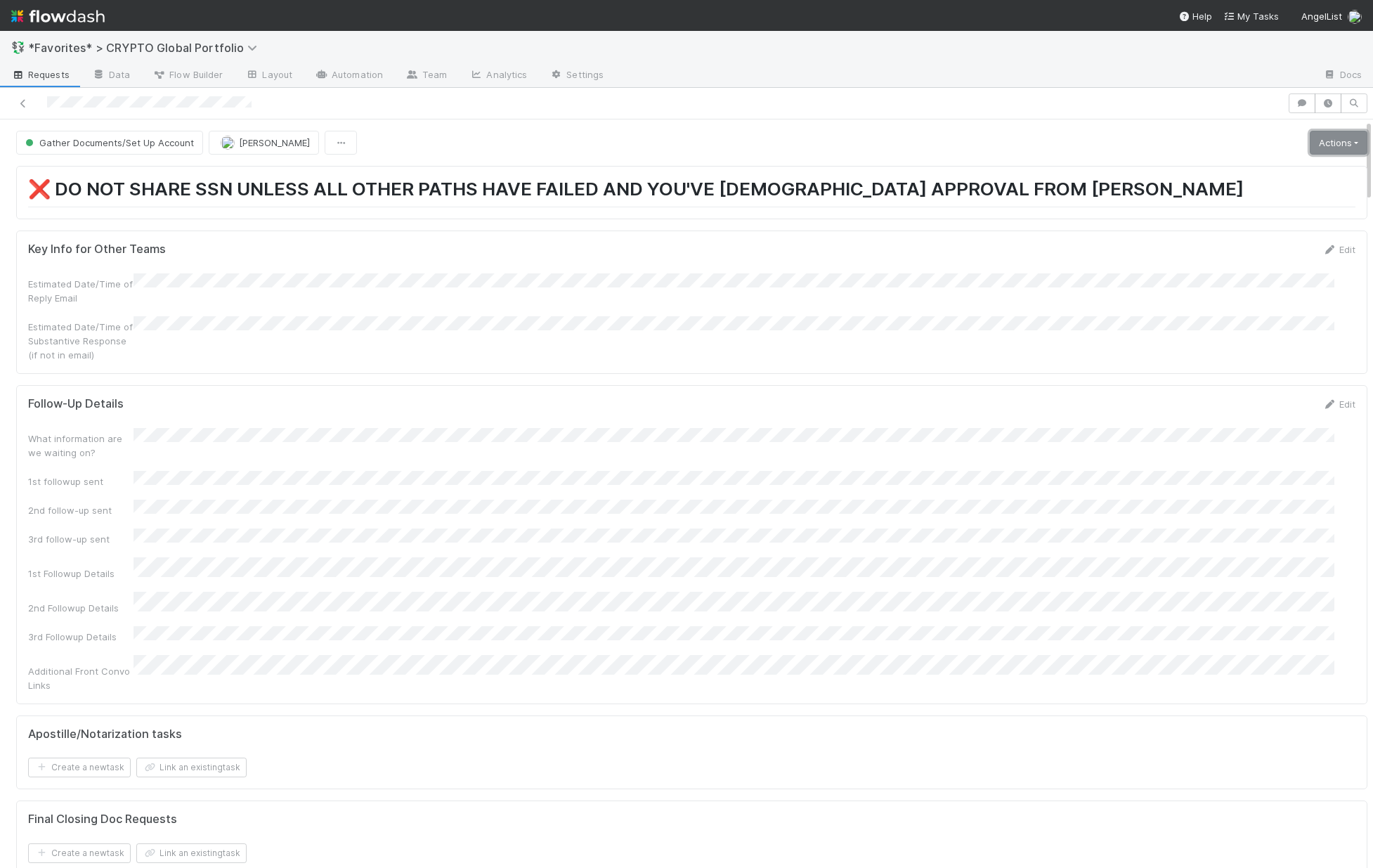
click at [1334, 145] on link "Actions" at bounding box center [1339, 142] width 58 height 24
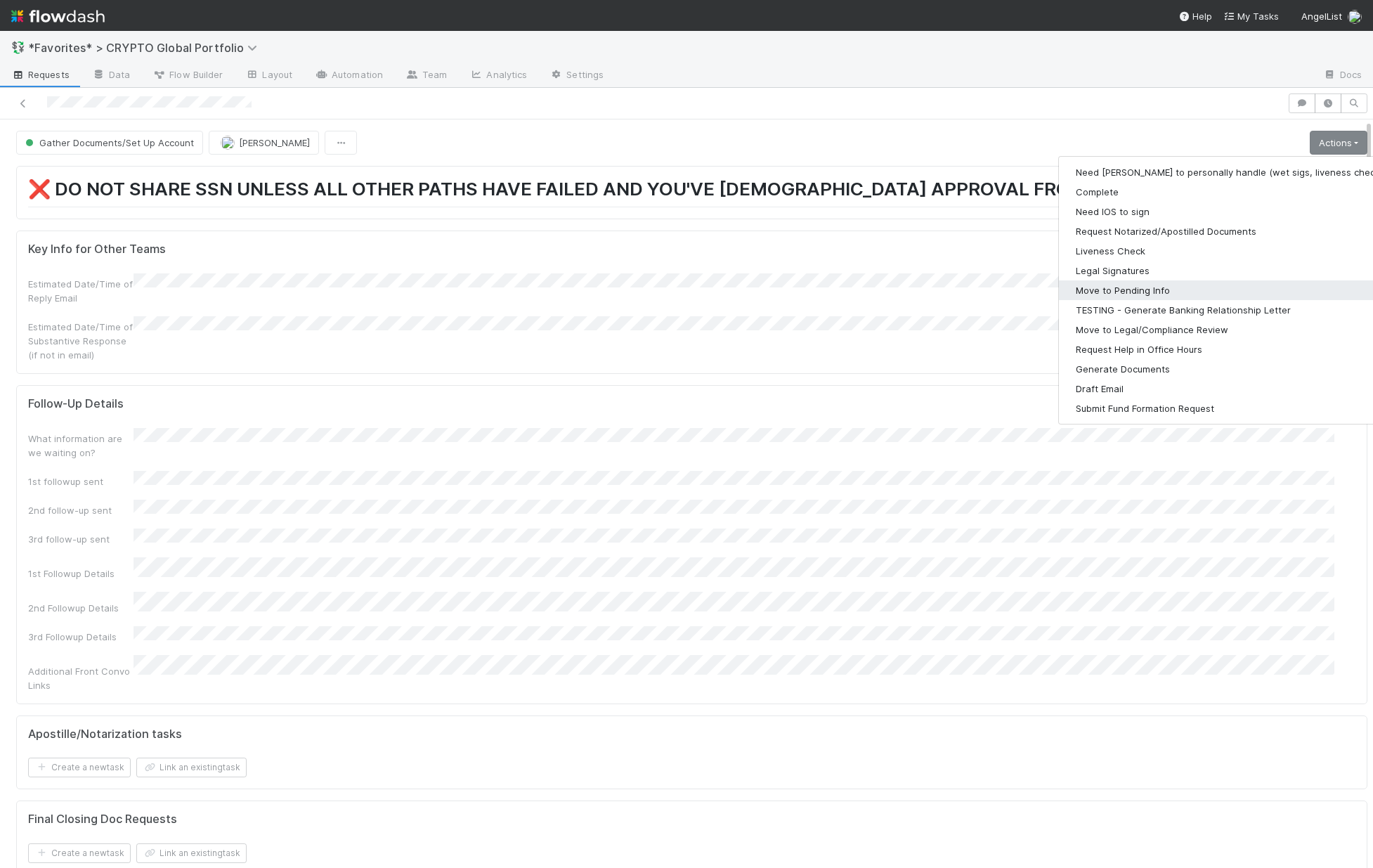
click at [1128, 287] on button "Move to Pending Info" at bounding box center [1242, 290] width 366 height 20
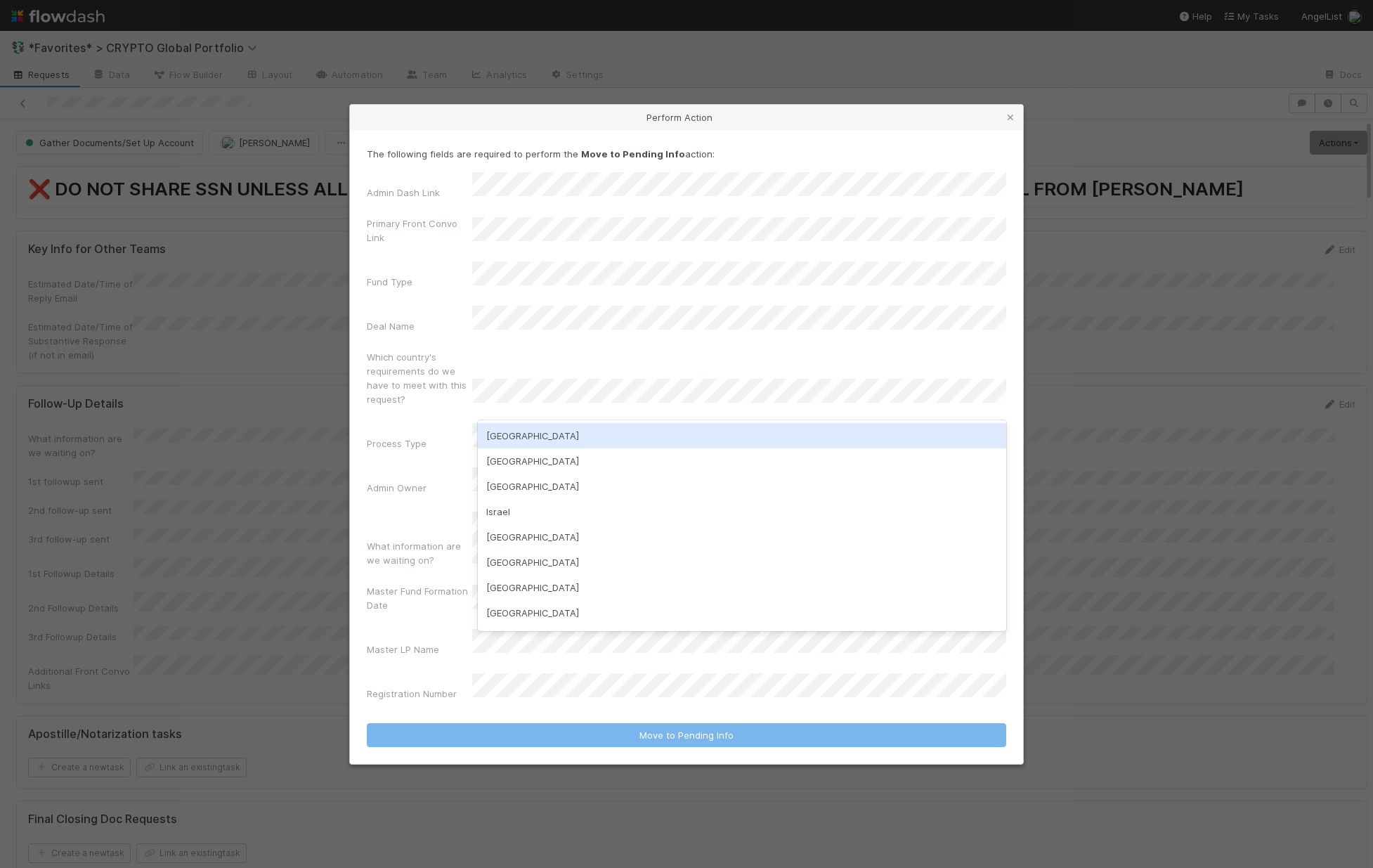
click at [527, 436] on div "[GEOGRAPHIC_DATA]" at bounding box center [742, 435] width 528 height 25
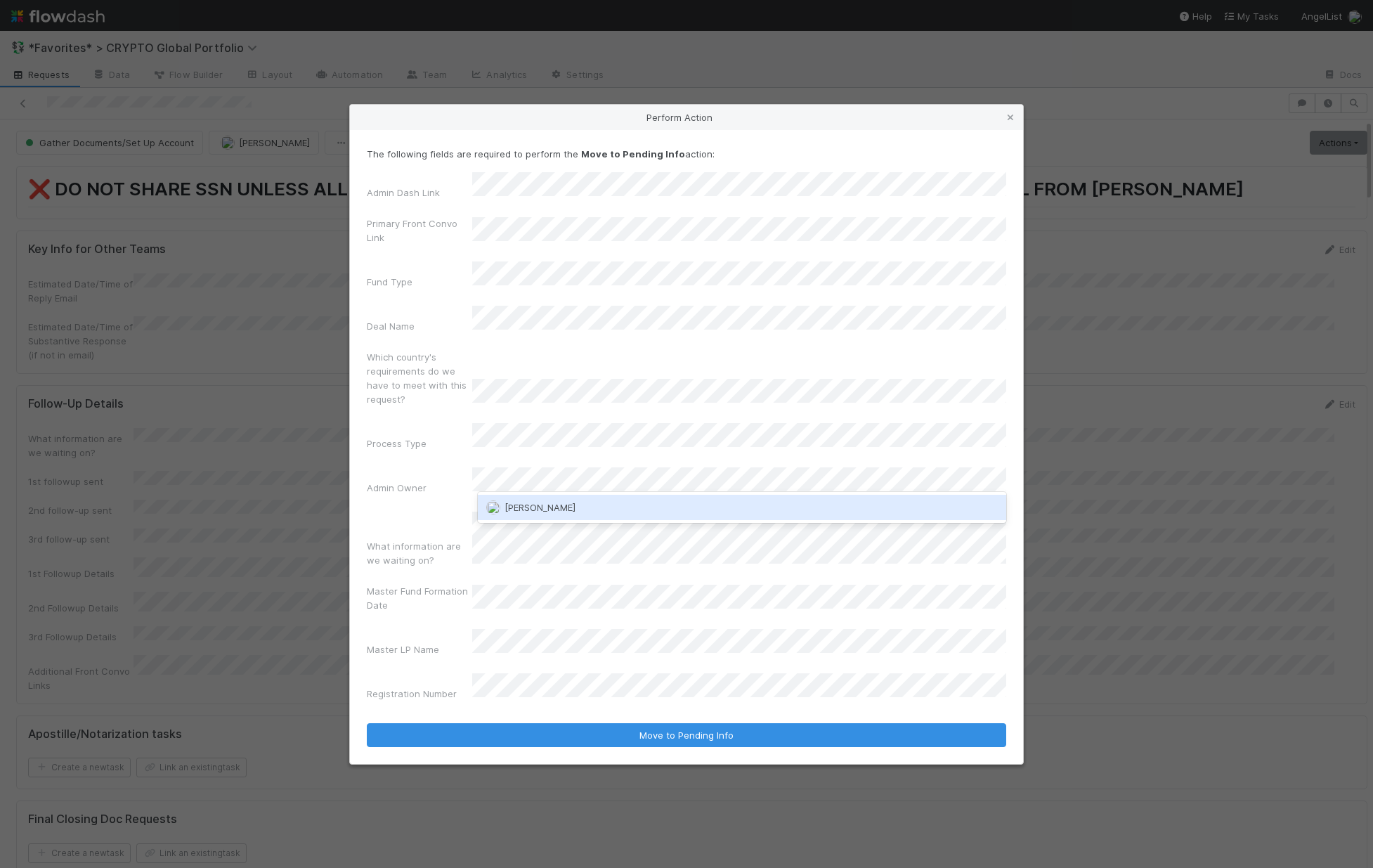
click at [642, 513] on div "[PERSON_NAME]" at bounding box center [742, 507] width 528 height 25
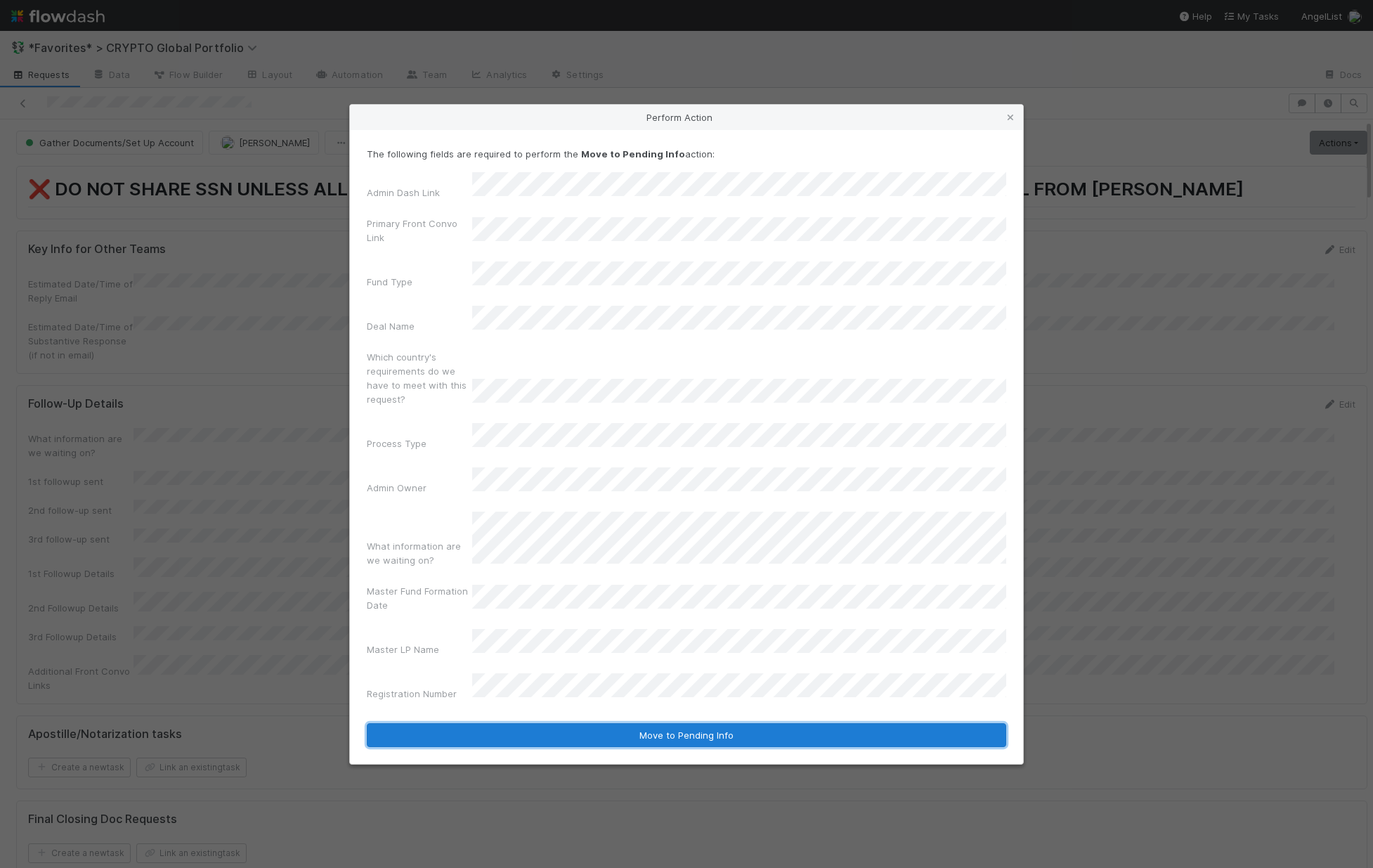
click at [563, 723] on button "Move to Pending Info" at bounding box center [686, 734] width 639 height 24
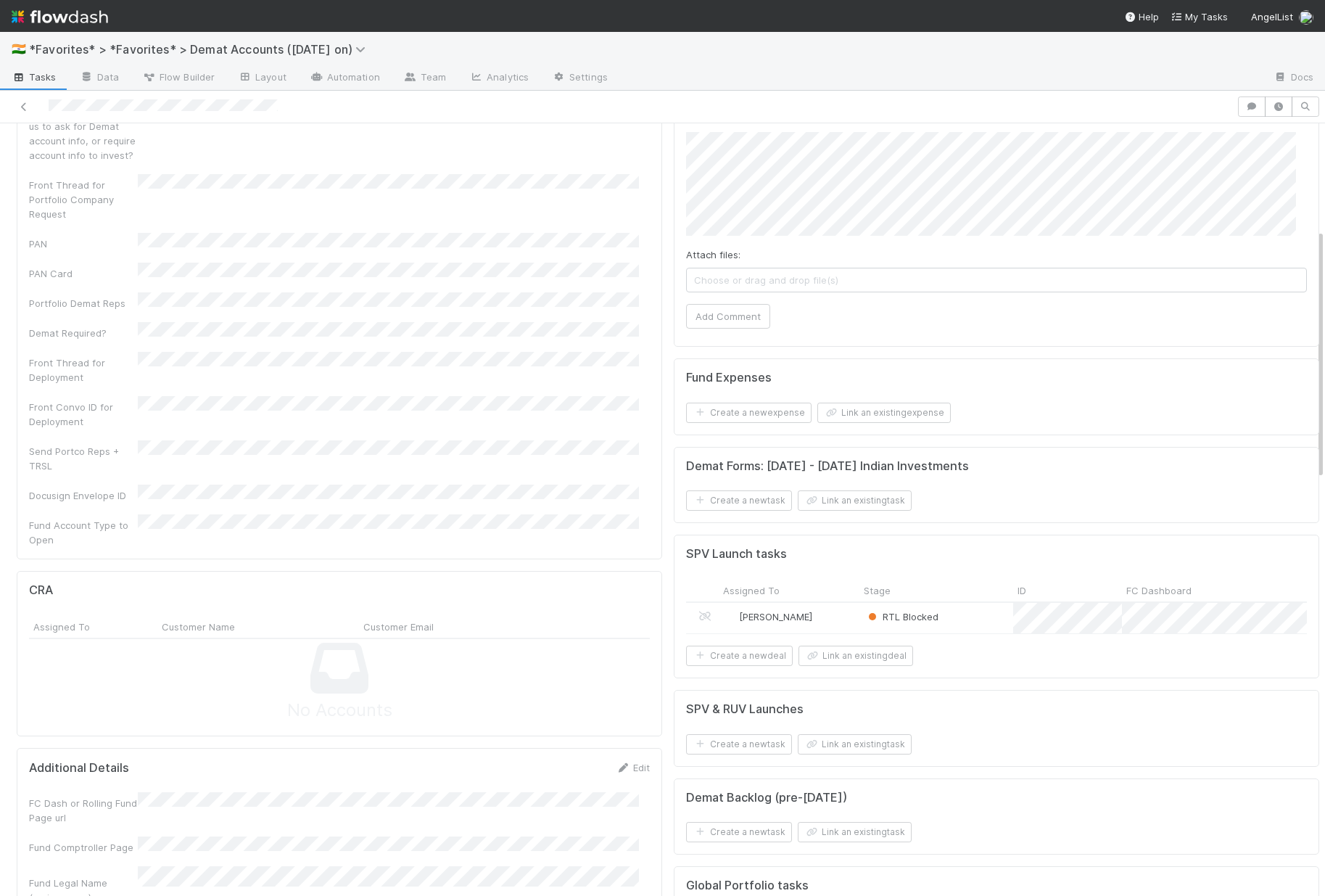
scroll to position [328, 0]
click at [966, 624] on div "RTL Blocked" at bounding box center [936, 618] width 154 height 31
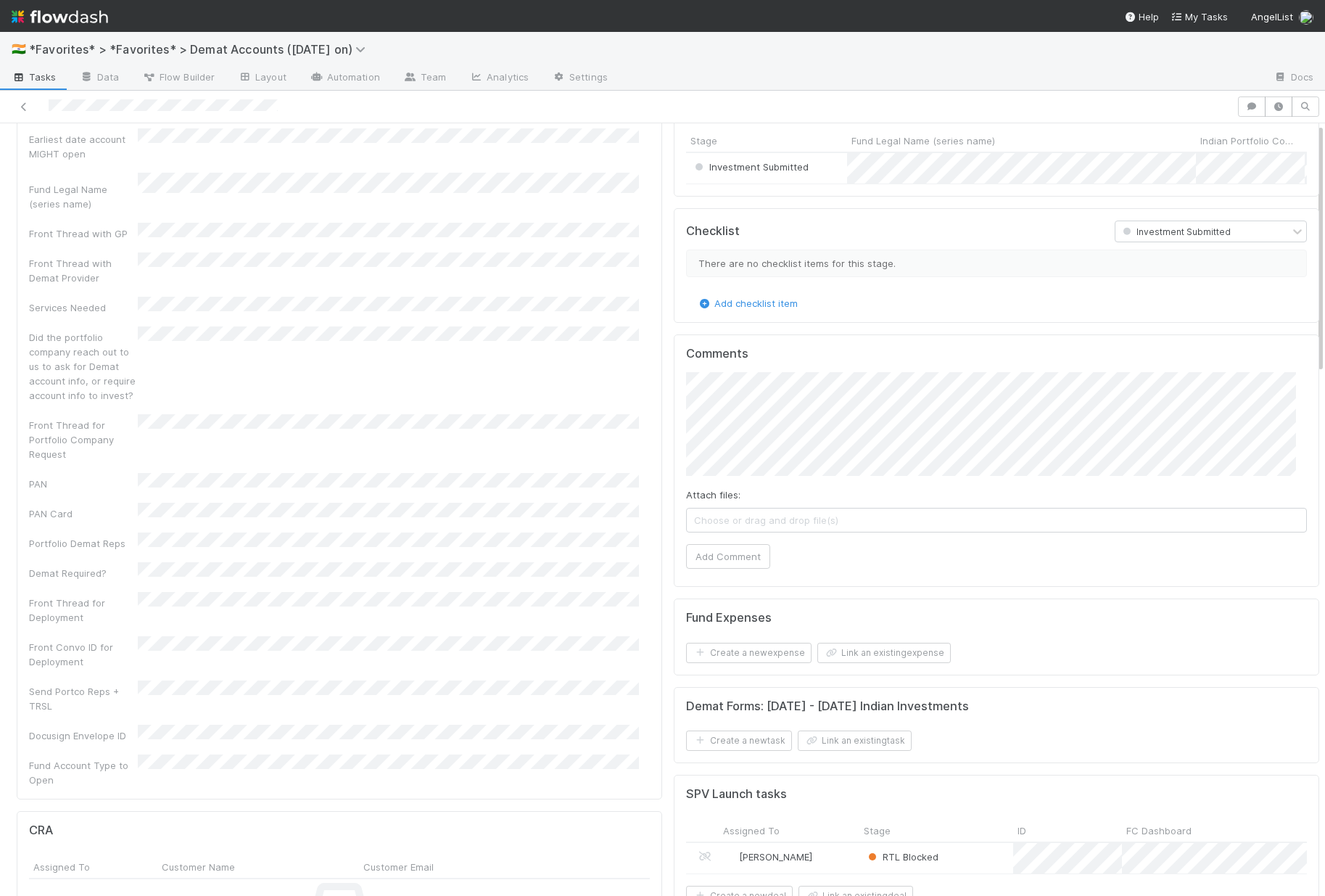
scroll to position [0, 0]
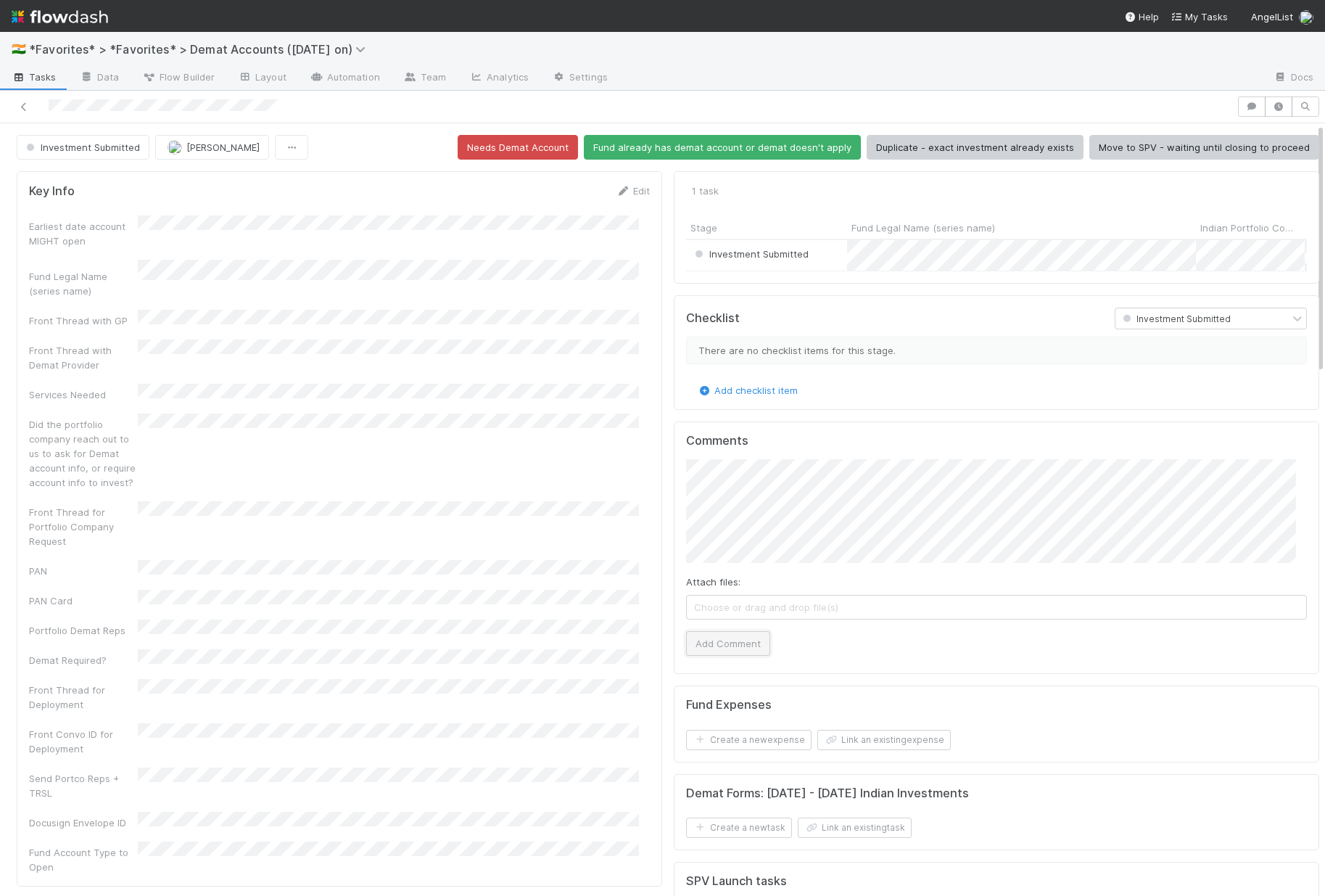
click at [716, 656] on button "Add Comment" at bounding box center [728, 643] width 84 height 25
